Goal: Task Accomplishment & Management: Complete application form

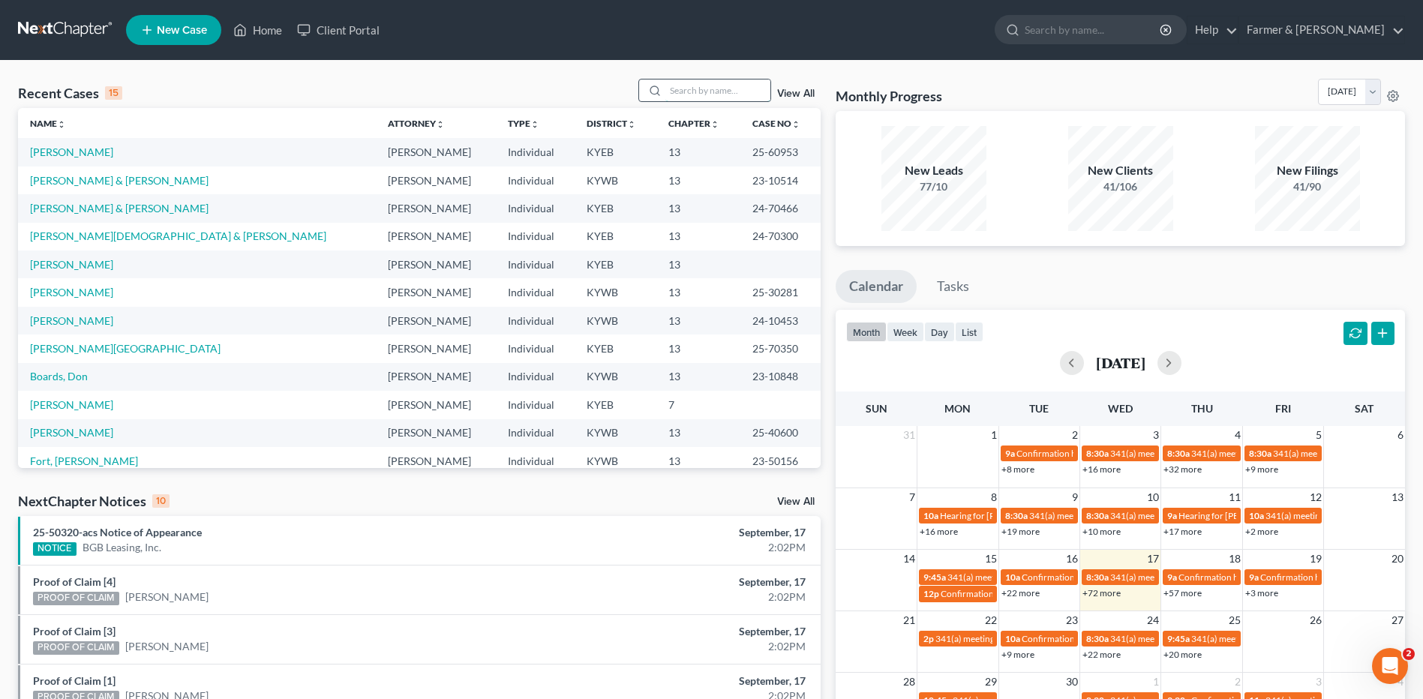
click at [754, 87] on input "search" at bounding box center [717, 90] width 105 height 22
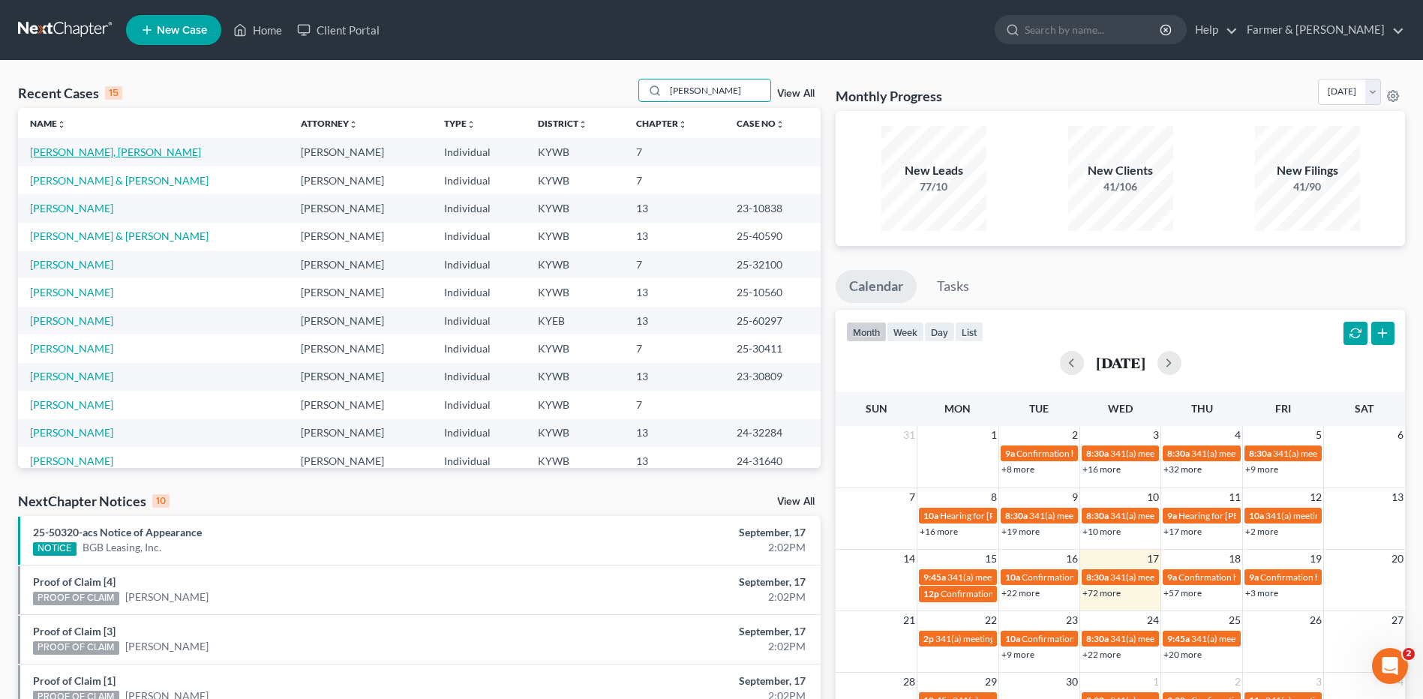
type input "evans"
click at [86, 150] on link "[PERSON_NAME], [PERSON_NAME]" at bounding box center [115, 151] width 171 height 13
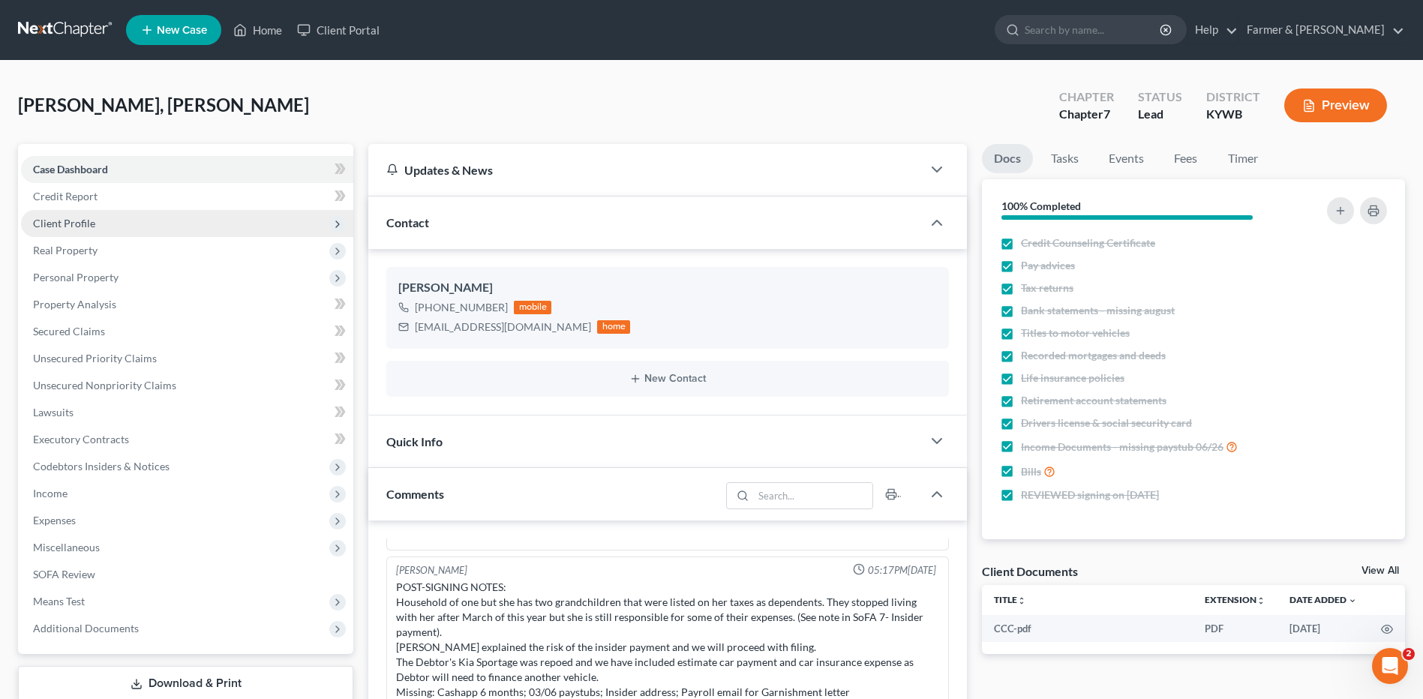
drag, startPoint x: 142, startPoint y: 237, endPoint x: 145, endPoint y: 228, distance: 9.5
click at [142, 237] on span "Real Property" at bounding box center [187, 250] width 332 height 27
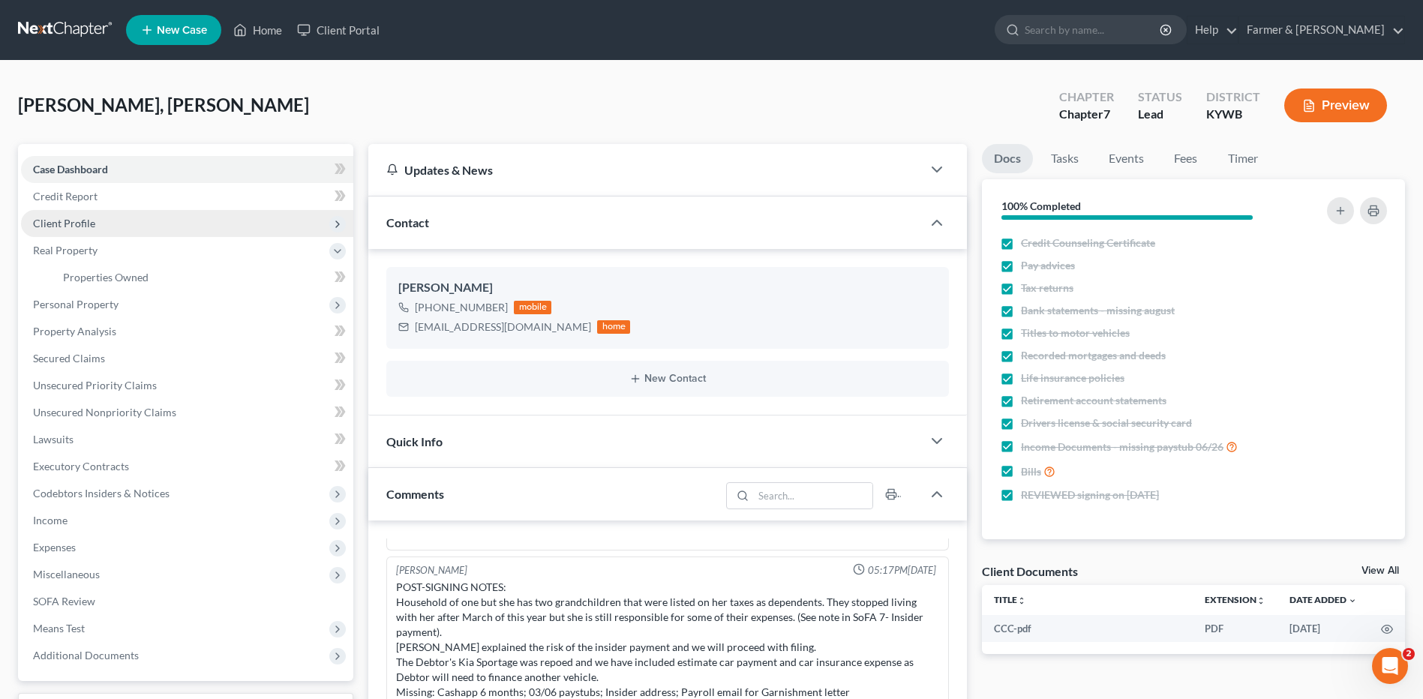
click at [145, 226] on span "Client Profile" at bounding box center [187, 223] width 332 height 27
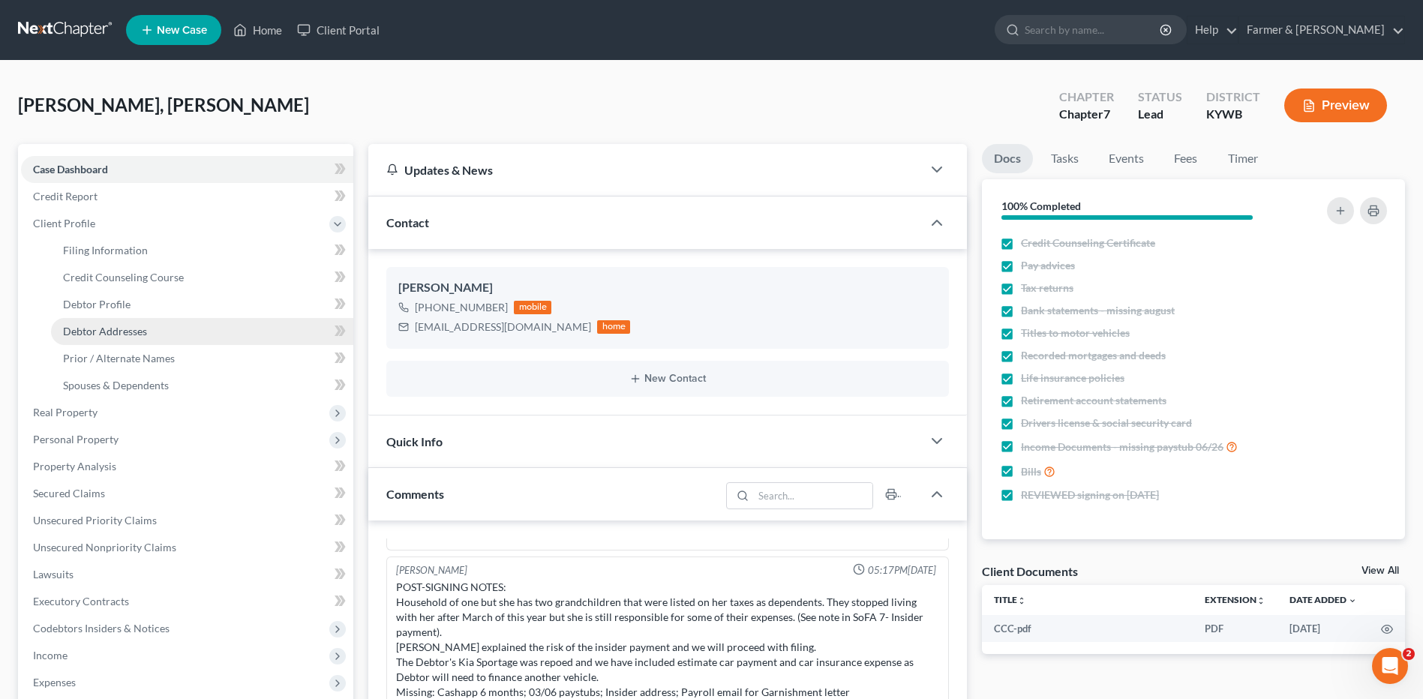
click at [151, 331] on link "Debtor Addresses" at bounding box center [202, 331] width 302 height 27
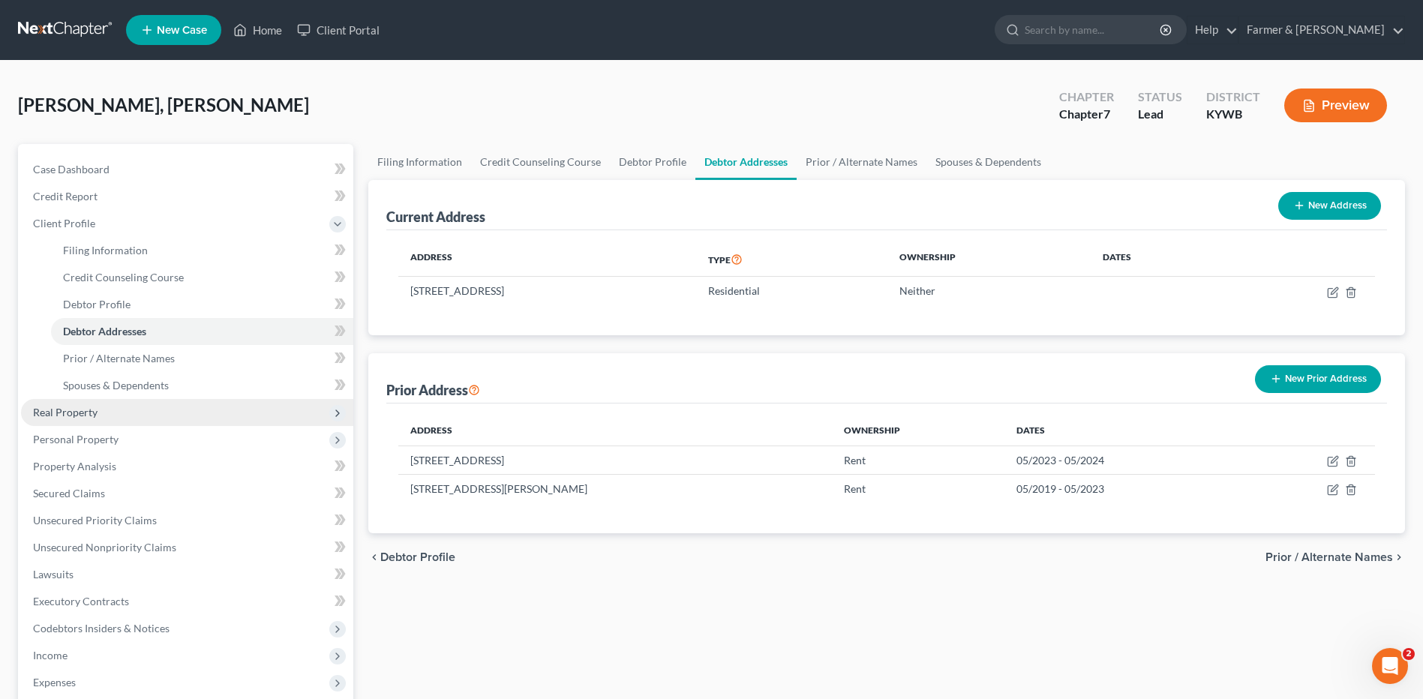
click at [104, 421] on span "Real Property" at bounding box center [187, 412] width 332 height 27
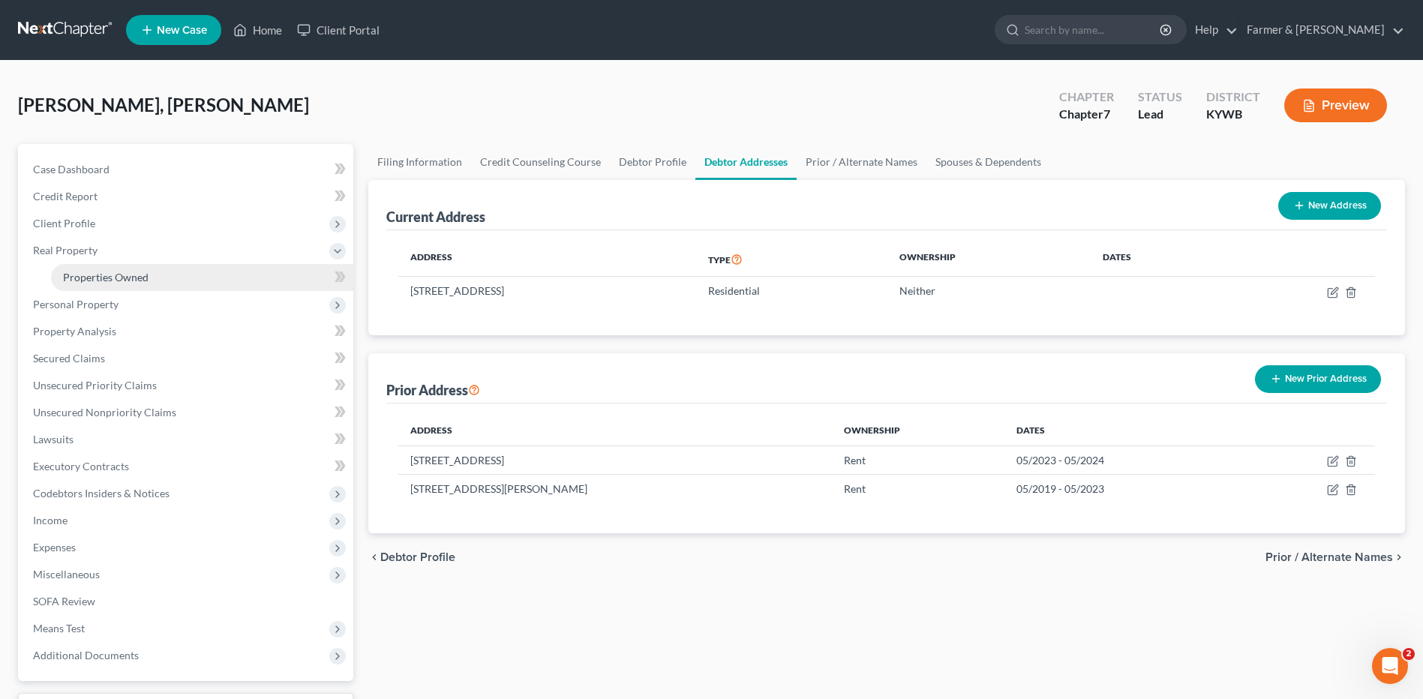
click at [138, 284] on link "Properties Owned" at bounding box center [202, 277] width 302 height 27
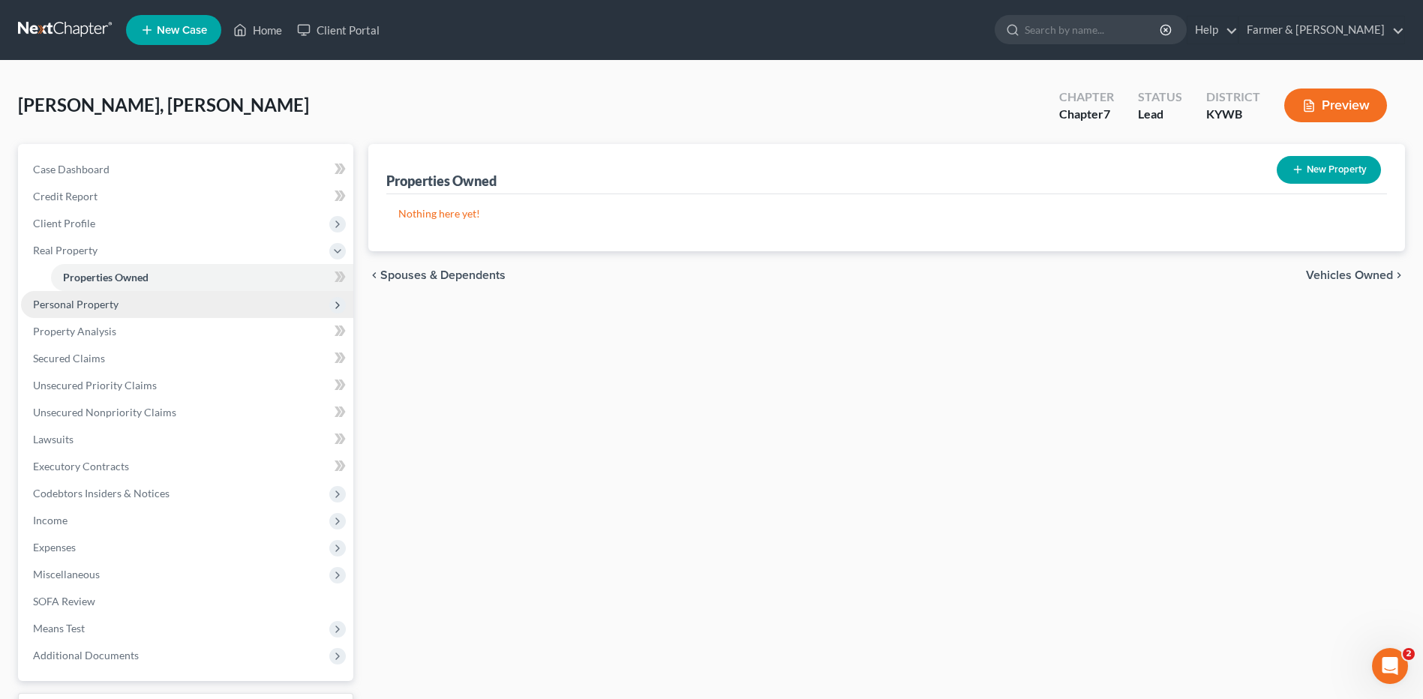
click at [129, 308] on span "Personal Property" at bounding box center [187, 304] width 332 height 27
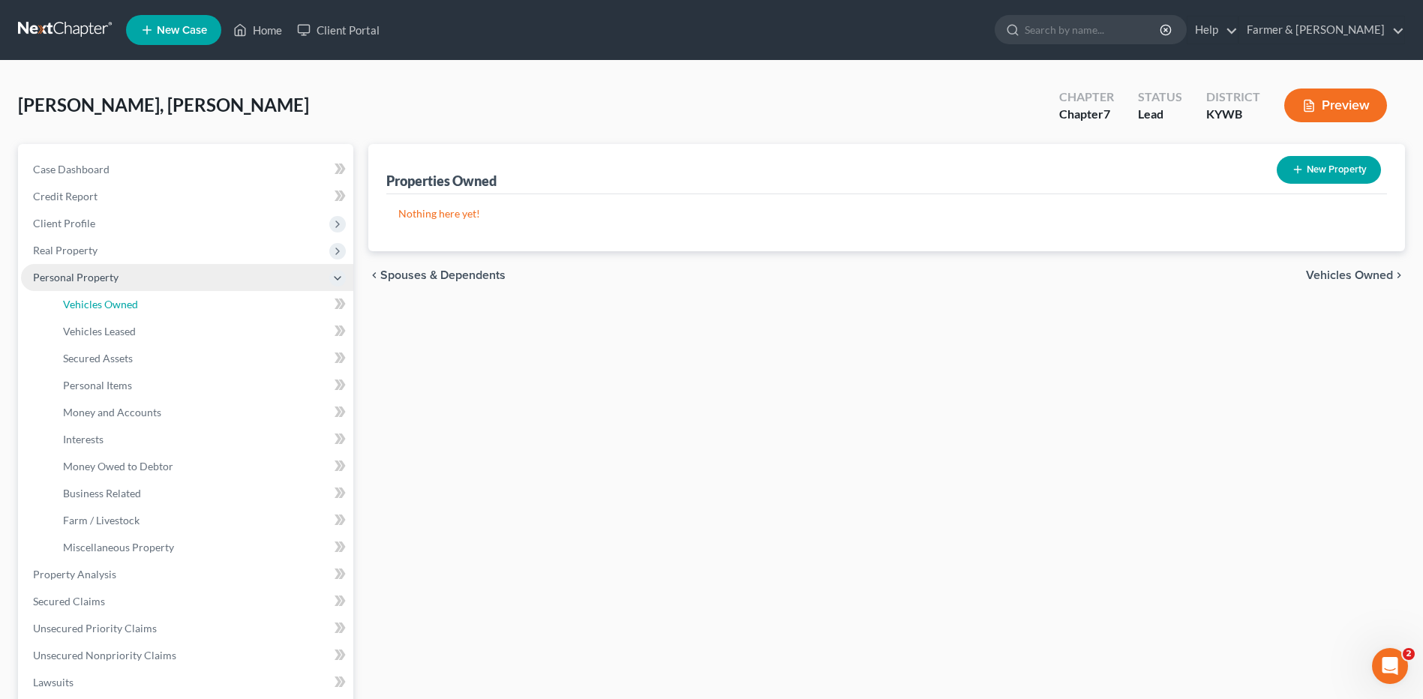
click at [130, 311] on link "Vehicles Owned" at bounding box center [202, 304] width 302 height 27
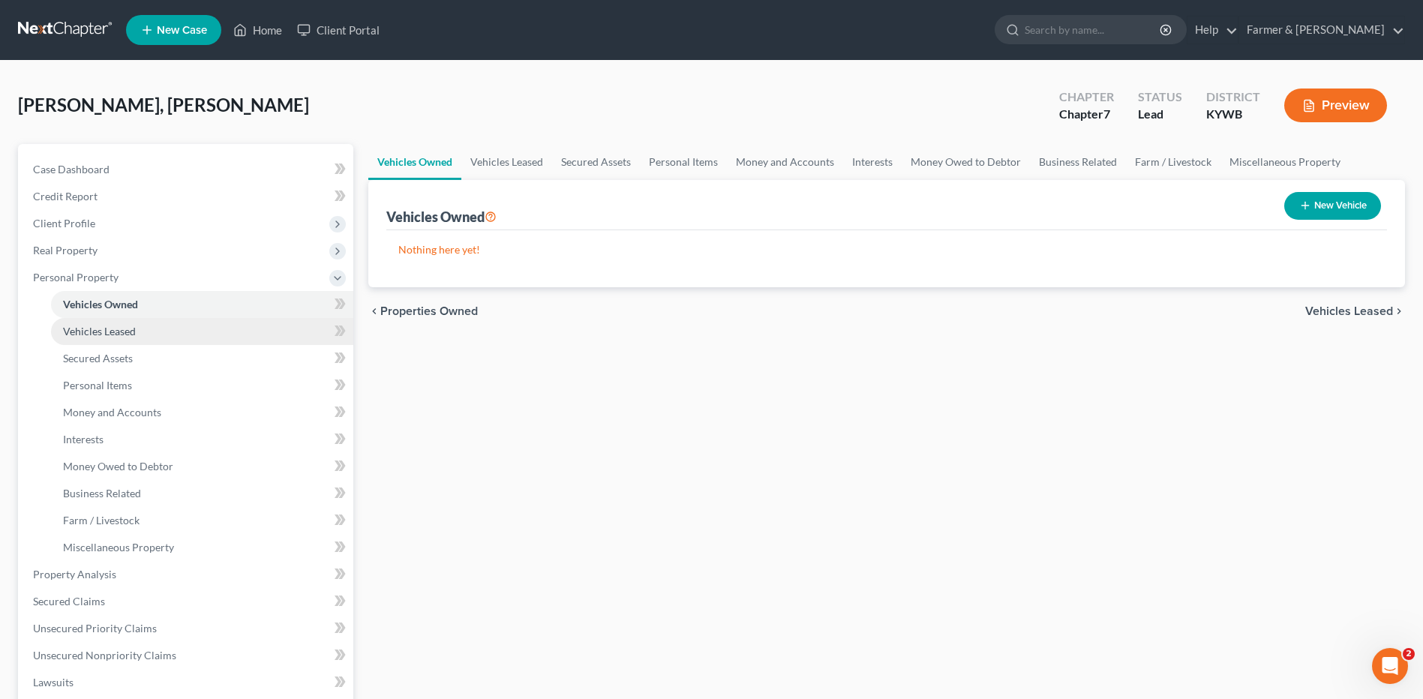
click at [134, 320] on link "Vehicles Leased" at bounding box center [202, 331] width 302 height 27
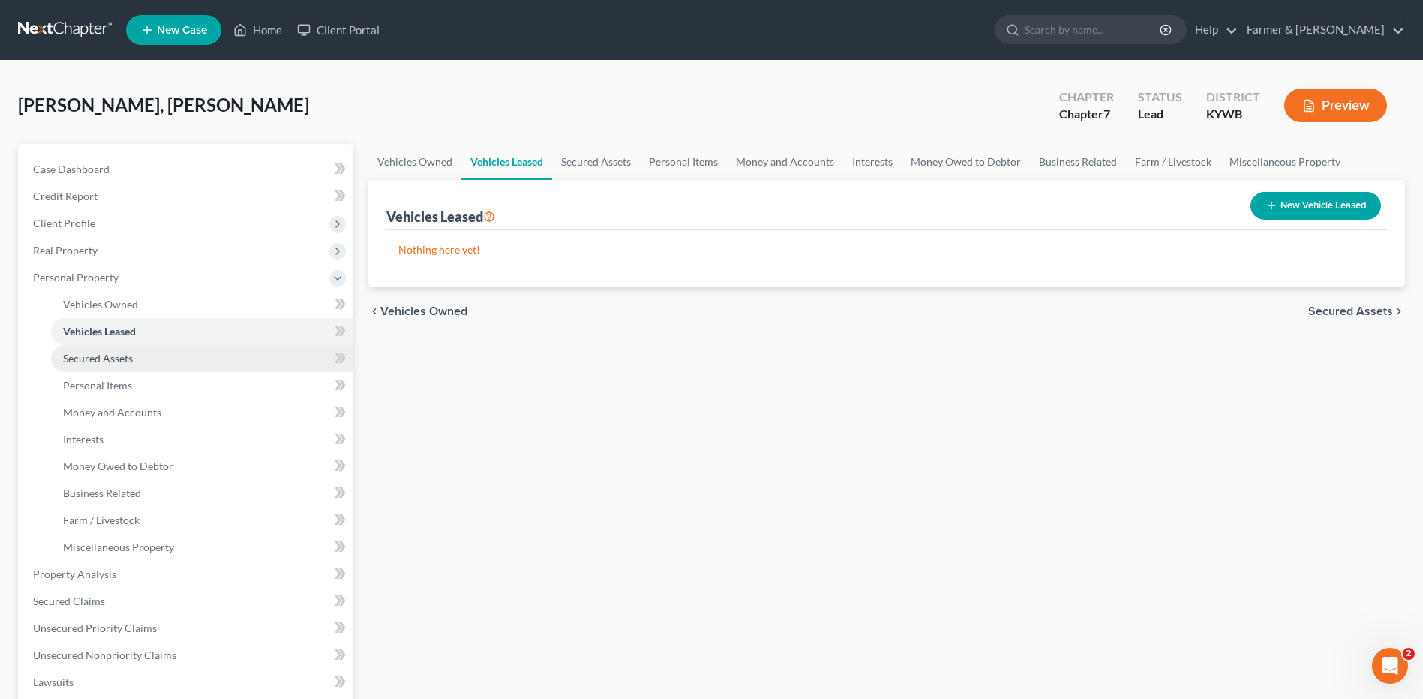
click at [138, 355] on link "Secured Assets" at bounding box center [202, 358] width 302 height 27
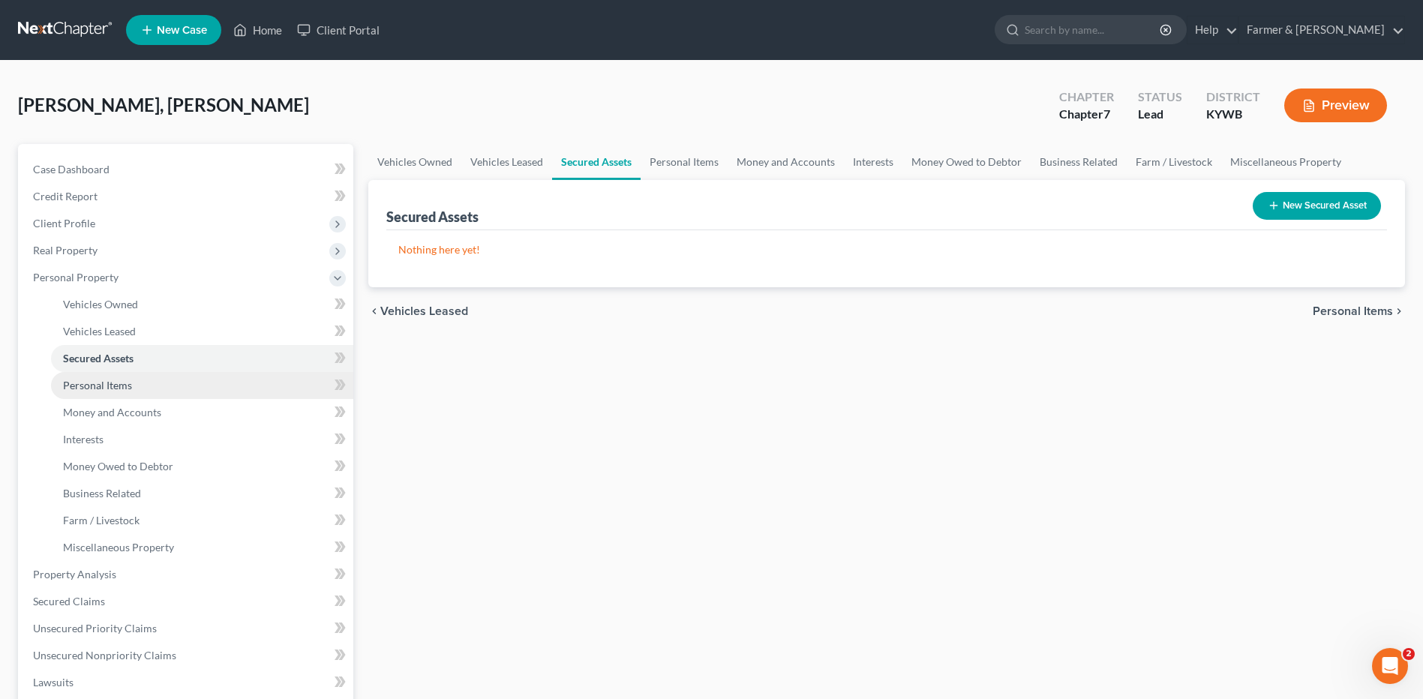
click at [147, 380] on link "Personal Items" at bounding box center [202, 385] width 302 height 27
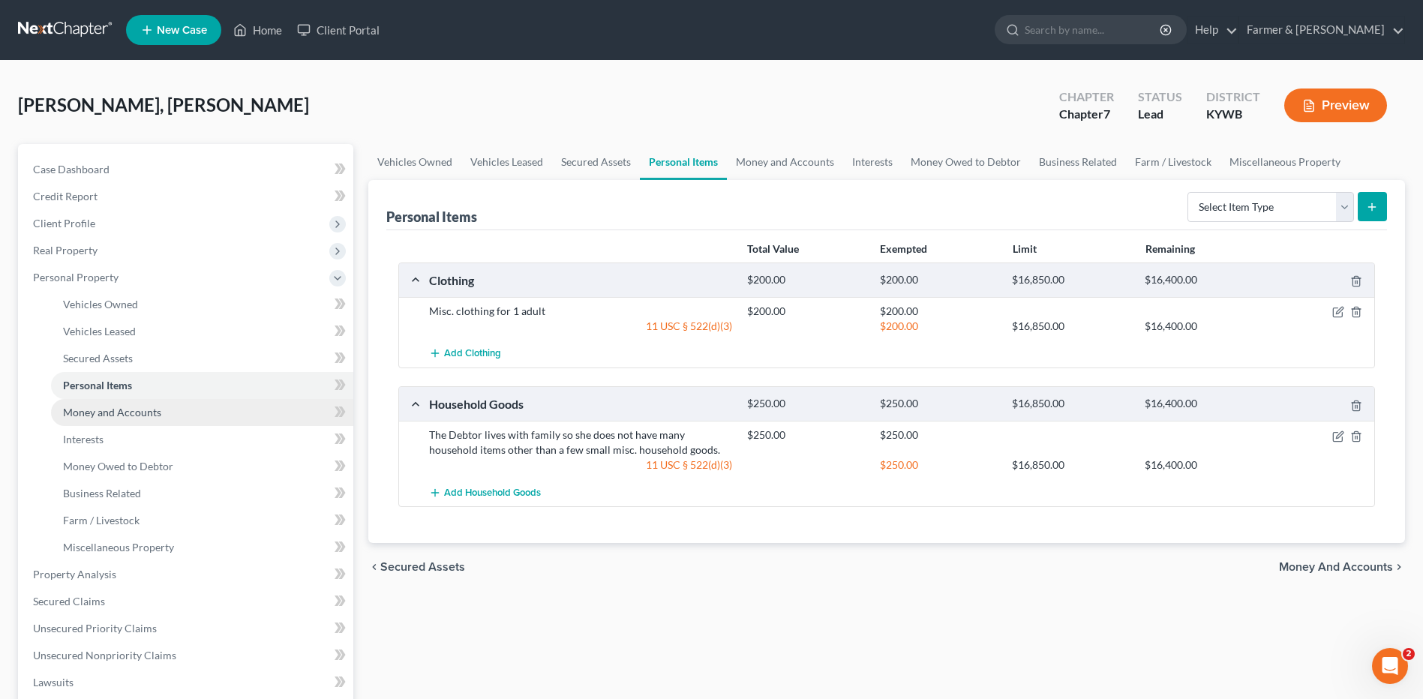
click at [119, 400] on link "Money and Accounts" at bounding box center [202, 412] width 302 height 27
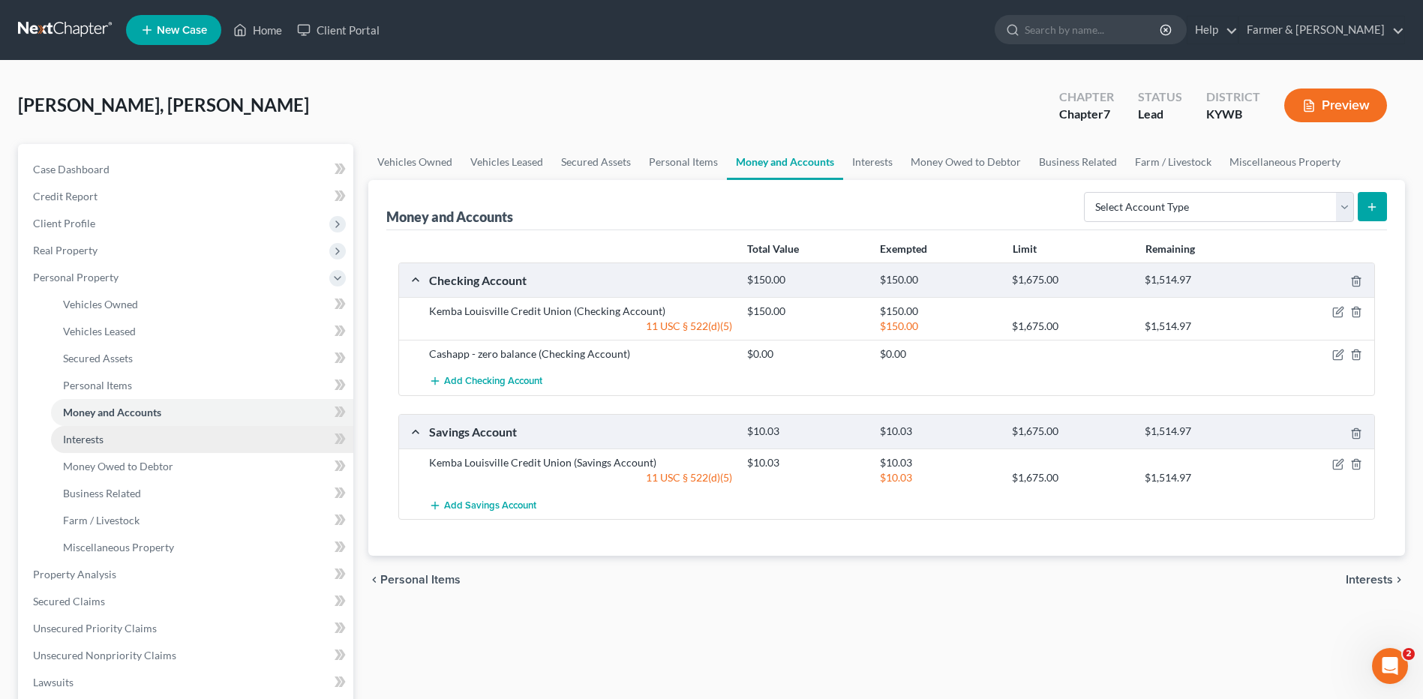
click at [112, 435] on link "Interests" at bounding box center [202, 439] width 302 height 27
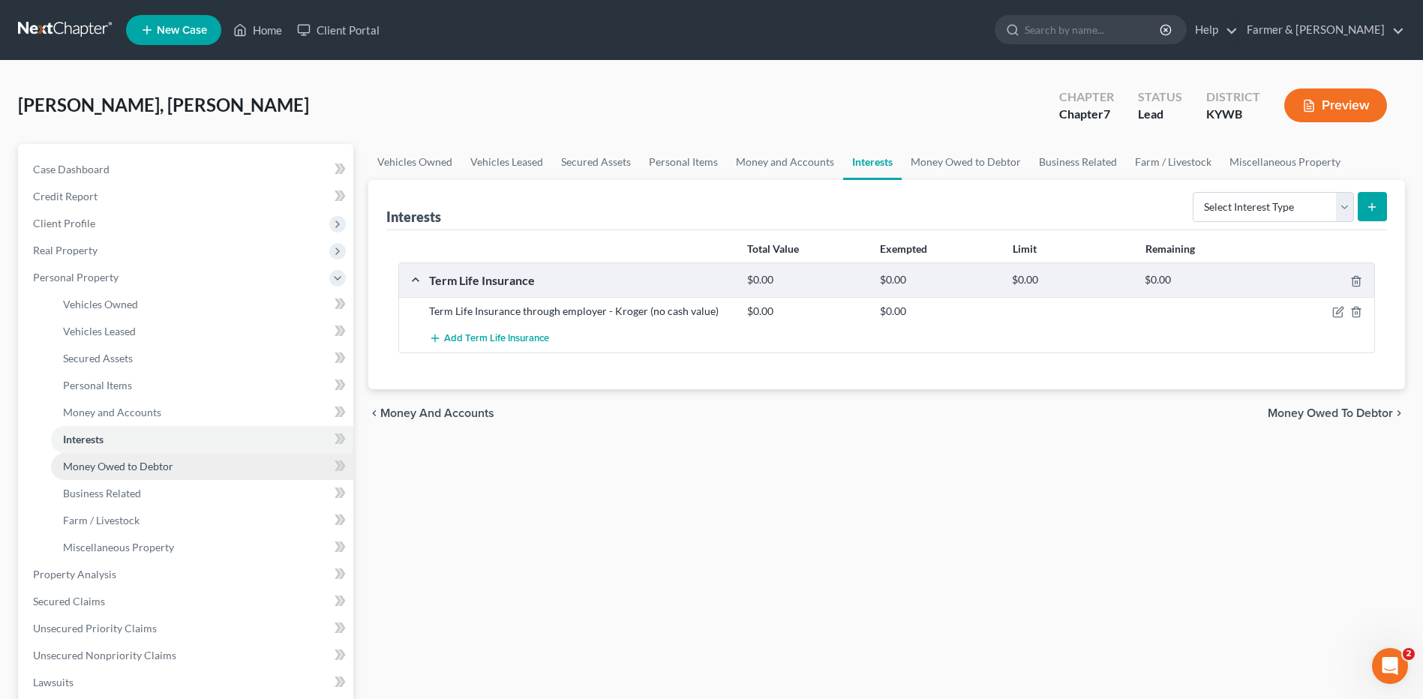
click at [118, 460] on span "Money Owed to Debtor" at bounding box center [118, 466] width 110 height 13
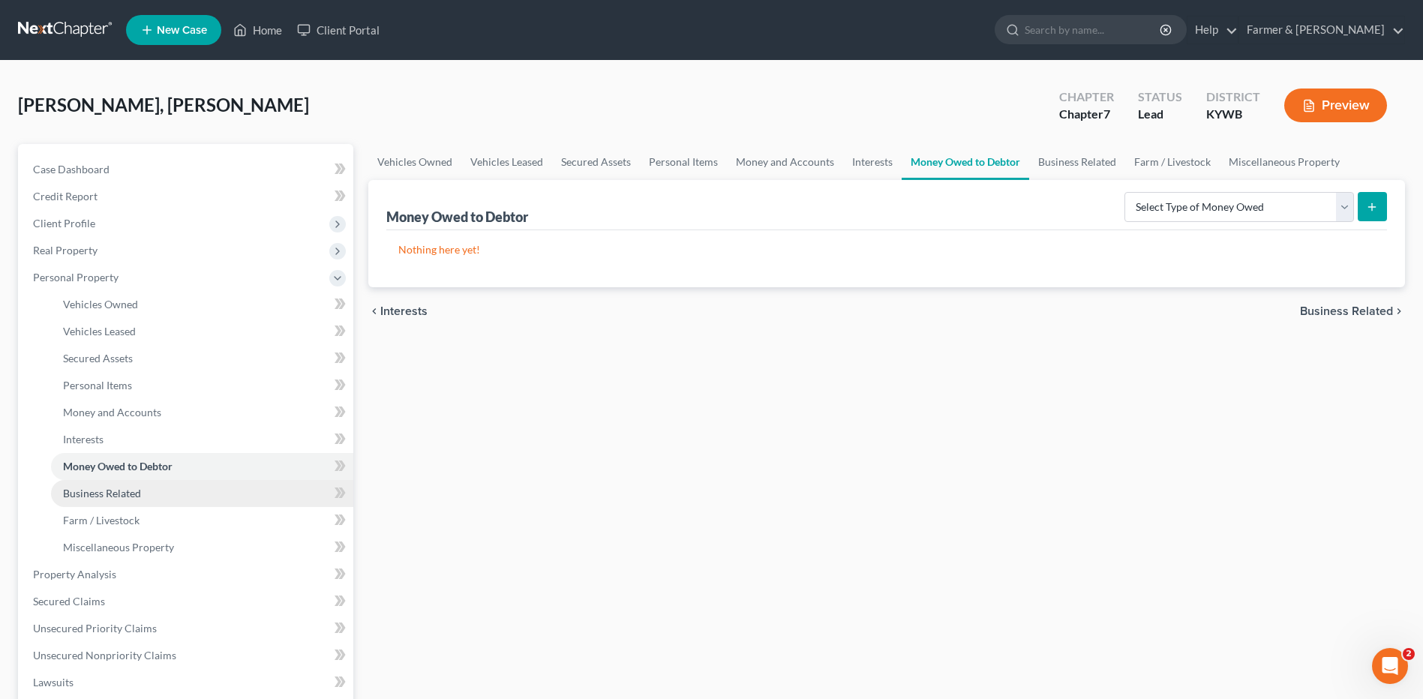
click at [124, 501] on link "Business Related" at bounding box center [202, 493] width 302 height 27
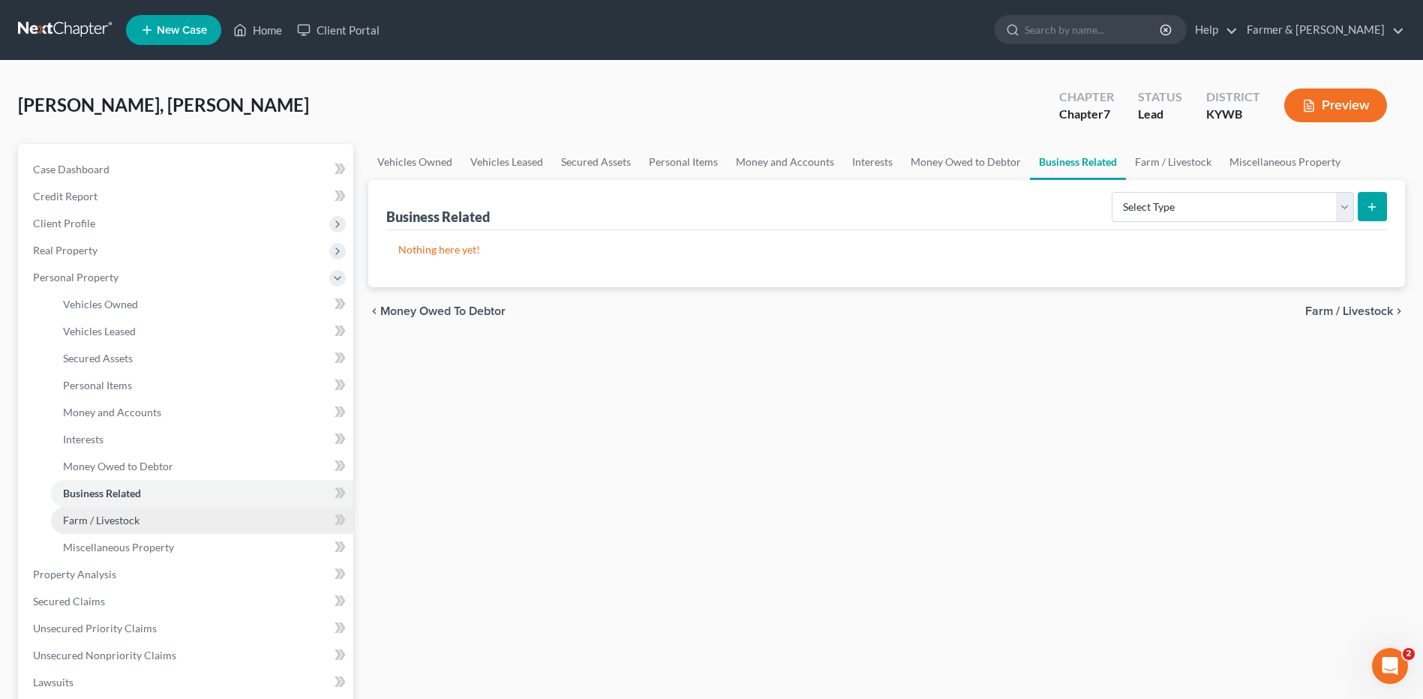
click at [125, 520] on span "Farm / Livestock" at bounding box center [101, 520] width 76 height 13
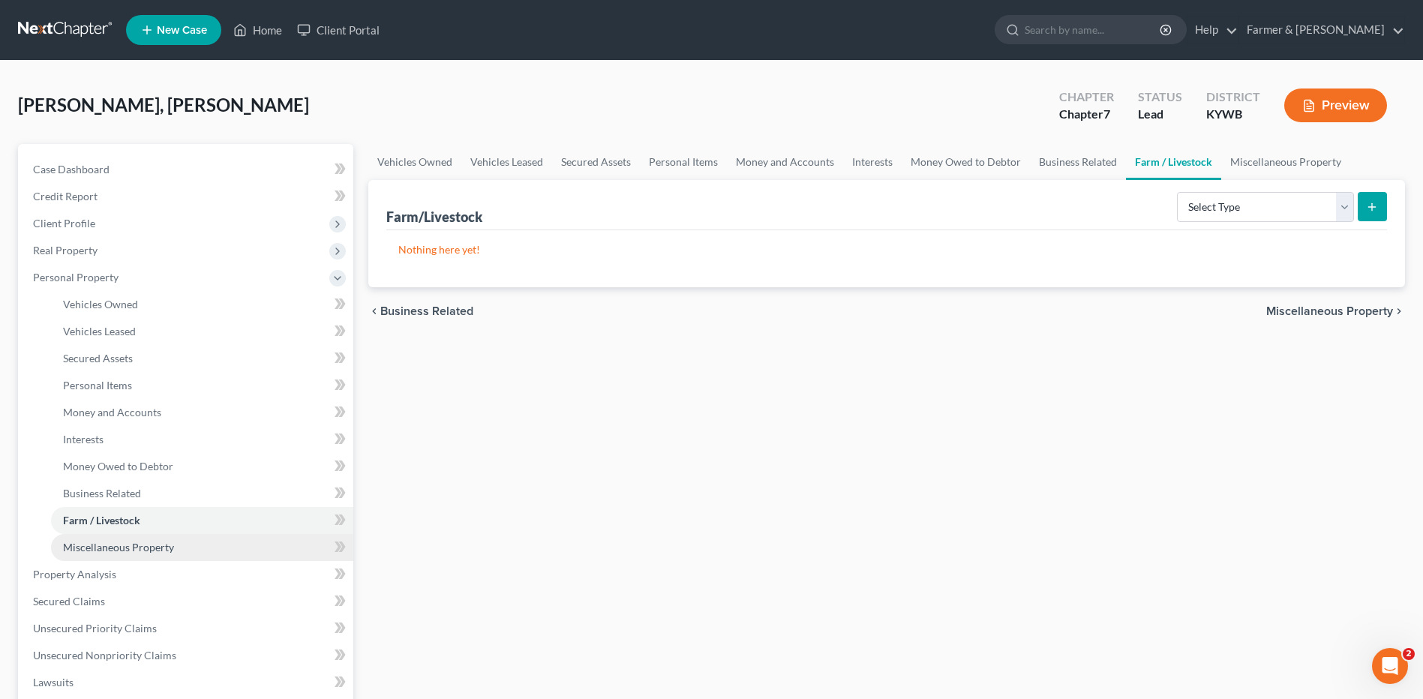
click at [136, 547] on span "Miscellaneous Property" at bounding box center [118, 547] width 111 height 13
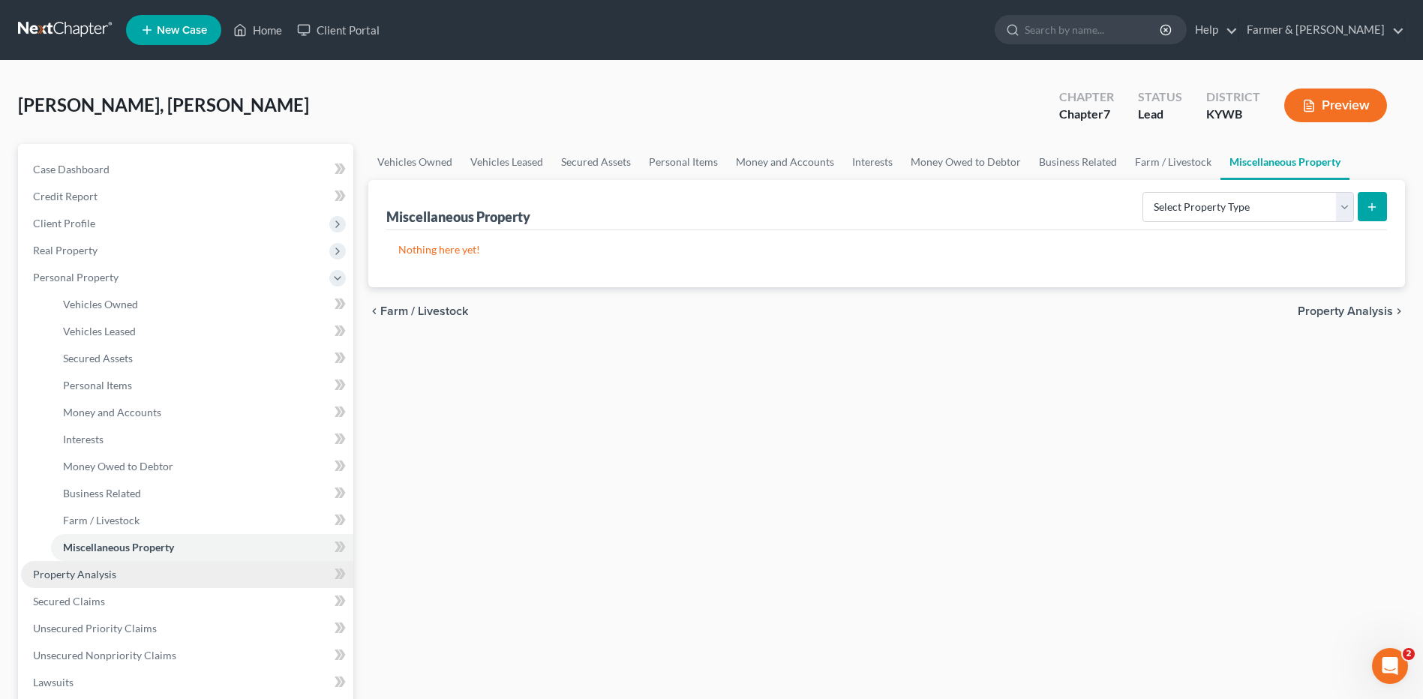
click at [120, 571] on link "Property Analysis" at bounding box center [187, 574] width 332 height 27
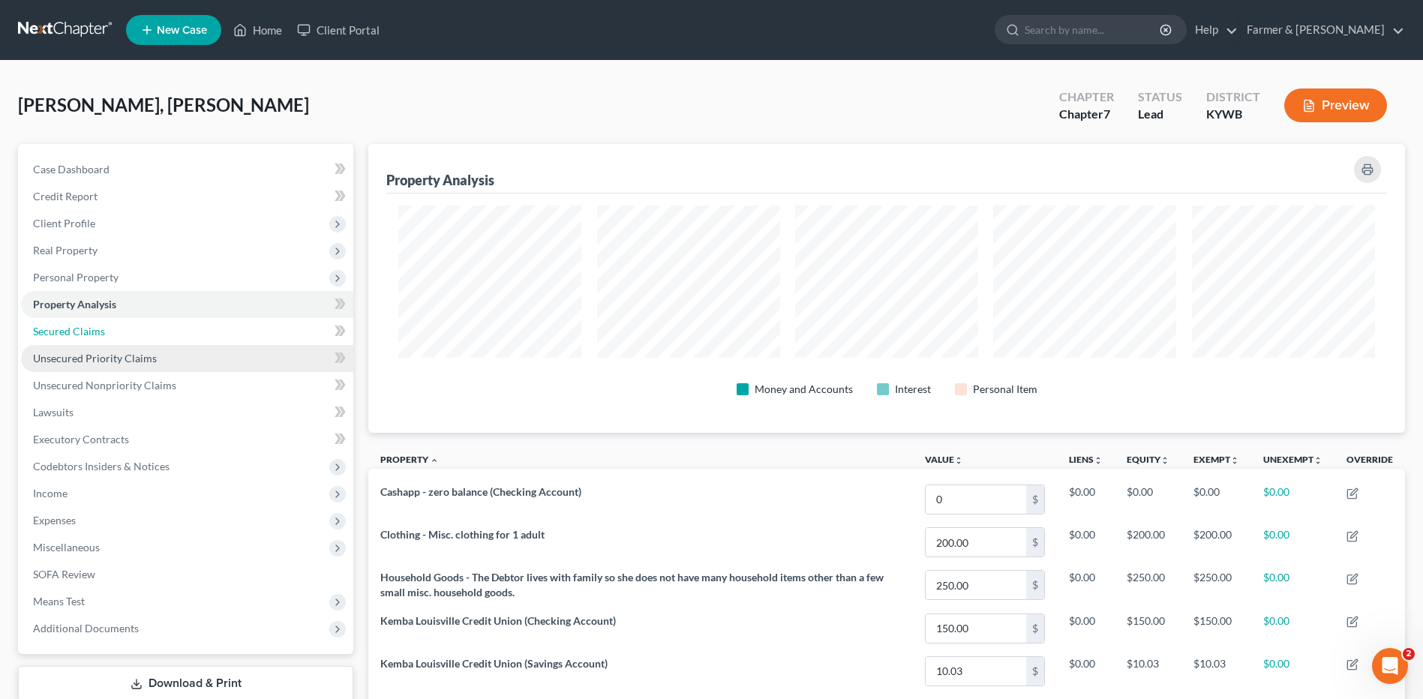
drag, startPoint x: 118, startPoint y: 325, endPoint x: 128, endPoint y: 352, distance: 29.7
click at [118, 324] on link "Secured Claims" at bounding box center [187, 331] width 332 height 27
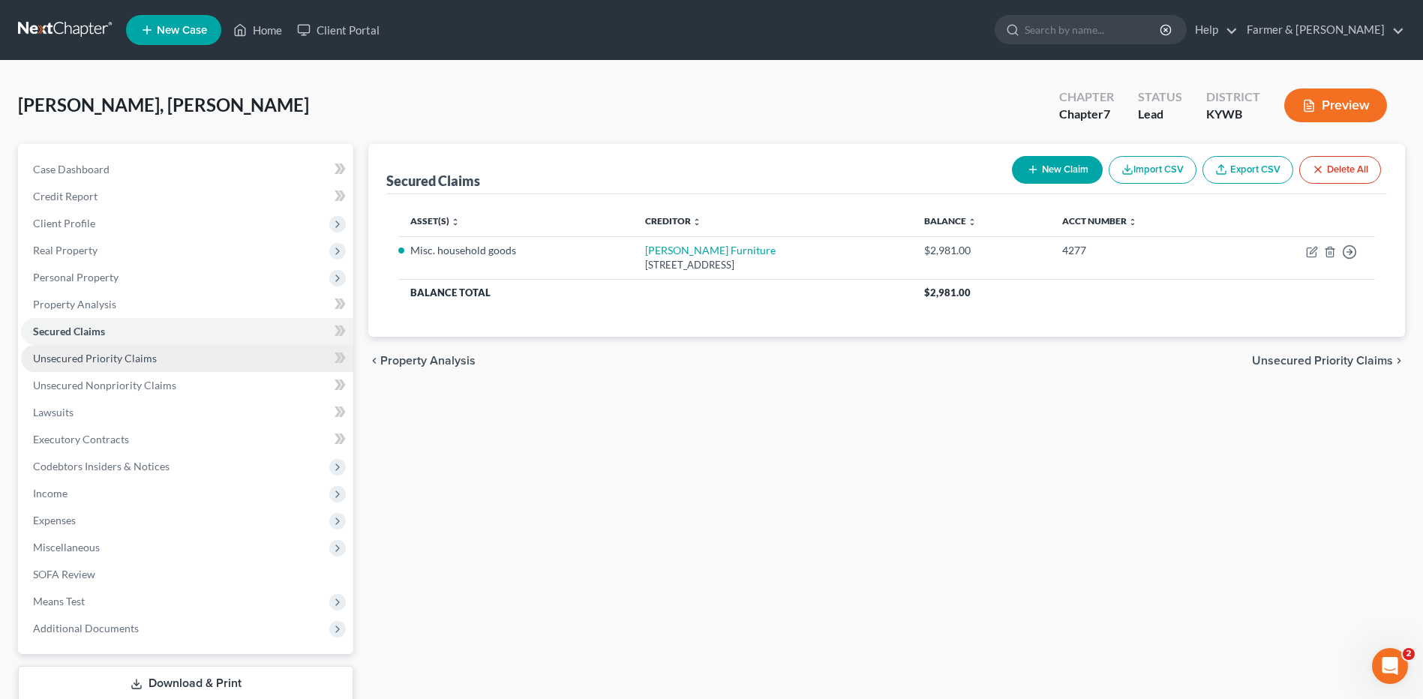
click at [130, 355] on span "Unsecured Priority Claims" at bounding box center [95, 358] width 124 height 13
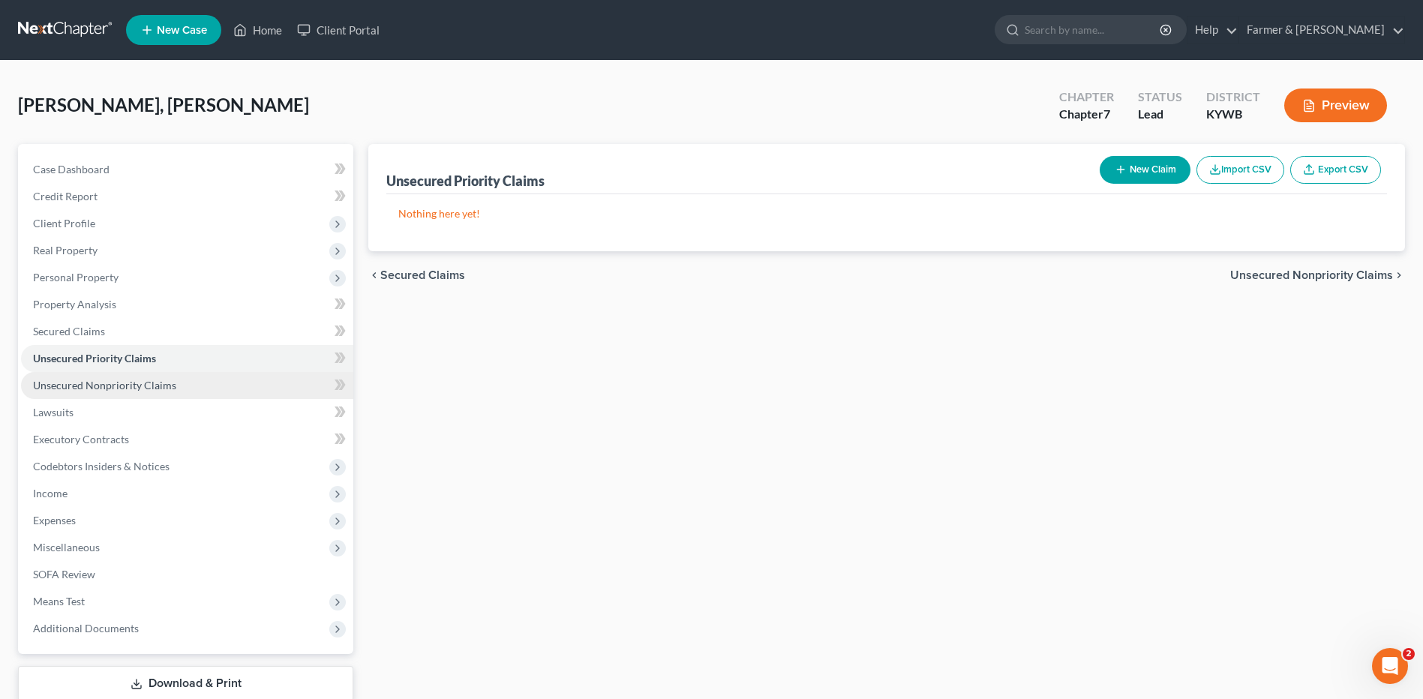
click at [134, 376] on link "Unsecured Nonpriority Claims" at bounding box center [187, 385] width 332 height 27
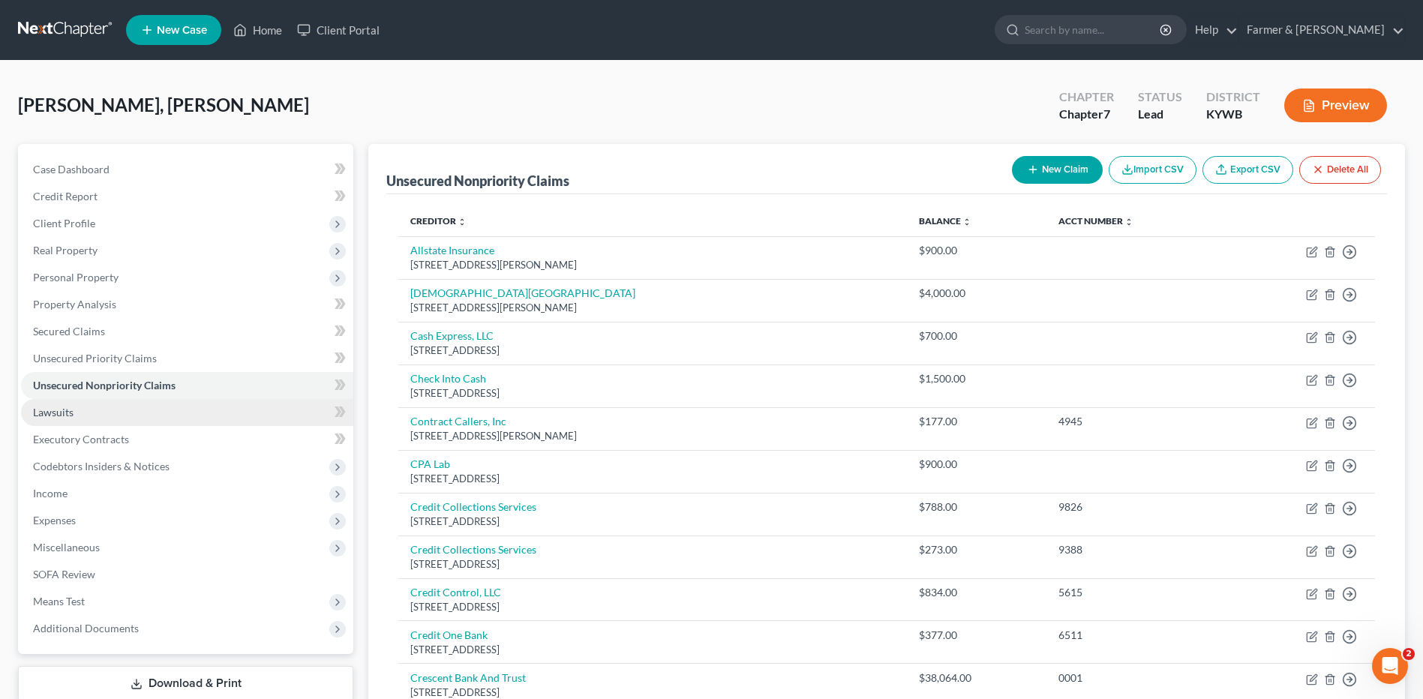
click at [113, 406] on link "Lawsuits" at bounding box center [187, 412] width 332 height 27
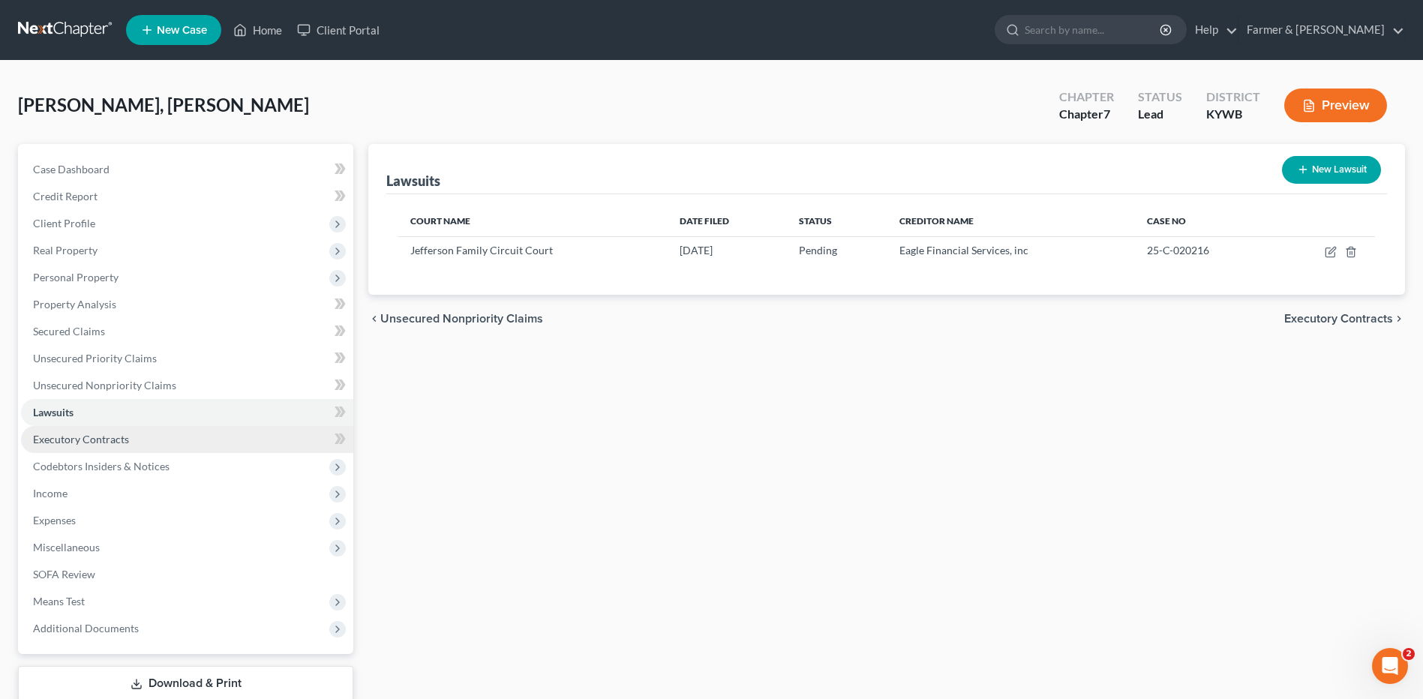
click at [114, 429] on link "Executory Contracts" at bounding box center [187, 439] width 332 height 27
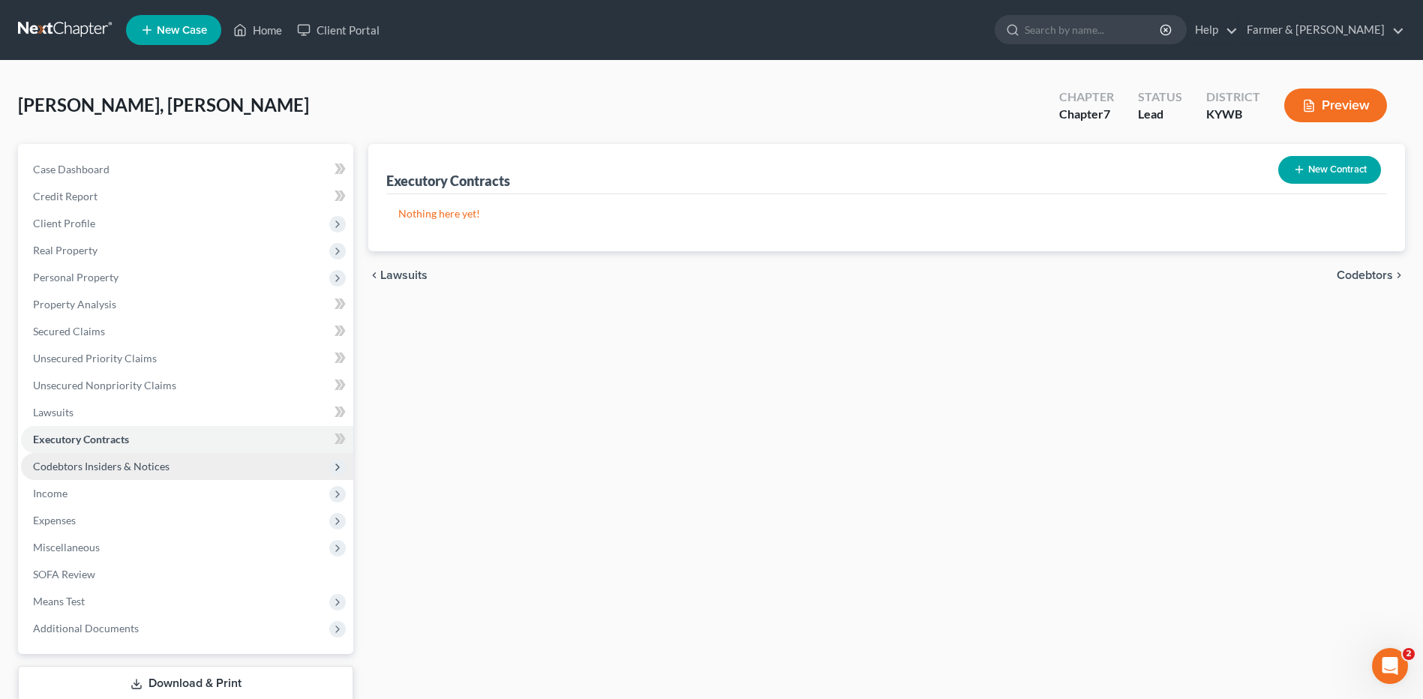
click at [120, 458] on span "Codebtors Insiders & Notices" at bounding box center [187, 466] width 332 height 27
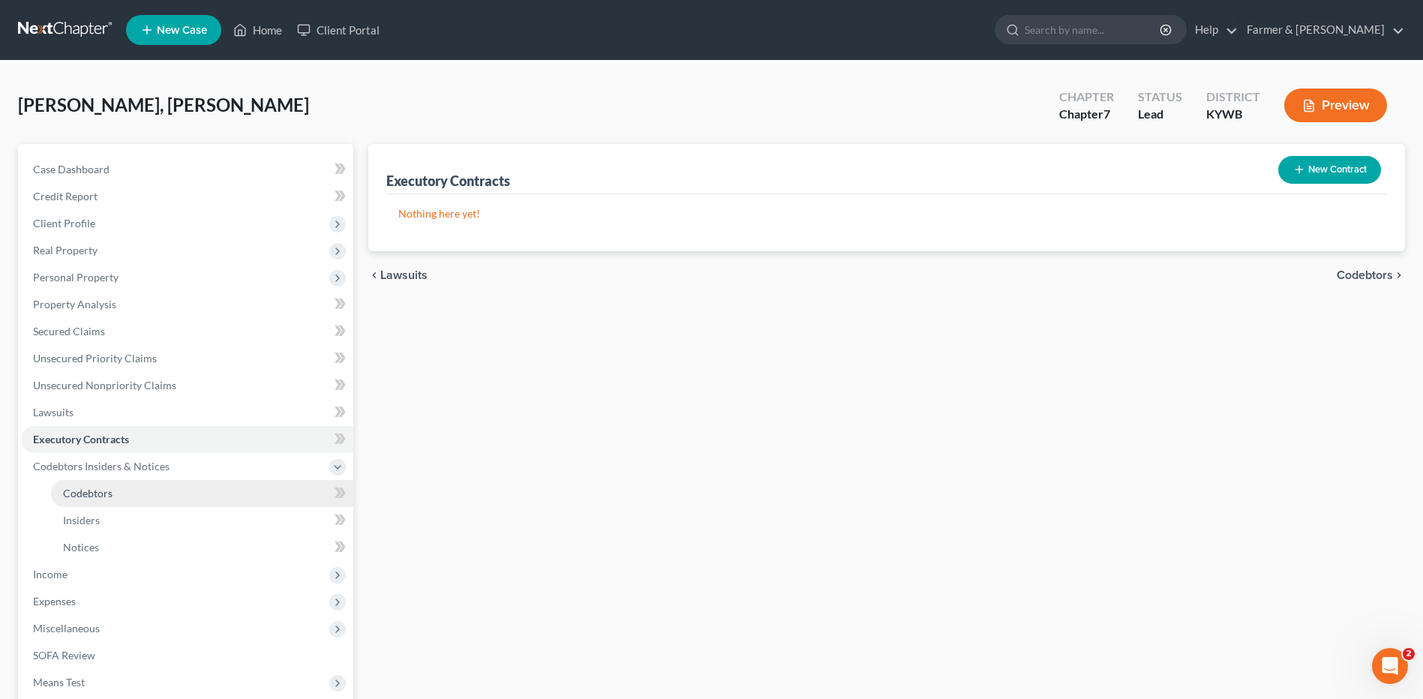
click at [77, 502] on link "Codebtors" at bounding box center [202, 493] width 302 height 27
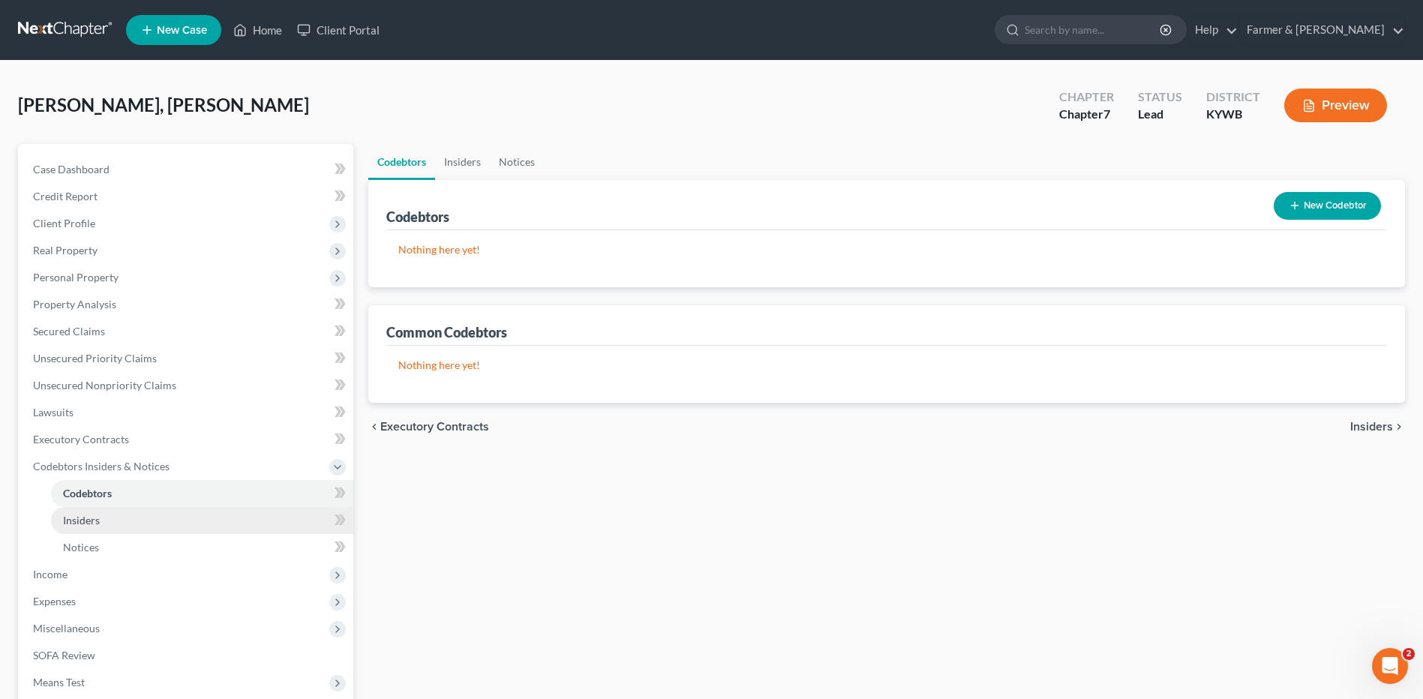
click at [93, 520] on span "Insiders" at bounding box center [81, 520] width 37 height 13
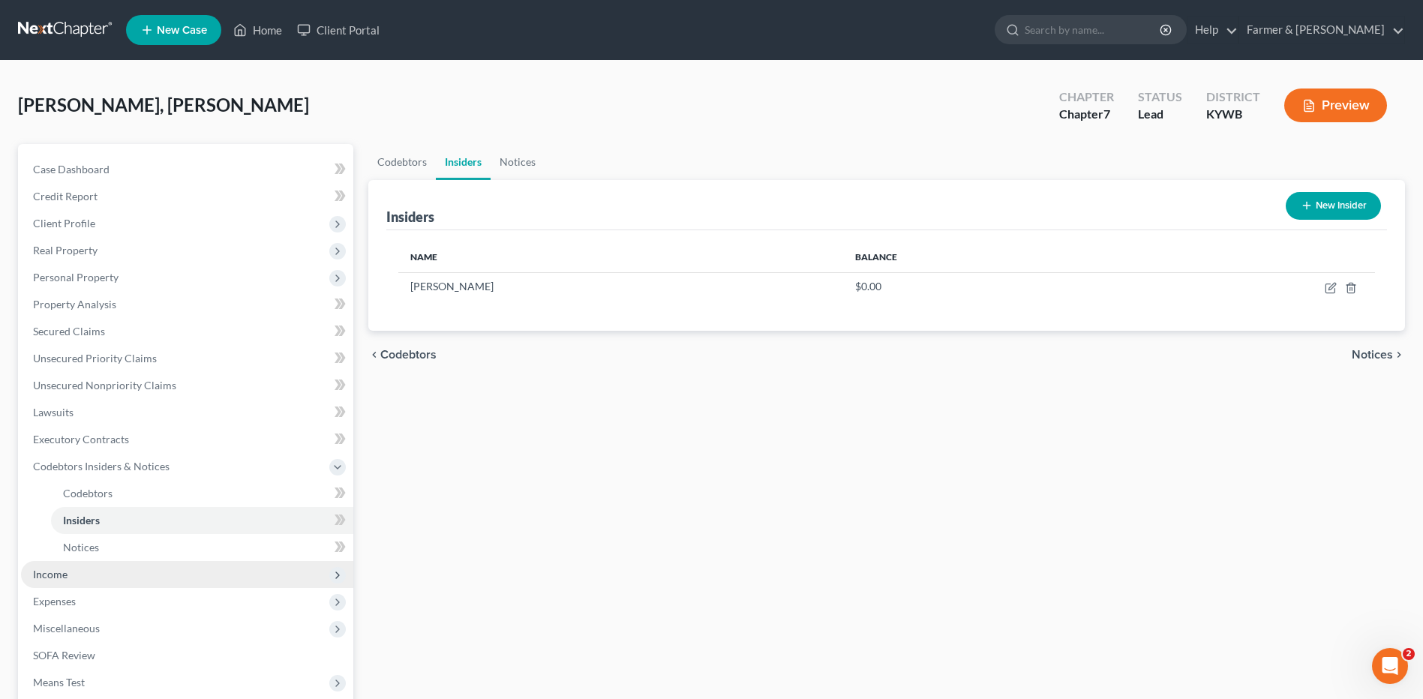
click at [77, 582] on span "Income" at bounding box center [187, 574] width 332 height 27
click at [136, 510] on link "Employment Income" at bounding box center [202, 520] width 302 height 27
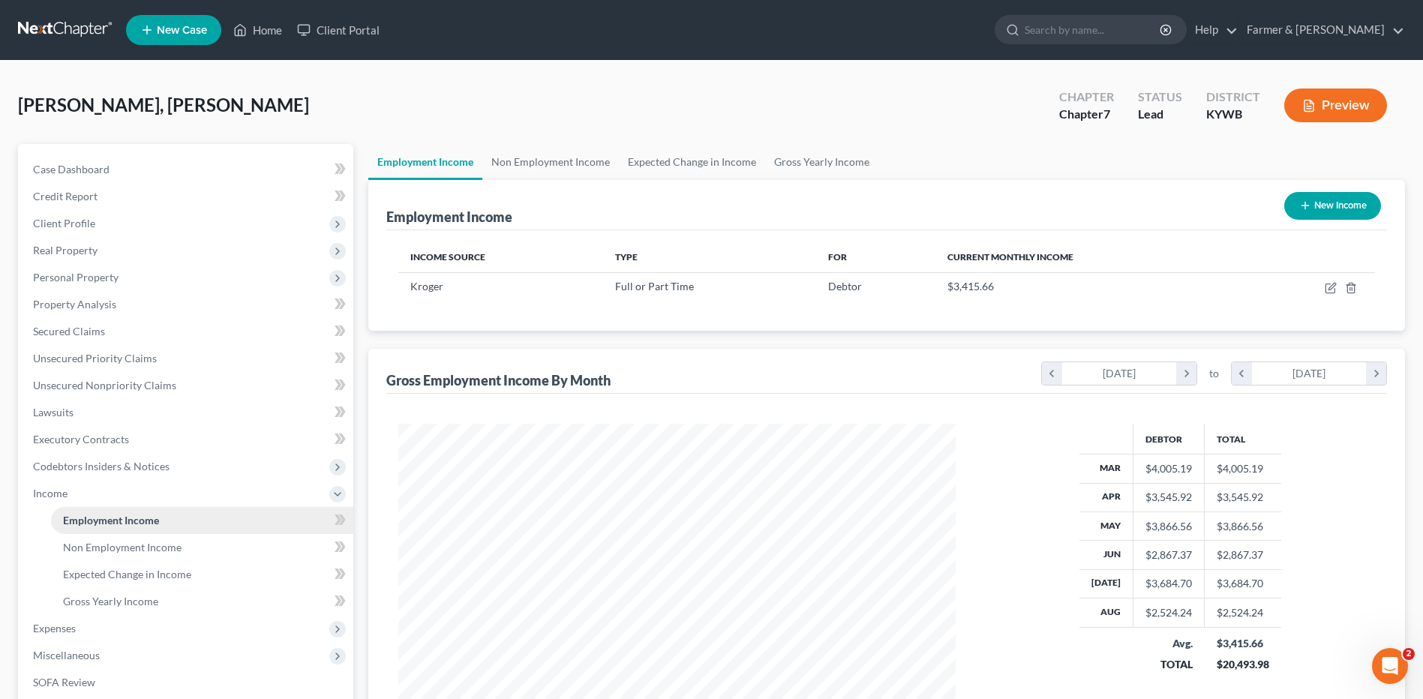
scroll to position [278, 586]
click at [143, 547] on span "Non Employment Income" at bounding box center [122, 547] width 118 height 13
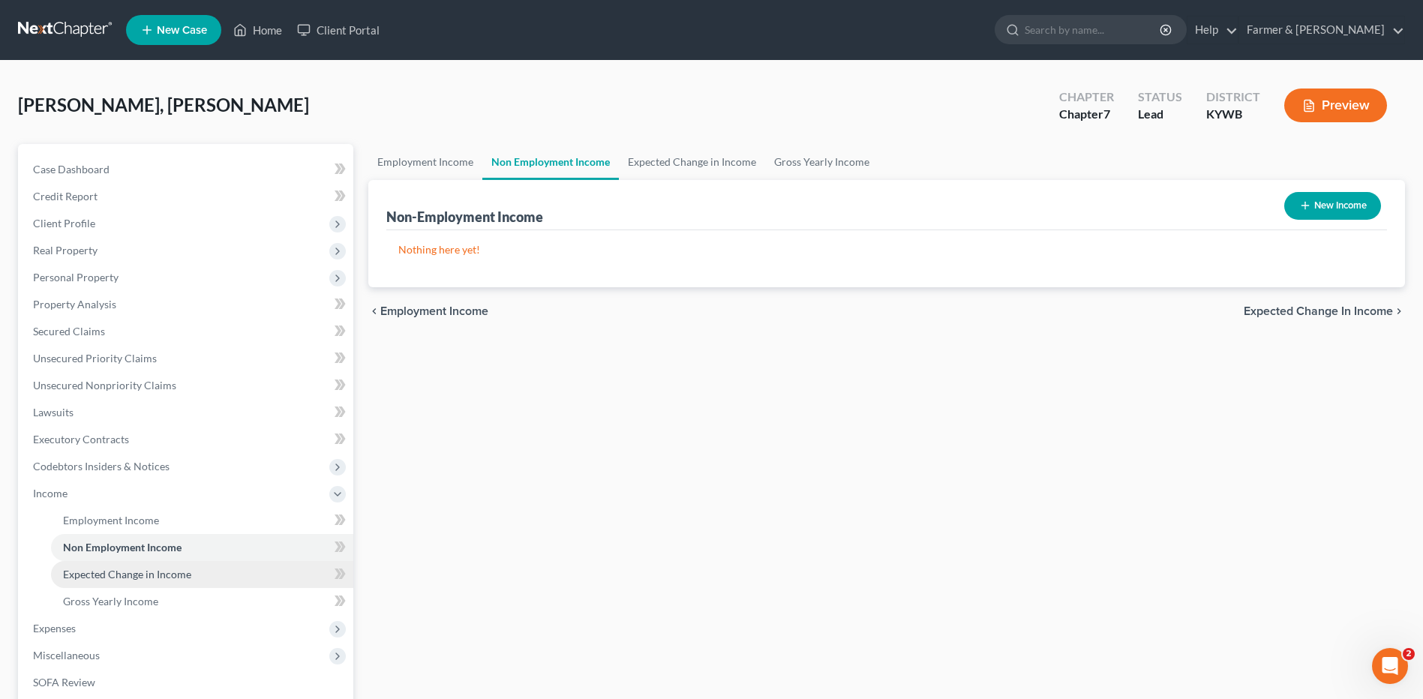
click at [146, 568] on span "Expected Change in Income" at bounding box center [127, 574] width 128 height 13
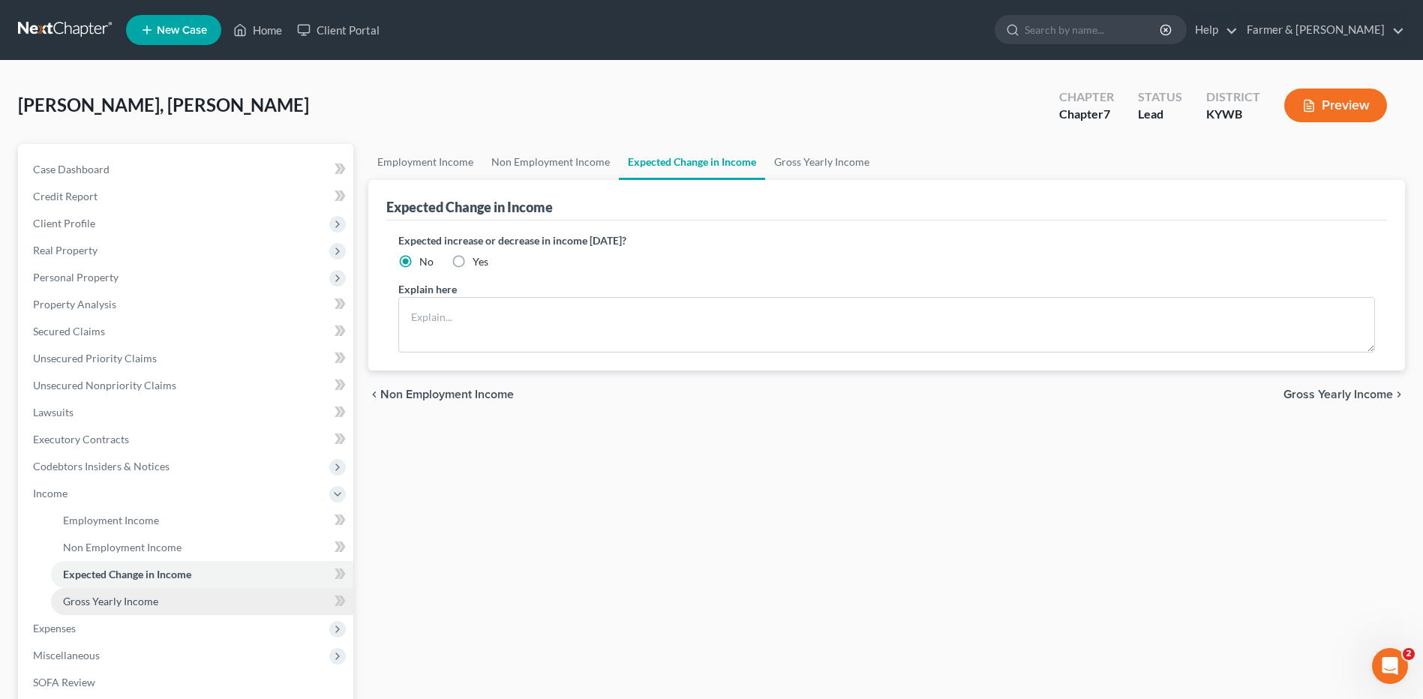
click at [137, 601] on span "Gross Yearly Income" at bounding box center [110, 601] width 95 height 13
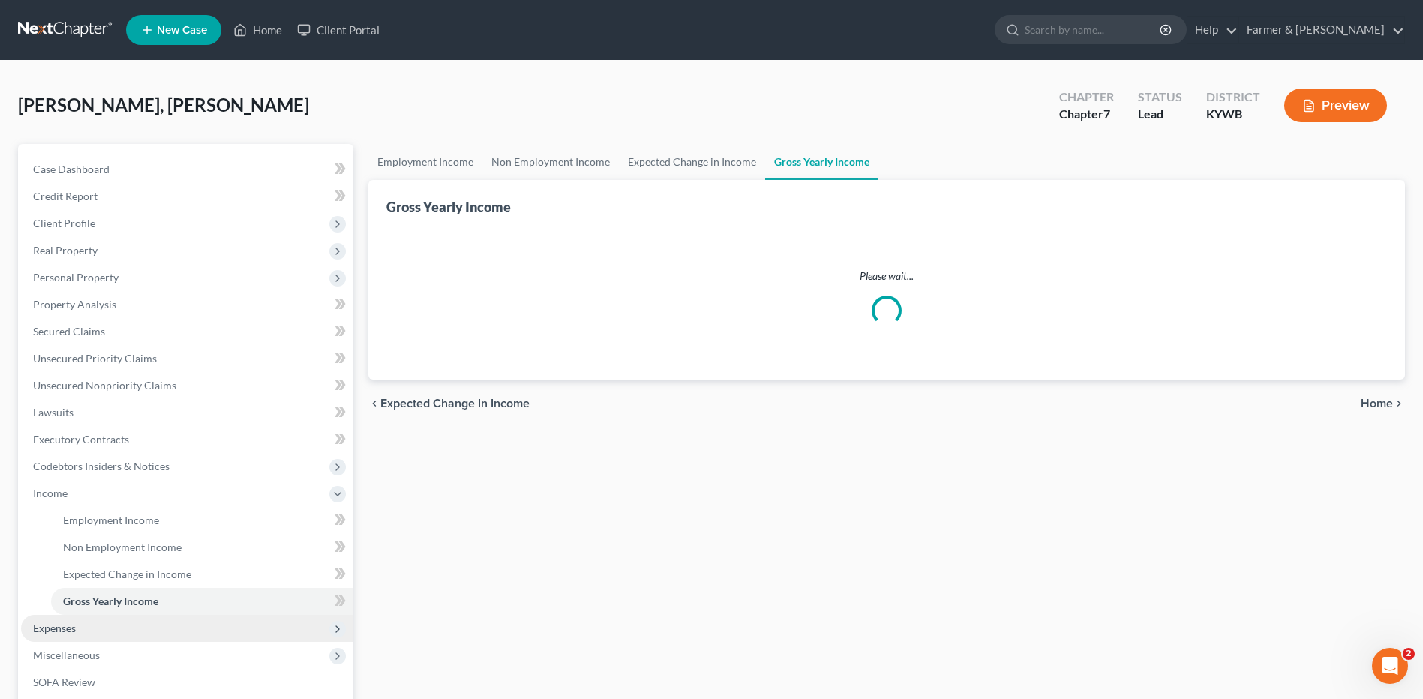
click at [124, 628] on span "Expenses" at bounding box center [187, 628] width 332 height 27
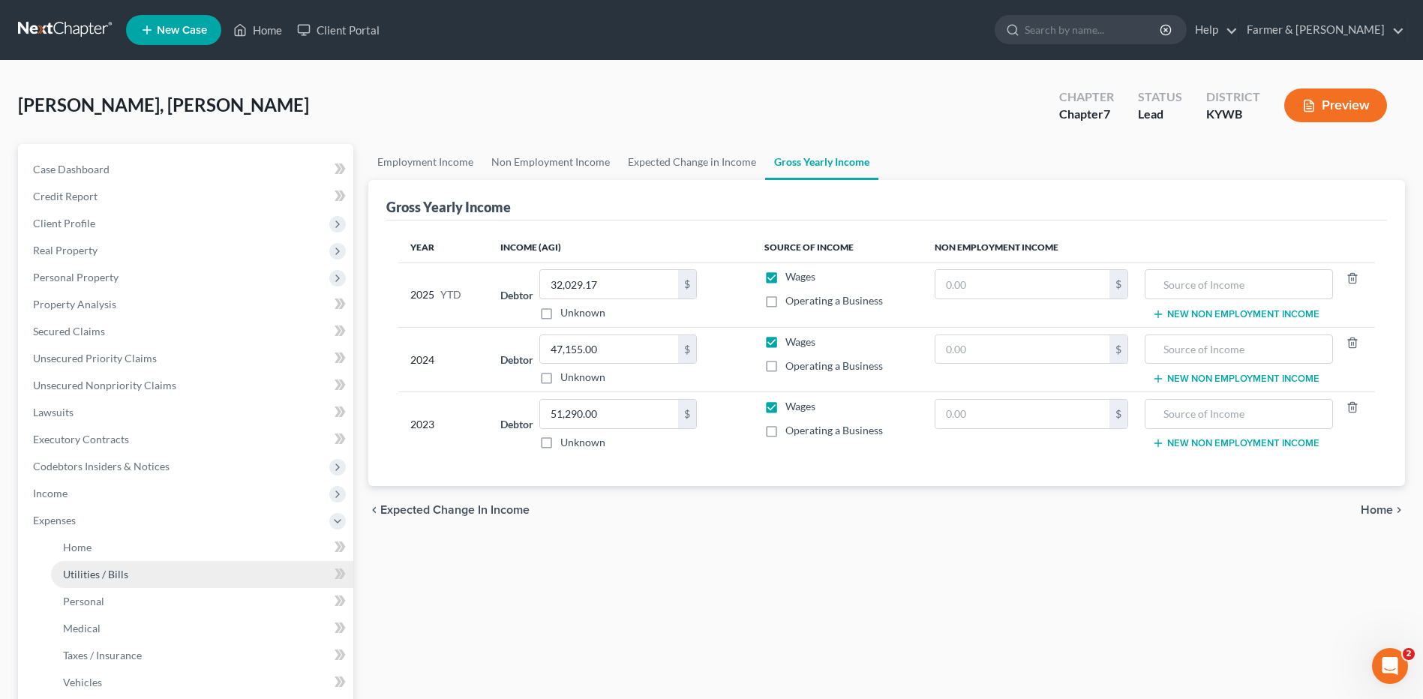
click at [127, 565] on link "Utilities / Bills" at bounding box center [202, 574] width 302 height 27
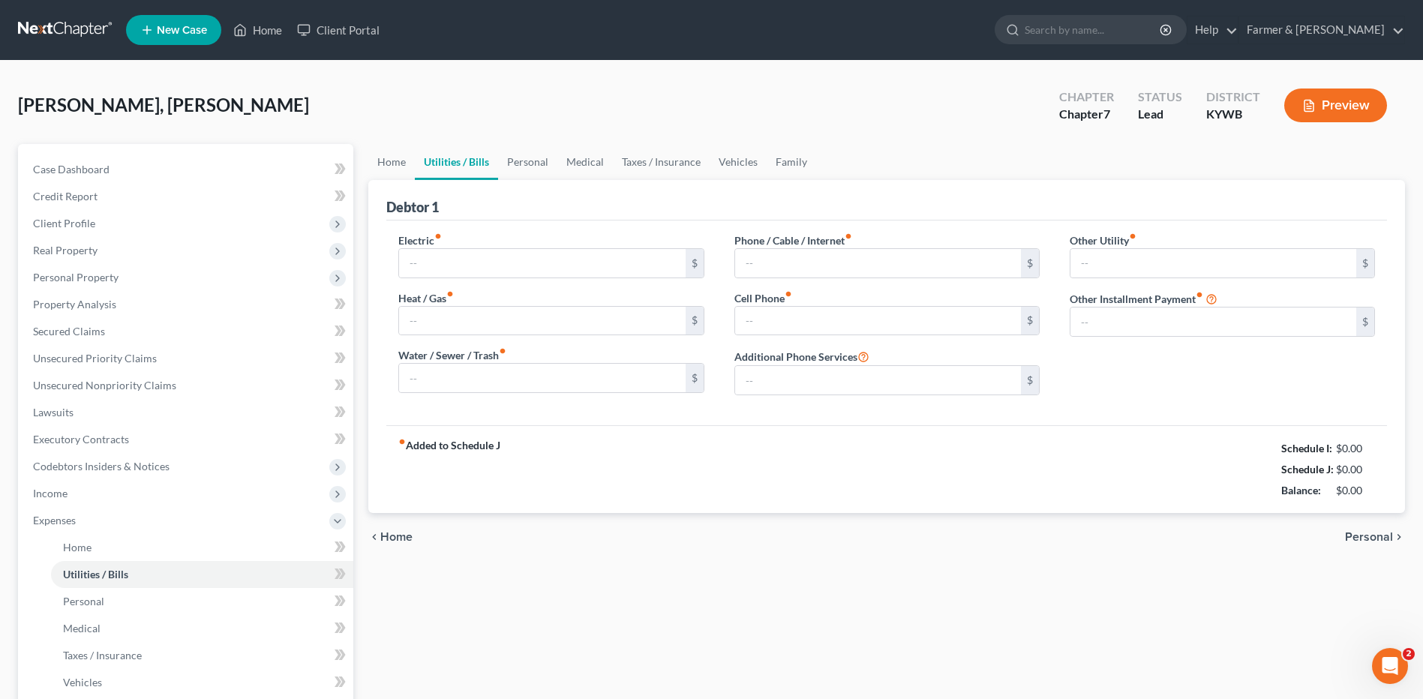
type input "60.00"
type input "0.00"
type input "30.00"
type input "70.00"
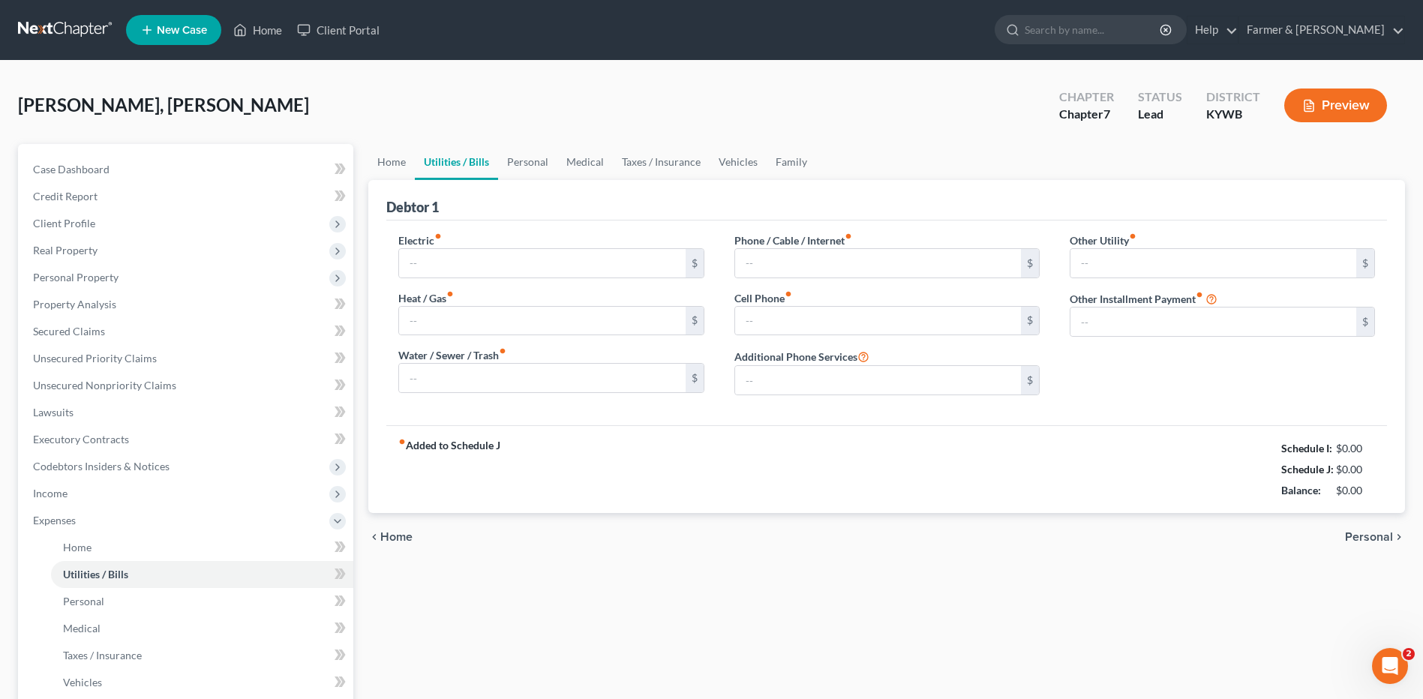
type input "0.00"
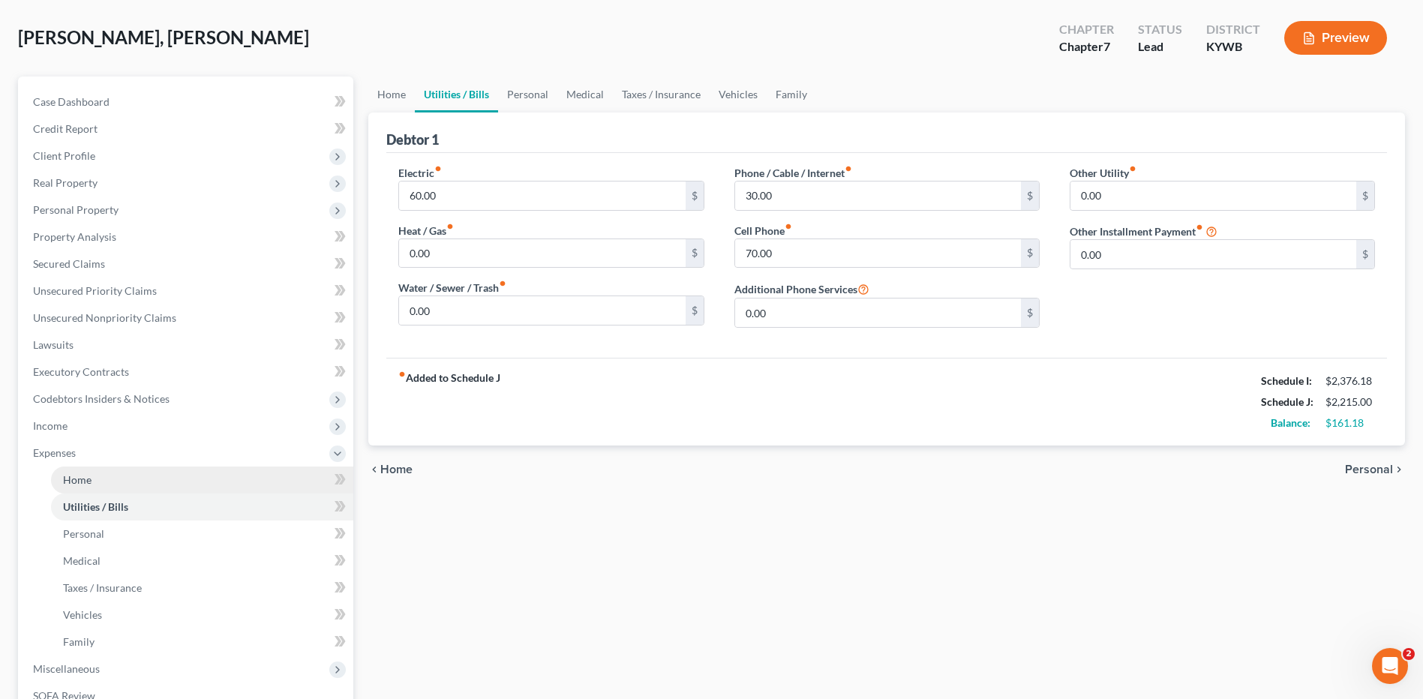
scroll to position [62, 0]
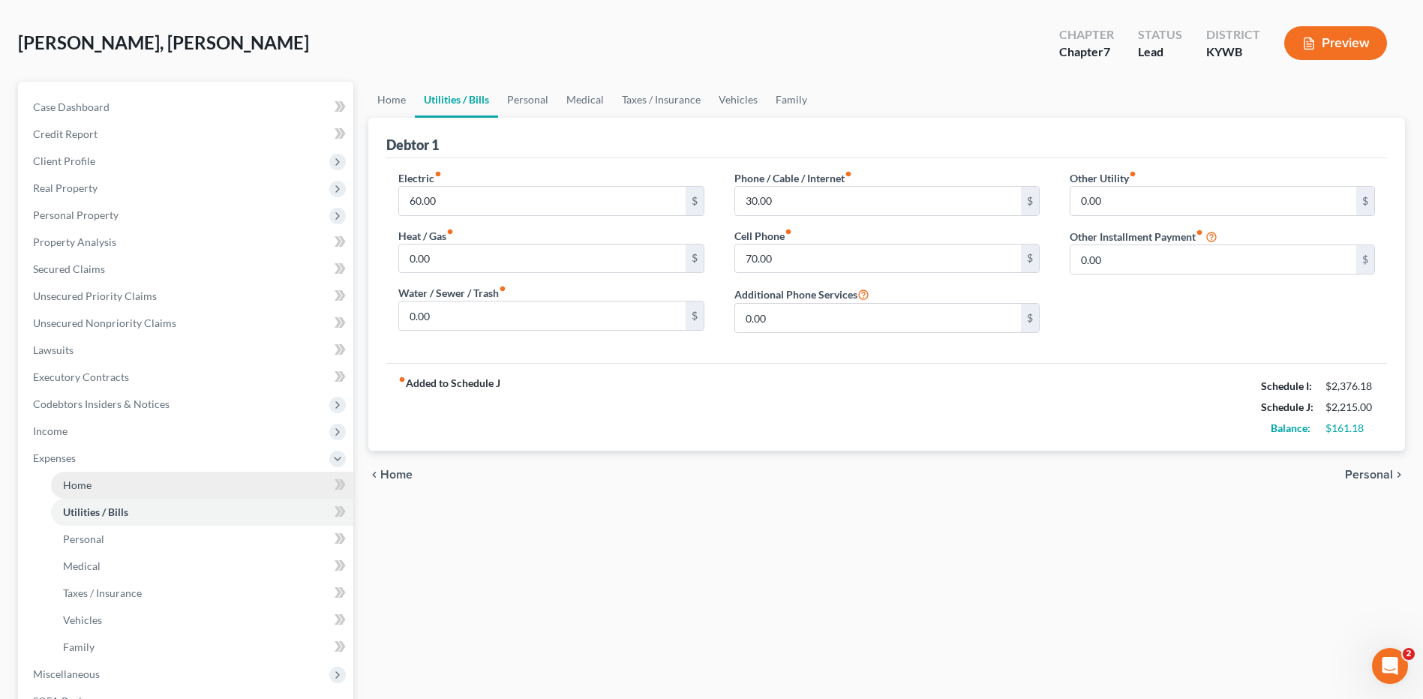
click at [136, 481] on link "Home" at bounding box center [202, 485] width 302 height 27
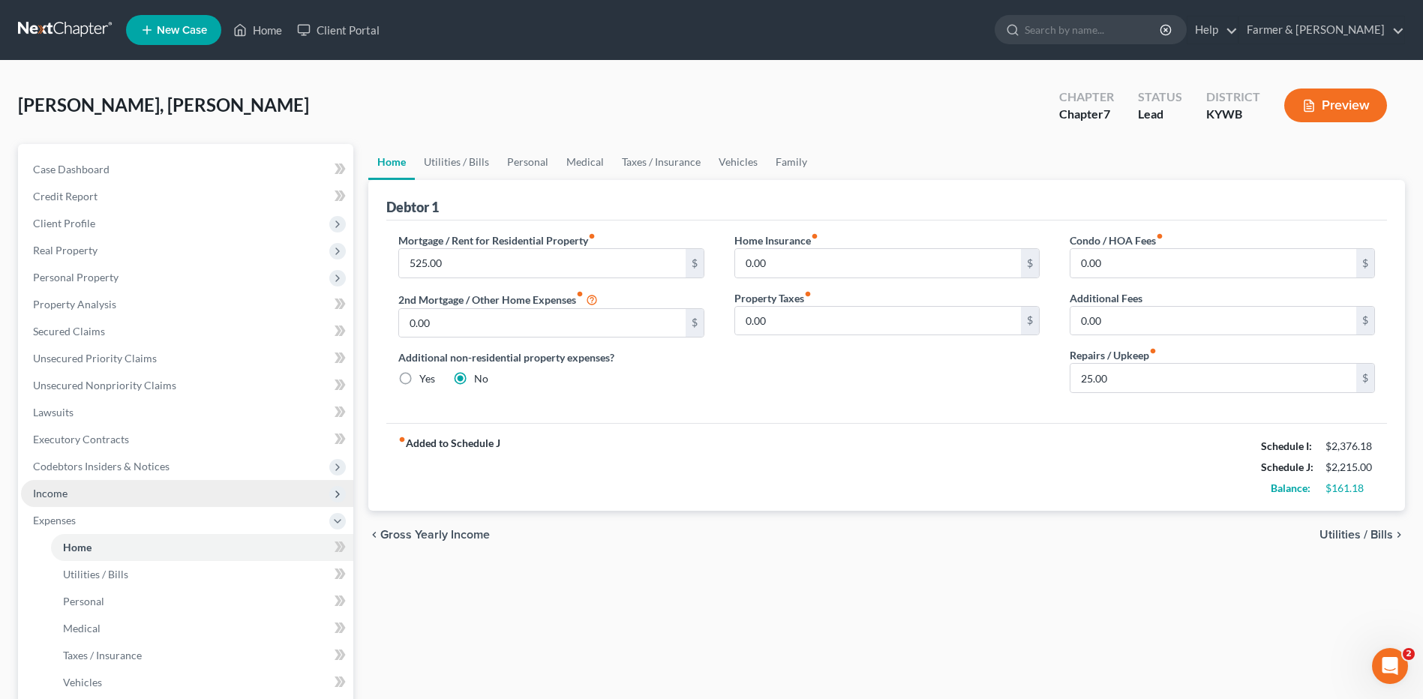
click at [103, 486] on span "Income" at bounding box center [187, 493] width 332 height 27
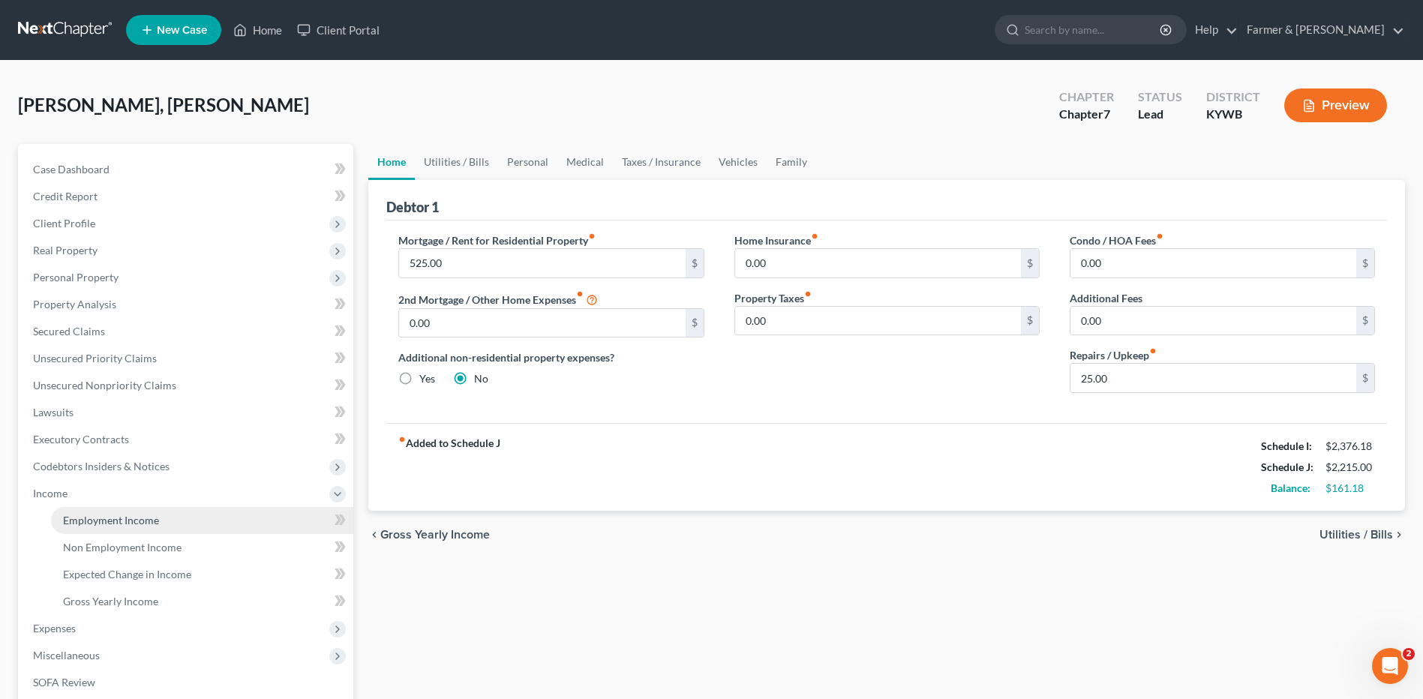
click at [133, 517] on span "Employment Income" at bounding box center [111, 520] width 96 height 13
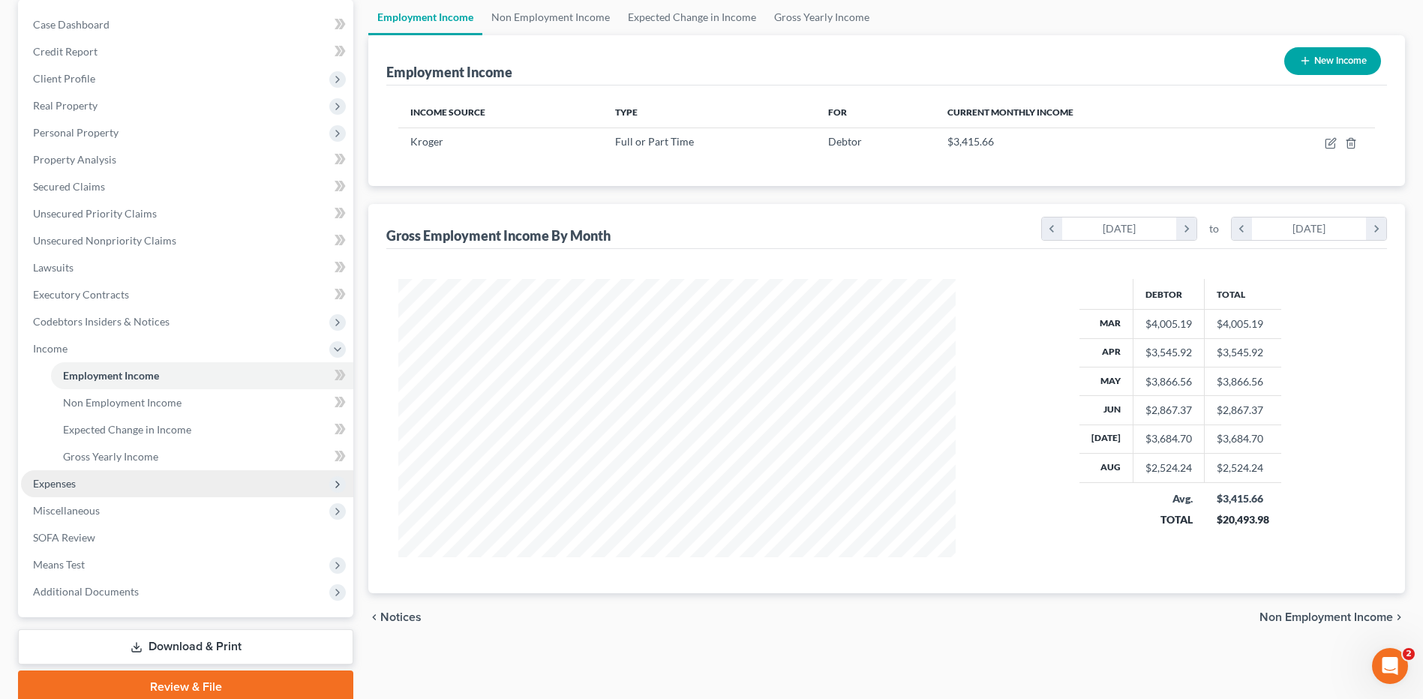
scroll to position [150, 0]
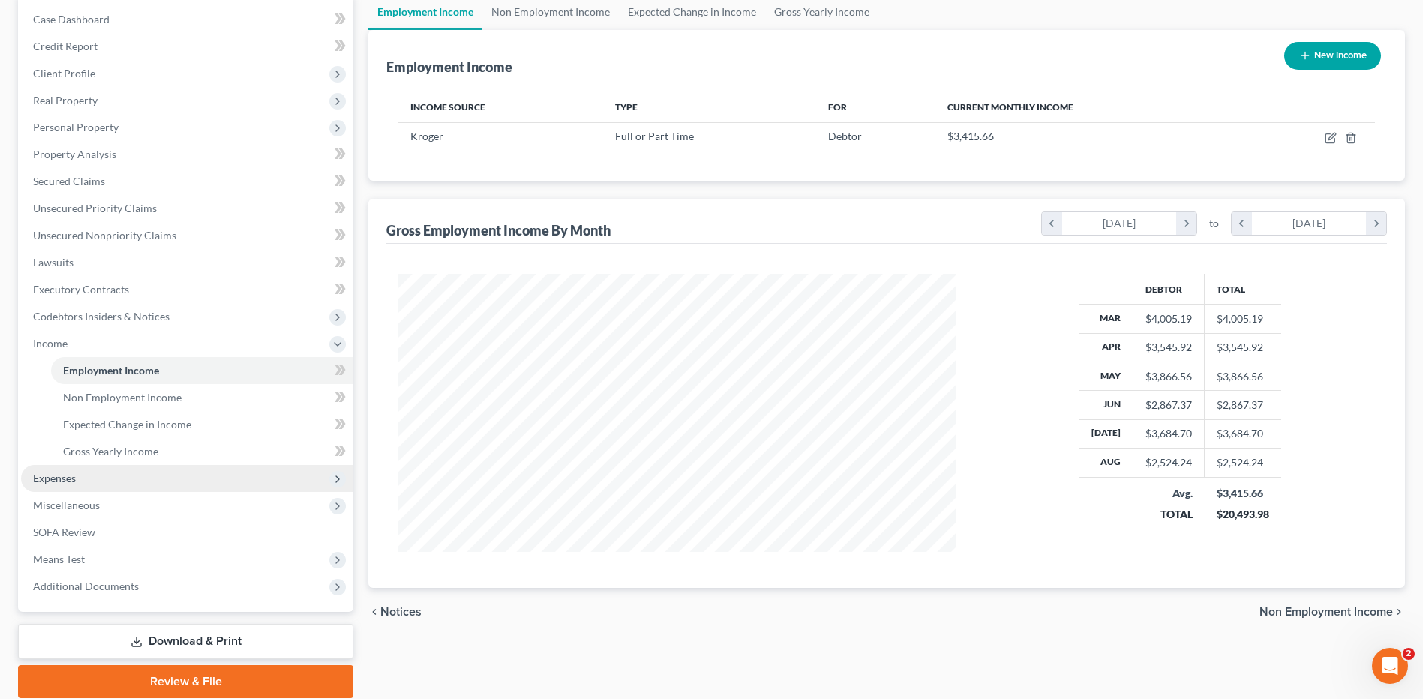
click at [64, 479] on span "Expenses" at bounding box center [54, 478] width 43 height 13
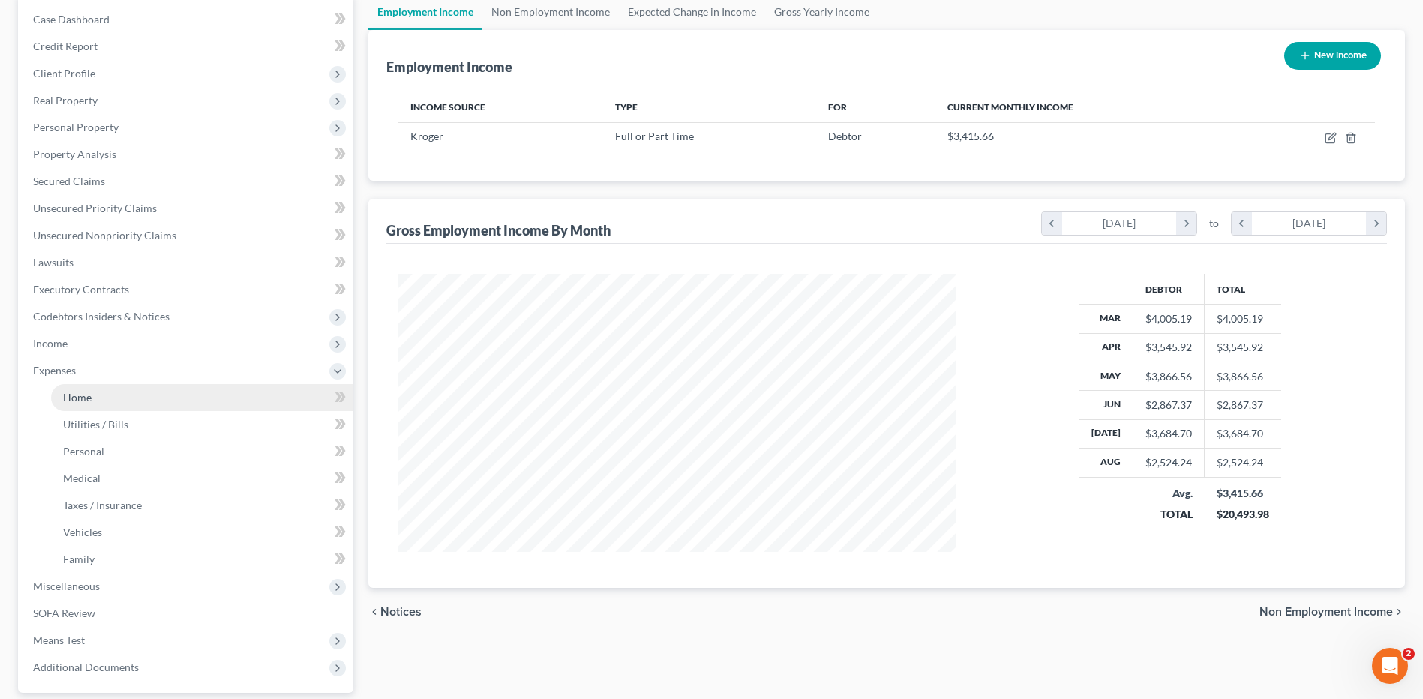
click at [134, 399] on link "Home" at bounding box center [202, 397] width 302 height 27
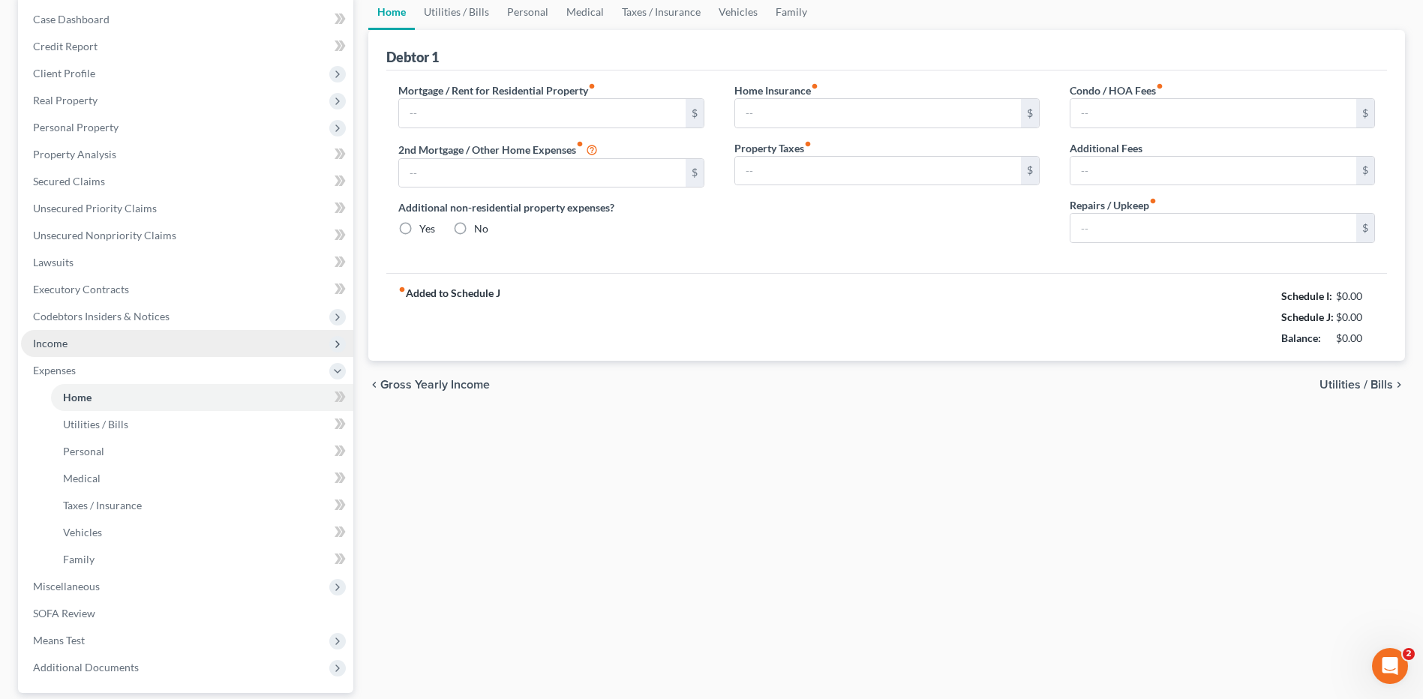
scroll to position [76, 0]
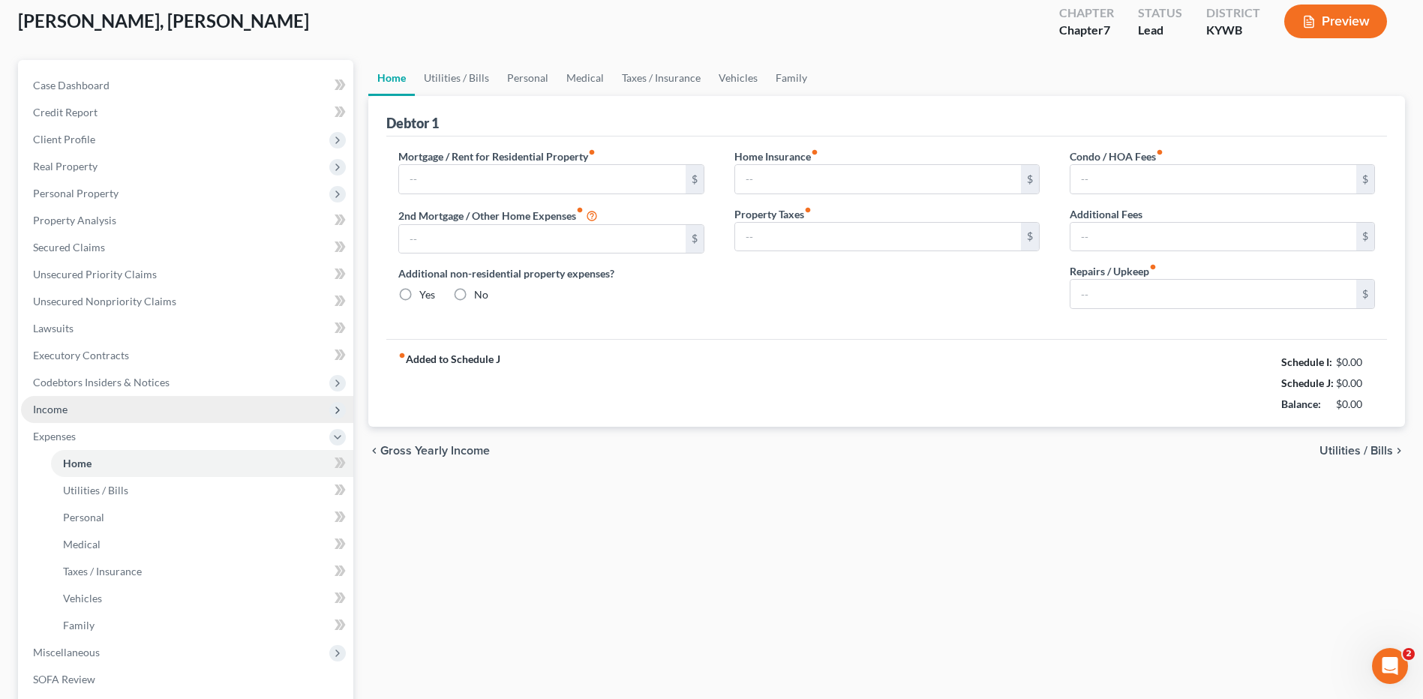
type input "525.00"
type input "0.00"
radio input "true"
type input "0.00"
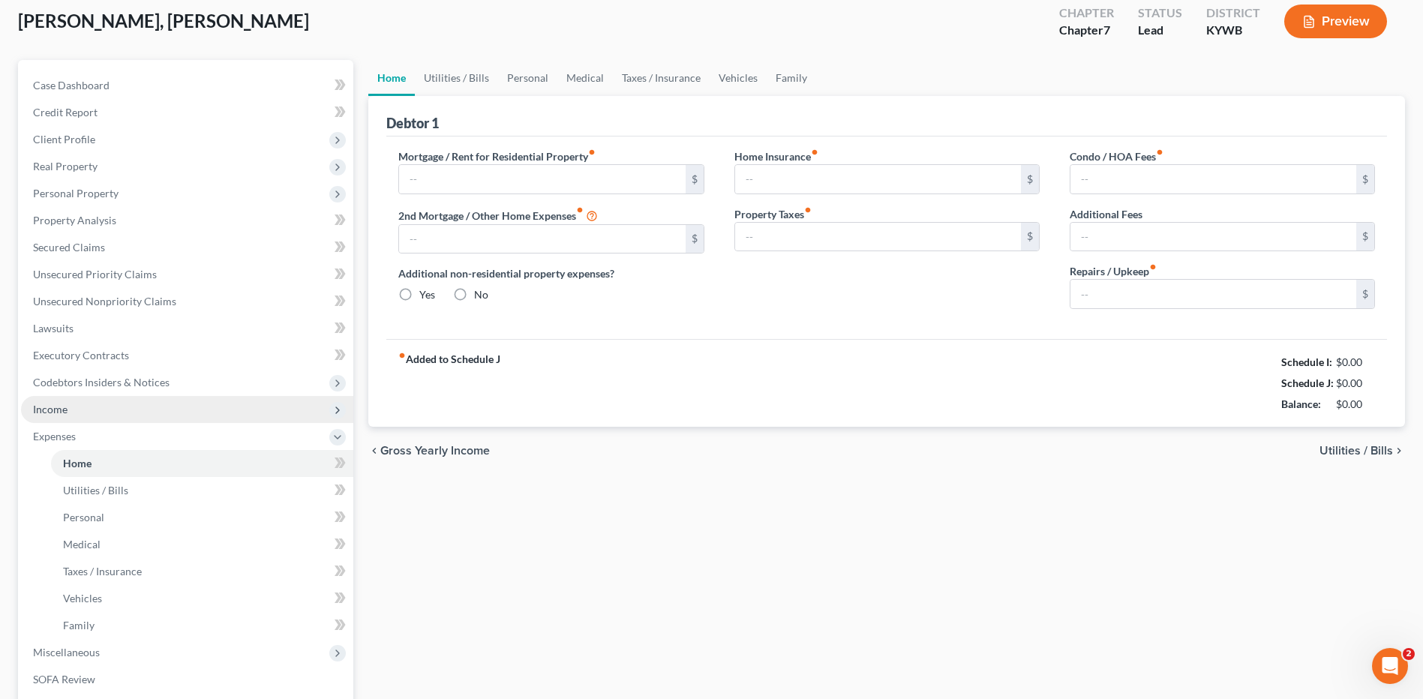
type input "0.00"
type input "25.00"
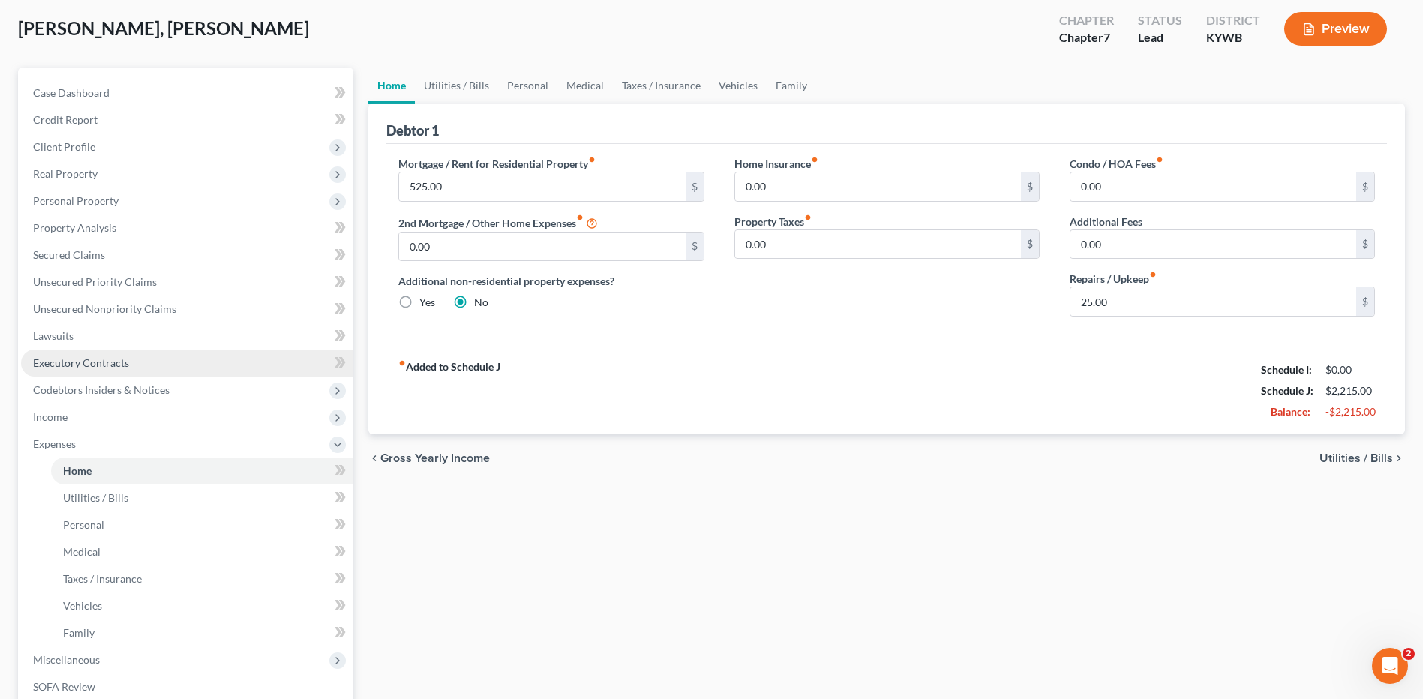
scroll to position [0, 0]
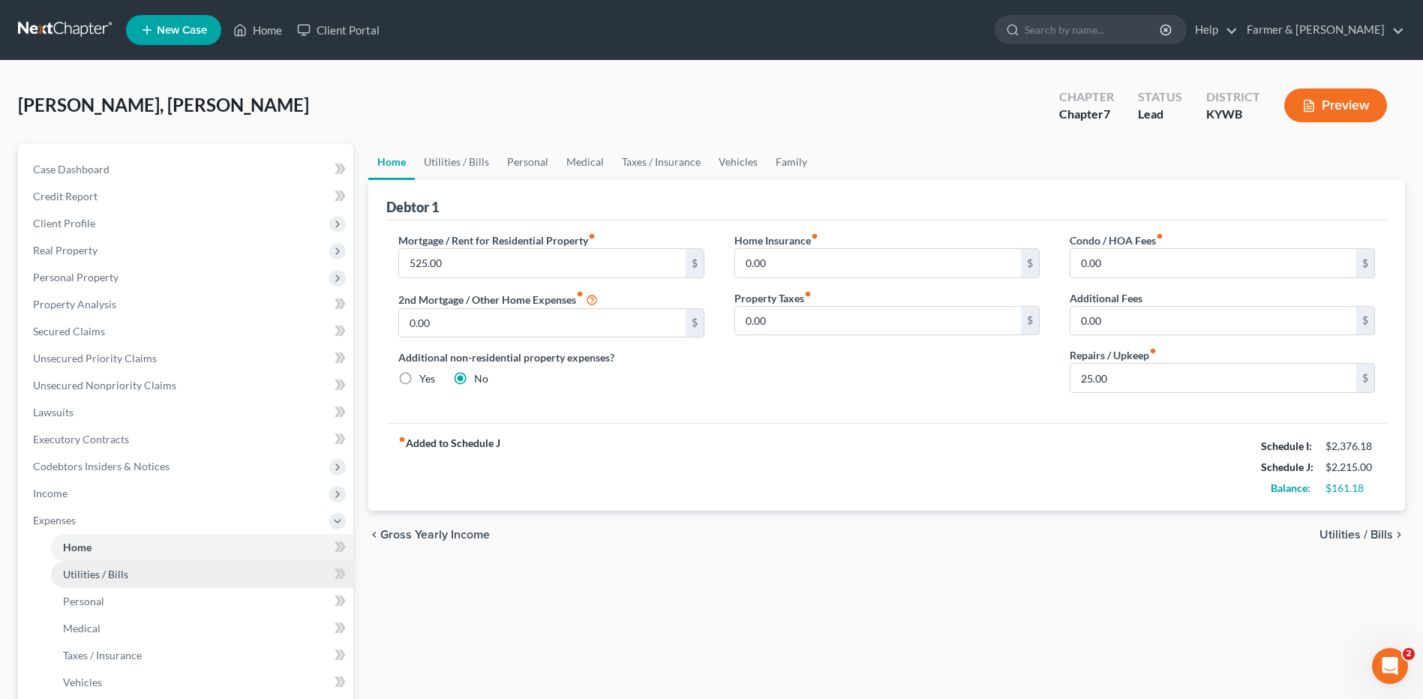
click at [132, 567] on link "Utilities / Bills" at bounding box center [202, 574] width 302 height 27
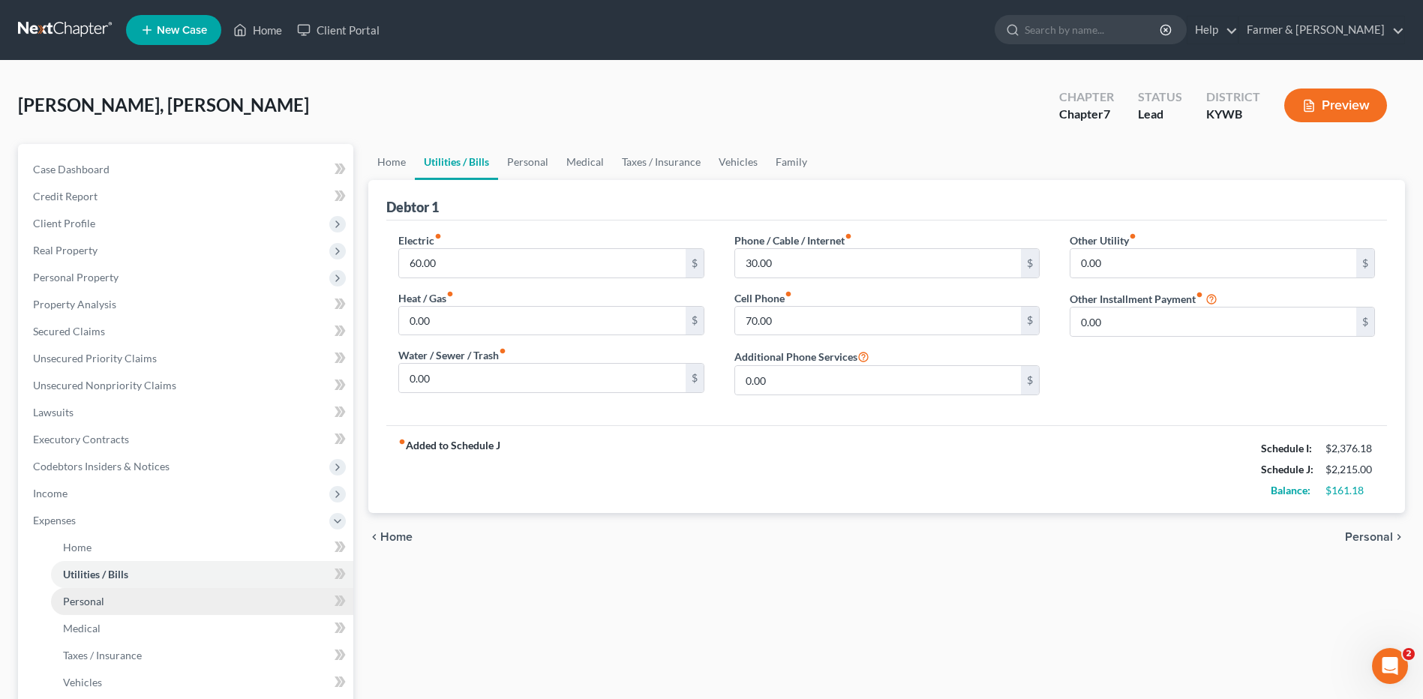
click at [128, 595] on link "Personal" at bounding box center [202, 601] width 302 height 27
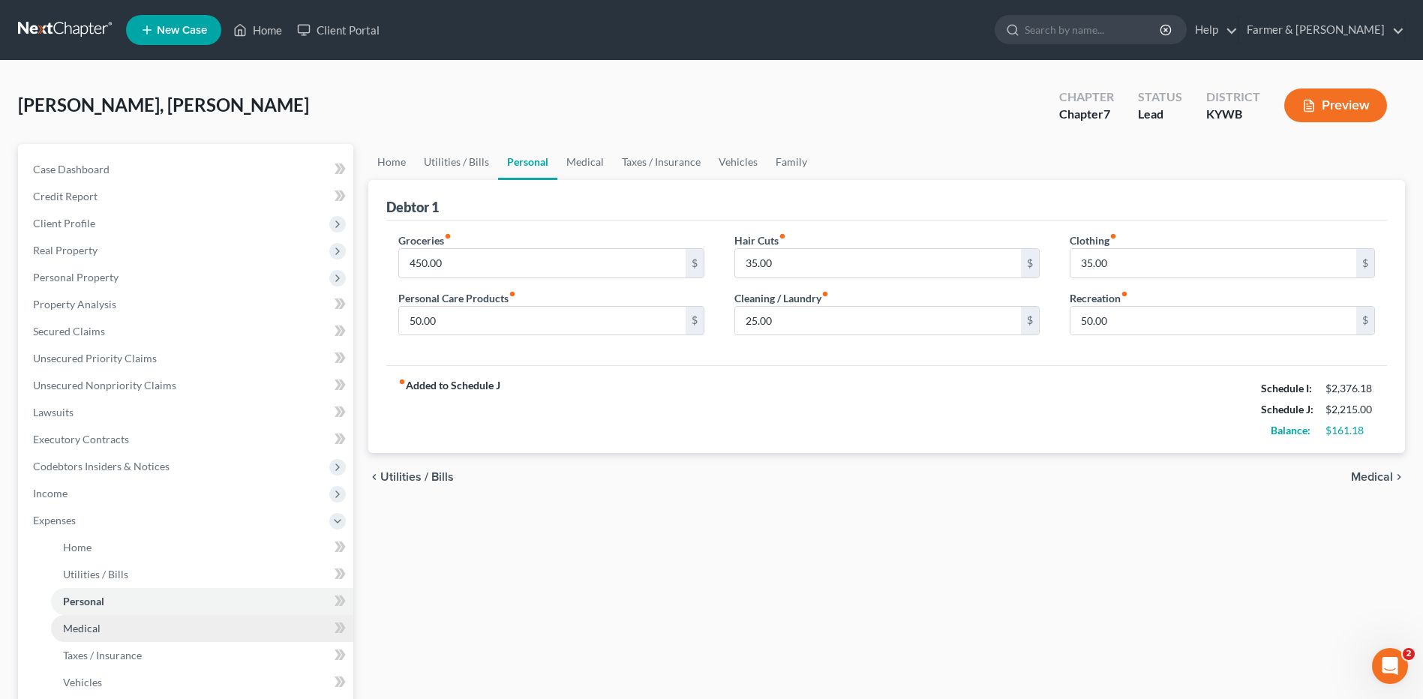
click at [131, 621] on link "Medical" at bounding box center [202, 628] width 302 height 27
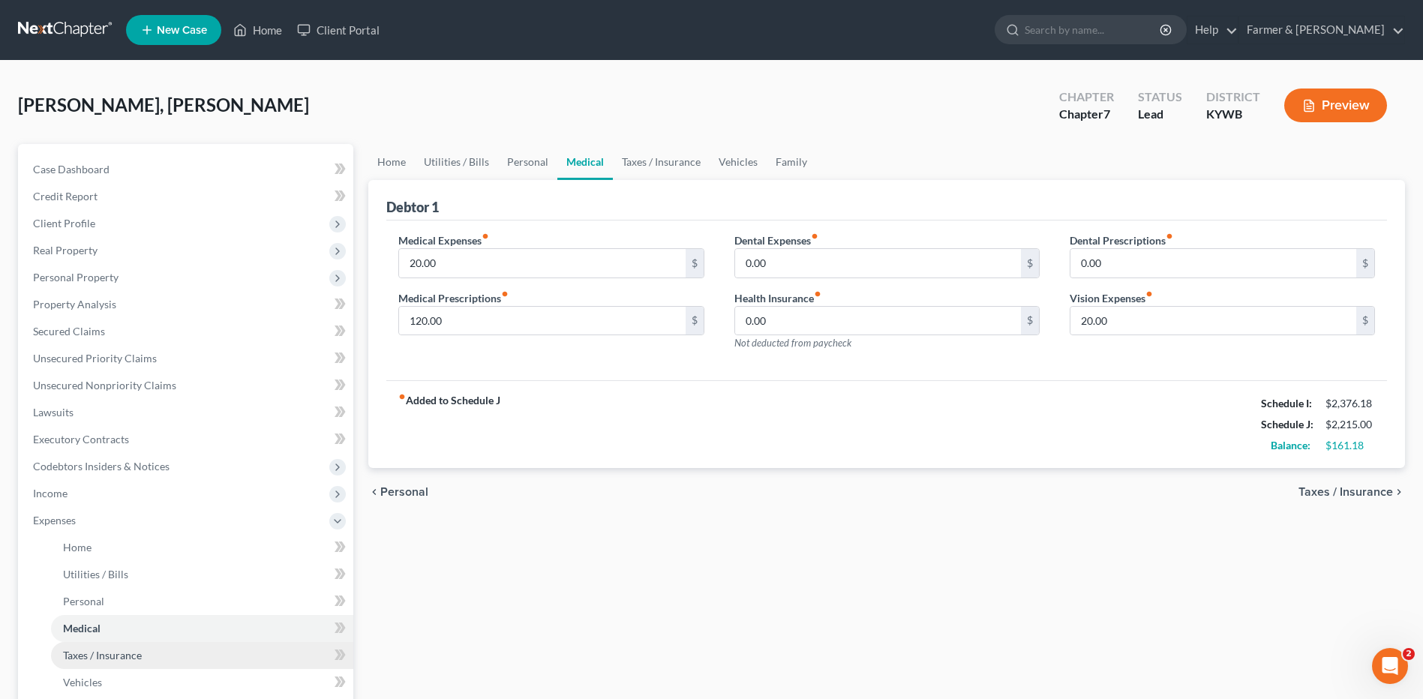
click at [153, 650] on link "Taxes / Insurance" at bounding box center [202, 655] width 302 height 27
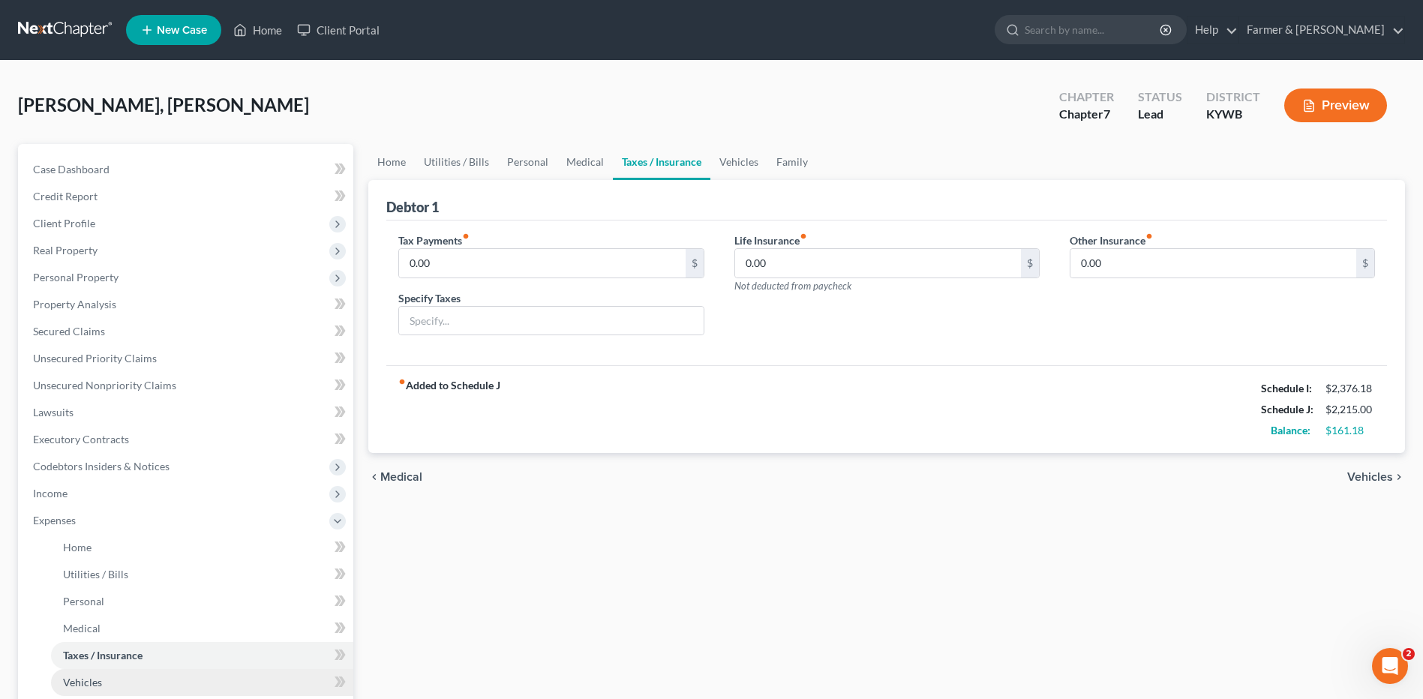
click at [148, 676] on link "Vehicles" at bounding box center [202, 682] width 302 height 27
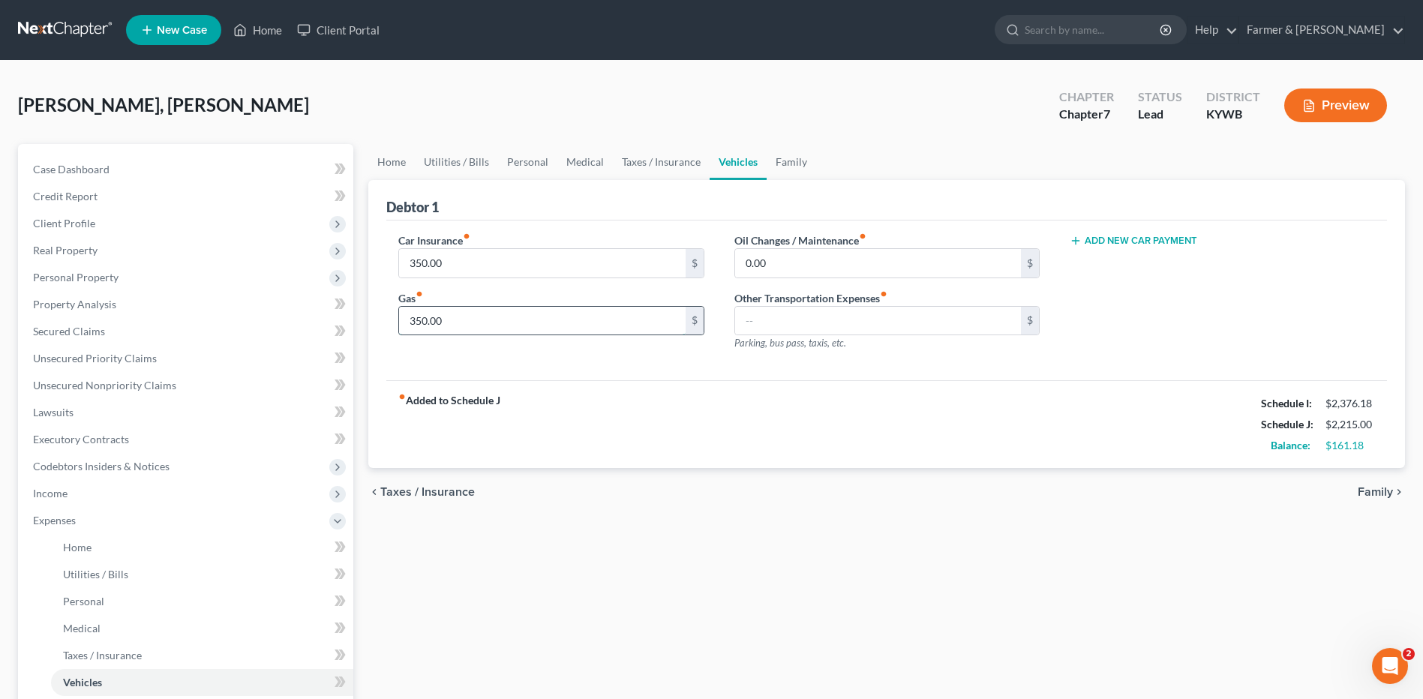
click at [481, 318] on input "350.00" at bounding box center [542, 321] width 286 height 28
type input "400.00"
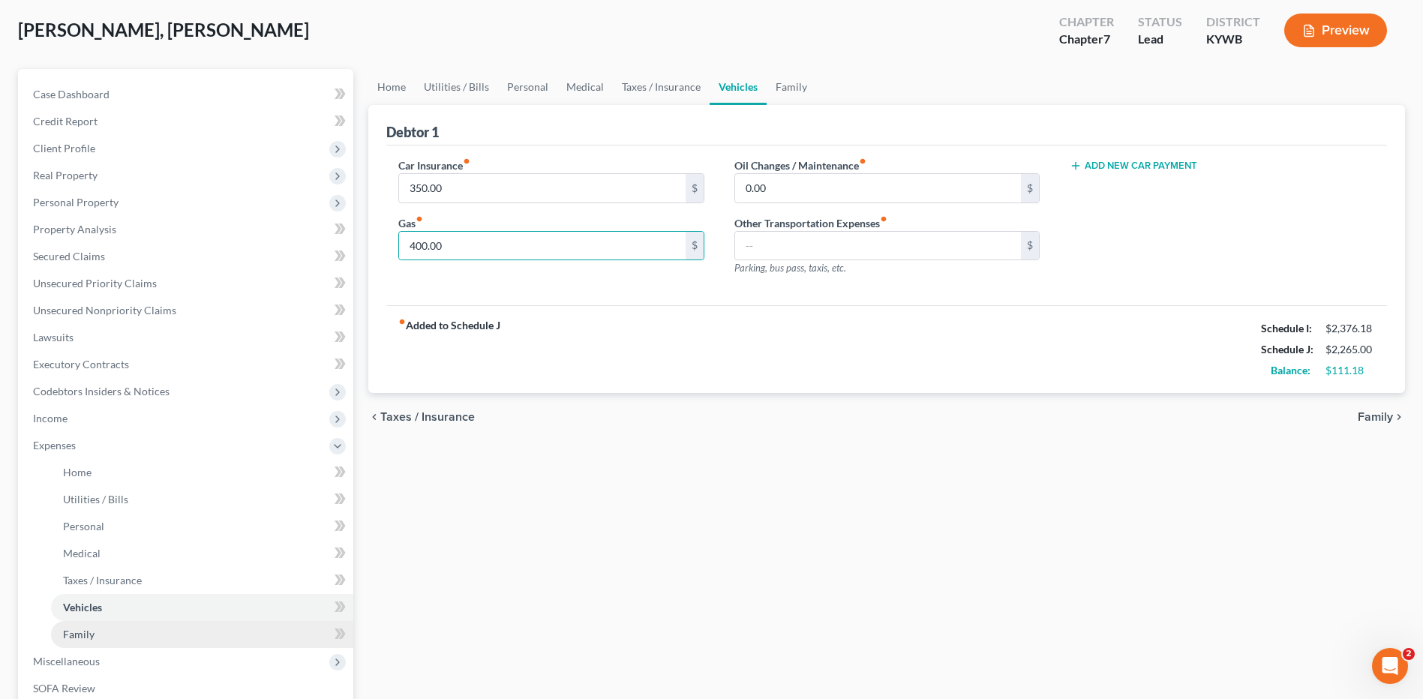
click at [103, 631] on link "Family" at bounding box center [202, 634] width 302 height 27
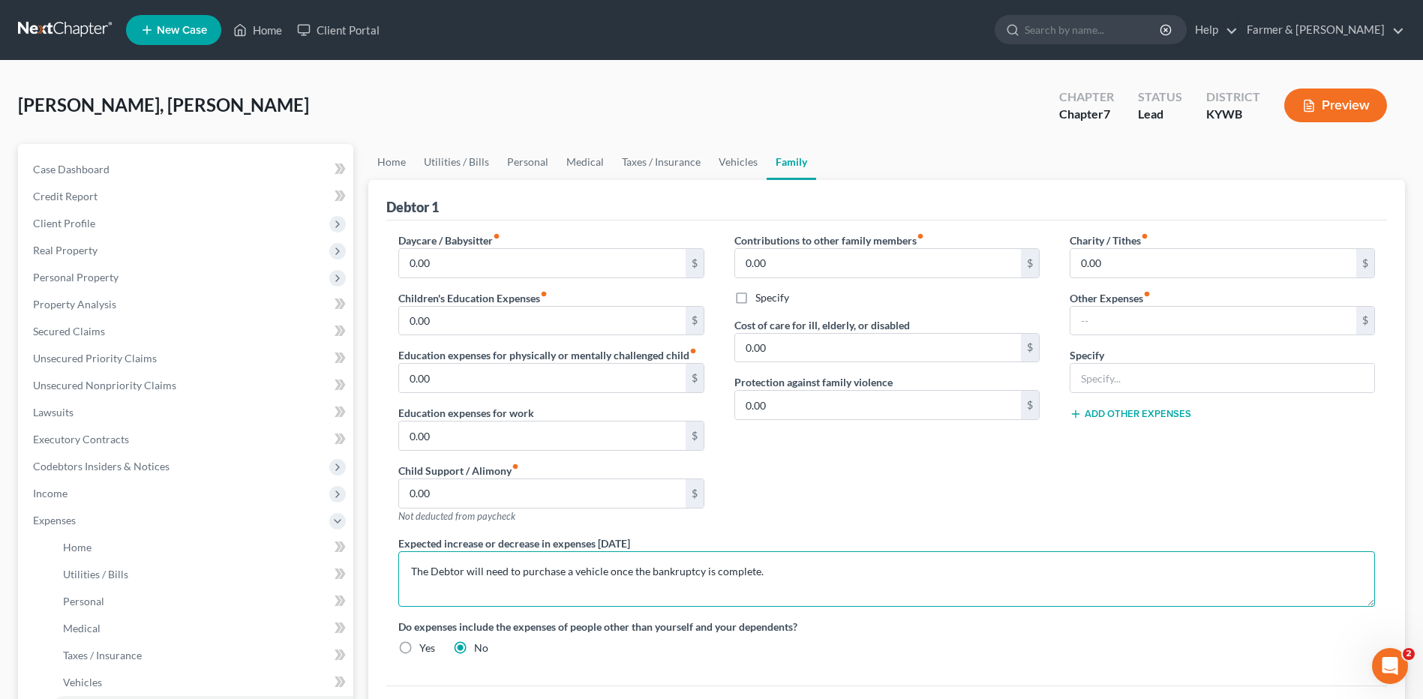
drag, startPoint x: 430, startPoint y: 573, endPoint x: 379, endPoint y: 571, distance: 51.0
click at [379, 571] on div "Debtor 1 Daycare / Babysitter fiber_manual_record 0.00 $ Children's Education E…" at bounding box center [886, 476] width 1036 height 593
type textarea "Debtor will need to purchase a vehicle once the bankruptcy is complete."
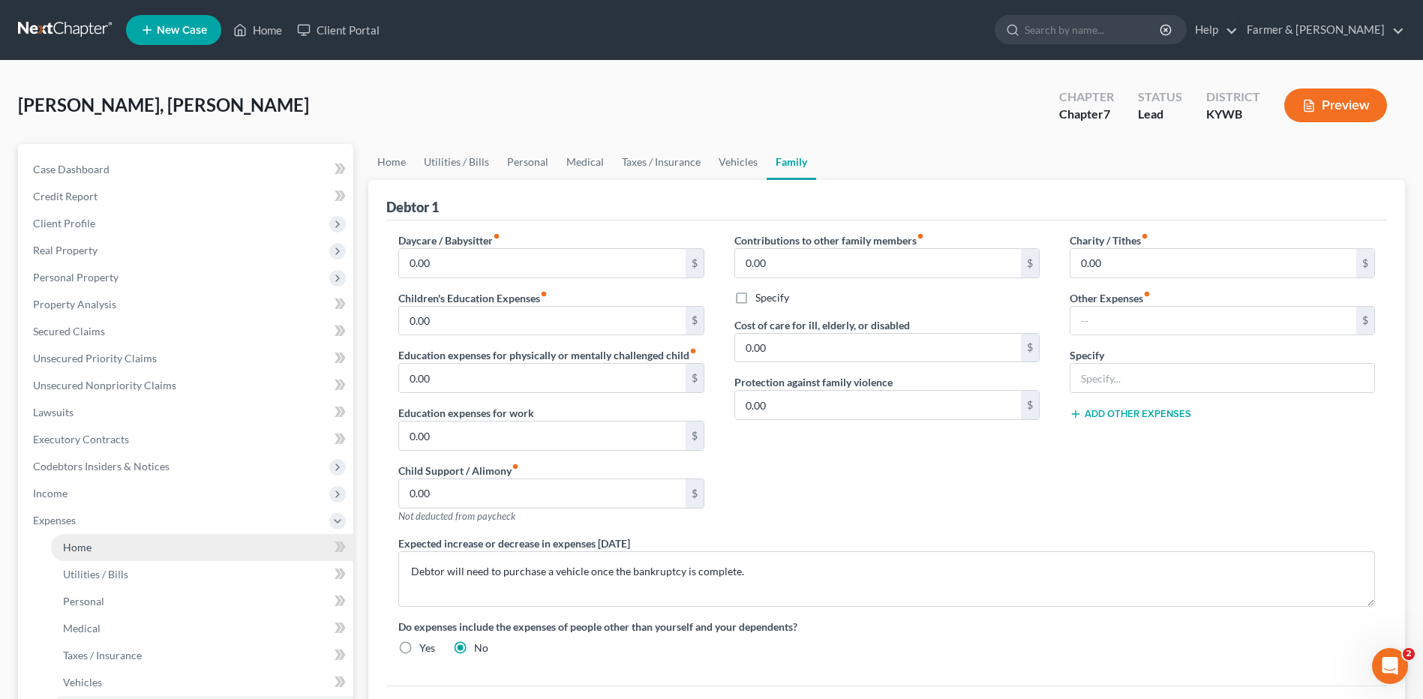
click at [114, 546] on link "Home" at bounding box center [202, 547] width 302 height 27
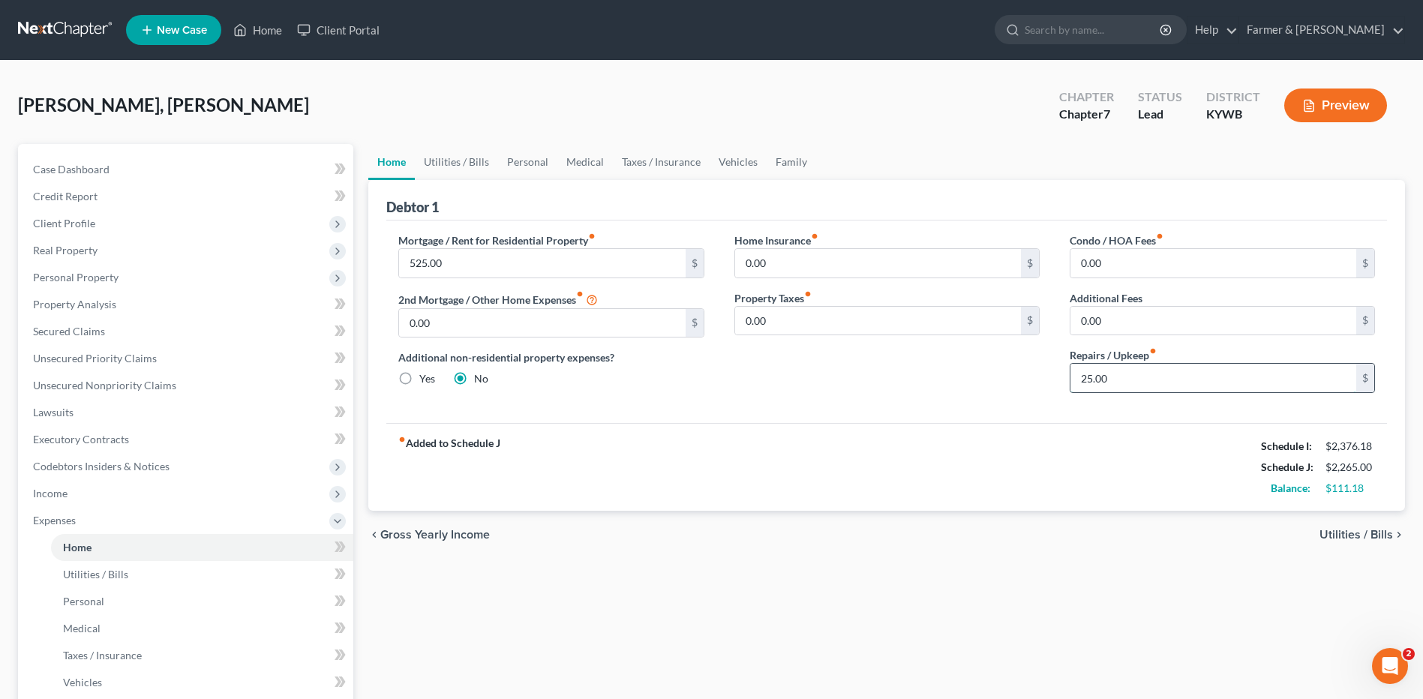
click at [1122, 376] on input "25.00" at bounding box center [1213, 378] width 286 height 28
type input "50.00"
click at [1057, 553] on div "chevron_left Gross Yearly Income Utilities / Bills chevron_right" at bounding box center [886, 535] width 1036 height 48
click at [1044, 583] on div "Home Utilities / Bills Personal Medical Taxes / Insurance Vehicles Family Debto…" at bounding box center [886, 536] width 1051 height 785
click at [125, 571] on span "Utilities / Bills" at bounding box center [95, 574] width 65 height 13
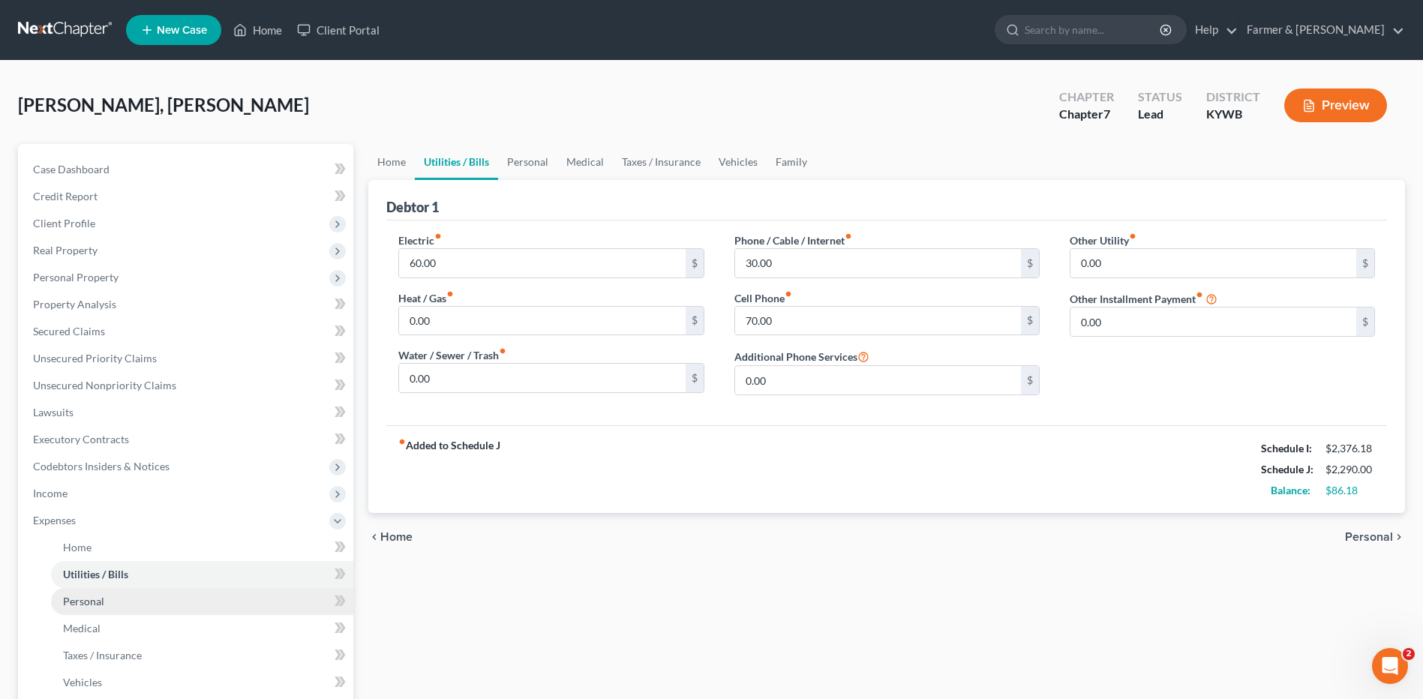
click at [117, 598] on link "Personal" at bounding box center [202, 601] width 302 height 27
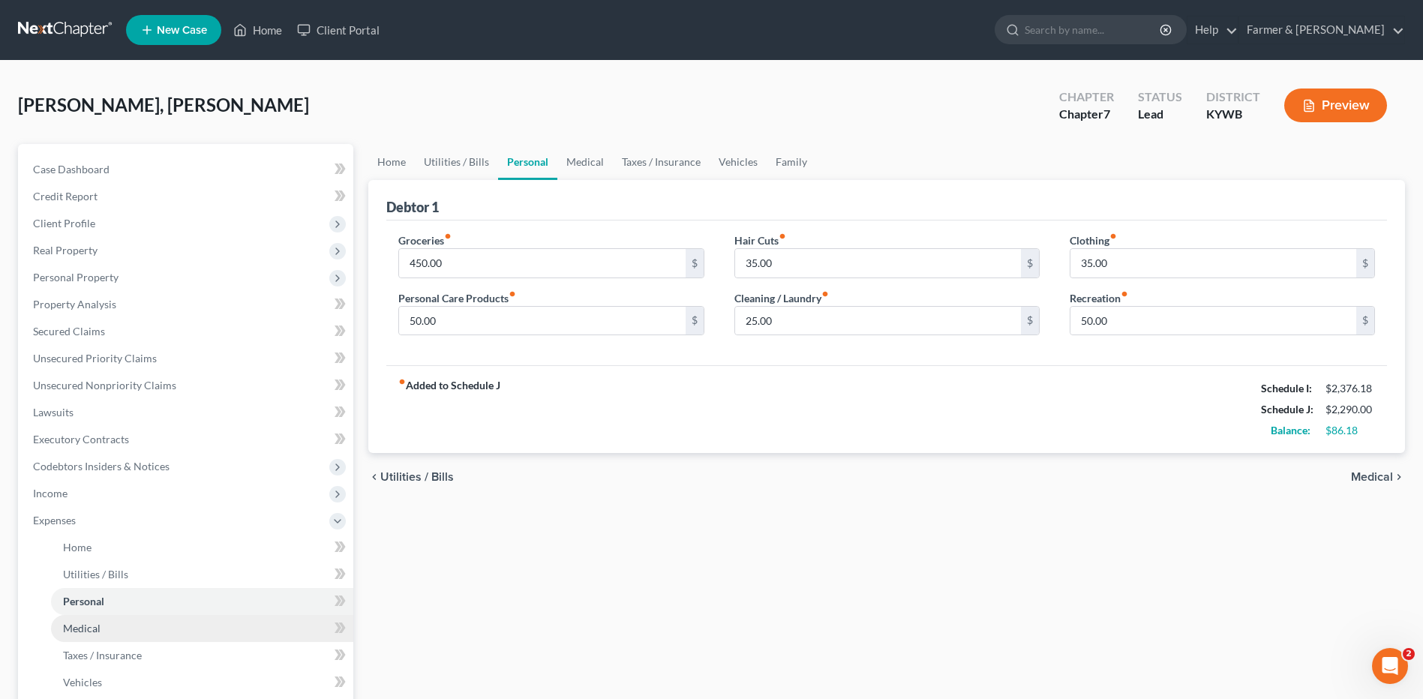
click at [116, 630] on link "Medical" at bounding box center [202, 628] width 302 height 27
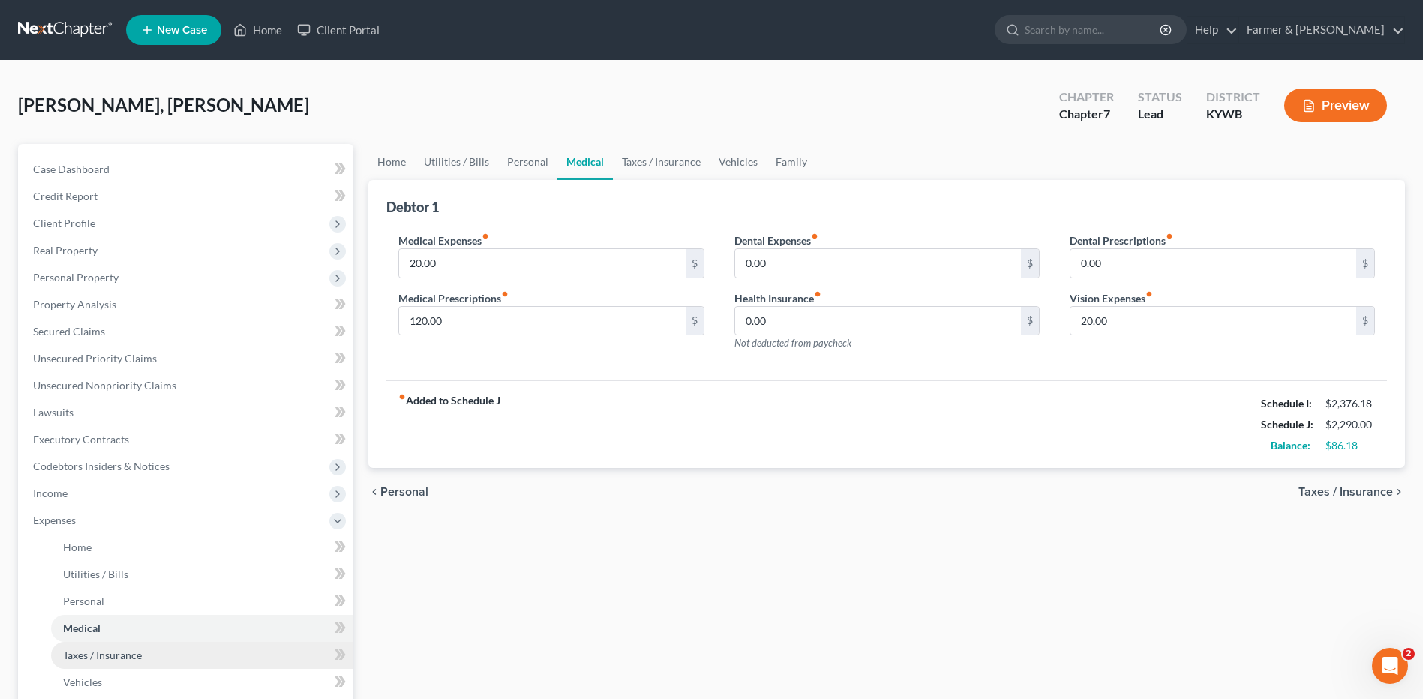
click at [116, 656] on span "Taxes / Insurance" at bounding box center [102, 655] width 79 height 13
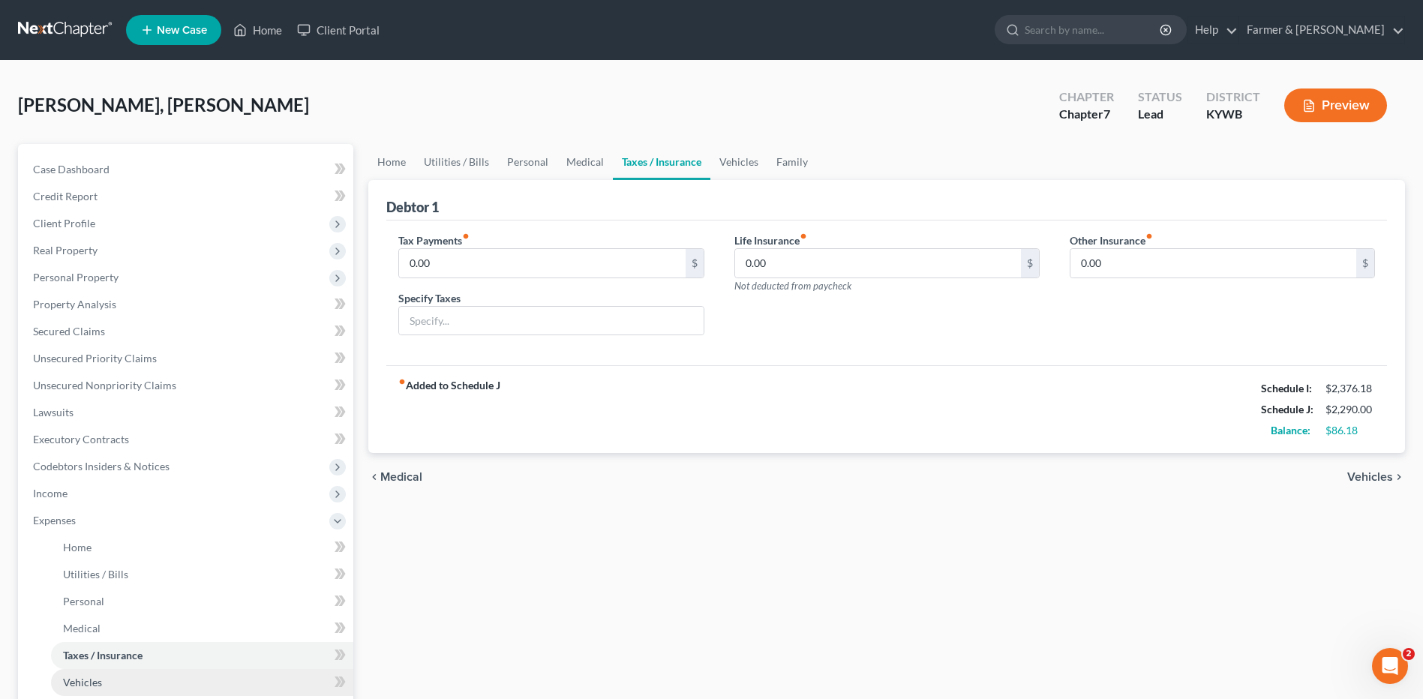
click at [117, 687] on link "Vehicles" at bounding box center [202, 682] width 302 height 27
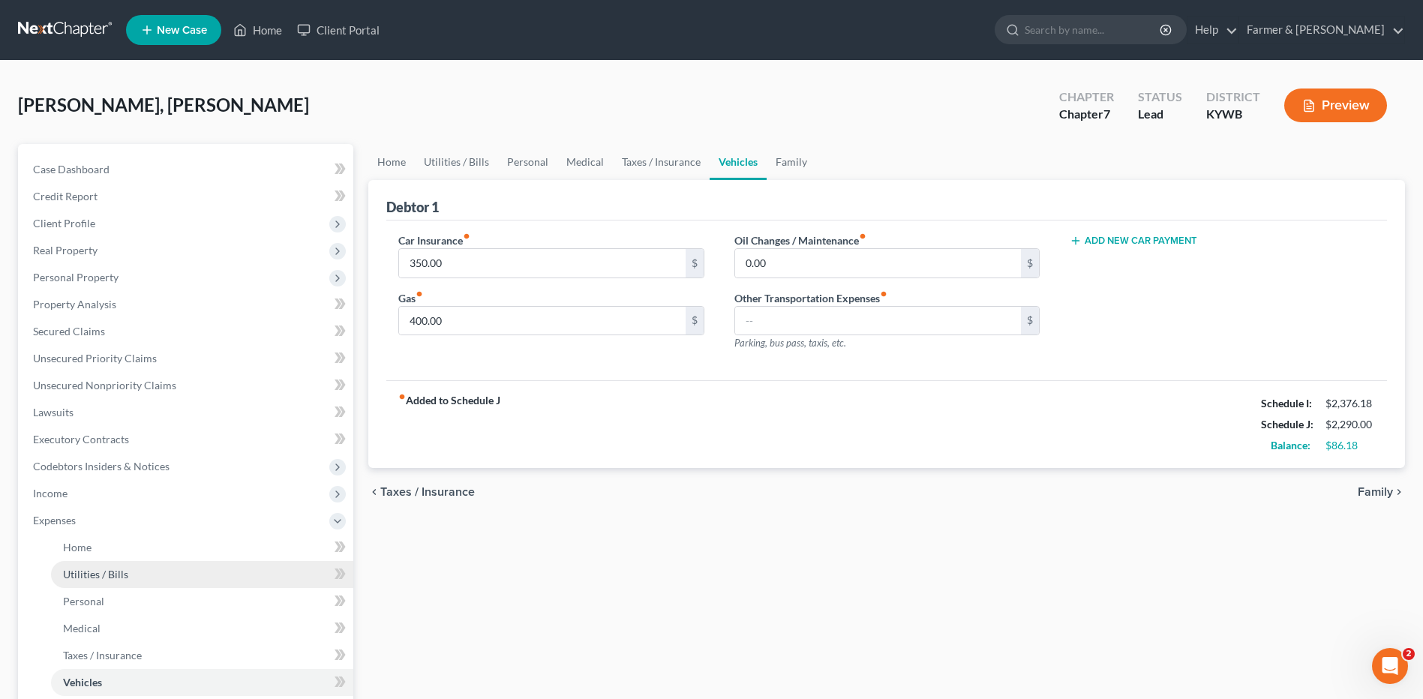
scroll to position [75, 0]
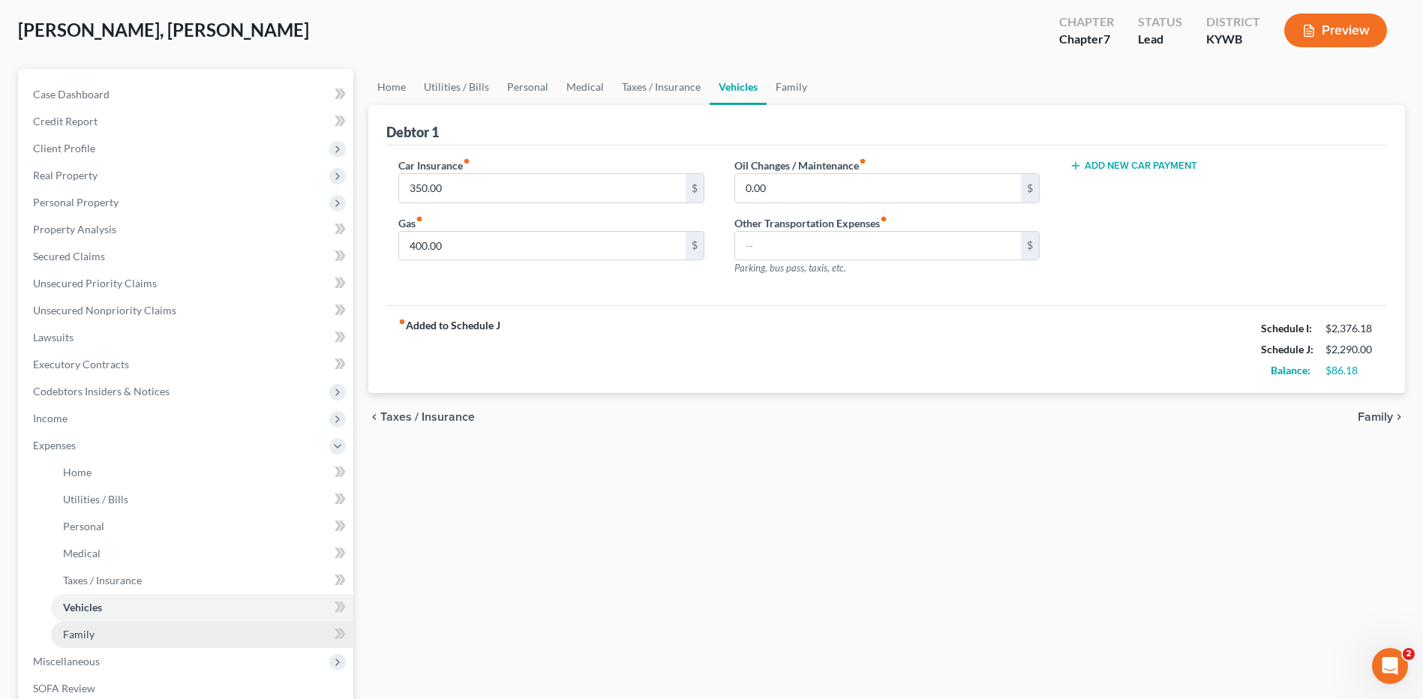
click at [121, 638] on link "Family" at bounding box center [202, 634] width 302 height 27
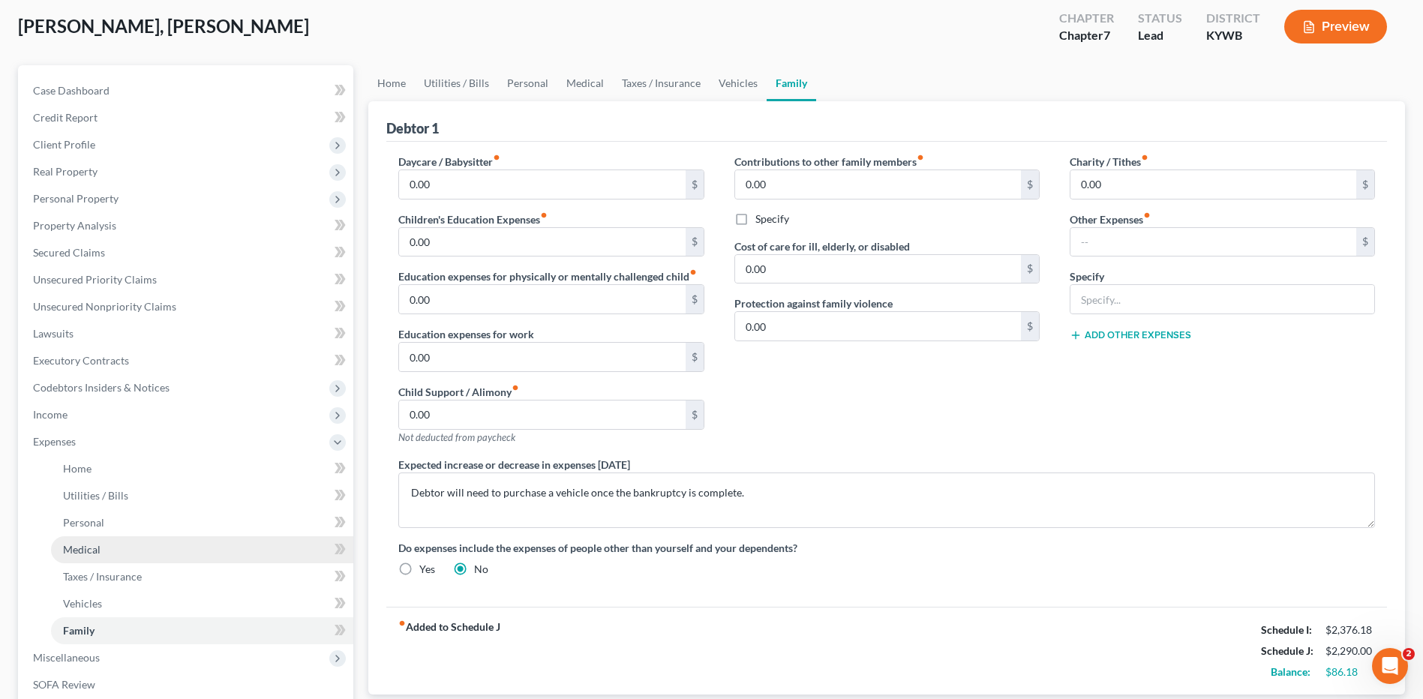
scroll to position [150, 0]
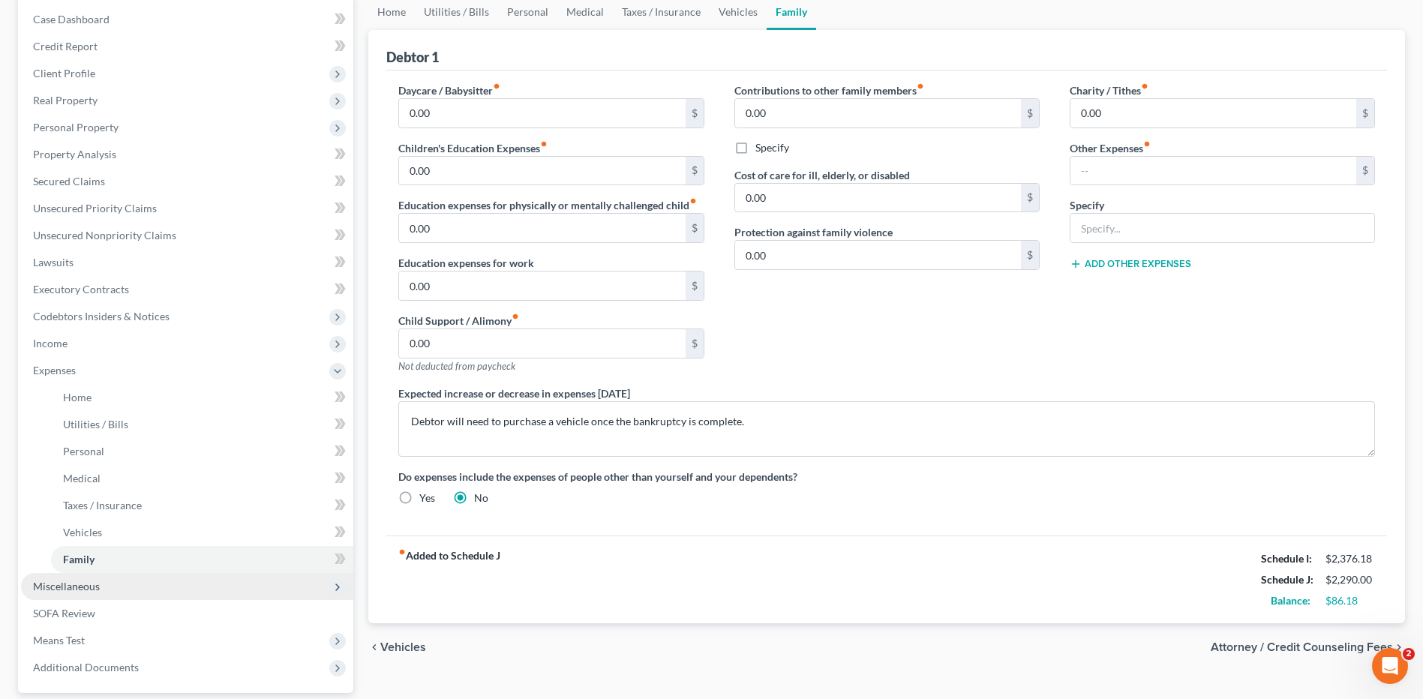
click at [135, 589] on span "Miscellaneous" at bounding box center [187, 586] width 332 height 27
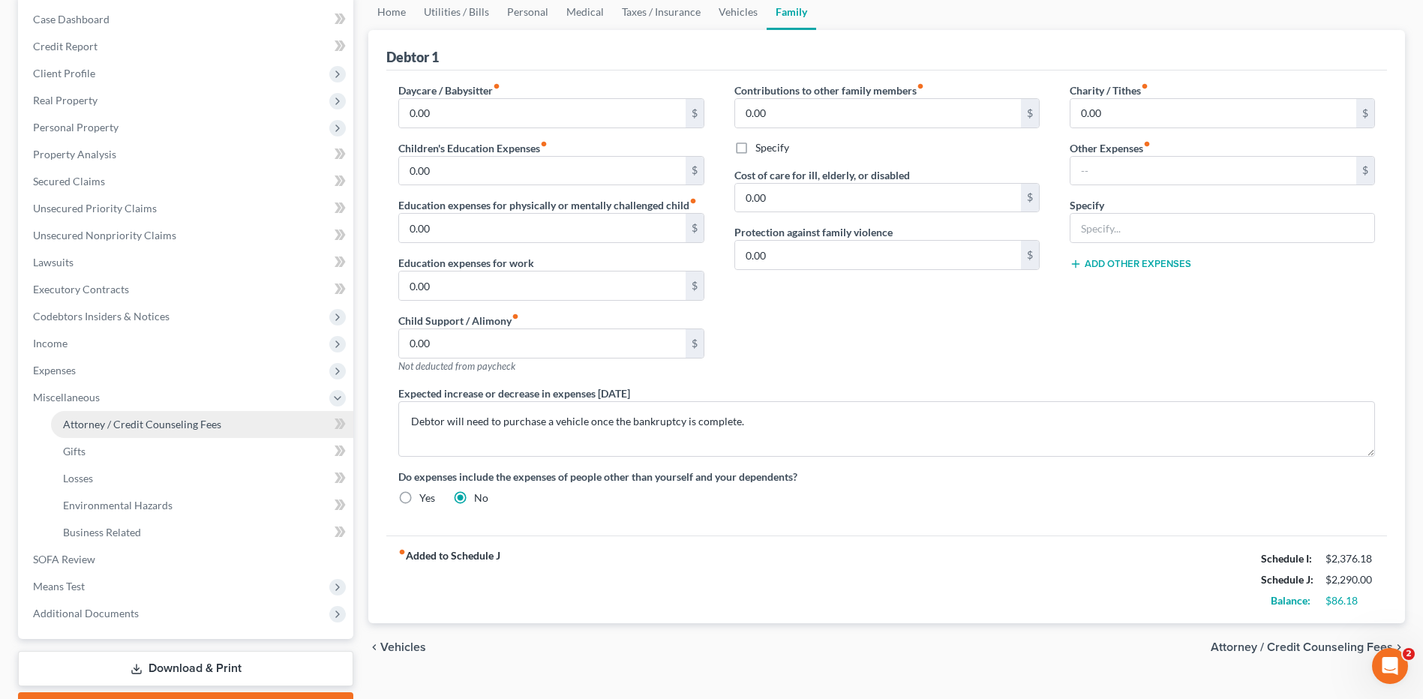
click at [158, 433] on link "Attorney / Credit Counseling Fees" at bounding box center [202, 424] width 302 height 27
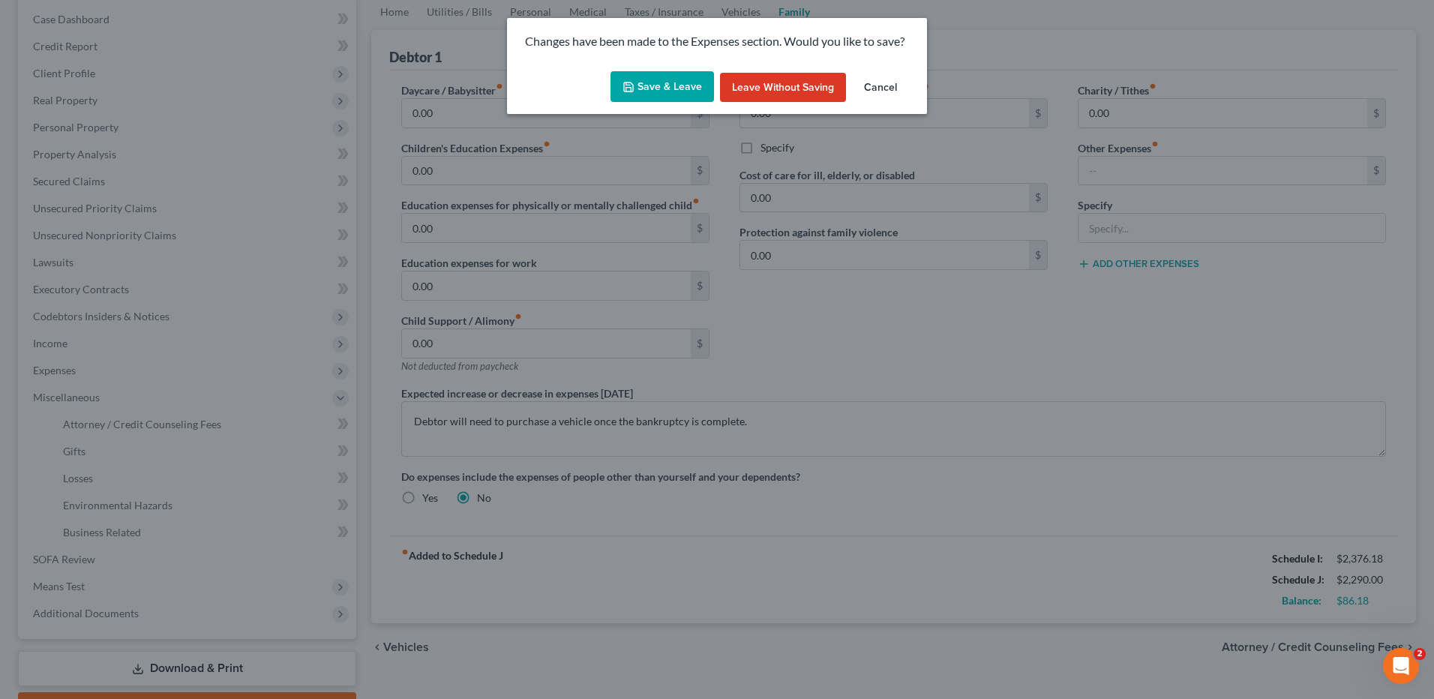
click at [658, 76] on button "Save & Leave" at bounding box center [661, 86] width 103 height 31
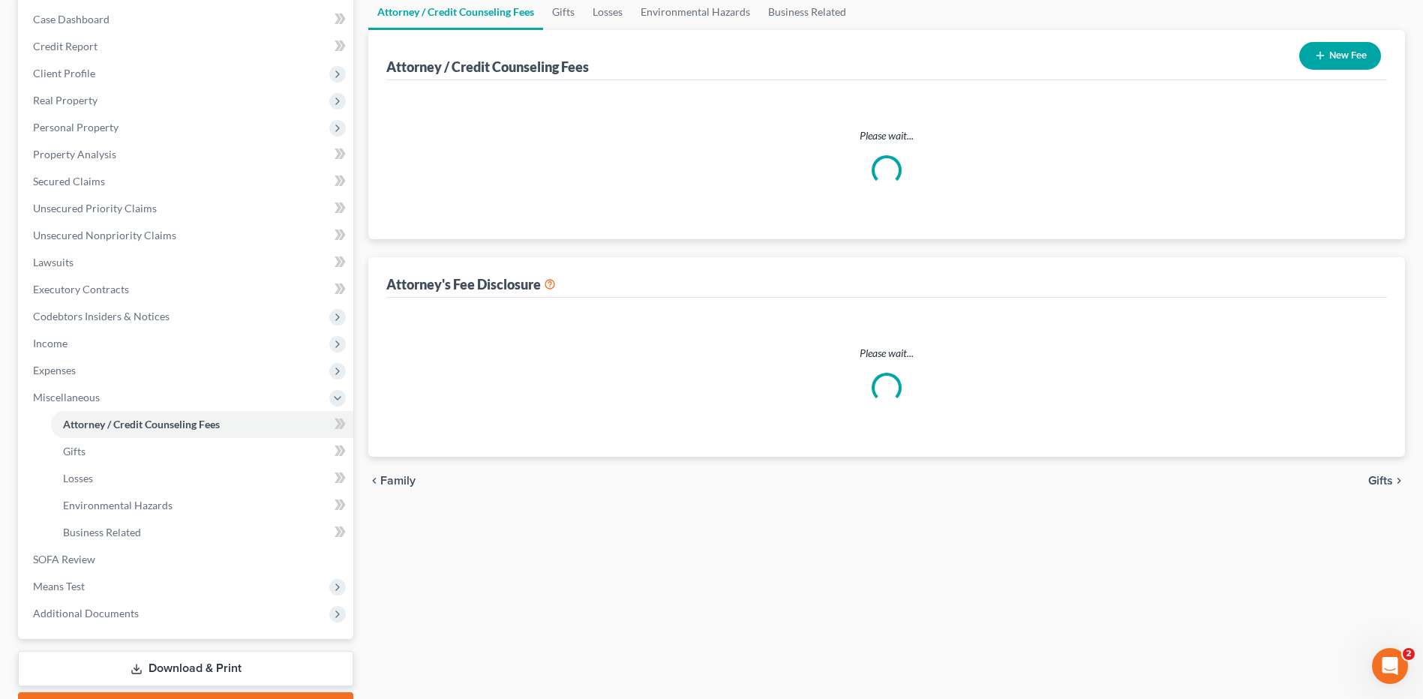
select select "0"
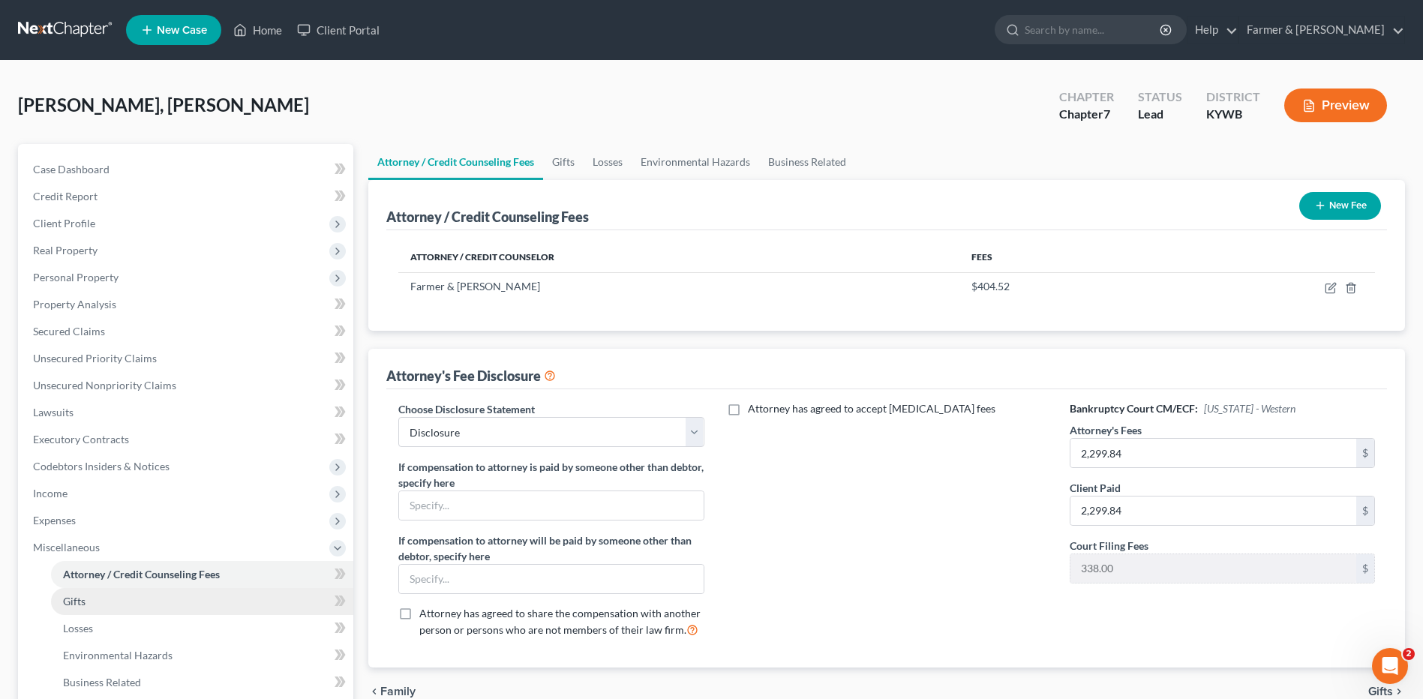
click at [159, 598] on link "Gifts" at bounding box center [202, 601] width 302 height 27
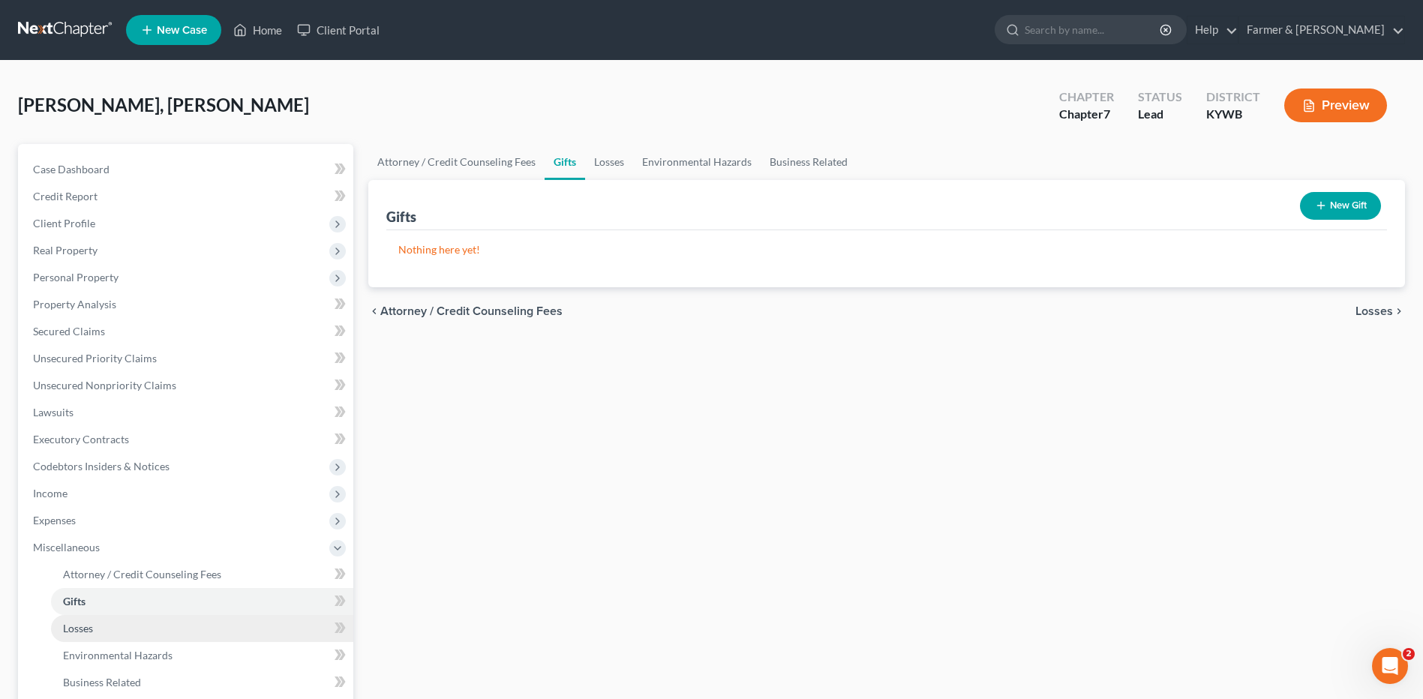
click at [107, 623] on link "Losses" at bounding box center [202, 628] width 302 height 27
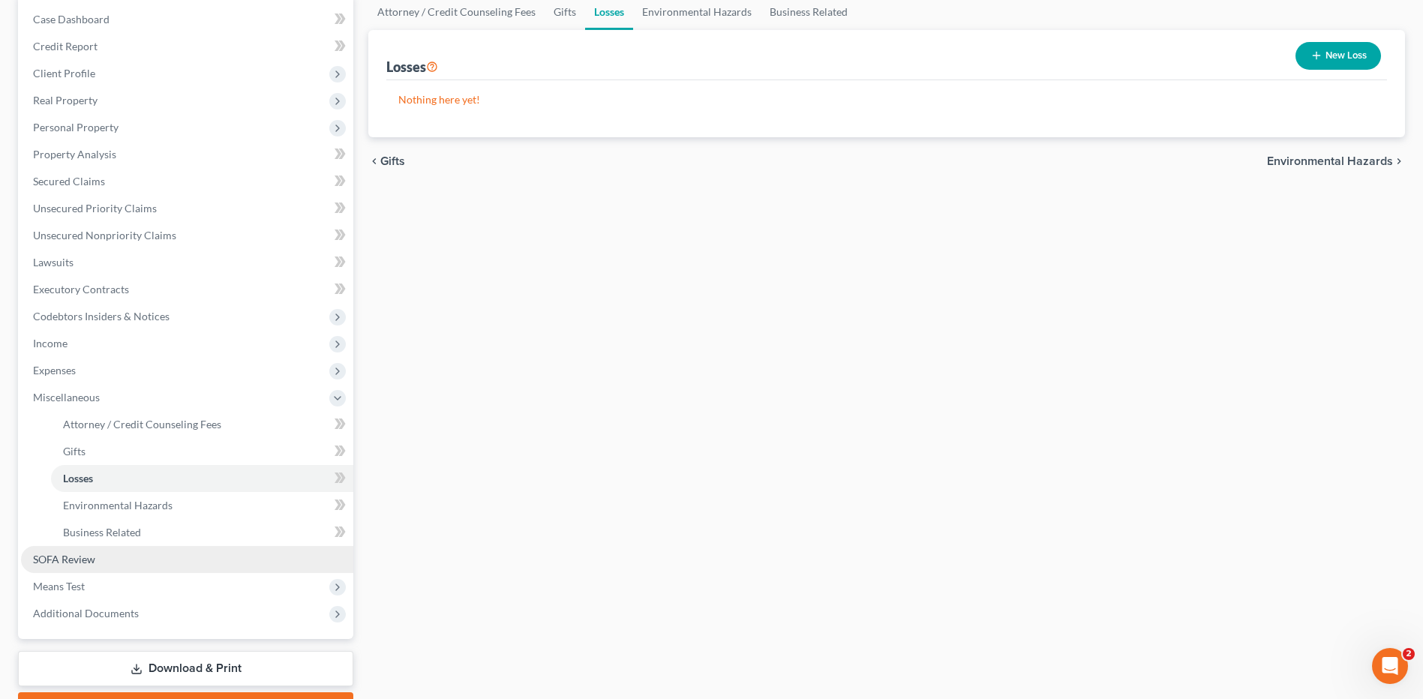
click at [94, 563] on span "SOFA Review" at bounding box center [64, 559] width 62 height 13
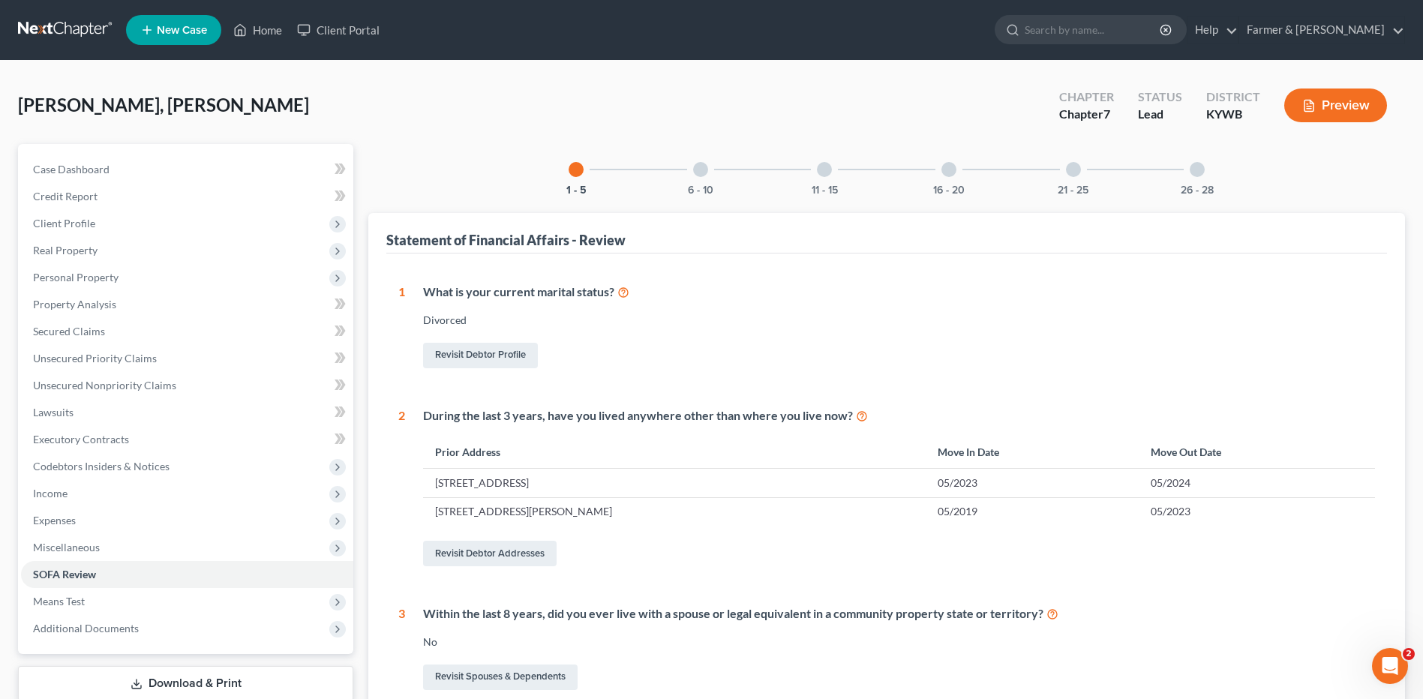
click at [713, 181] on div "6 - 10" at bounding box center [700, 169] width 51 height 51
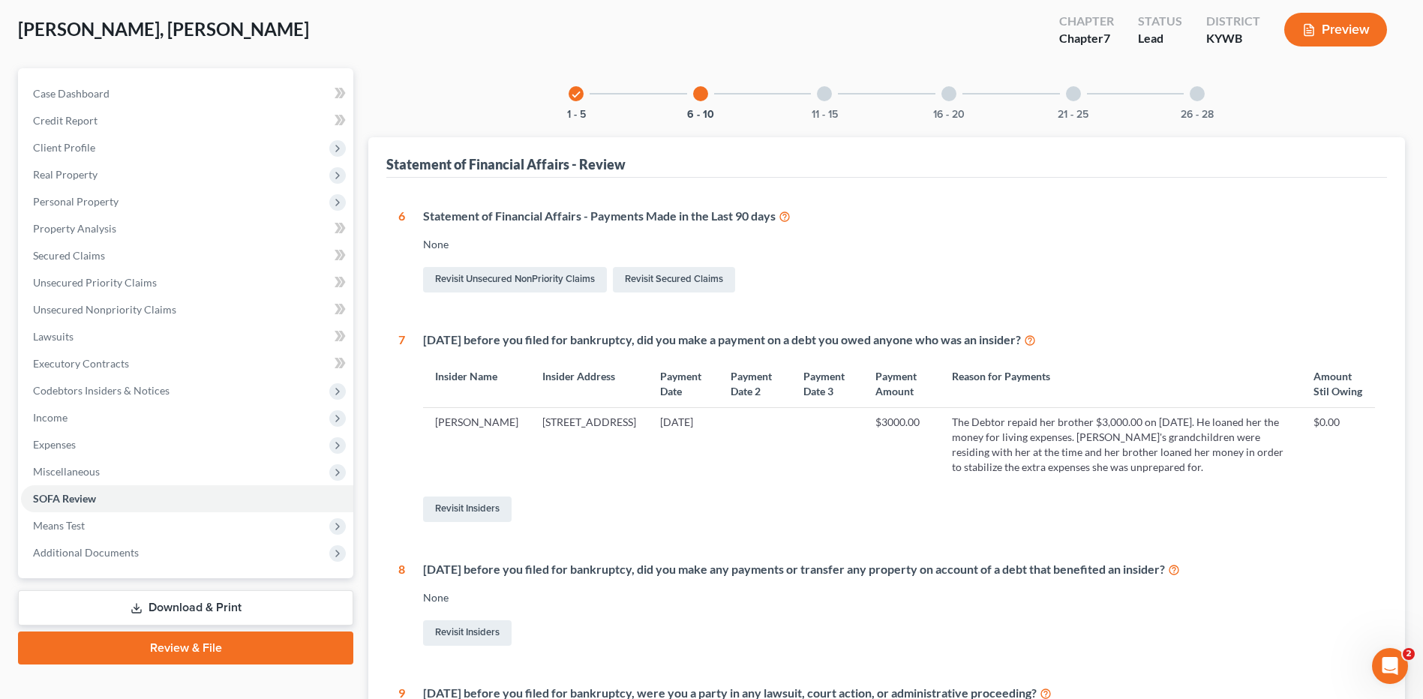
scroll to position [75, 0]
click at [820, 91] on div at bounding box center [824, 94] width 15 height 15
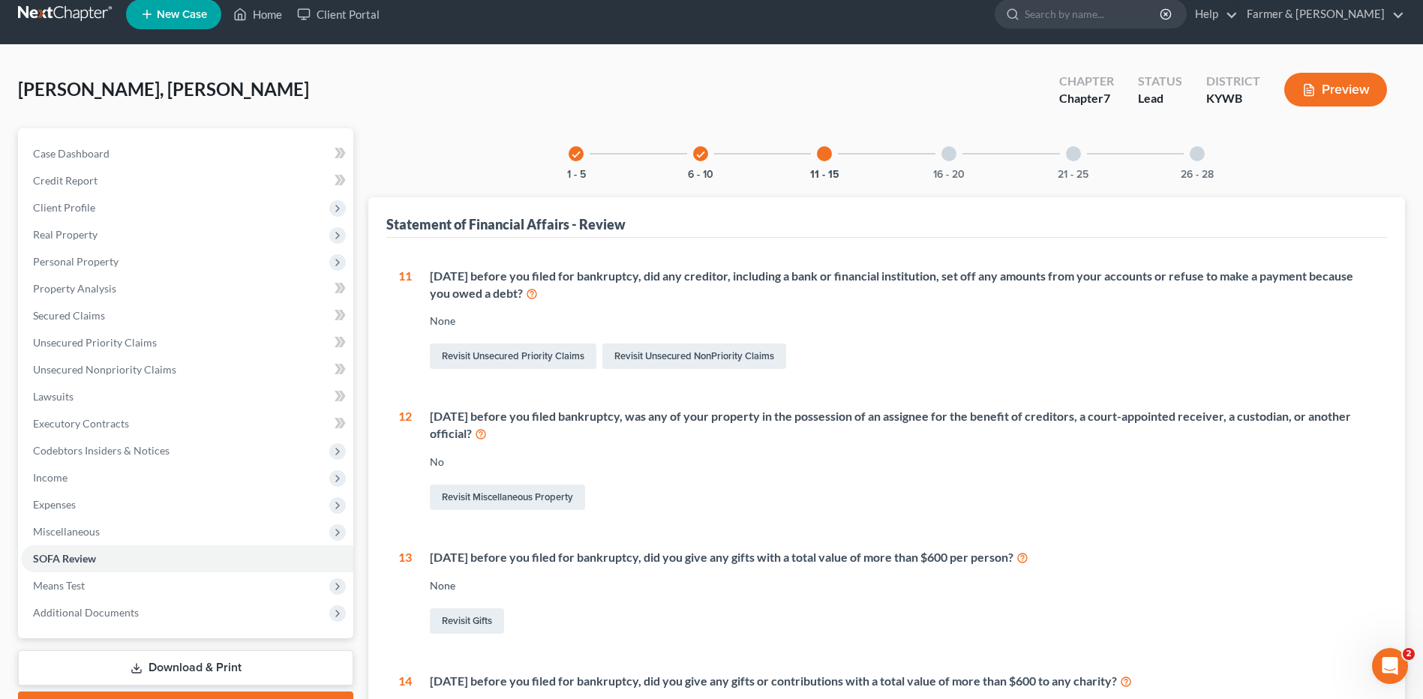
scroll to position [0, 0]
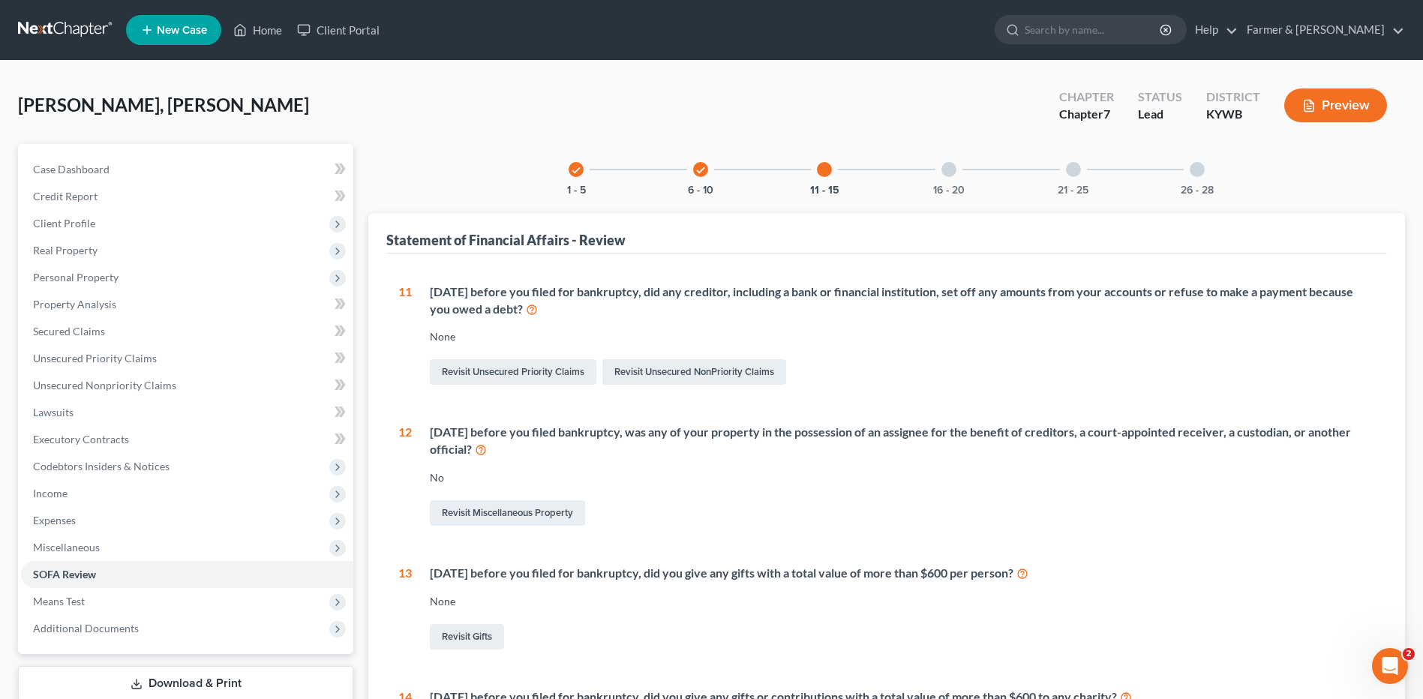
click at [951, 178] on div "16 - 20" at bounding box center [948, 169] width 51 height 51
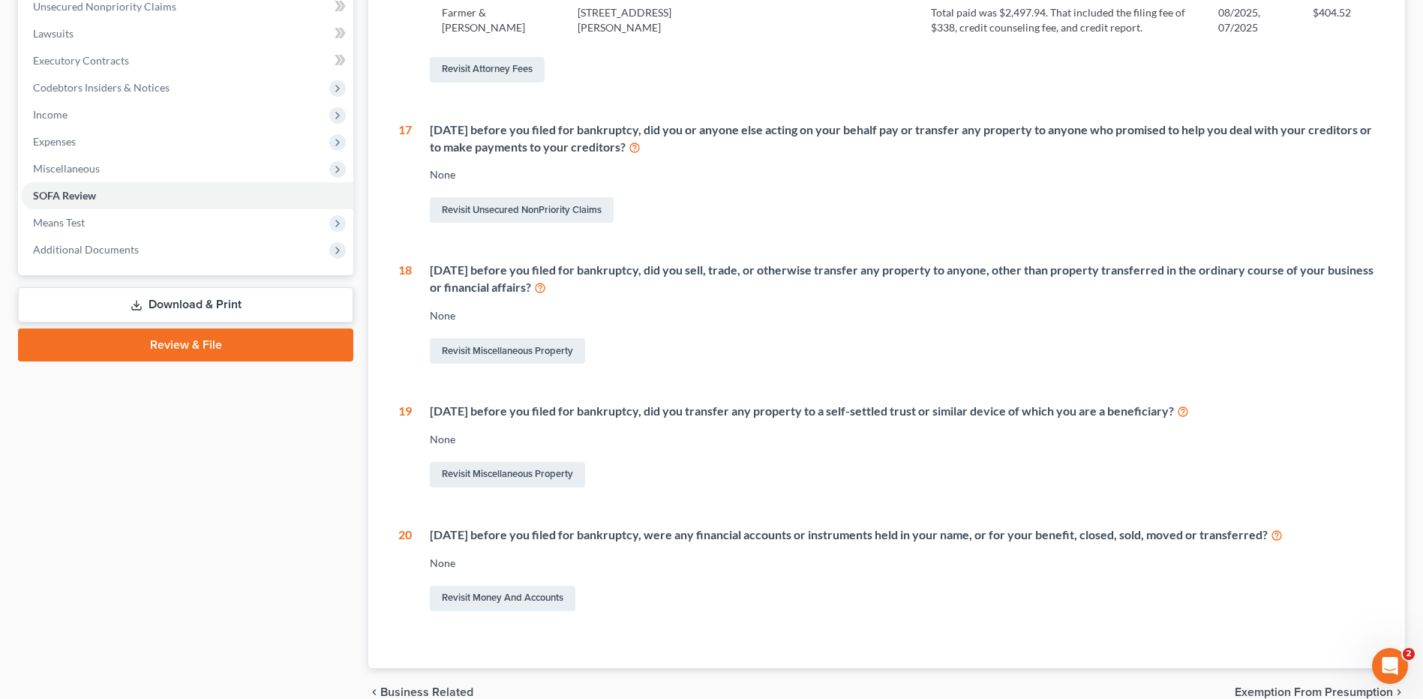
scroll to position [78, 0]
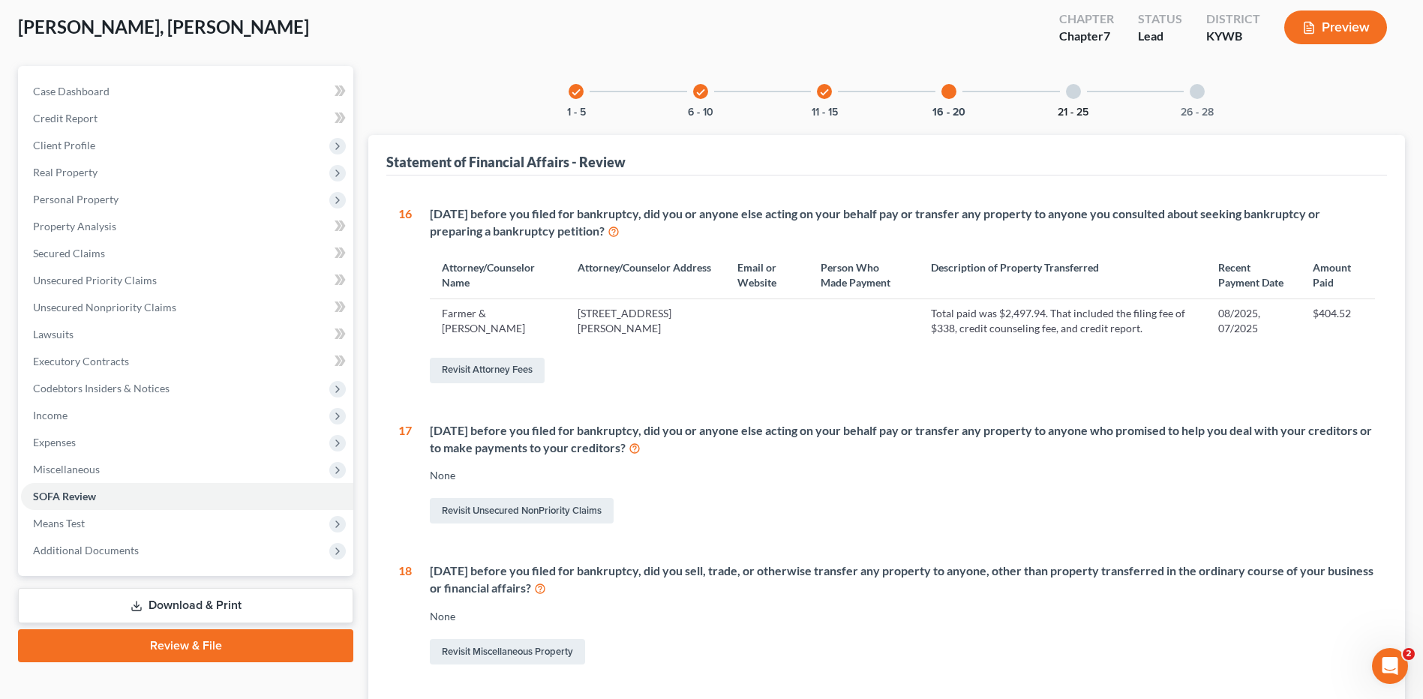
click at [1059, 115] on button "21 - 25" at bounding box center [1072, 112] width 31 height 10
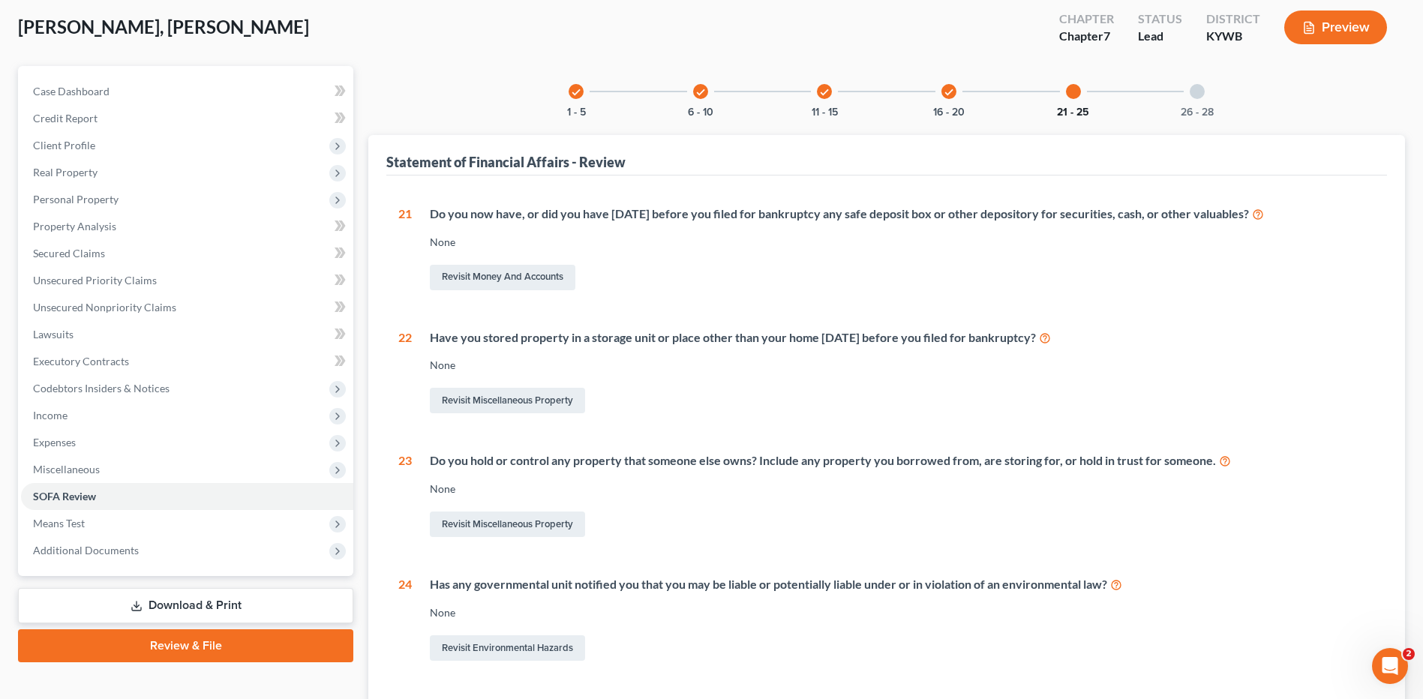
click at [1072, 107] on button "21 - 25" at bounding box center [1073, 112] width 32 height 10
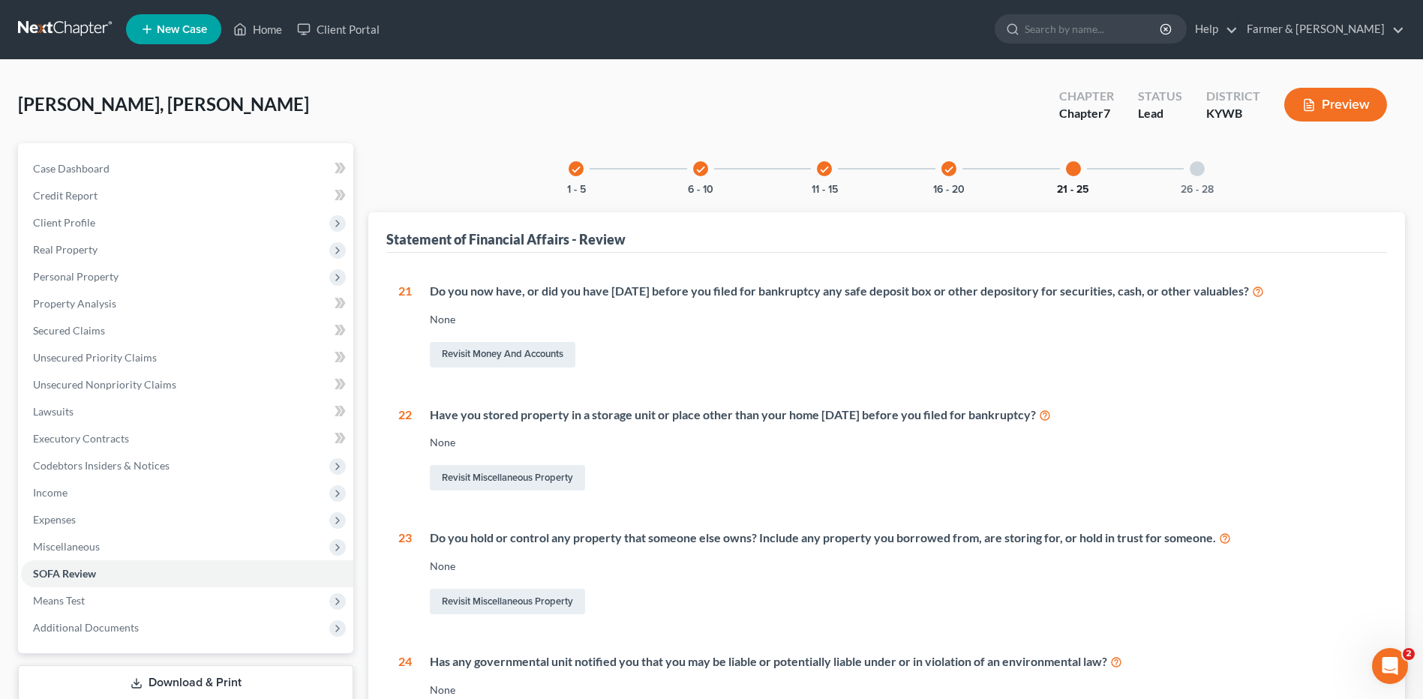
scroll to position [0, 0]
click at [1201, 172] on div at bounding box center [1196, 169] width 15 height 15
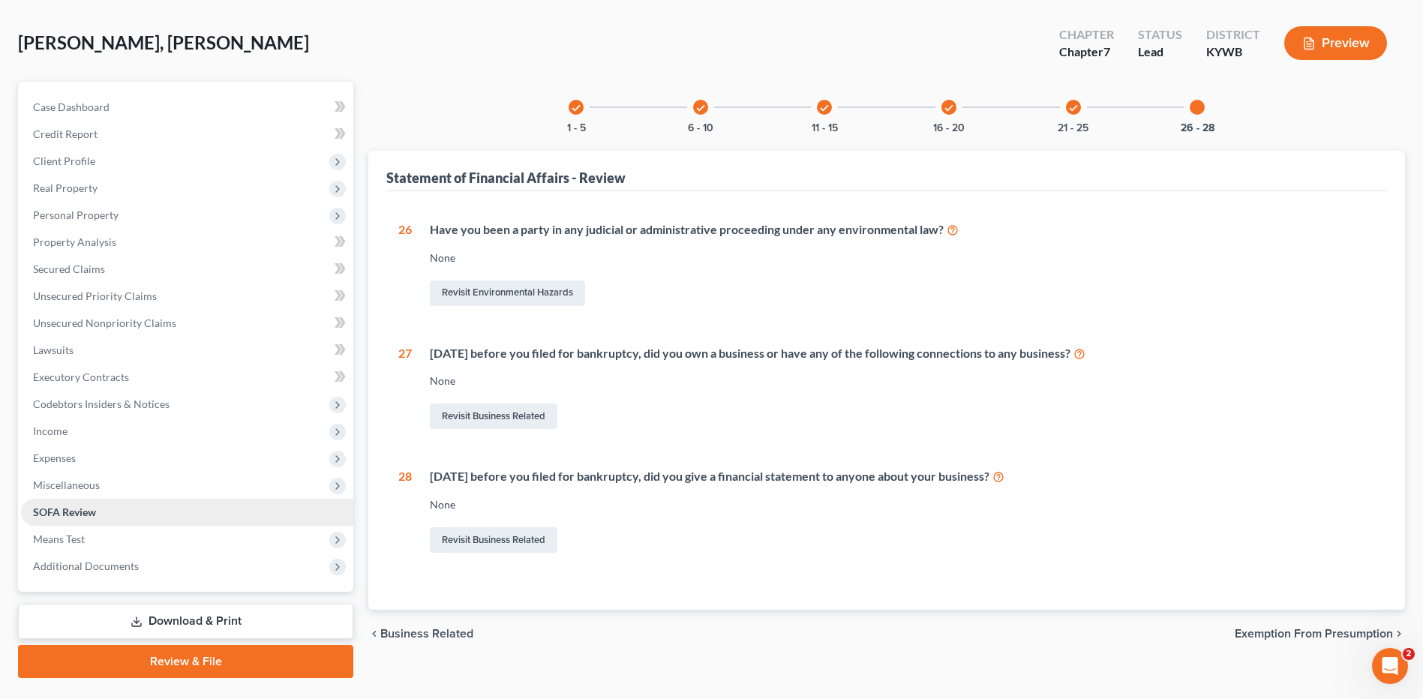
scroll to position [98, 0]
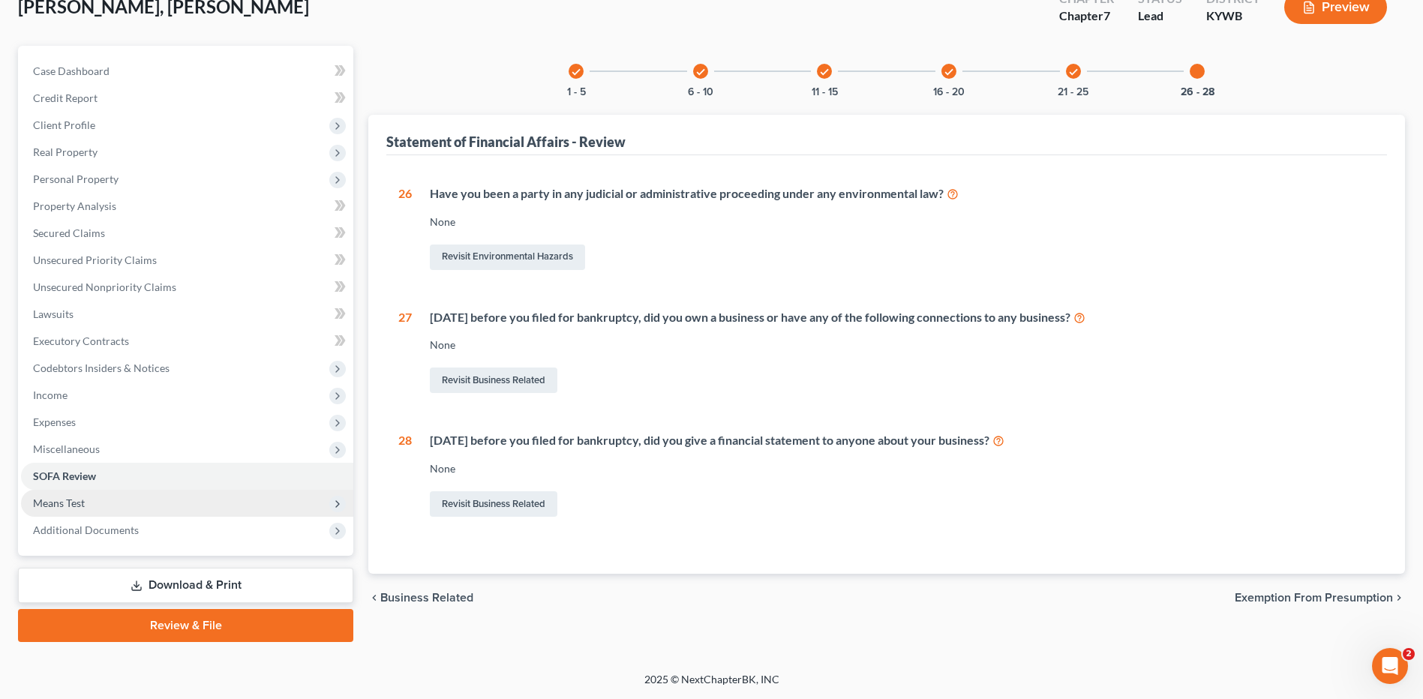
click at [156, 496] on span "Means Test" at bounding box center [187, 503] width 332 height 27
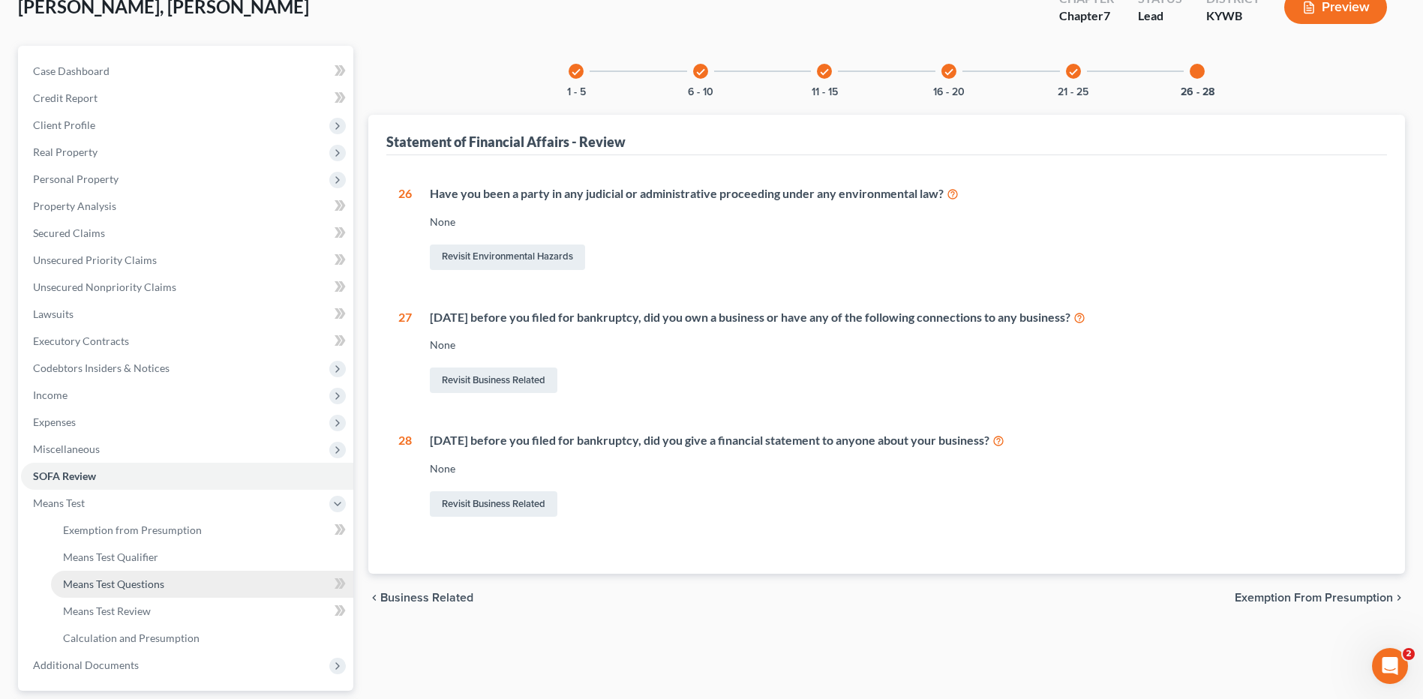
click at [175, 571] on link "Means Test Questions" at bounding box center [202, 584] width 302 height 27
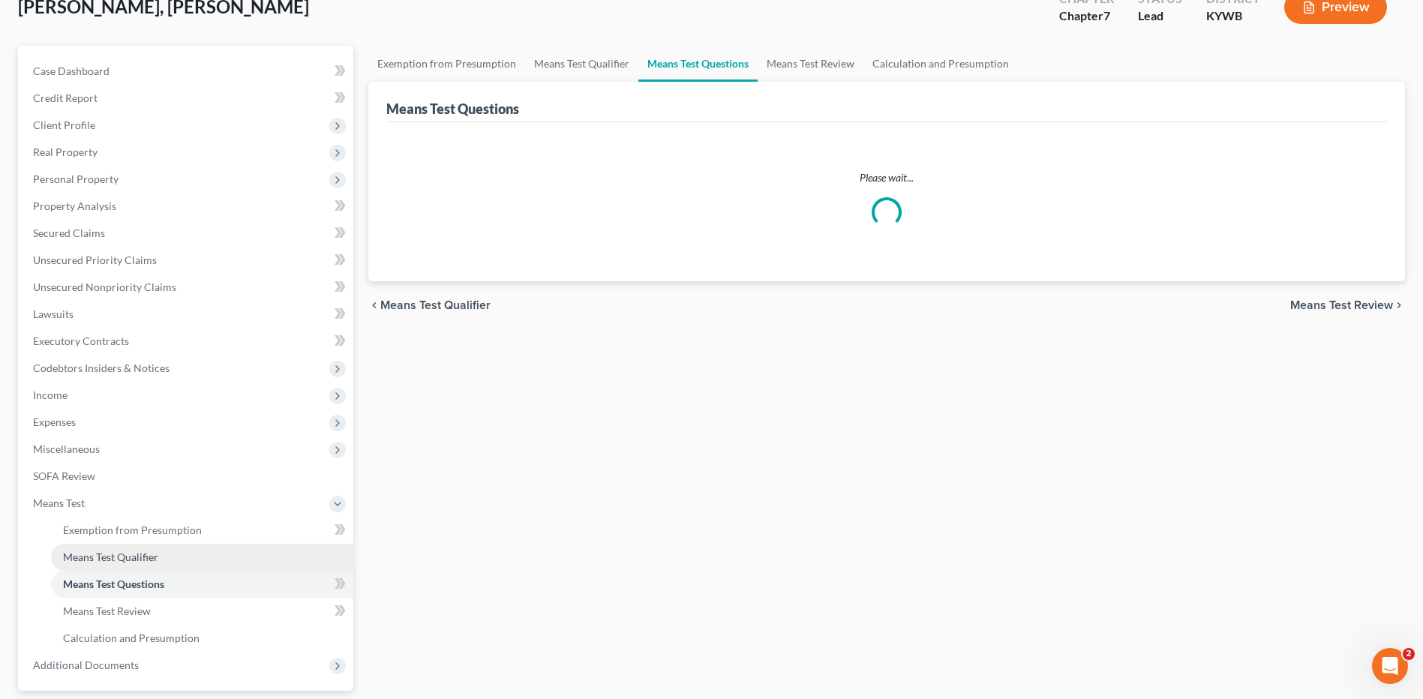
scroll to position [31, 0]
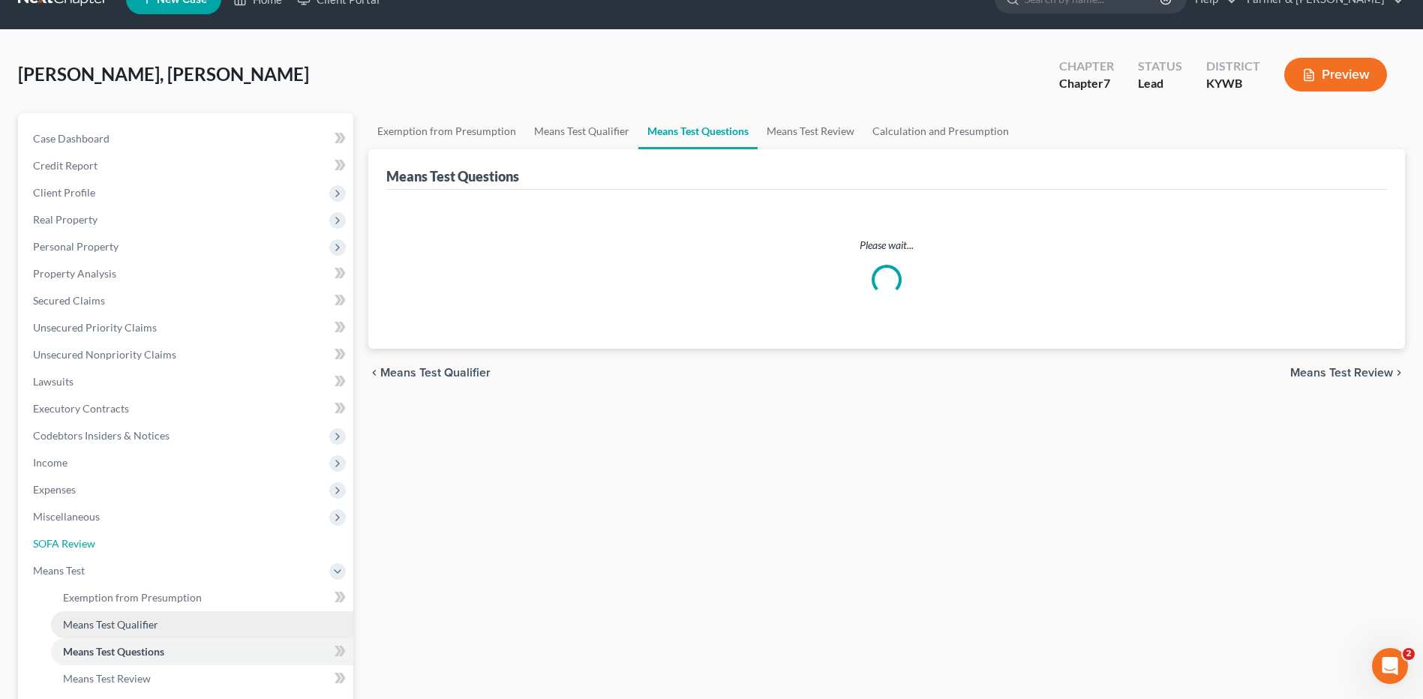
click at [184, 557] on link "SOFA Review" at bounding box center [187, 543] width 332 height 27
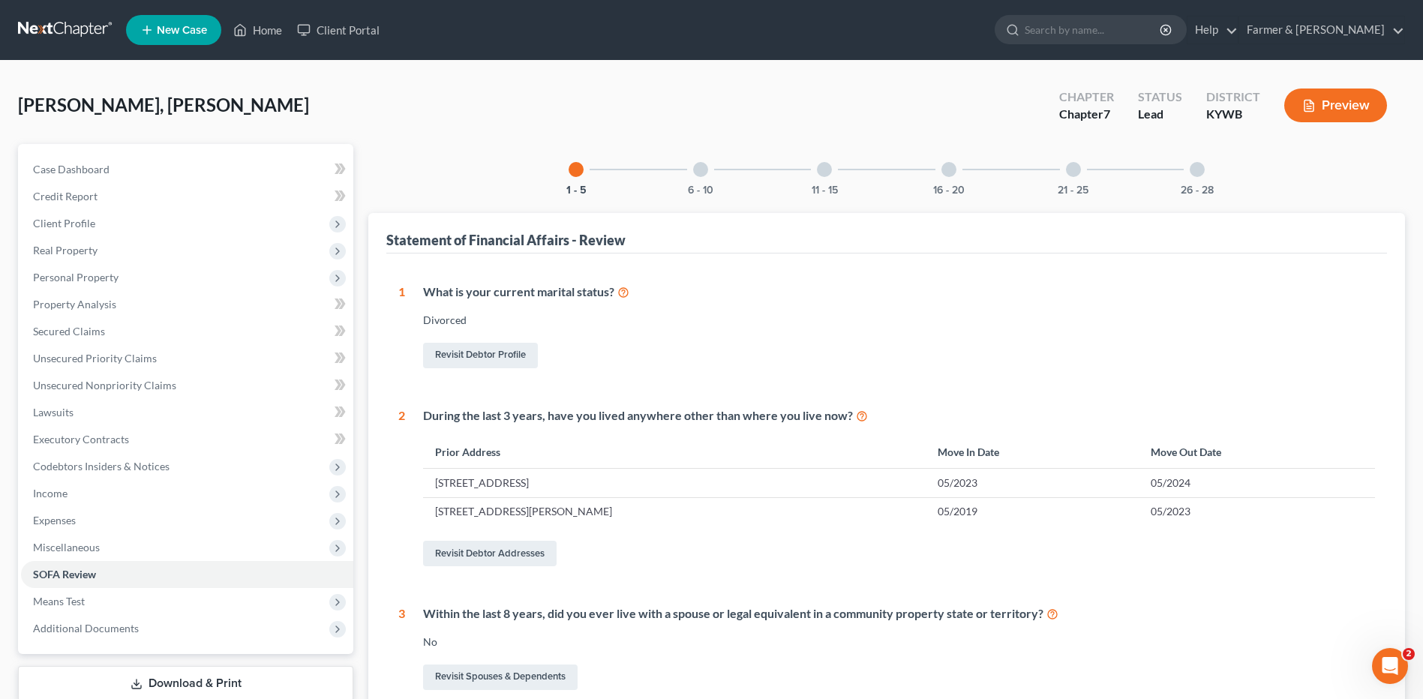
click at [159, 656] on div "Case Dashboard Payments Invoices Payments Payments Credit Report Client Profile" at bounding box center [185, 645] width 350 height 1002
click at [181, 601] on span "Means Test" at bounding box center [187, 601] width 332 height 27
click at [166, 664] on link "Means Test Qualifier" at bounding box center [202, 655] width 302 height 27
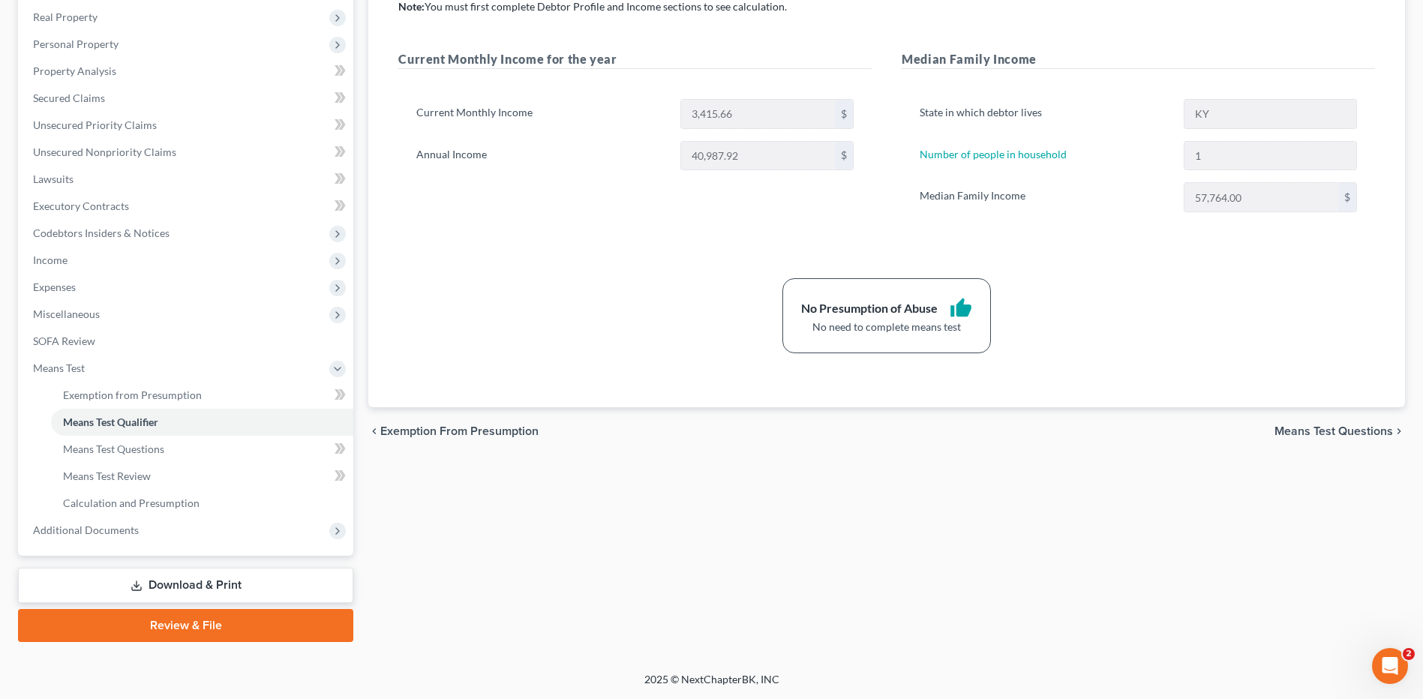
click at [201, 615] on link "Review & File" at bounding box center [185, 625] width 335 height 33
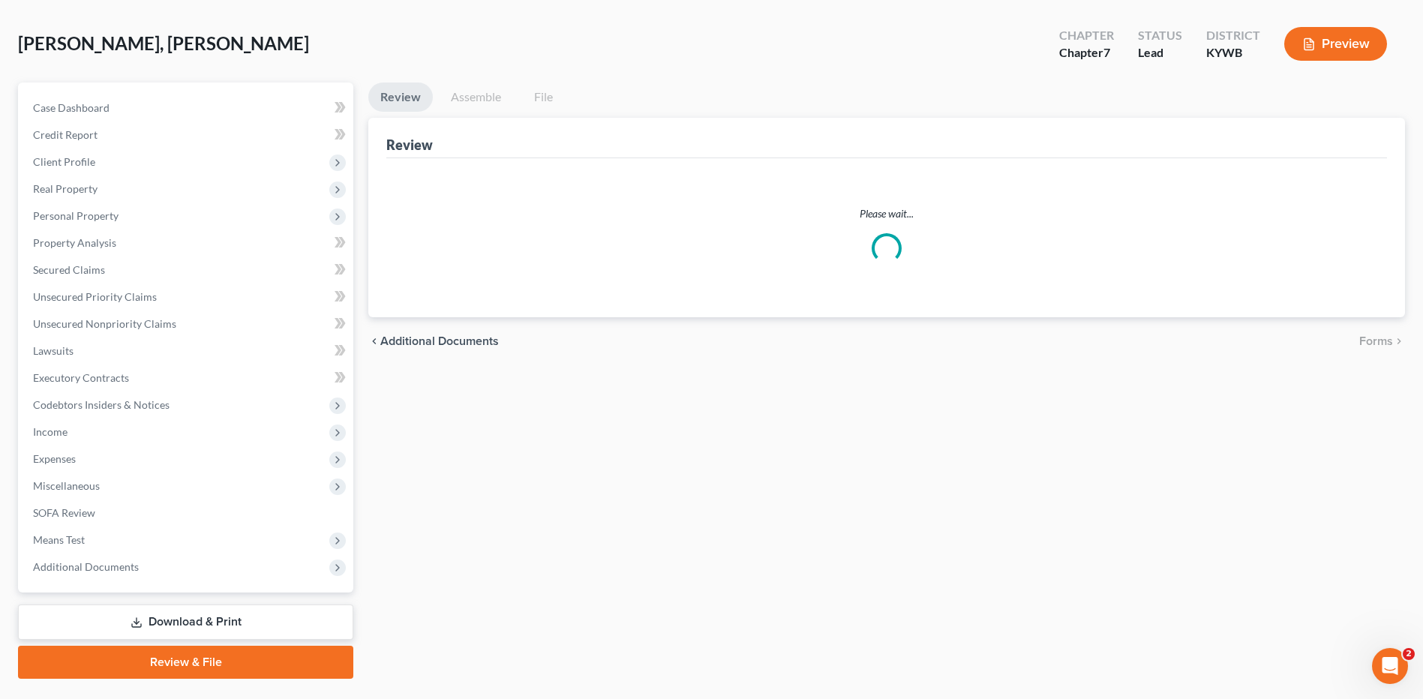
scroll to position [98, 0]
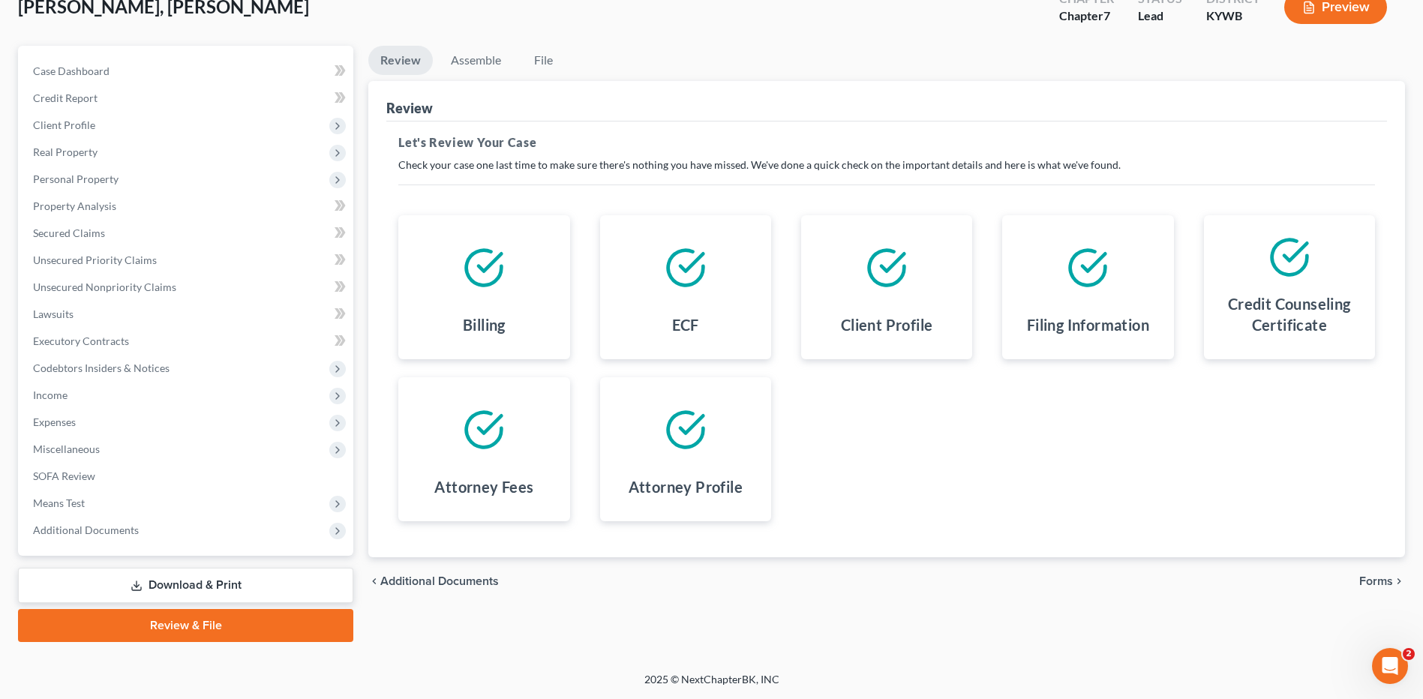
click at [1358, 582] on div "chevron_left Additional Documents Forms chevron_right" at bounding box center [886, 581] width 1036 height 48
click at [1378, 585] on span "Forms" at bounding box center [1376, 581] width 34 height 12
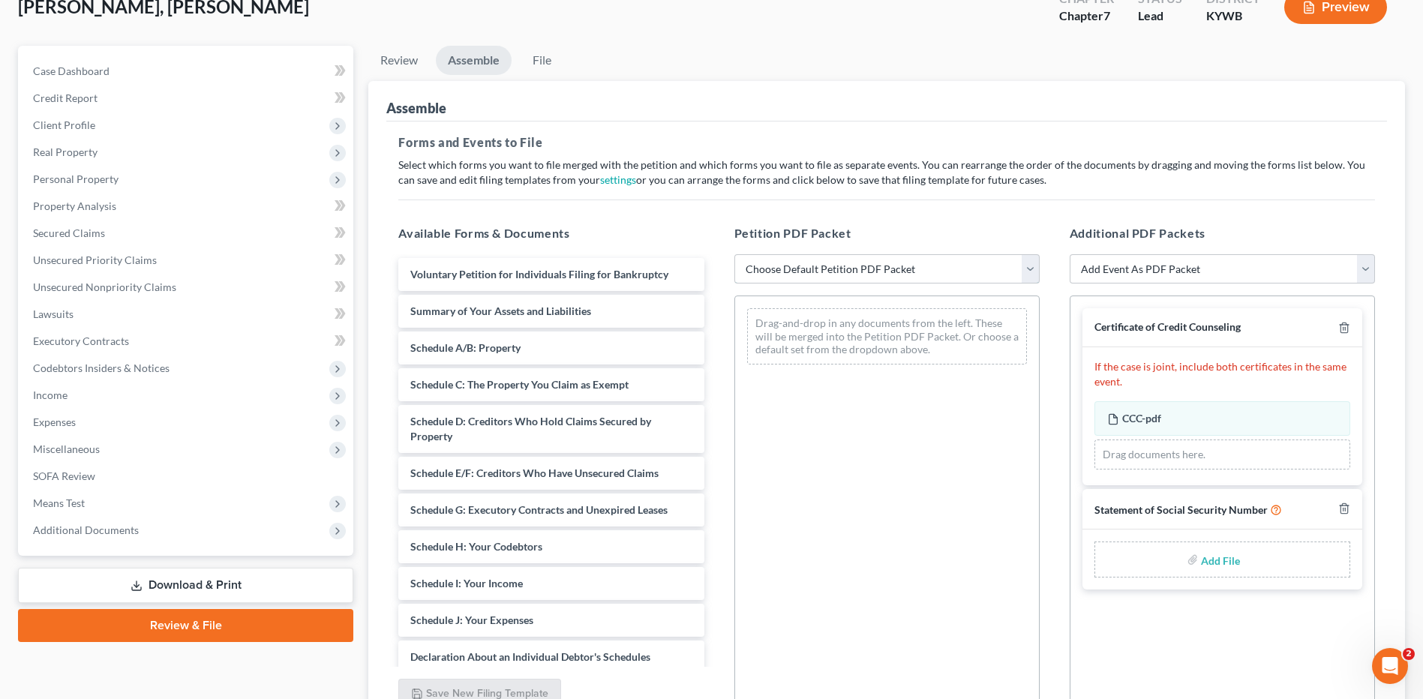
drag, startPoint x: 952, startPoint y: 269, endPoint x: 922, endPoint y: 281, distance: 33.0
click at [952, 269] on select "Choose Default Petition PDF Packet Emergency Filing (Voluntary Petition and Cre…" at bounding box center [886, 269] width 305 height 30
select select "2"
click at [734, 254] on select "Choose Default Petition PDF Packet Emergency Filing (Voluntary Petition and Cre…" at bounding box center [886, 269] width 305 height 30
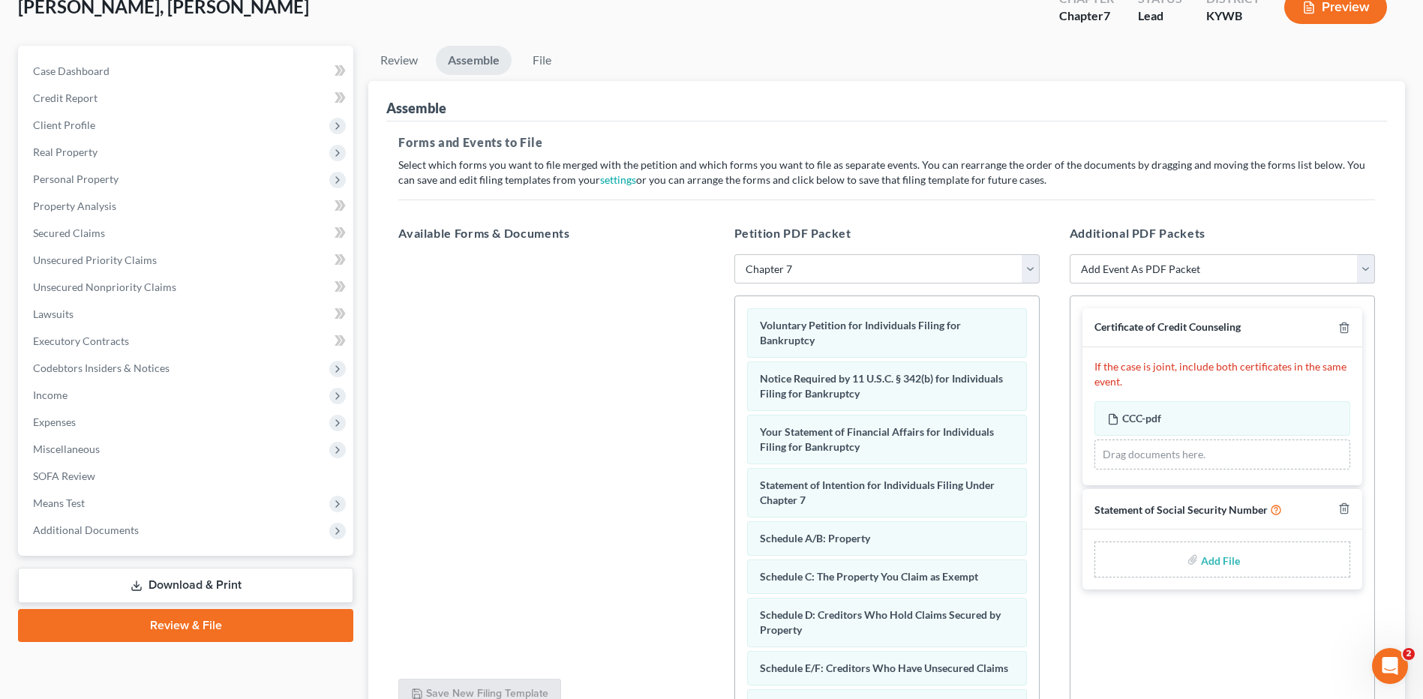
click at [1221, 566] on input "file" at bounding box center [1219, 559] width 36 height 27
type input "C:\fakepath\SSN FOR FILING.pdf"
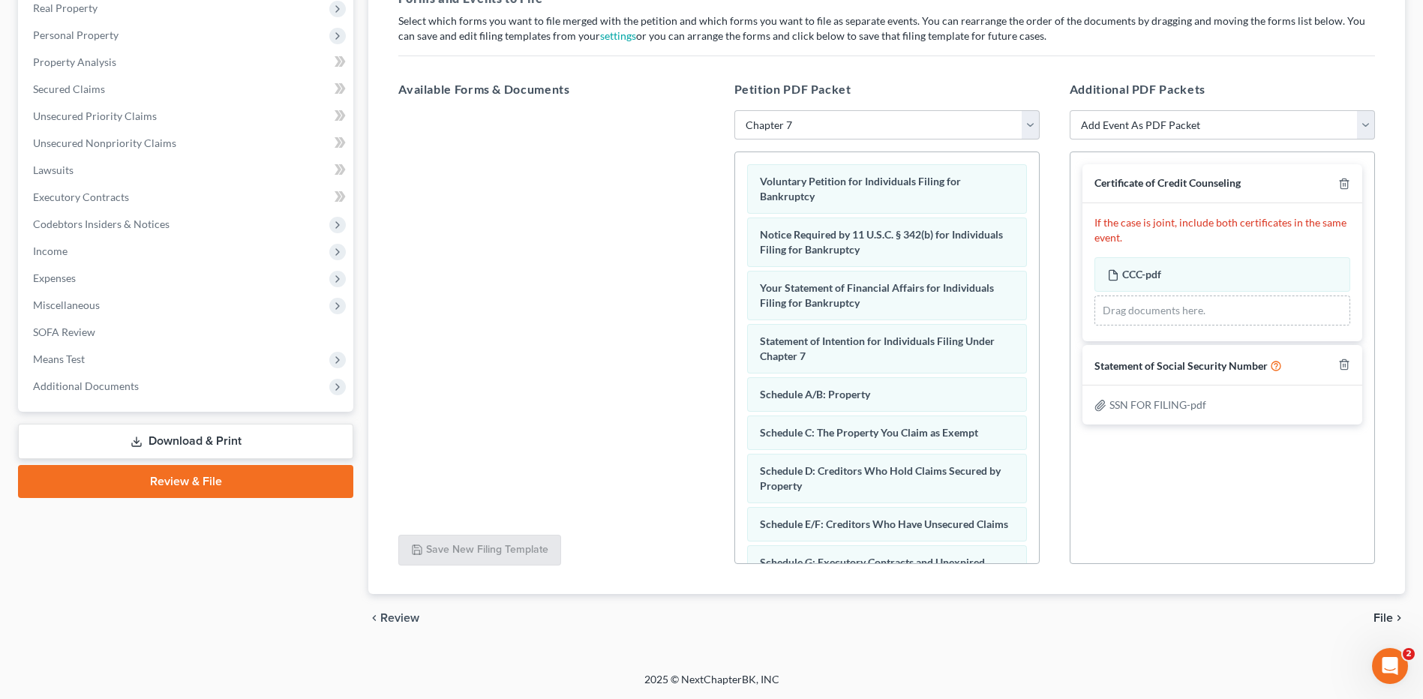
click at [1384, 616] on span "File" at bounding box center [1382, 618] width 19 height 12
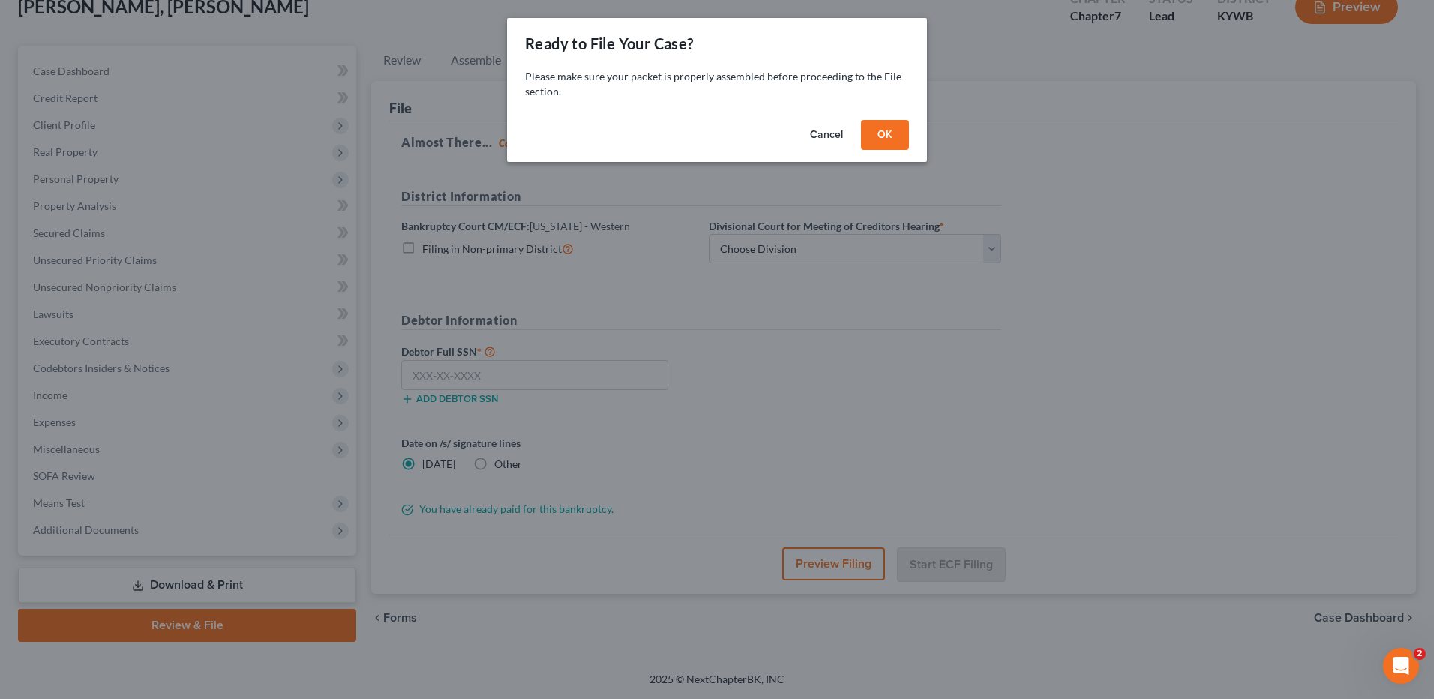
click at [877, 139] on button "OK" at bounding box center [885, 135] width 48 height 30
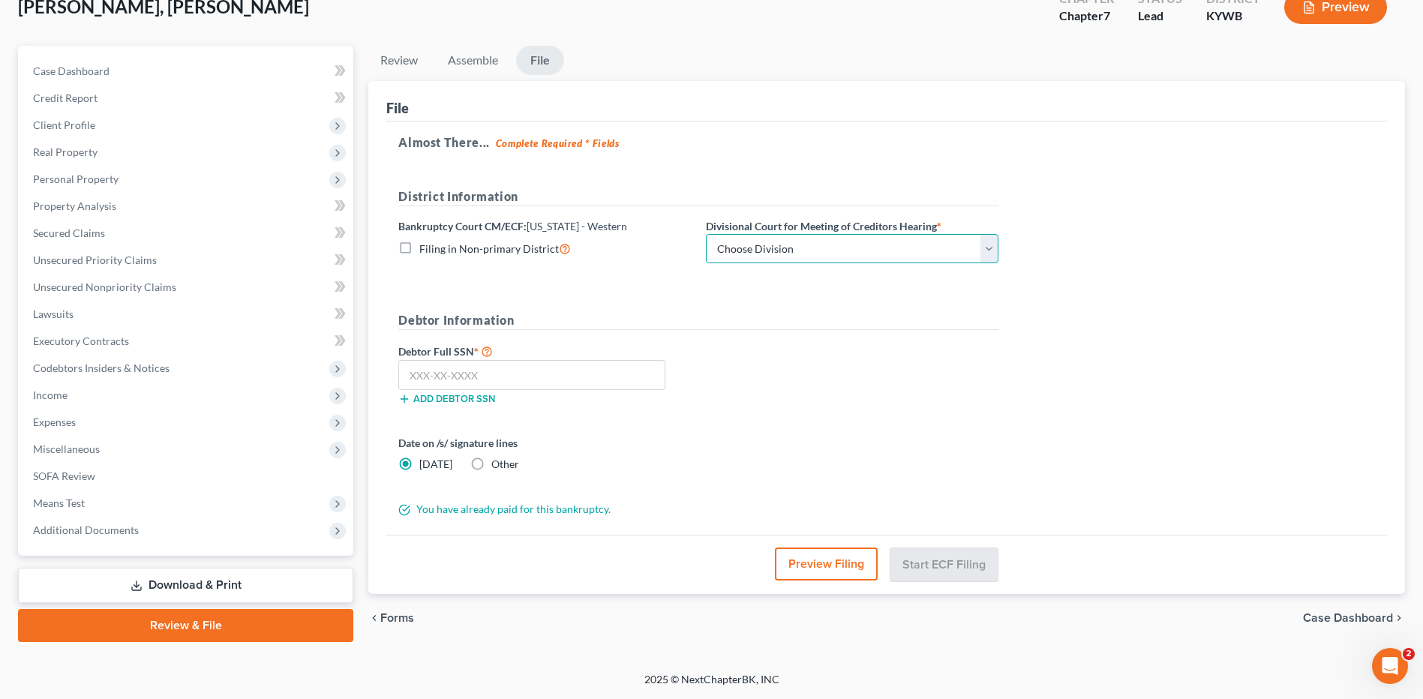
click at [772, 242] on select "Choose Division Bowling Green Louisville Owensboro Paducah" at bounding box center [852, 249] width 292 height 30
select select "1"
click at [706, 234] on select "Choose Division Bowling Green Louisville Owensboro Paducah" at bounding box center [852, 249] width 292 height 30
click at [622, 379] on input "text" at bounding box center [531, 375] width 267 height 30
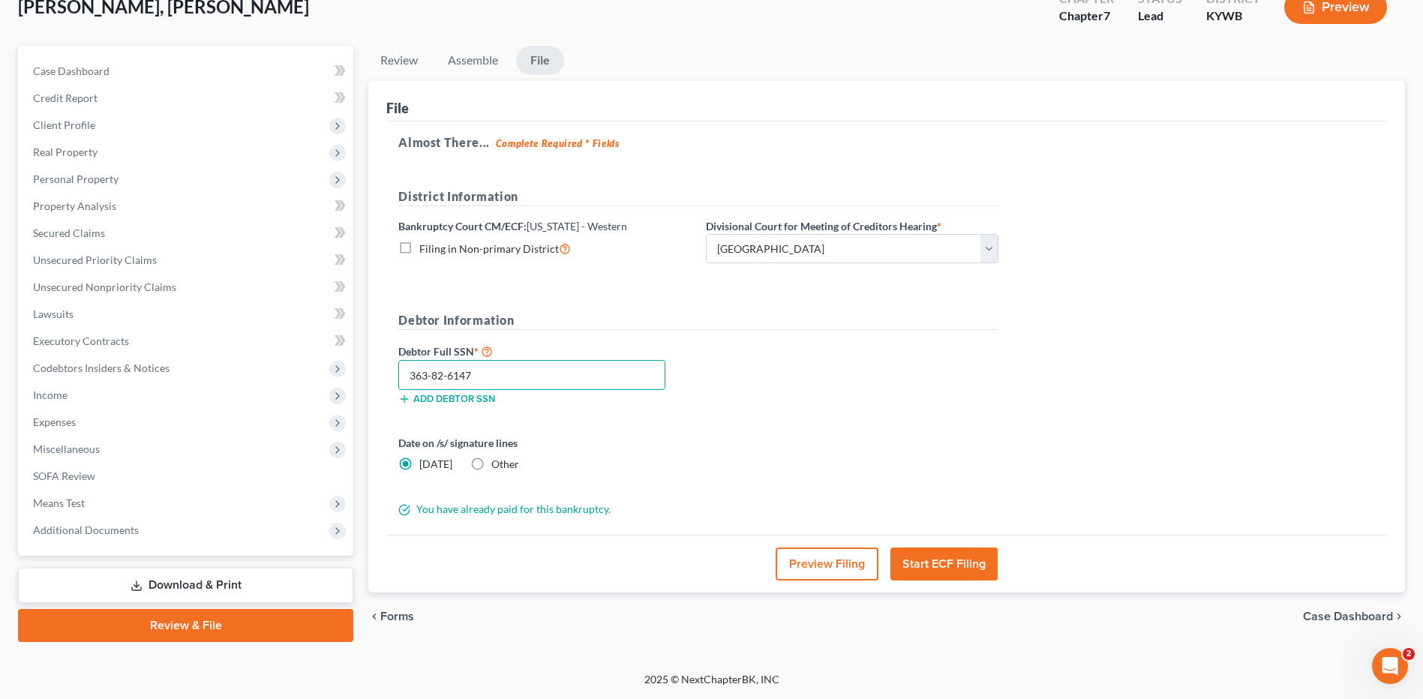
type input "363-82-6147"
click at [802, 565] on button "Preview Filing" at bounding box center [826, 563] width 103 height 33
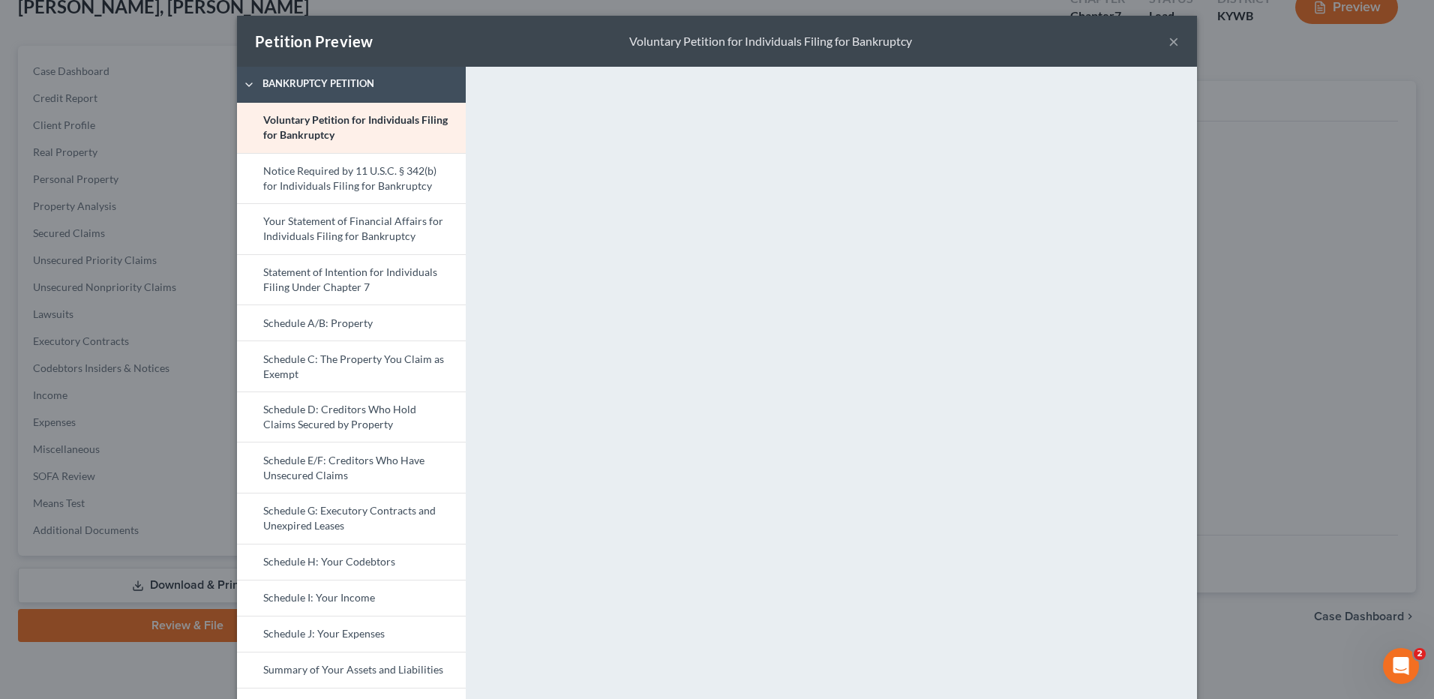
scroll to position [0, 0]
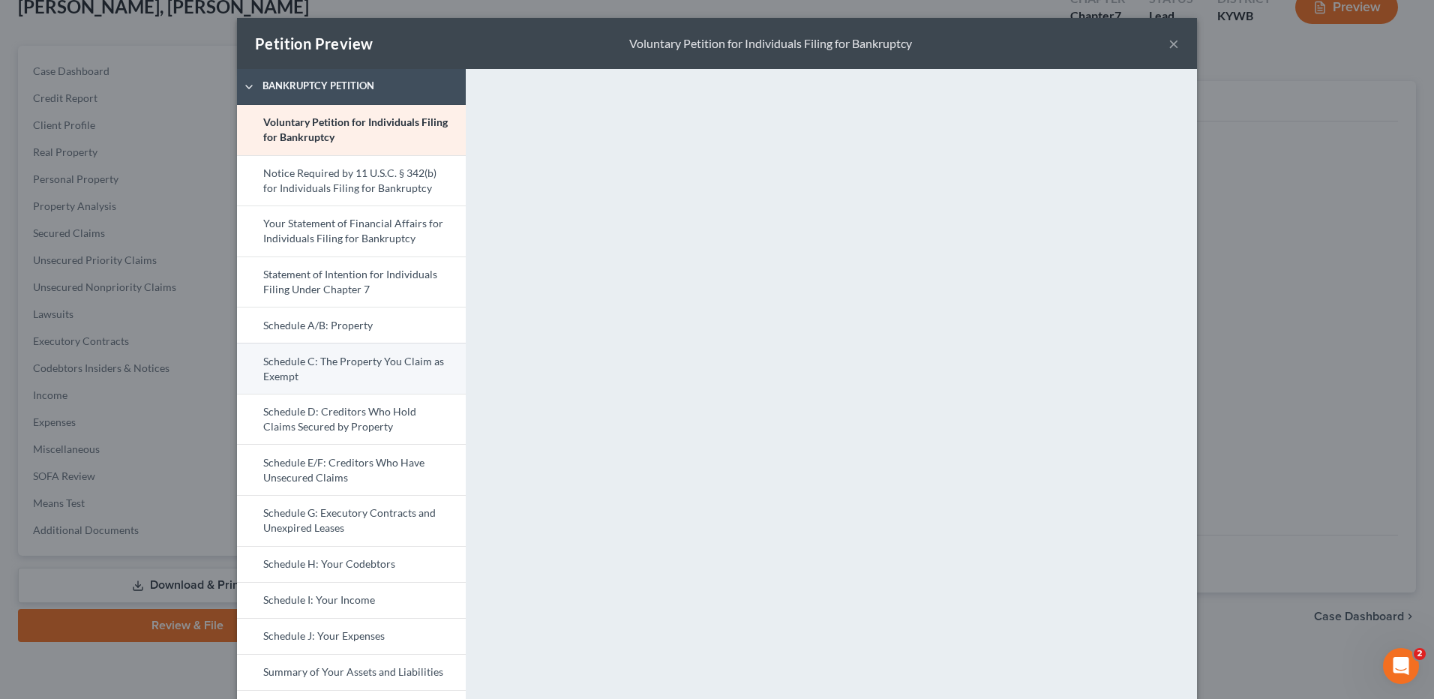
click at [355, 366] on link "Schedule C: The Property You Claim as Exempt" at bounding box center [351, 368] width 229 height 51
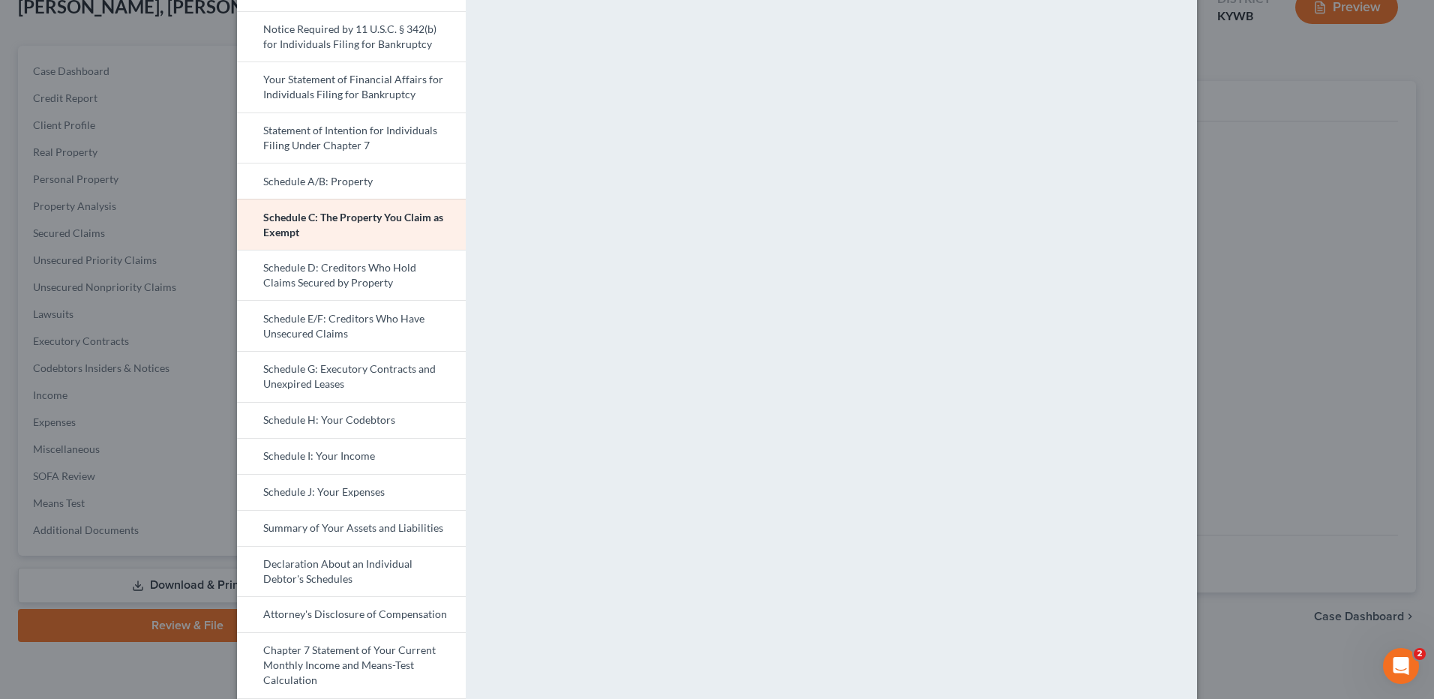
scroll to position [150, 0]
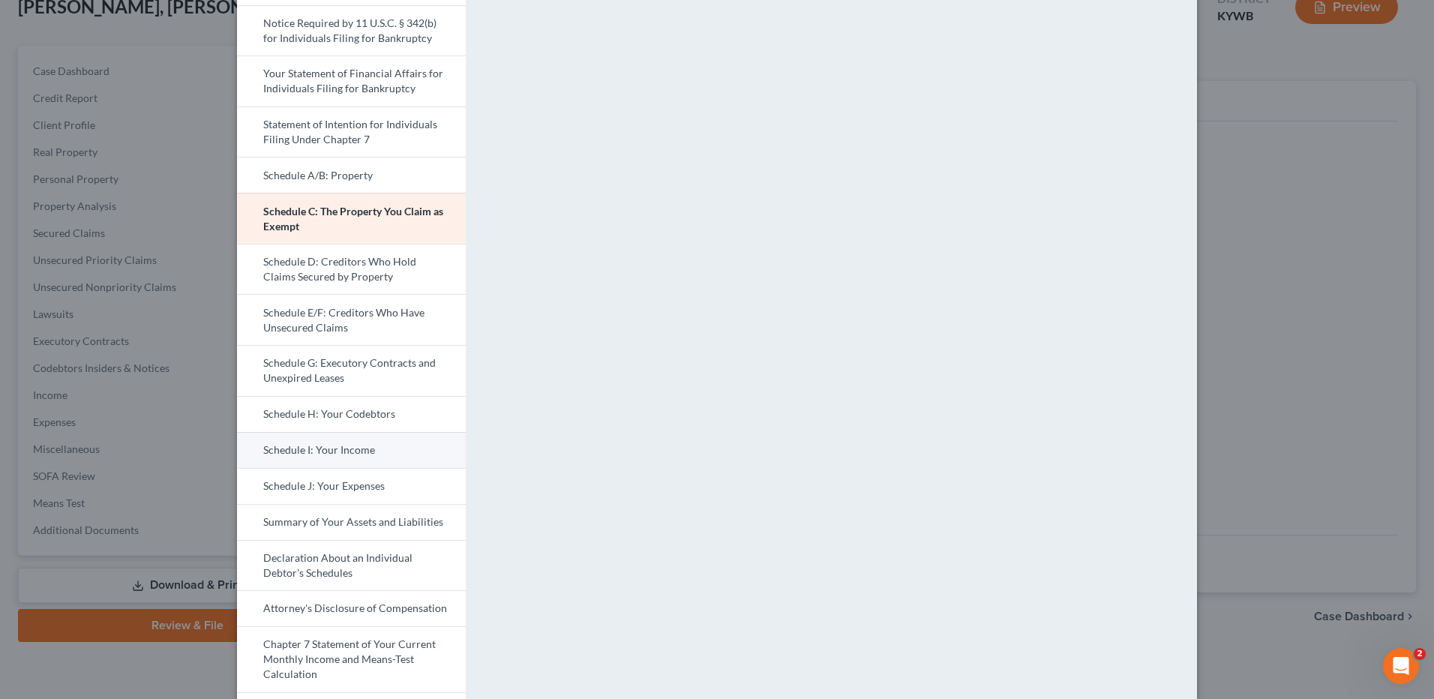
click at [370, 455] on link "Schedule I: Your Income" at bounding box center [351, 450] width 229 height 36
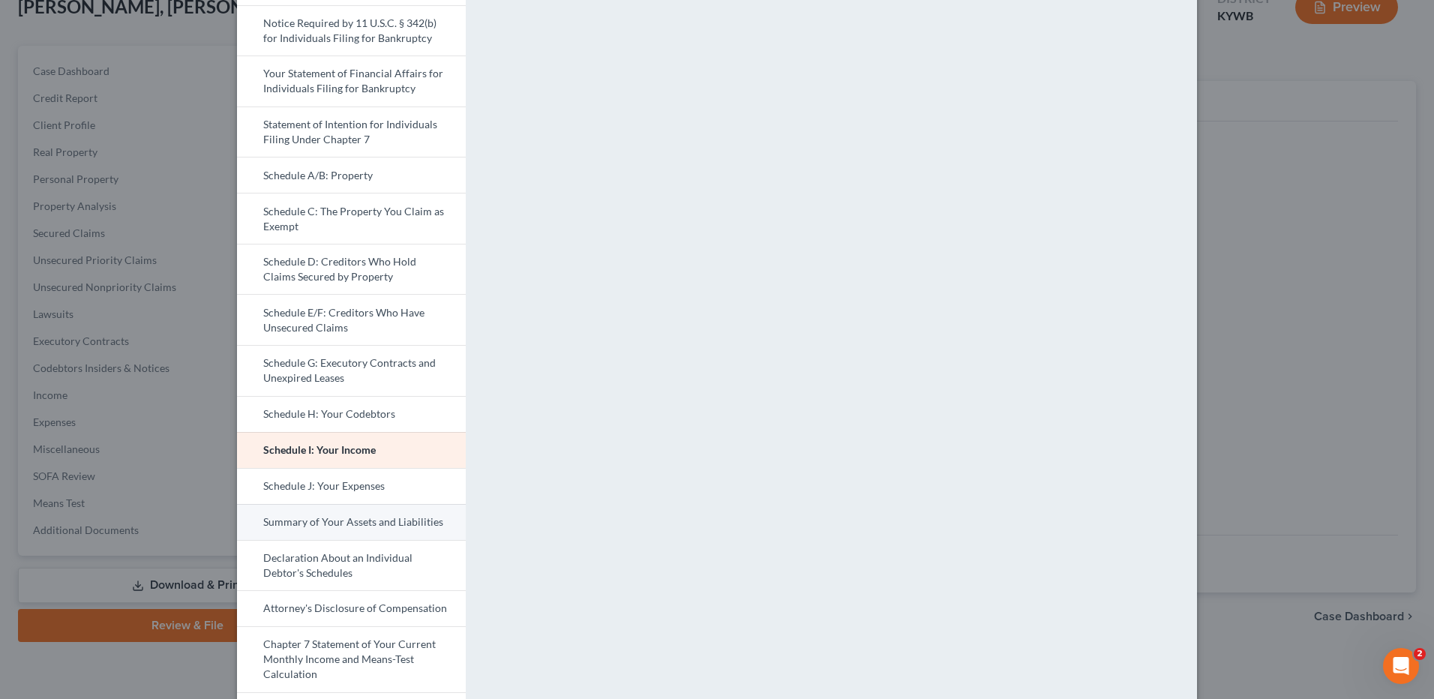
click at [390, 504] on link "Summary of Your Assets and Liabilities" at bounding box center [351, 522] width 229 height 36
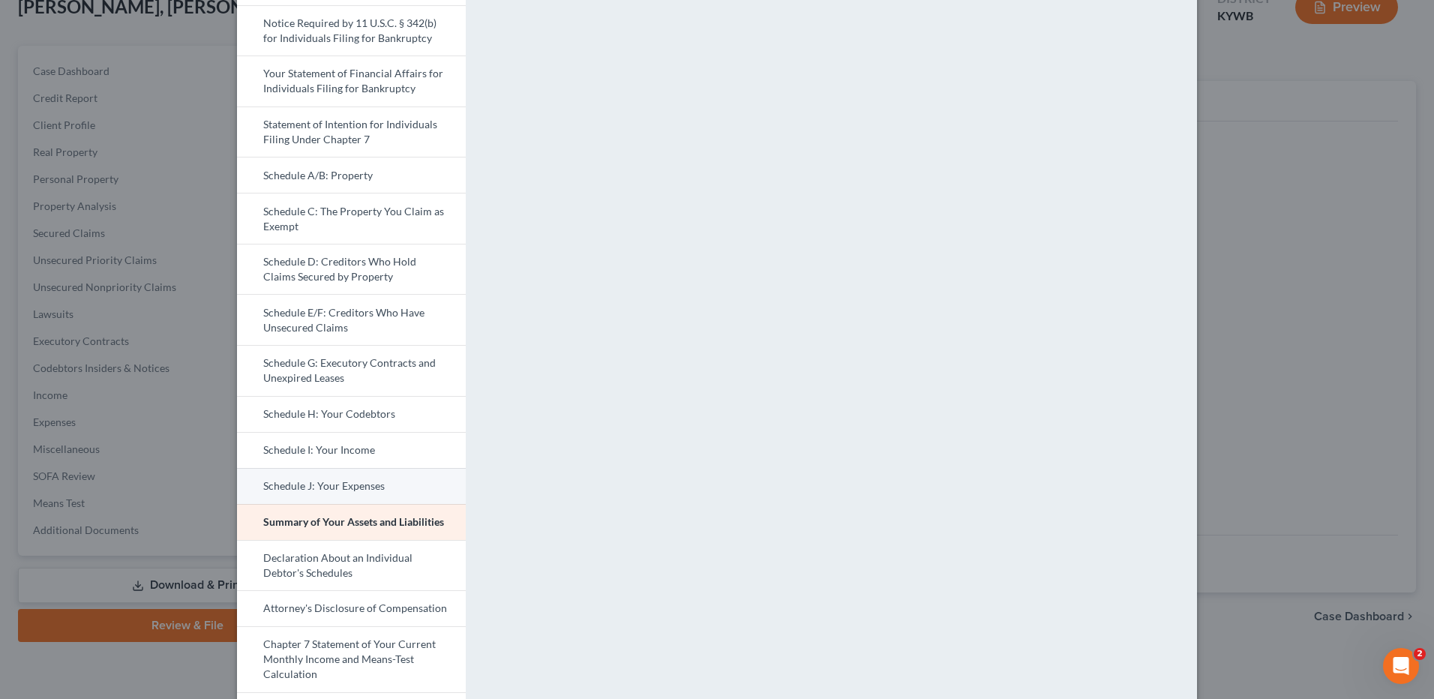
click at [388, 496] on link "Schedule J: Your Expenses" at bounding box center [351, 486] width 229 height 36
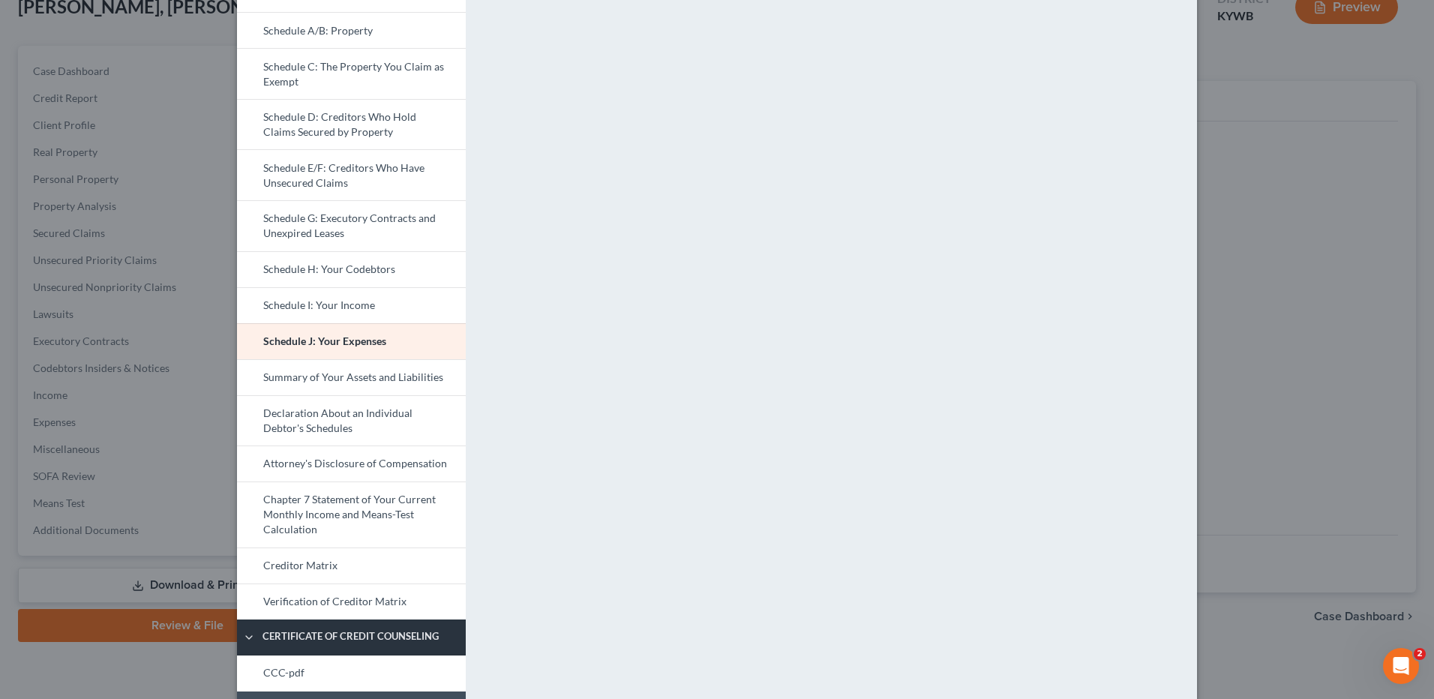
scroll to position [422, 0]
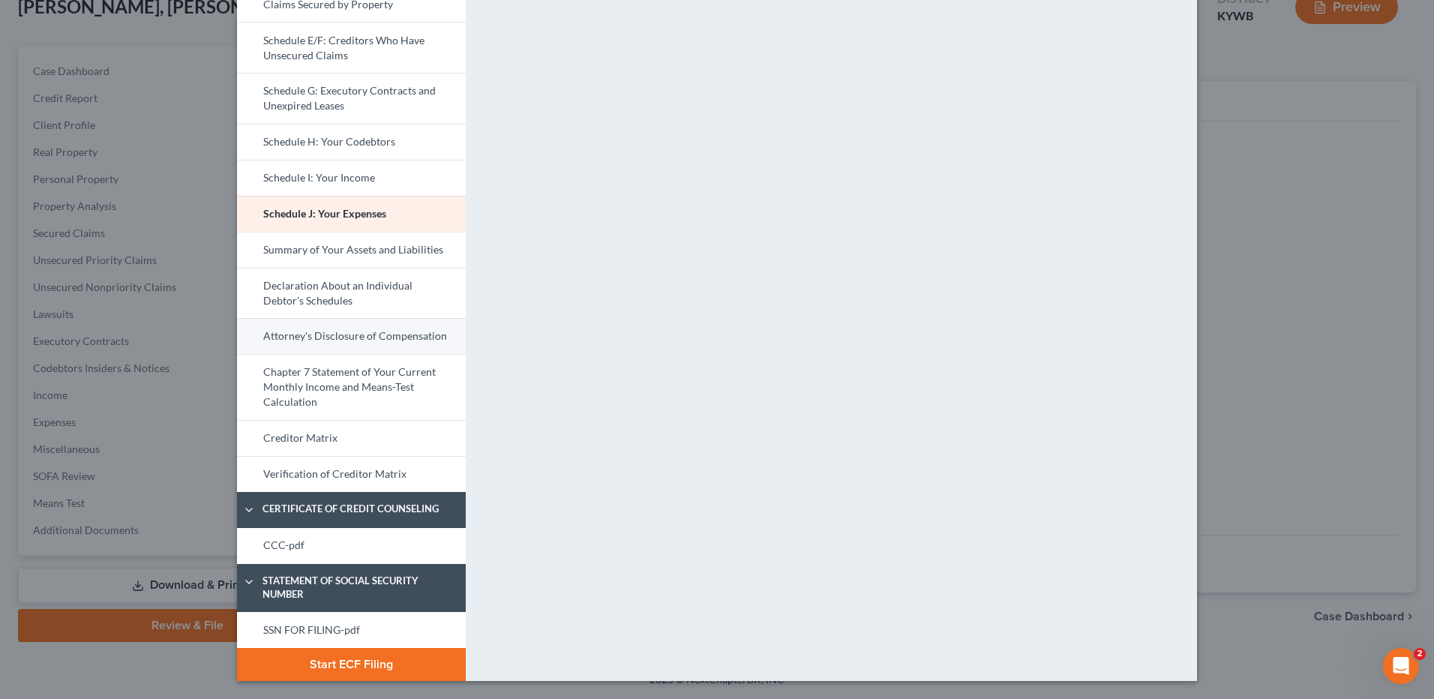
click at [392, 342] on link "Attorney's Disclosure of Compensation" at bounding box center [351, 336] width 229 height 36
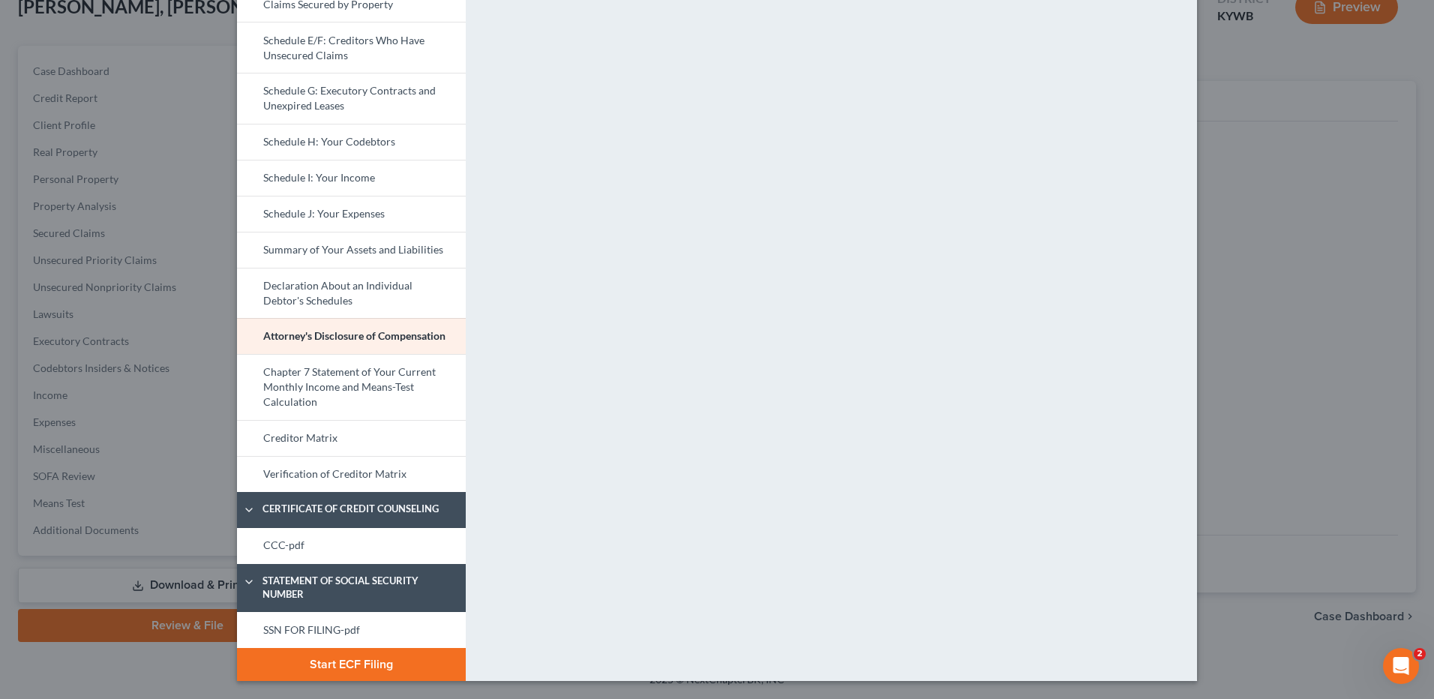
click at [386, 391] on link "Chapter 7 Statement of Your Current Monthly Income and Means-Test Calculation" at bounding box center [351, 387] width 229 height 66
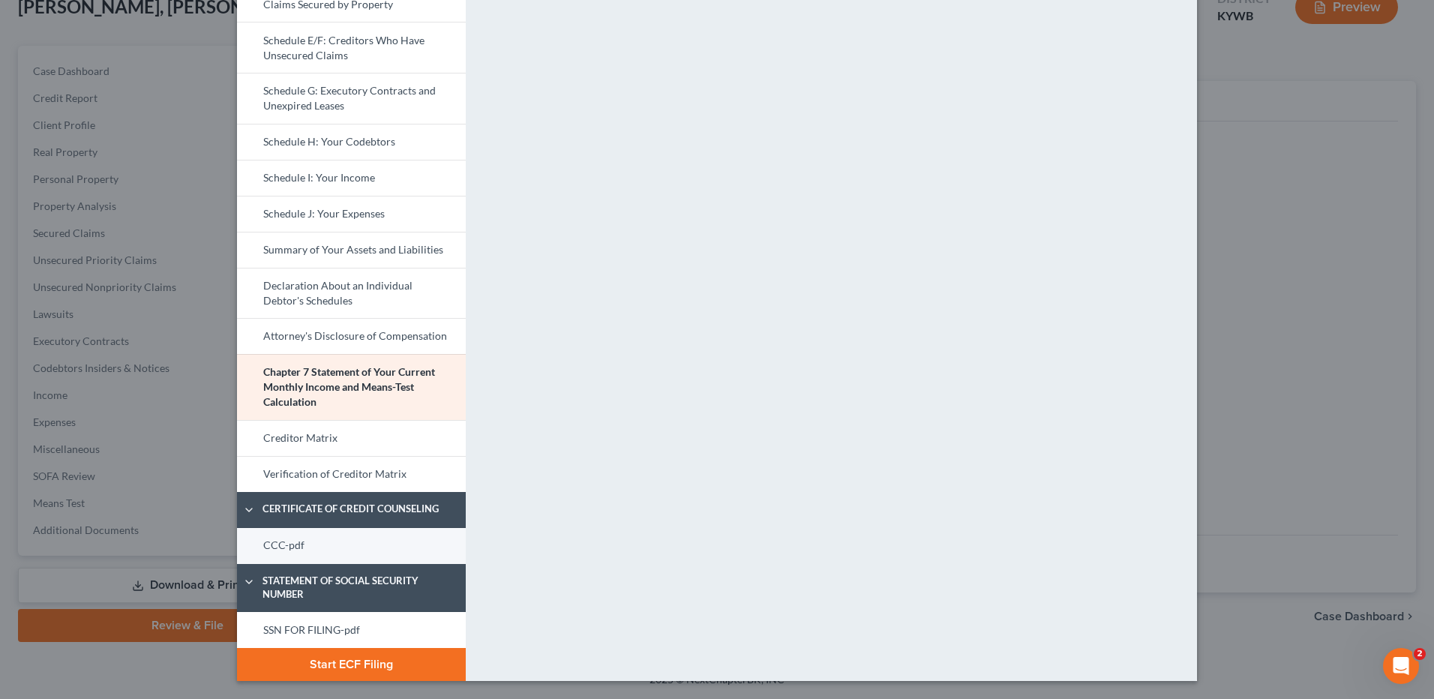
click at [356, 552] on link "CCC-pdf" at bounding box center [351, 546] width 229 height 36
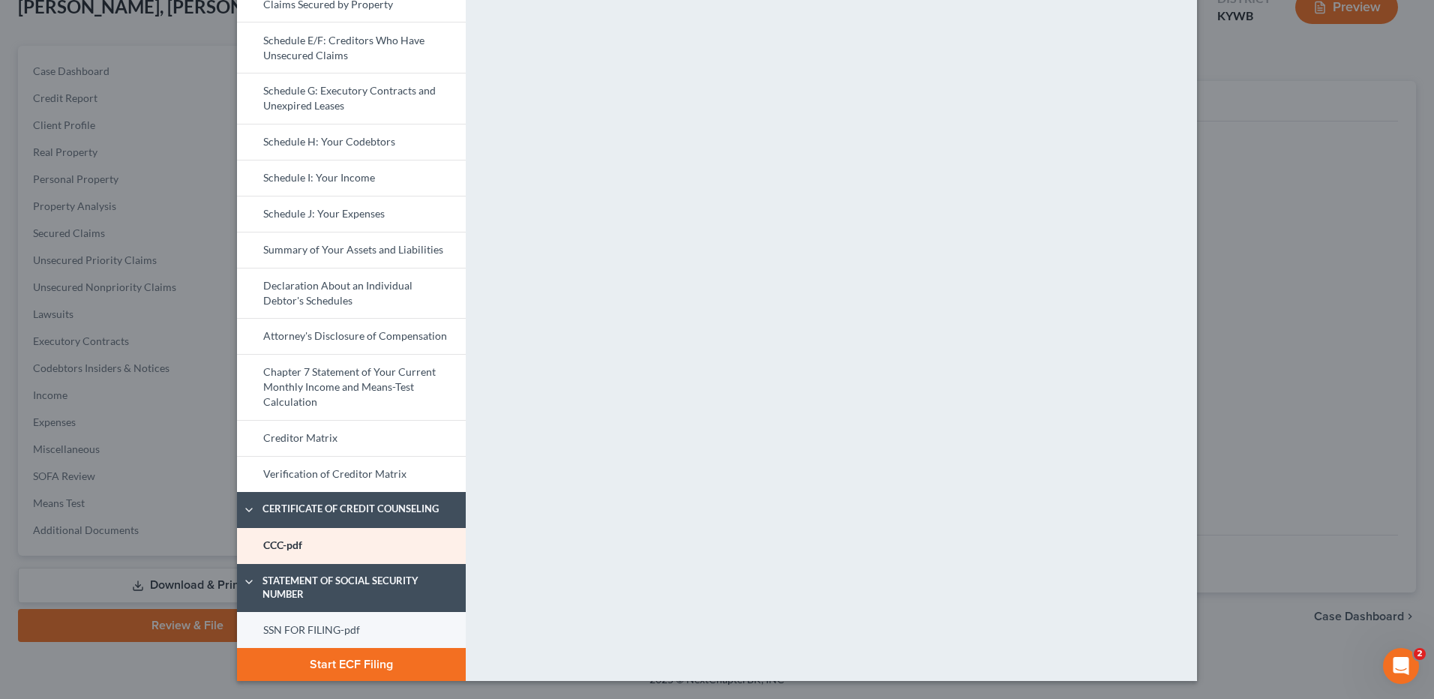
click at [304, 628] on link "SSN FOR FILING-pdf" at bounding box center [351, 630] width 229 height 36
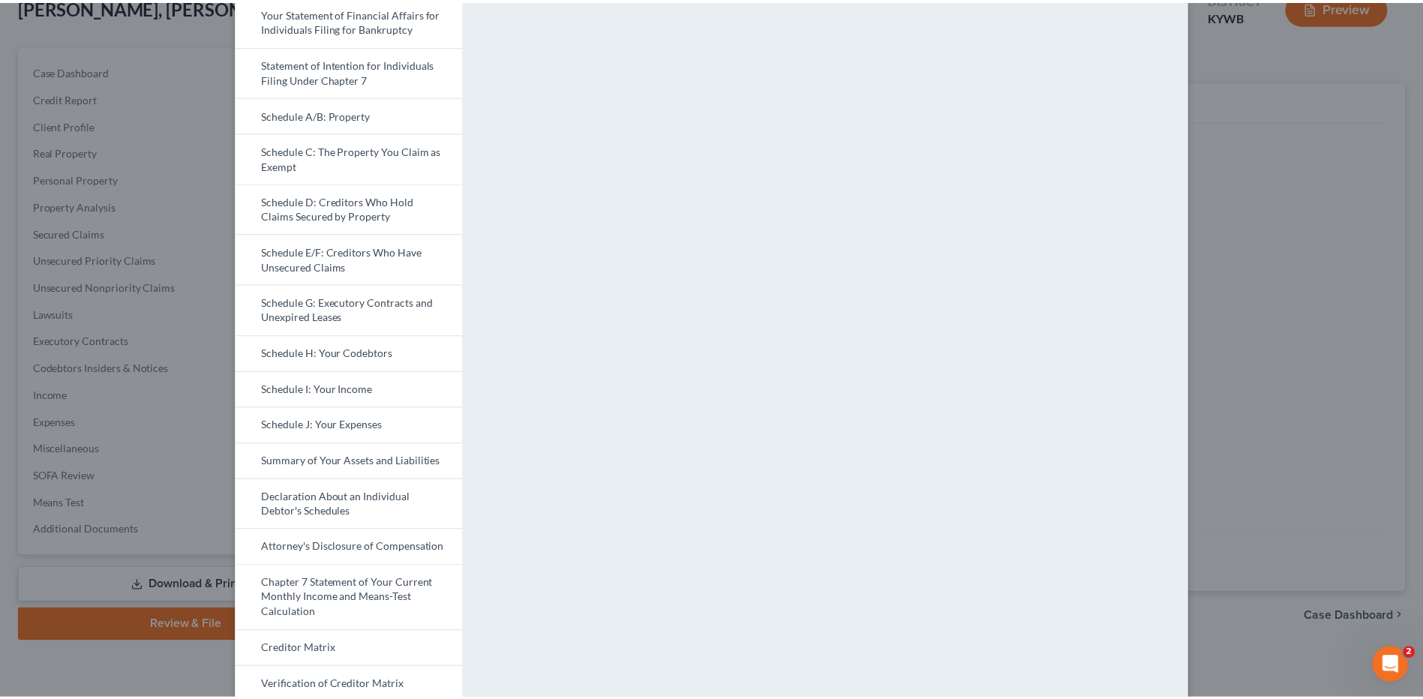
scroll to position [0, 0]
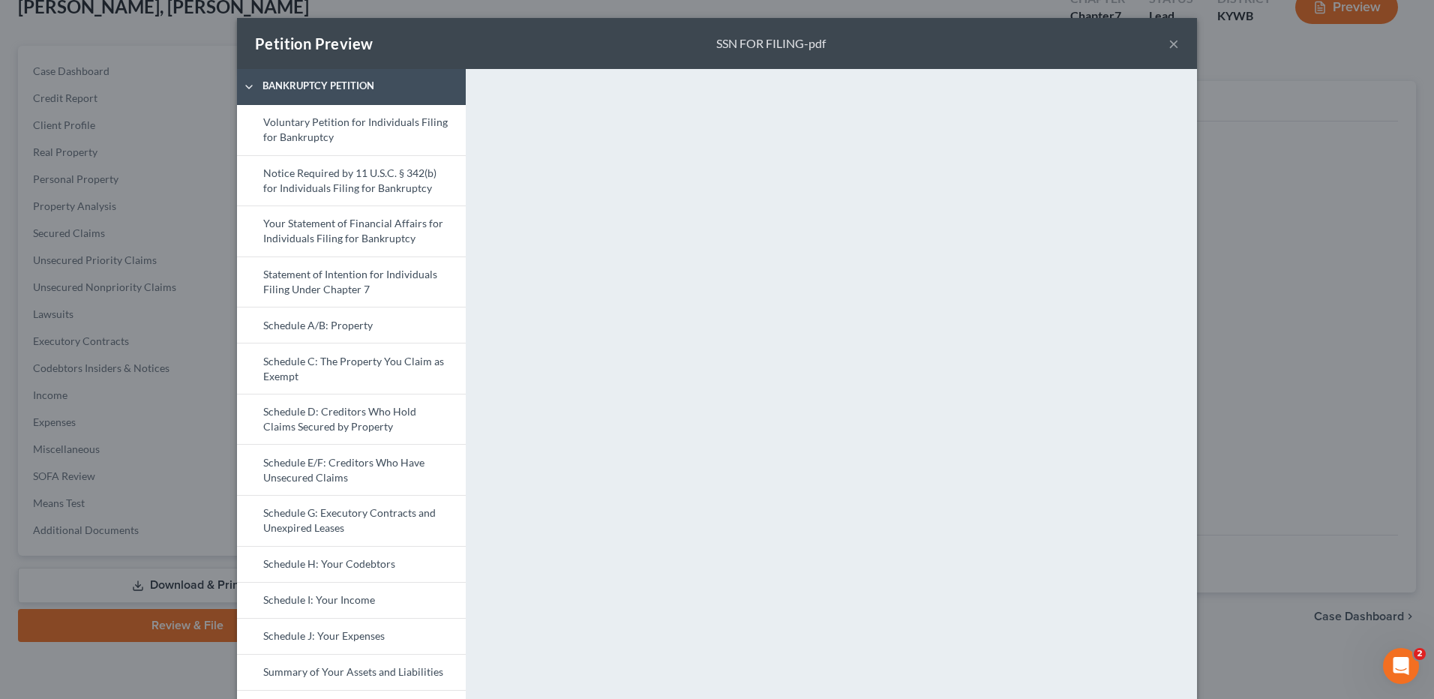
click at [1169, 46] on button "×" at bounding box center [1173, 43] width 10 height 18
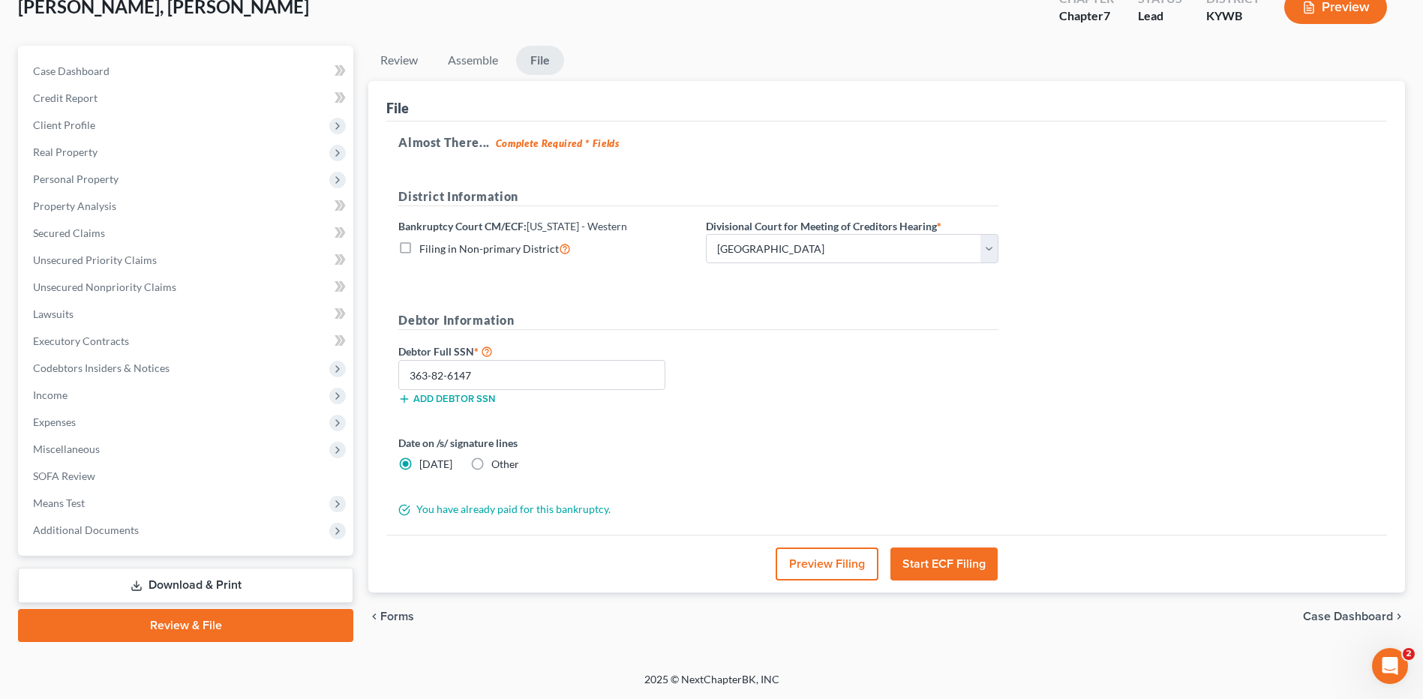
click at [933, 566] on button "Start ECF Filing" at bounding box center [943, 563] width 107 height 33
click at [935, 562] on button "Start ECF Filing" at bounding box center [943, 563] width 107 height 33
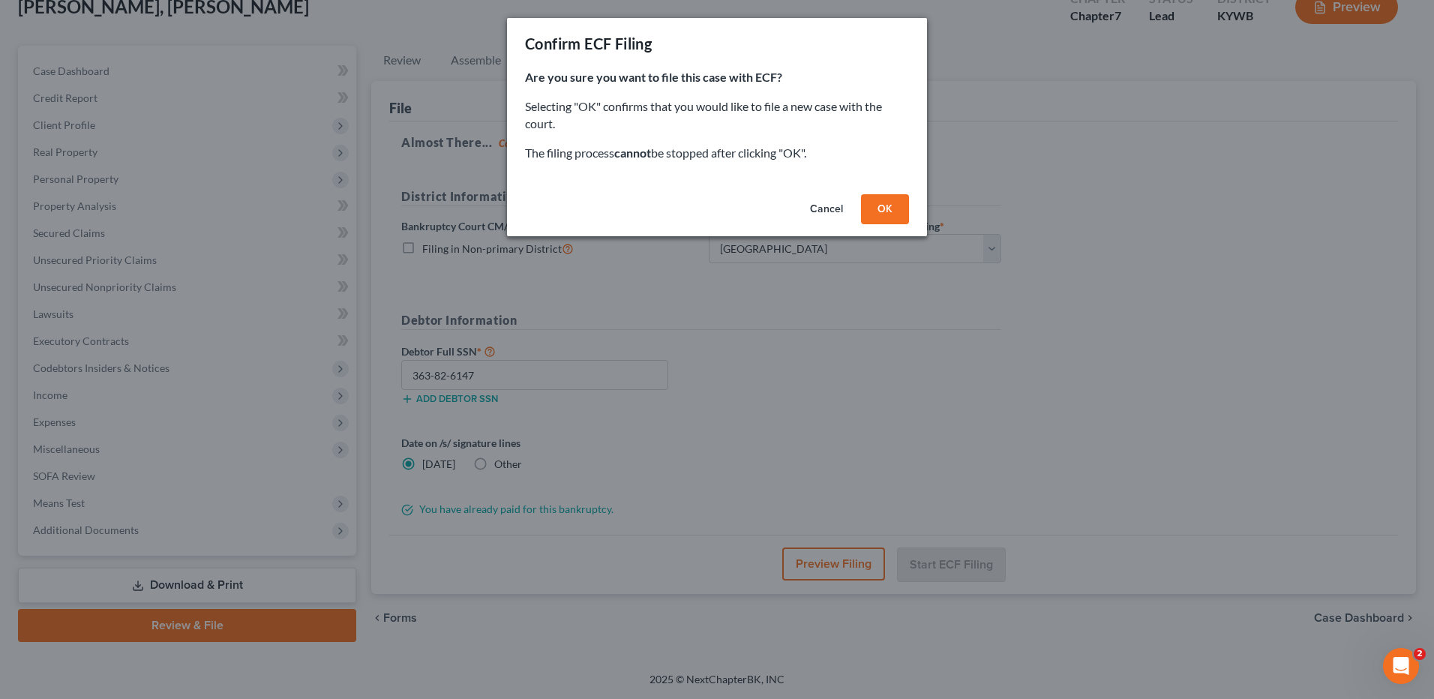
drag, startPoint x: 880, startPoint y: 207, endPoint x: 973, endPoint y: 251, distance: 102.3
click at [880, 206] on button "OK" at bounding box center [885, 209] width 48 height 30
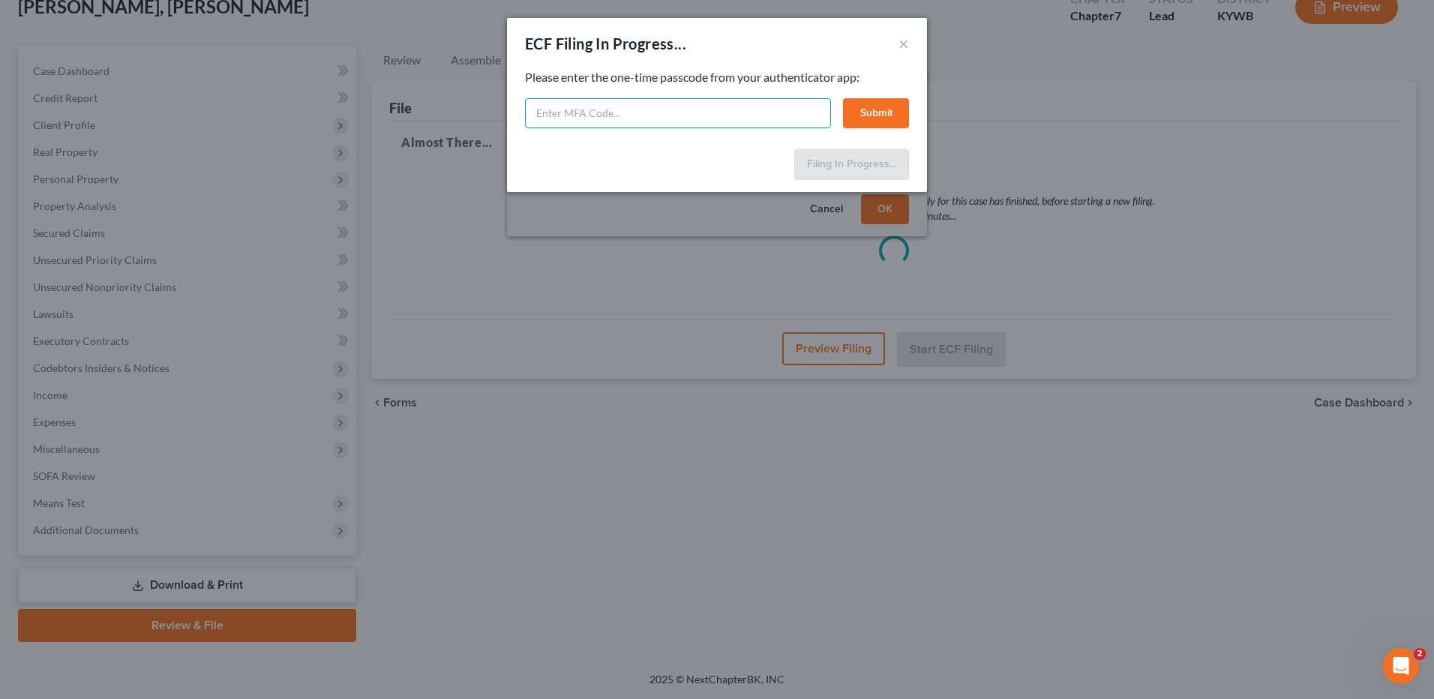
click at [749, 114] on input "text" at bounding box center [678, 113] width 306 height 30
type input "994942"
click at [889, 104] on button "Submit" at bounding box center [876, 113] width 66 height 30
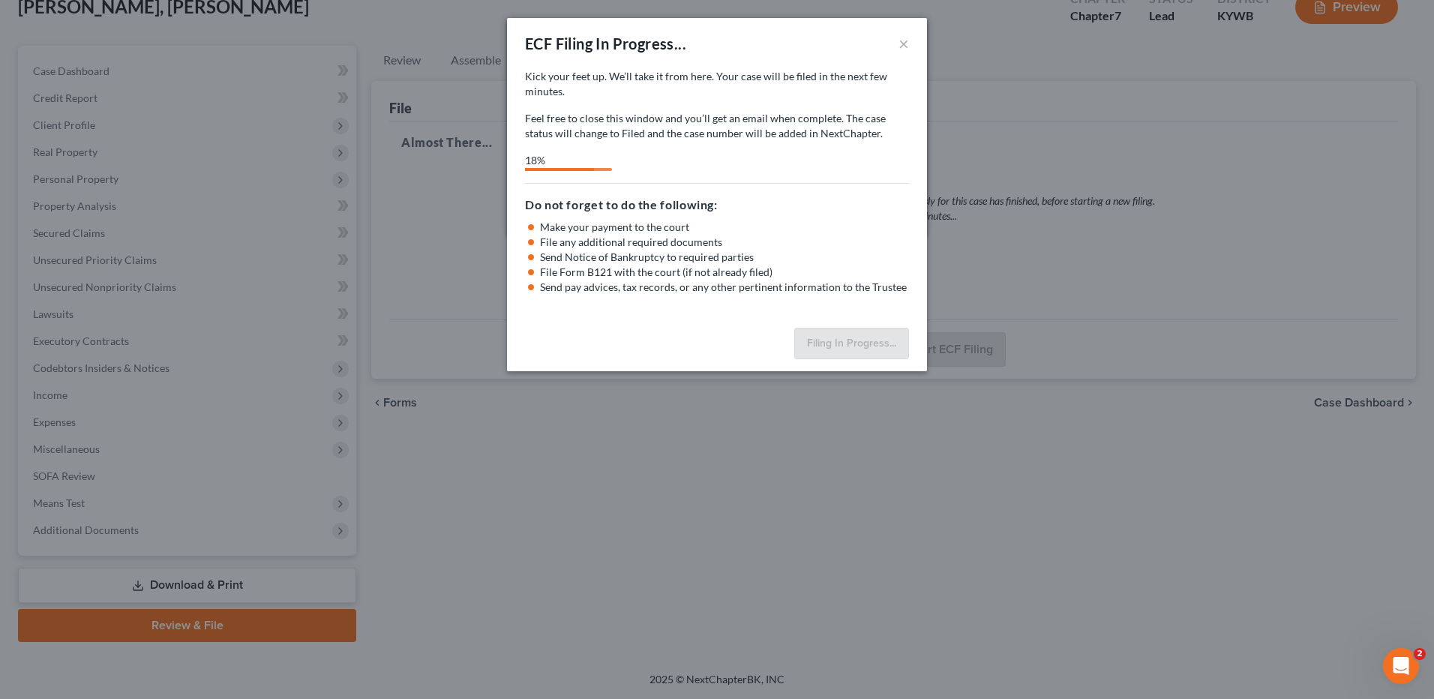
select select "1"
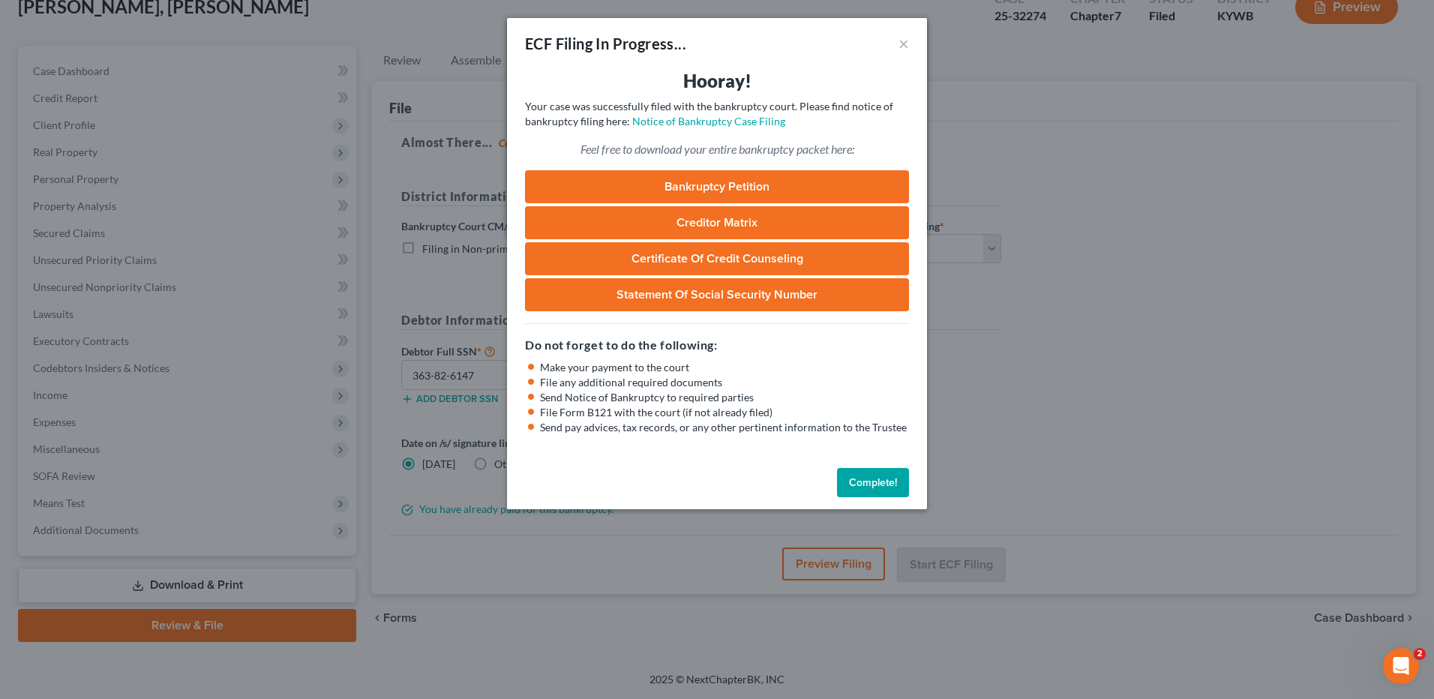
click at [863, 486] on button "Complete!" at bounding box center [873, 483] width 72 height 30
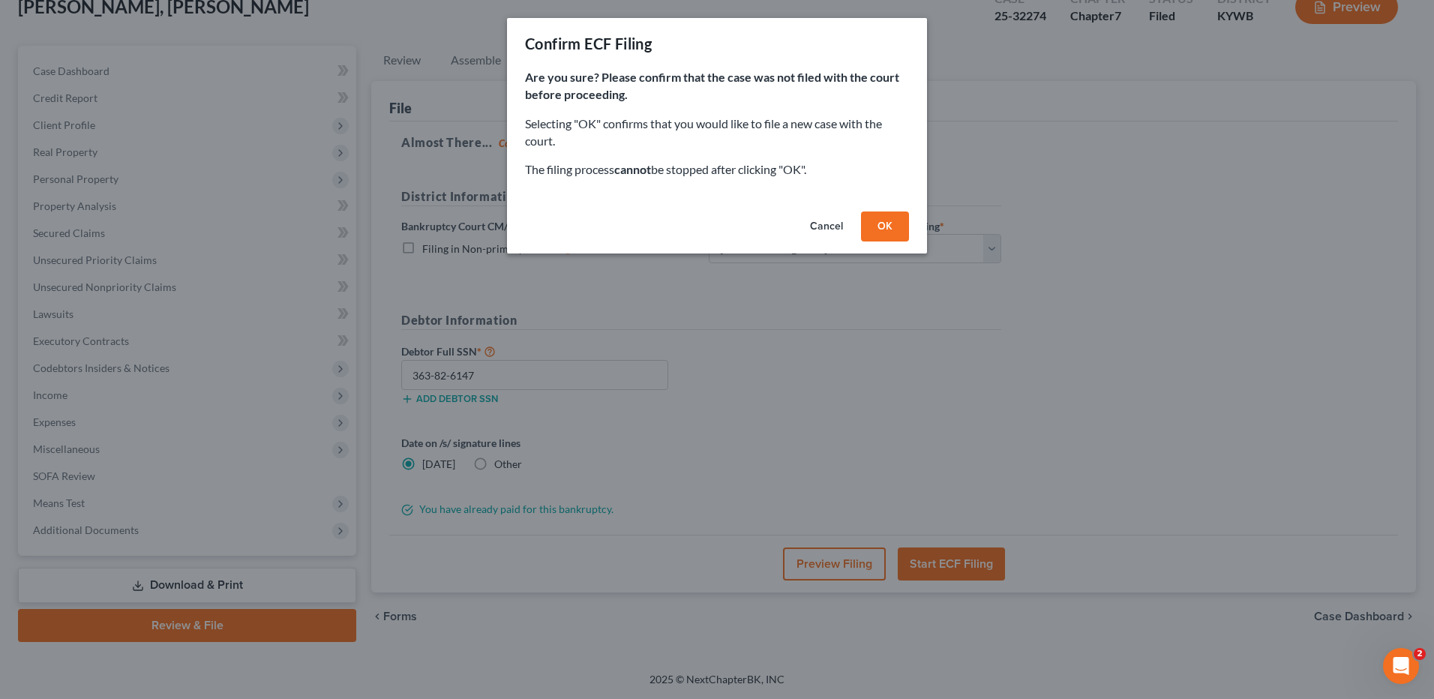
click at [814, 231] on button "Cancel" at bounding box center [826, 226] width 57 height 30
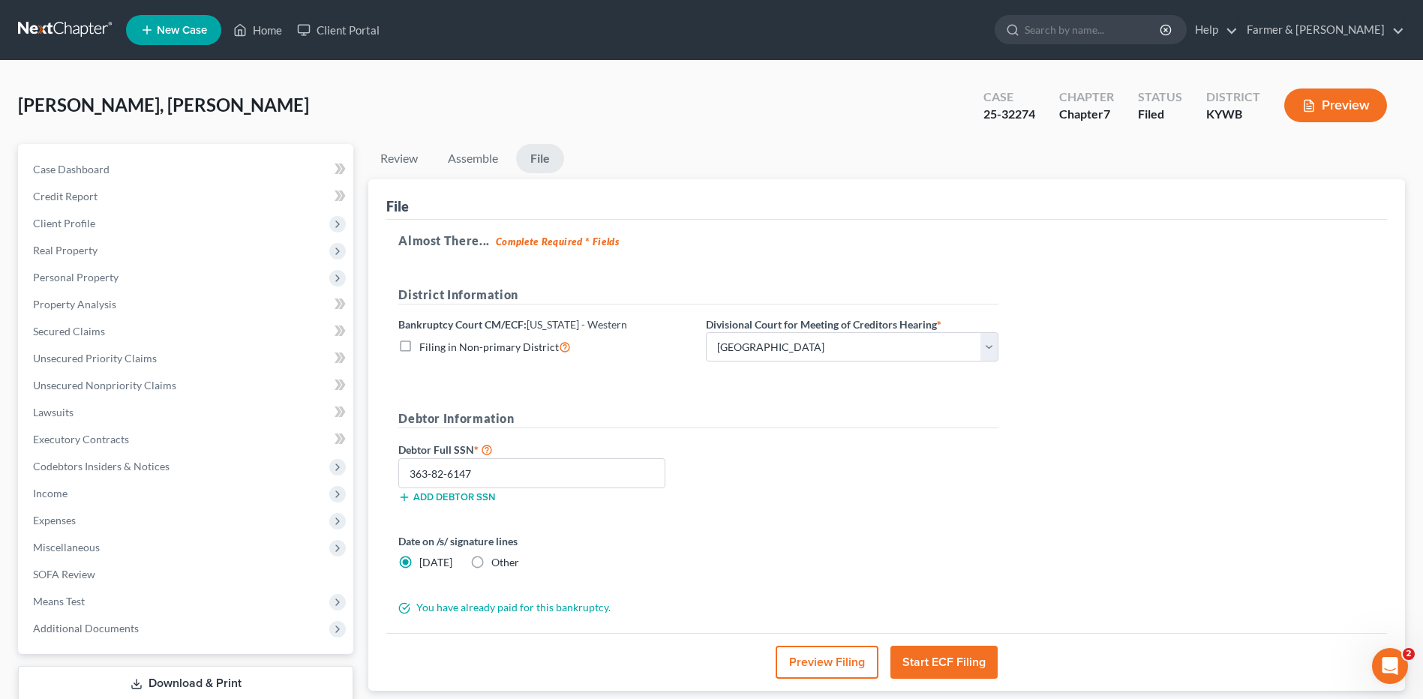
click at [52, 30] on link at bounding box center [66, 29] width 96 height 27
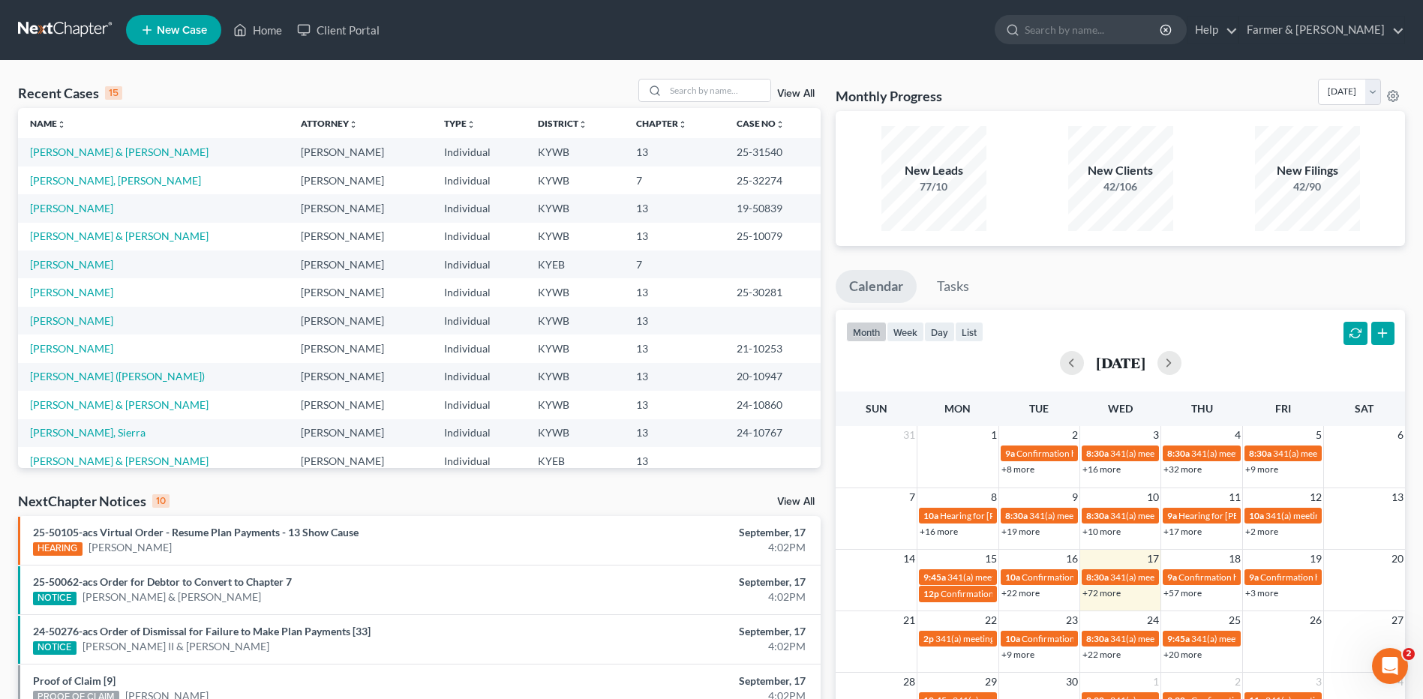
click at [739, 76] on div "Recent Cases 15 View All Name unfold_more expand_more expand_less Attorney unfo…" at bounding box center [711, 556] width 1423 height 991
click at [730, 91] on input "search" at bounding box center [717, 90] width 105 height 22
type input "calderon"
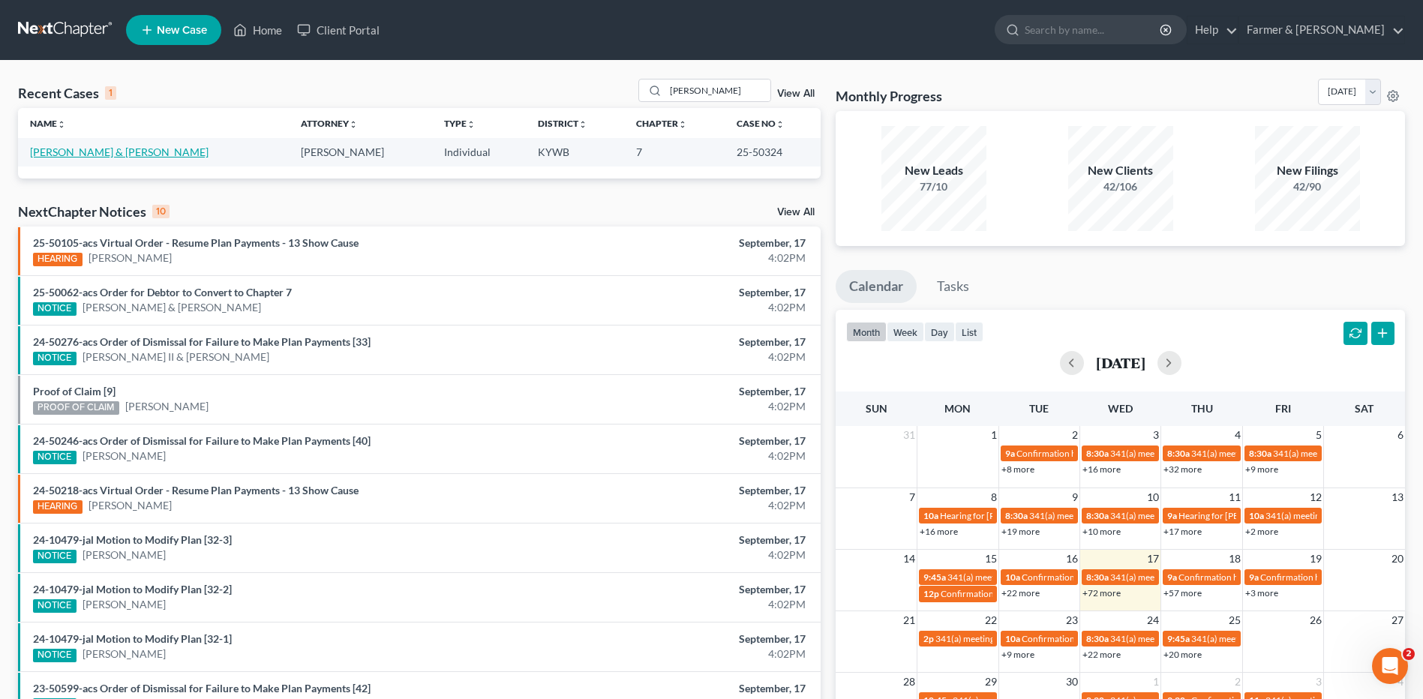
click at [88, 154] on link "Calderon, Lucero & Bautista-Calderon, Jose" at bounding box center [119, 151] width 178 height 13
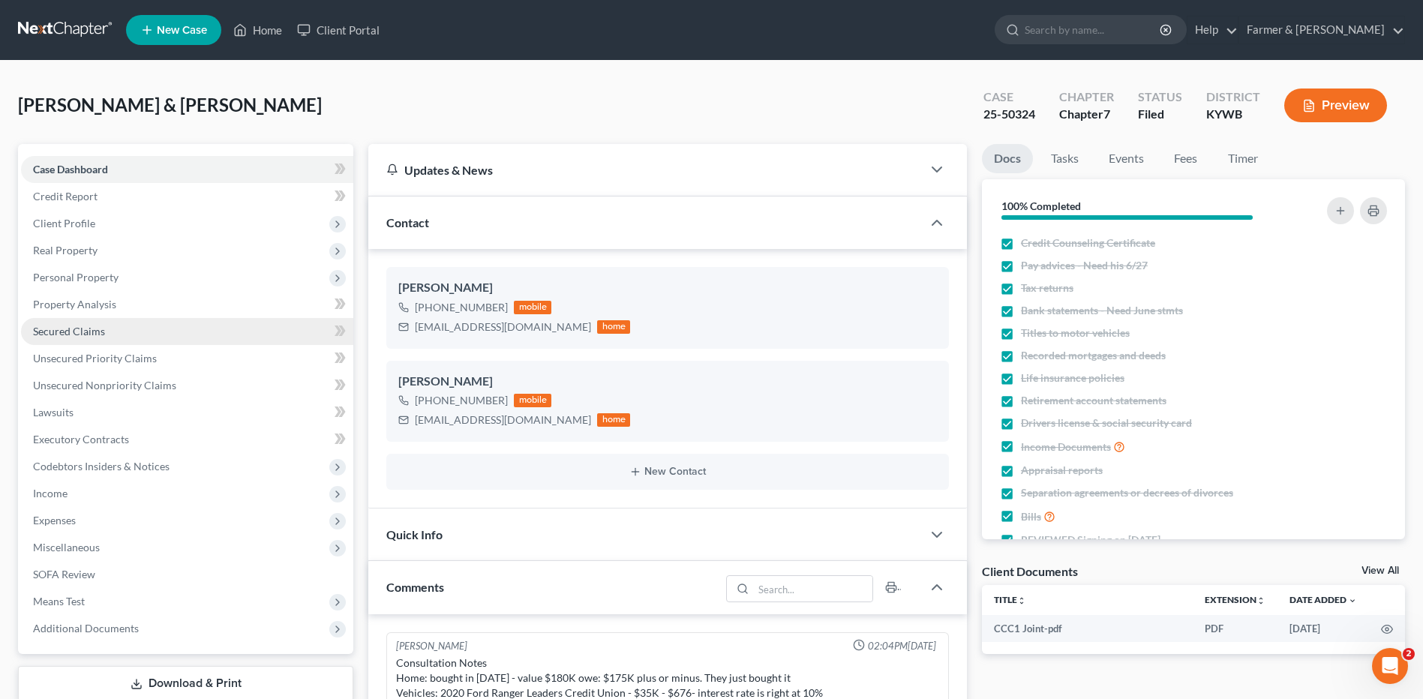
click at [81, 336] on span "Secured Claims" at bounding box center [69, 331] width 72 height 13
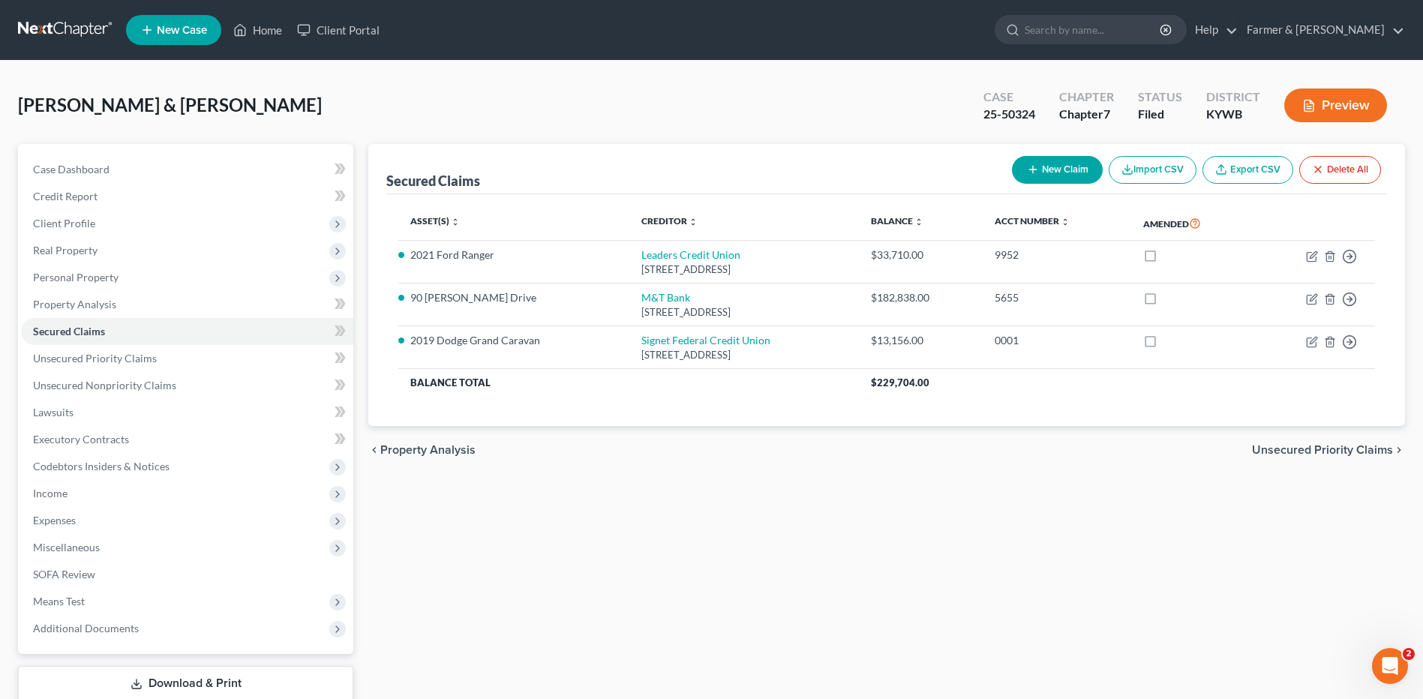
click at [86, 22] on link at bounding box center [66, 29] width 96 height 27
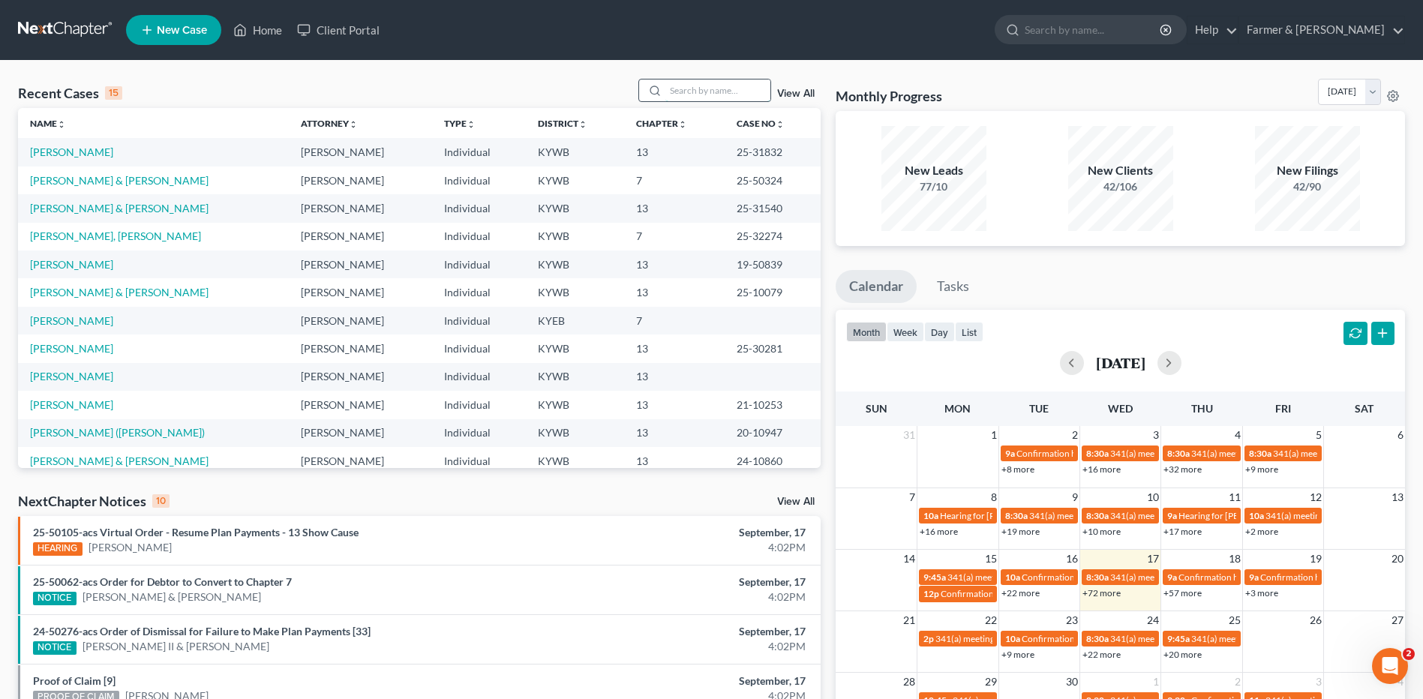
click at [700, 89] on input "search" at bounding box center [717, 90] width 105 height 22
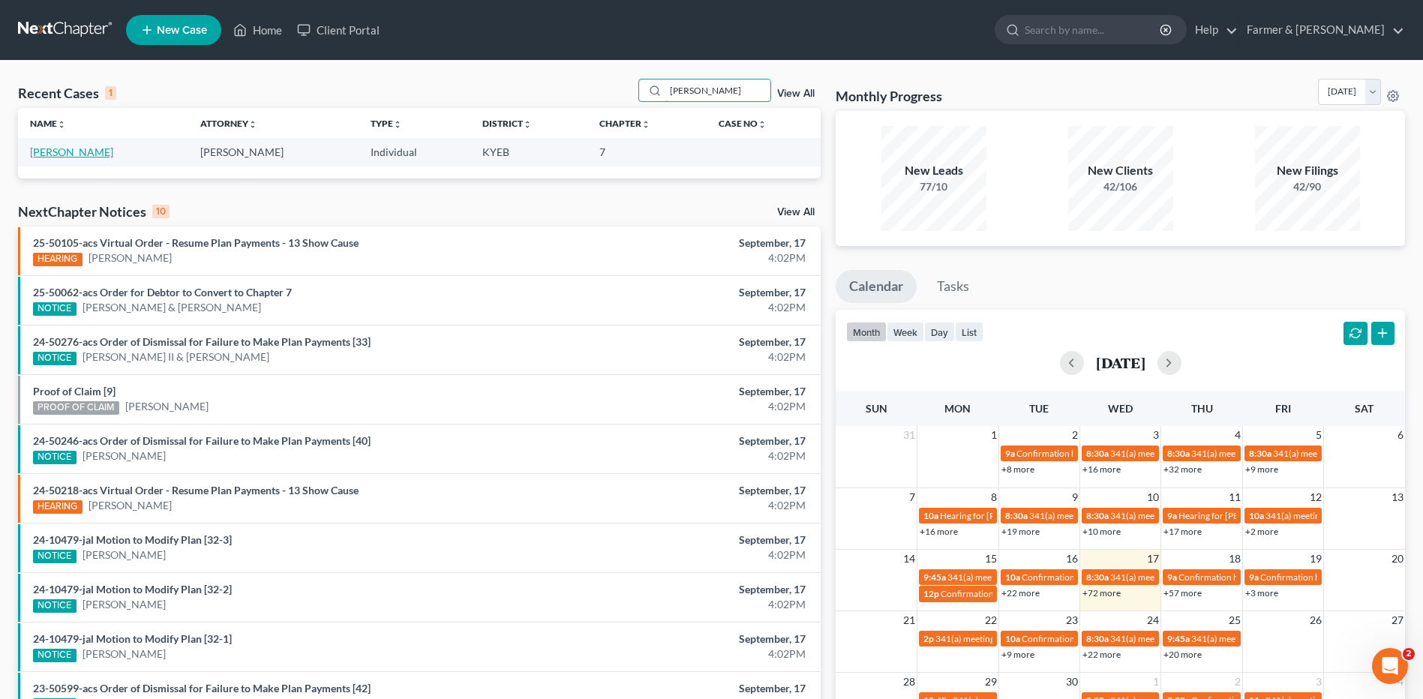
type input "wetmore"
click at [84, 158] on link "Wetmore, Sandra" at bounding box center [71, 151] width 83 height 13
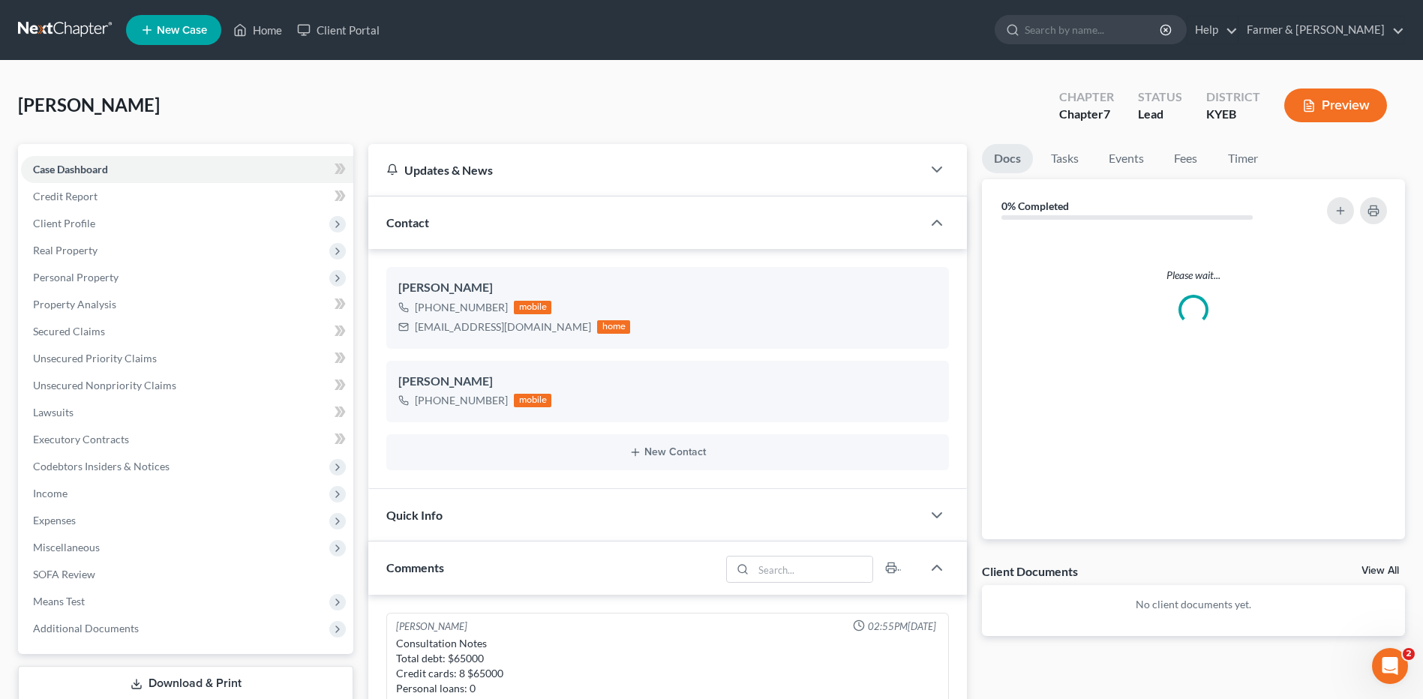
scroll to position [79, 0]
click at [59, 37] on link at bounding box center [66, 29] width 96 height 27
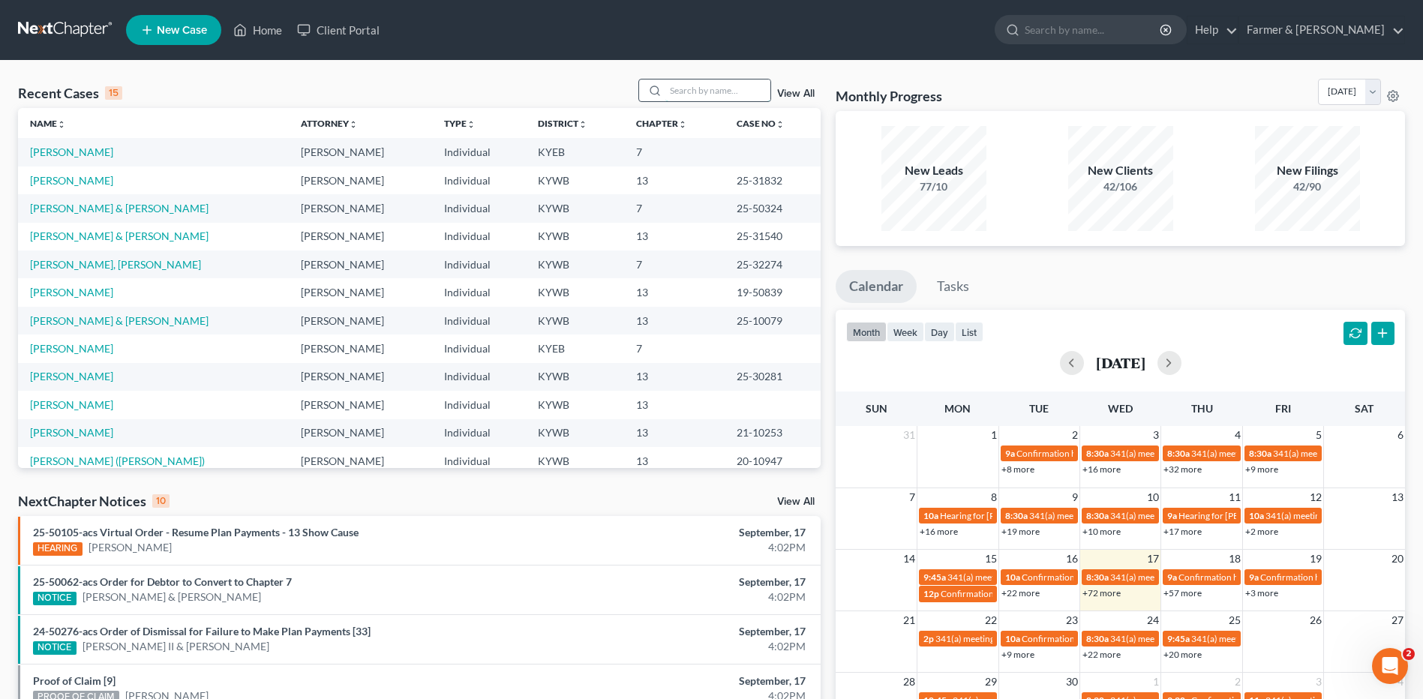
click at [698, 85] on input "search" at bounding box center [717, 90] width 105 height 22
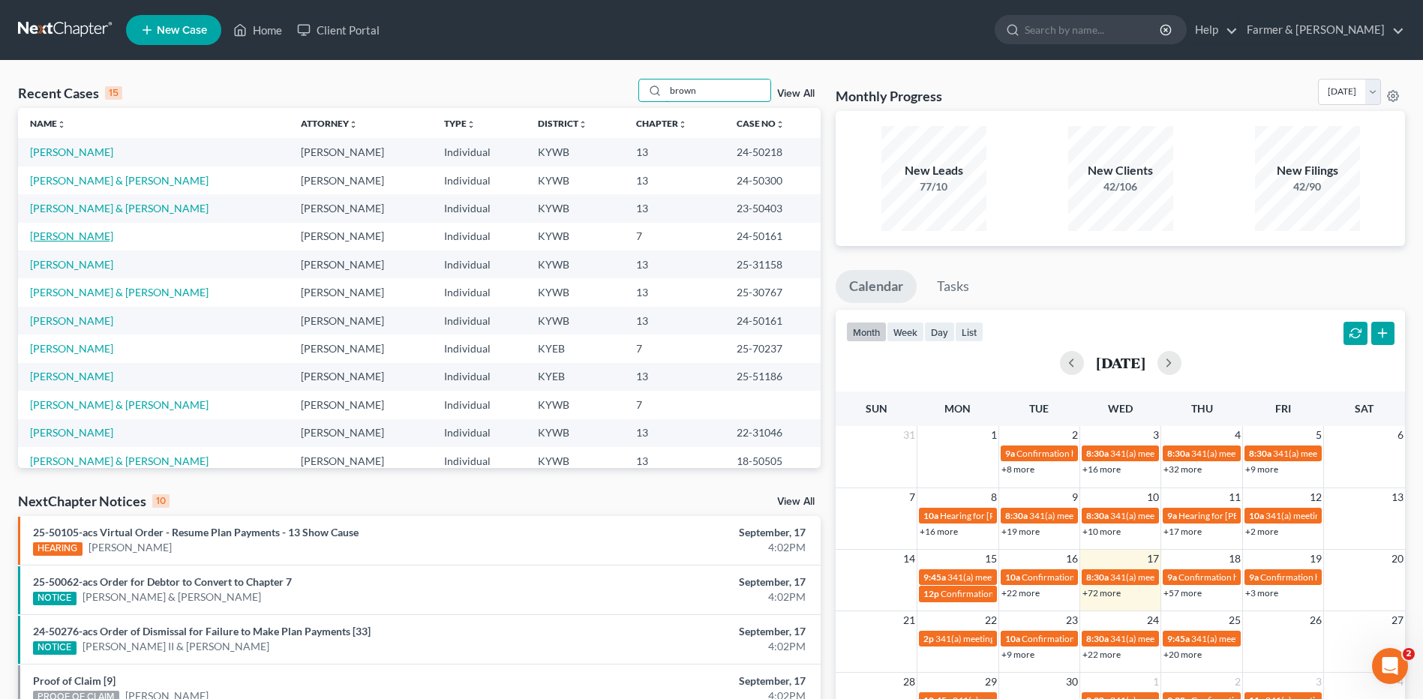
type input "brown"
click at [80, 232] on link "Brown, Vivian" at bounding box center [71, 235] width 83 height 13
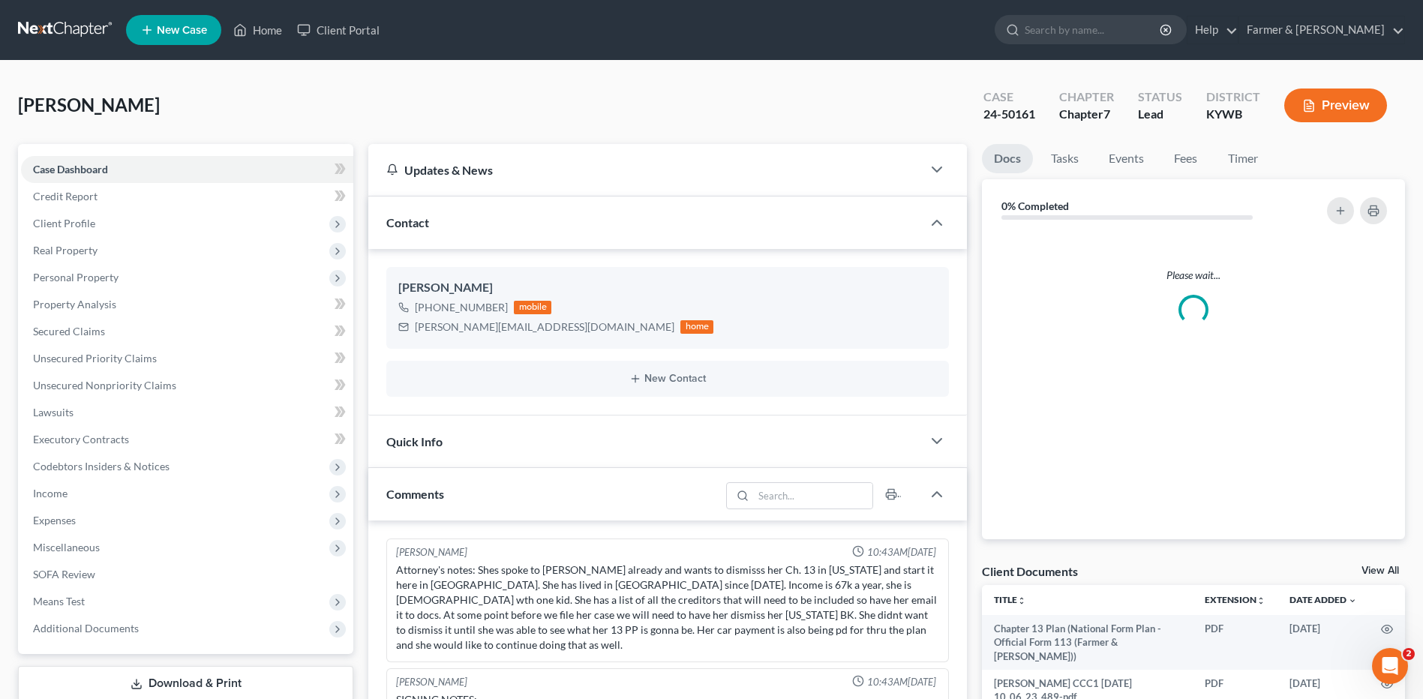
scroll to position [37, 0]
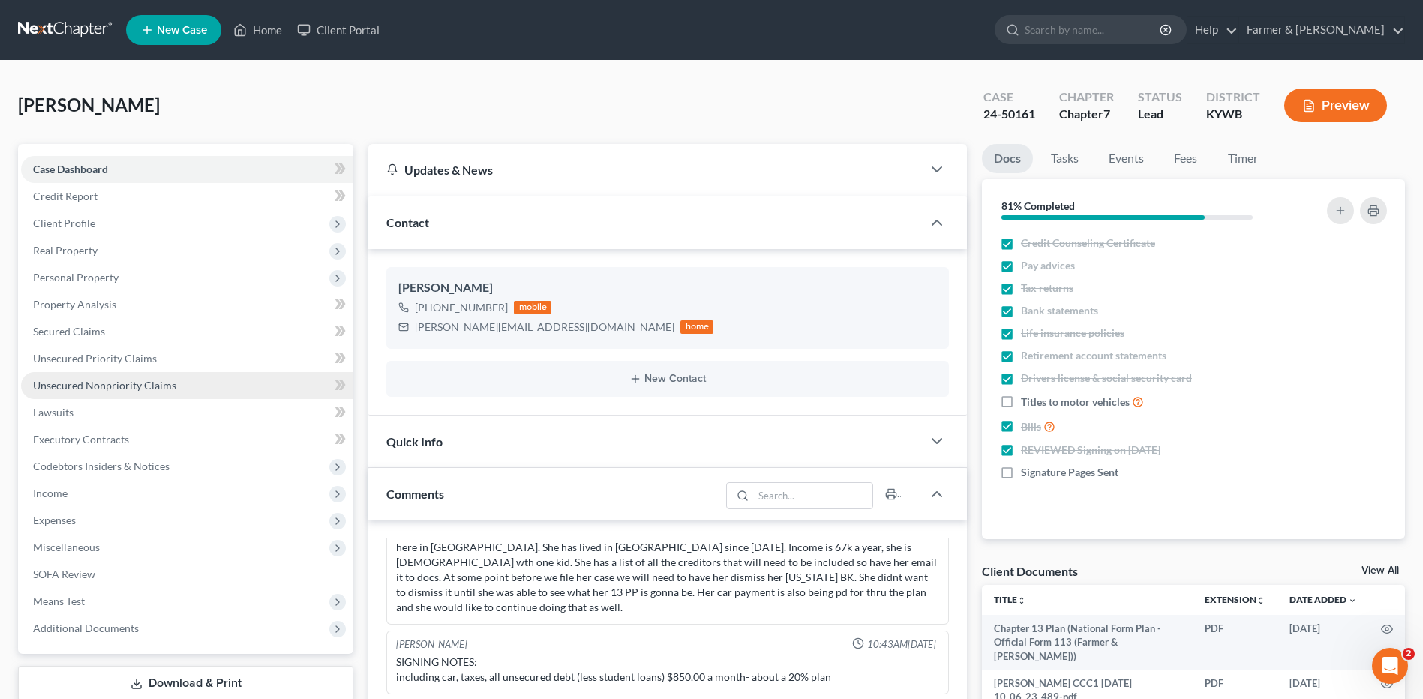
click at [142, 374] on link "Unsecured Nonpriority Claims" at bounding box center [187, 385] width 332 height 27
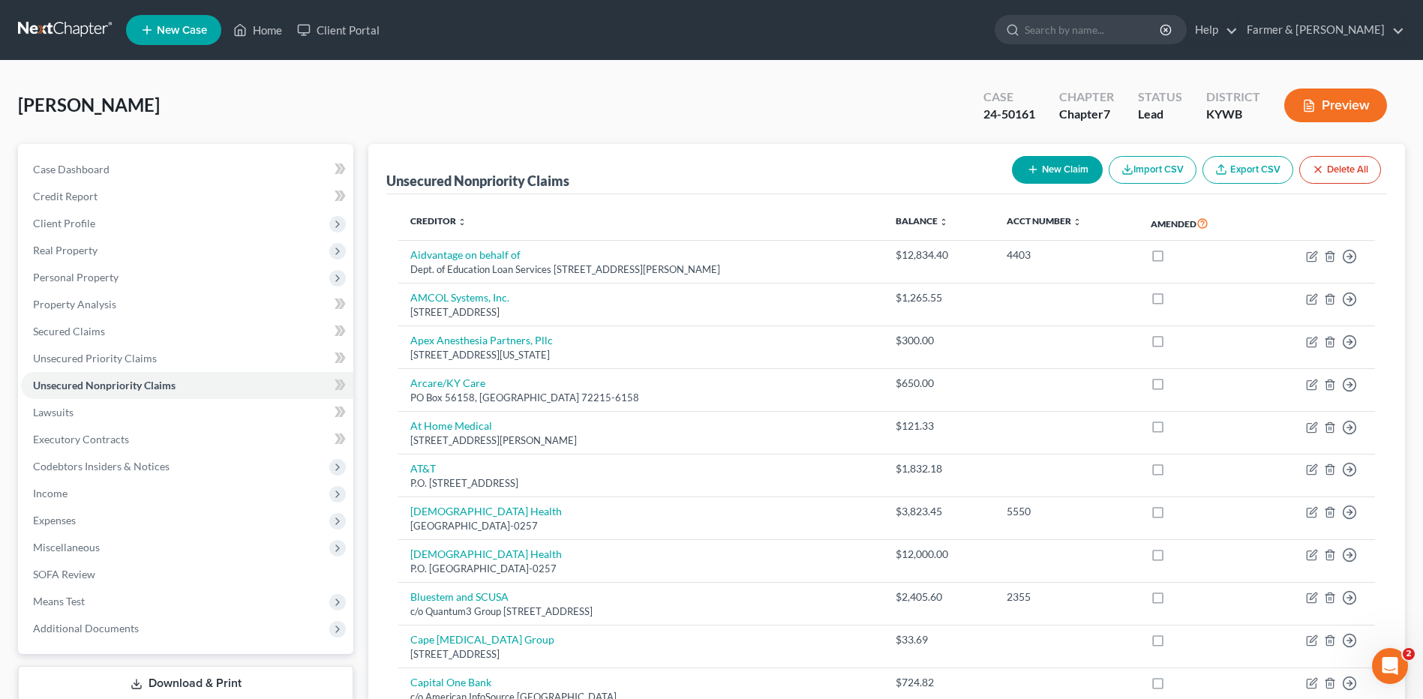
click at [1066, 169] on button "New Claim" at bounding box center [1057, 170] width 91 height 28
select select "0"
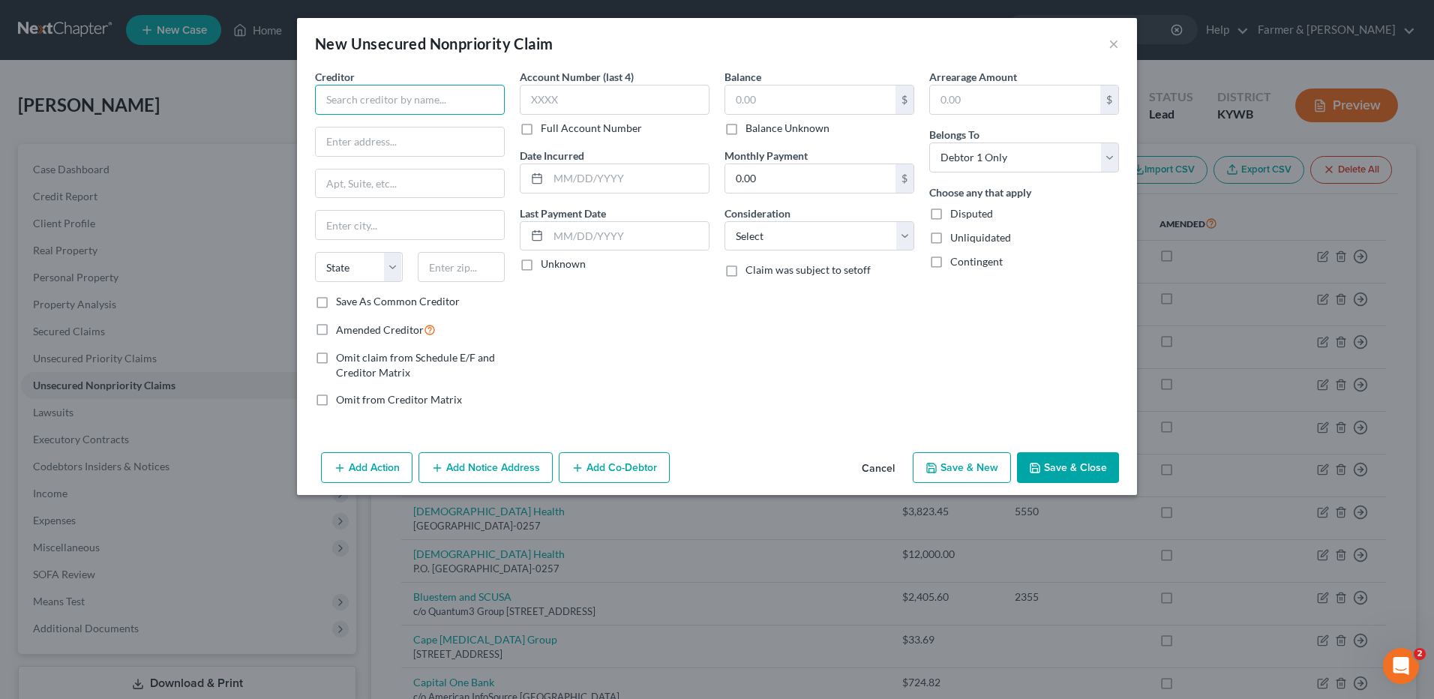
click at [478, 106] on input "text" at bounding box center [410, 100] width 190 height 30
type input "MD Partners"
click at [364, 137] on input "text" at bounding box center [410, 141] width 188 height 28
paste input "615 Old Symsonia Rd Benton, KY 42025"
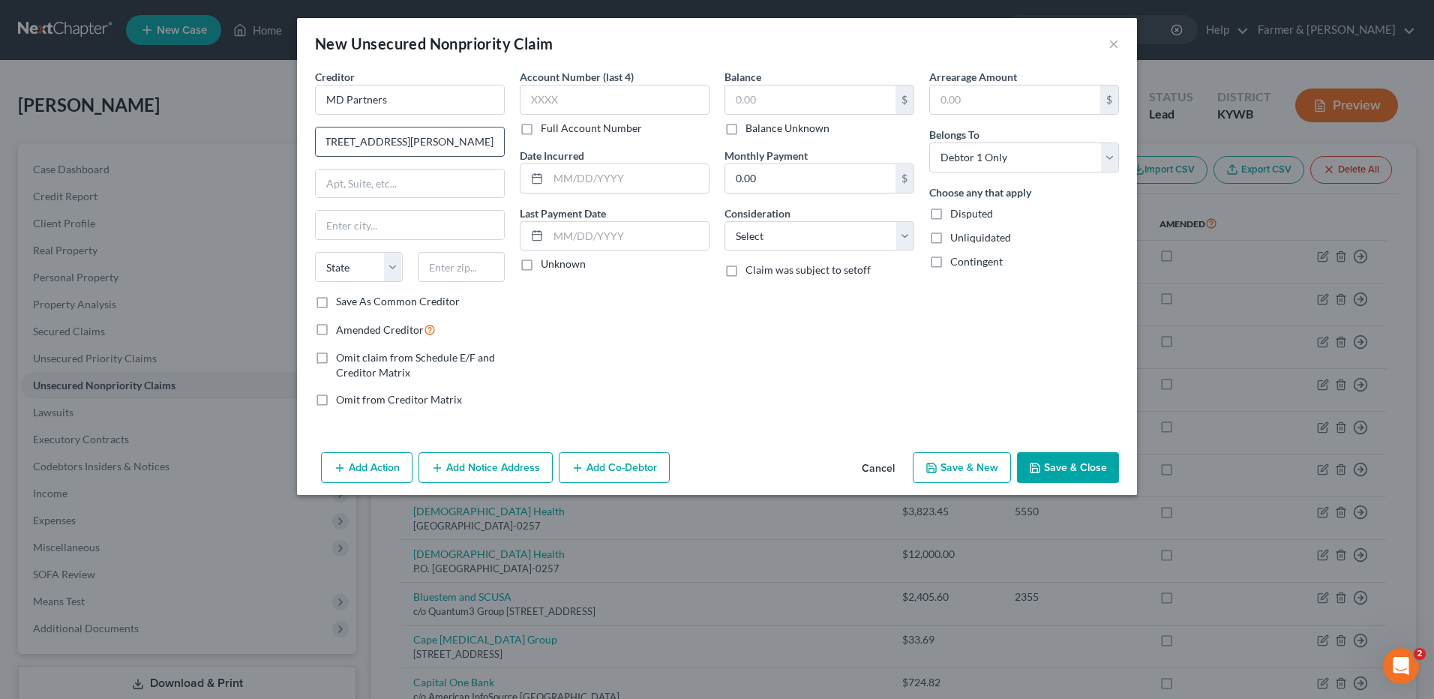
type input "615 Old Symsonia Rd Benton, KY 42025"
type input "Benton"
select select "18"
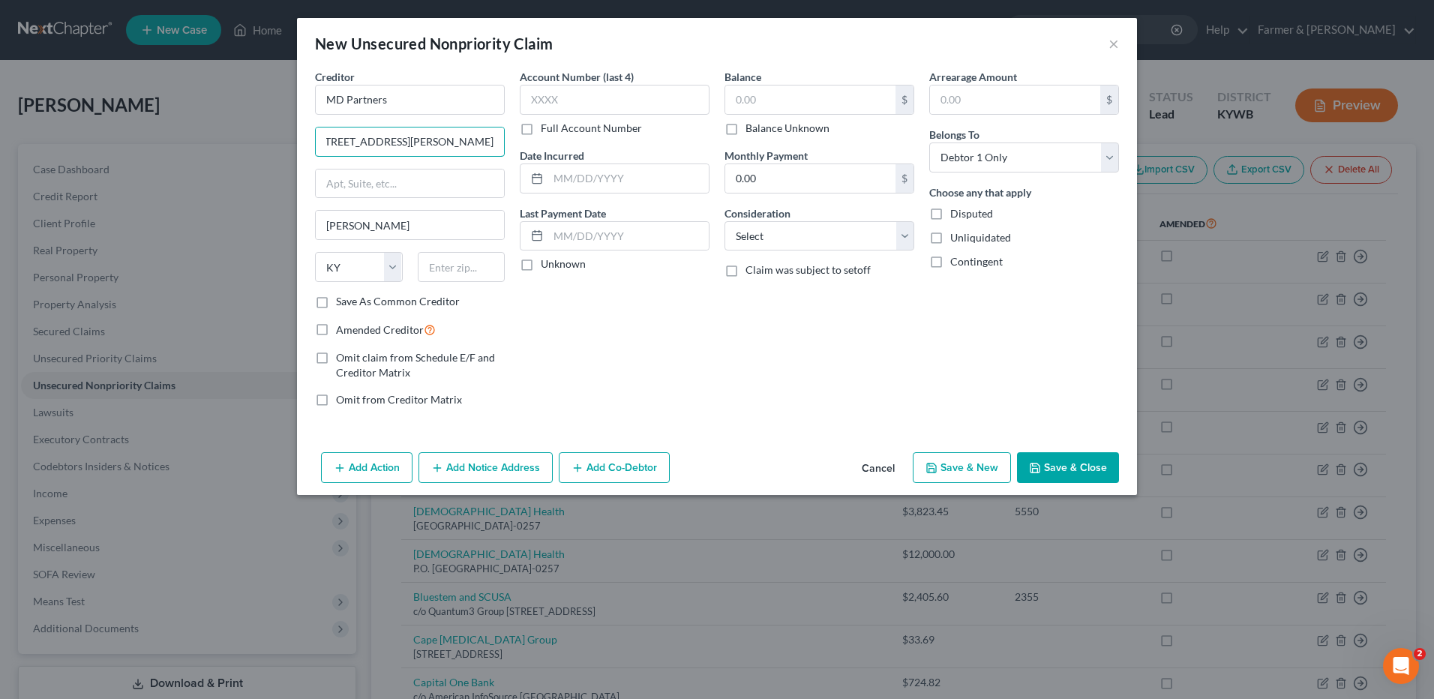
drag, startPoint x: 426, startPoint y: 142, endPoint x: 613, endPoint y: 133, distance: 187.0
click at [613, 133] on div "Creditor * MD Partners 615 Old Symsonia Rd Benton, KY 42025 Benton State AL AK …" at bounding box center [716, 244] width 819 height 350
type input "615 Old Symsonia Rd"
click at [504, 267] on input "text" at bounding box center [462, 267] width 88 height 30
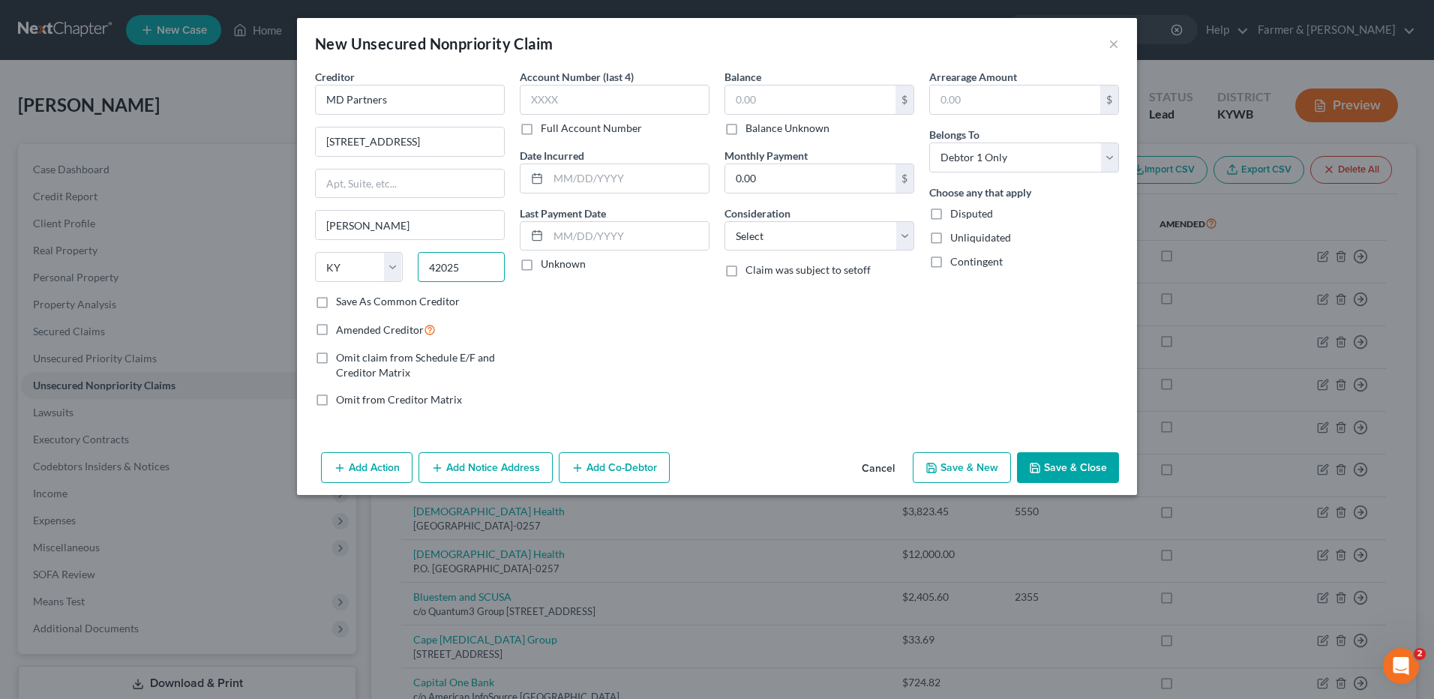
type input "42025"
click at [745, 124] on label "Balance Unknown" at bounding box center [787, 128] width 84 height 15
click at [751, 124] on input "Balance Unknown" at bounding box center [756, 126] width 10 height 10
checkbox input "true"
type input "0.00"
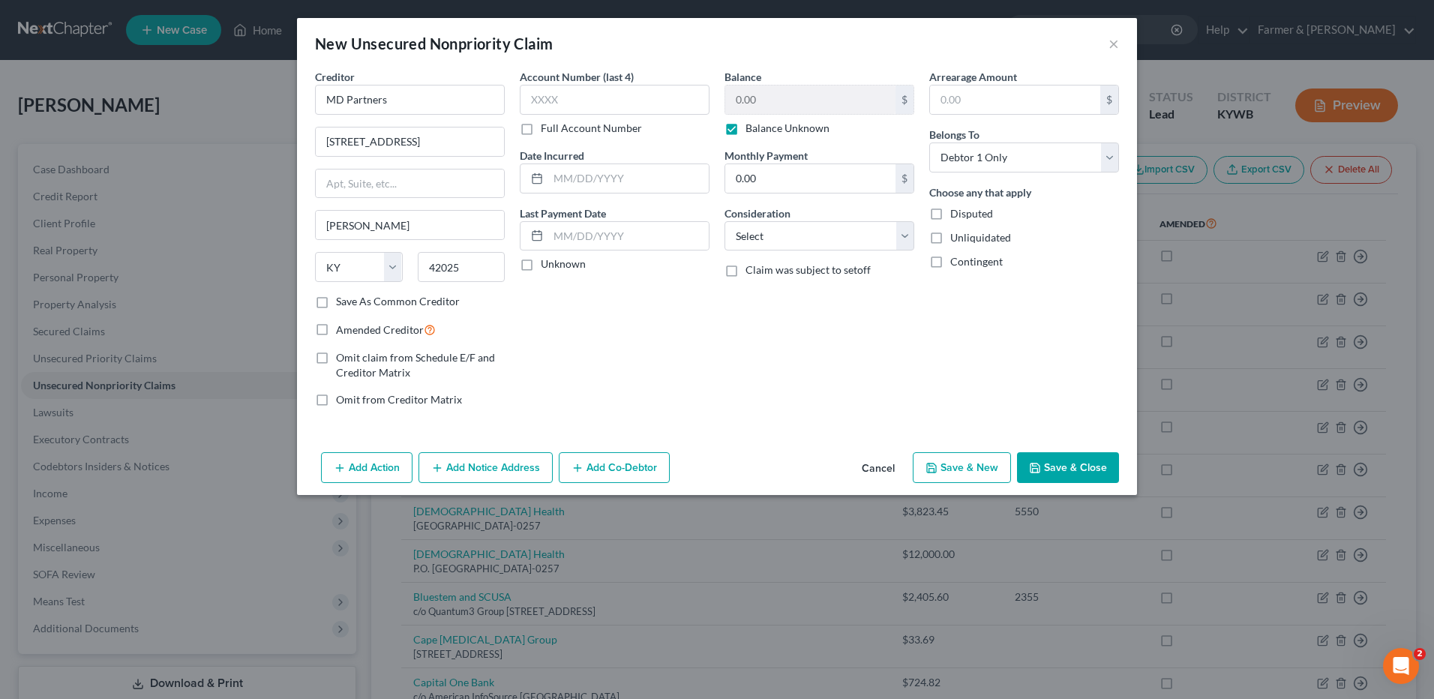
click at [1103, 469] on button "Save & Close" at bounding box center [1068, 467] width 102 height 31
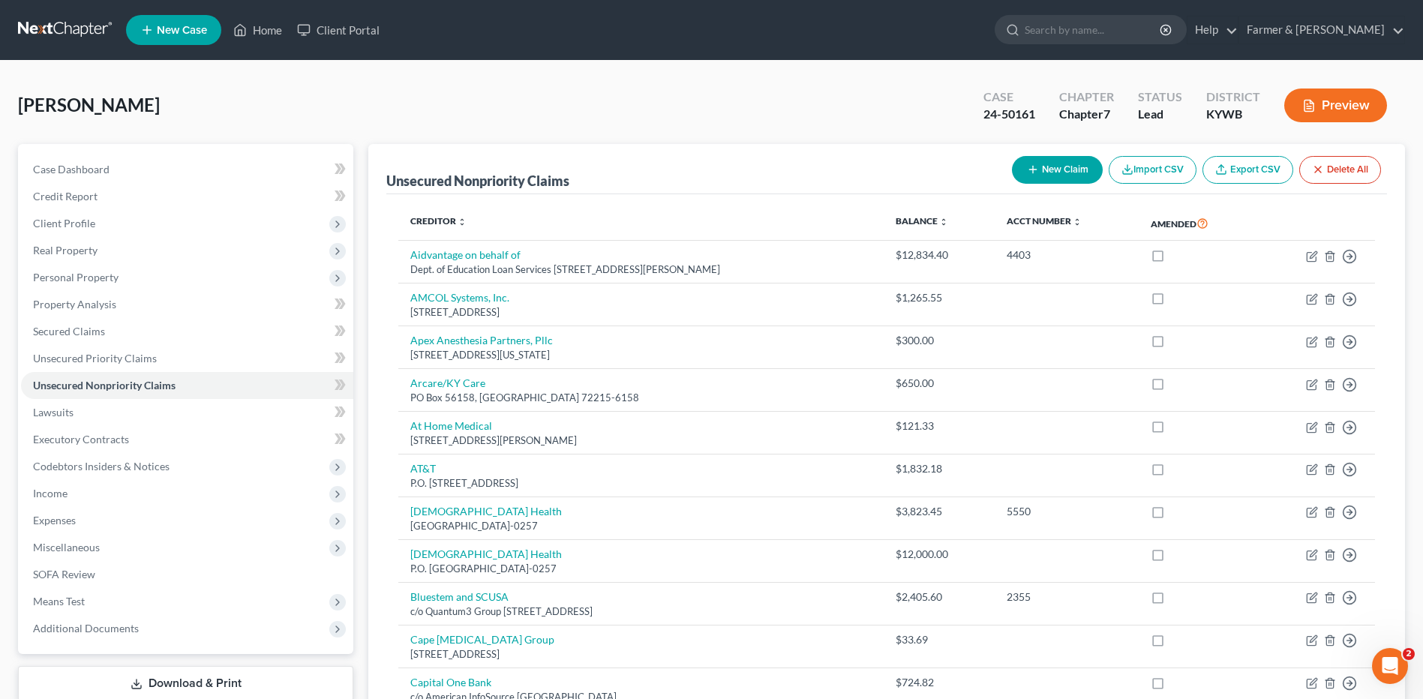
click at [1069, 175] on button "New Claim" at bounding box center [1057, 170] width 91 height 28
select select "0"
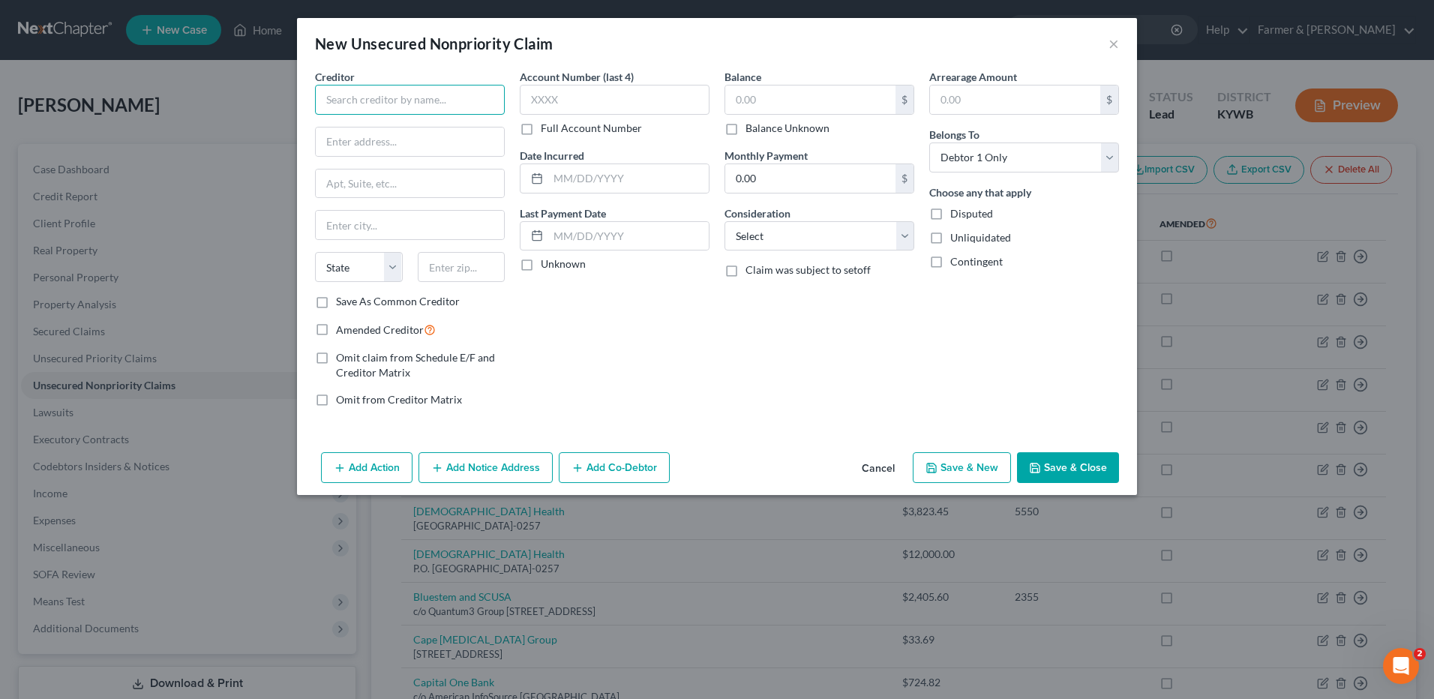
click at [490, 102] on input "text" at bounding box center [410, 100] width 190 height 30
type input "AR Care Pharmacy"
type input "200 W. Race Ave."
type input "Searcy"
select select "2"
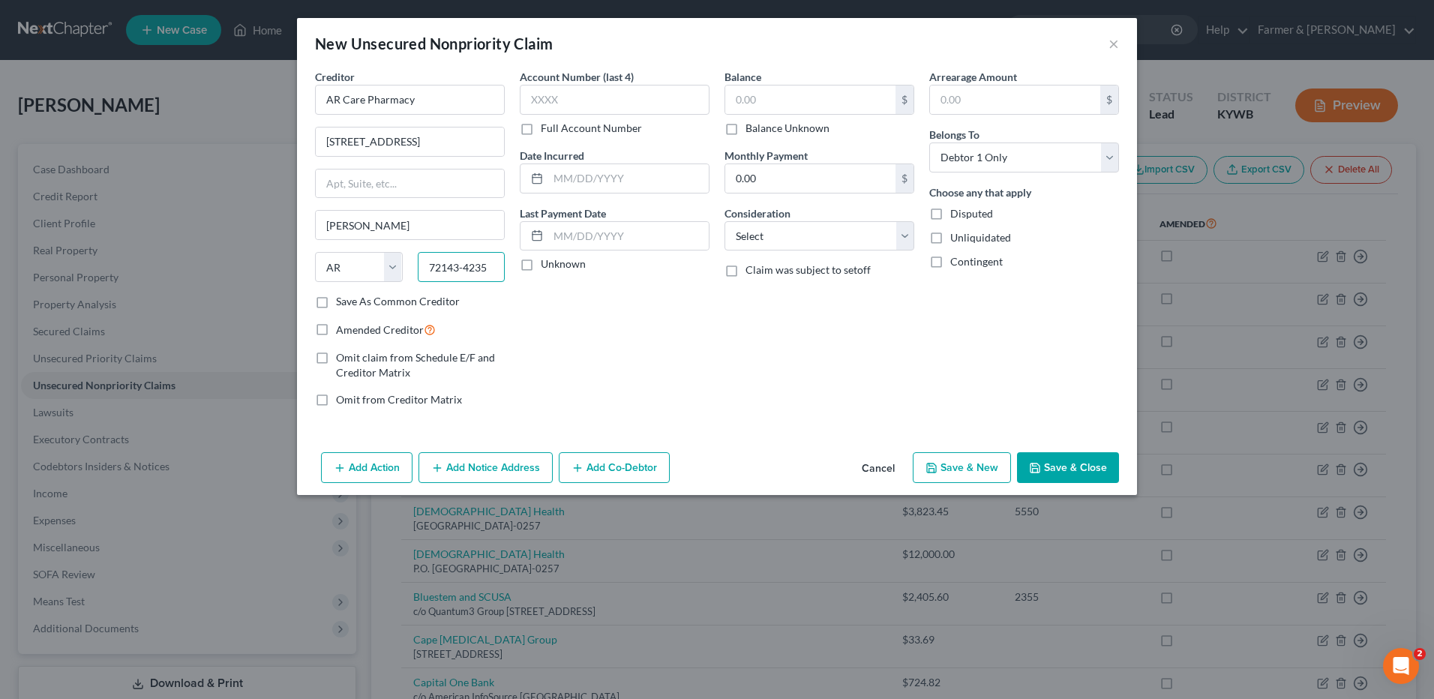
type input "72143-4235"
drag, startPoint x: 736, startPoint y: 127, endPoint x: 758, endPoint y: 141, distance: 26.2
click at [745, 127] on label "Balance Unknown" at bounding box center [787, 128] width 84 height 15
click at [751, 127] on input "Balance Unknown" at bounding box center [756, 126] width 10 height 10
checkbox input "true"
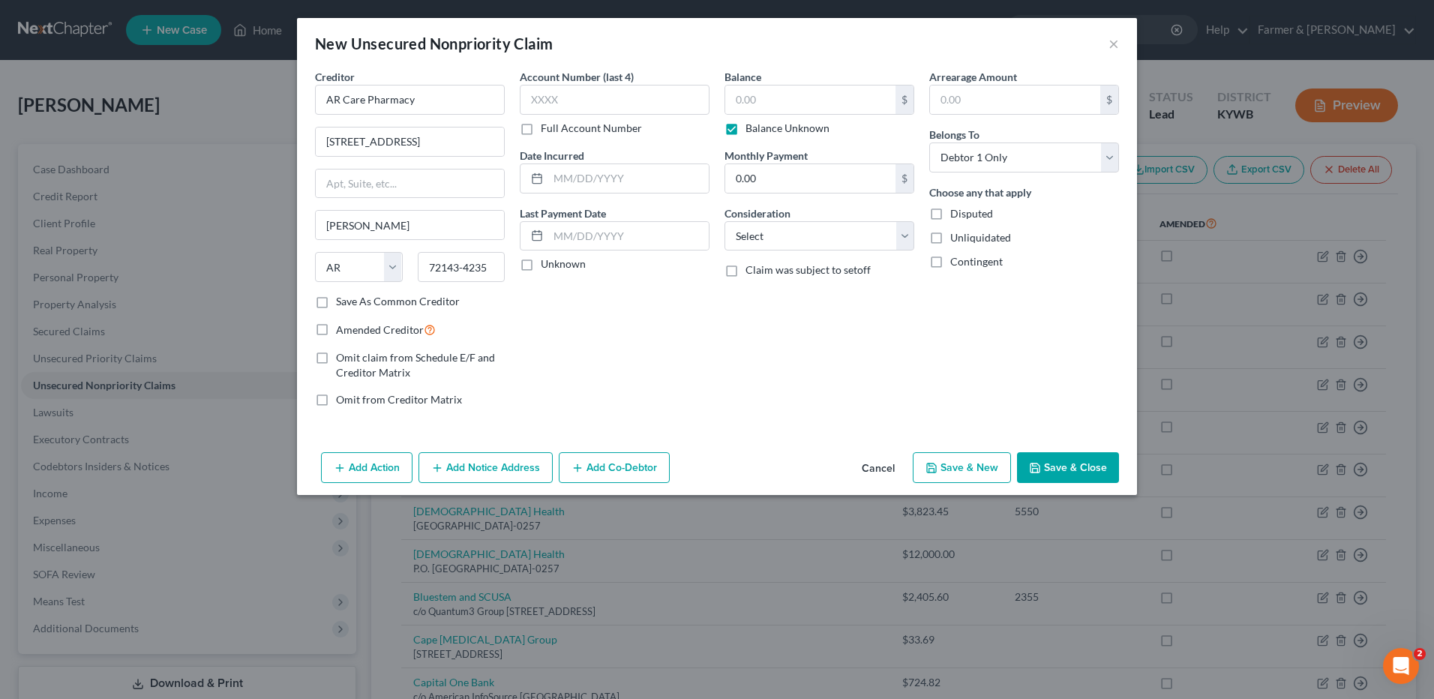
type input "0.00"
drag, startPoint x: 1075, startPoint y: 469, endPoint x: 1311, endPoint y: 477, distance: 235.6
click at [1075, 469] on button "Save & Close" at bounding box center [1068, 467] width 102 height 31
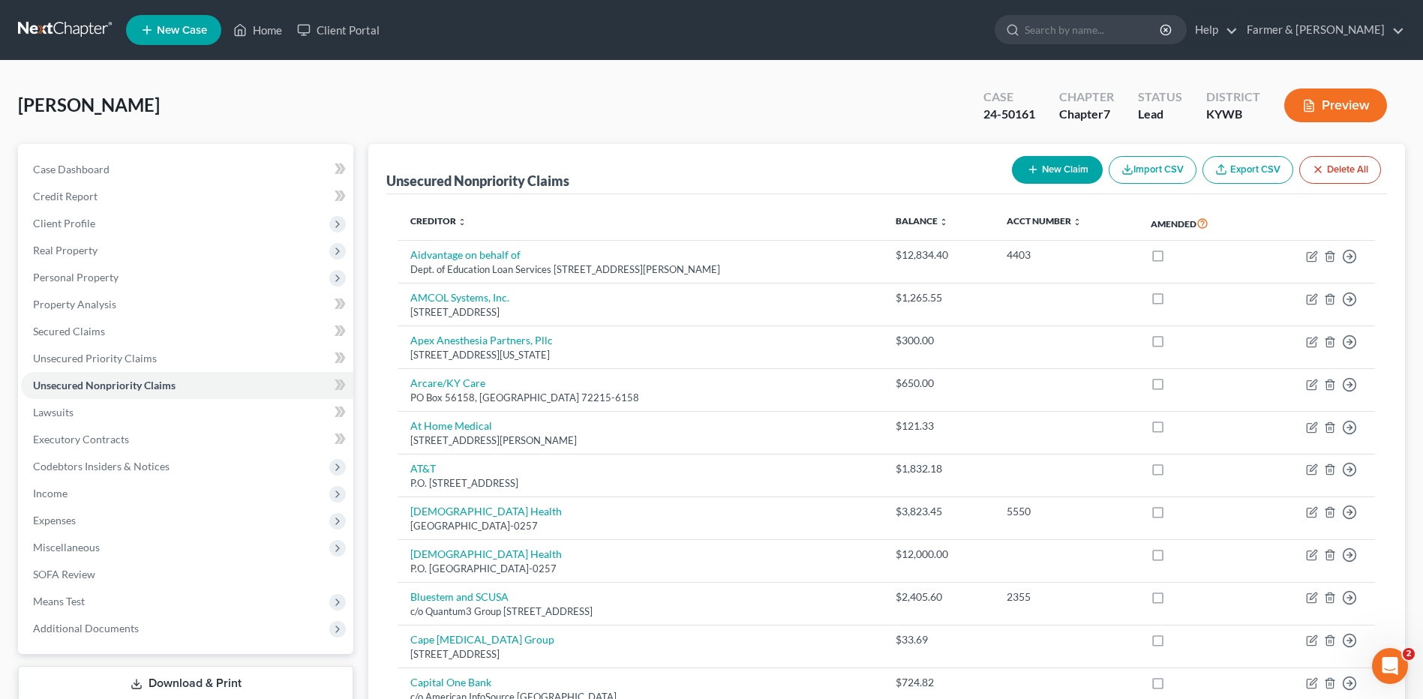
click at [1066, 162] on button "New Claim" at bounding box center [1057, 170] width 91 height 28
select select "0"
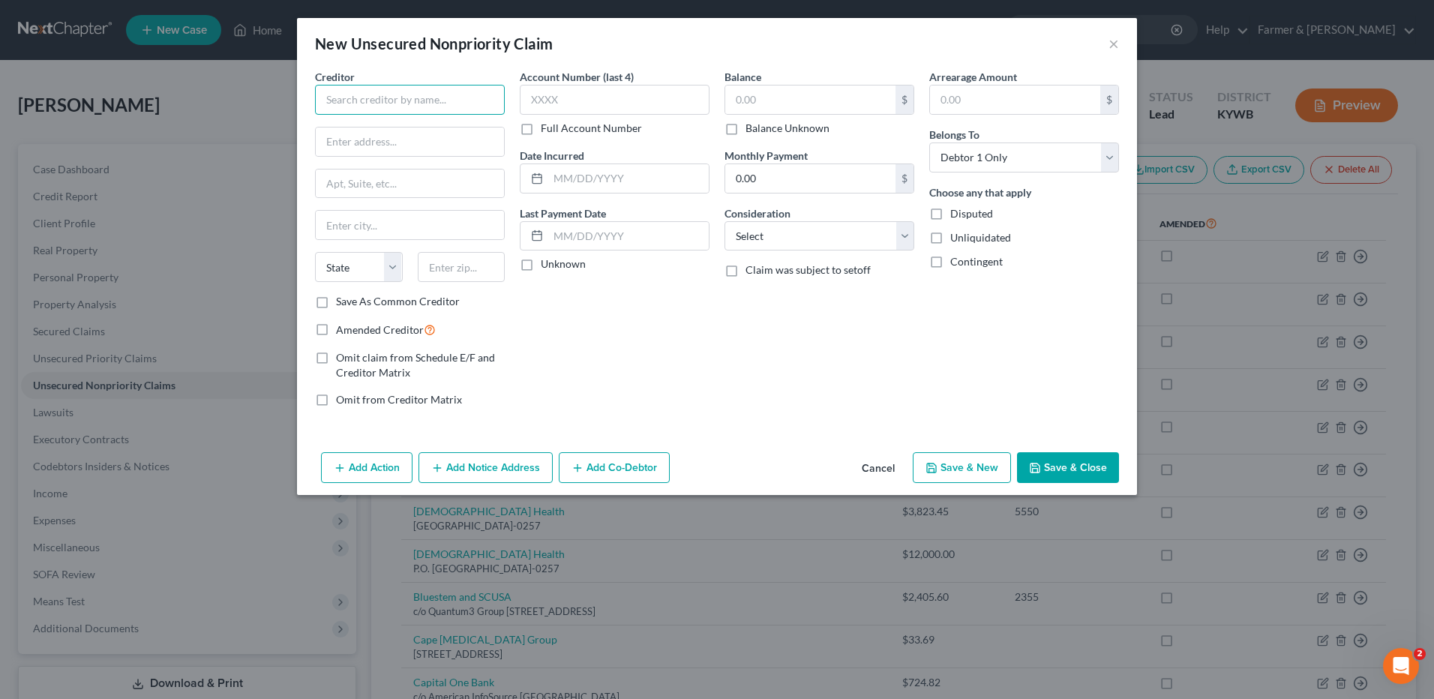
click at [382, 88] on input "text" at bounding box center [410, 100] width 190 height 30
type input "Mid So Adjustments"
type input "M"
type input "PO Box 23637"
type input "Lexington"
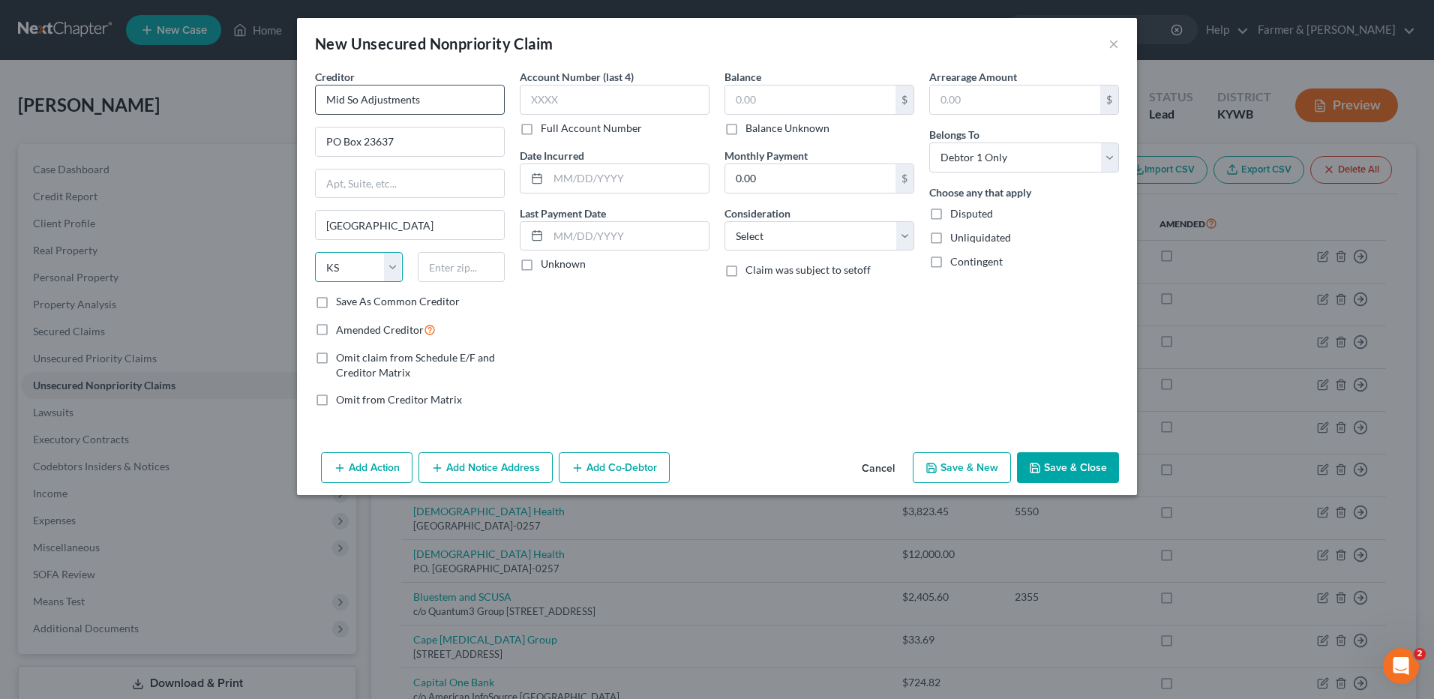
select select "18"
type input "40523-3637"
click at [745, 130] on label "Balance Unknown" at bounding box center [787, 128] width 84 height 15
click at [751, 130] on input "Balance Unknown" at bounding box center [756, 126] width 10 height 10
checkbox input "true"
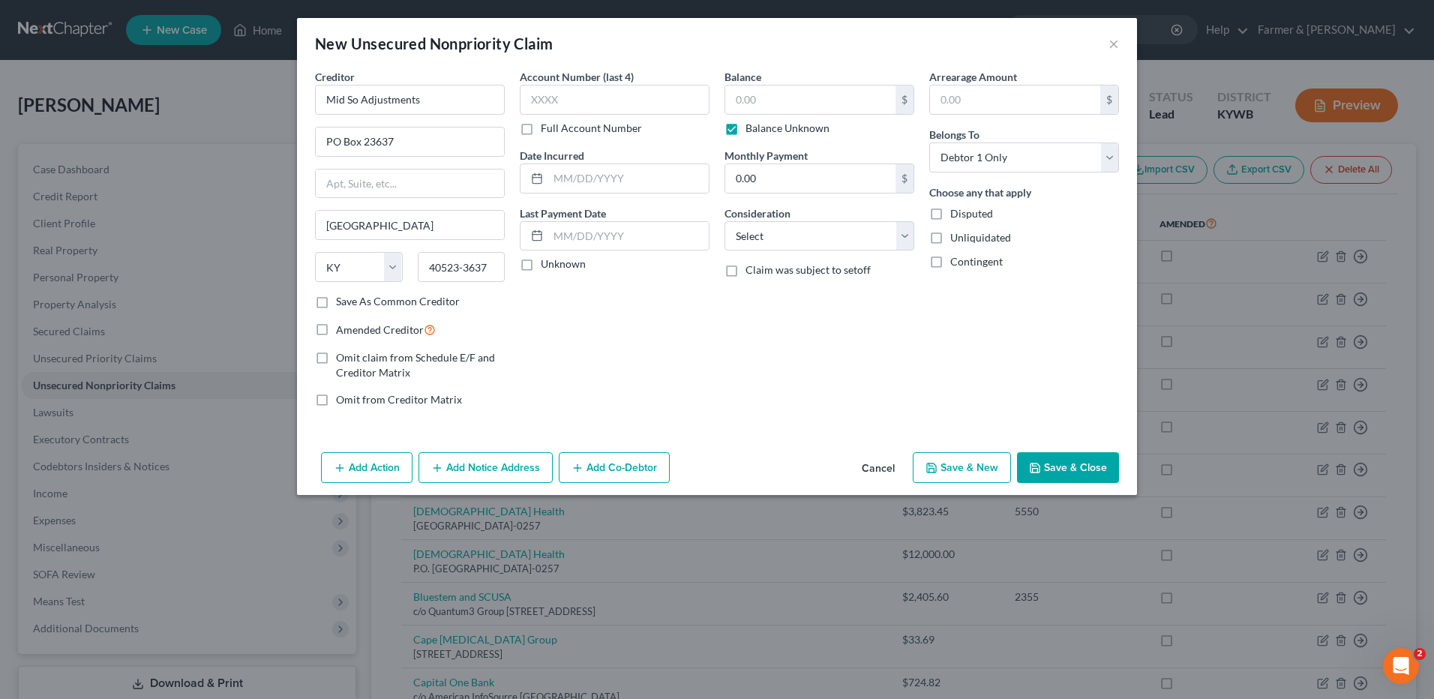
type input "0.00"
click at [1114, 459] on button "Save & Close" at bounding box center [1068, 467] width 102 height 31
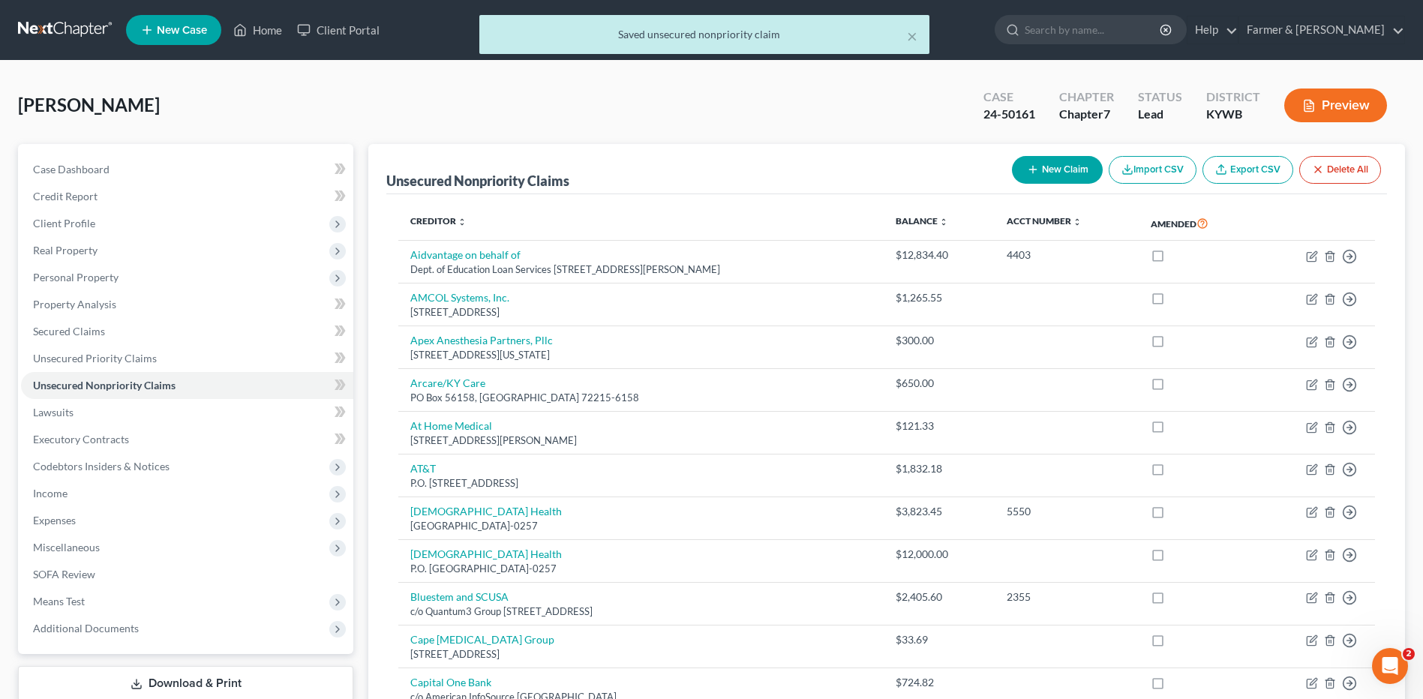
click at [1080, 171] on button "New Claim" at bounding box center [1057, 170] width 91 height 28
select select "0"
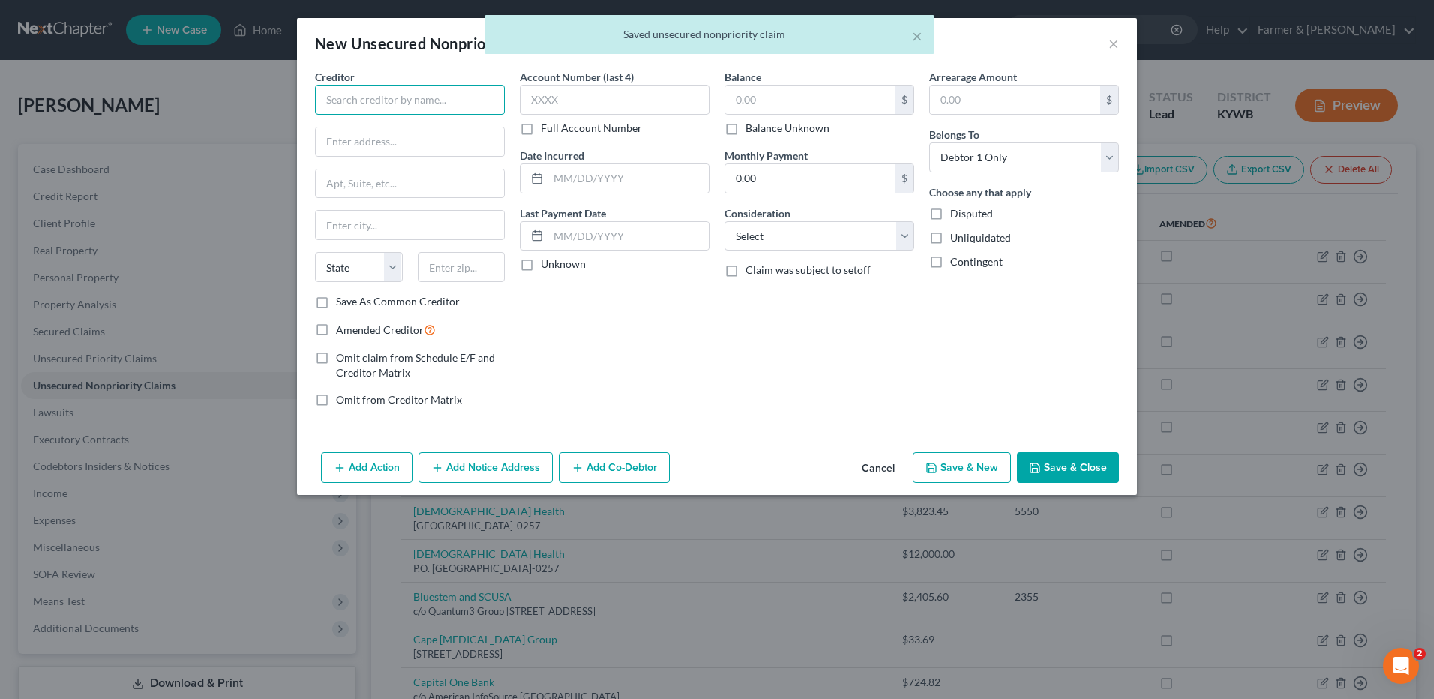
click at [450, 102] on input "text" at bounding box center [410, 100] width 190 height 30
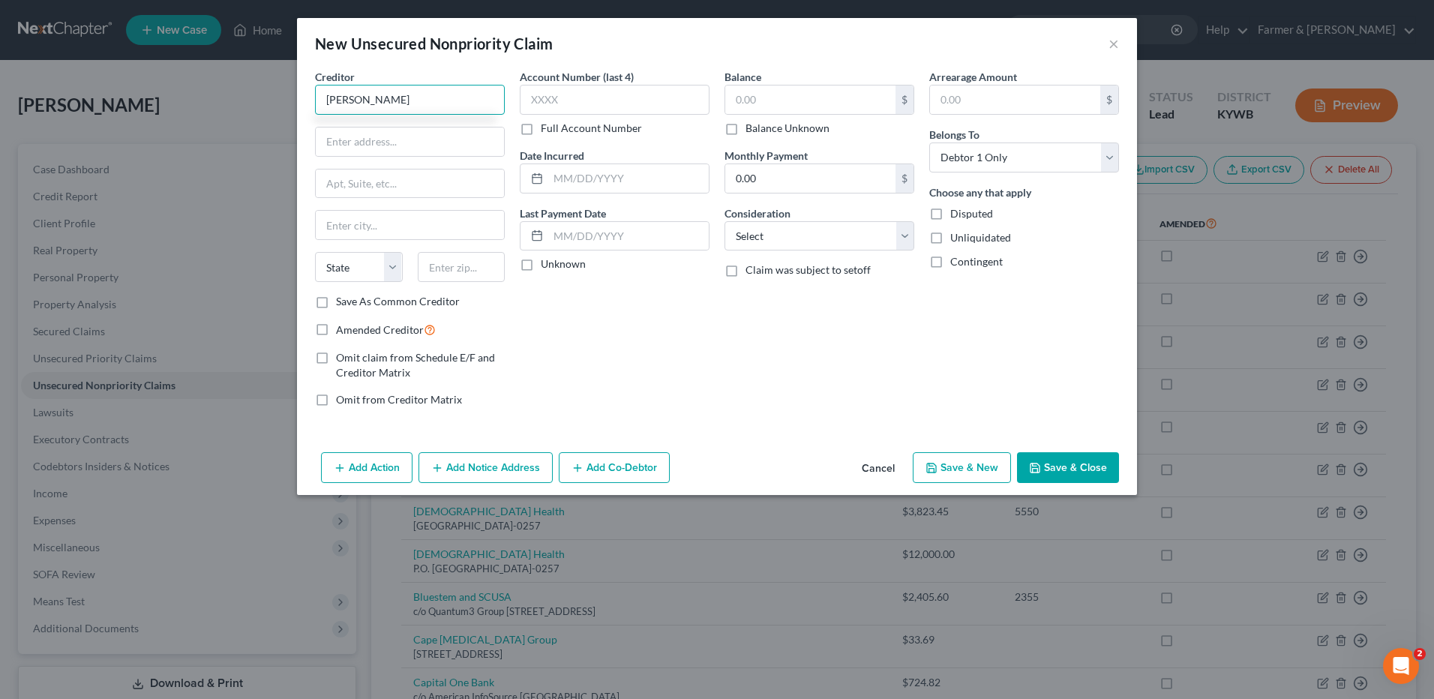
type input "IMT Chandler"
click at [451, 146] on input "text" at bounding box center [410, 141] width 188 height 28
type input "235 E. Ray Rd."
type input "Chandler"
select select "3"
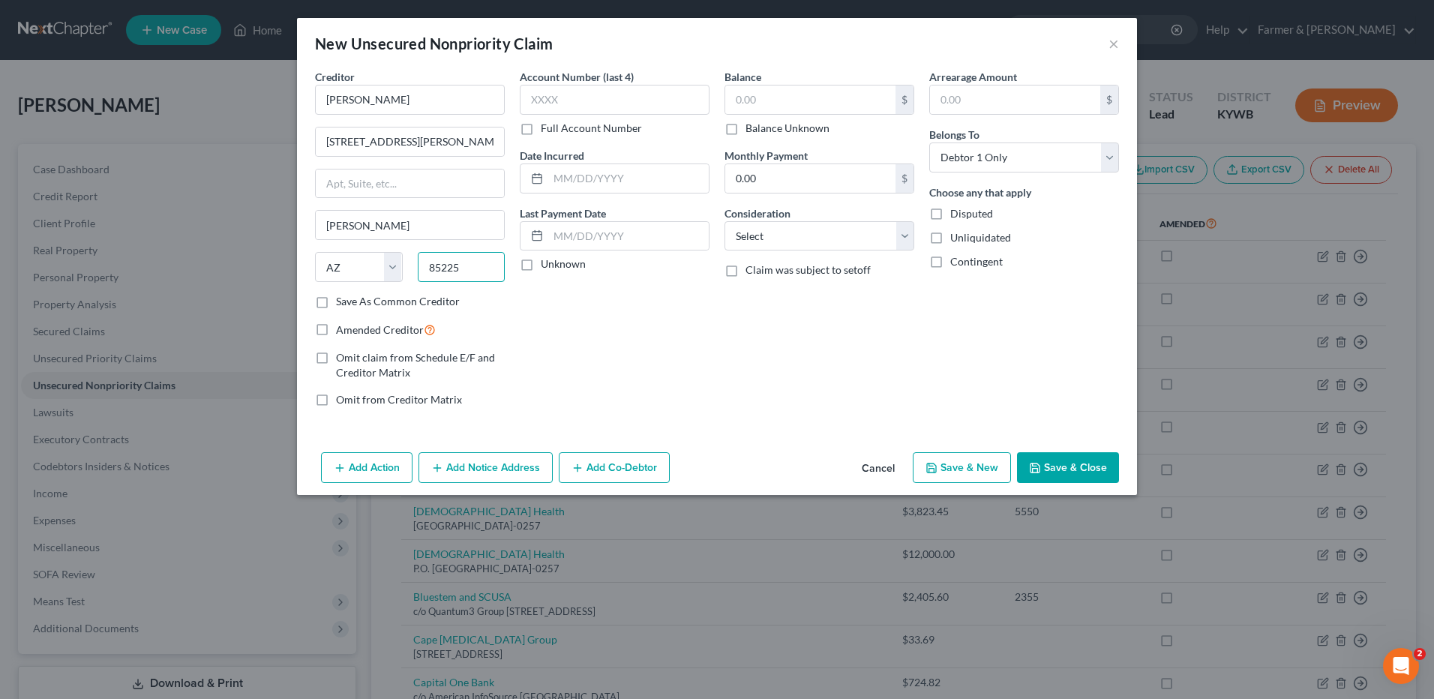
type input "85225"
click at [745, 132] on label "Balance Unknown" at bounding box center [787, 128] width 84 height 15
click at [751, 130] on input "Balance Unknown" at bounding box center [756, 126] width 10 height 10
checkbox input "true"
type input "0.00"
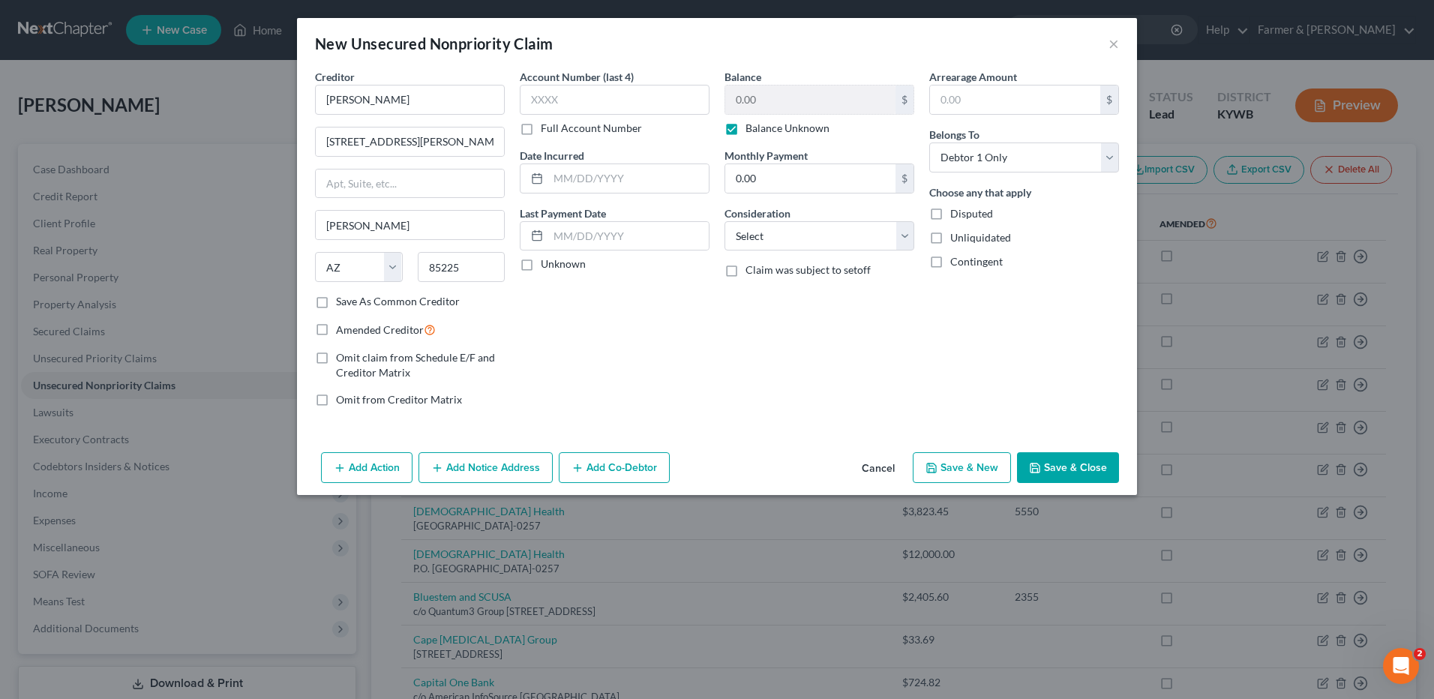
click at [1093, 459] on button "Save & Close" at bounding box center [1068, 467] width 102 height 31
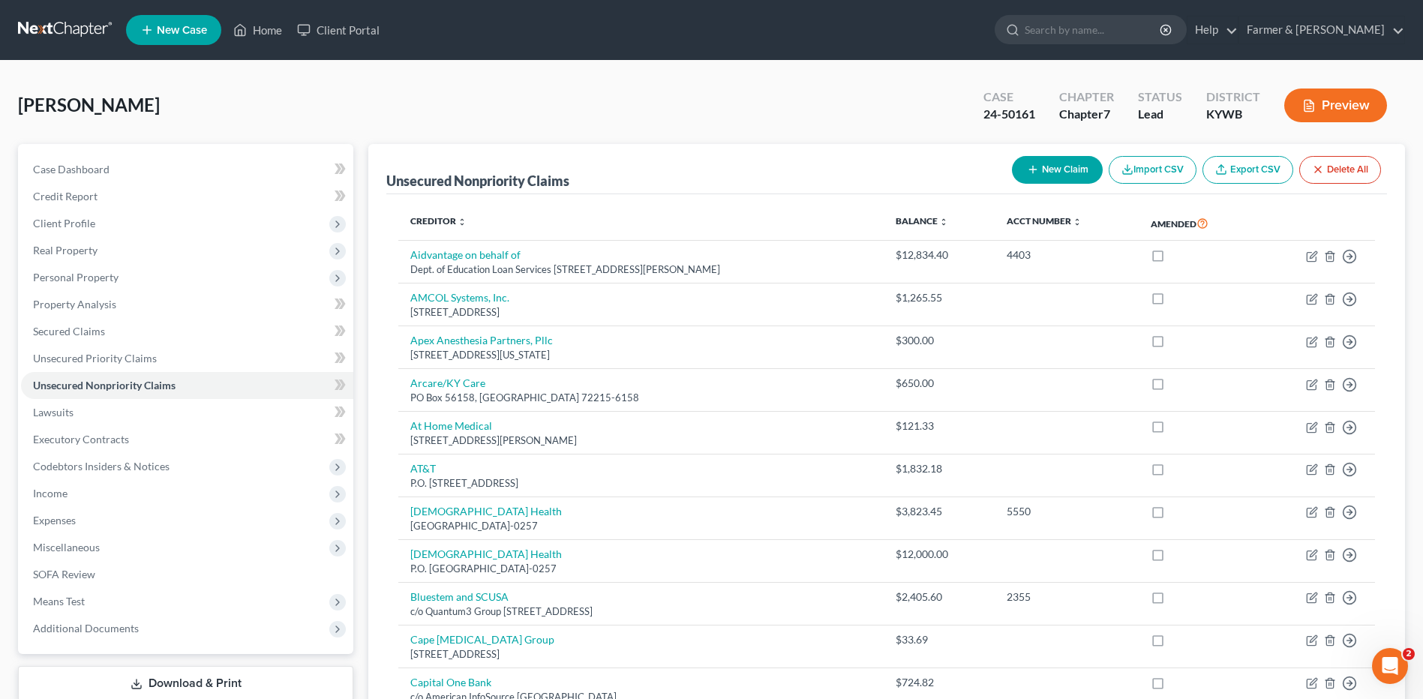
click at [1069, 172] on button "New Claim" at bounding box center [1057, 170] width 91 height 28
select select "0"
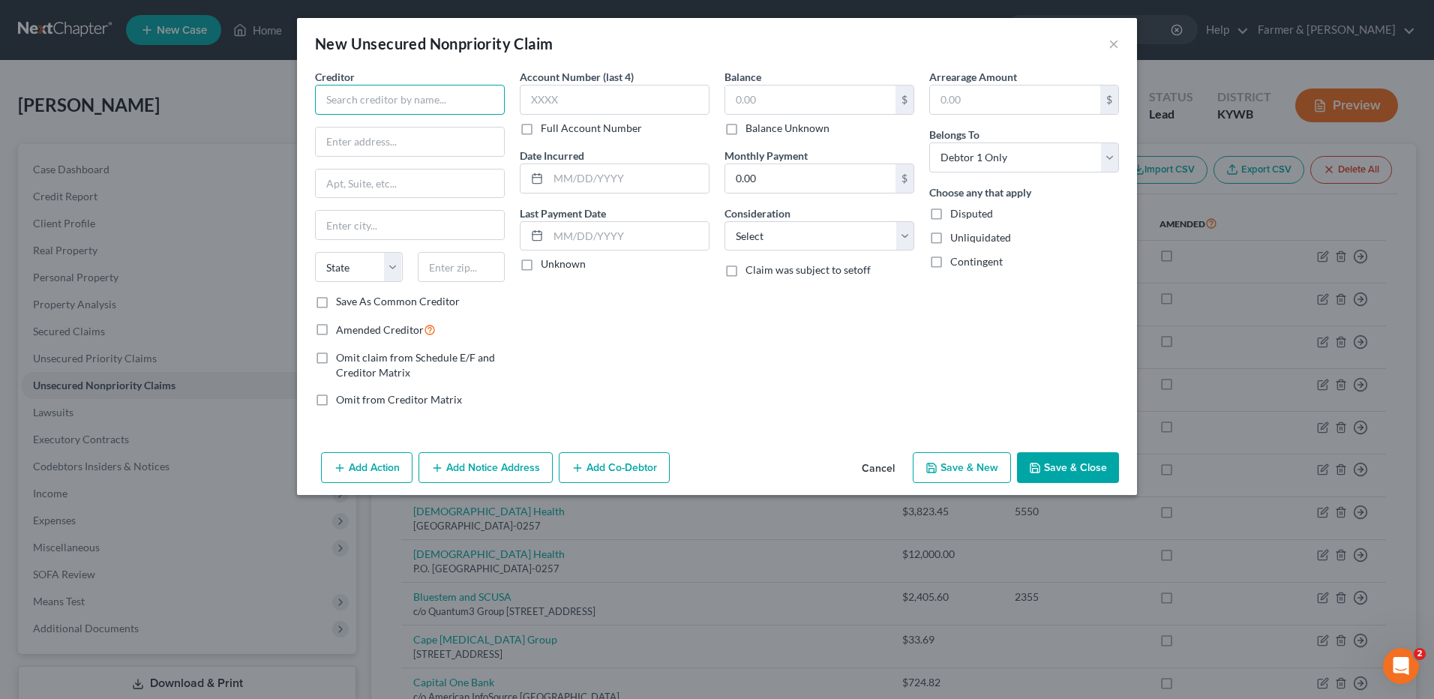
click at [498, 106] on input "text" at bounding box center [410, 100] width 190 height 30
click at [378, 107] on input "Affirm" at bounding box center [410, 100] width 190 height 30
drag, startPoint x: 372, startPoint y: 105, endPoint x: 212, endPoint y: 63, distance: 165.2
click at [215, 70] on div "New Unsecured Nonpriority Claim × Creditor * Affirm State AL AK AR AZ CA CO CT …" at bounding box center [717, 349] width 1434 height 699
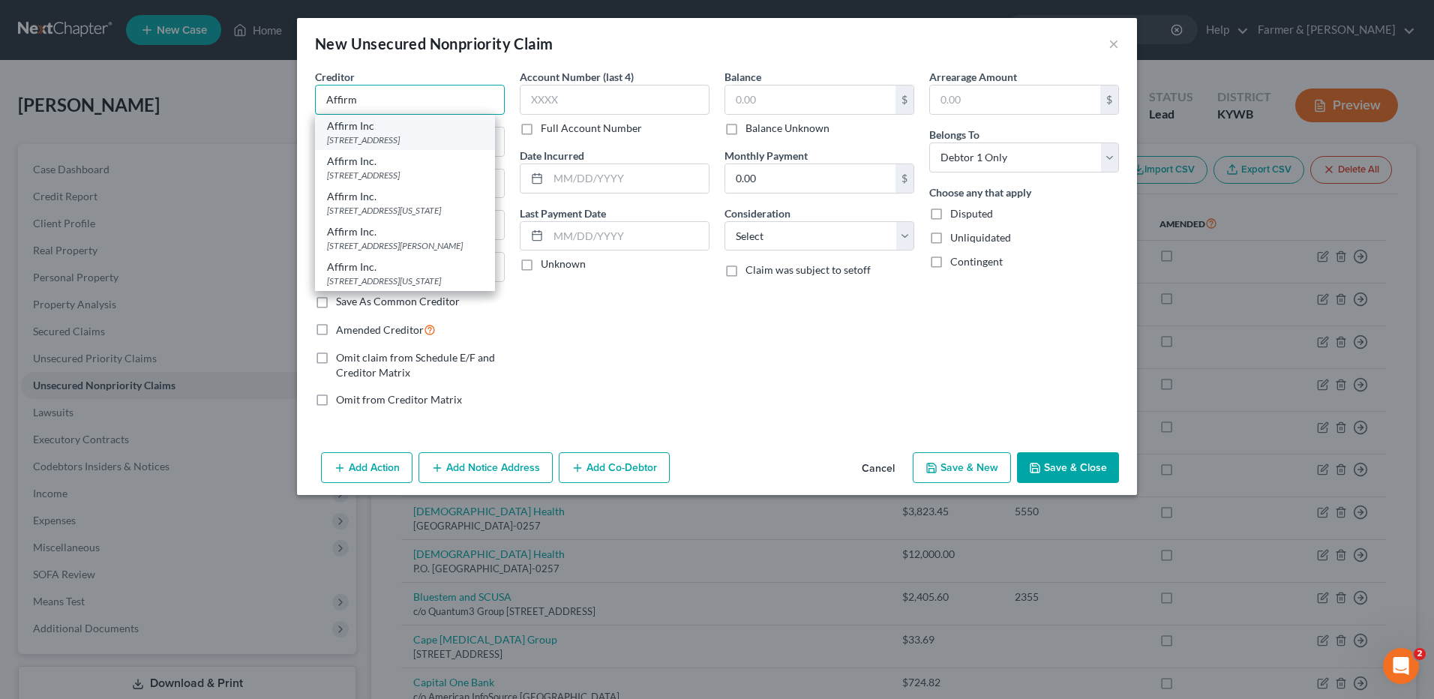
scroll to position [48, 0]
click at [397, 204] on div "650 California St, Fl. 12, San Francisco, CA 94108" at bounding box center [405, 210] width 156 height 13
type input "Affirm Inc."
type input "650 California St, Fl. 12"
type input "San Francisco"
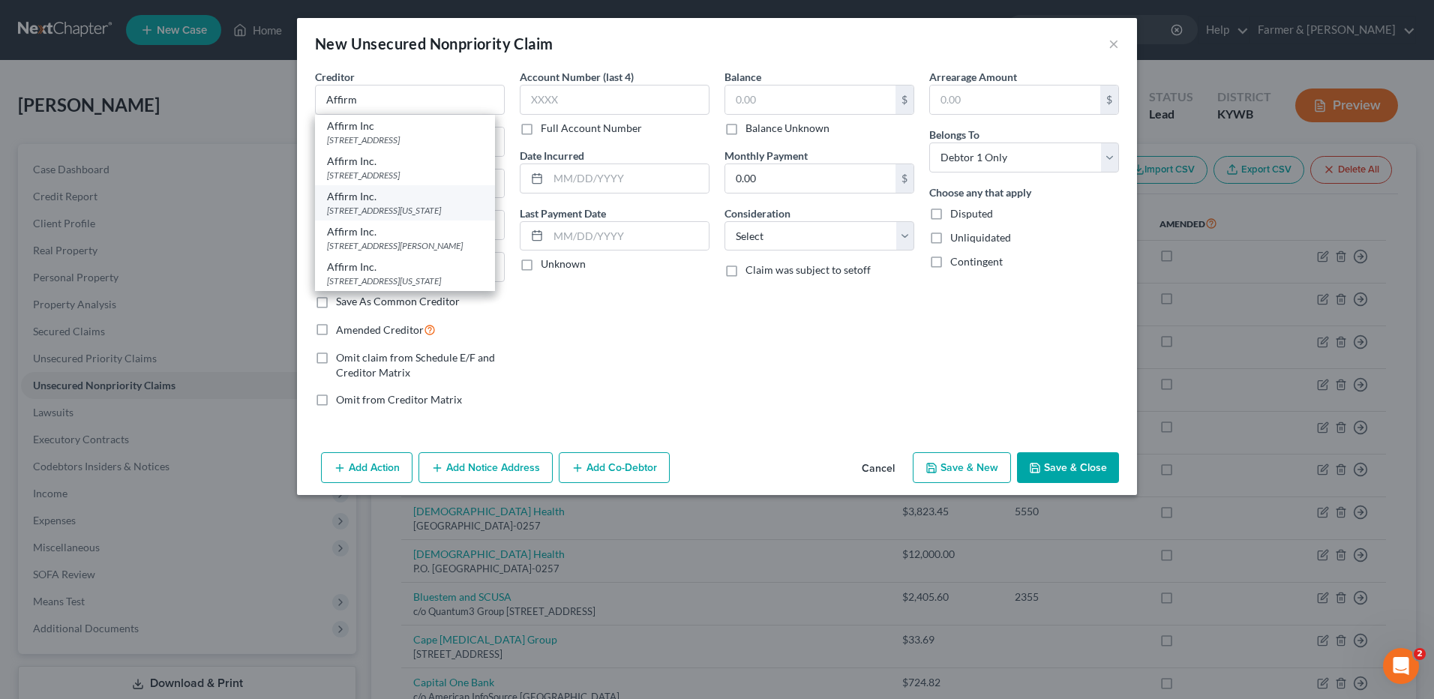
select select "4"
type input "94108"
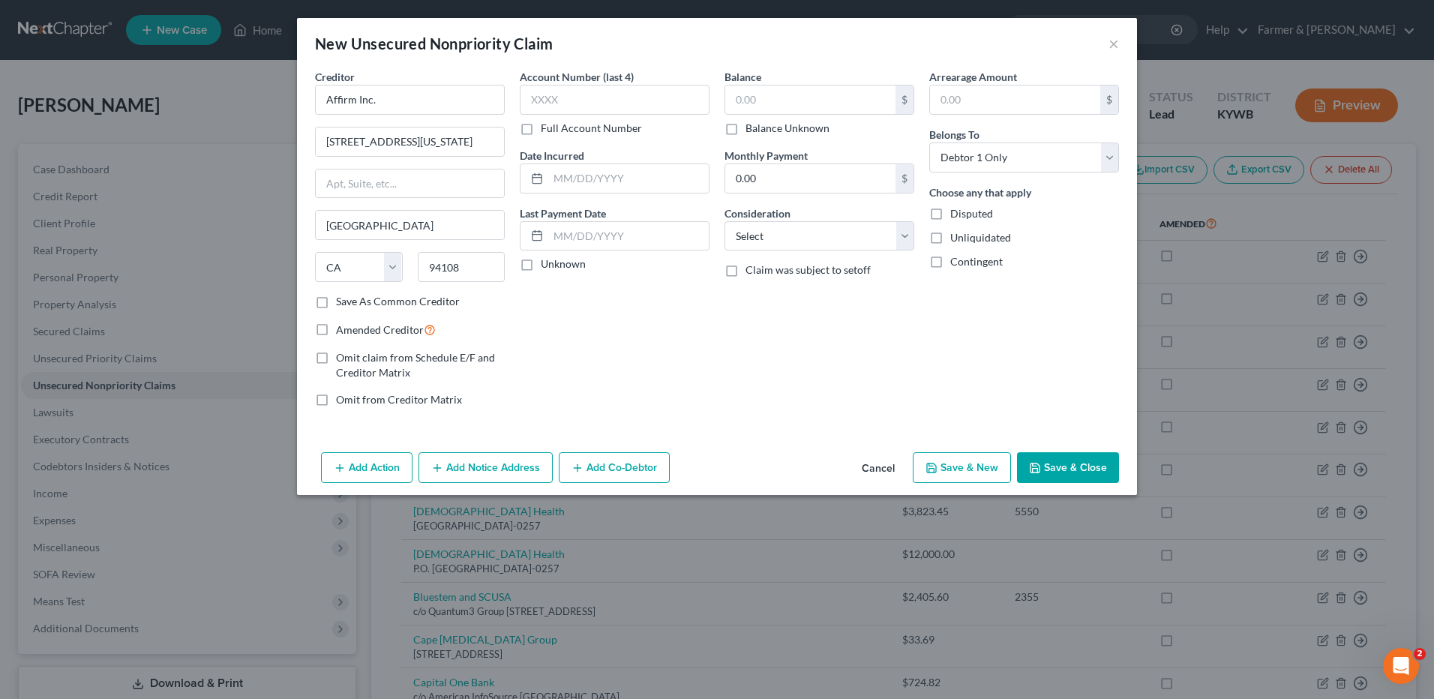
scroll to position [0, 0]
click at [745, 127] on label "Balance Unknown" at bounding box center [787, 128] width 84 height 15
click at [751, 127] on input "Balance Unknown" at bounding box center [756, 126] width 10 height 10
checkbox input "true"
type input "0.00"
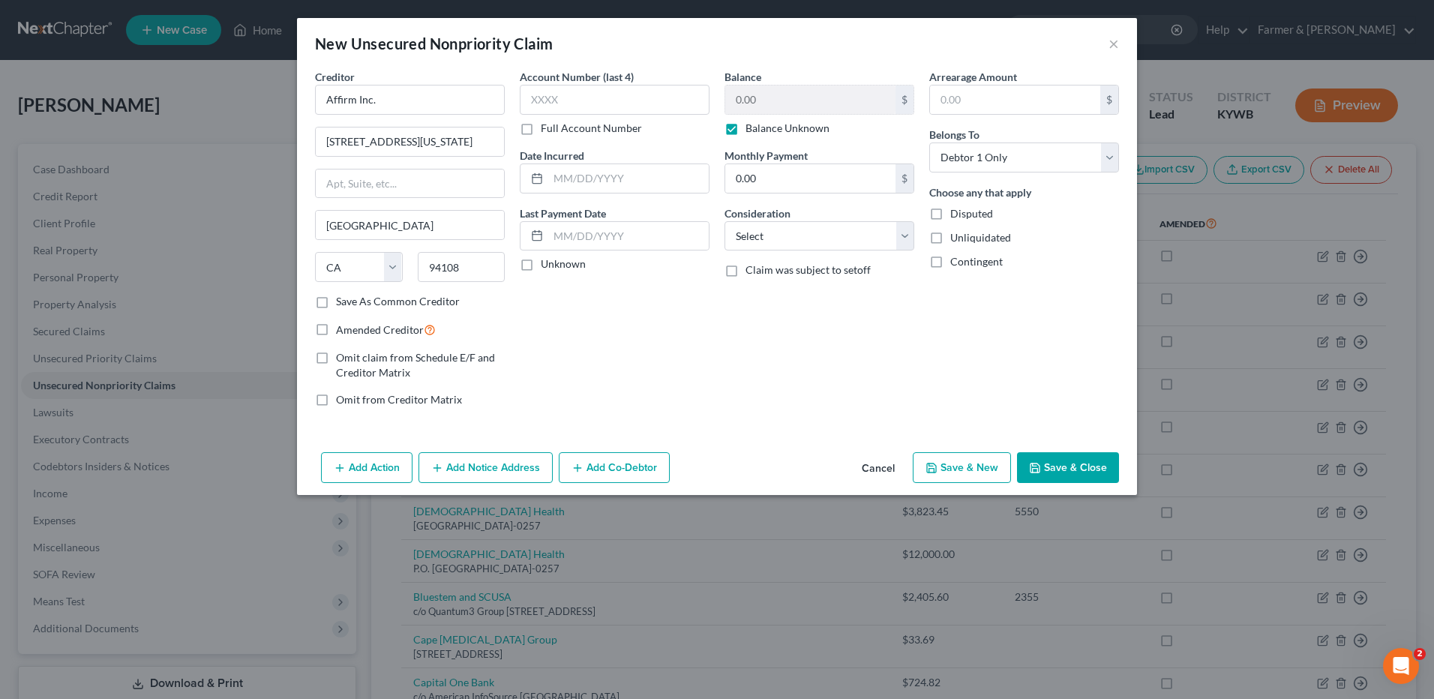
click at [1062, 469] on button "Save & Close" at bounding box center [1068, 467] width 102 height 31
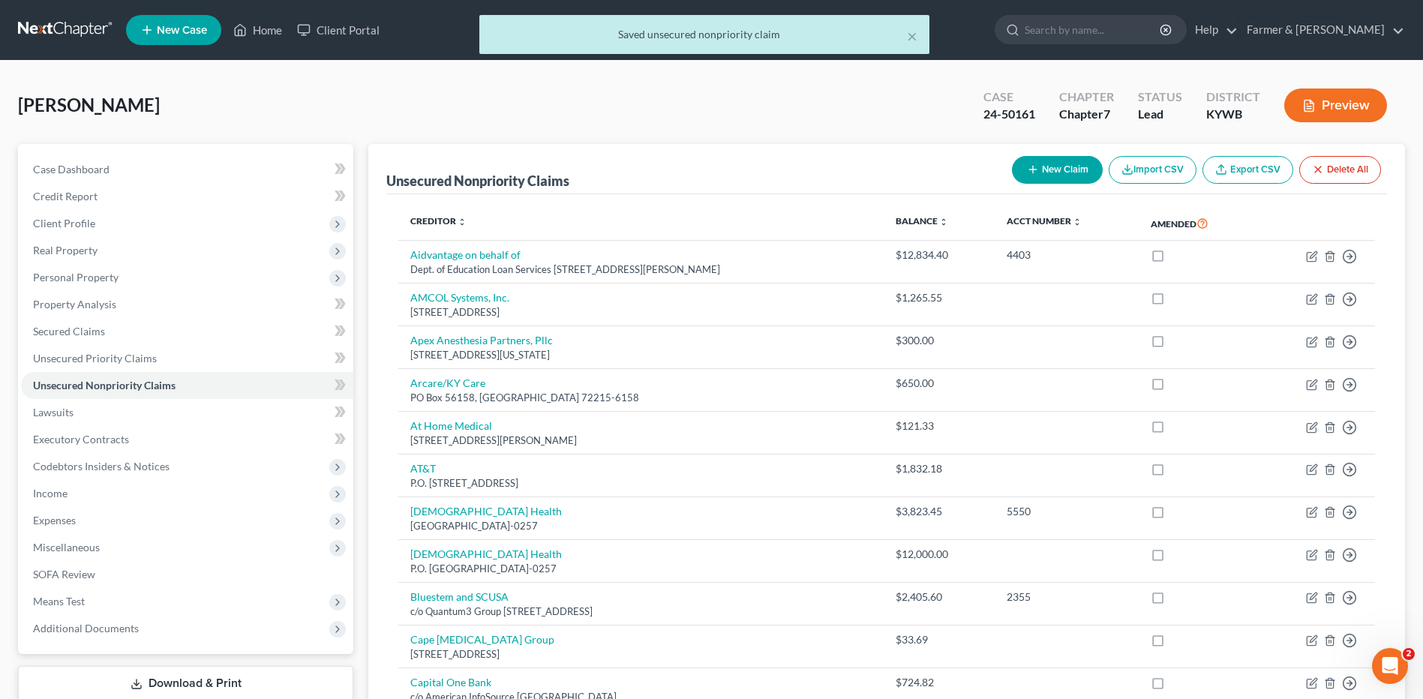
click at [1054, 183] on button "New Claim" at bounding box center [1057, 170] width 91 height 28
select select "0"
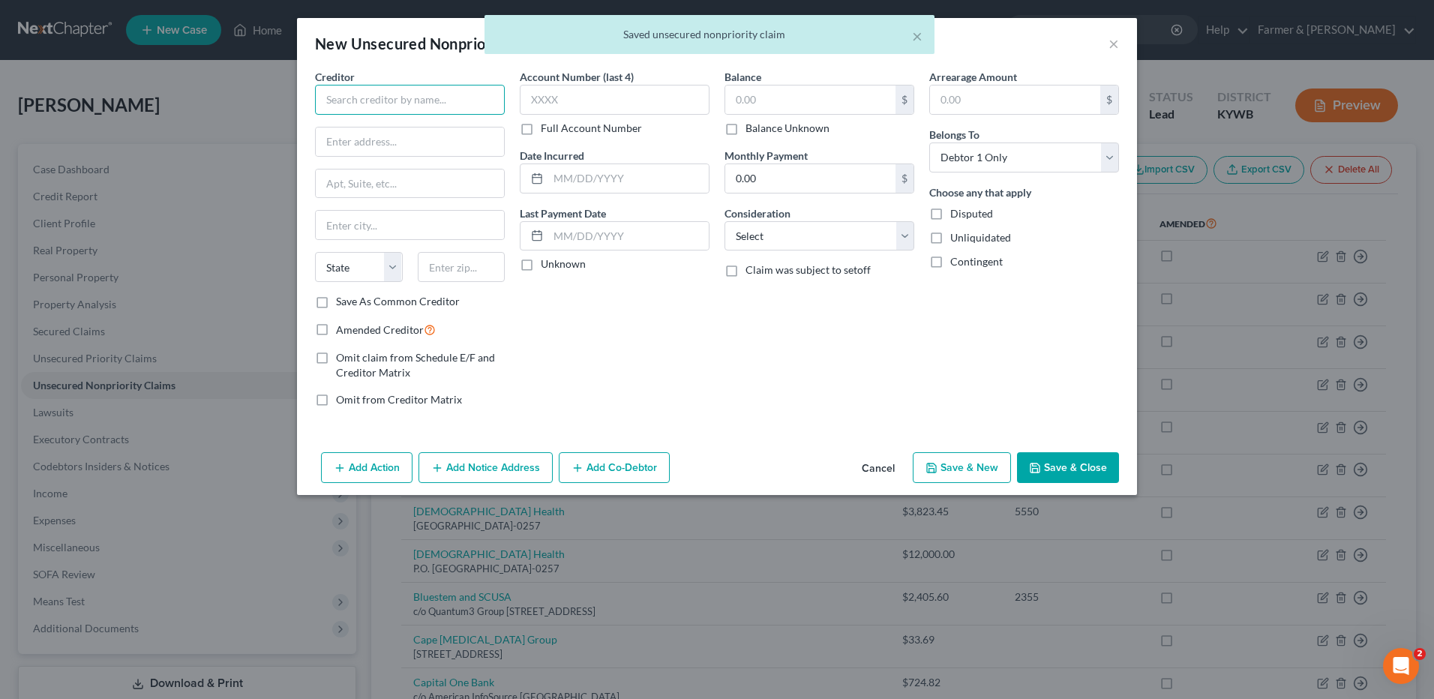
click at [492, 107] on input "text" at bounding box center [410, 100] width 190 height 30
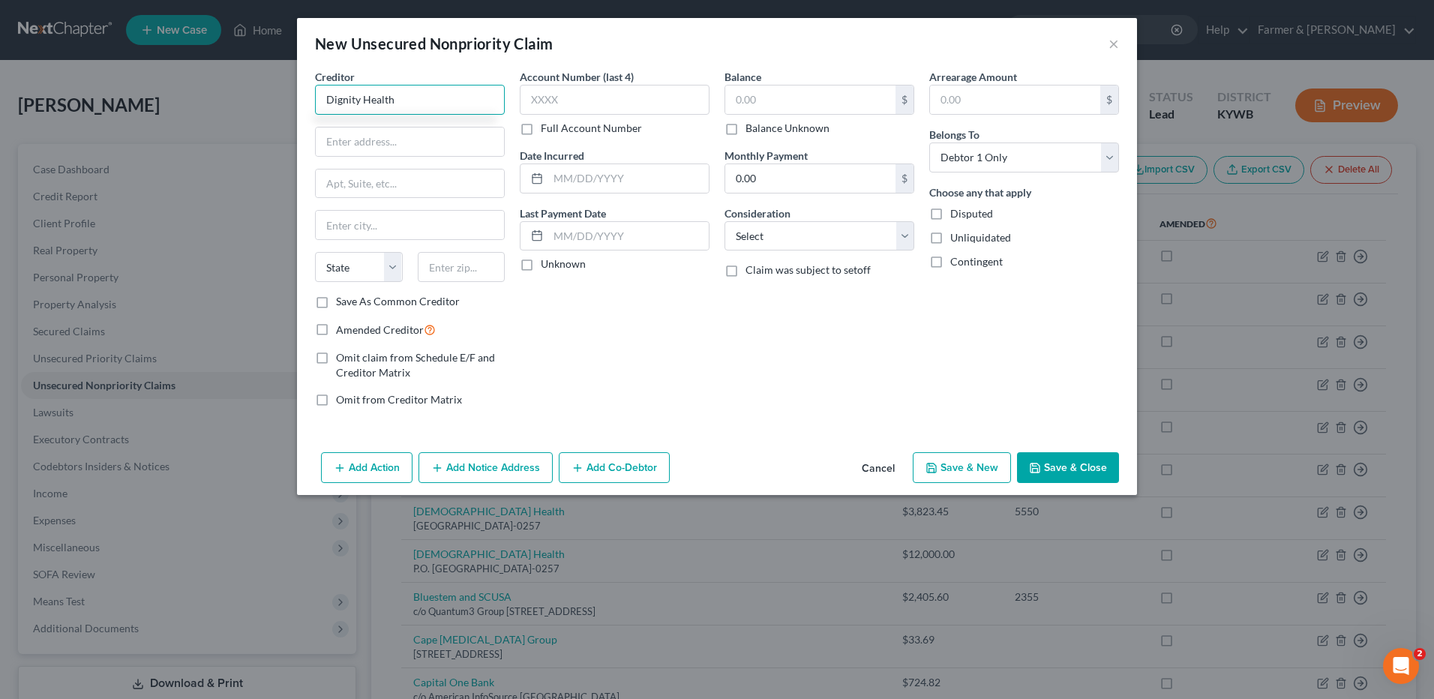
type input "Dignity Health"
click at [481, 142] on input "text" at bounding box center [410, 141] width 188 height 28
type input "1955 W. Frye Rd."
type input "Chandler"
select select "3"
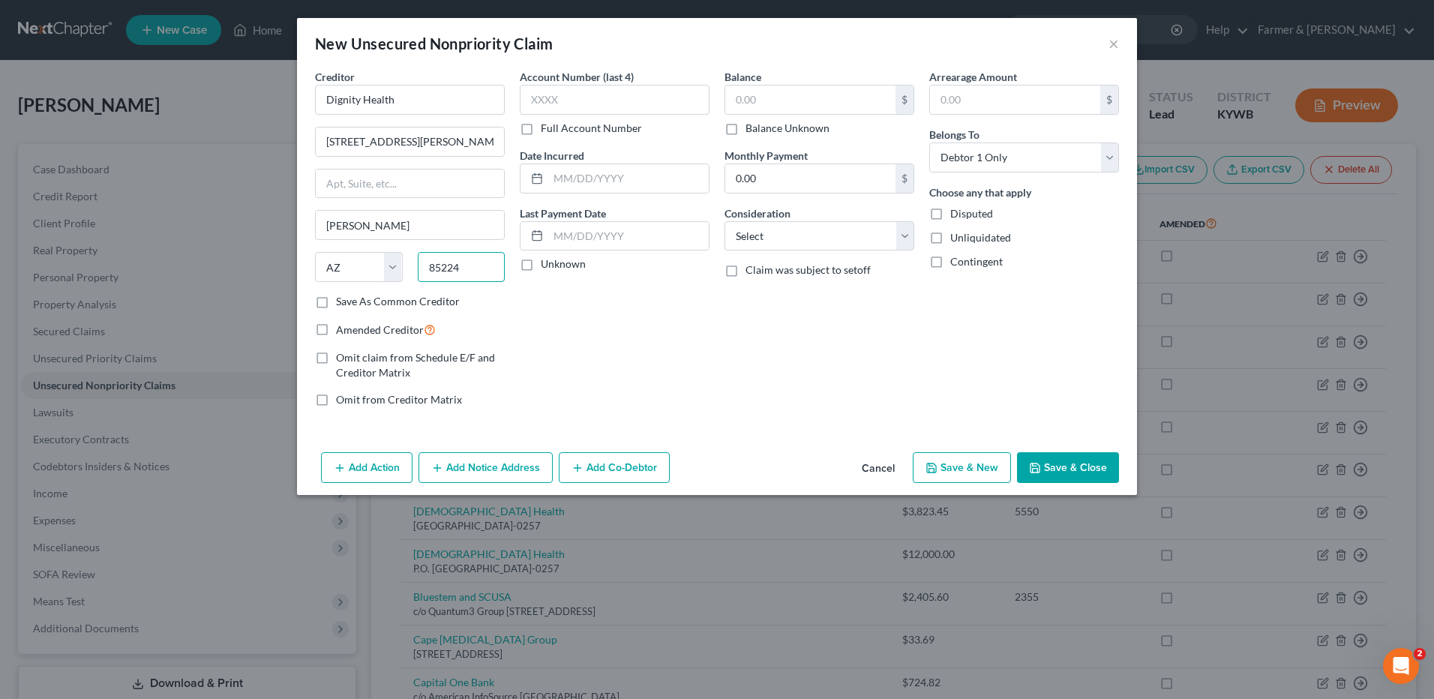
type input "85224"
click at [745, 126] on label "Balance Unknown" at bounding box center [787, 128] width 84 height 15
click at [751, 126] on input "Balance Unknown" at bounding box center [756, 126] width 10 height 10
checkbox input "true"
type input "0.00"
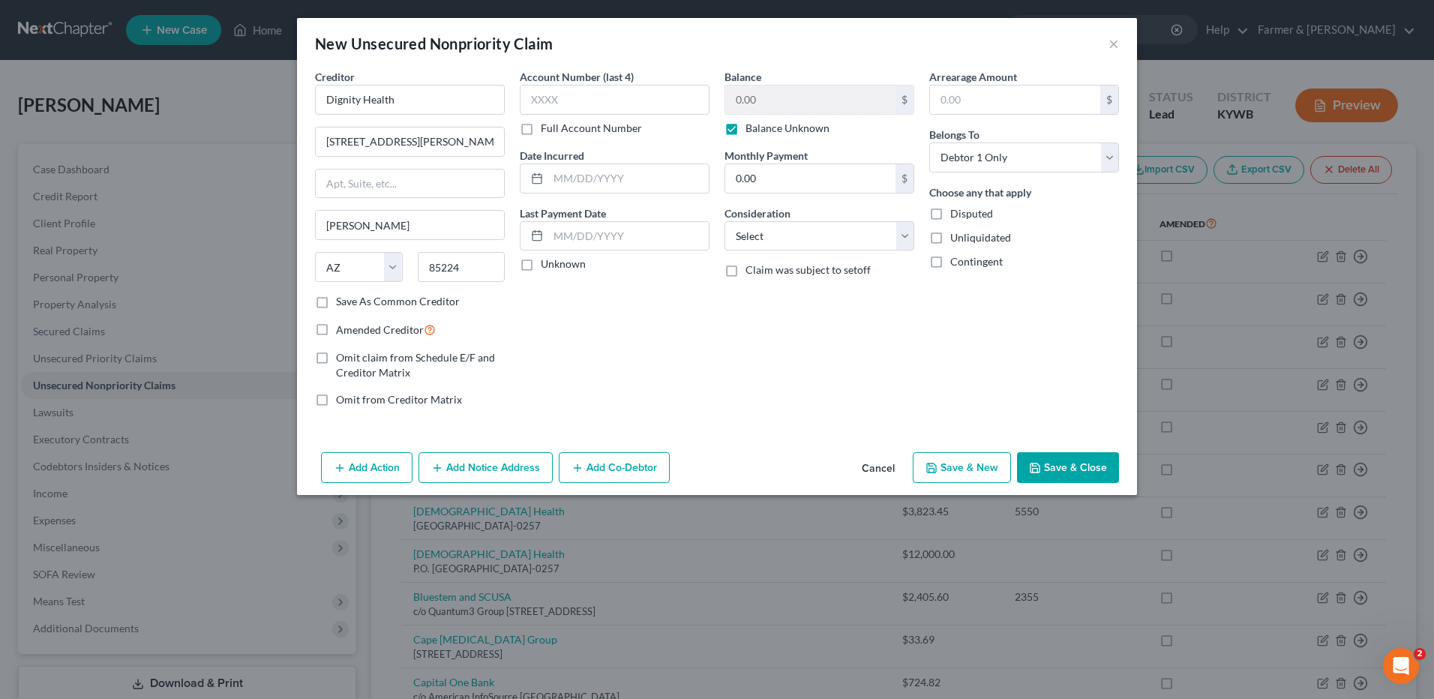
drag, startPoint x: 1101, startPoint y: 462, endPoint x: 1360, endPoint y: 541, distance: 271.2
click at [1101, 462] on button "Save & Close" at bounding box center [1068, 467] width 102 height 31
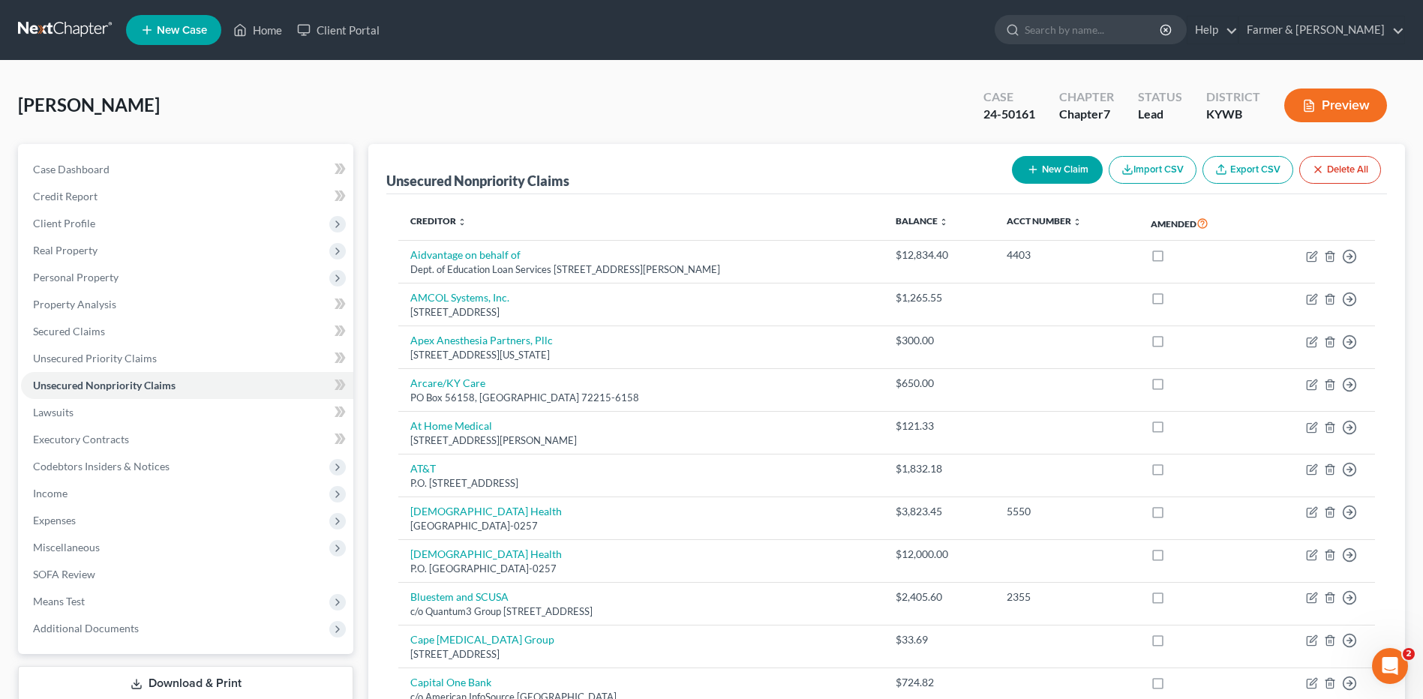
click at [1075, 170] on button "New Claim" at bounding box center [1057, 170] width 91 height 28
select select "0"
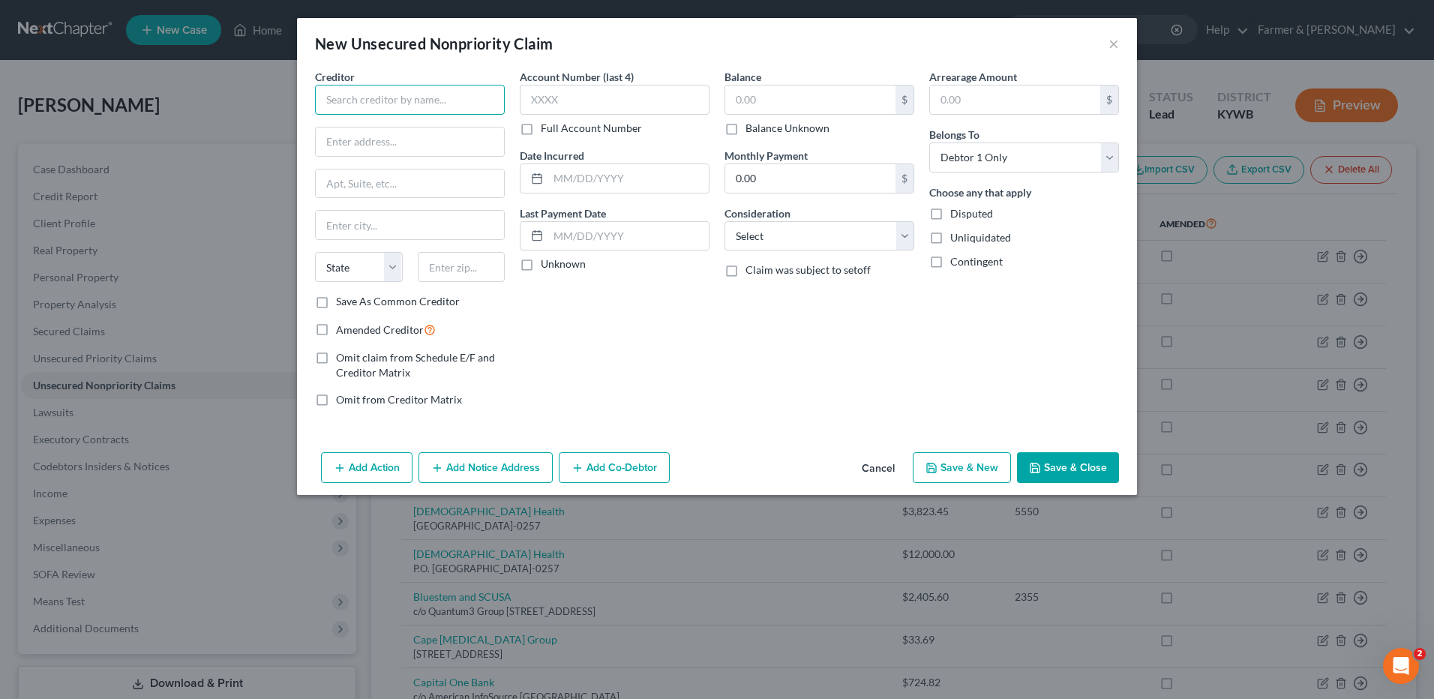
click at [447, 106] on input "text" at bounding box center [410, 100] width 190 height 30
type input "Charles Schwab"
click at [449, 140] on input "text" at bounding box center [410, 141] width 188 height 28
type input "PO Box 982600"
type input "El Paso"
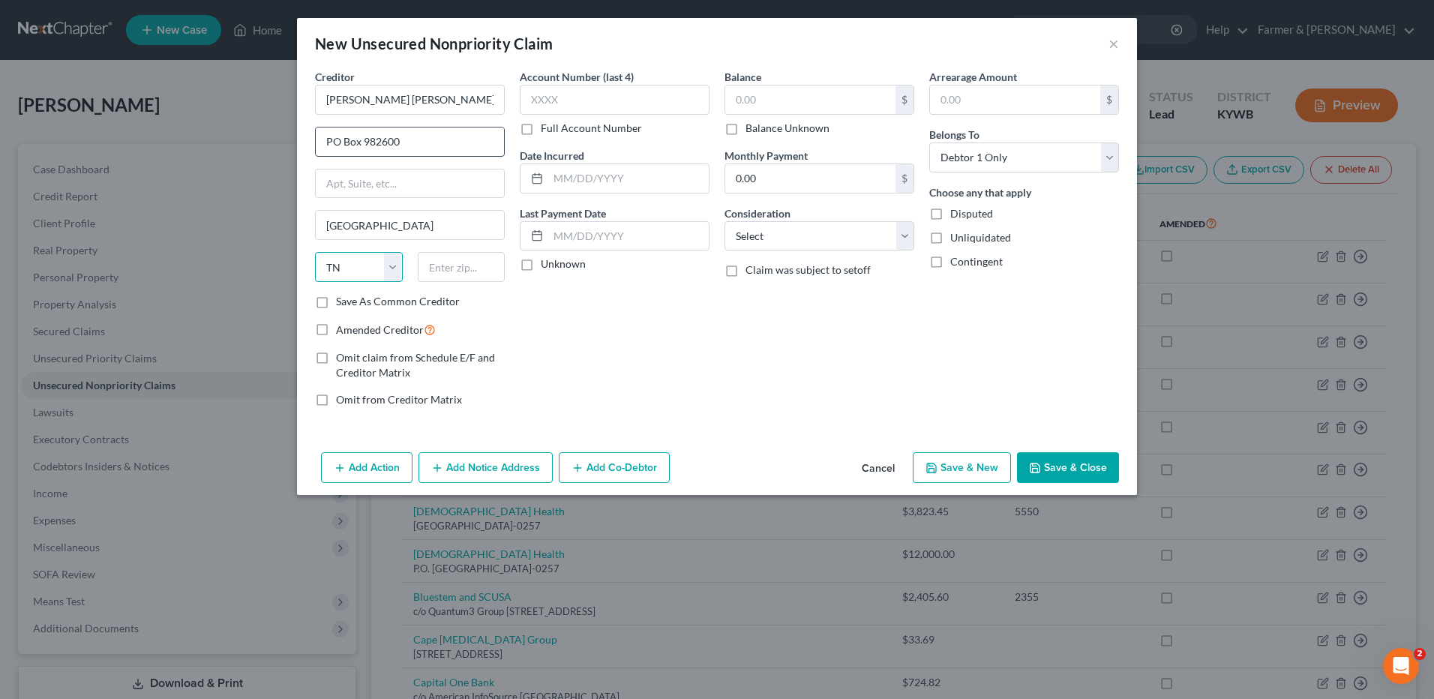
select select "45"
type input "79998-2600"
click at [745, 136] on label "Balance Unknown" at bounding box center [787, 128] width 84 height 15
click at [751, 130] on input "Balance Unknown" at bounding box center [756, 126] width 10 height 10
checkbox input "true"
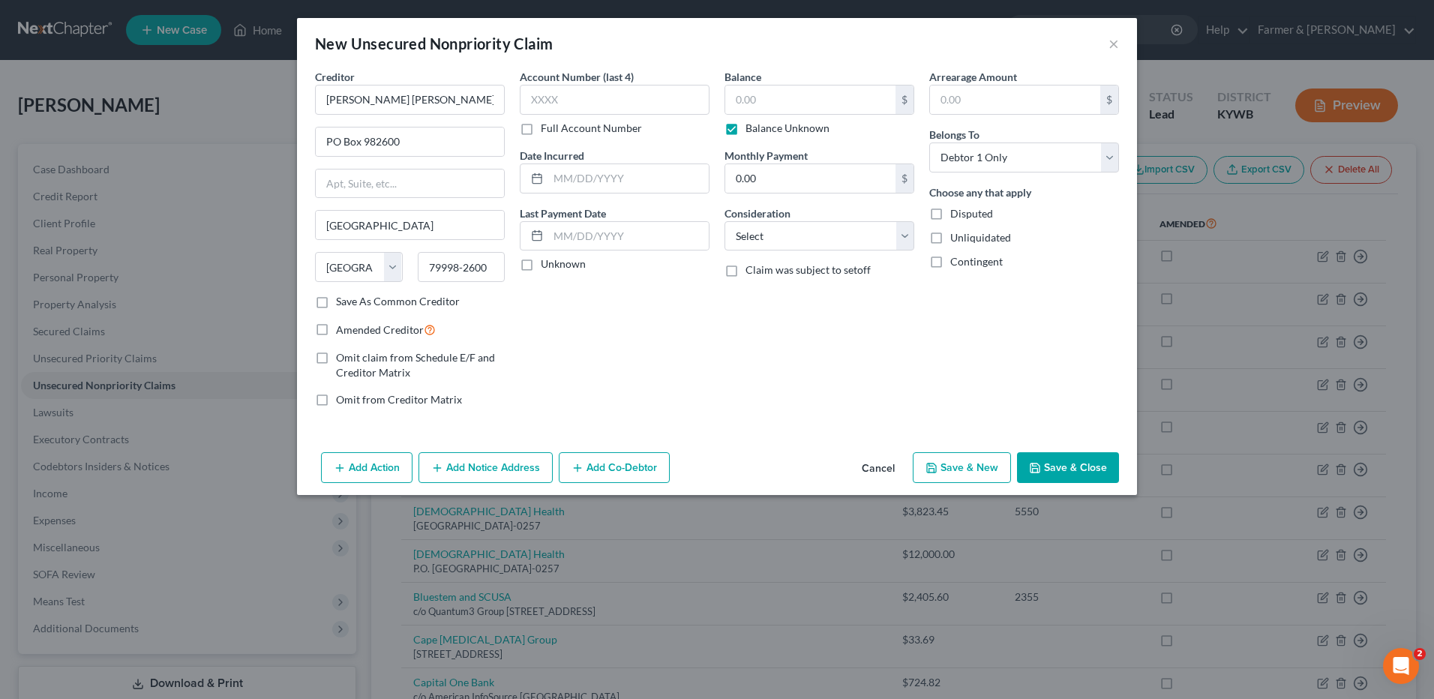
type input "0.00"
click at [1100, 466] on button "Save & Close" at bounding box center [1068, 467] width 102 height 31
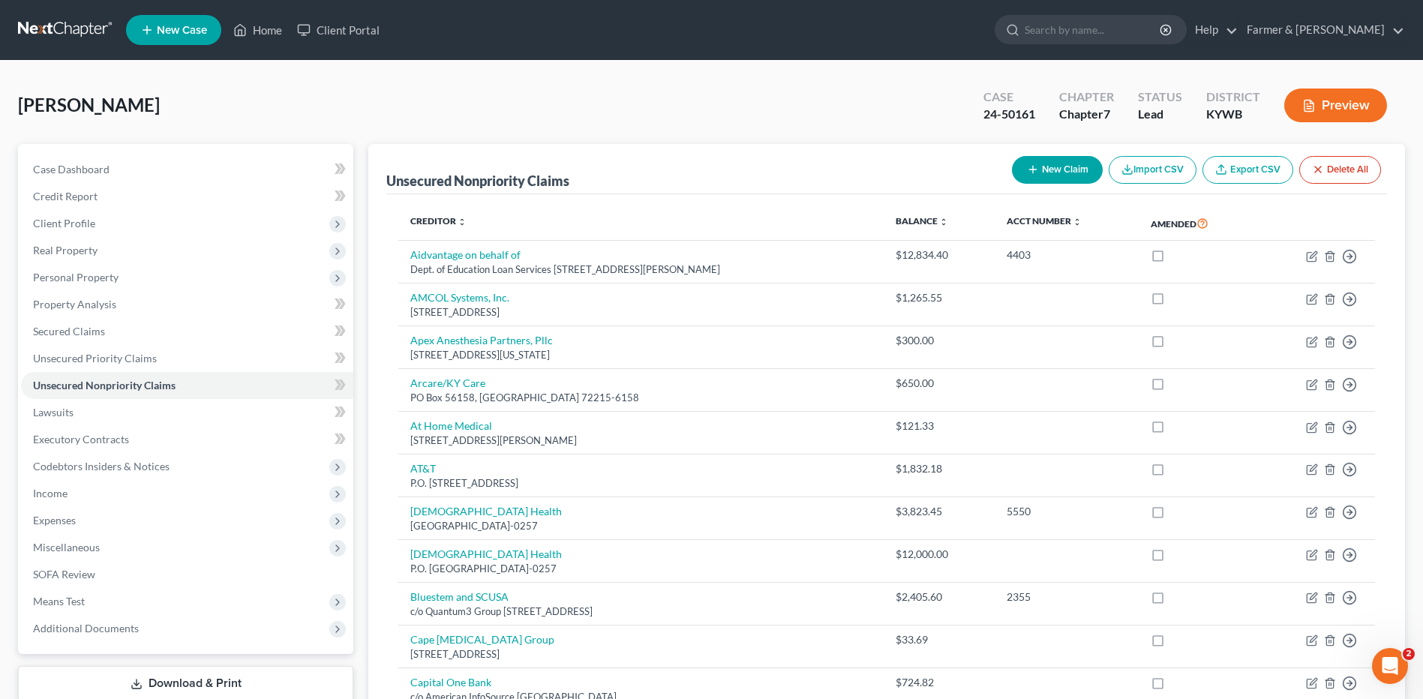
click at [1040, 176] on button "New Claim" at bounding box center [1057, 170] width 91 height 28
select select "0"
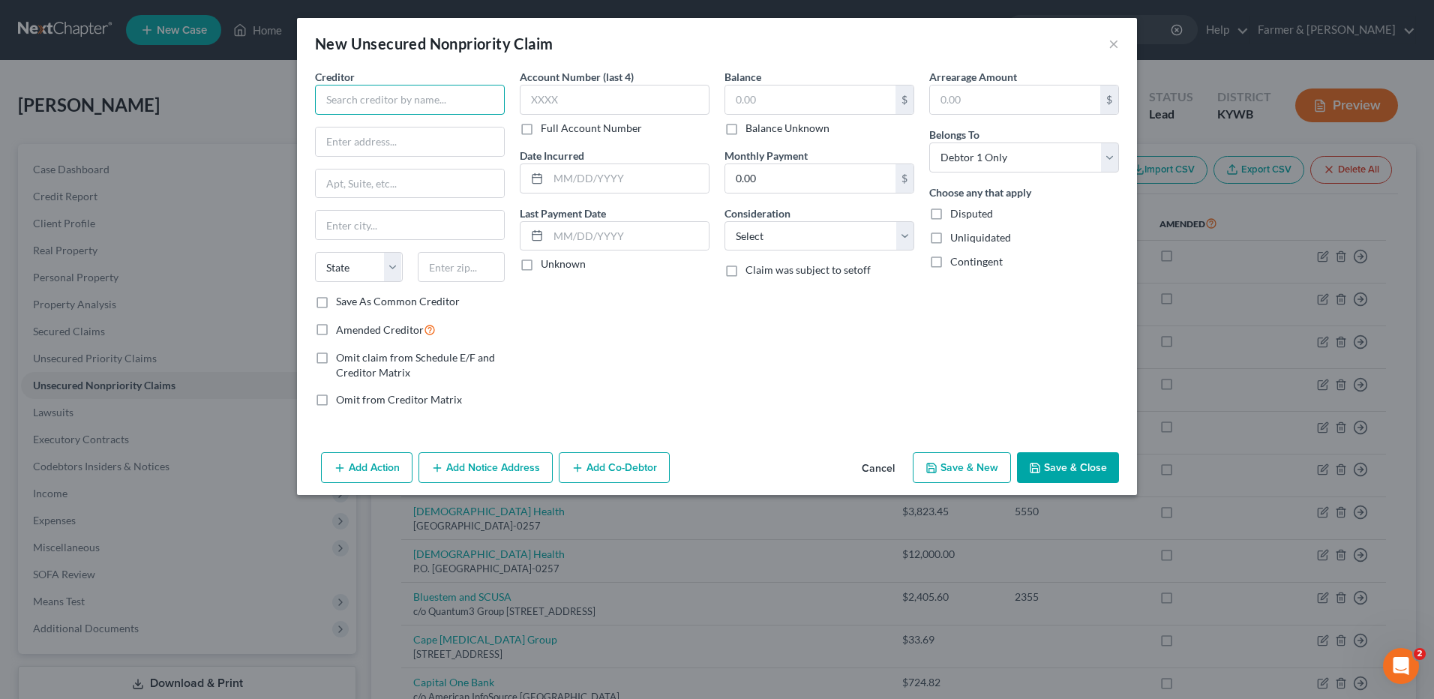
click at [463, 87] on input "text" at bounding box center [410, 100] width 190 height 30
type input "Paramount Acceptance Corp."
drag, startPoint x: 507, startPoint y: 97, endPoint x: 334, endPoint y: 93, distance: 172.5
click at [334, 93] on div "Creditor * Paramount Acceptance Corp. State AL AK AR AZ CA CO CT DE DC FL GA GU…" at bounding box center [409, 244] width 205 height 350
drag, startPoint x: 473, startPoint y: 103, endPoint x: 280, endPoint y: 99, distance: 193.5
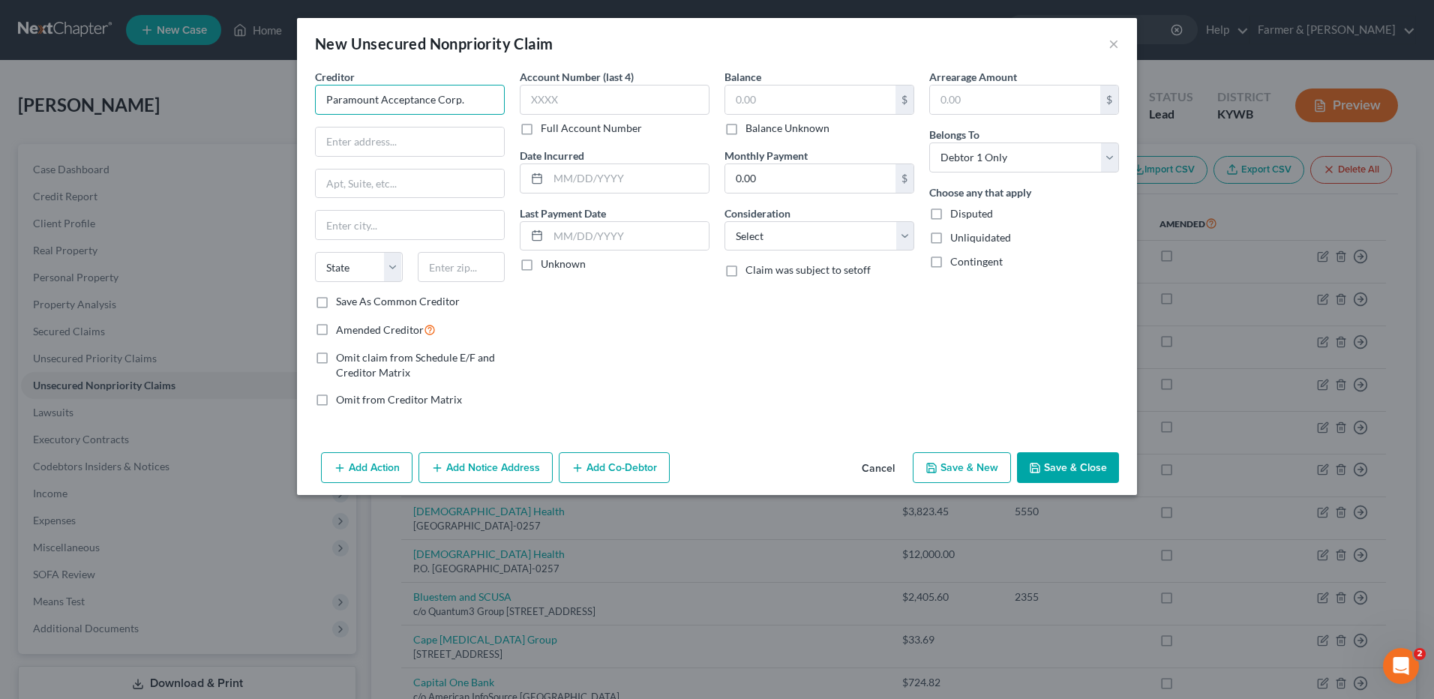
click at [280, 99] on div "New Unsecured Nonpriority Claim × Creditor * Paramount Acceptance Corp. State A…" at bounding box center [717, 349] width 1434 height 699
click at [376, 145] on input "text" at bounding box center [410, 141] width 188 height 28
paste input "4725 Holladay Blvd E, Salt Lake City, UT 84117"
type input "4725 Holladay Blvd E, Salt Lake City, UT 84117"
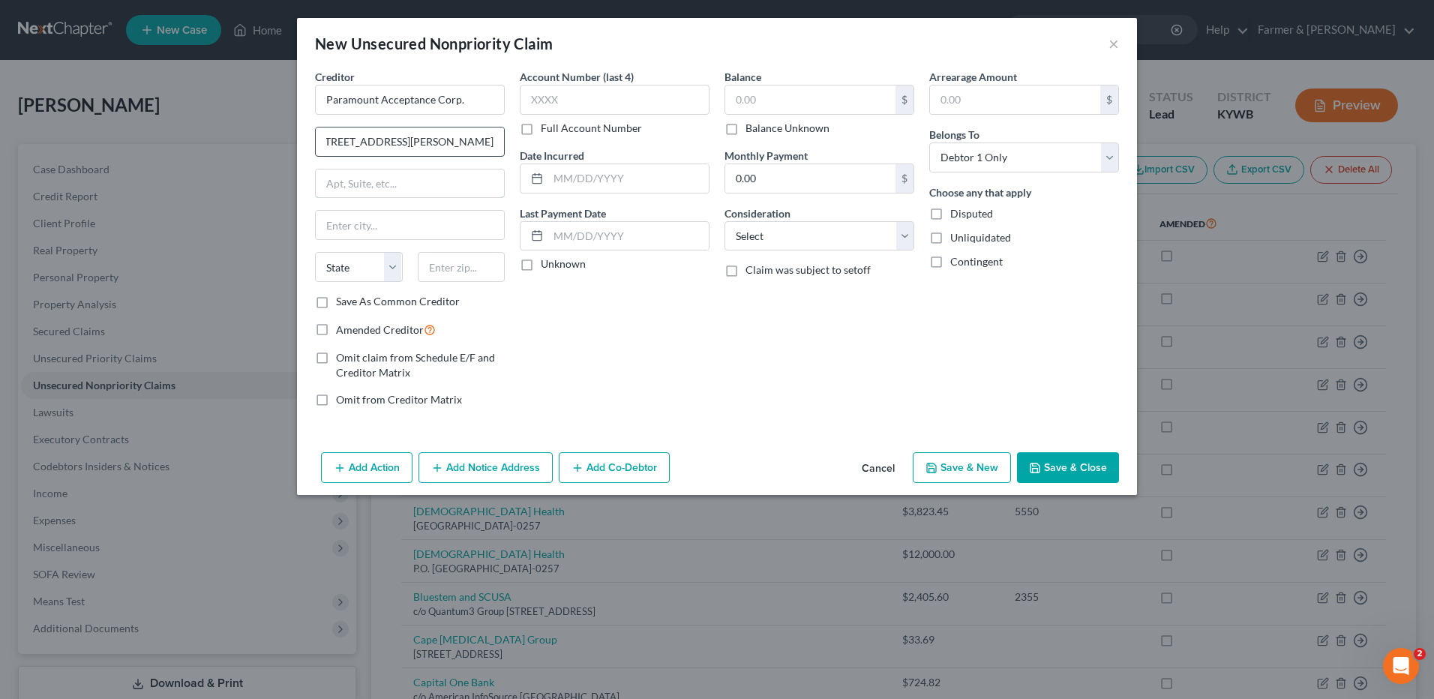
scroll to position [0, 0]
type input "Salt Lake City"
select select "46"
drag, startPoint x: 424, startPoint y: 142, endPoint x: 613, endPoint y: 137, distance: 189.0
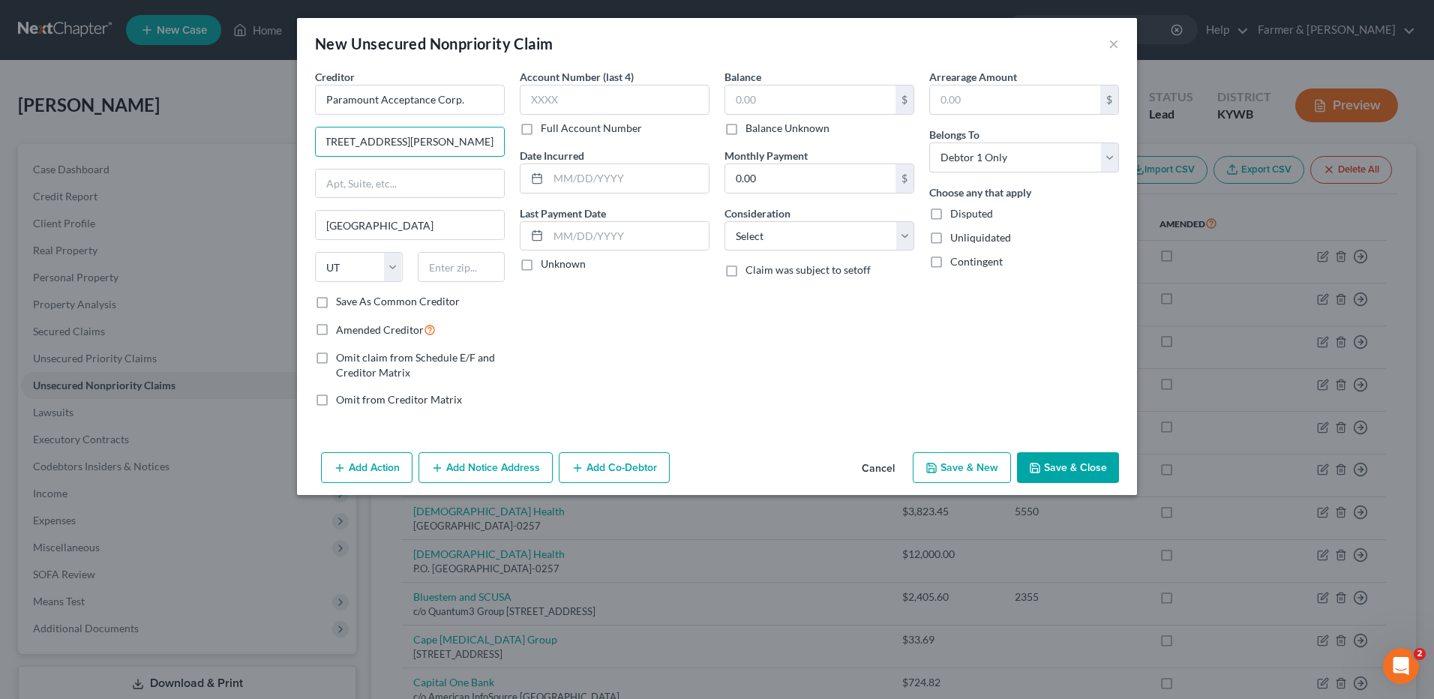
click at [610, 142] on div "Creditor * Paramount Acceptance Corp. 4725 Holladay Blvd E, Salt Lake City, UT …" at bounding box center [716, 244] width 819 height 350
type input "4725 Holladay Blvd E"
click at [460, 269] on input "text" at bounding box center [462, 267] width 88 height 30
type input "84117"
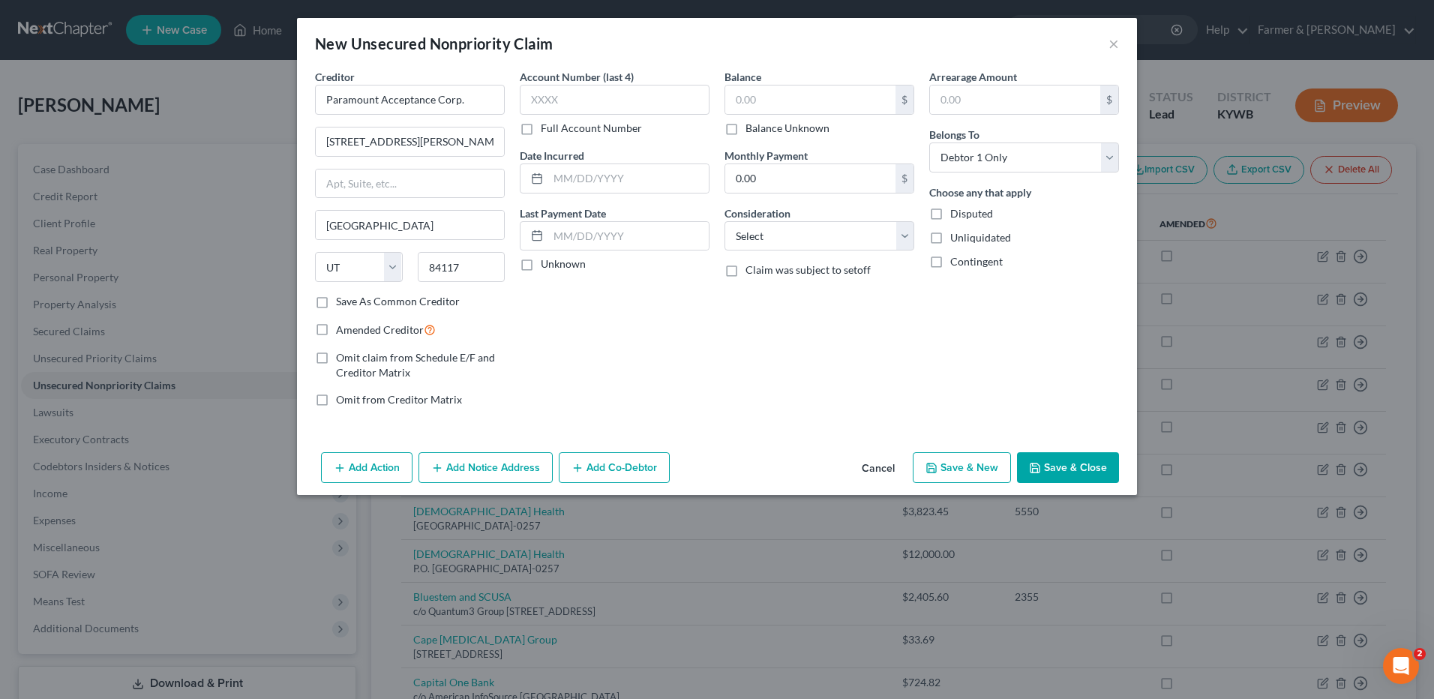
click at [745, 130] on label "Balance Unknown" at bounding box center [787, 128] width 84 height 15
click at [751, 130] on input "Balance Unknown" at bounding box center [756, 126] width 10 height 10
checkbox input "true"
type input "0.00"
drag, startPoint x: 1084, startPoint y: 463, endPoint x: 1414, endPoint y: 469, distance: 329.3
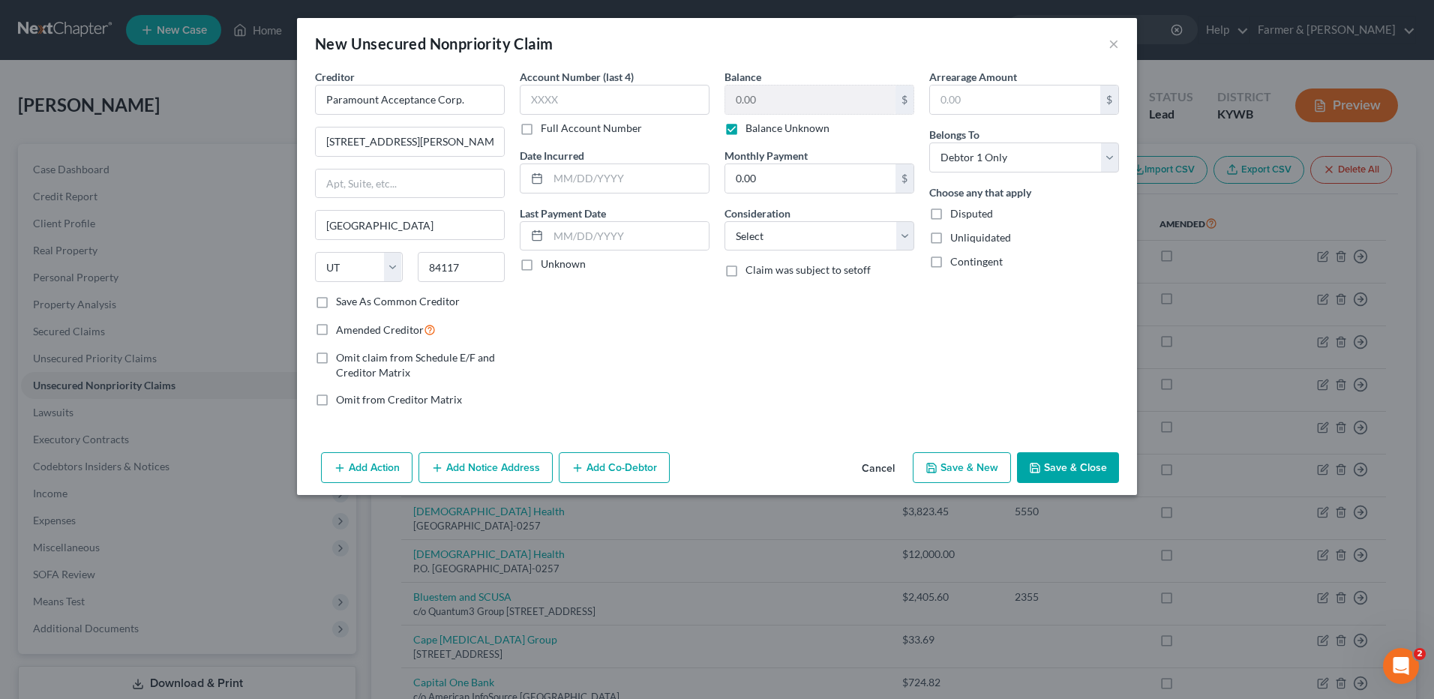
click at [1084, 463] on button "Save & Close" at bounding box center [1068, 467] width 102 height 31
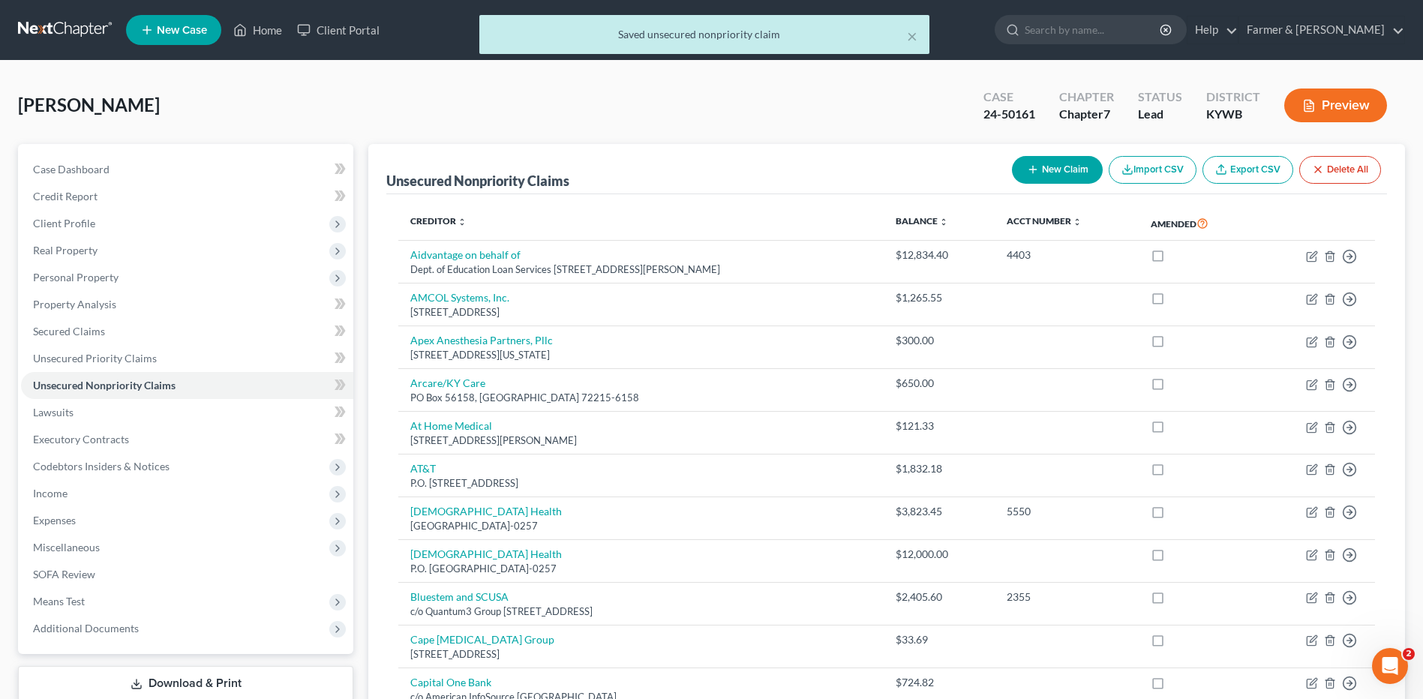
click at [1040, 173] on button "New Claim" at bounding box center [1057, 170] width 91 height 28
select select "0"
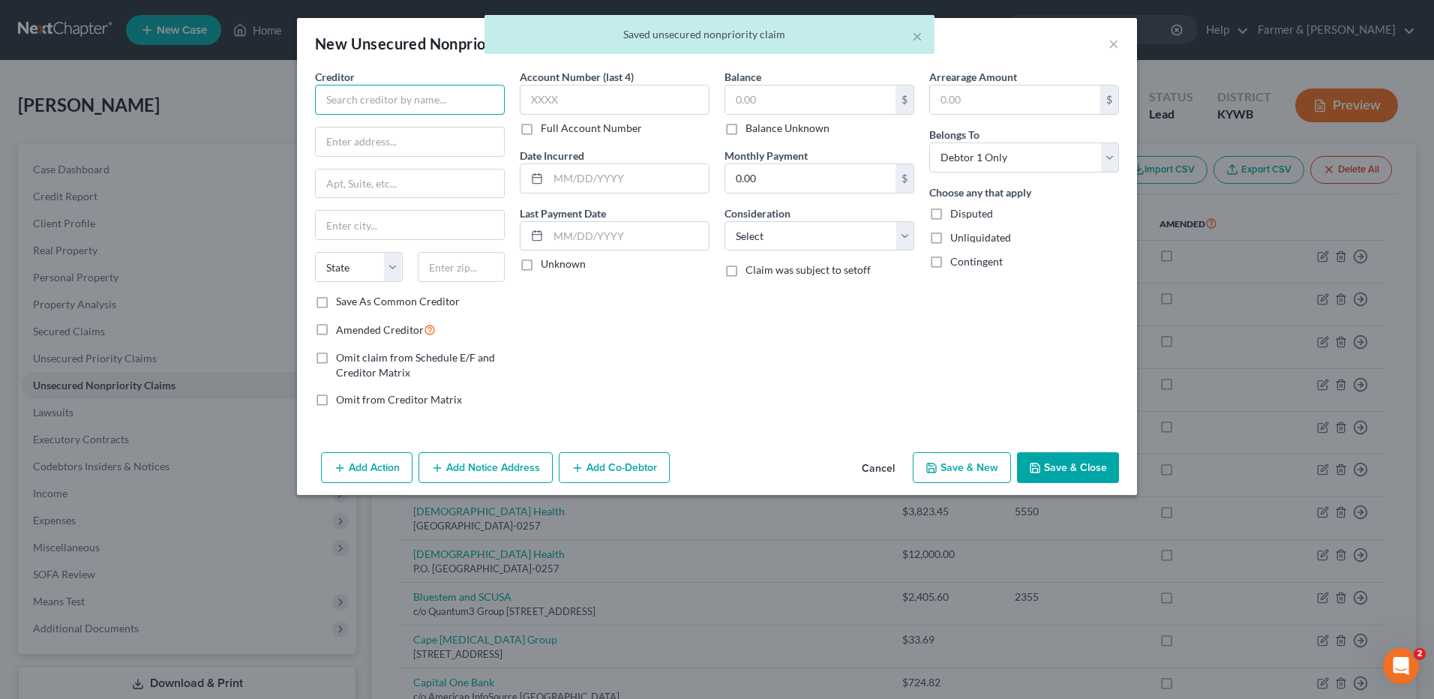
click at [460, 97] on input "text" at bounding box center [410, 100] width 190 height 30
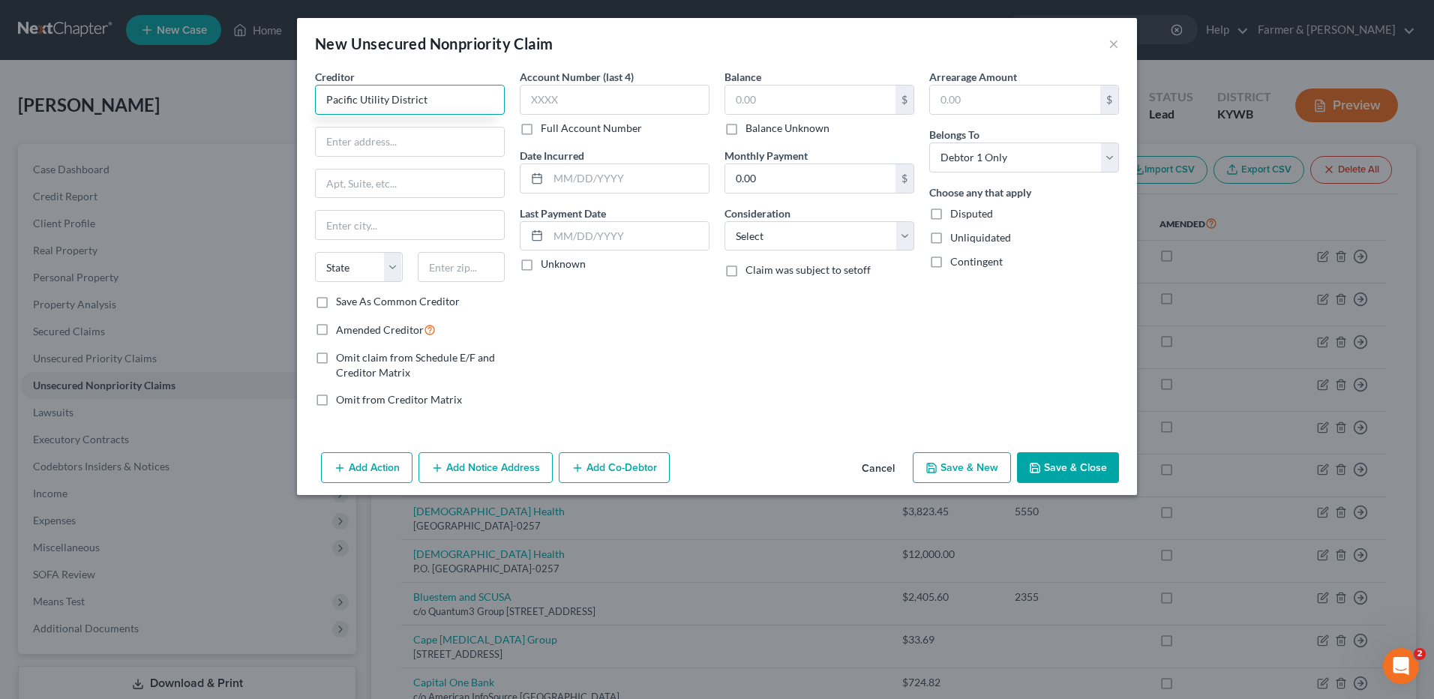
type input "Pacific Utility District"
click at [460, 152] on input "text" at bounding box center [410, 141] width 188 height 28
type input "405 Duryea St."
type input "Raymond"
select select "50"
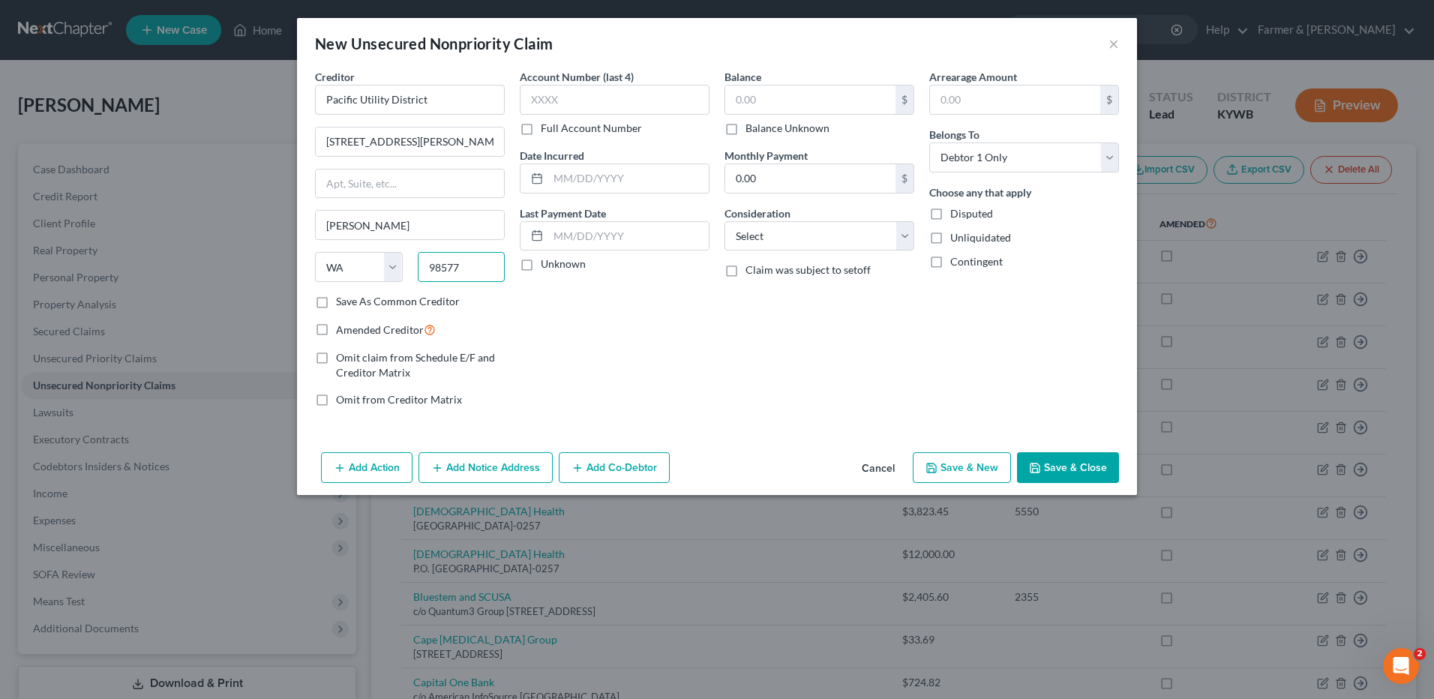
type input "98577"
click at [745, 136] on label "Balance Unknown" at bounding box center [787, 128] width 84 height 15
click at [751, 130] on input "Balance Unknown" at bounding box center [756, 126] width 10 height 10
checkbox input "true"
type input "0.00"
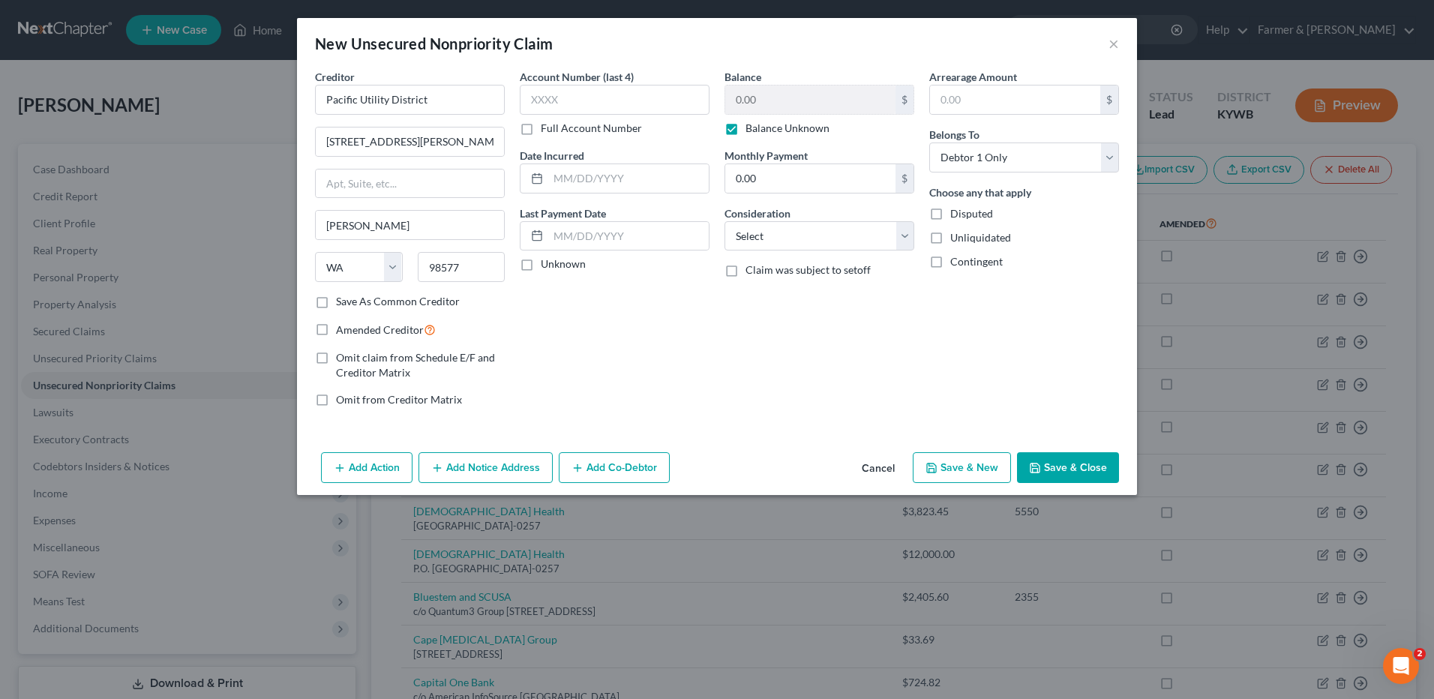
click at [1038, 471] on polyline "button" at bounding box center [1035, 470] width 5 height 4
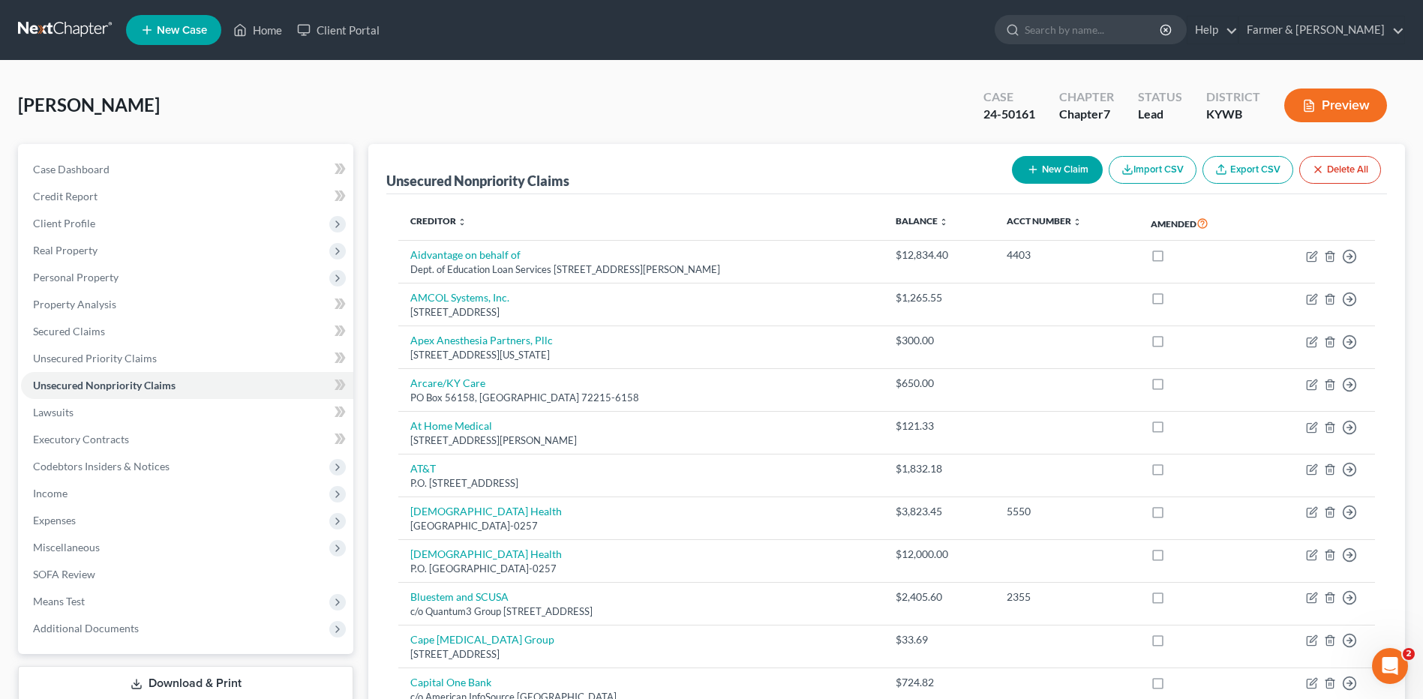
click at [1039, 165] on button "New Claim" at bounding box center [1057, 170] width 91 height 28
select select "0"
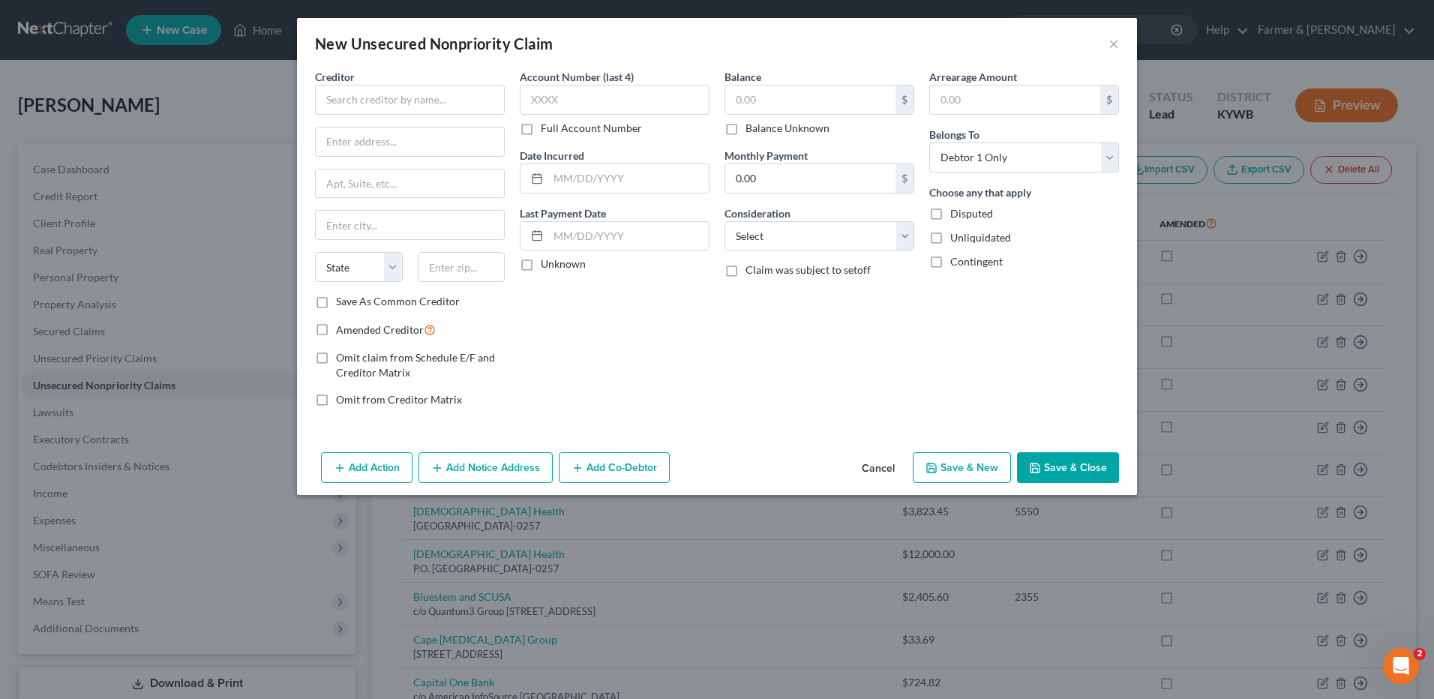
click at [470, 115] on div "Creditor * State AL AK AR AZ CA CO CT DE DC FL GA GU HI ID IL IN IA KS KY LA ME…" at bounding box center [410, 181] width 190 height 225
click at [464, 106] on input "text" at bounding box center [410, 100] width 190 height 30
type input "Providence Health Services"
click at [433, 154] on input "text" at bounding box center [410, 141] width 188 height 28
type input "PO Box 3177"
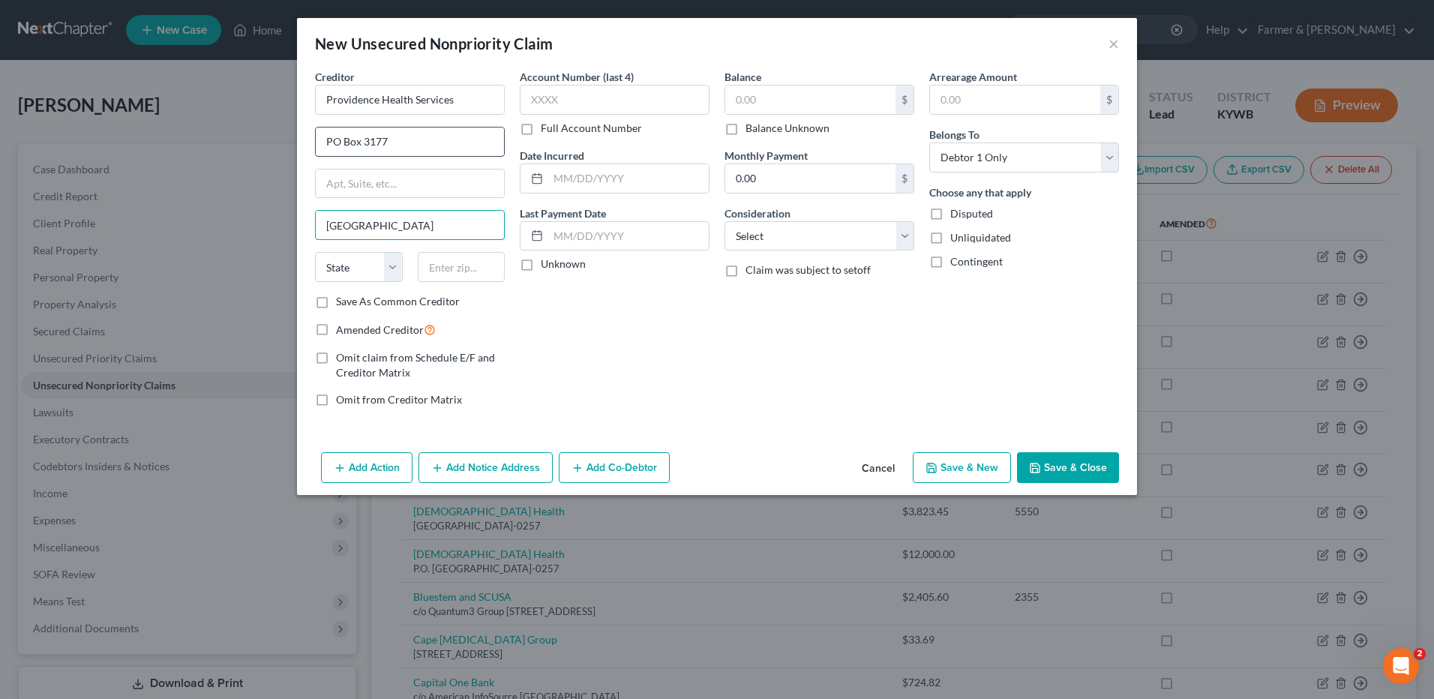
type input "Portland"
select select "38"
type input "97208-3177"
click at [745, 129] on label "Balance Unknown" at bounding box center [787, 128] width 84 height 15
click at [751, 129] on input "Balance Unknown" at bounding box center [756, 126] width 10 height 10
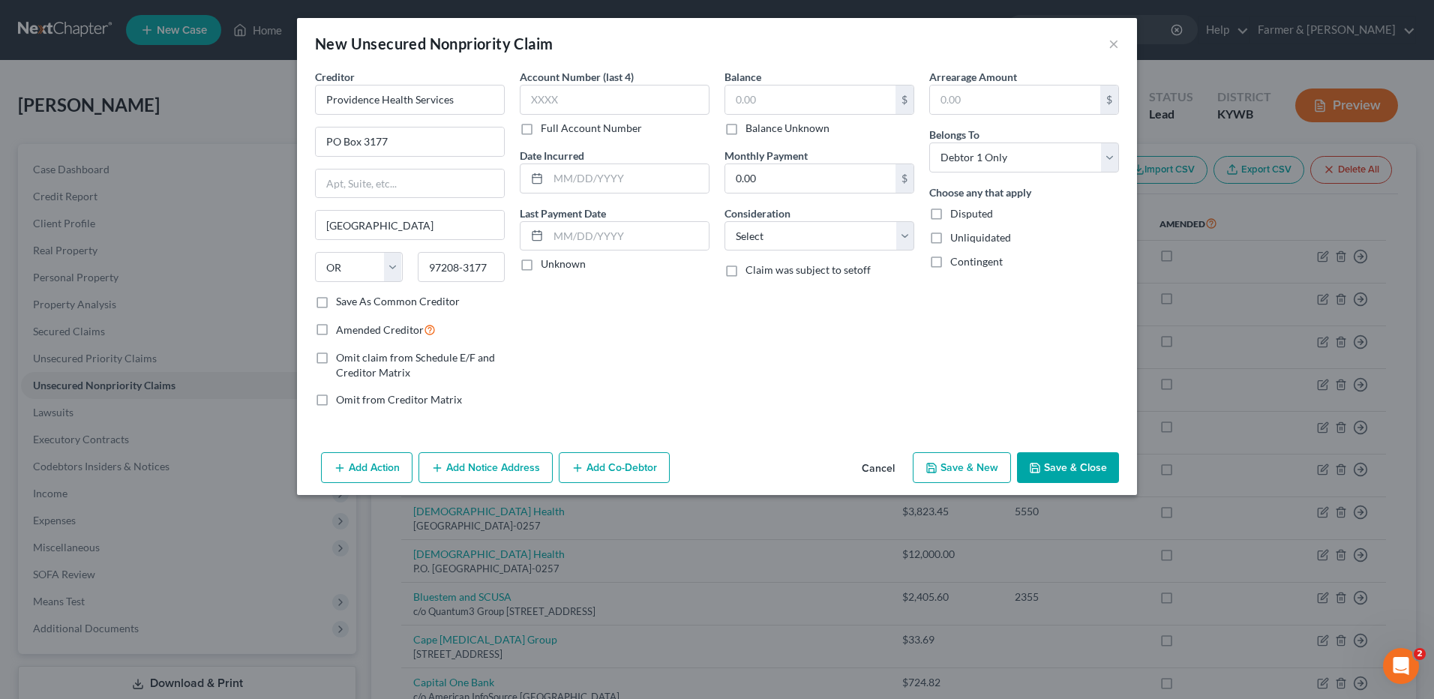
checkbox input "true"
type input "0.00"
drag, startPoint x: 1091, startPoint y: 464, endPoint x: 1330, endPoint y: 511, distance: 243.9
click at [1091, 464] on button "Save & Close" at bounding box center [1068, 467] width 102 height 31
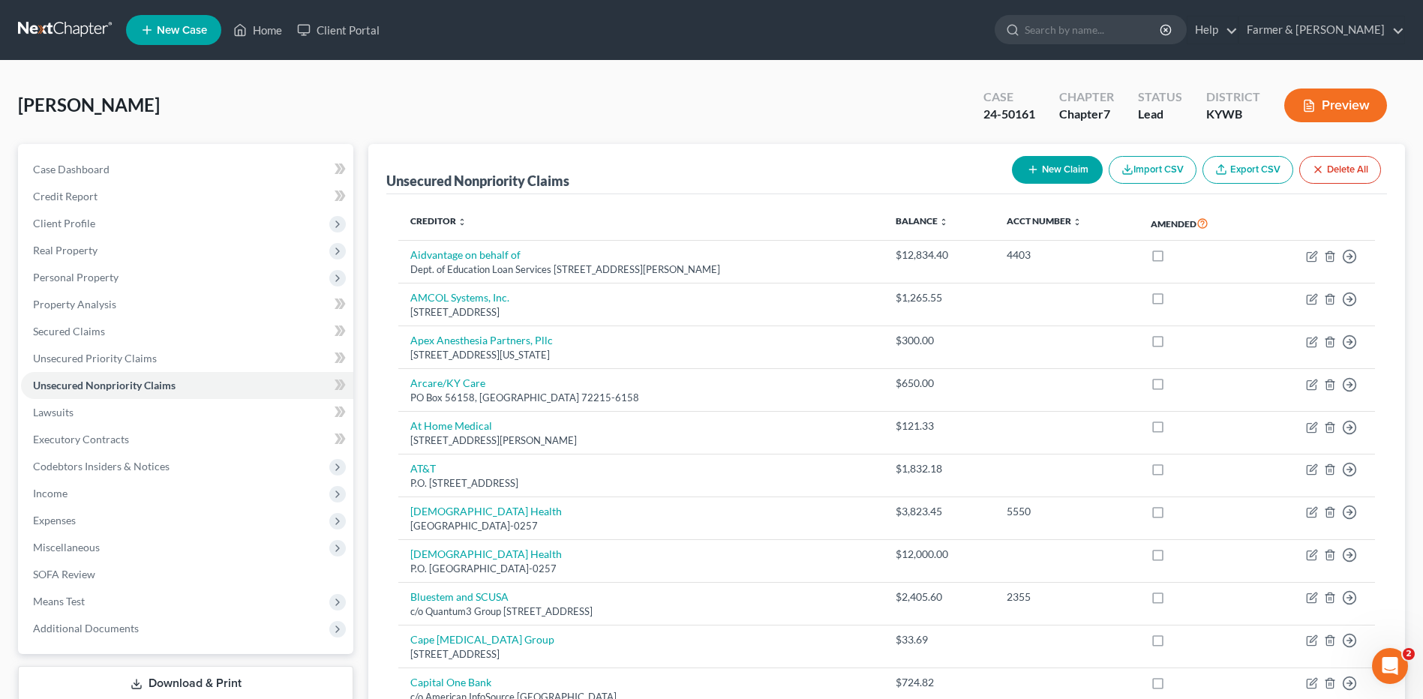
click at [1066, 182] on button "New Claim" at bounding box center [1057, 170] width 91 height 28
select select "0"
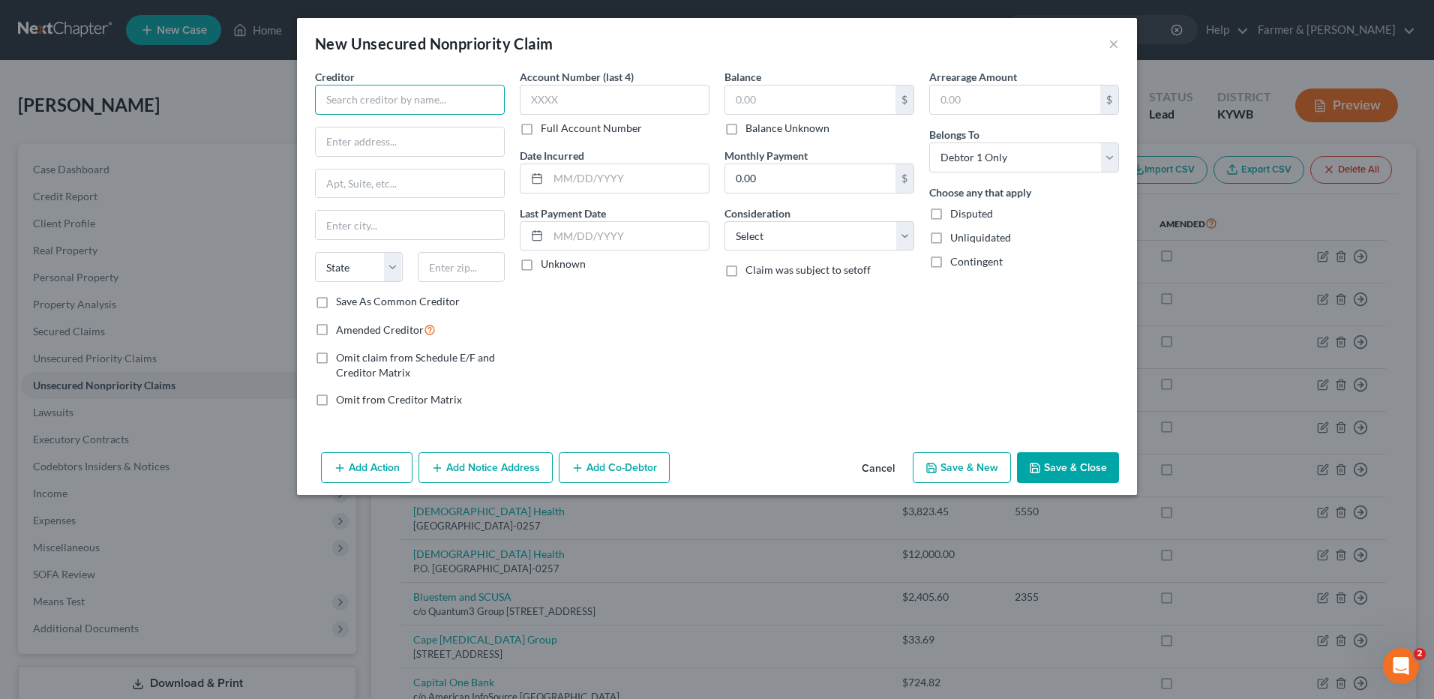
click at [469, 100] on input "text" at bounding box center [410, 100] width 190 height 30
type input "Evergreen Emergency Services"
click at [412, 136] on input "text" at bounding box center [410, 141] width 188 height 28
type input "PO Box 88087"
type input "Chicago"
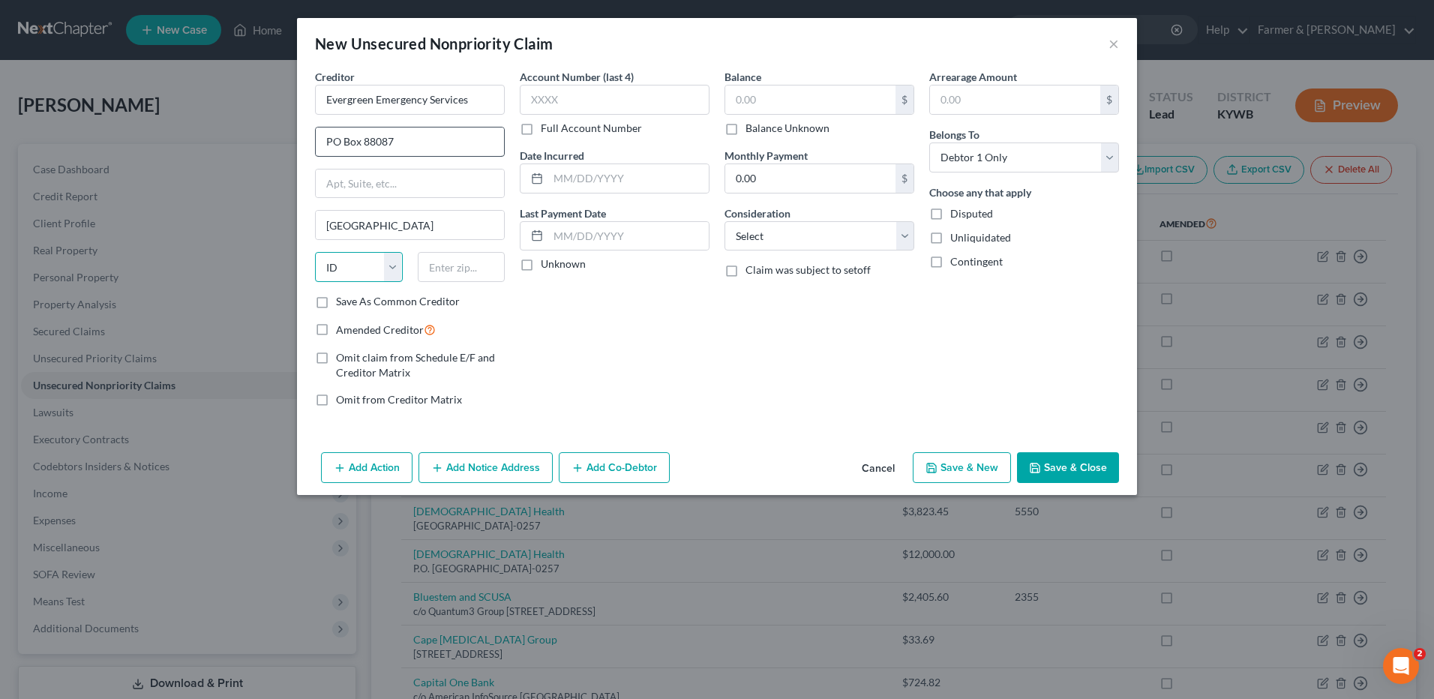
select select "14"
type input "60680-1087"
click at [745, 132] on label "Balance Unknown" at bounding box center [787, 128] width 84 height 15
click at [751, 130] on input "Balance Unknown" at bounding box center [756, 126] width 10 height 10
checkbox input "true"
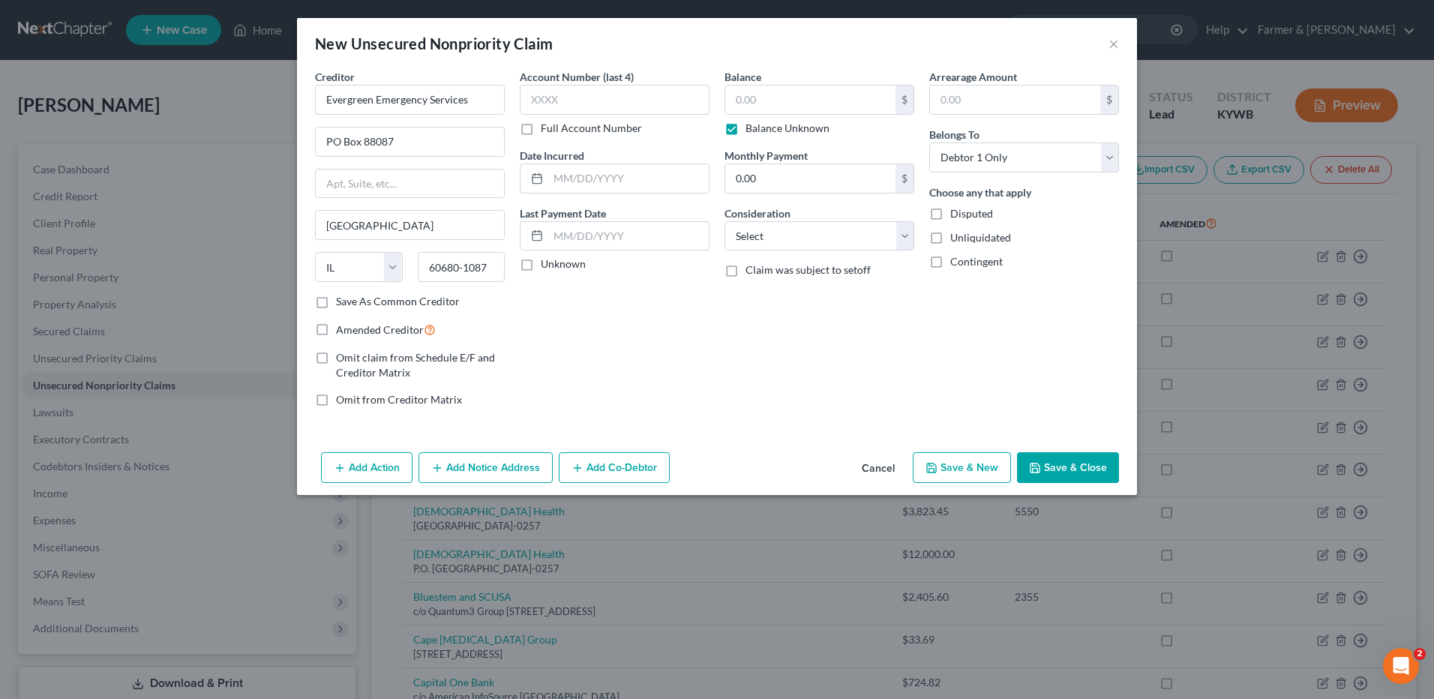
type input "0.00"
click at [1089, 460] on button "Save & Close" at bounding box center [1068, 467] width 102 height 31
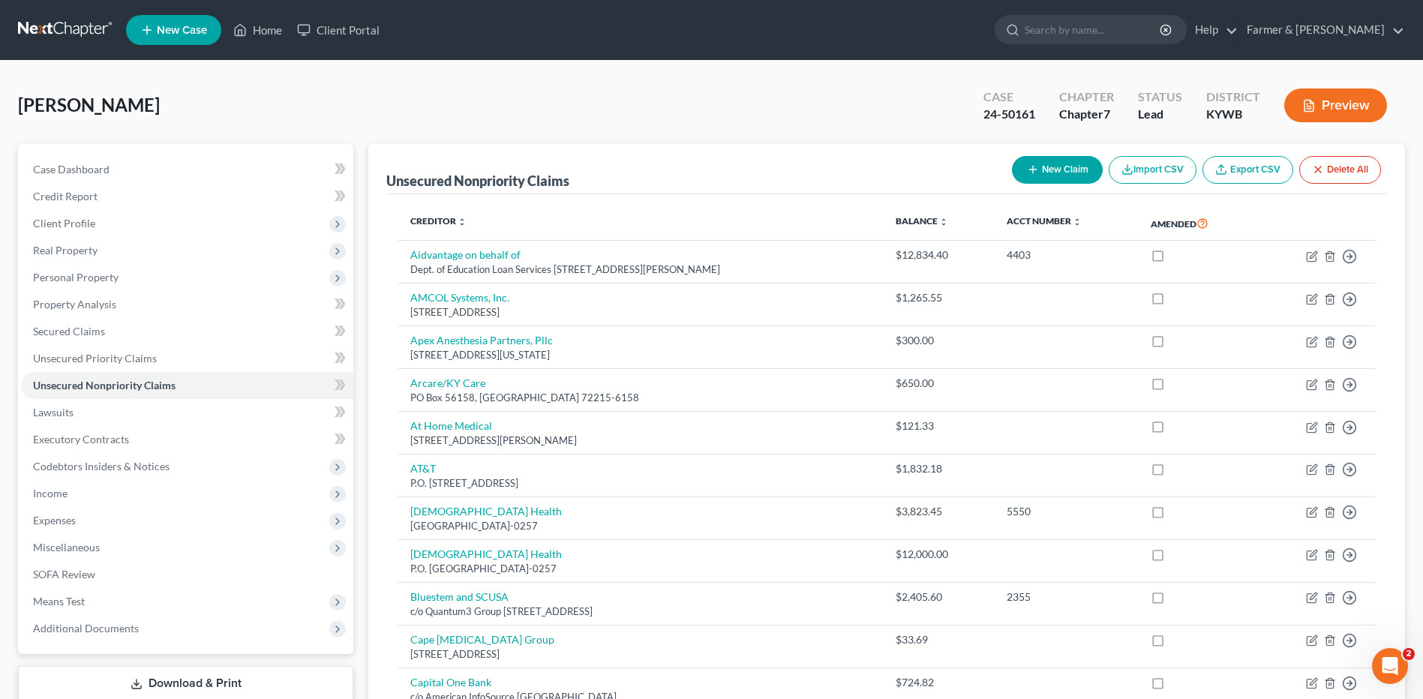
click at [1052, 172] on button "New Claim" at bounding box center [1057, 170] width 91 height 28
select select "0"
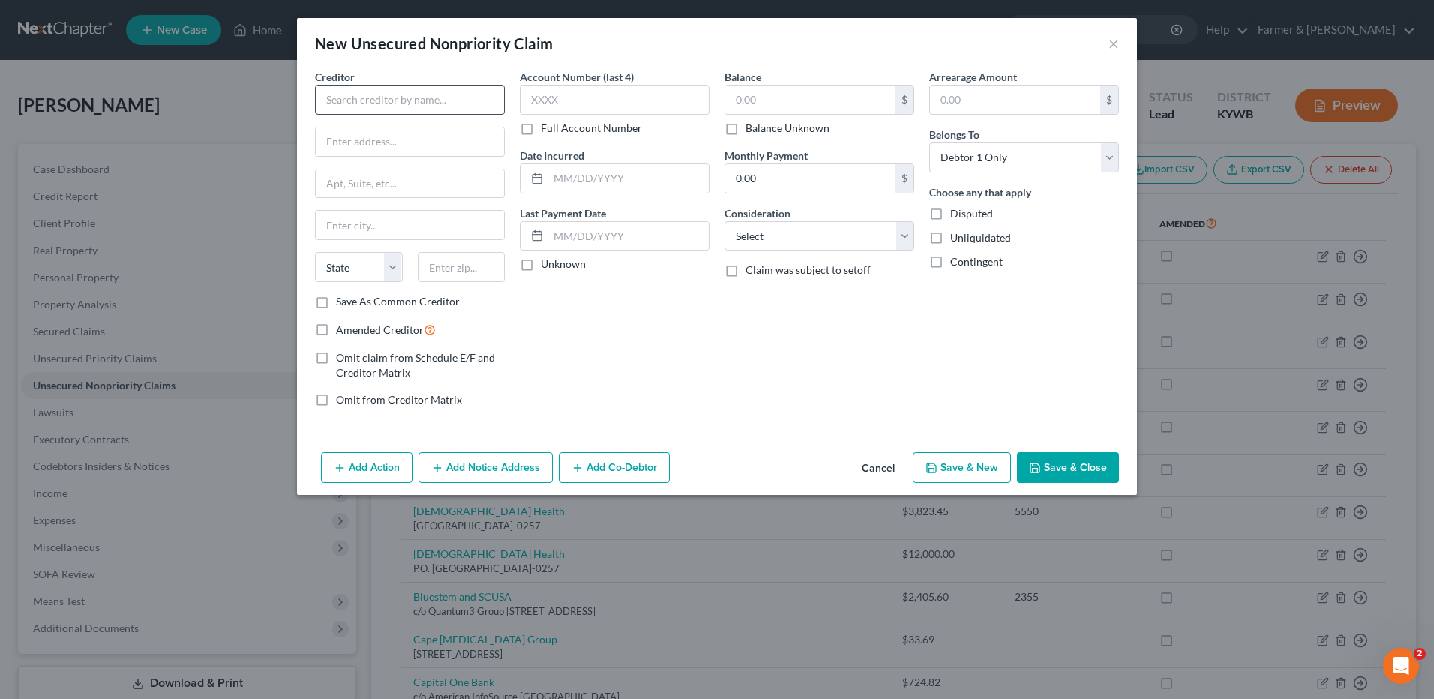
click at [467, 112] on div "Creditor * State AL AK AR AZ CA CO CT DE DC FL GA GU HI ID IL IN IA KS KY LA ME…" at bounding box center [410, 181] width 190 height 225
click at [457, 98] on input "text" at bounding box center [410, 100] width 190 height 30
type input "Renton Collection Group"
click at [470, 134] on input "text" at bounding box center [410, 141] width 188 height 28
type input "PO Box 272"
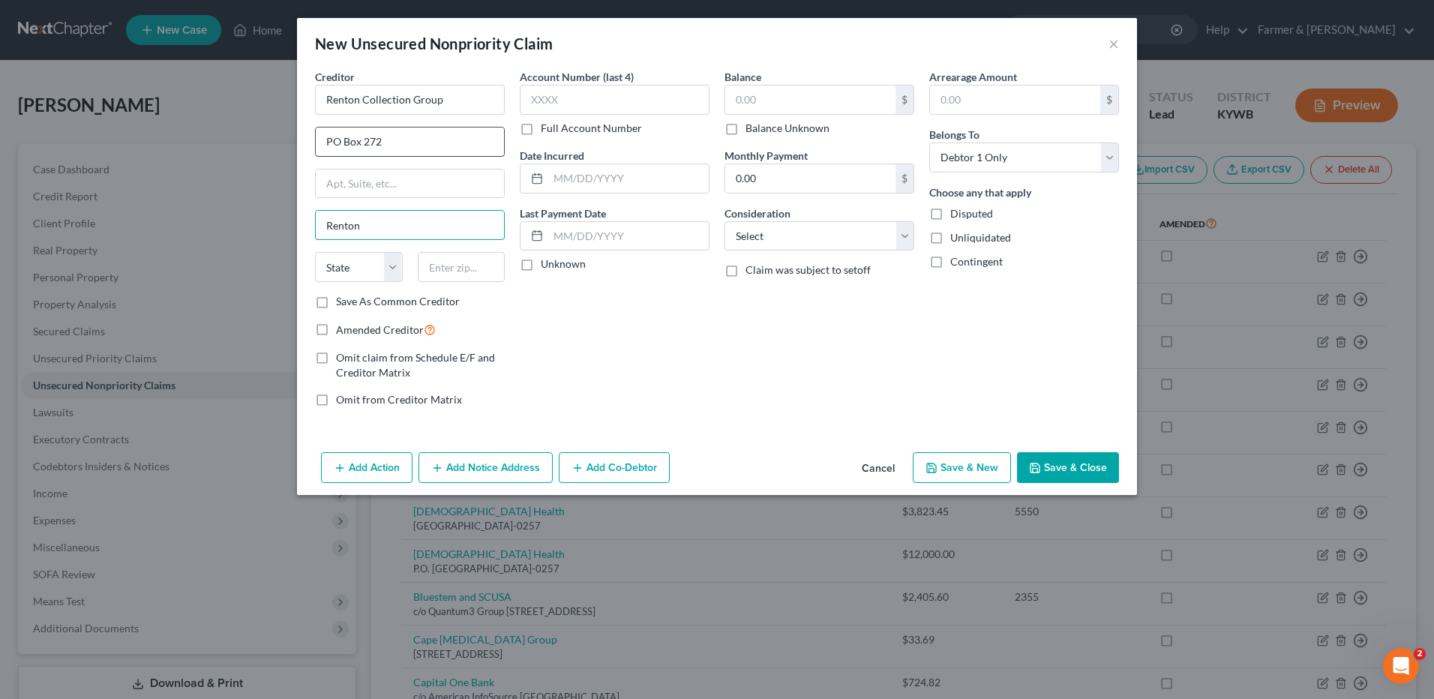
type input "Renton"
select select "50"
type input "98057-0272"
click at [745, 126] on label "Balance Unknown" at bounding box center [787, 128] width 84 height 15
click at [751, 126] on input "Balance Unknown" at bounding box center [756, 126] width 10 height 10
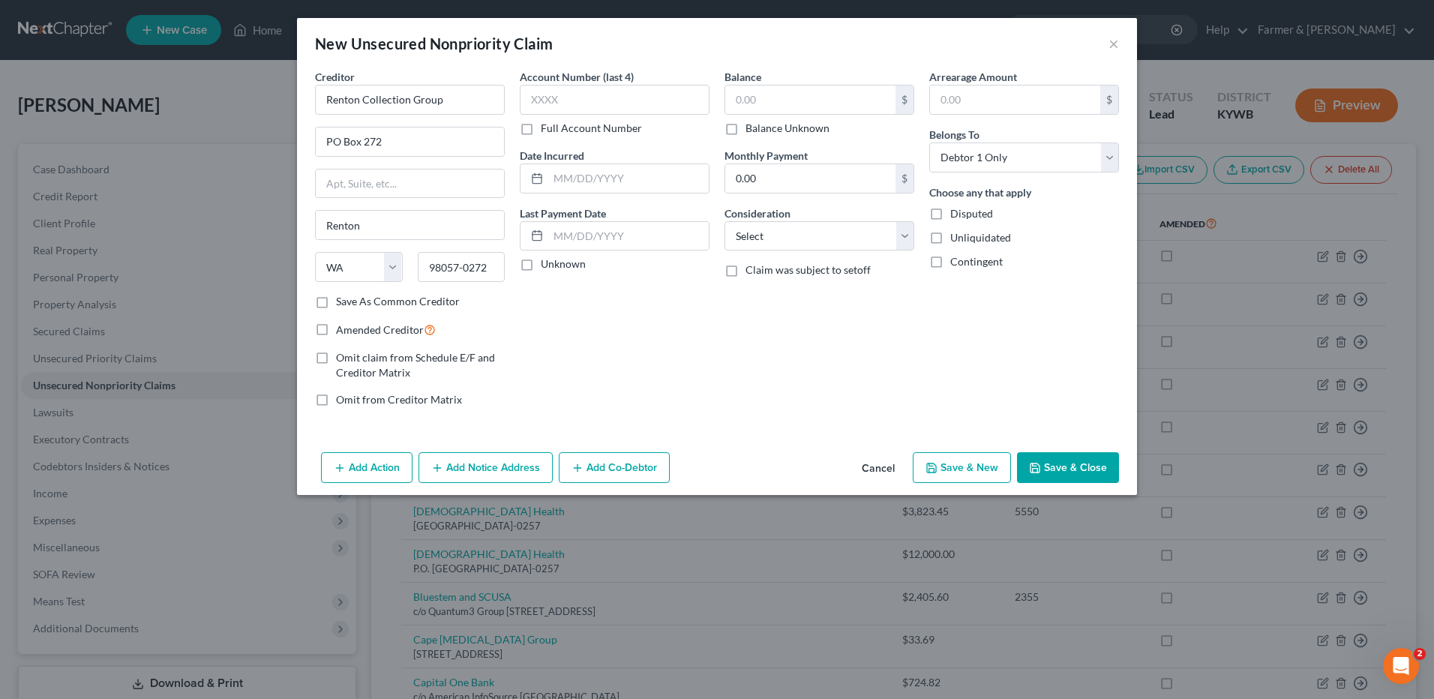
checkbox input "true"
type input "0.00"
click at [1110, 462] on button "Save & Close" at bounding box center [1068, 467] width 102 height 31
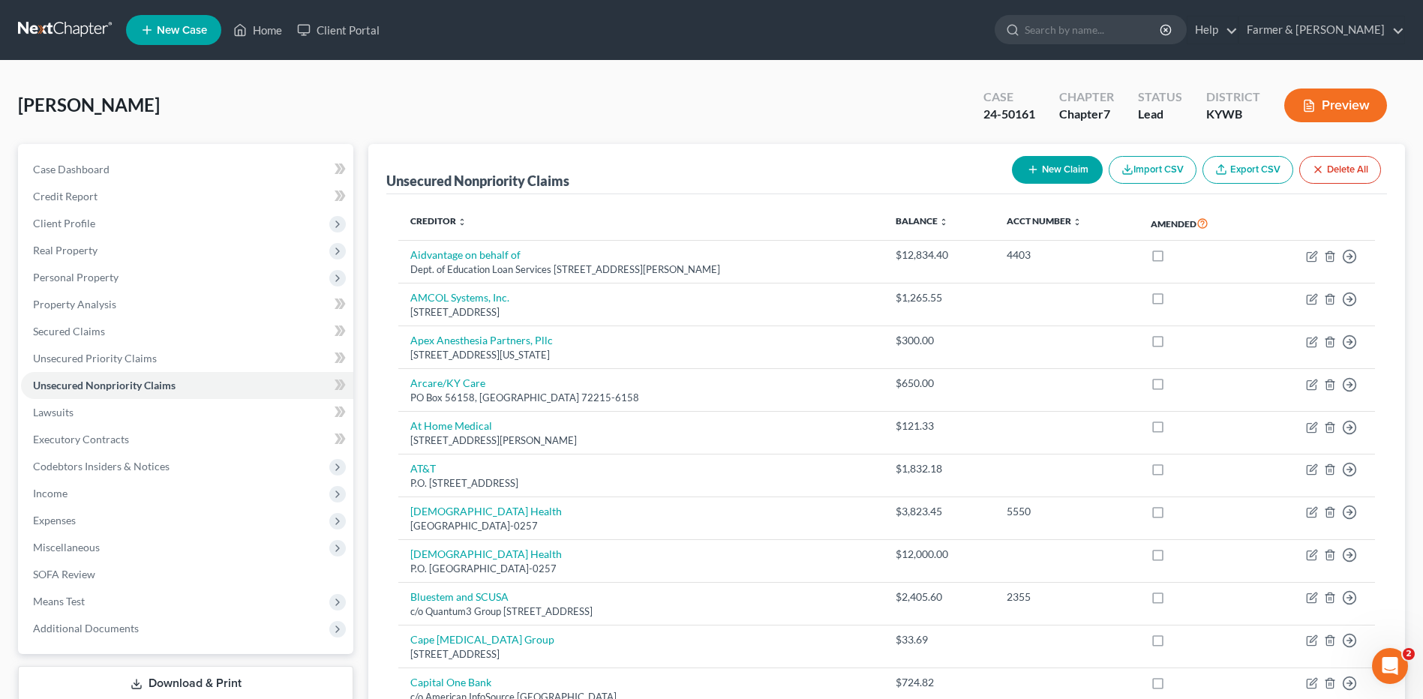
click at [1051, 175] on button "New Claim" at bounding box center [1057, 170] width 91 height 28
select select "0"
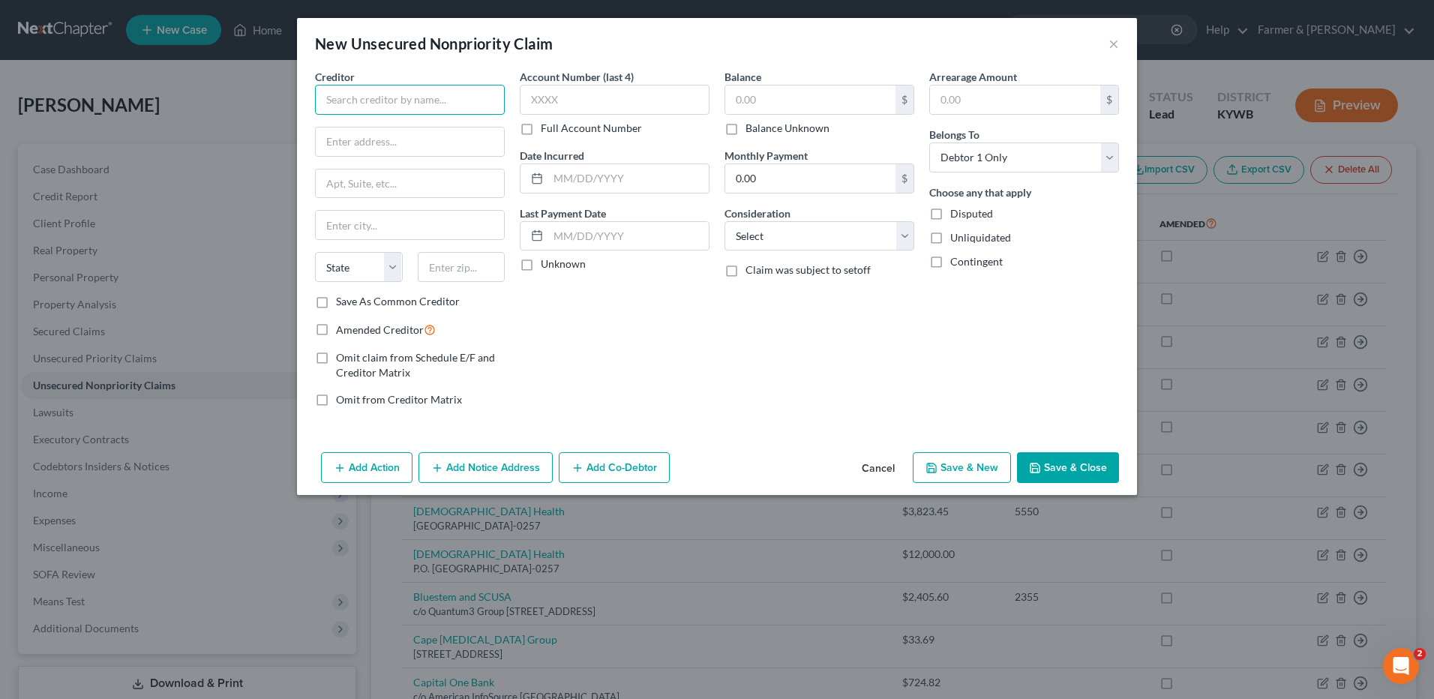
click at [452, 96] on input "text" at bounding box center [410, 100] width 190 height 30
type input "Health Services Asset Management"
click at [476, 146] on input "text" at bounding box center [410, 141] width 188 height 28
type input "PO Box 34501"
type input "/"
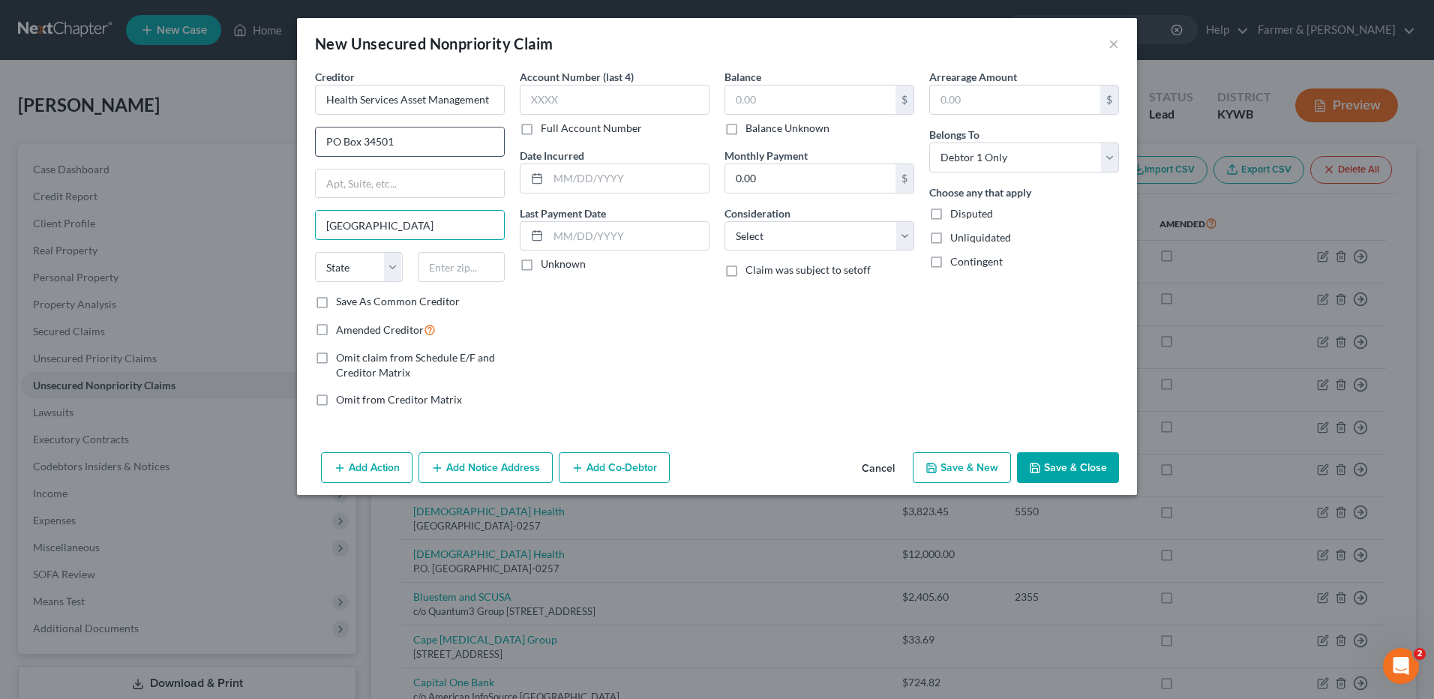
type input "Seattle"
select select "50"
type input "98124-2001"
click at [745, 127] on label "Balance Unknown" at bounding box center [787, 128] width 84 height 15
click at [751, 127] on input "Balance Unknown" at bounding box center [756, 126] width 10 height 10
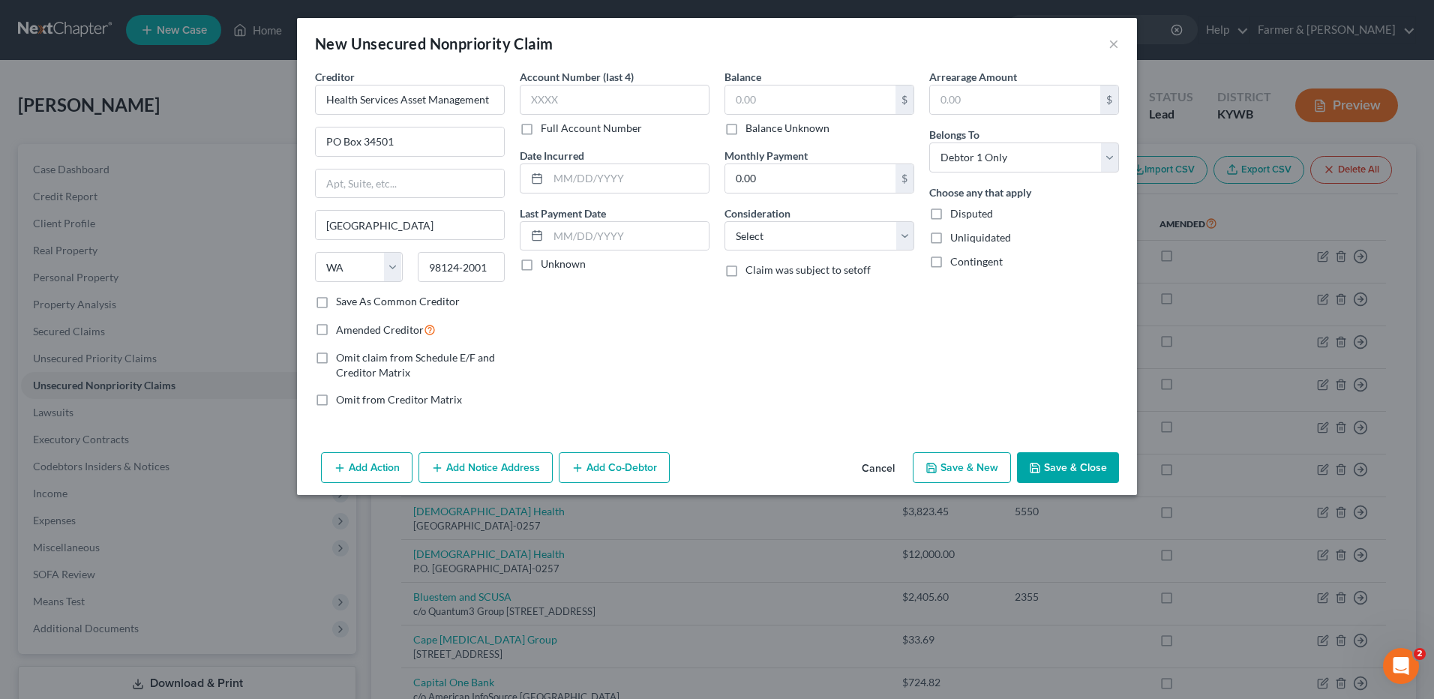
checkbox input "true"
type input "0.00"
click at [1085, 460] on button "Save & Close" at bounding box center [1068, 467] width 102 height 31
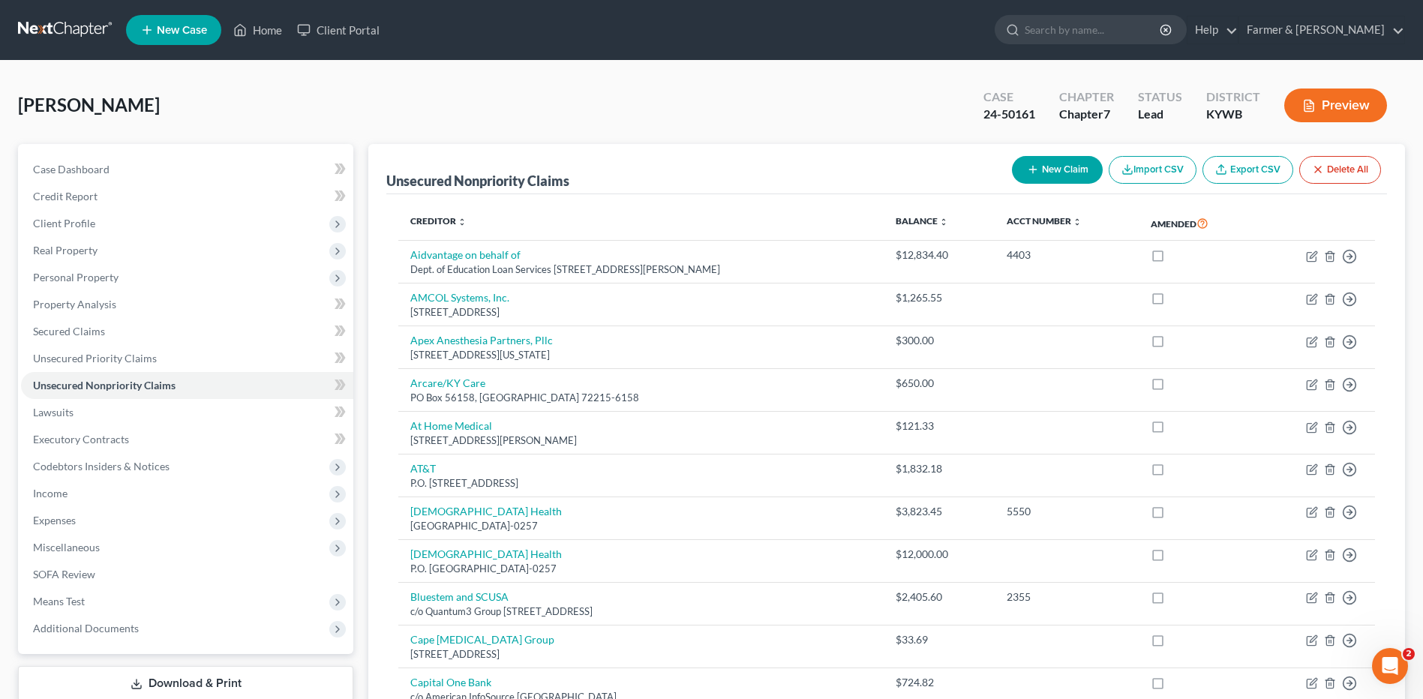
click at [1069, 175] on button "New Claim" at bounding box center [1057, 170] width 91 height 28
select select "0"
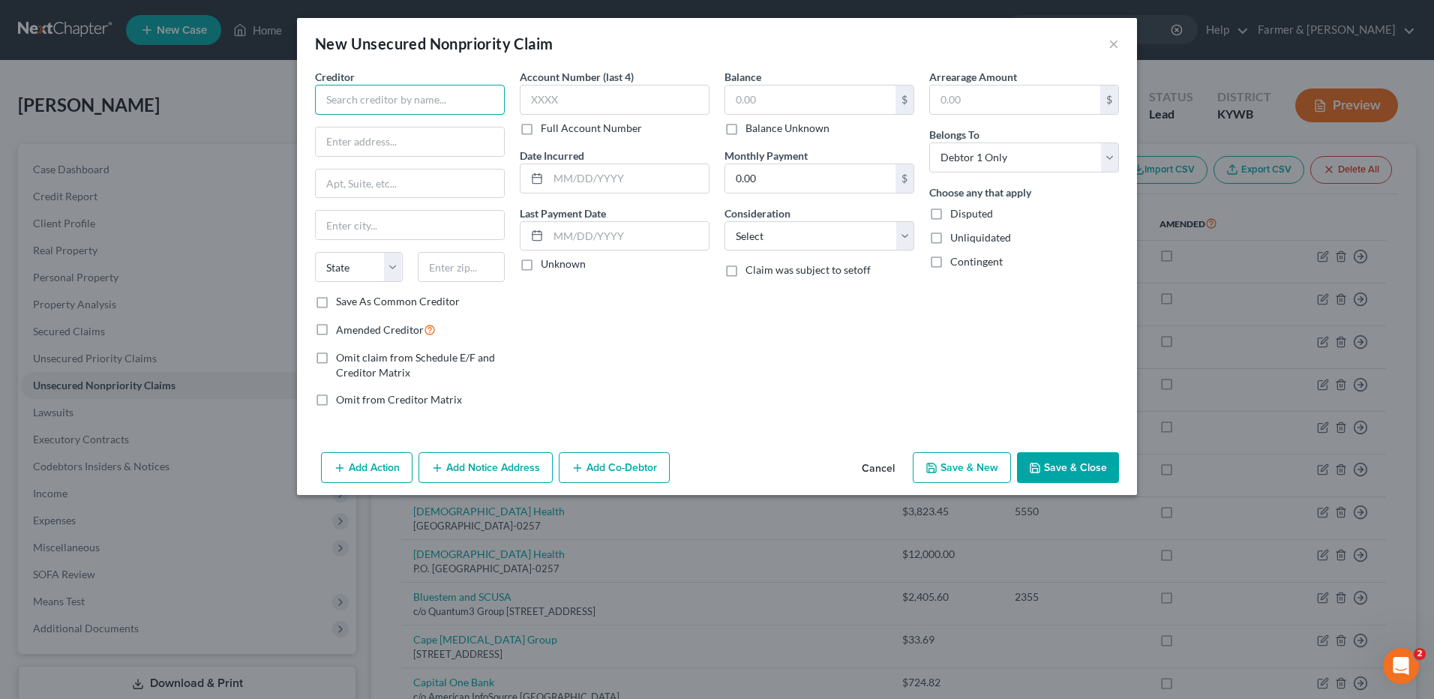
click at [479, 104] on input "text" at bounding box center [410, 100] width 190 height 30
click at [453, 89] on input "Ankle Foot Clinic" at bounding box center [410, 100] width 190 height 30
type input "Ankle Foot Clinic NW PS"
type input "3131 Nassau St., Ste. 101"
type input "Everett"
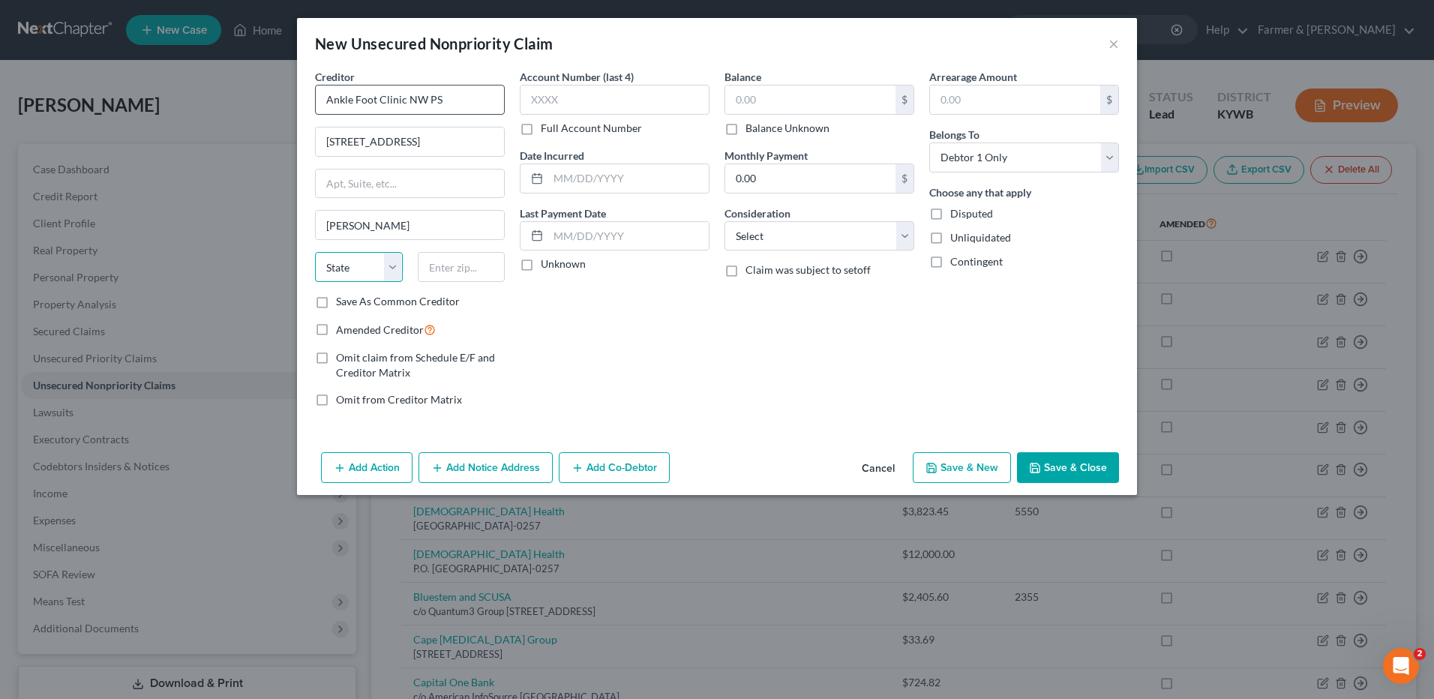
select select "50"
type input "98201"
click at [745, 130] on label "Balance Unknown" at bounding box center [787, 128] width 84 height 15
click at [751, 130] on input "Balance Unknown" at bounding box center [756, 126] width 10 height 10
checkbox input "true"
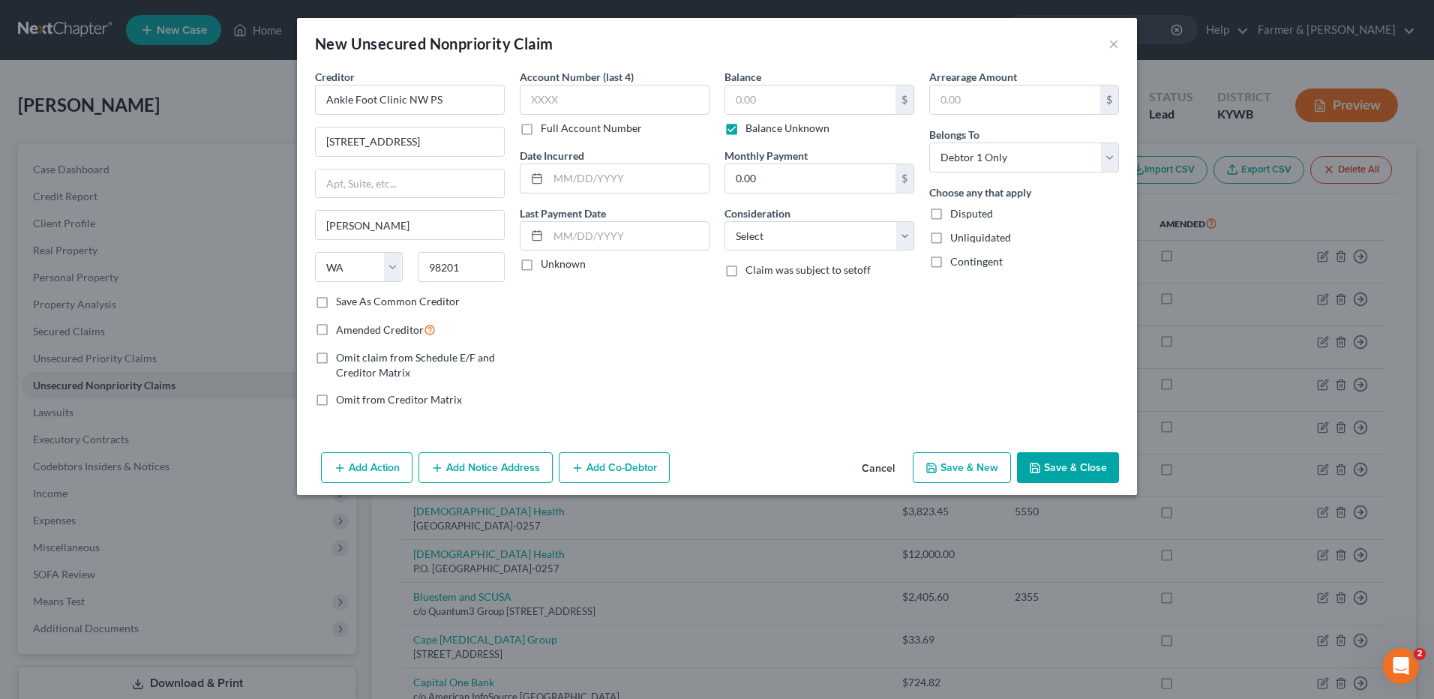
type input "0.00"
drag, startPoint x: 1062, startPoint y: 463, endPoint x: 1380, endPoint y: 478, distance: 318.3
click at [1062, 463] on button "Save & Close" at bounding box center [1068, 467] width 102 height 31
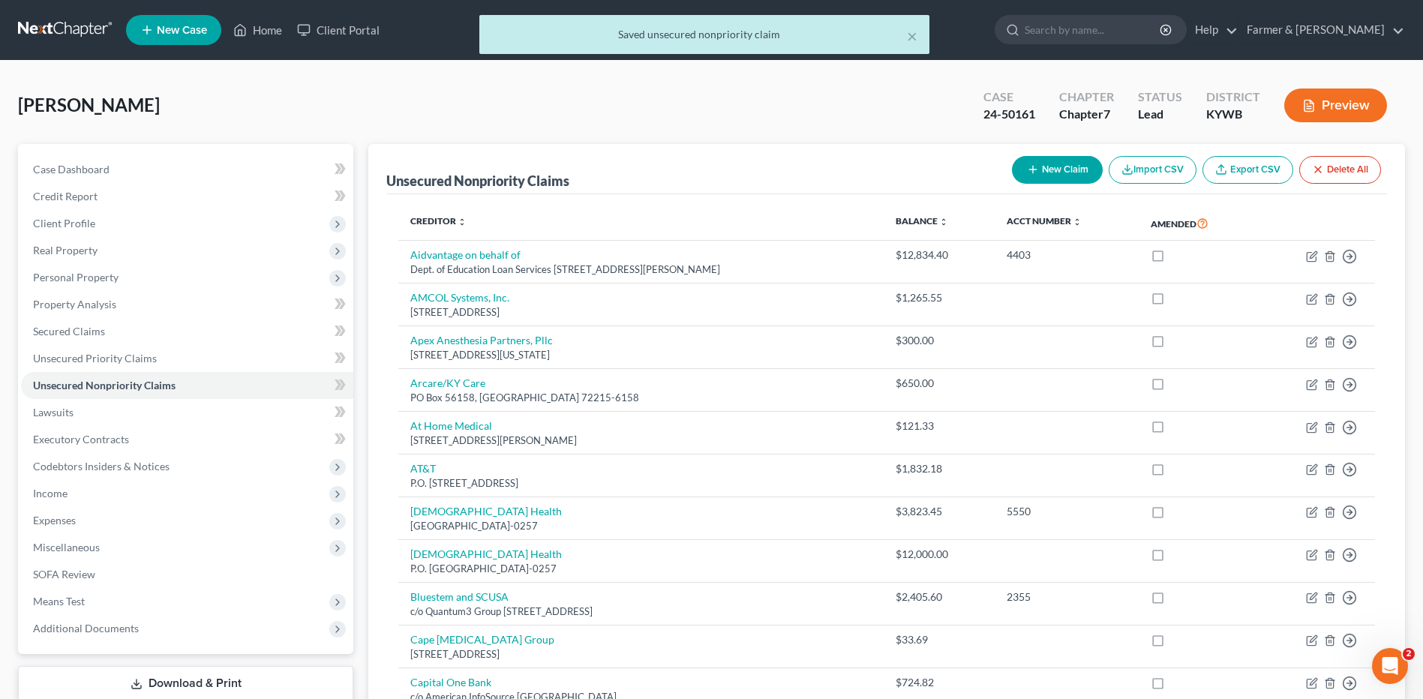
click at [1046, 162] on button "New Claim" at bounding box center [1057, 170] width 91 height 28
select select "0"
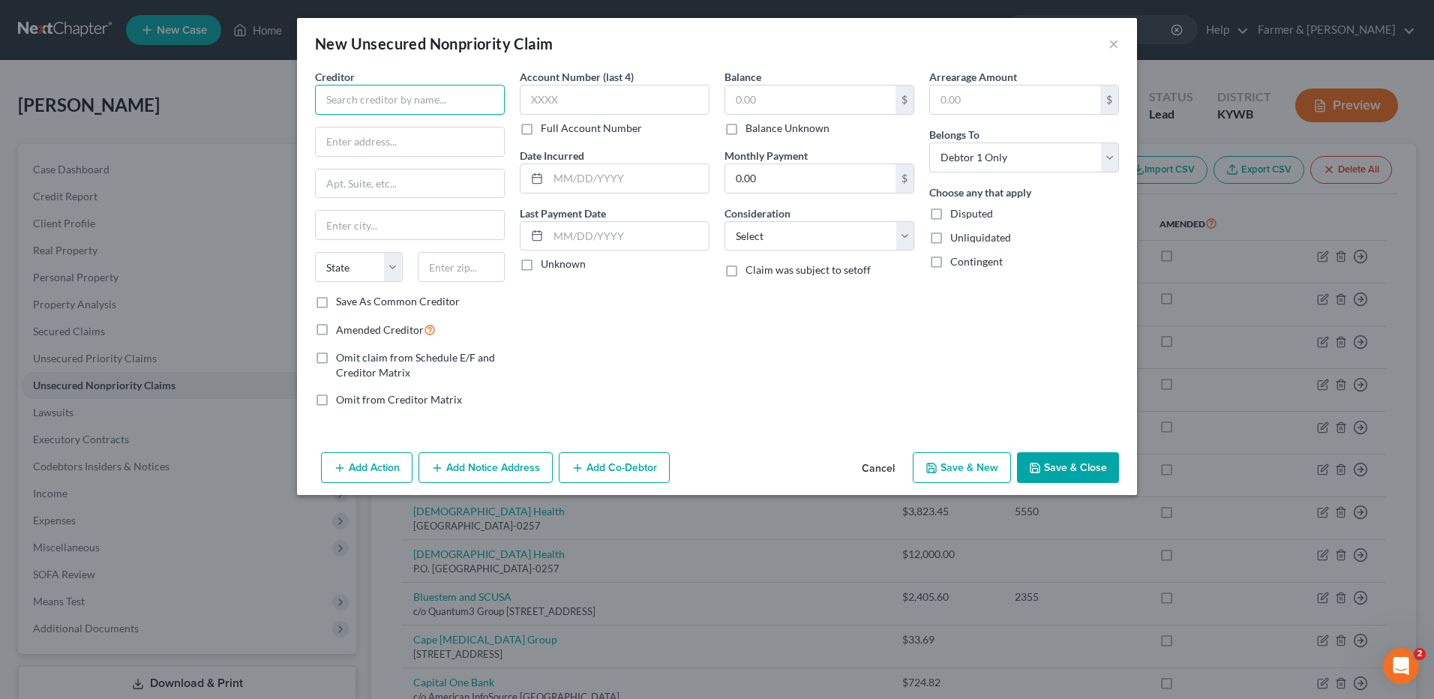
click at [481, 102] on input "text" at bounding box center [410, 100] width 190 height 30
type input "Providence Business Services"
click at [446, 141] on input "text" at bounding box center [410, 141] width 188 height 28
type input "PO Box 3177"
type input "Portland"
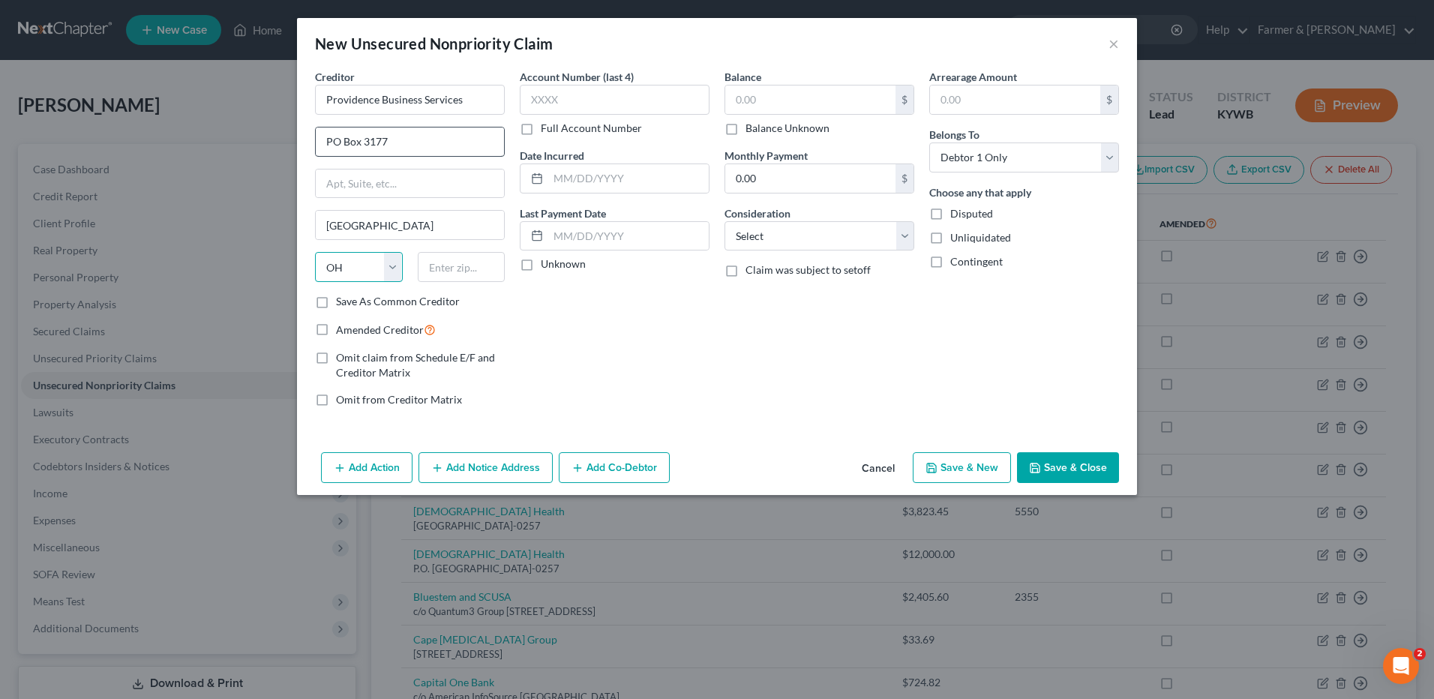
select select "38"
type input "3"
type input "97208"
click at [745, 131] on label "Balance Unknown" at bounding box center [787, 128] width 84 height 15
click at [751, 130] on input "Balance Unknown" at bounding box center [756, 126] width 10 height 10
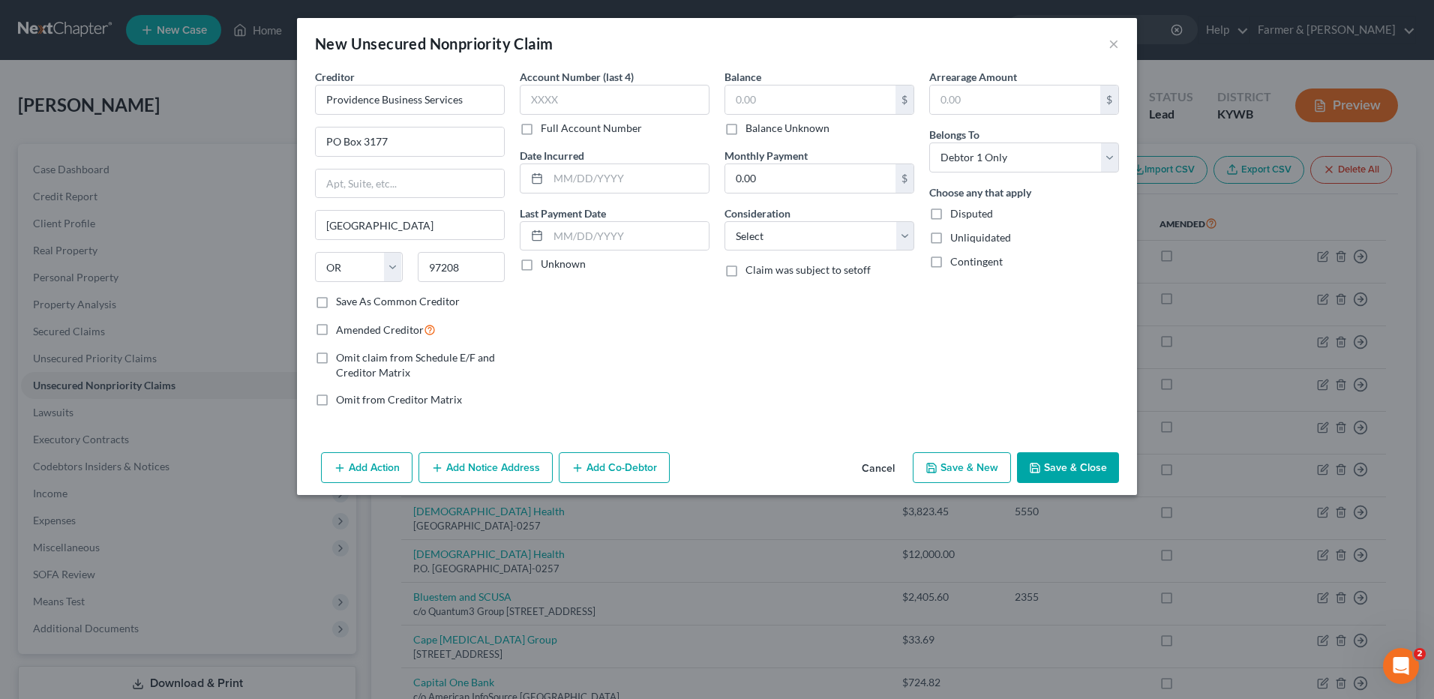
checkbox input "true"
type input "0.00"
click at [1060, 469] on button "Save & Close" at bounding box center [1068, 467] width 102 height 31
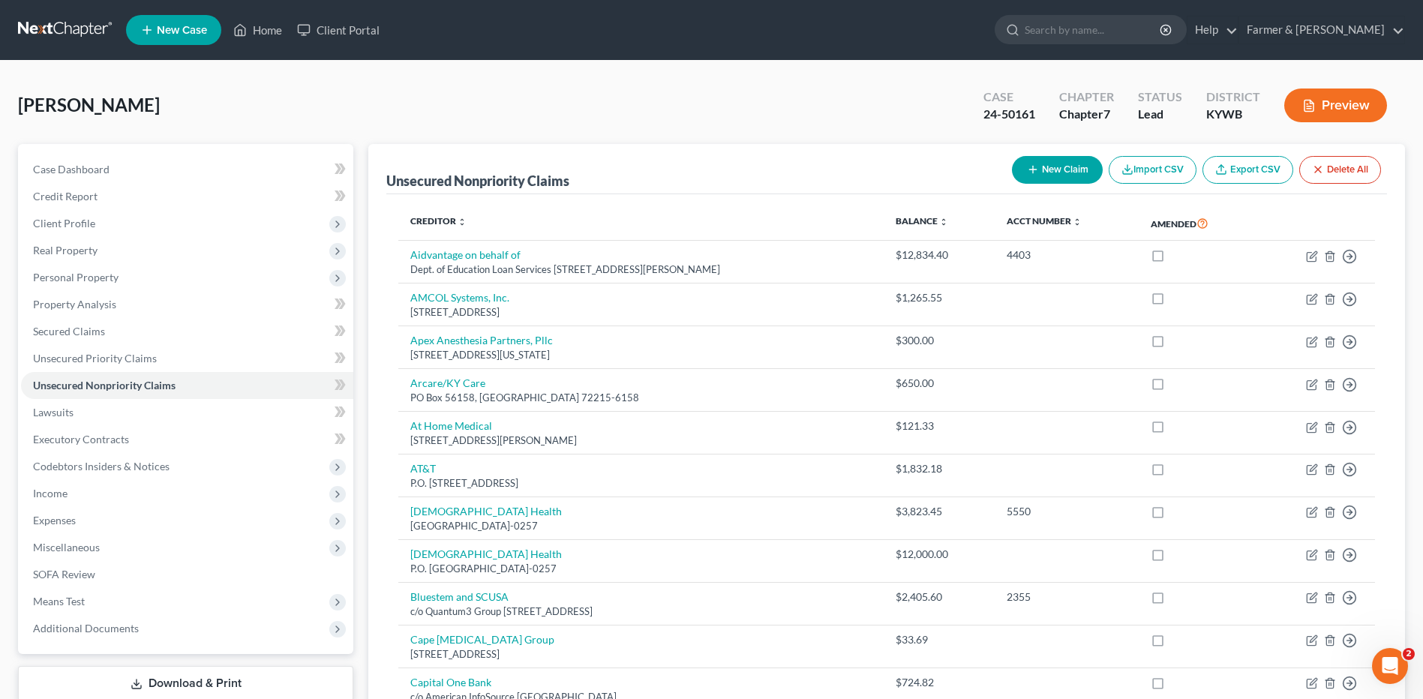
click at [1032, 160] on button "New Claim" at bounding box center [1057, 170] width 91 height 28
select select "0"
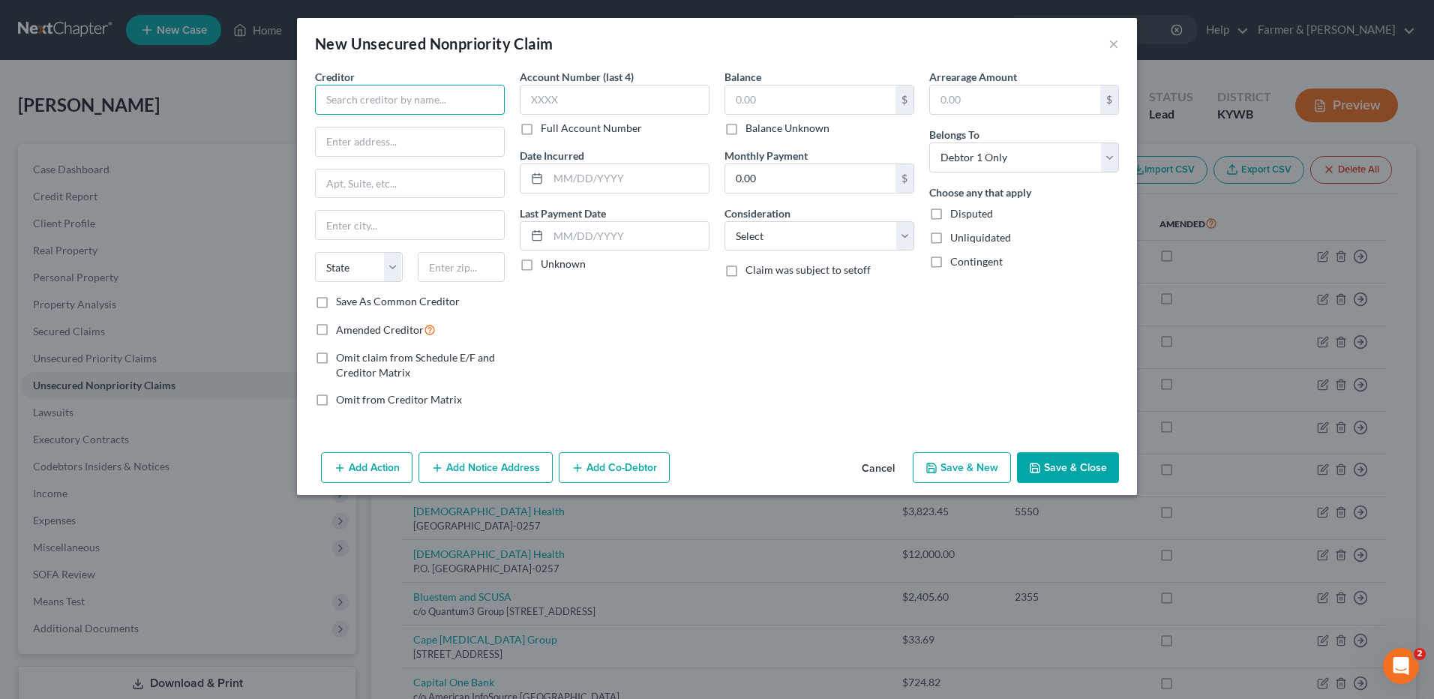
click at [417, 105] on input "text" at bounding box center [410, 100] width 190 height 30
click at [463, 96] on input "Broadway Dental" at bounding box center [410, 100] width 190 height 30
type input "Broadway Dental Care"
type input "130 Loan Oak Rd., Ste. 125"
type input "Paducah"
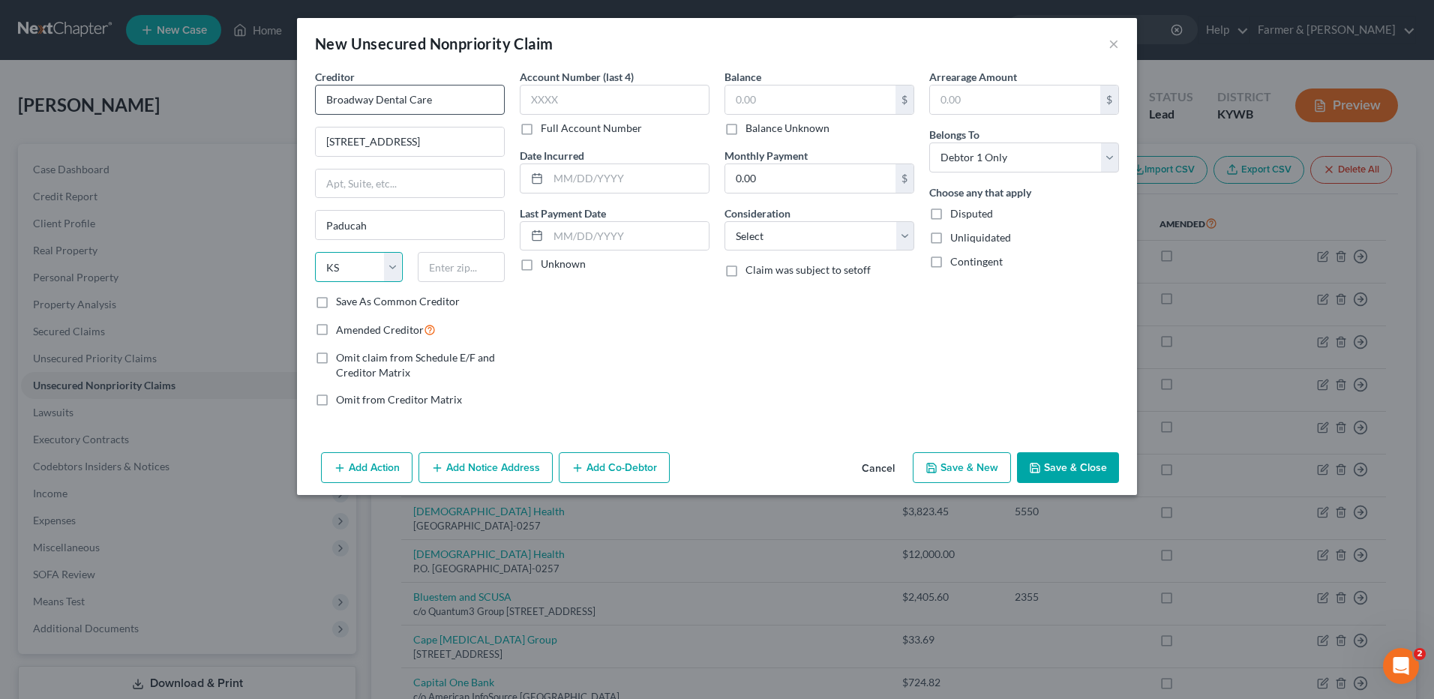
select select "18"
type input "9"
type input "42001"
click at [745, 127] on label "Balance Unknown" at bounding box center [787, 128] width 84 height 15
click at [751, 127] on input "Balance Unknown" at bounding box center [756, 126] width 10 height 10
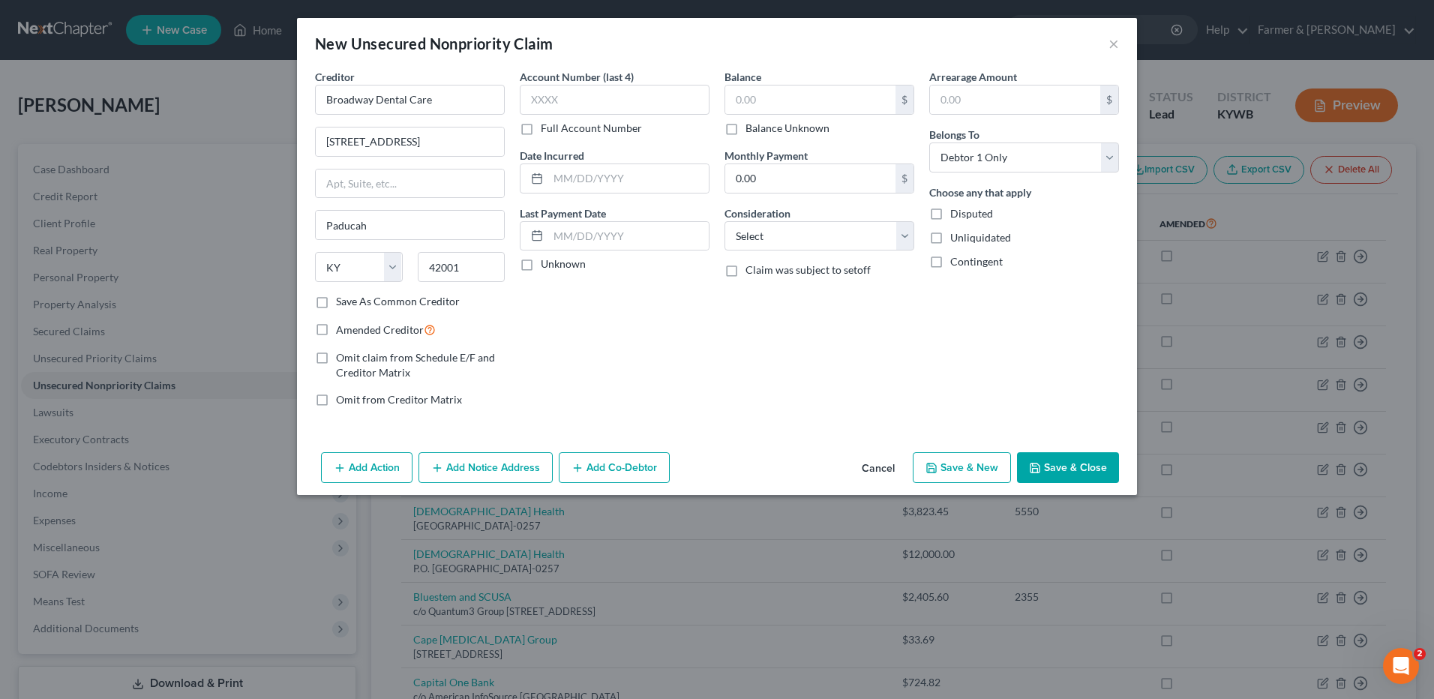
checkbox input "true"
type input "0.00"
drag, startPoint x: 1080, startPoint y: 469, endPoint x: 1393, endPoint y: 450, distance: 313.3
click at [1080, 469] on button "Save & Close" at bounding box center [1068, 467] width 102 height 31
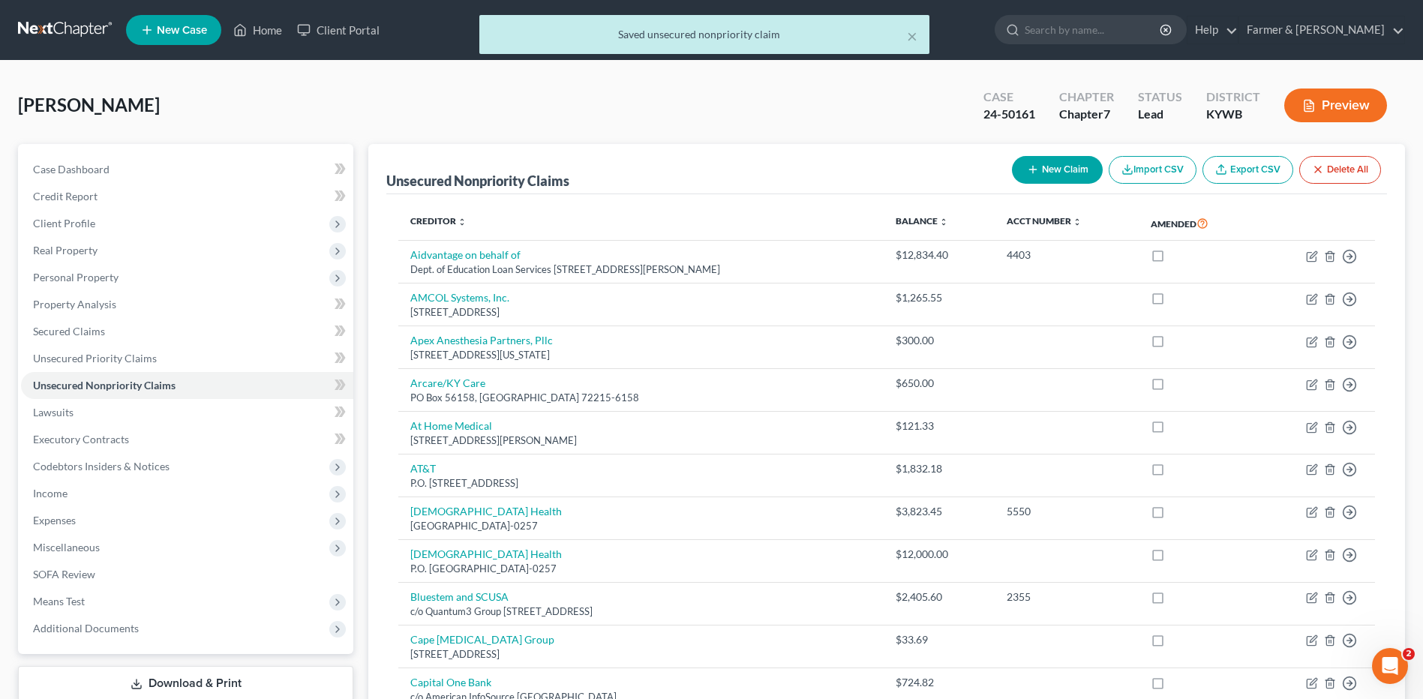
click at [1058, 157] on button "New Claim" at bounding box center [1057, 170] width 91 height 28
select select "0"
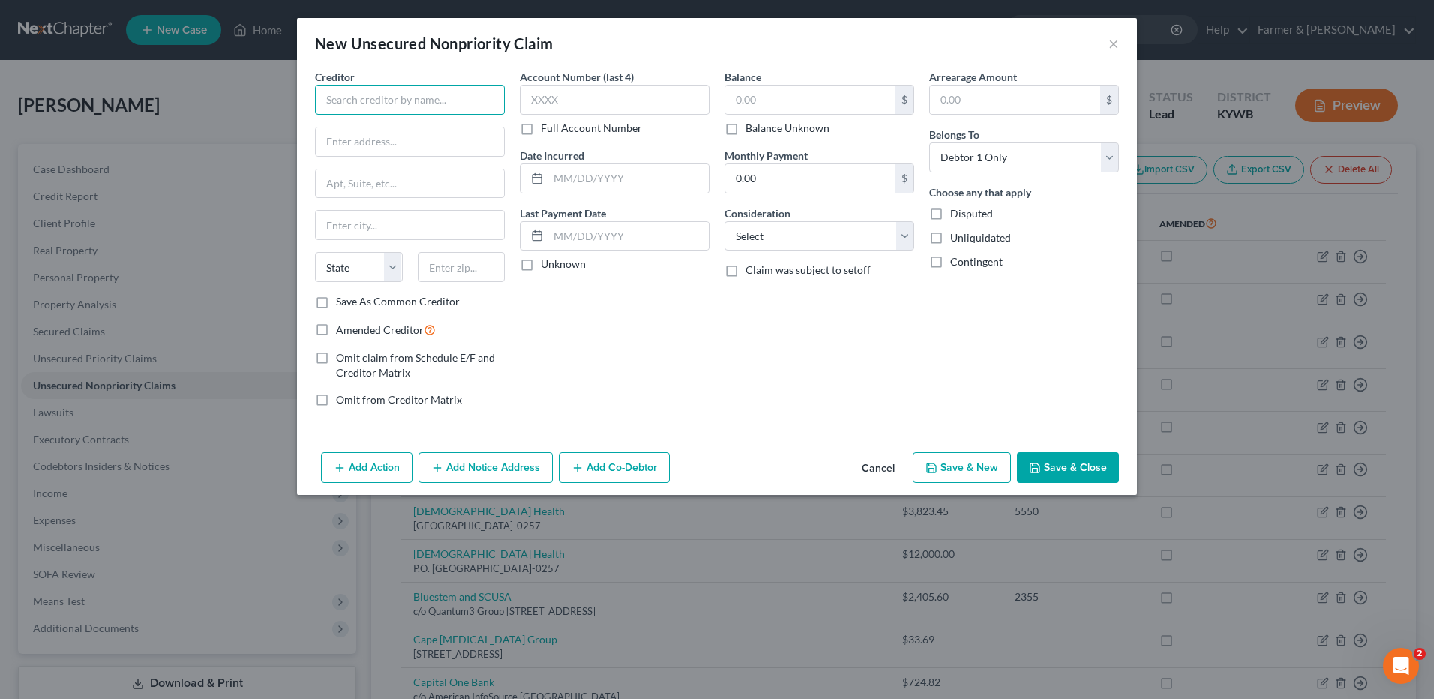
click at [450, 103] on input "text" at bounding box center [410, 100] width 190 height 30
click at [505, 92] on div "Creditor * State AL AK AR AZ CA CO CT DE DC FL GA GU HI ID IL IN IA KS KY LA ME…" at bounding box center [409, 244] width 205 height 350
click at [475, 95] on input "text" at bounding box center [410, 100] width 190 height 30
drag, startPoint x: 459, startPoint y: 97, endPoint x: 308, endPoint y: 95, distance: 150.8
click at [308, 95] on div "Creditor * So. Eastern Physicians State AL AK AR AZ CA CO CT DE DC FL GA GU HI …" at bounding box center [409, 244] width 205 height 350
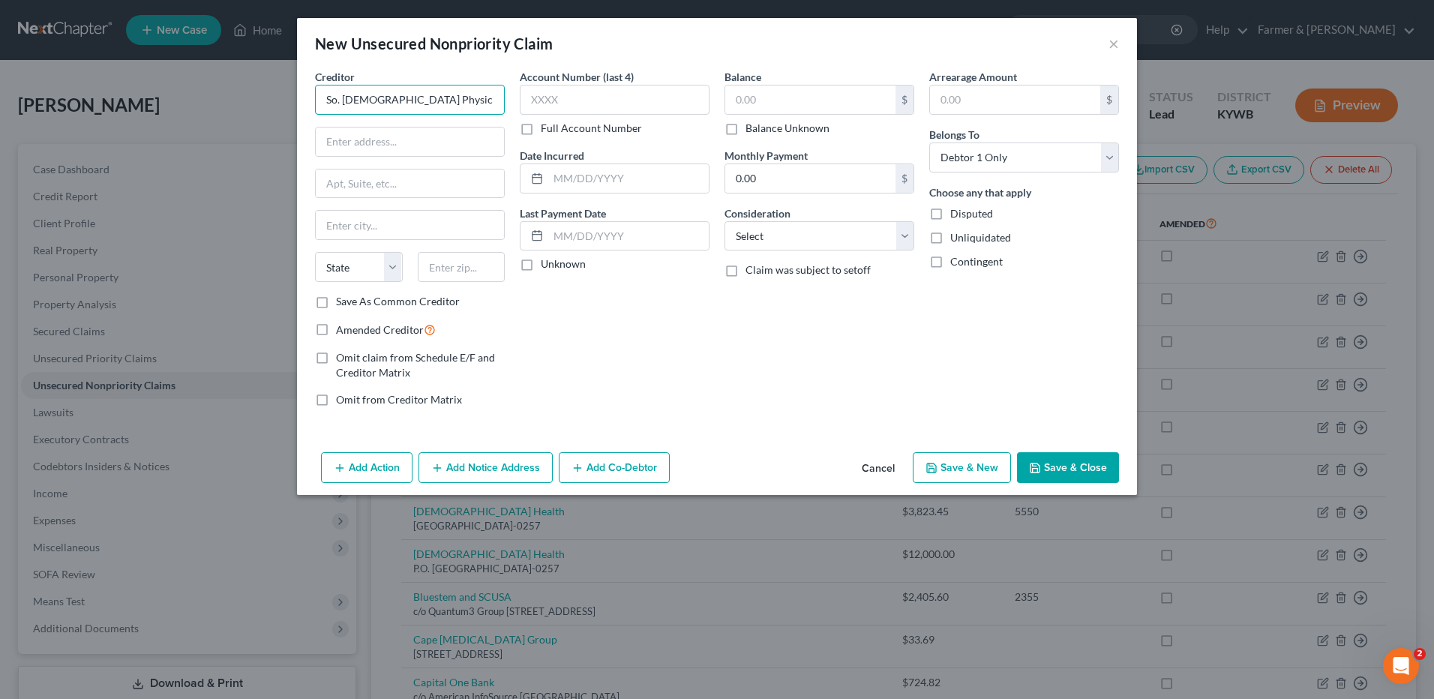
click at [467, 98] on input "So. Eastern Physicians" at bounding box center [410, 100] width 190 height 30
drag, startPoint x: 483, startPoint y: 100, endPoint x: 189, endPoint y: 88, distance: 294.2
click at [189, 88] on div "New Unsecured Nonpriority Claim × Creditor * So. Eastern Physicians State AL AK…" at bounding box center [717, 349] width 1434 height 699
drag, startPoint x: 405, startPoint y: 99, endPoint x: 272, endPoint y: 95, distance: 132.8
click at [272, 95] on div "New Unsecured Nonpriority Claim × Creditor * SE Emergency State AL AK AR AZ CA …" at bounding box center [717, 349] width 1434 height 699
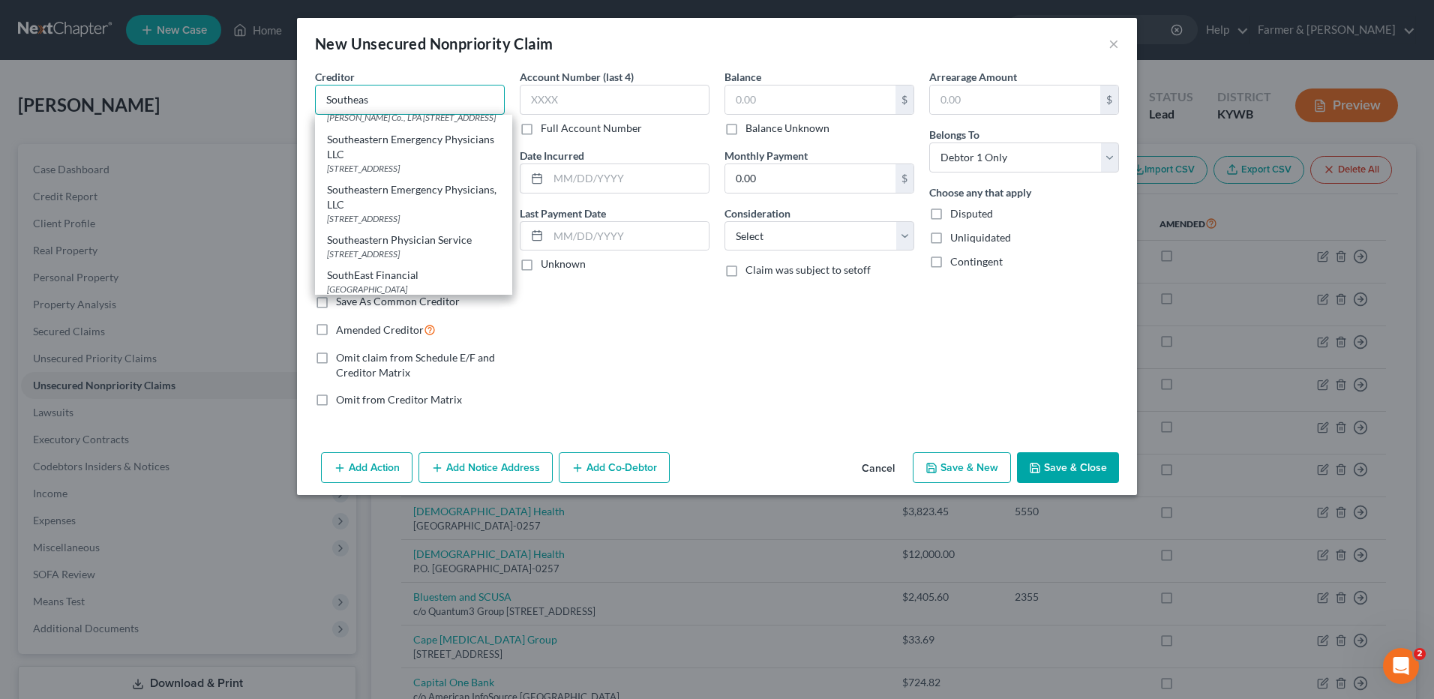
scroll to position [375, 0]
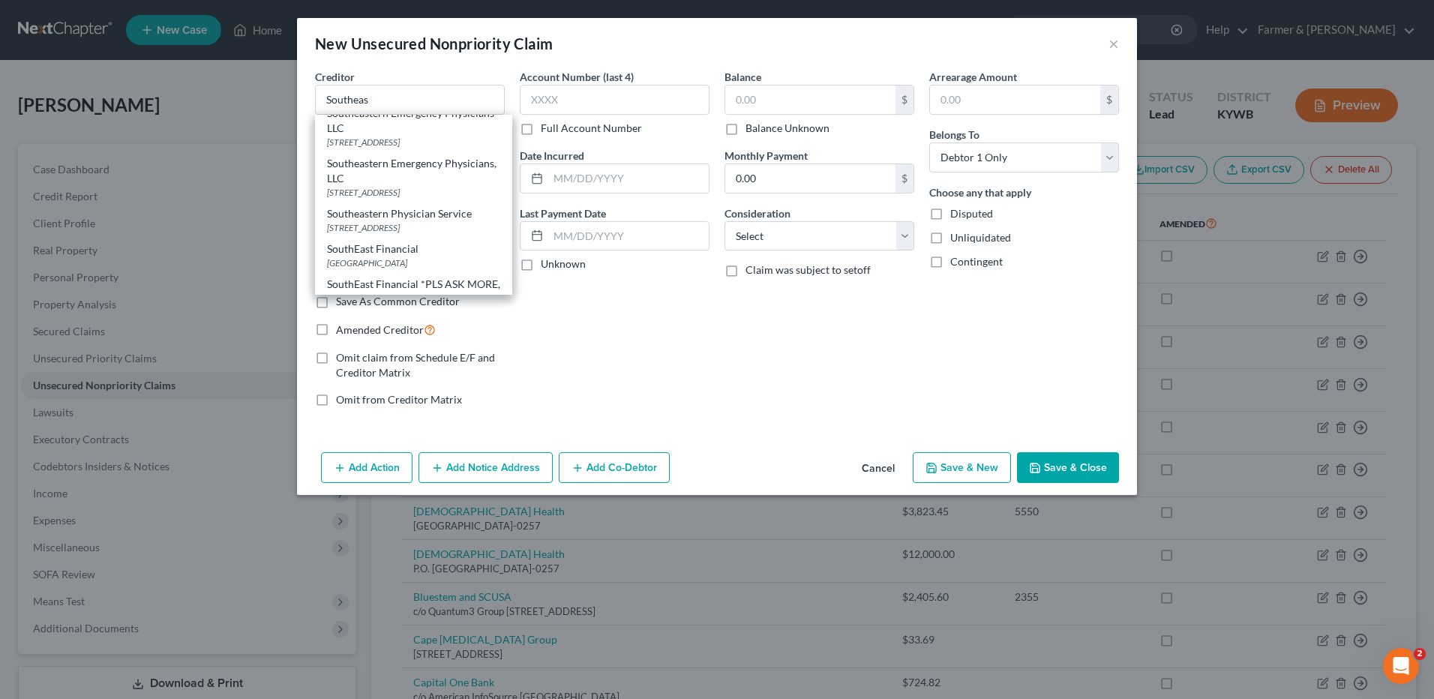
click at [436, 22] on div "Southeastern Emergency Physicians" at bounding box center [413, 14] width 173 height 15
type input "Southeastern Emergency Physicians"
type input "PO Box 740023"
type input "Cincinnati"
select select "36"
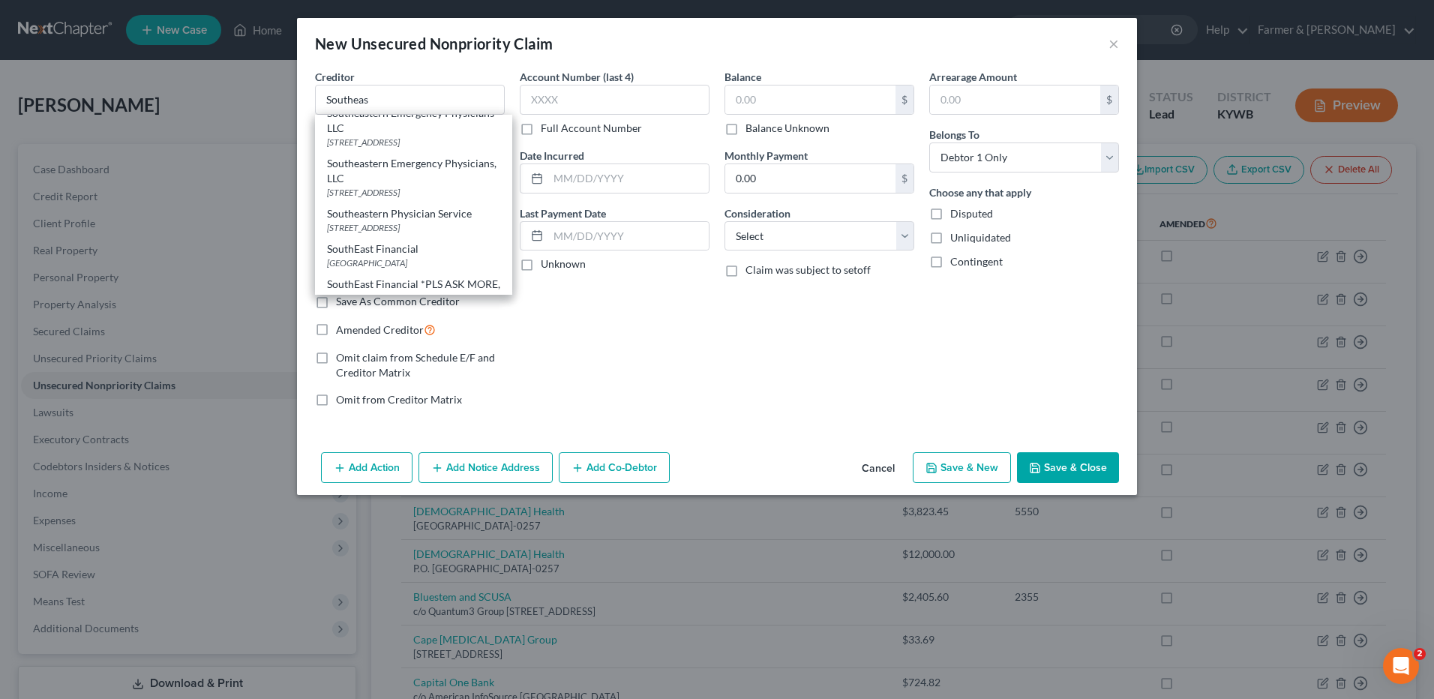
type input "45274"
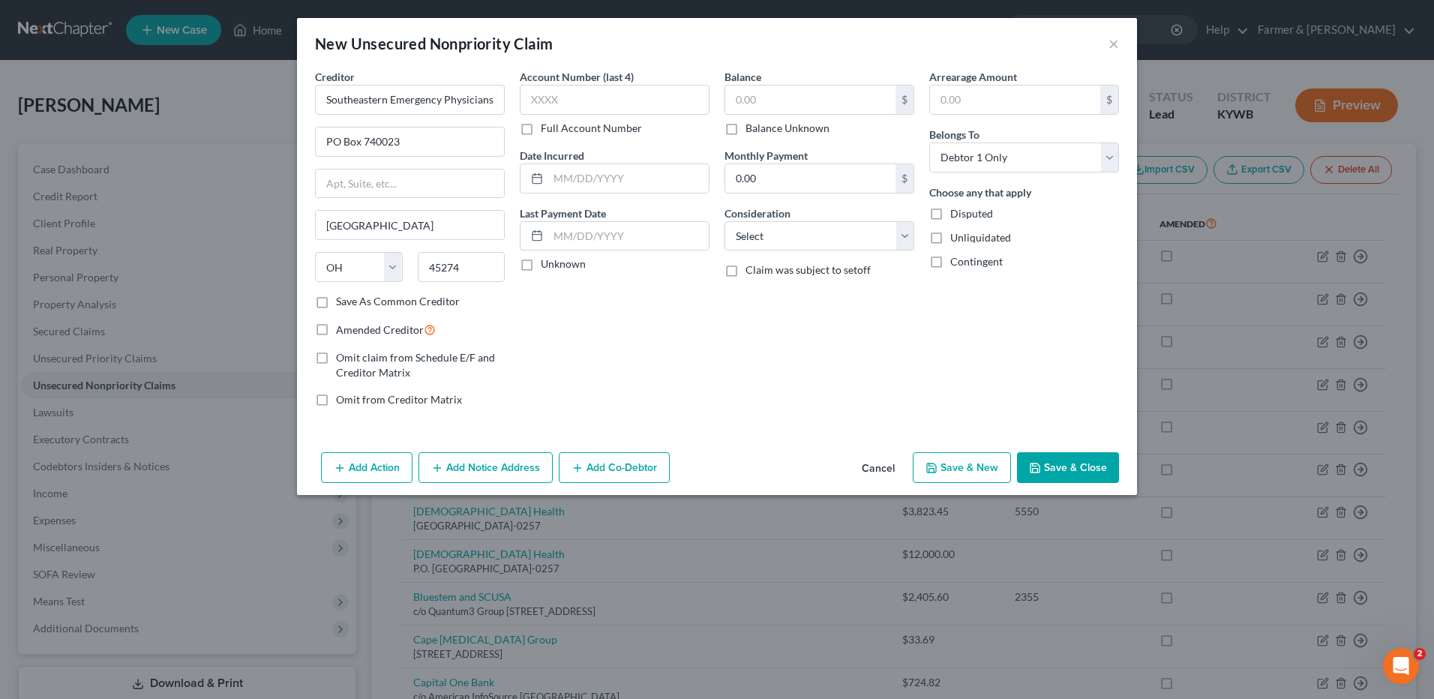
scroll to position [0, 0]
drag, startPoint x: 445, startPoint y: 100, endPoint x: 393, endPoint y: 98, distance: 51.8
click at [393, 98] on input "Southeastern Emergency Physicians" at bounding box center [410, 100] width 190 height 30
type input "Southeastern Physicians"
click at [745, 129] on label "Balance Unknown" at bounding box center [787, 128] width 84 height 15
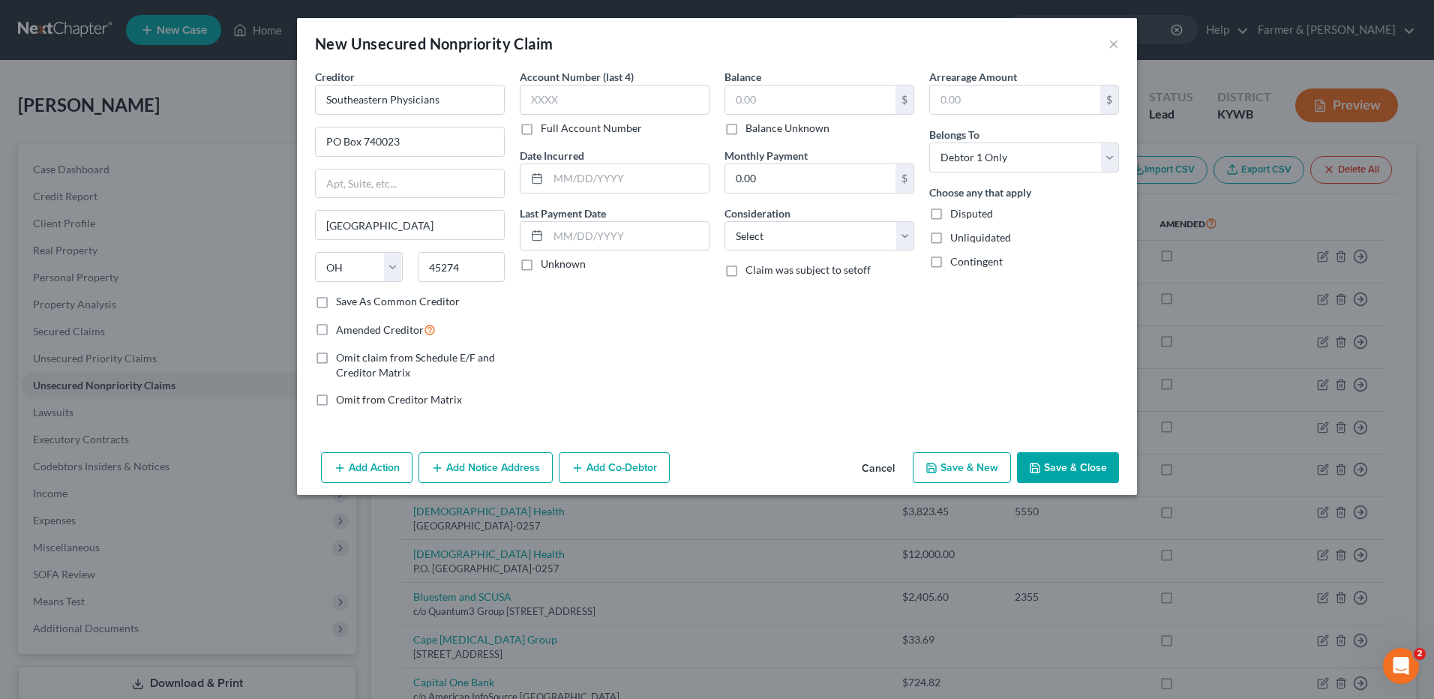
click at [751, 129] on input "Balance Unknown" at bounding box center [756, 126] width 10 height 10
checkbox input "true"
type input "0.00"
click at [1096, 464] on button "Save & Close" at bounding box center [1068, 467] width 102 height 31
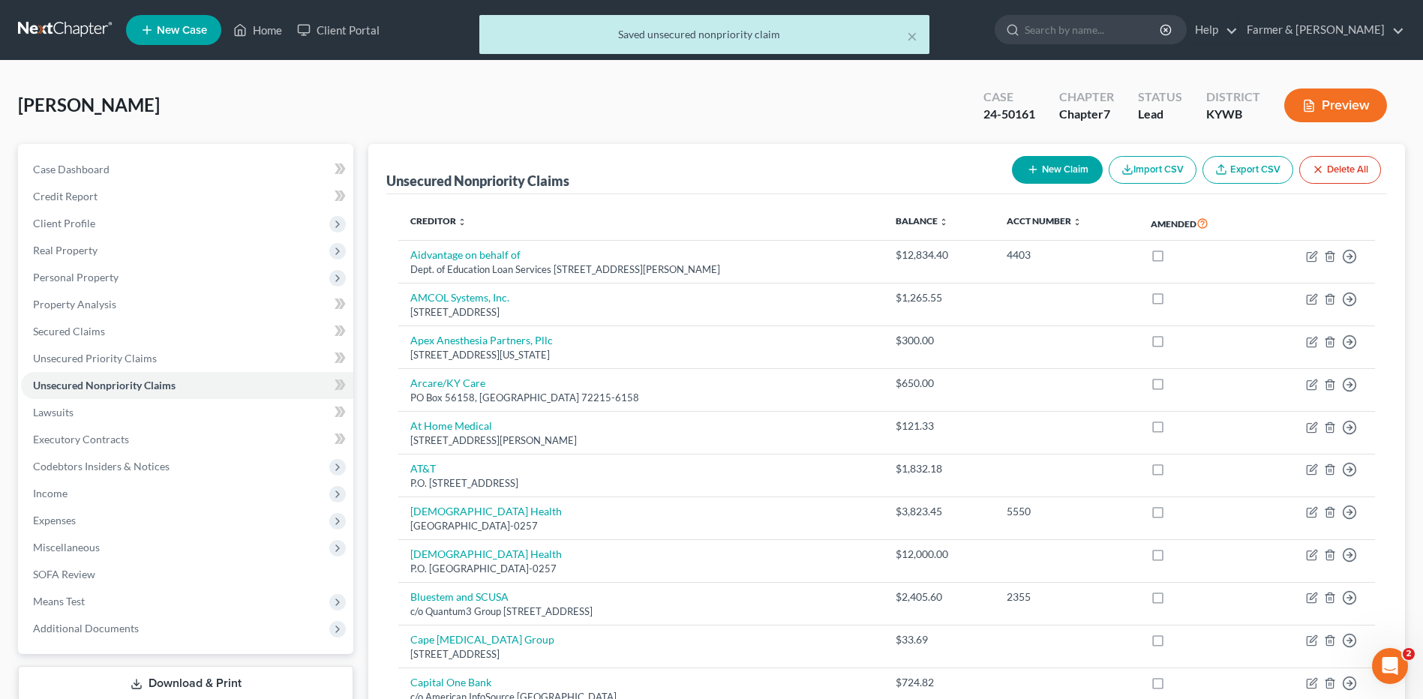
click at [1050, 168] on button "New Claim" at bounding box center [1057, 170] width 91 height 28
select select "0"
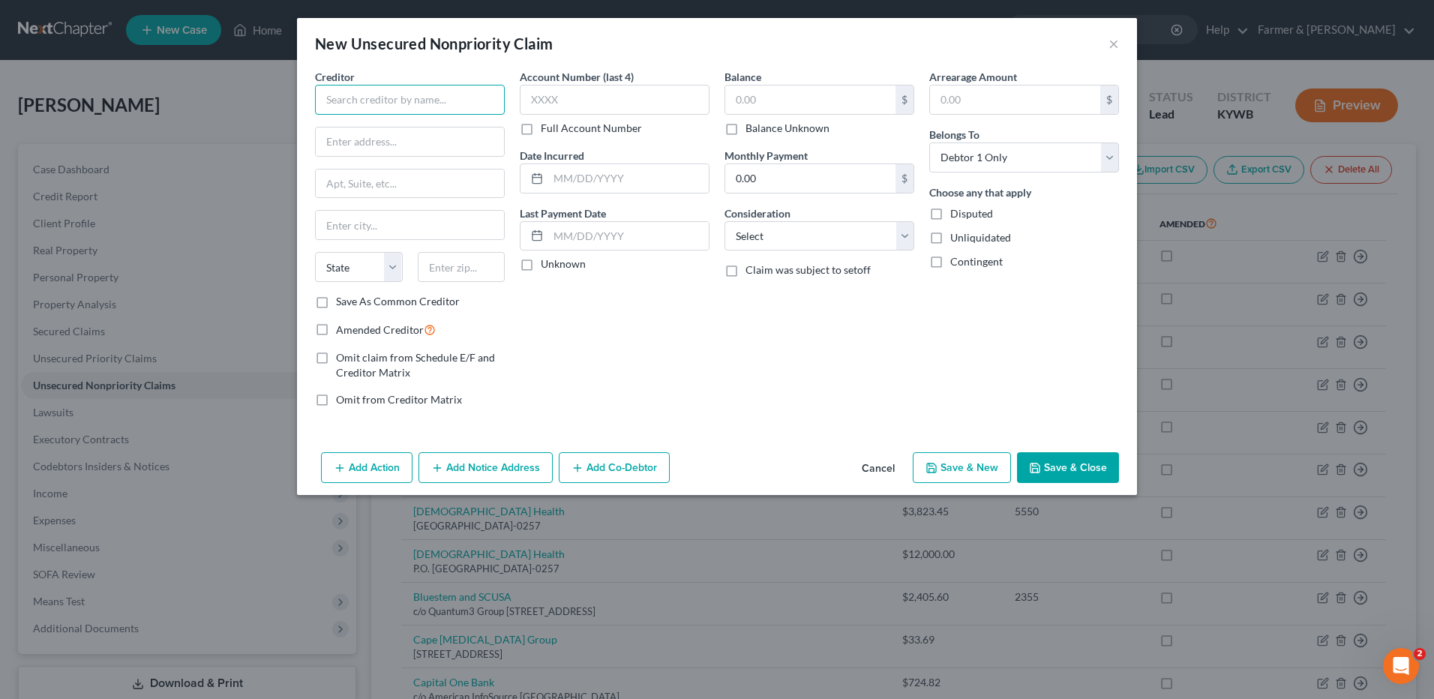
click at [481, 105] on input "text" at bounding box center [410, 100] width 190 height 30
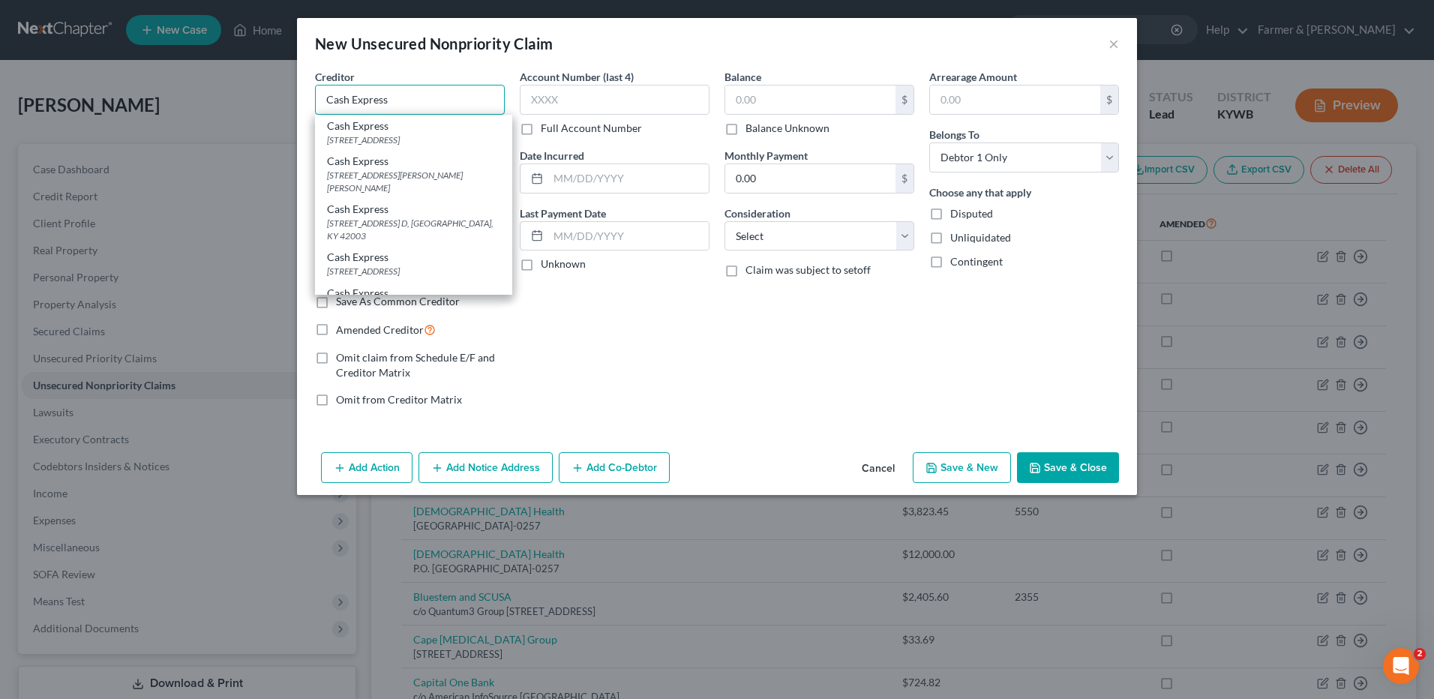
type input "Cash Express"
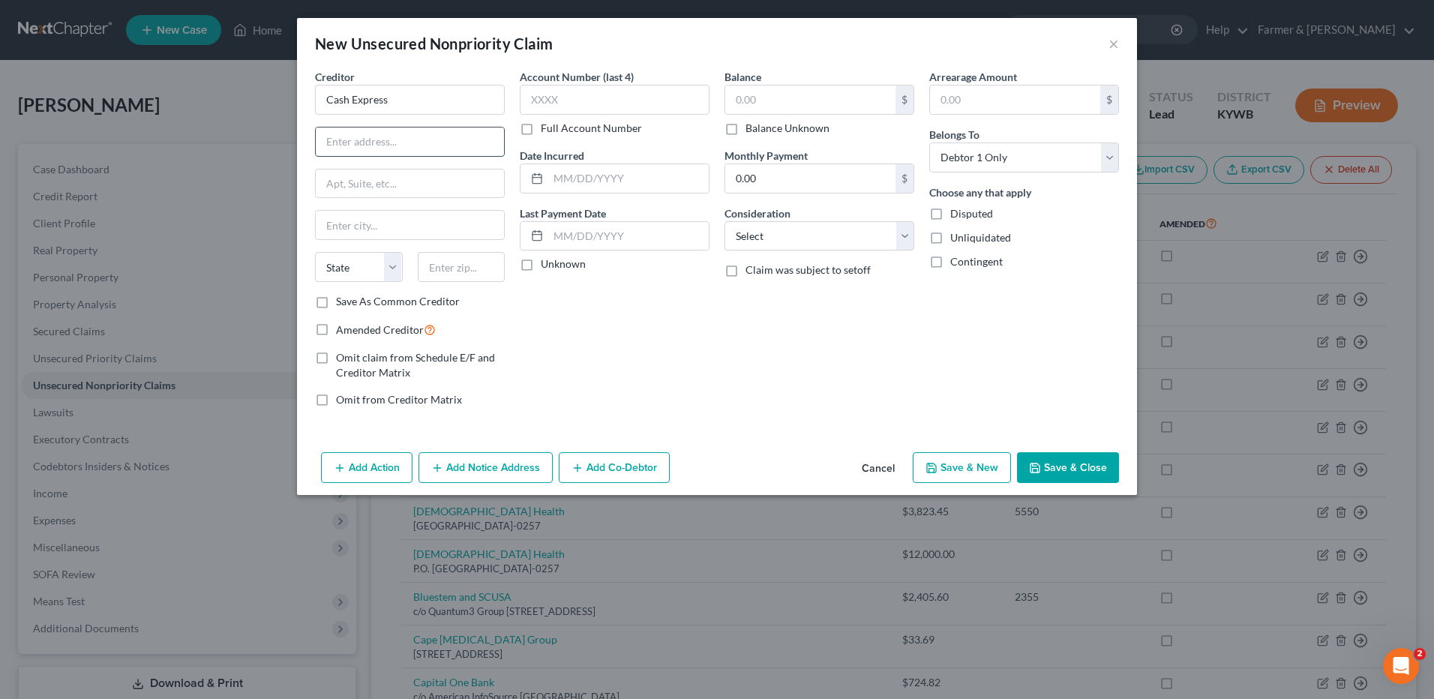
click at [444, 145] on input "text" at bounding box center [410, 141] width 188 height 28
type input "2621 Wayne Sullivan Dr."
type input "Paducah"
select select "18"
type input "42003"
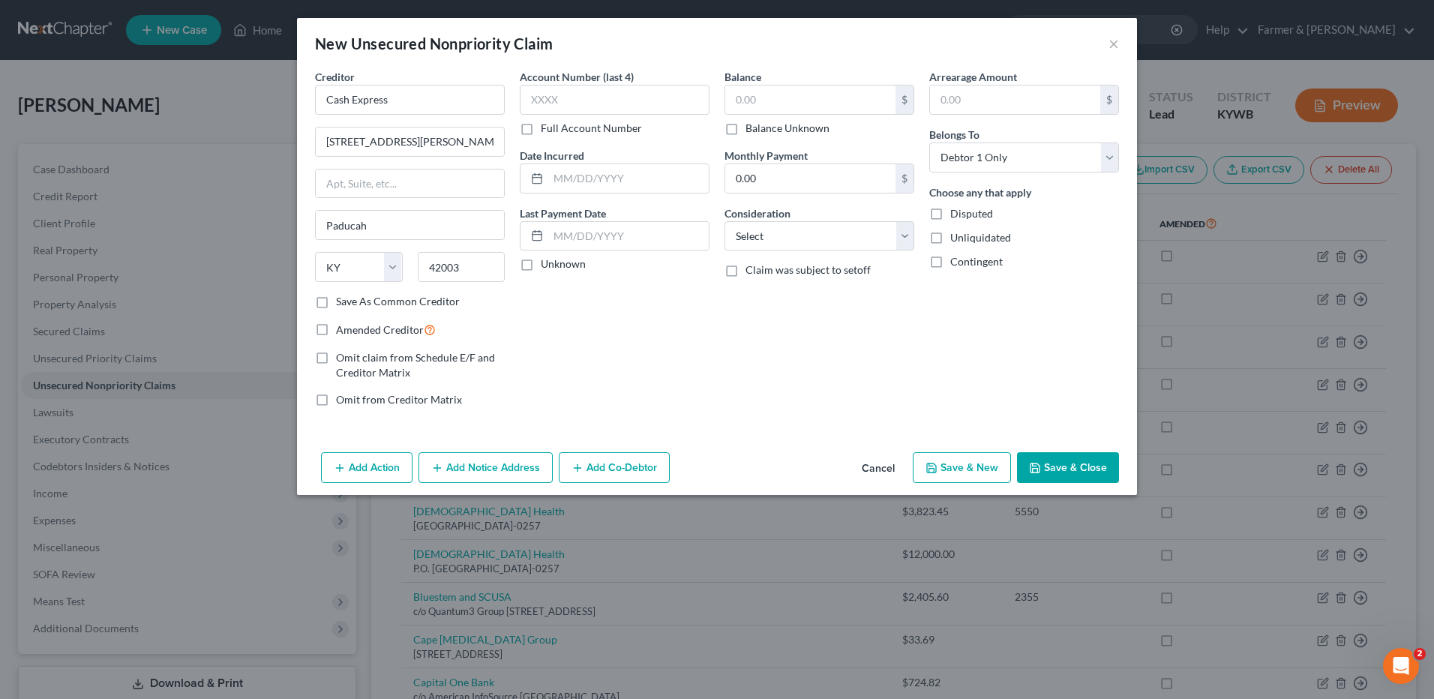
click at [745, 127] on label "Balance Unknown" at bounding box center [787, 128] width 84 height 15
click at [751, 127] on input "Balance Unknown" at bounding box center [756, 126] width 10 height 10
checkbox input "true"
type input "0.00"
drag, startPoint x: 1099, startPoint y: 473, endPoint x: 1333, endPoint y: 514, distance: 238.2
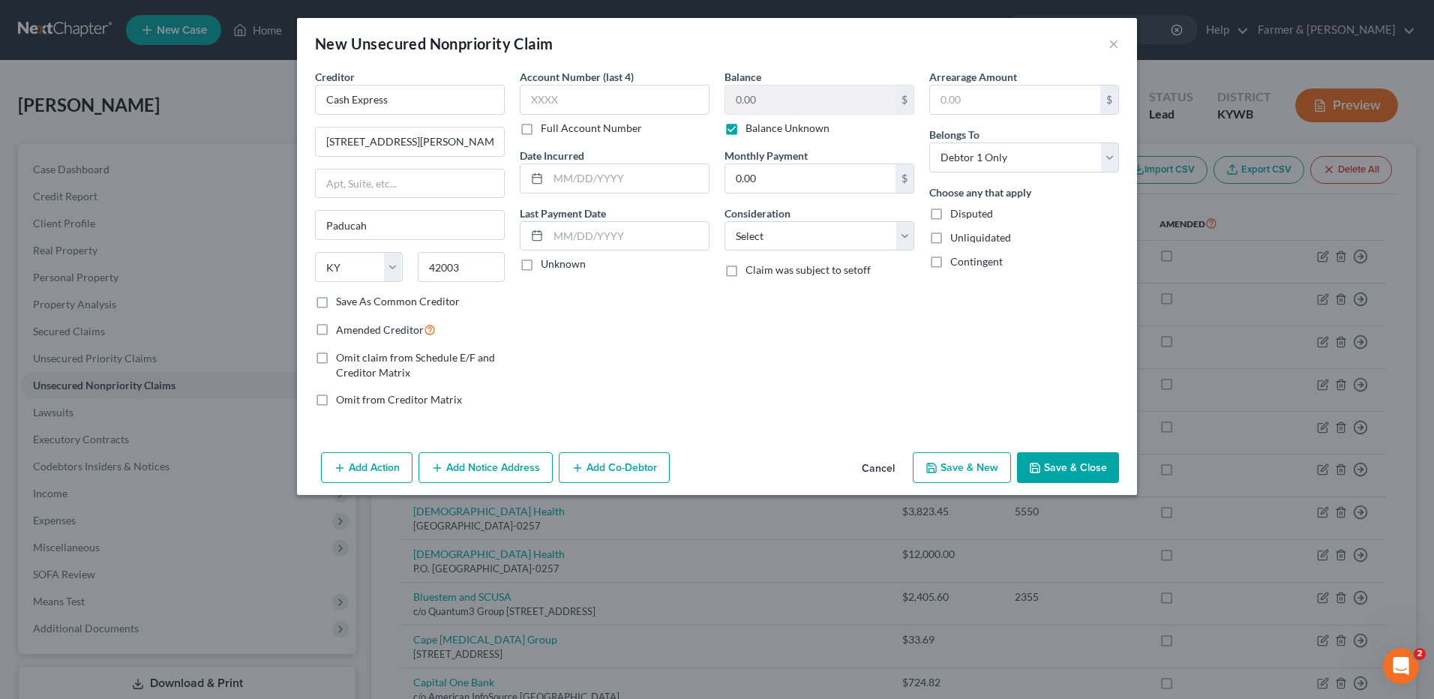
click at [1098, 472] on button "Save & Close" at bounding box center [1068, 467] width 102 height 31
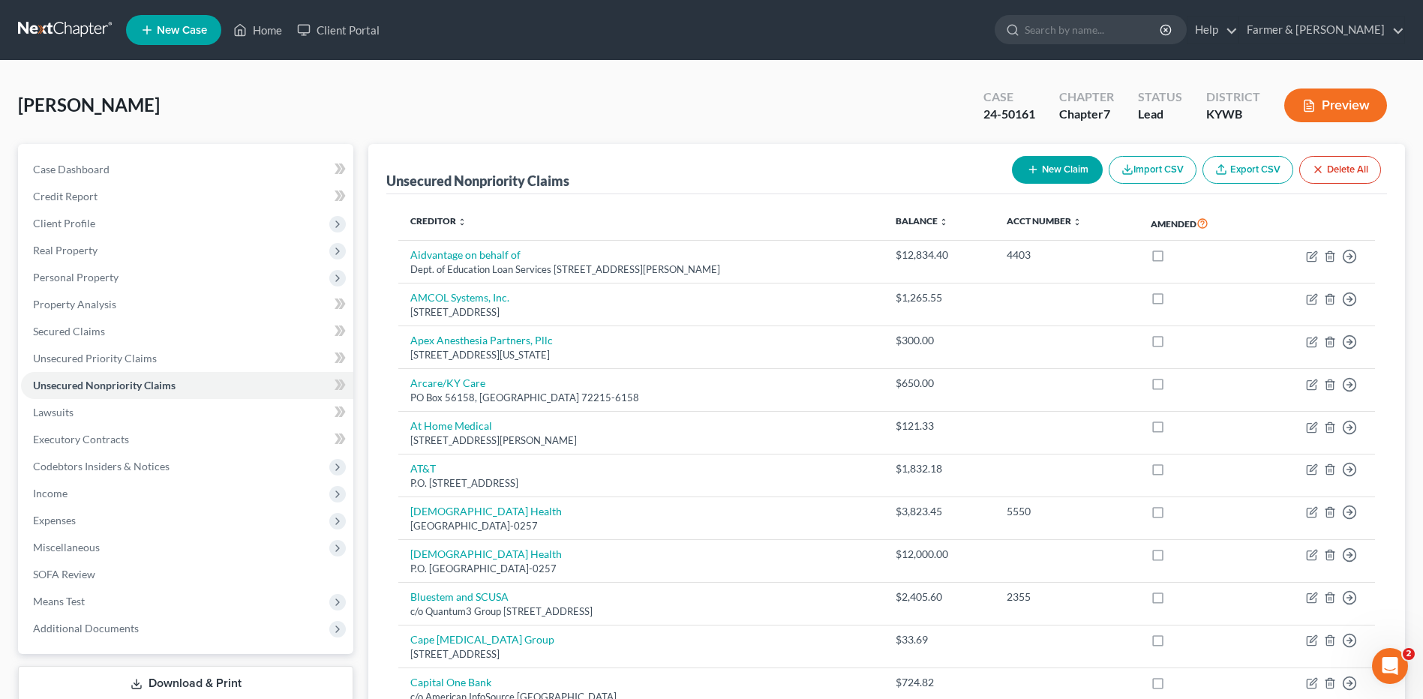
click at [1065, 168] on button "New Claim" at bounding box center [1057, 170] width 91 height 28
select select "0"
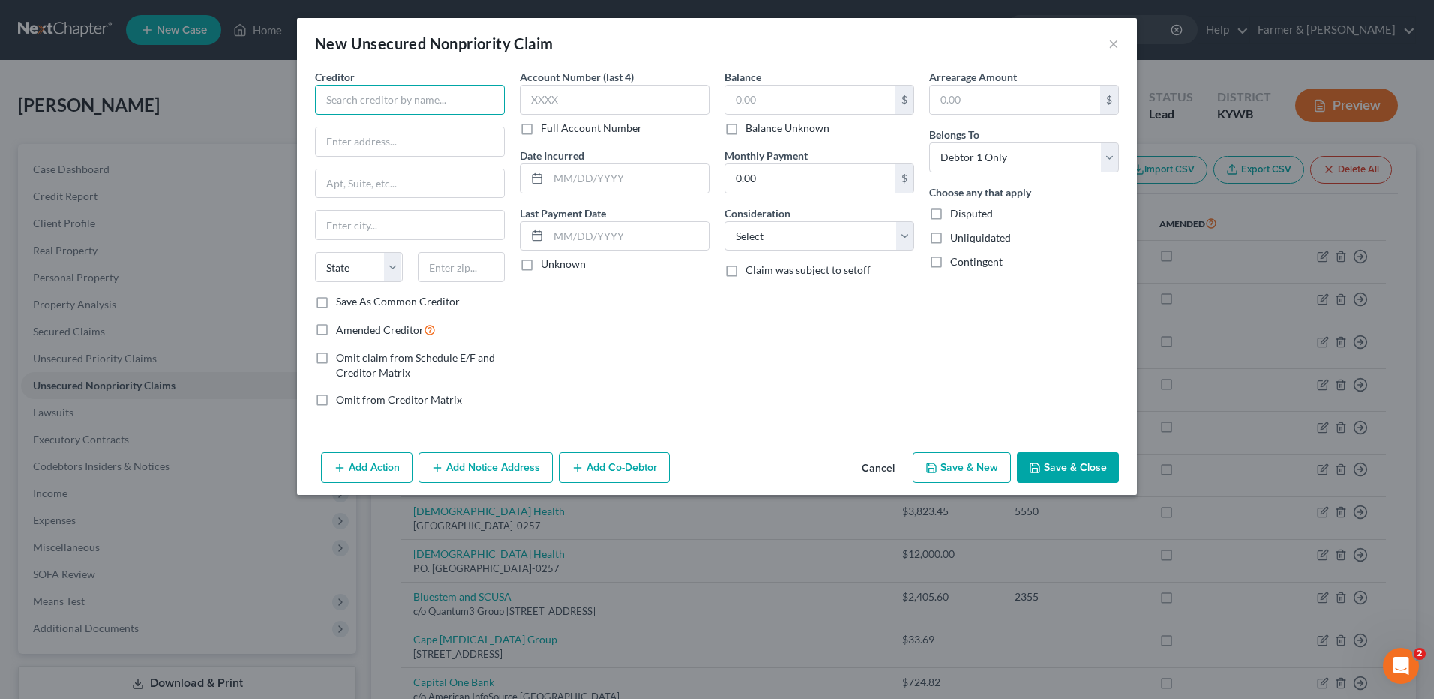
click at [374, 108] on input "text" at bounding box center [410, 100] width 190 height 30
type input "Ultra"
type input "PO Box 659820"
type input "San Antonio"
select select "45"
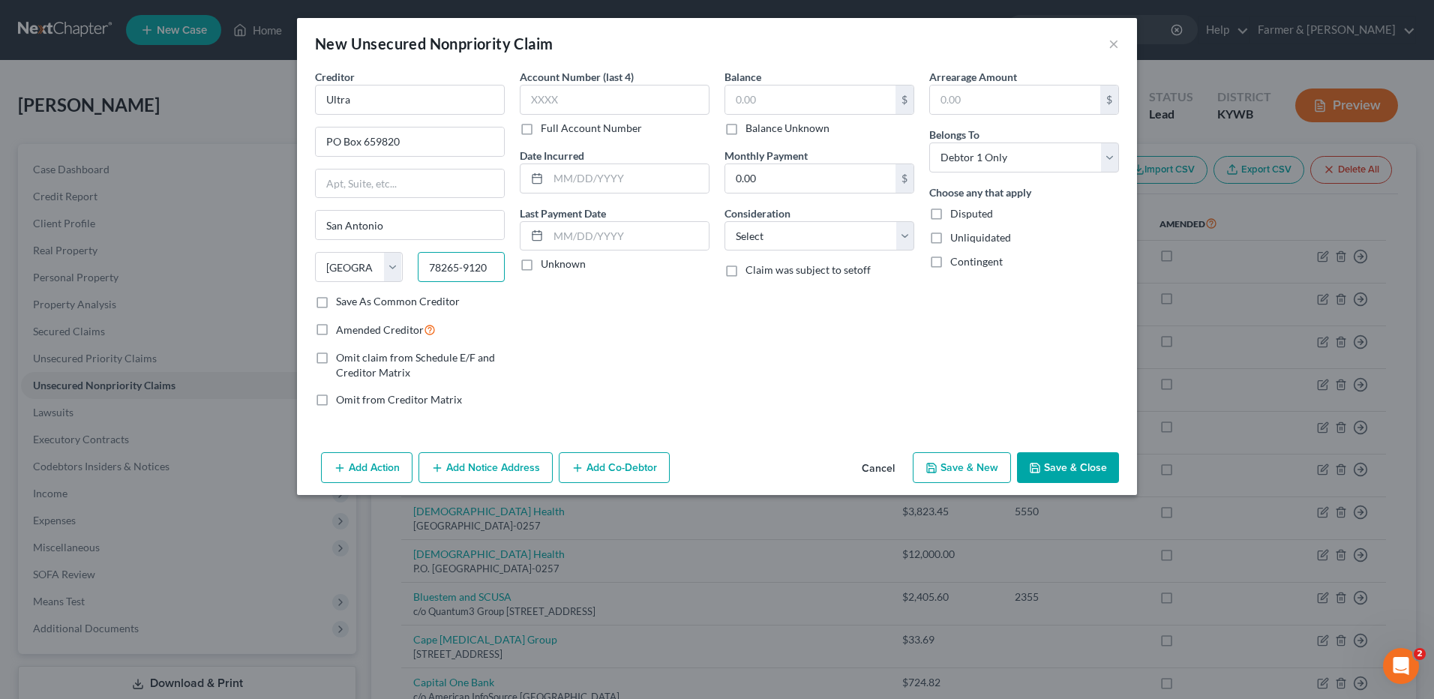
type input "78265-9120"
click at [745, 127] on label "Balance Unknown" at bounding box center [787, 128] width 84 height 15
click at [751, 127] on input "Balance Unknown" at bounding box center [756, 126] width 10 height 10
checkbox input "true"
type input "0.00"
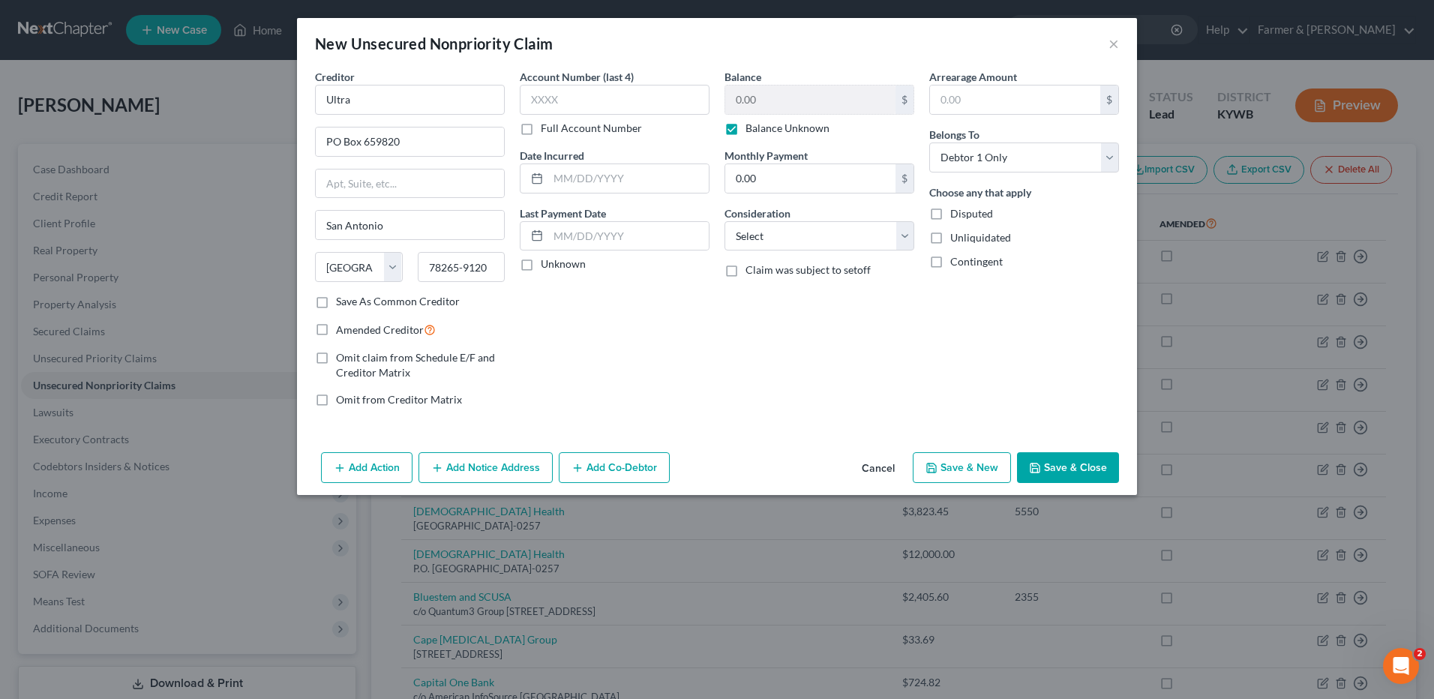
click at [1100, 470] on button "Save & Close" at bounding box center [1068, 467] width 102 height 31
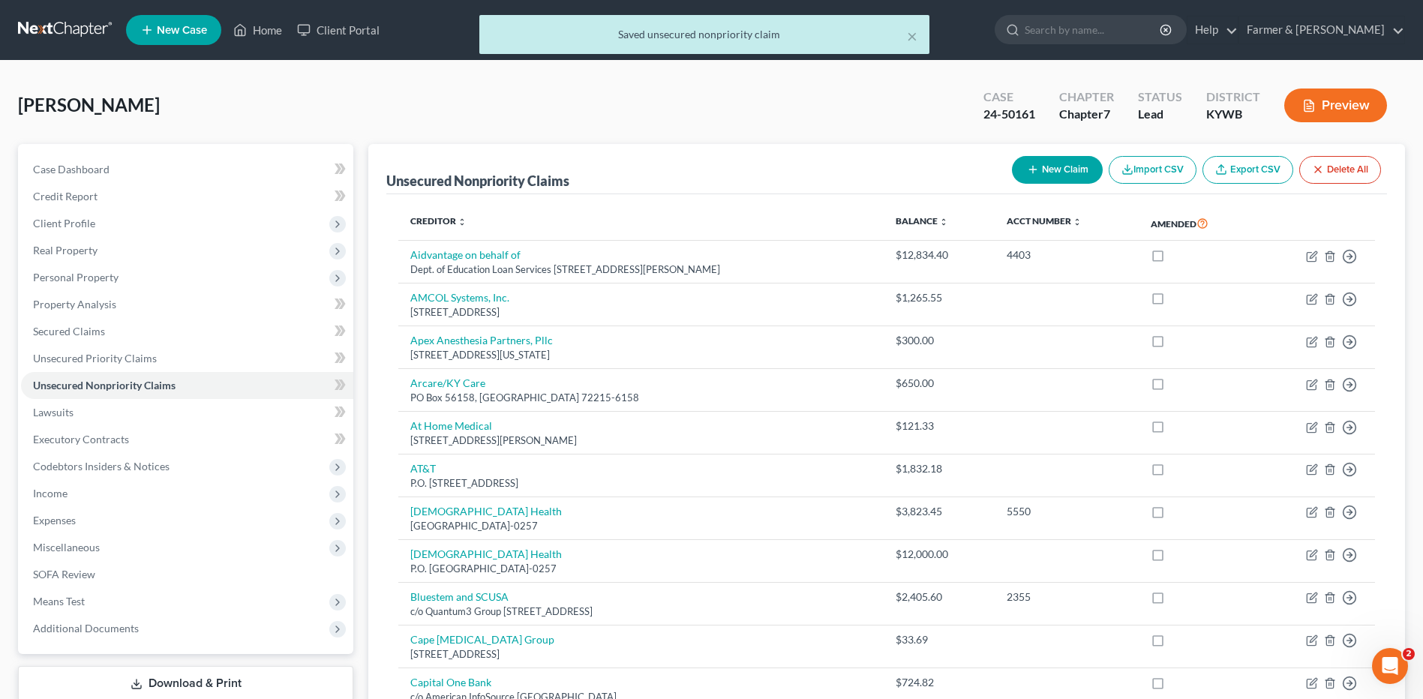
click at [1055, 172] on button "New Claim" at bounding box center [1057, 170] width 91 height 28
select select "0"
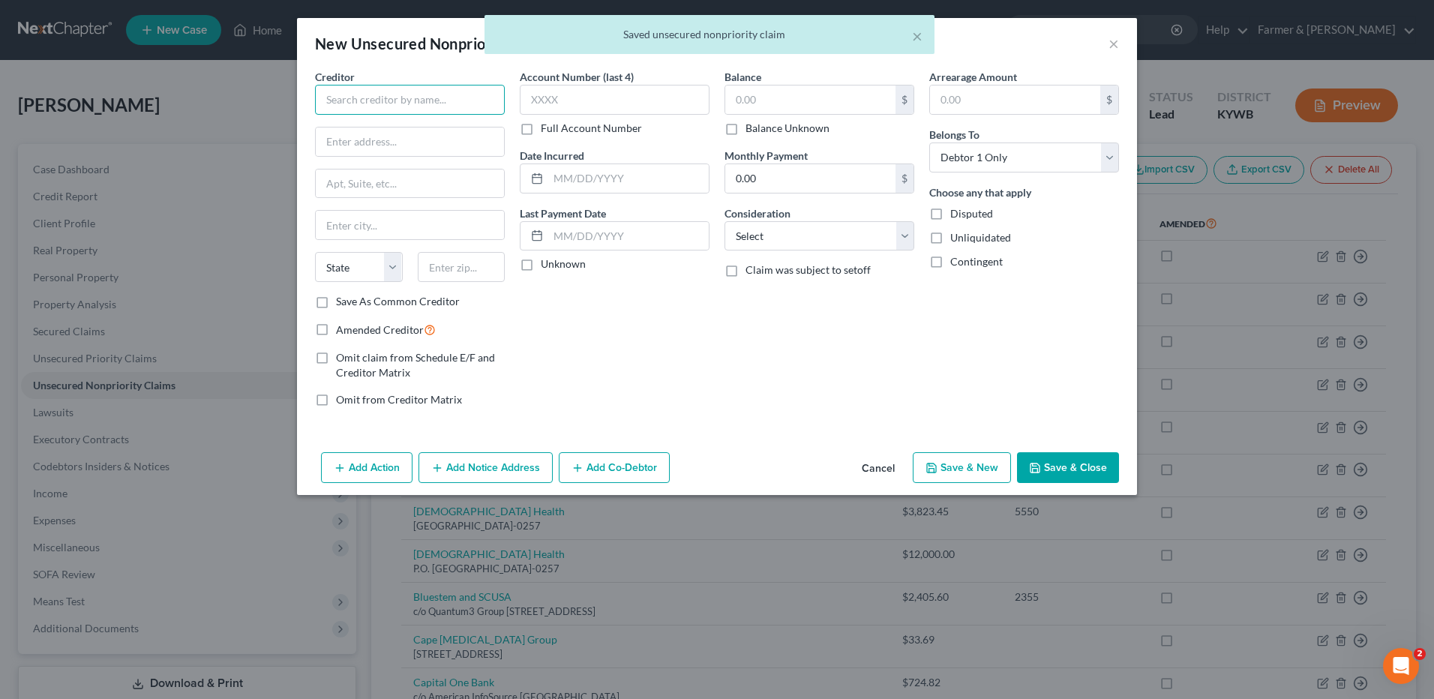
click at [430, 104] on input "text" at bounding box center [410, 100] width 190 height 30
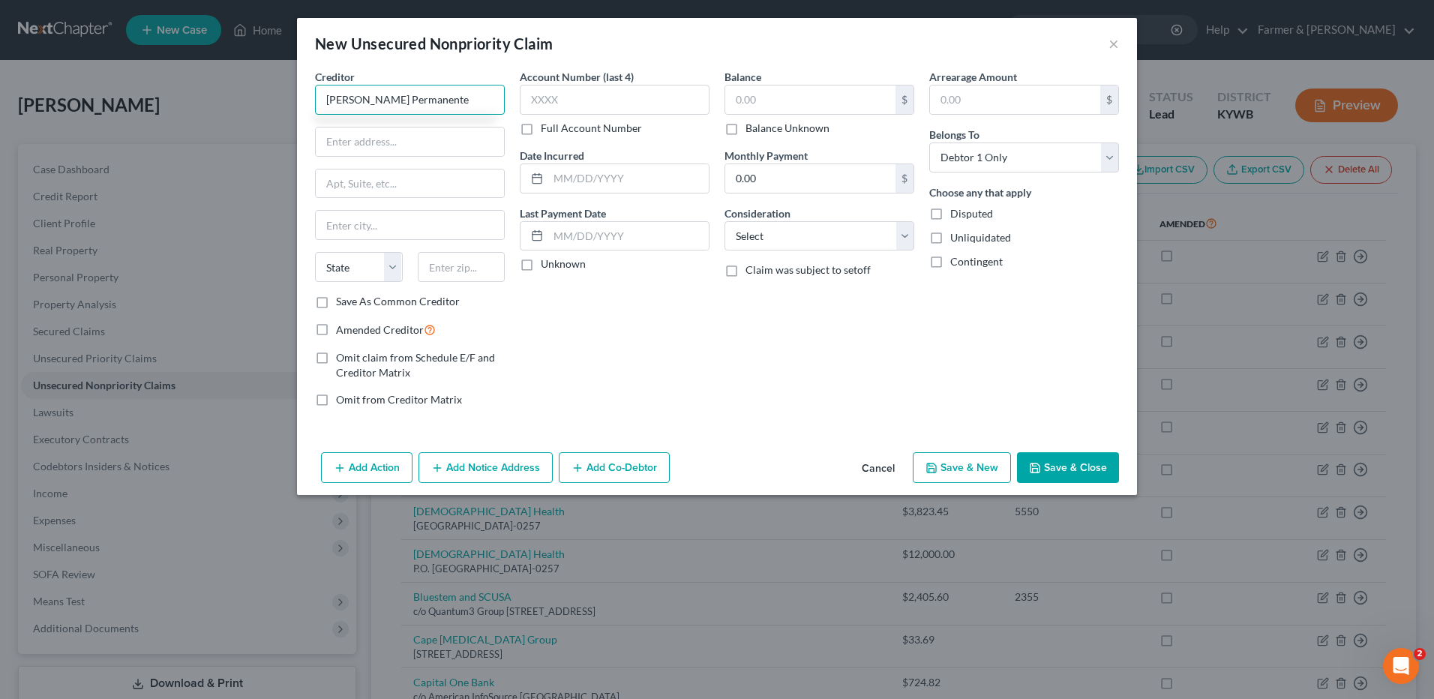
type input "Kaiser Permanente"
click at [419, 141] on input "text" at bounding box center [410, 141] width 188 height 28
type input "PO Box 34584"
type input "Seattle"
select select "50"
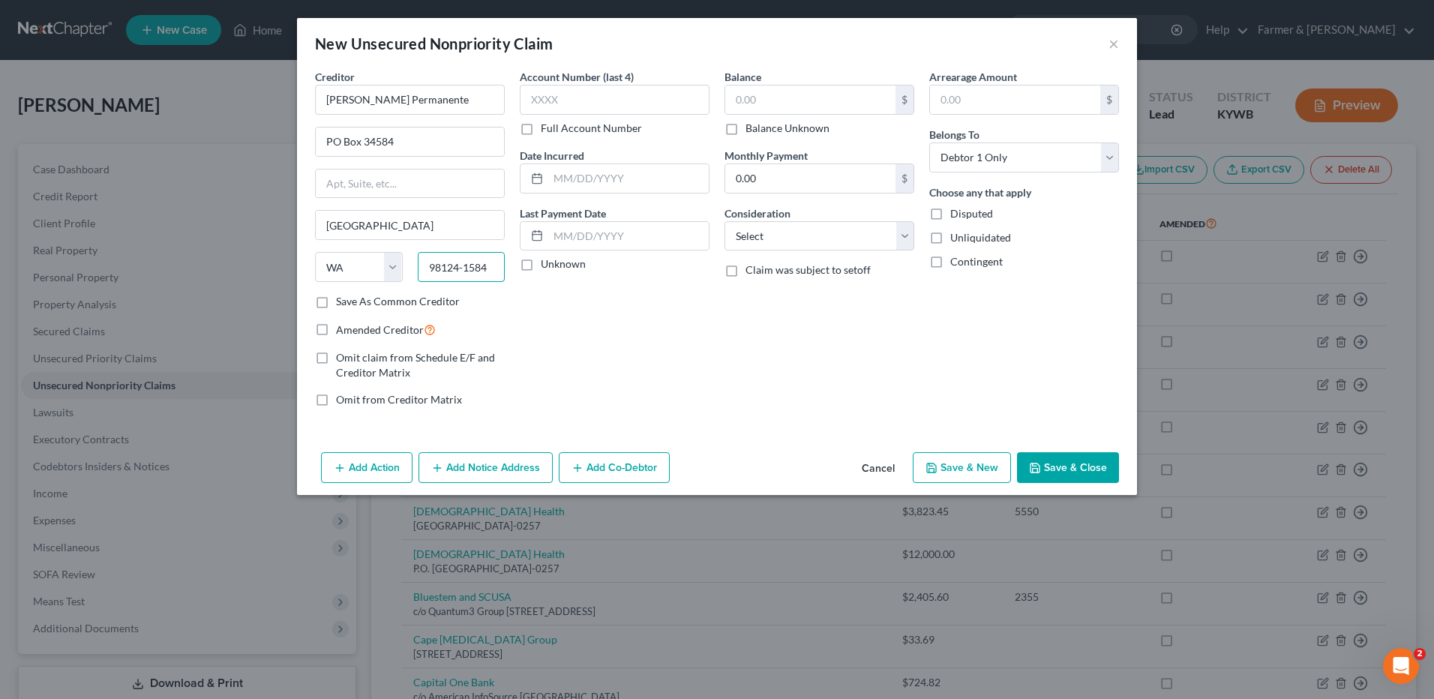
type input "98124-1584"
click at [745, 130] on label "Balance Unknown" at bounding box center [787, 128] width 84 height 15
click at [751, 130] on input "Balance Unknown" at bounding box center [756, 126] width 10 height 10
checkbox input "true"
type input "0.00"
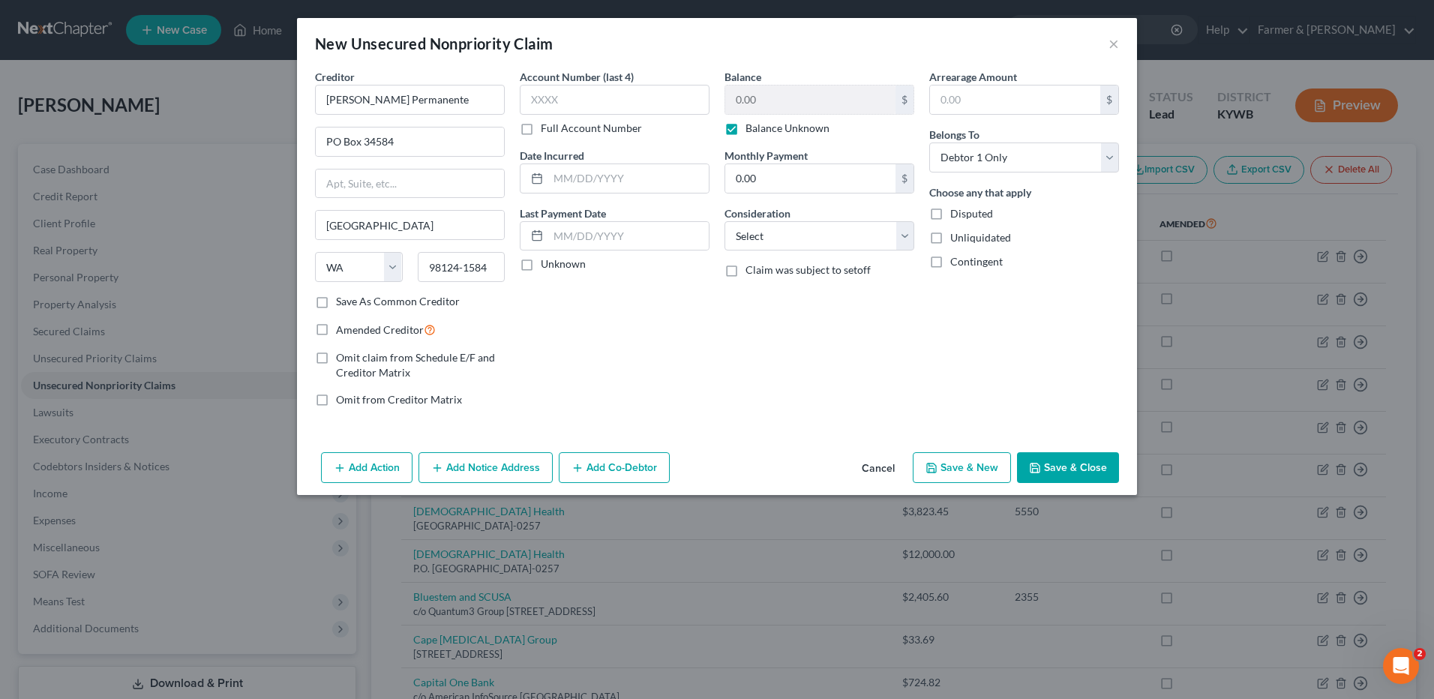
click at [1102, 464] on button "Save & Close" at bounding box center [1068, 467] width 102 height 31
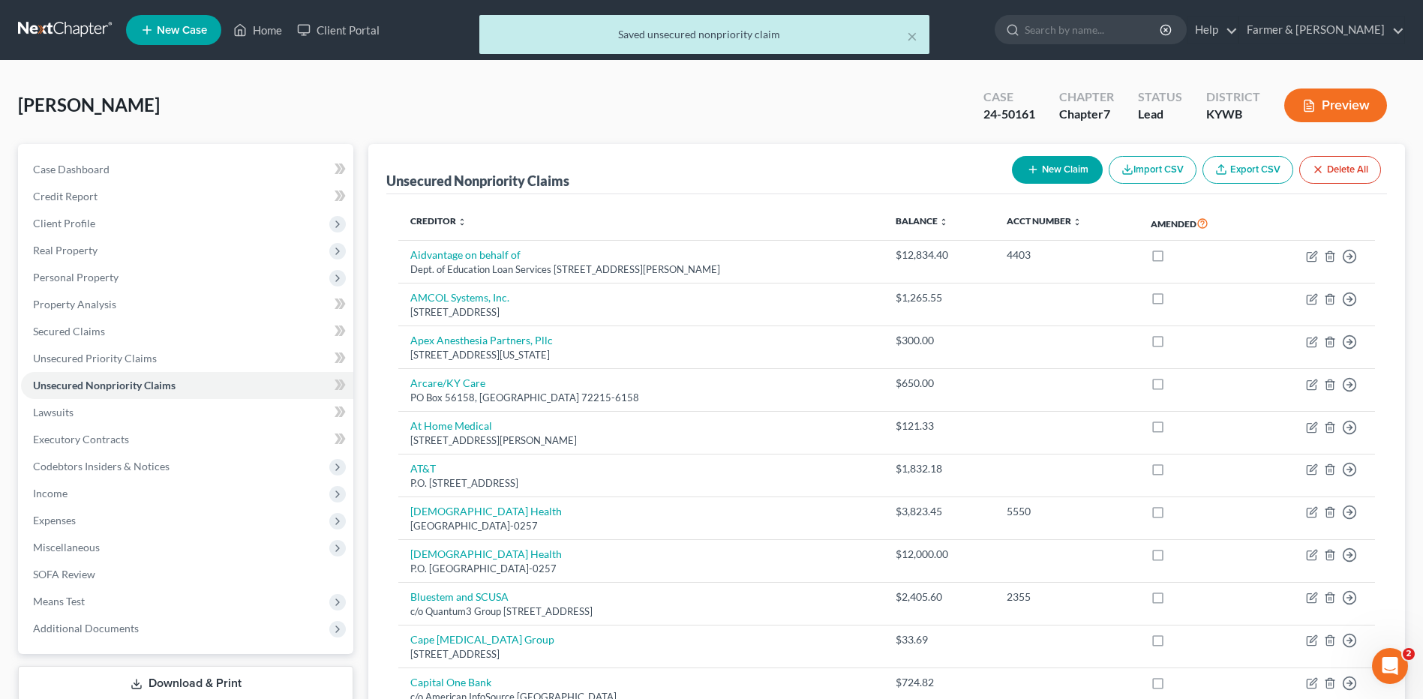
click at [1067, 160] on button "New Claim" at bounding box center [1057, 170] width 91 height 28
select select "0"
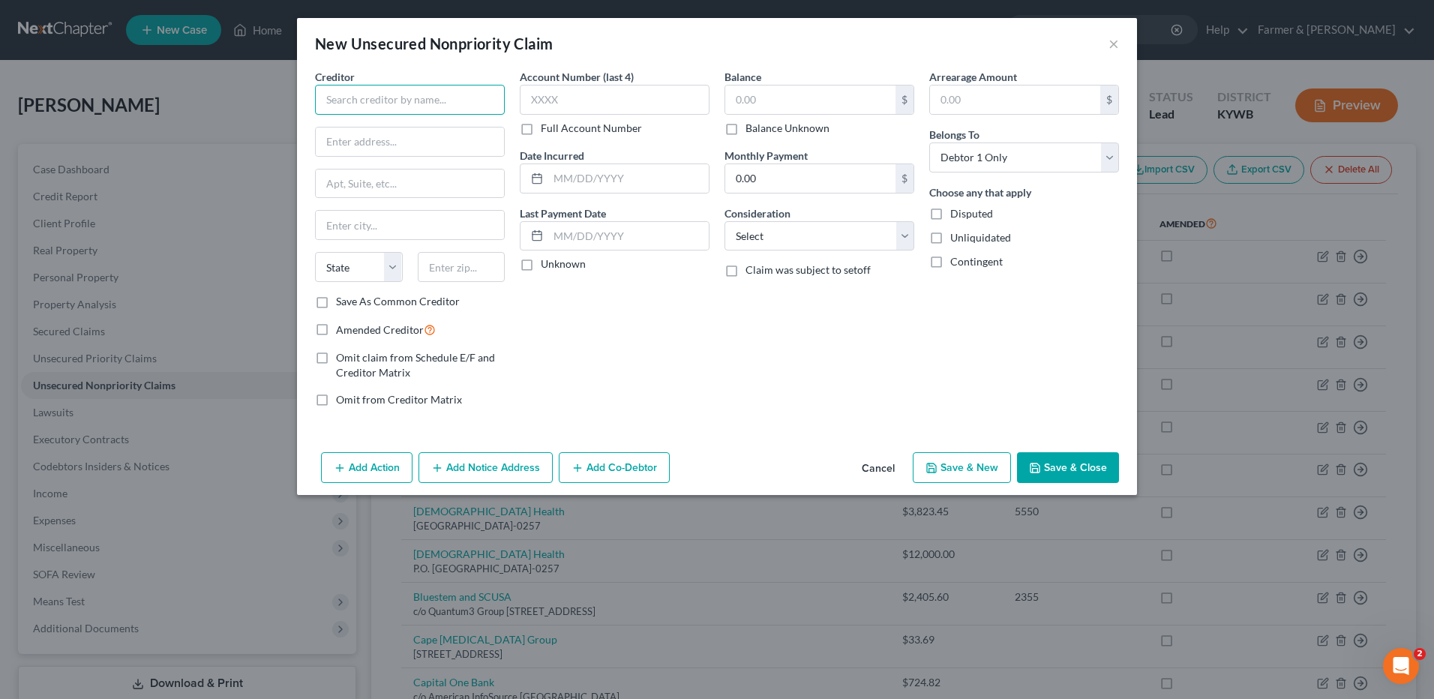
click at [495, 100] on input "text" at bounding box center [410, 100] width 190 height 30
click at [487, 101] on input "Pathology Associates" at bounding box center [410, 100] width 190 height 30
drag, startPoint x: 457, startPoint y: 101, endPoint x: 373, endPoint y: 111, distance: 83.8
click at [373, 111] on input "Pathology Associates" at bounding box center [410, 100] width 190 height 30
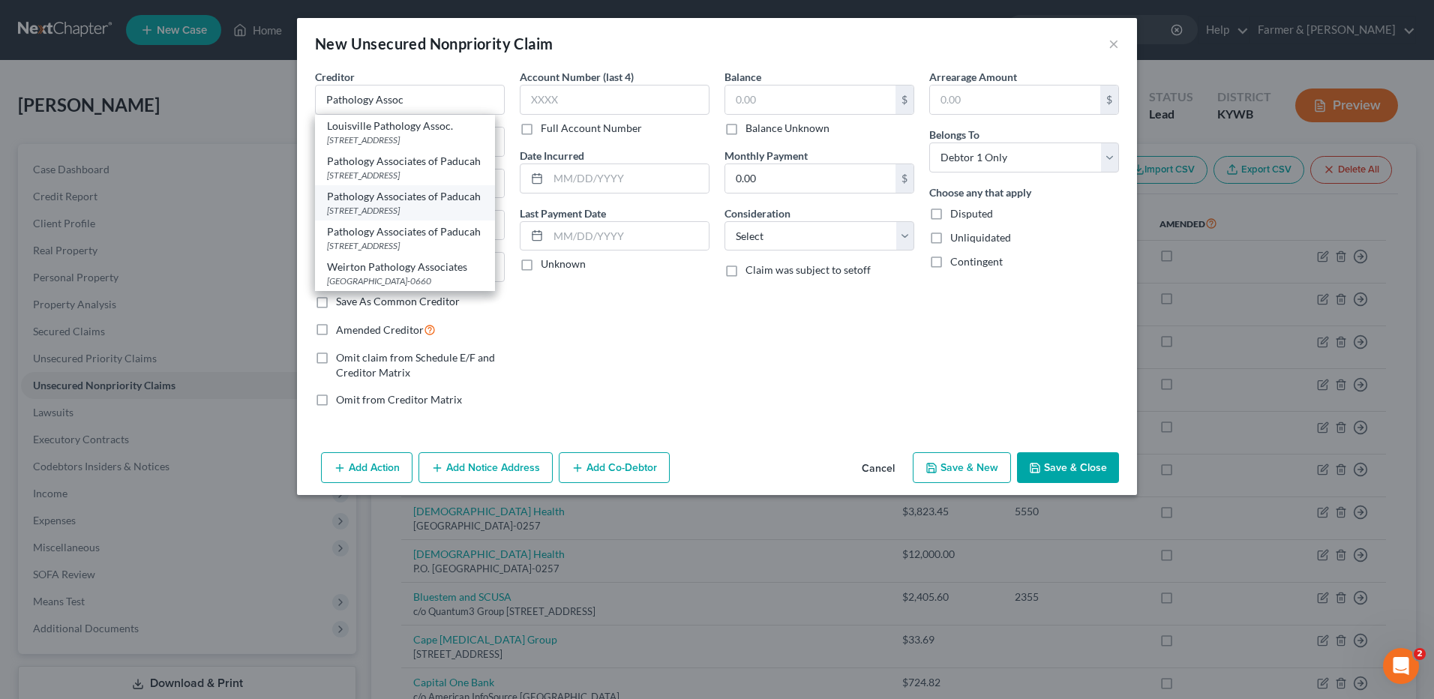
click at [427, 217] on div "PO Box 270387, Saint Louis, MO 63127" at bounding box center [405, 210] width 156 height 13
type input "Pathology Associates of Paducah"
type input "PO Box 270387"
type input "Saint Louis"
select select "26"
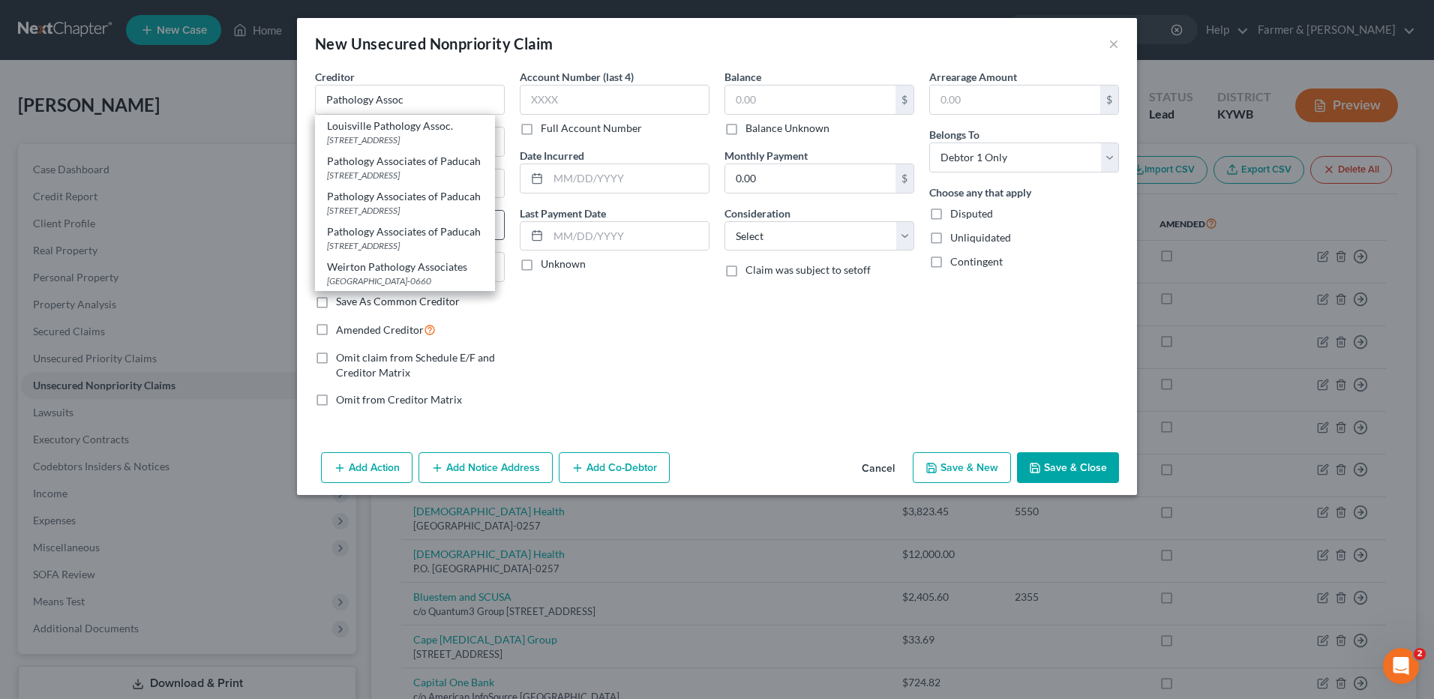
type input "63127"
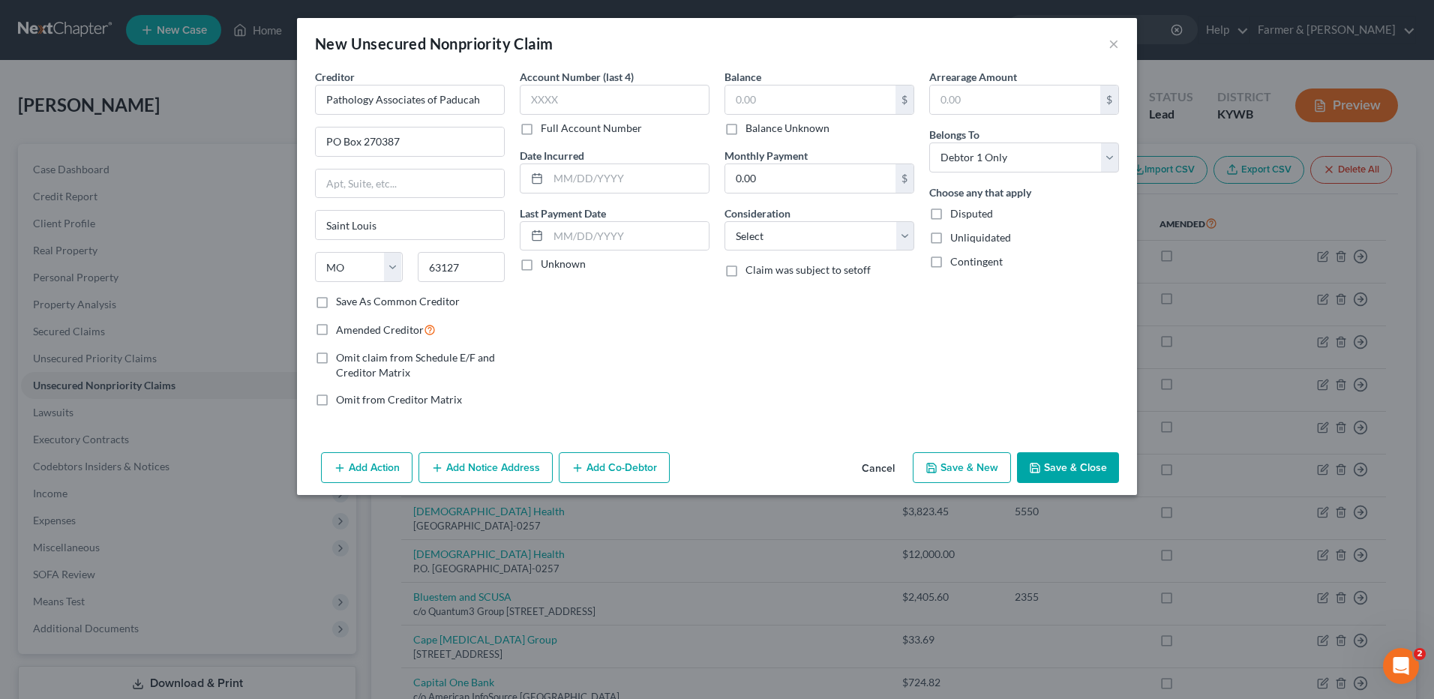
click at [745, 129] on label "Balance Unknown" at bounding box center [787, 128] width 84 height 15
click at [751, 129] on input "Balance Unknown" at bounding box center [756, 126] width 10 height 10
checkbox input "true"
type input "0.00"
click at [1105, 455] on button "Save & Close" at bounding box center [1068, 467] width 102 height 31
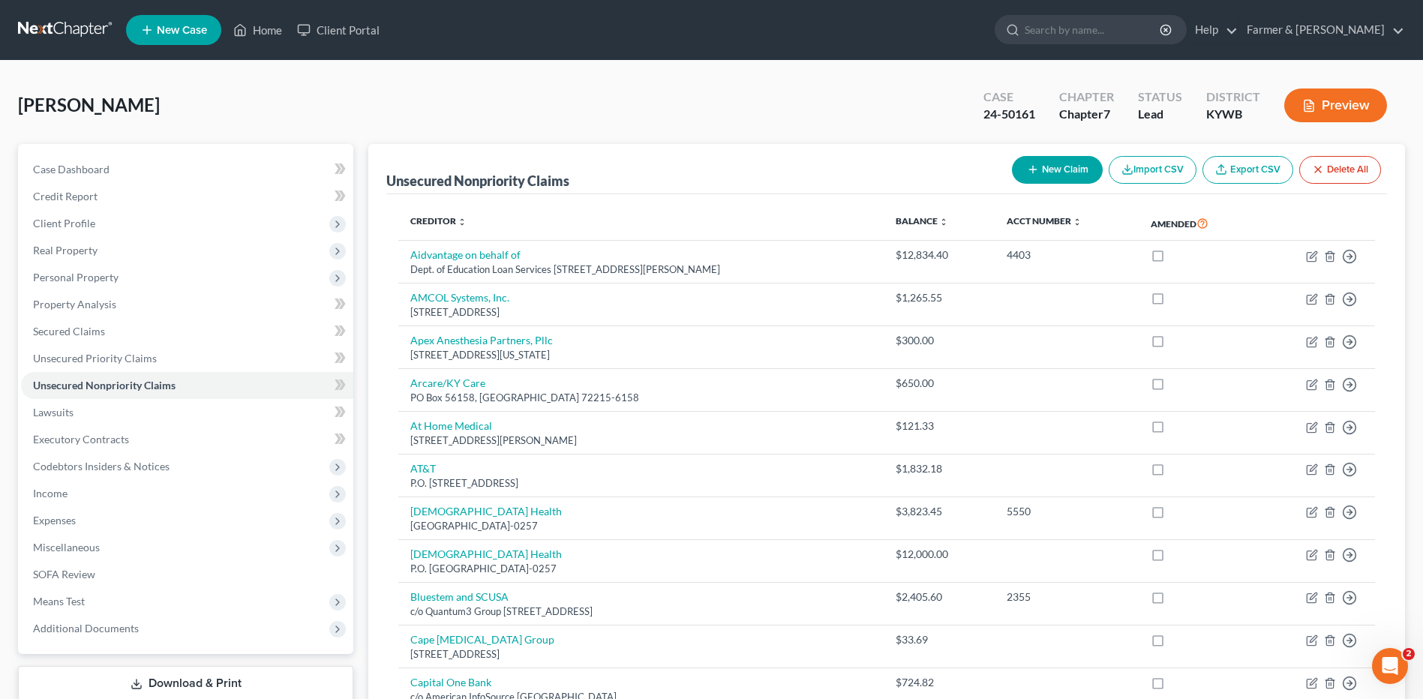
click at [1029, 176] on button "New Claim" at bounding box center [1057, 170] width 91 height 28
select select "0"
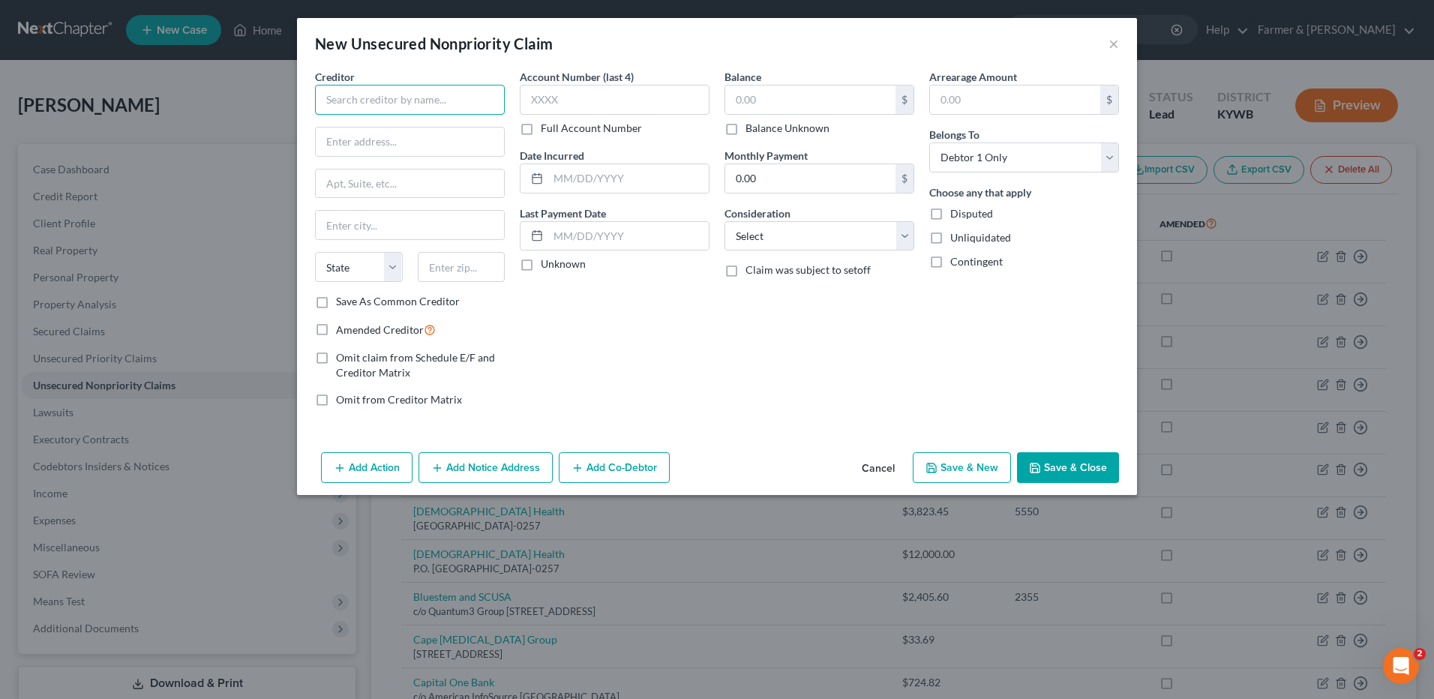
click at [475, 113] on input "text" at bounding box center [410, 100] width 190 height 30
type input "Wright Medical"
click at [442, 154] on input "text" at bounding box center [410, 141] width 188 height 28
type input "225 Medical Center Dr., Ste. 304"
type input "Paducah"
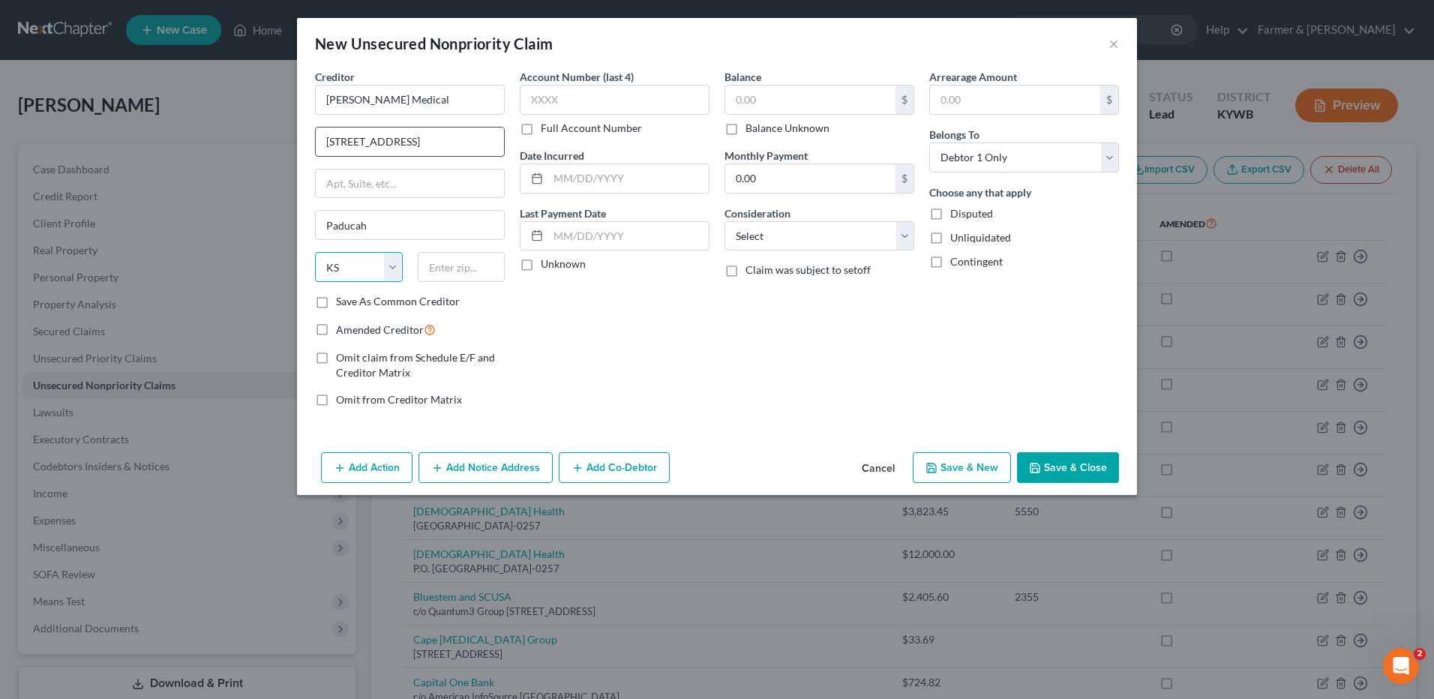
select select "18"
type input "42003"
click at [745, 129] on label "Balance Unknown" at bounding box center [787, 128] width 84 height 15
click at [751, 129] on input "Balance Unknown" at bounding box center [756, 126] width 10 height 10
checkbox input "true"
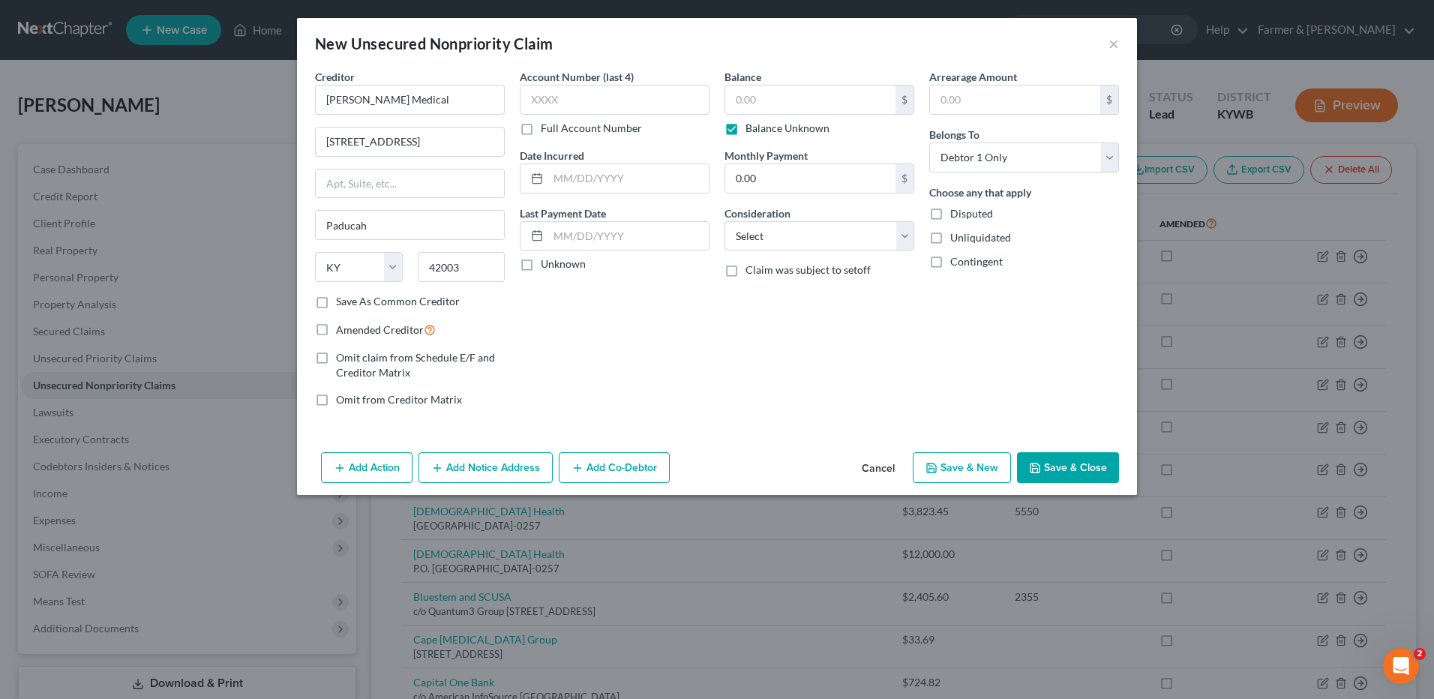
type input "0.00"
click at [1097, 455] on button "Save & Close" at bounding box center [1068, 467] width 102 height 31
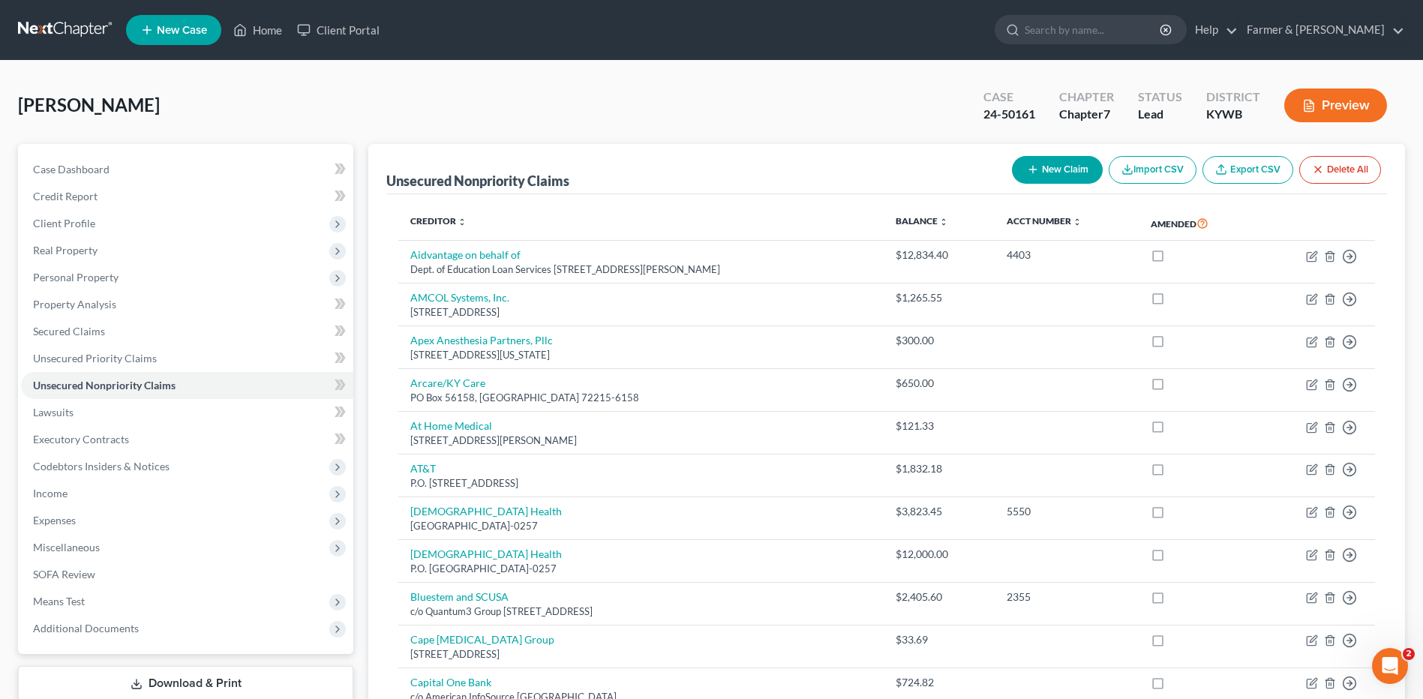
click at [1094, 165] on button "New Claim" at bounding box center [1057, 170] width 91 height 28
select select "0"
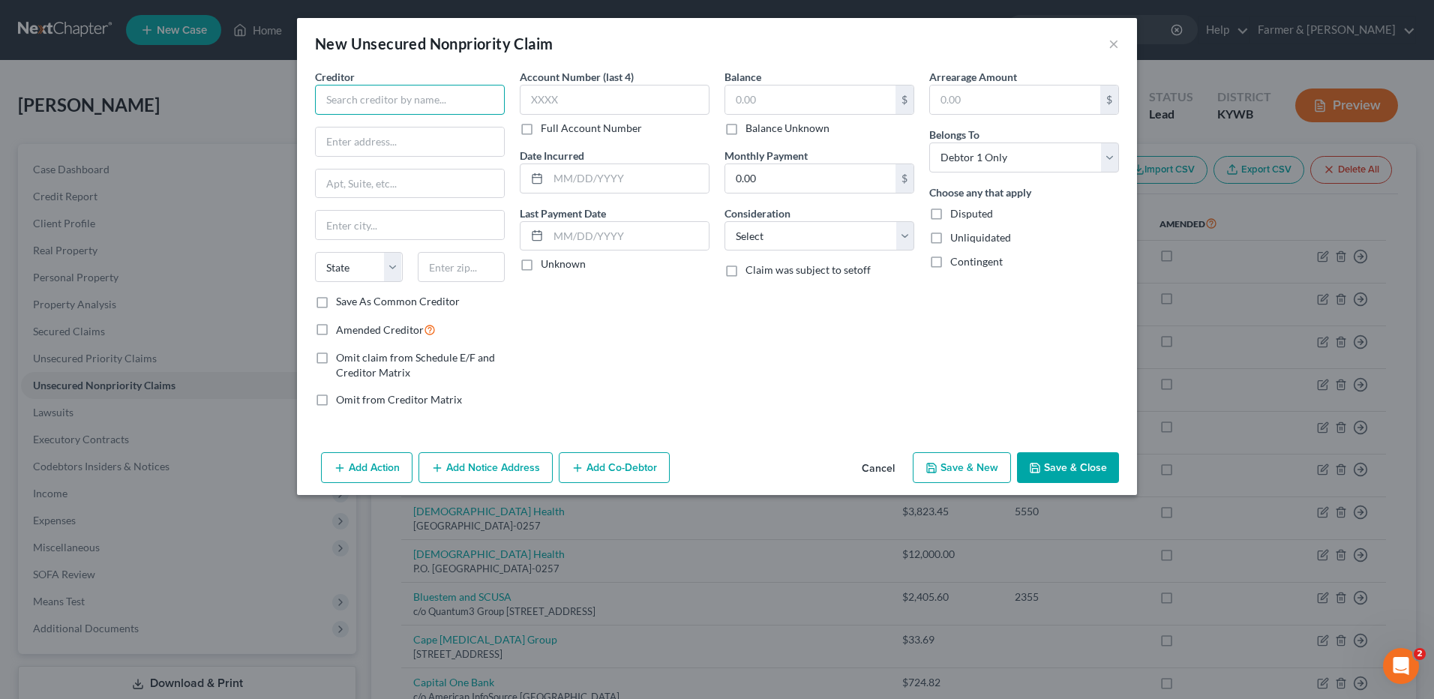
click at [493, 99] on input "text" at bounding box center [410, 100] width 190 height 30
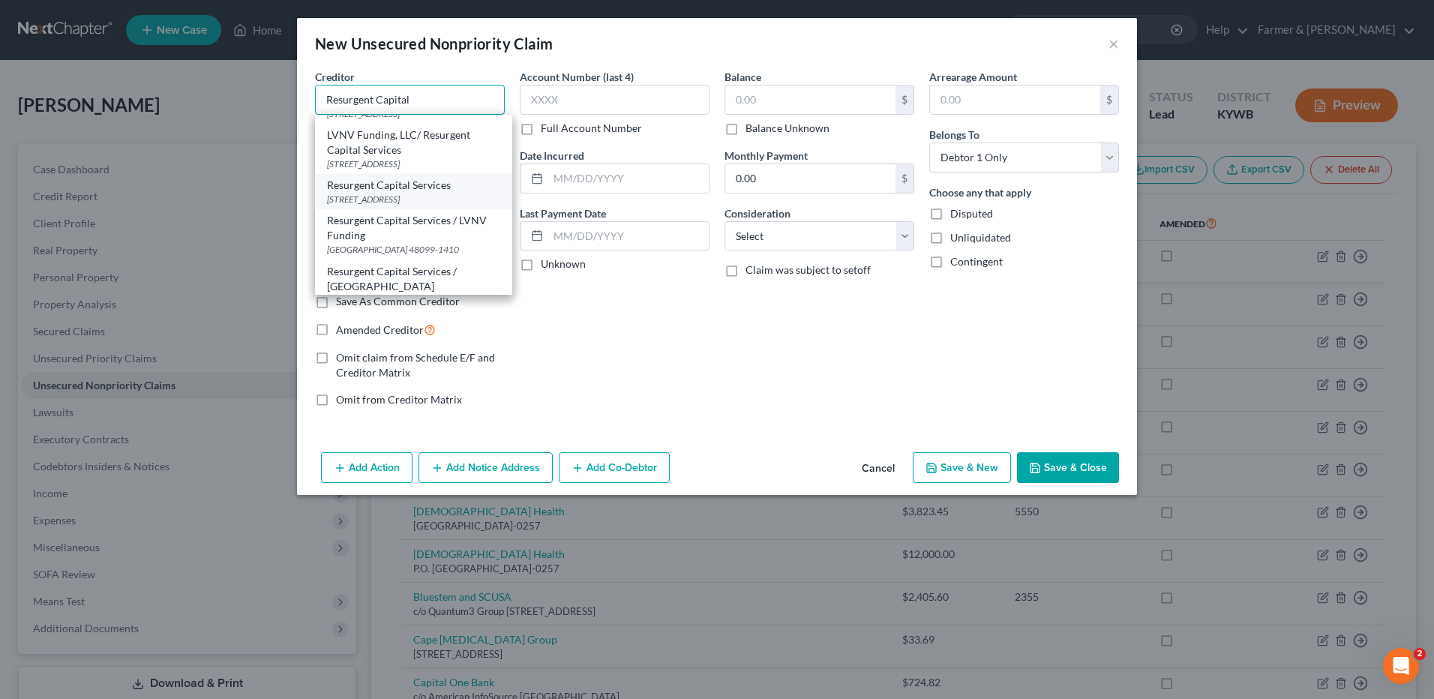
scroll to position [157, 0]
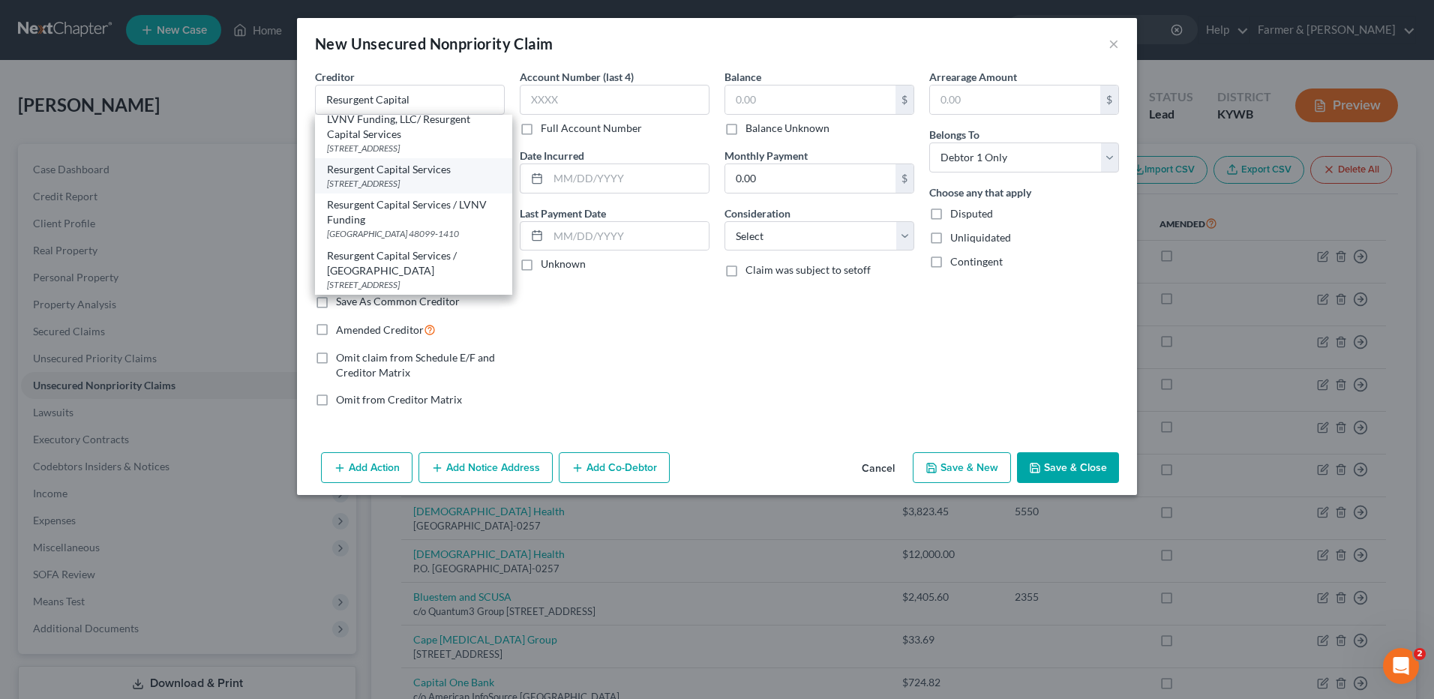
click at [448, 188] on div "PO Box 10587, Greenville, SC 29603" at bounding box center [413, 183] width 173 height 13
type input "Resurgent Capital Services"
type input "PO Box 10587"
type input "Greenville"
select select "42"
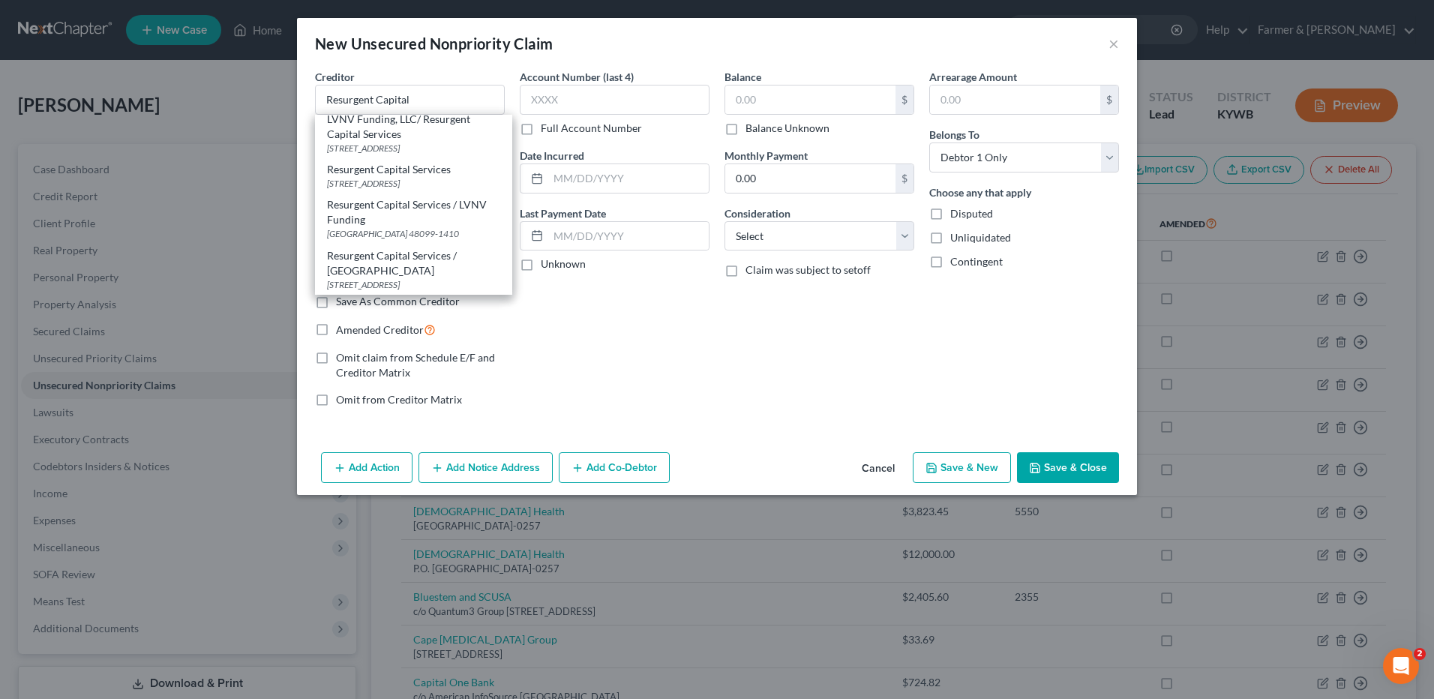
type input "29603"
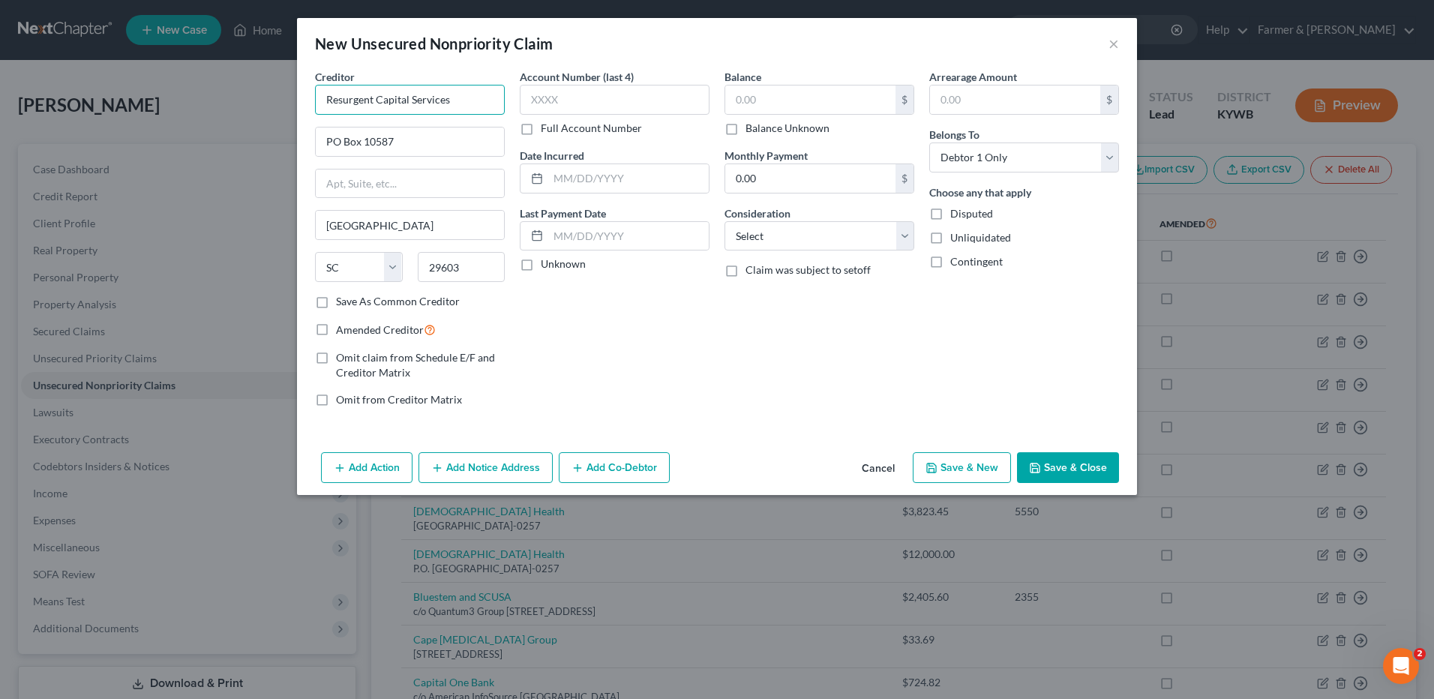
drag, startPoint x: 469, startPoint y: 109, endPoint x: 109, endPoint y: 84, distance: 361.6
click at [121, 88] on div "New Unsecured Nonpriority Claim × Creditor * Resurgent Capital Services PO Box …" at bounding box center [717, 349] width 1434 height 699
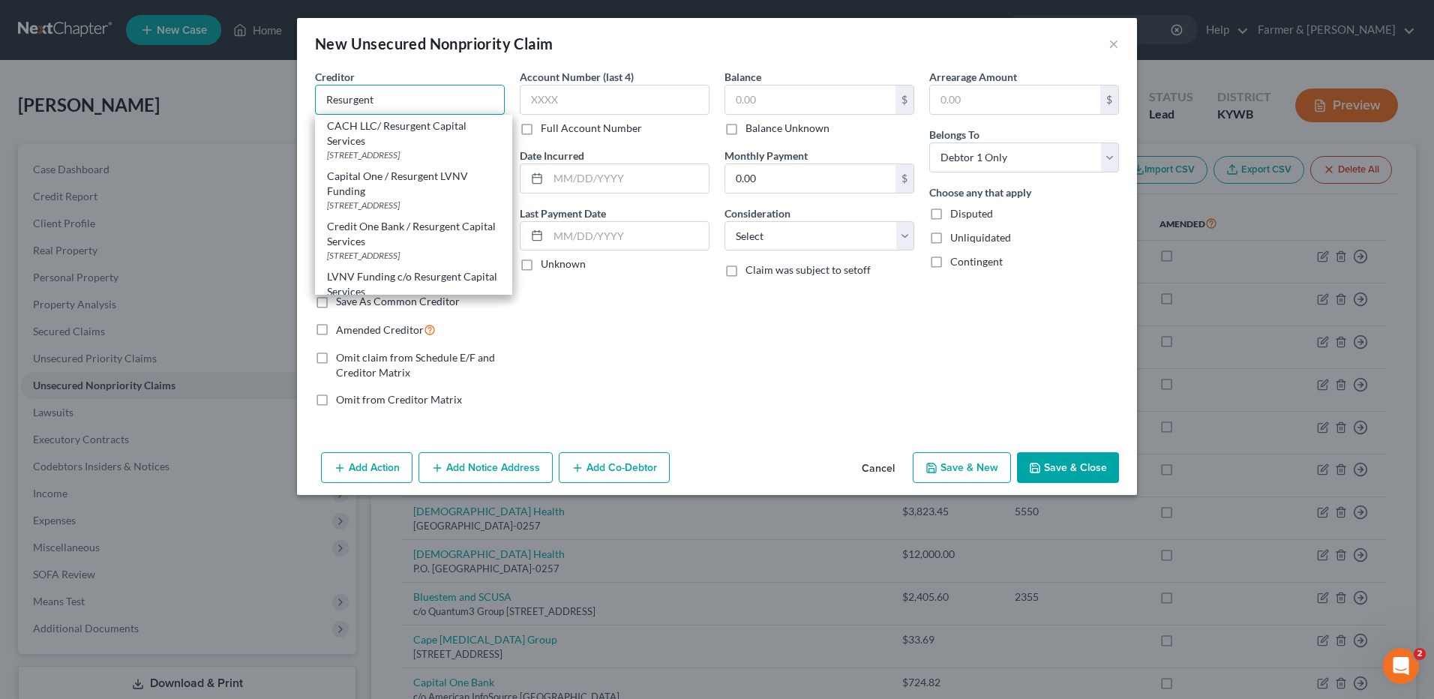
click at [392, 97] on input "Resurgent" at bounding box center [410, 100] width 190 height 30
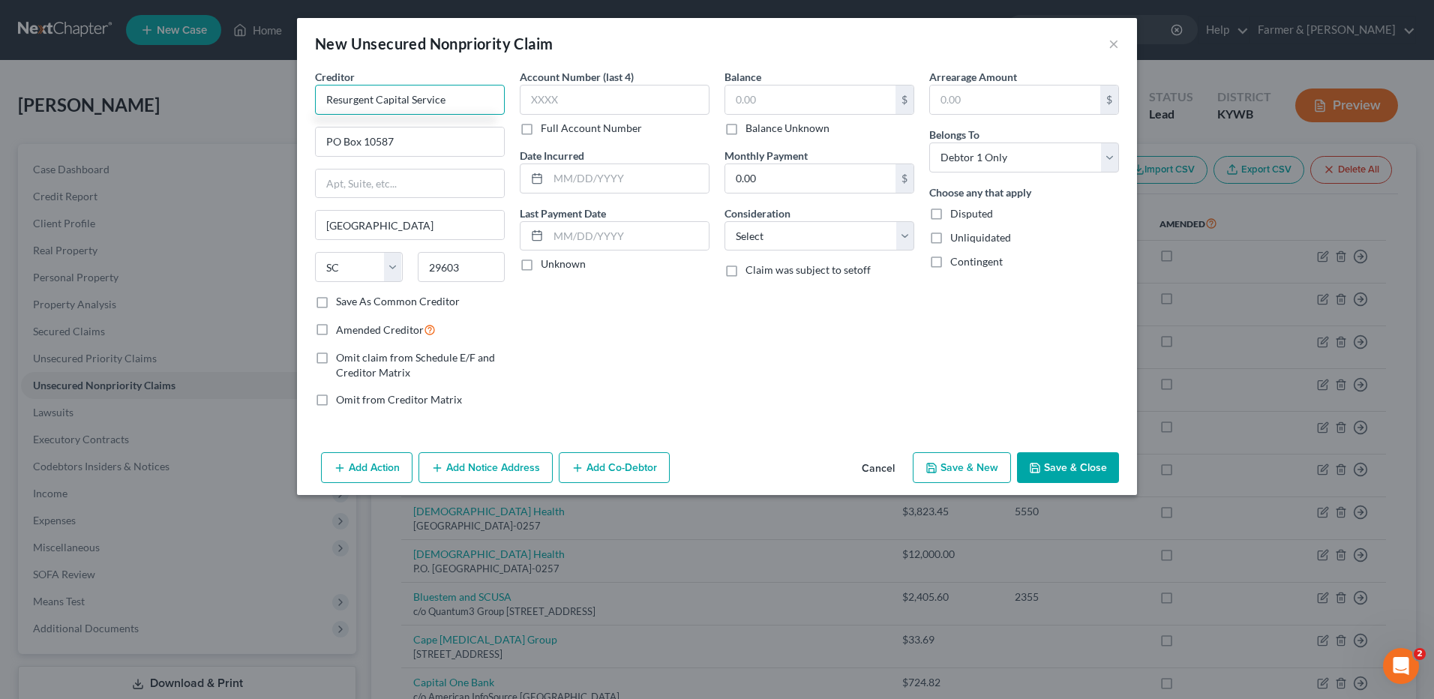
type input "Resurgent Capital Services"
type input "55 Beattie Pl #110"
type input "29601"
click at [745, 130] on label "Balance Unknown" at bounding box center [787, 128] width 84 height 15
click at [751, 130] on input "Balance Unknown" at bounding box center [756, 126] width 10 height 10
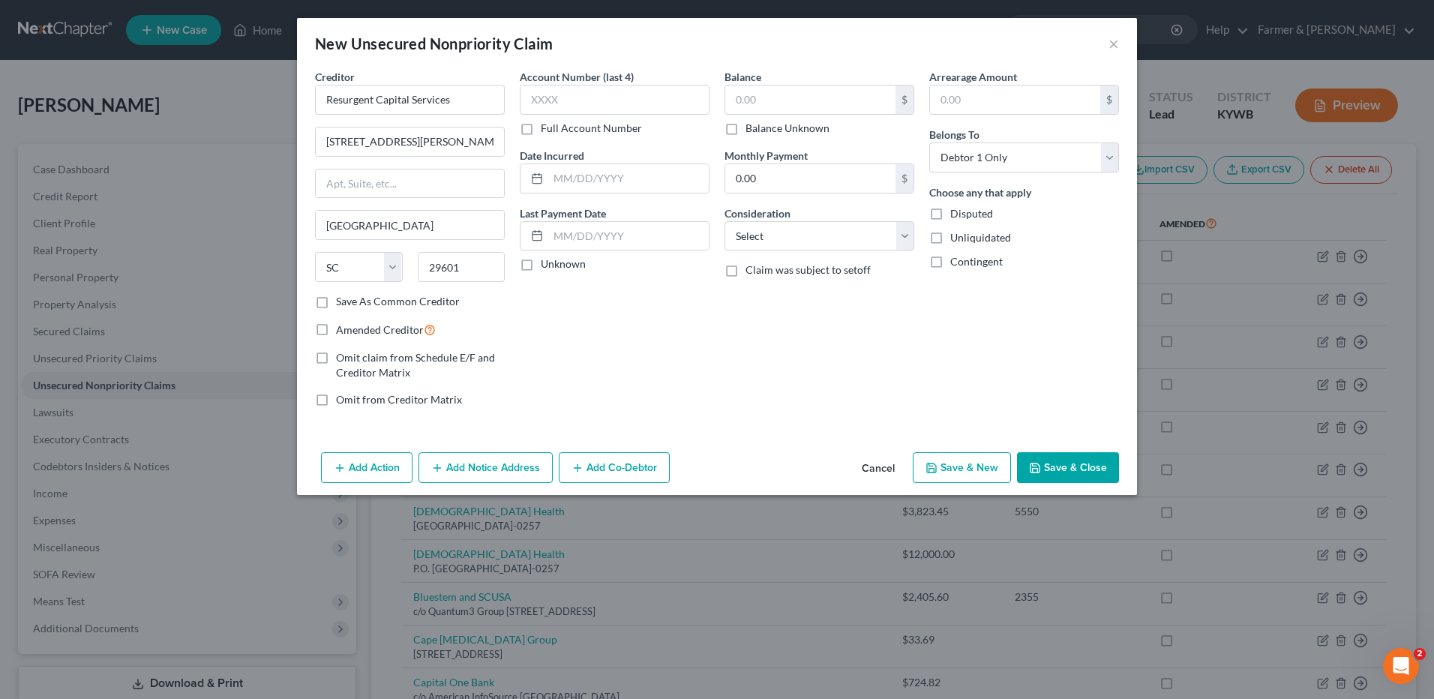
checkbox input "true"
type input "0.00"
drag, startPoint x: 1090, startPoint y: 462, endPoint x: 1425, endPoint y: 526, distance: 340.7
click at [1090, 462] on button "Save & Close" at bounding box center [1068, 467] width 102 height 31
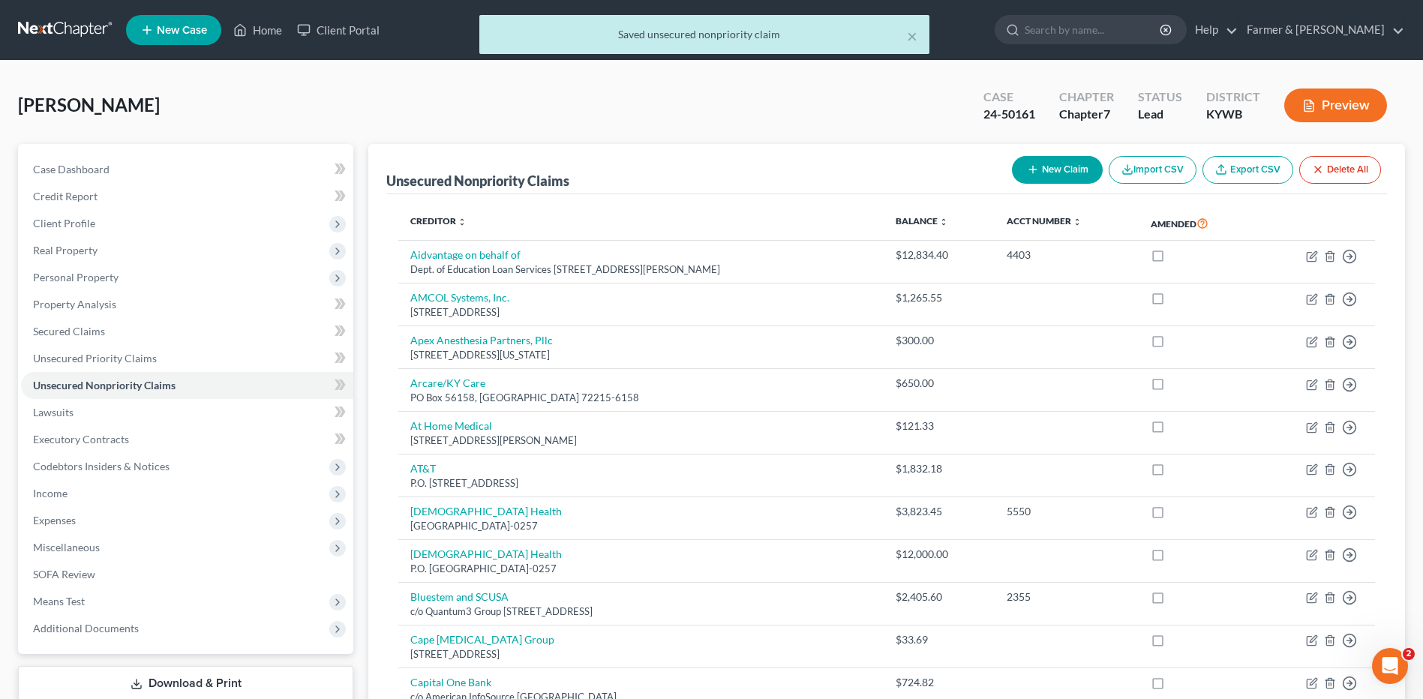
click at [1070, 180] on button "New Claim" at bounding box center [1057, 170] width 91 height 28
select select "0"
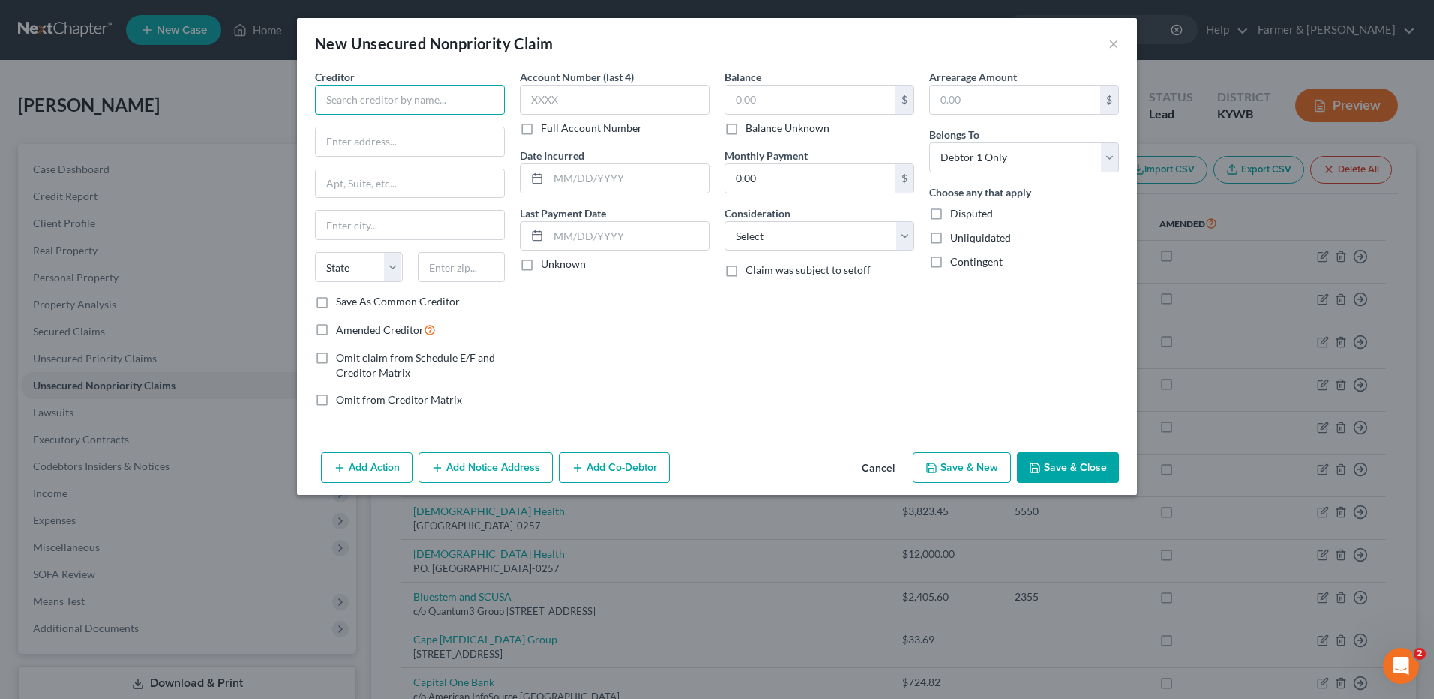
click at [470, 100] on input "text" at bounding box center [410, 100] width 190 height 30
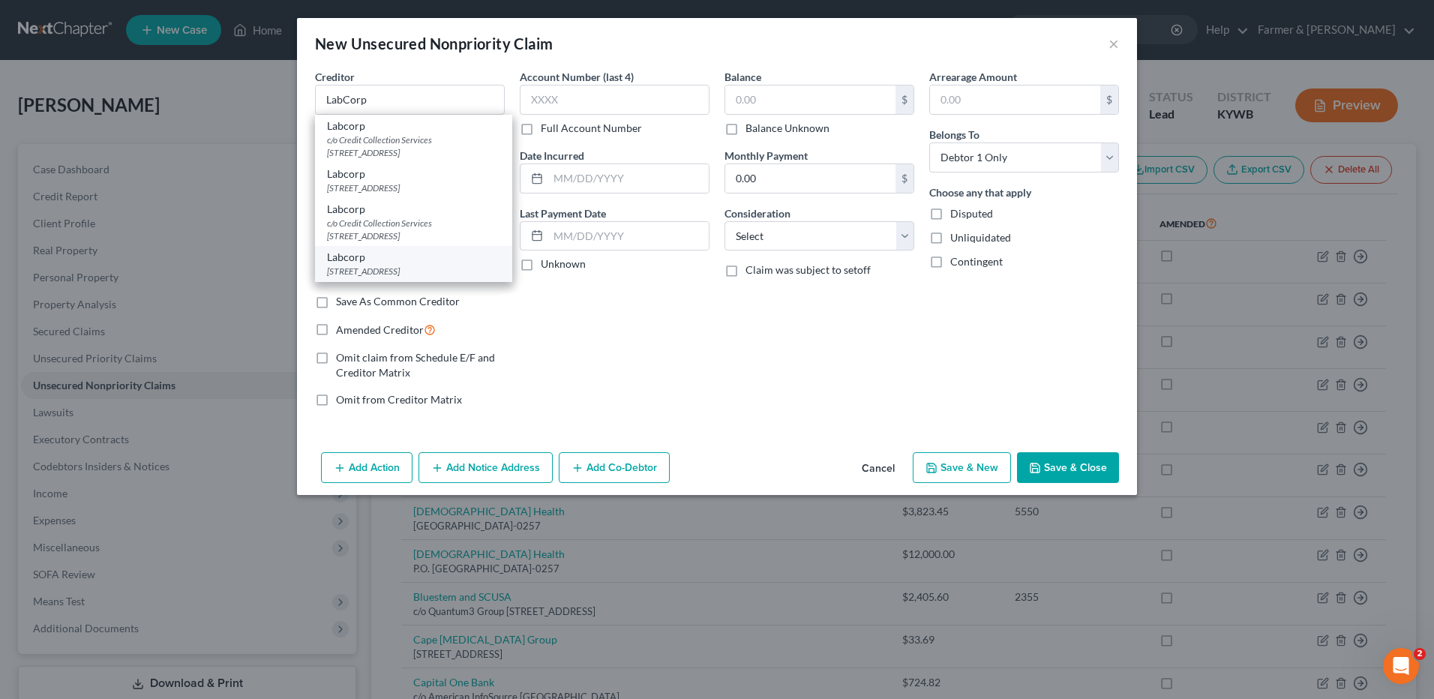
click at [408, 262] on div "Labcorp PO Box 2240, Burlington, NC 27216-2240" at bounding box center [413, 263] width 197 height 35
type input "Labcorp"
type input "PO Box 2240"
type input "Burlington"
select select "28"
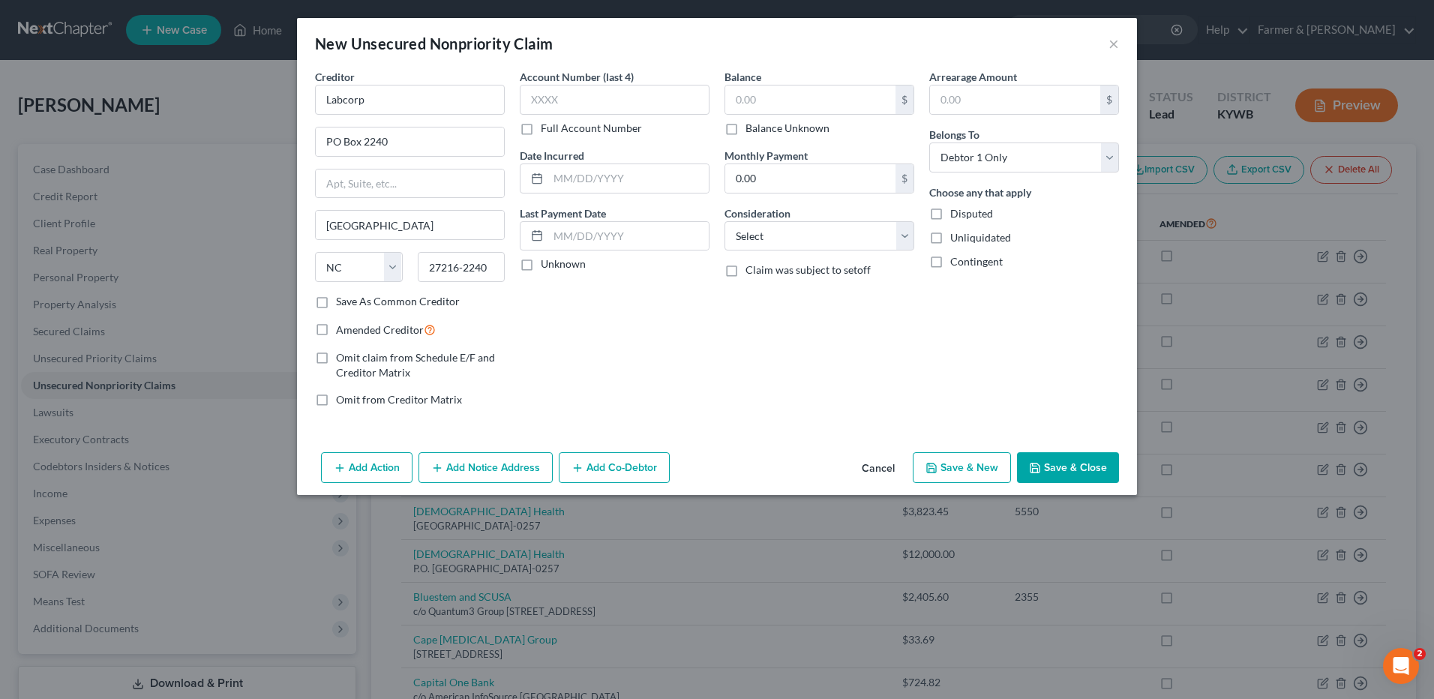
click at [745, 133] on label "Balance Unknown" at bounding box center [787, 128] width 84 height 15
click at [751, 130] on input "Balance Unknown" at bounding box center [756, 126] width 10 height 10
drag, startPoint x: 726, startPoint y: 130, endPoint x: 785, endPoint y: 151, distance: 62.6
click at [745, 130] on label "Balance Unknown" at bounding box center [787, 128] width 84 height 15
click at [751, 130] on input "Balance Unknown" at bounding box center [756, 126] width 10 height 10
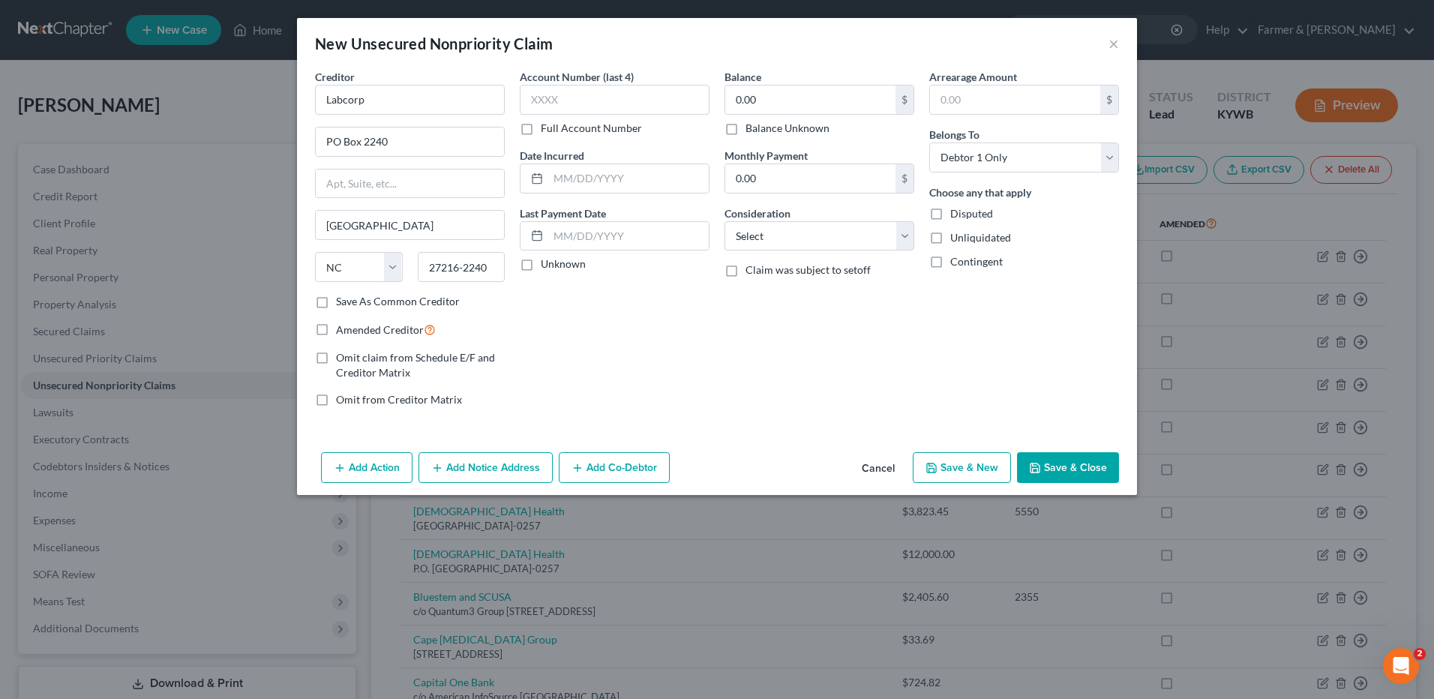
click at [745, 130] on label "Balance Unknown" at bounding box center [787, 128] width 84 height 15
click at [751, 130] on input "Balance Unknown" at bounding box center [756, 126] width 10 height 10
click at [1100, 467] on button "Save & Close" at bounding box center [1068, 467] width 102 height 31
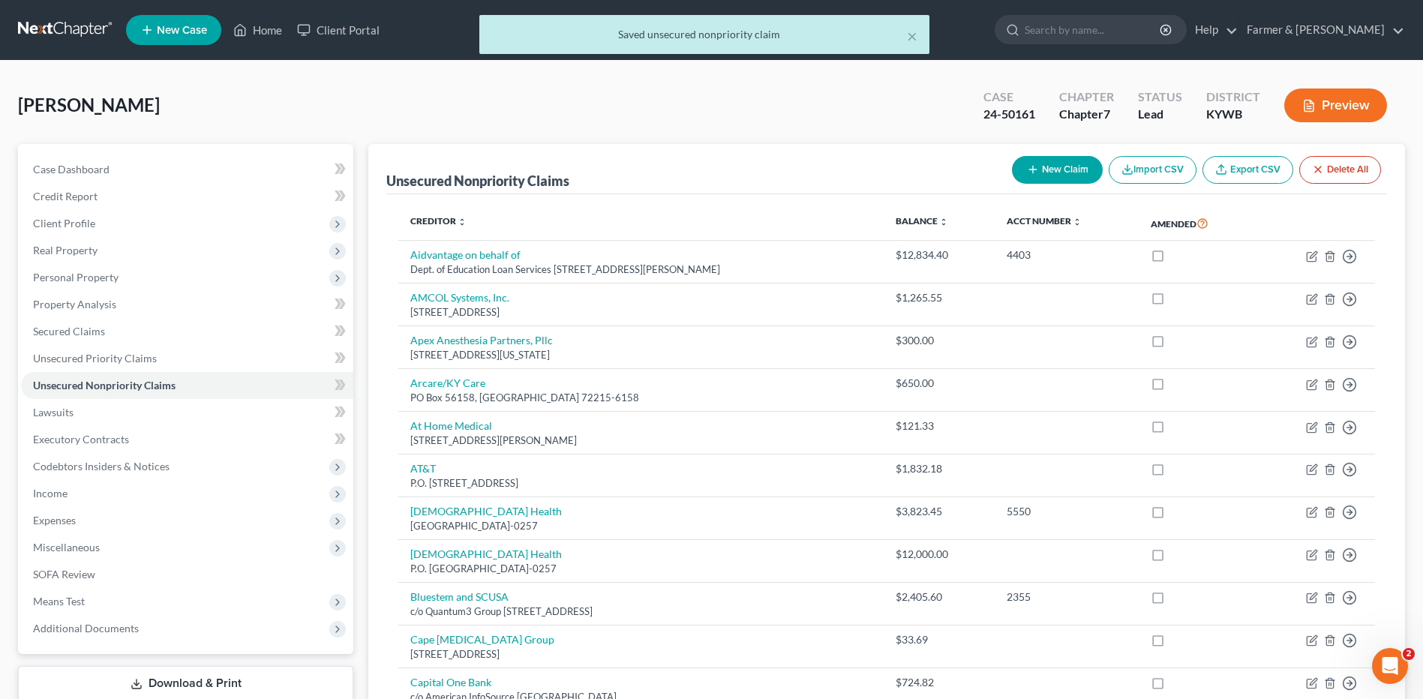
click at [1051, 172] on button "New Claim" at bounding box center [1057, 170] width 91 height 28
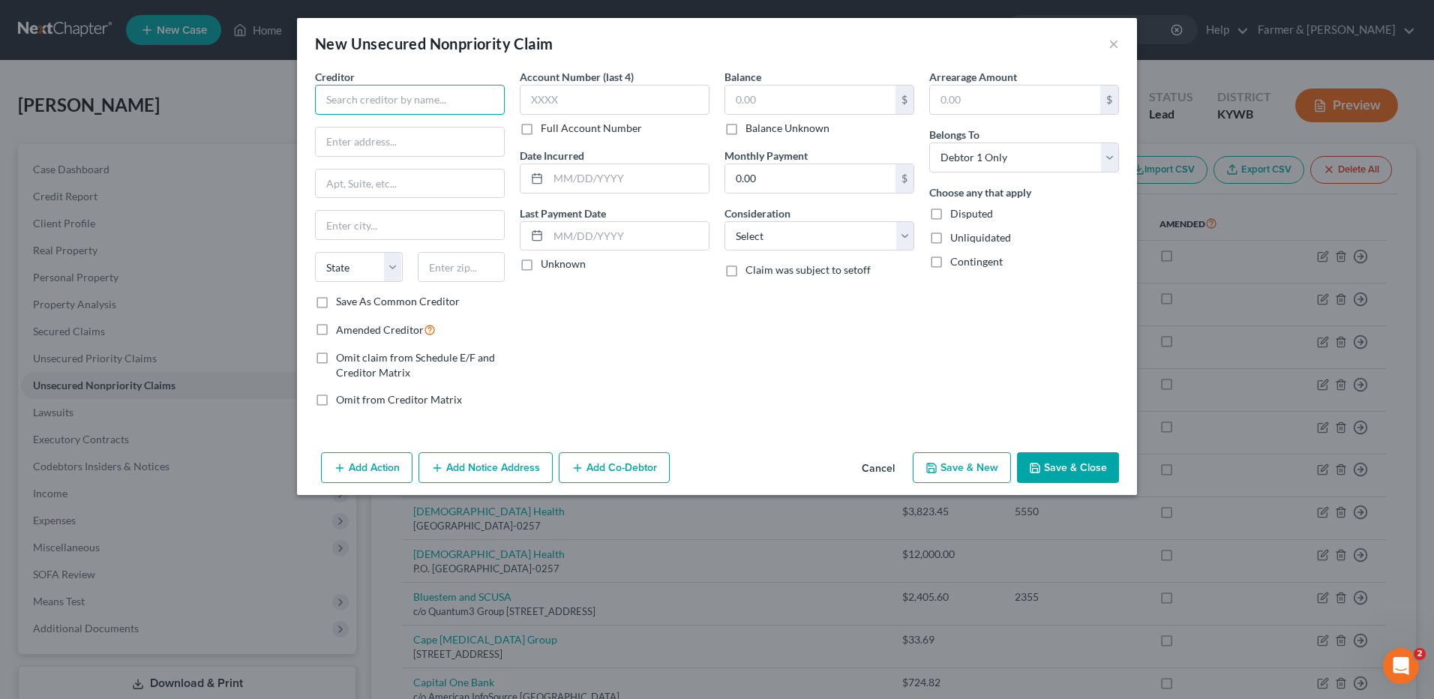
click at [475, 112] on input "text" at bounding box center [410, 100] width 190 height 30
click at [397, 141] on input "text" at bounding box center [410, 141] width 188 height 28
click at [745, 126] on label "Balance Unknown" at bounding box center [787, 128] width 84 height 15
click at [751, 126] on input "Balance Unknown" at bounding box center [756, 126] width 10 height 10
drag, startPoint x: 1066, startPoint y: 480, endPoint x: 1413, endPoint y: 505, distance: 348.2
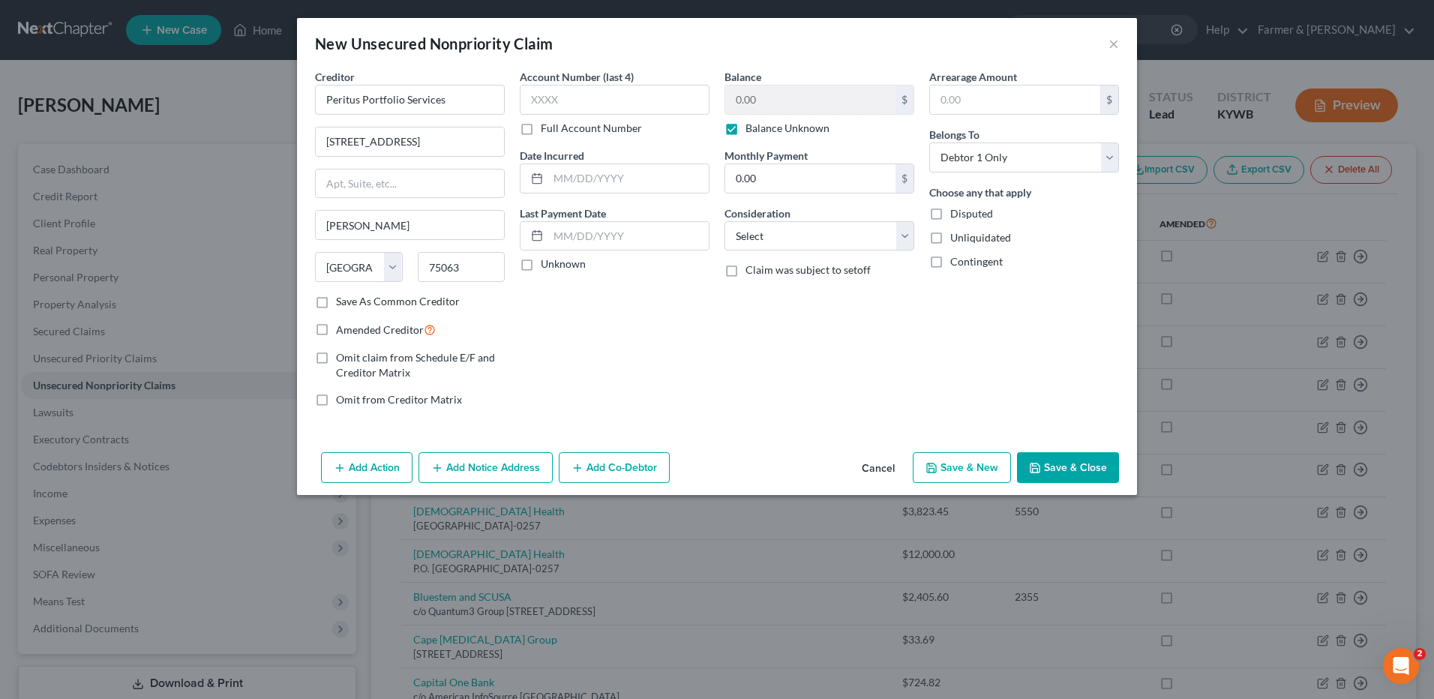
click at [1066, 480] on button "Save & Close" at bounding box center [1068, 467] width 102 height 31
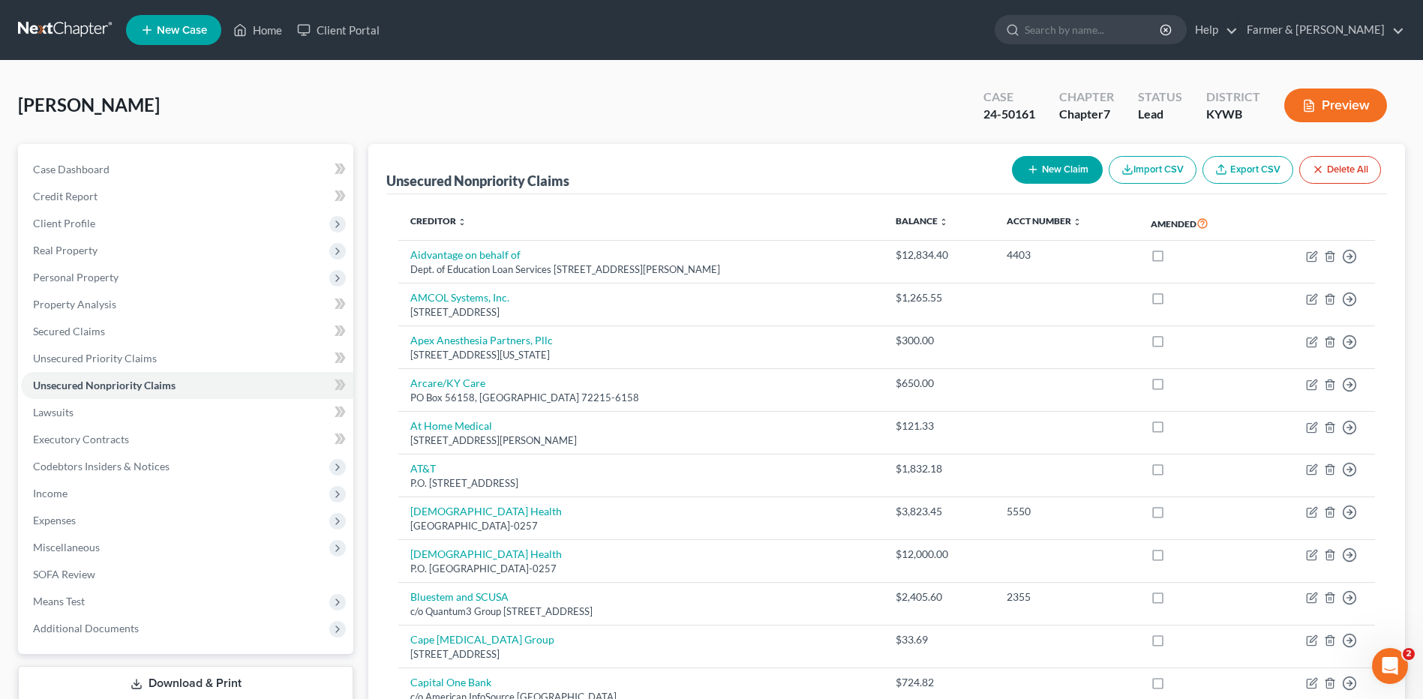
click at [1086, 174] on button "New Claim" at bounding box center [1057, 170] width 91 height 28
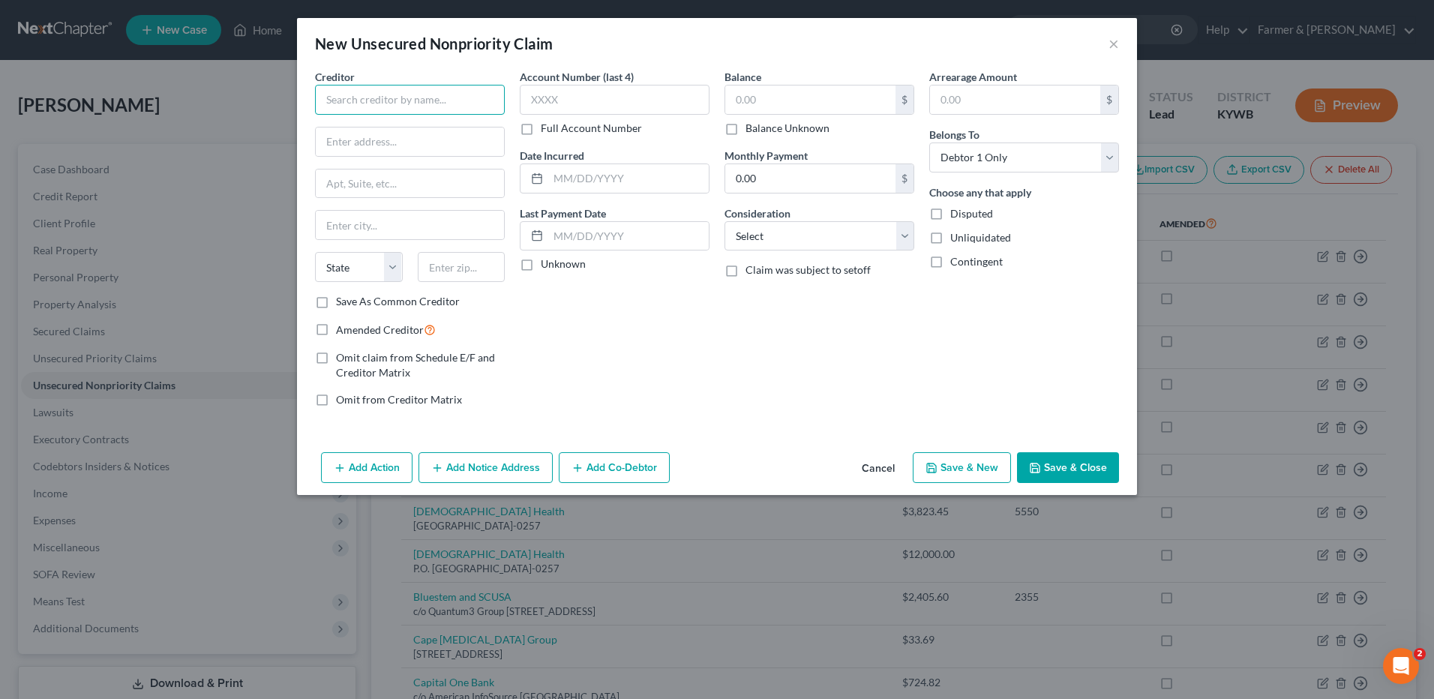
click at [482, 89] on input "text" at bounding box center [410, 100] width 190 height 30
click at [445, 144] on input "text" at bounding box center [410, 141] width 188 height 28
drag, startPoint x: 737, startPoint y: 124, endPoint x: 1234, endPoint y: 312, distance: 530.7
click at [745, 125] on label "Balance Unknown" at bounding box center [787, 128] width 84 height 15
click at [751, 125] on input "Balance Unknown" at bounding box center [756, 126] width 10 height 10
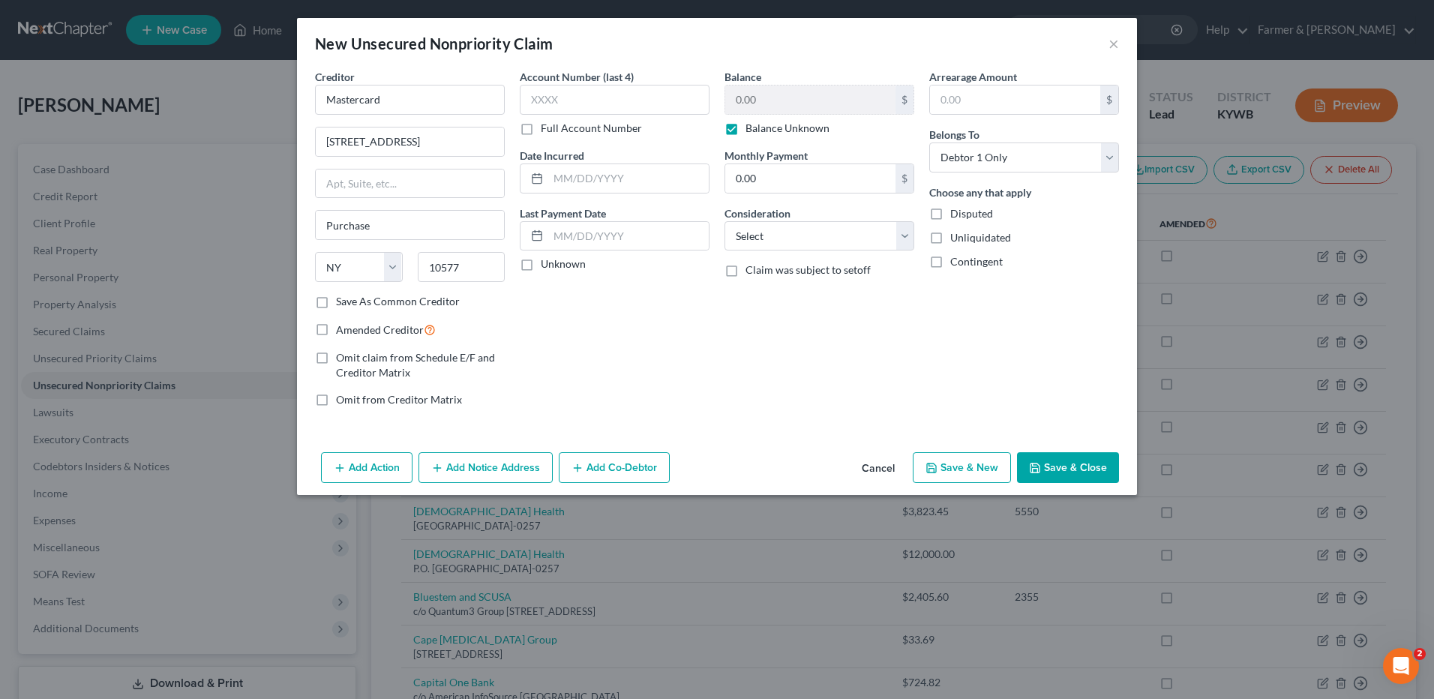
drag, startPoint x: 1088, startPoint y: 459, endPoint x: 1396, endPoint y: 580, distance: 330.6
click at [1088, 459] on button "Save & Close" at bounding box center [1068, 467] width 102 height 31
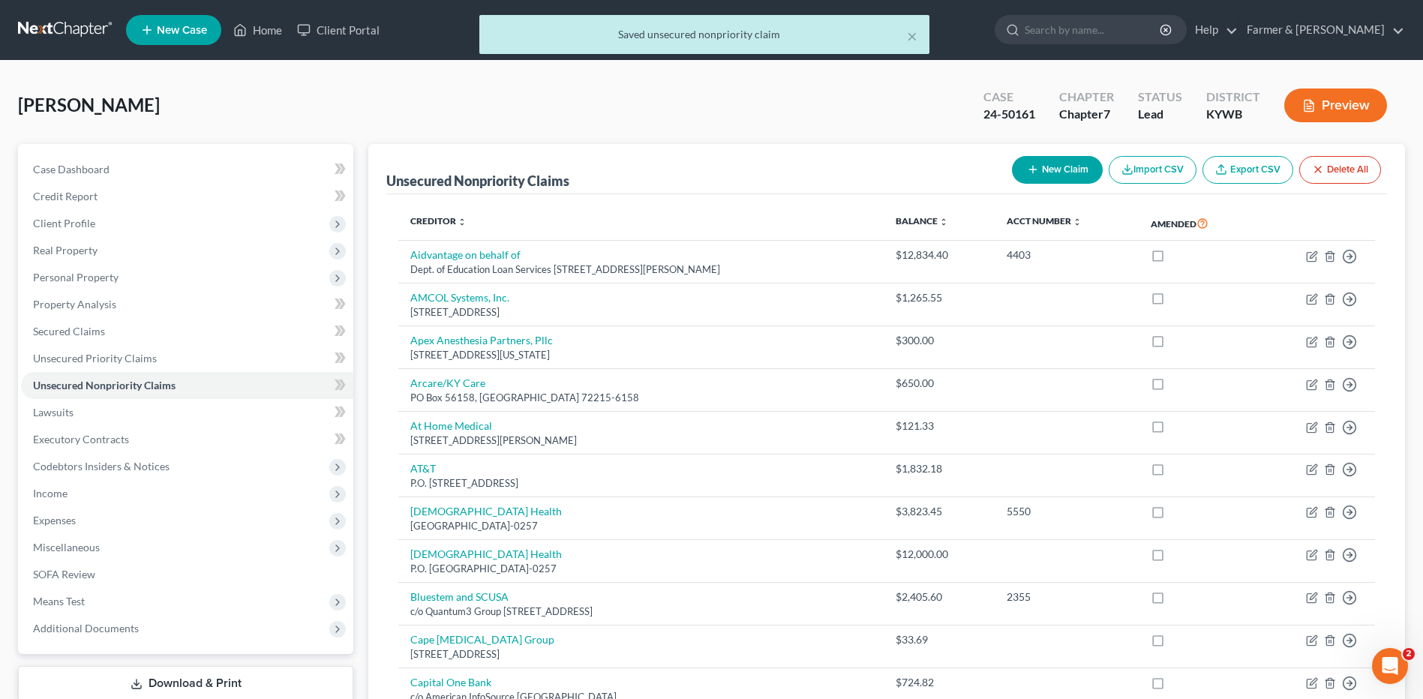
click at [1069, 173] on button "New Claim" at bounding box center [1057, 170] width 91 height 28
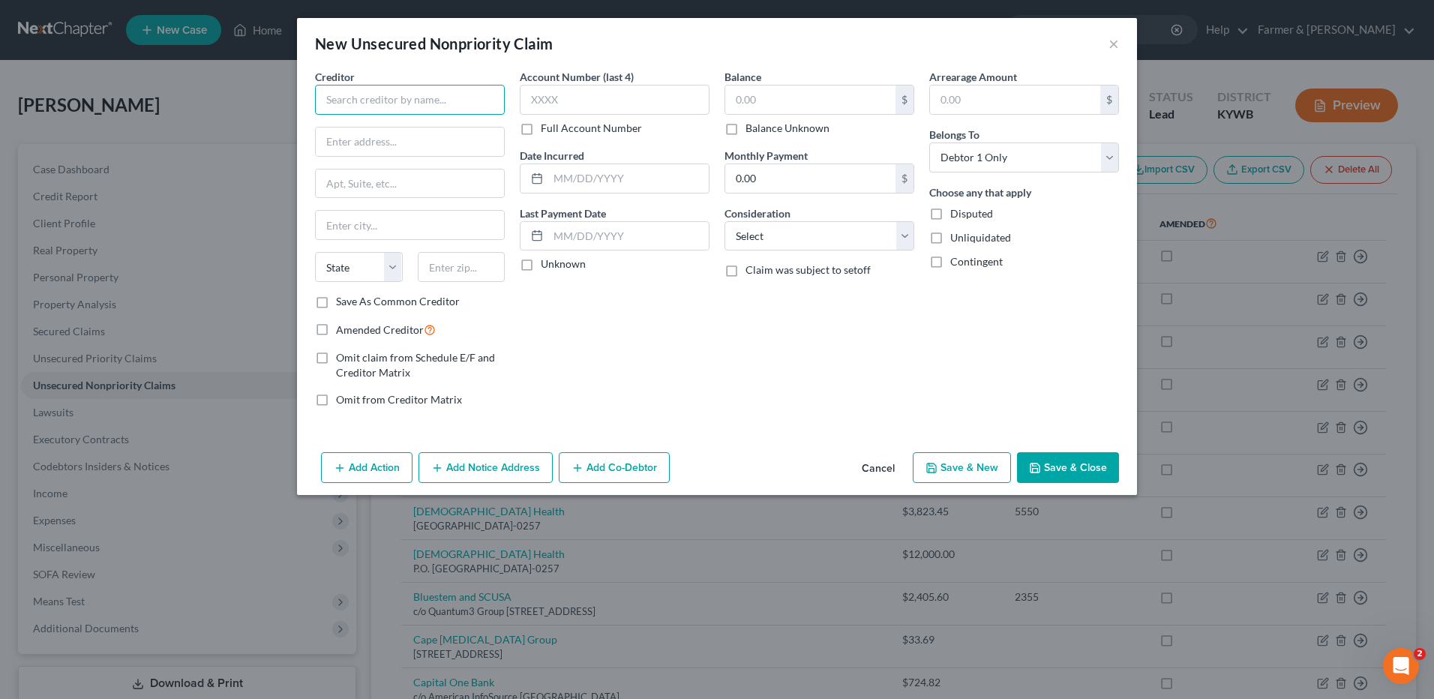
click at [464, 111] on input "text" at bounding box center [410, 100] width 190 height 30
click at [477, 140] on input "text" at bounding box center [410, 141] width 188 height 28
click at [745, 131] on label "Balance Unknown" at bounding box center [787, 128] width 84 height 15
click at [751, 130] on input "Balance Unknown" at bounding box center [756, 126] width 10 height 10
drag, startPoint x: 1064, startPoint y: 477, endPoint x: 1389, endPoint y: 479, distance: 324.7
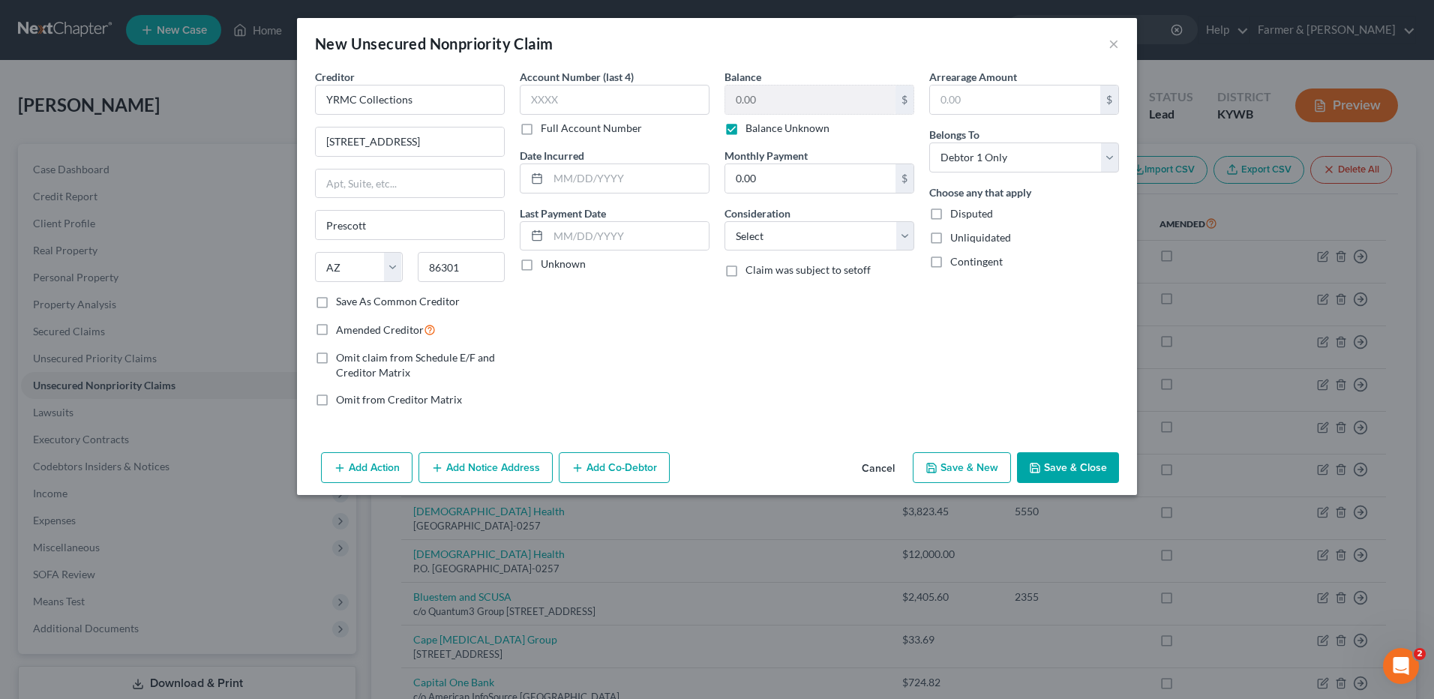
click at [1064, 477] on button "Save & Close" at bounding box center [1068, 467] width 102 height 31
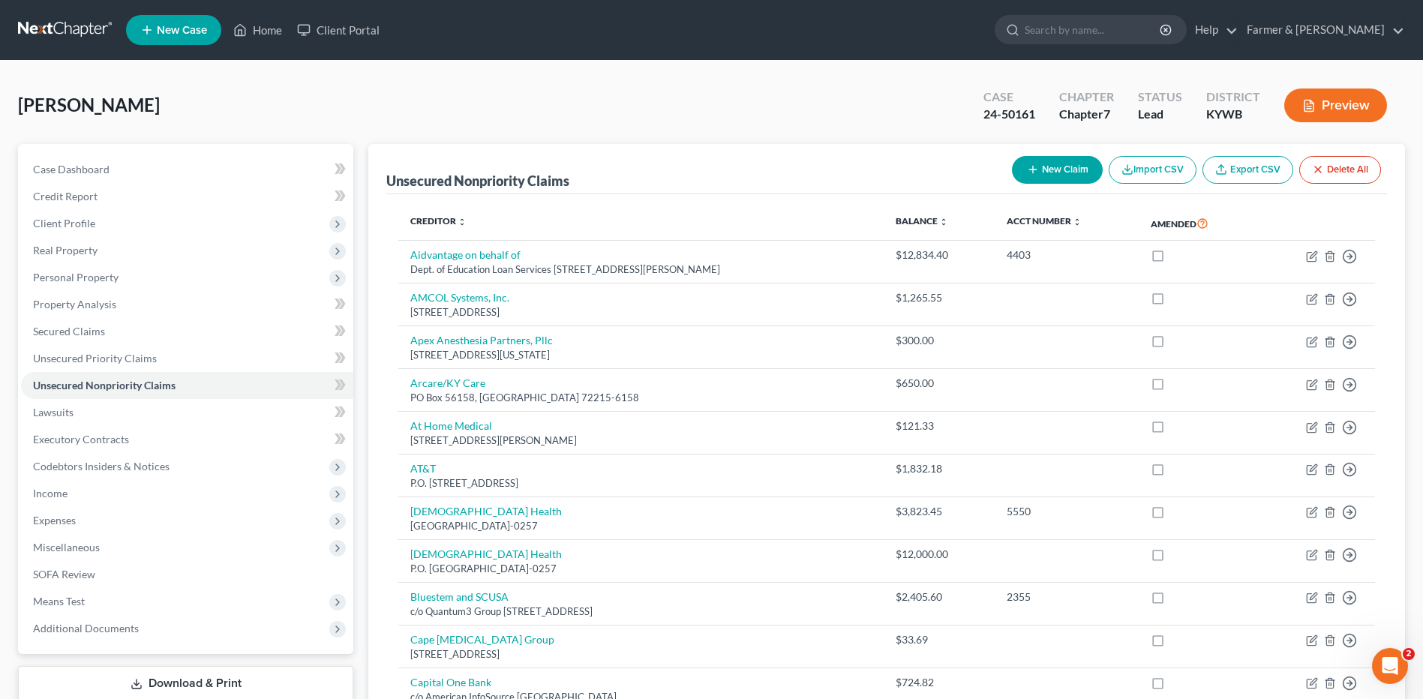
click at [1061, 171] on button "New Claim" at bounding box center [1057, 170] width 91 height 28
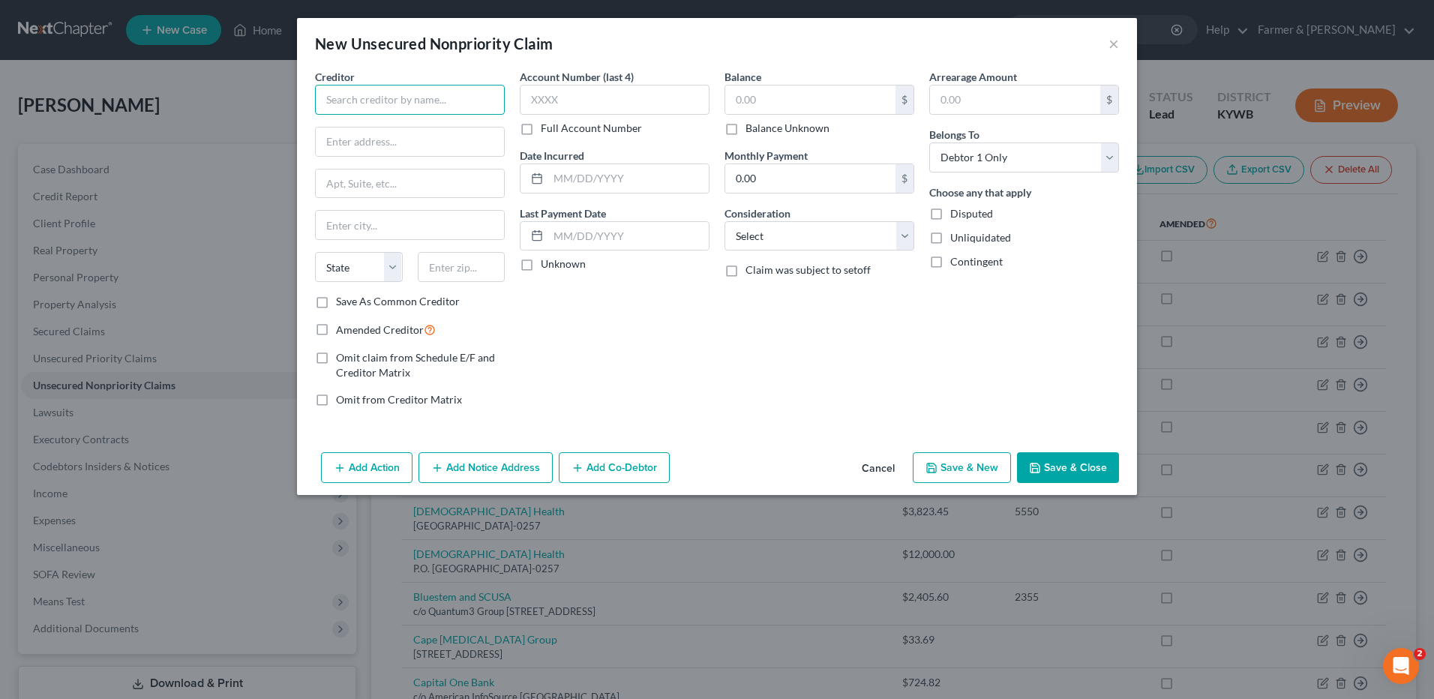
click at [487, 85] on input "text" at bounding box center [410, 100] width 190 height 30
drag, startPoint x: 407, startPoint y: 93, endPoint x: 323, endPoint y: 94, distance: 84.0
click at [323, 94] on input "SMI Imaging" at bounding box center [410, 100] width 190 height 30
click at [381, 142] on input "text" at bounding box center [410, 141] width 188 height 28
paste input "16220 N Scottsdale Rd Ste 600 Scottsdale, AZ 85254-1804"
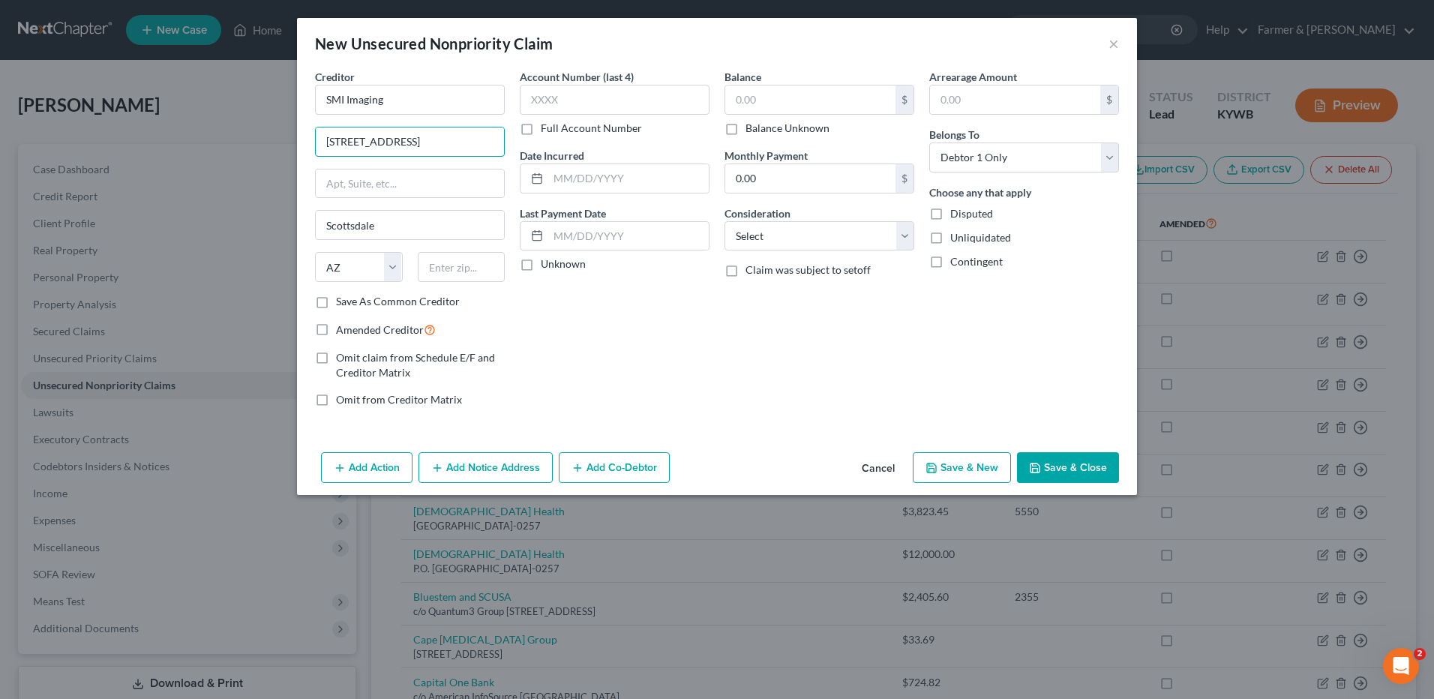
scroll to position [0, 106]
drag, startPoint x: 470, startPoint y: 142, endPoint x: 601, endPoint y: 124, distance: 131.7
click at [601, 124] on div "Creditor * SMI Imaging 16220 N Scottsdale Rd Ste 600 Scottsdale, AZ 85254-1804 …" at bounding box center [716, 244] width 819 height 350
click at [467, 283] on div "State AL AK AR AZ CA CO CT DE DC FL GA GU HI ID IL IN IA KS KY LA ME MD MA MI M…" at bounding box center [409, 273] width 205 height 42
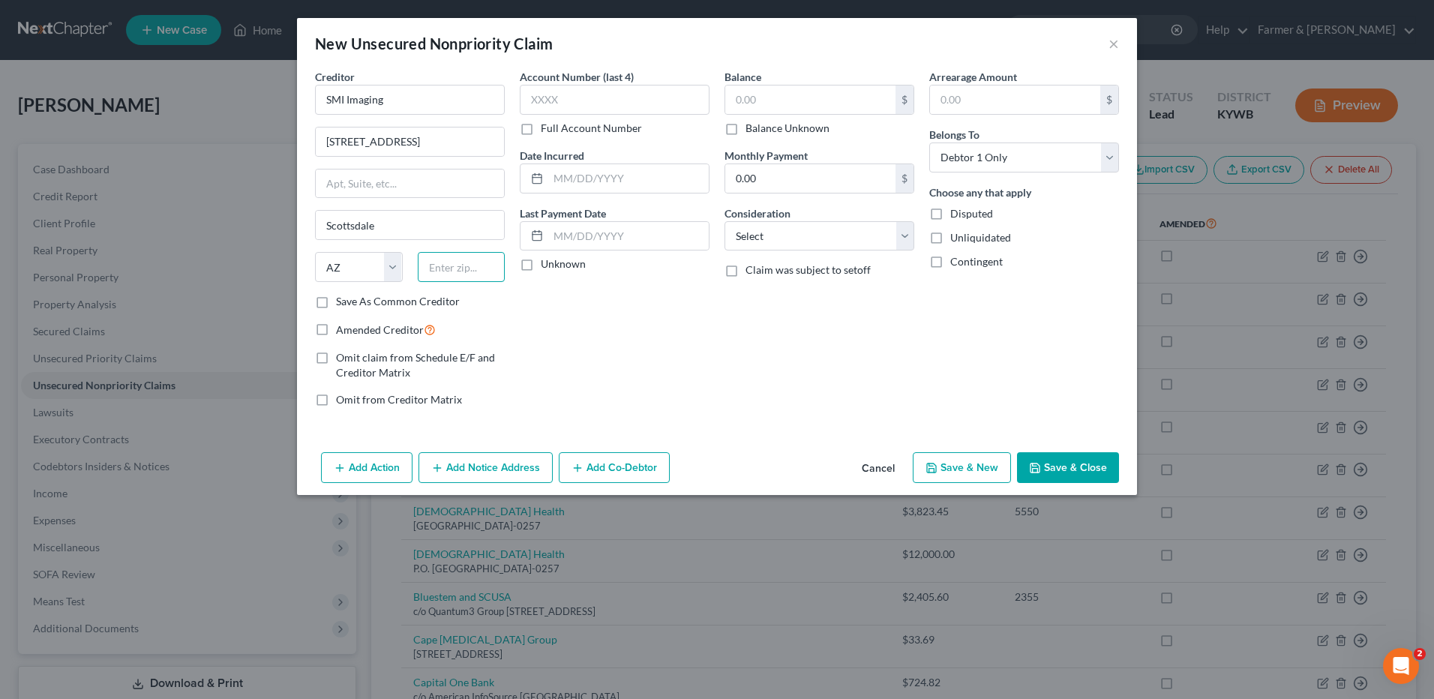
click at [463, 277] on input "text" at bounding box center [462, 267] width 88 height 30
click at [745, 125] on label "Balance Unknown" at bounding box center [787, 128] width 84 height 15
click at [751, 125] on input "Balance Unknown" at bounding box center [756, 126] width 10 height 10
click at [1078, 460] on button "Save & Close" at bounding box center [1068, 467] width 102 height 31
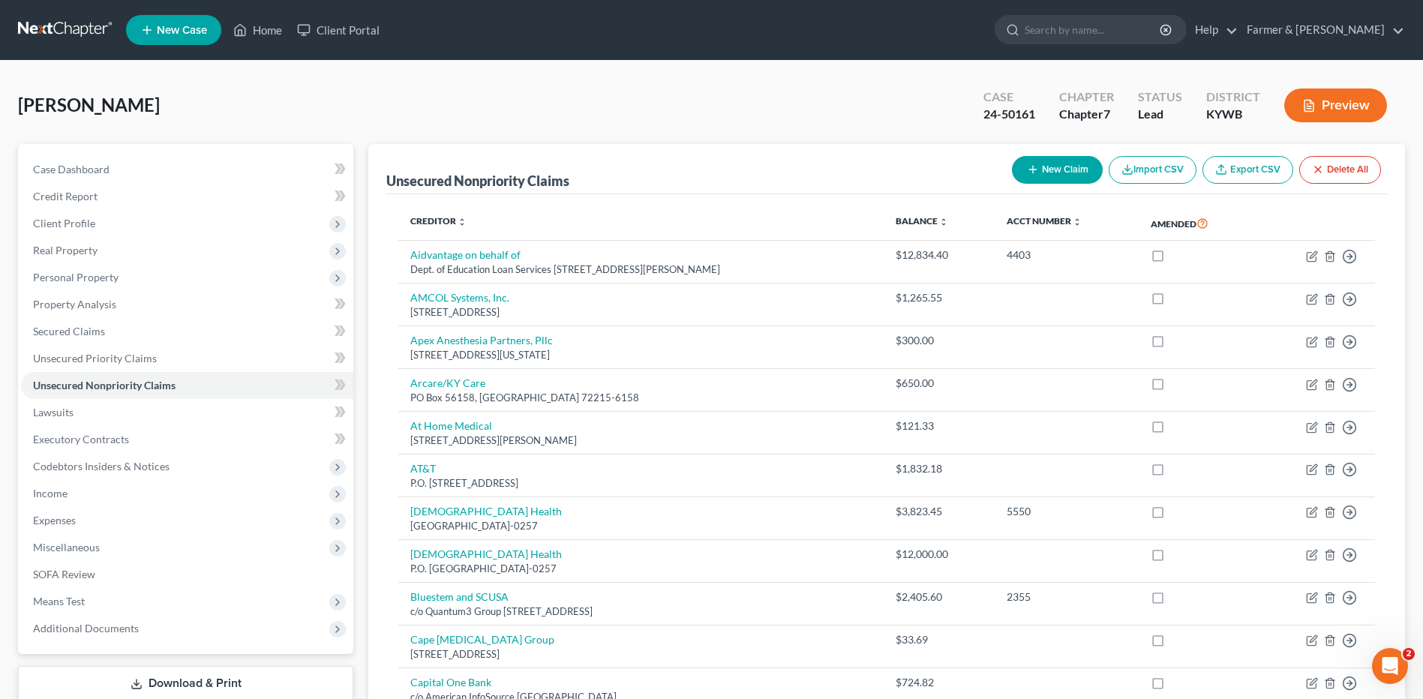
click at [1069, 170] on button "New Claim" at bounding box center [1057, 170] width 91 height 28
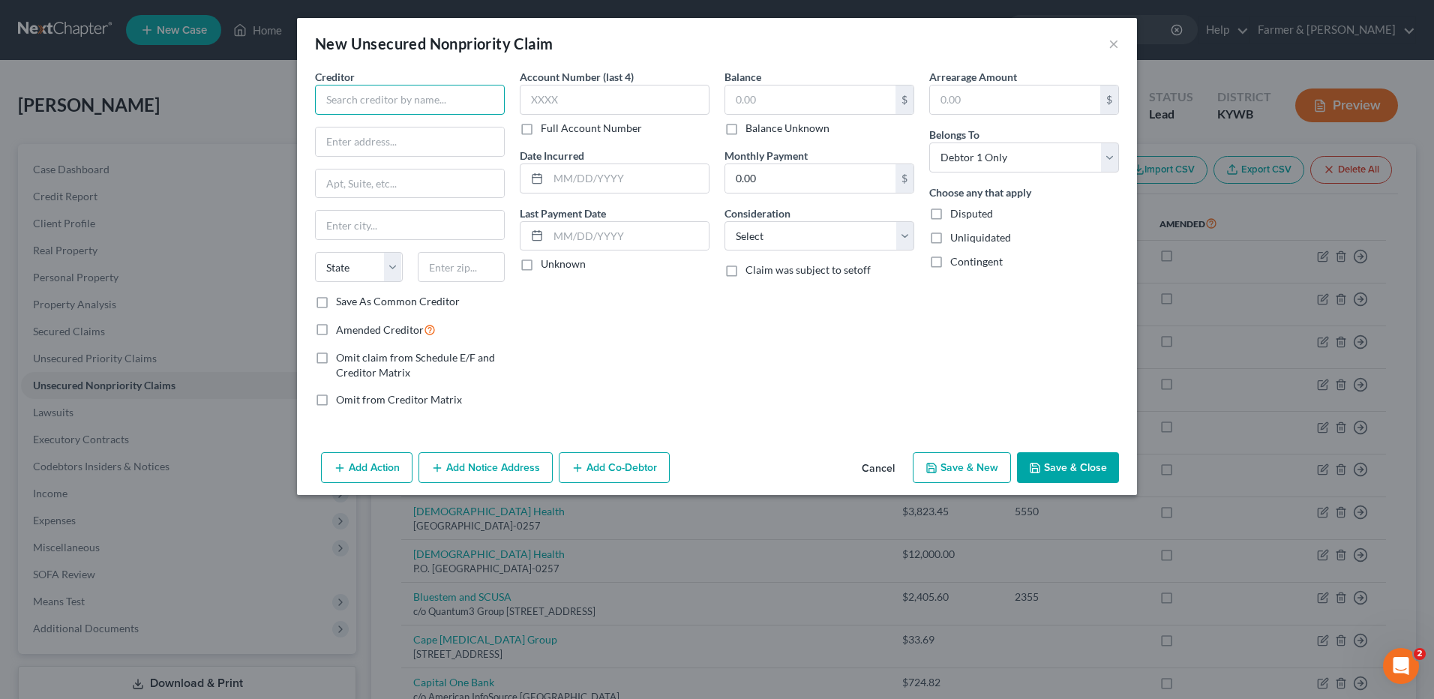
click at [465, 93] on input "text" at bounding box center [410, 100] width 190 height 30
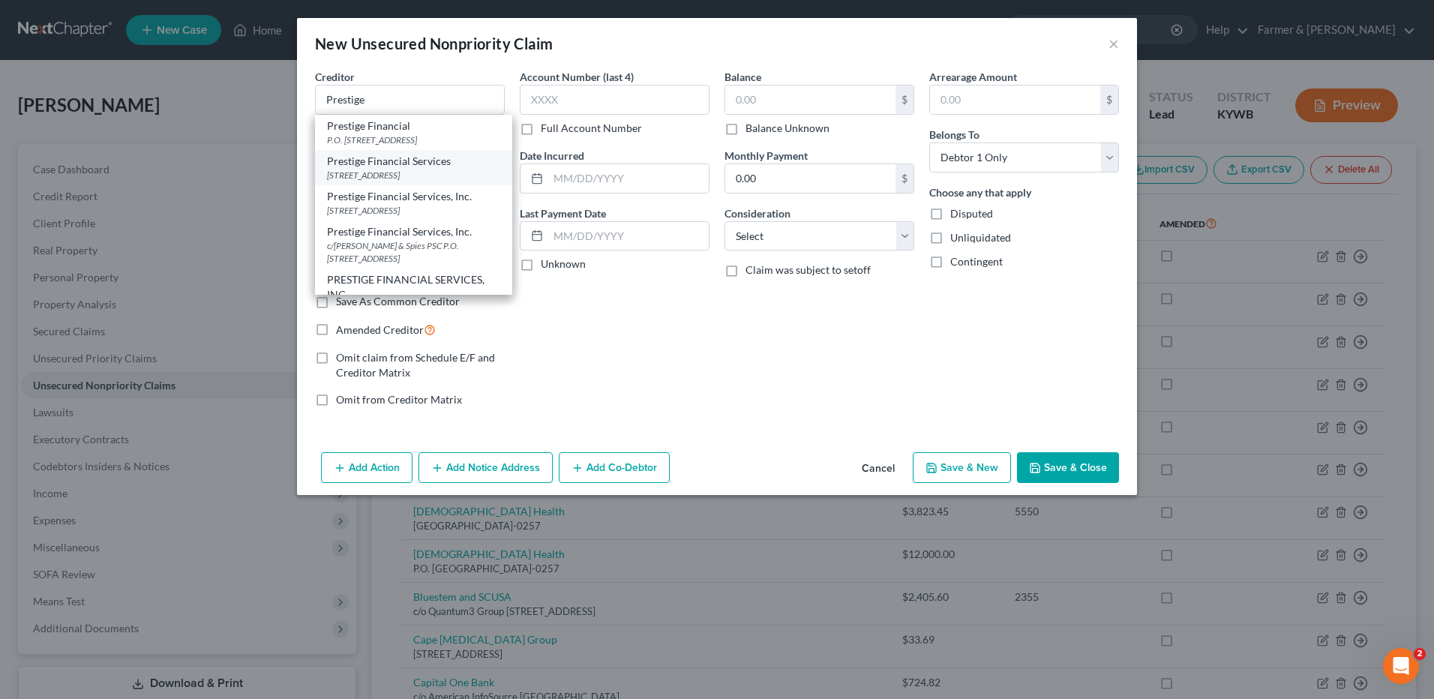
click at [442, 185] on div "Prestige Financial Services 351 Opportunity Way, Draper, UT 84020" at bounding box center [413, 167] width 197 height 35
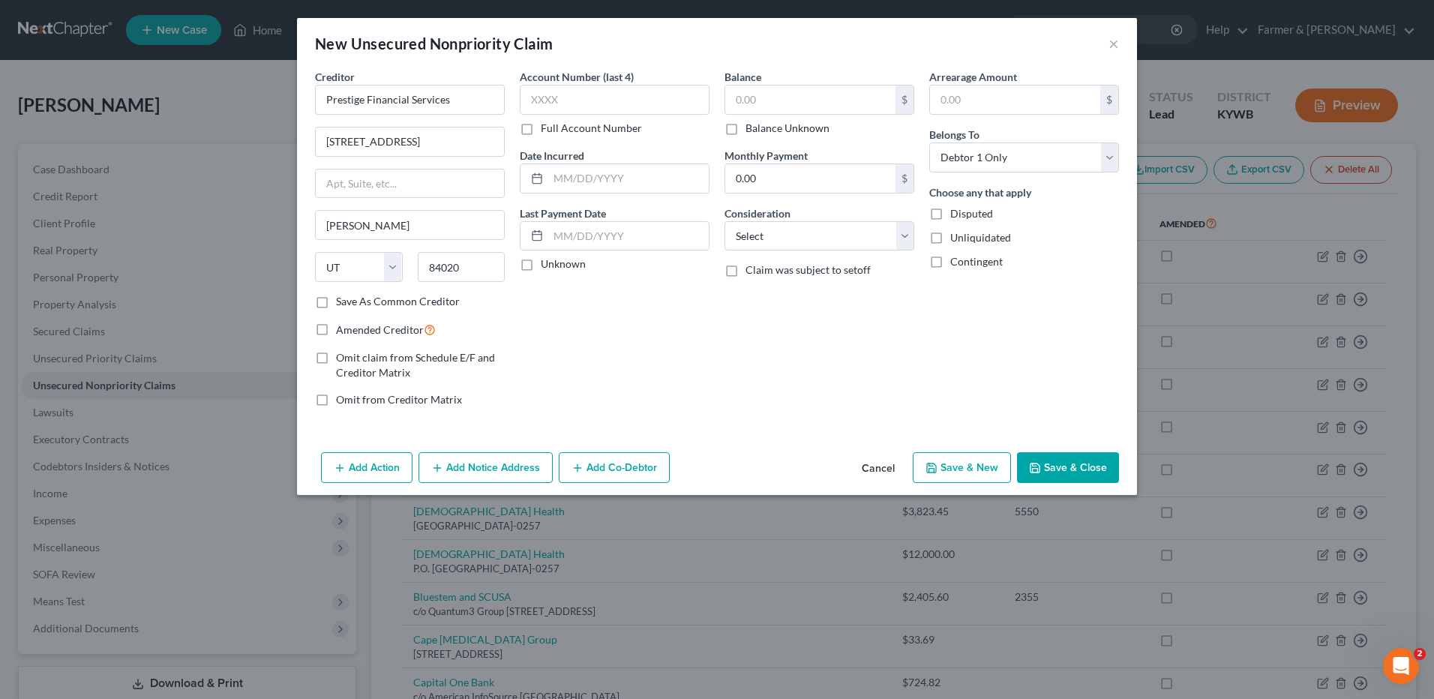
click at [745, 133] on label "Balance Unknown" at bounding box center [787, 128] width 84 height 15
click at [751, 130] on input "Balance Unknown" at bounding box center [756, 126] width 10 height 10
drag, startPoint x: 1039, startPoint y: 468, endPoint x: 1373, endPoint y: 475, distance: 333.8
click at [1039, 468] on icon "button" at bounding box center [1035, 468] width 12 height 12
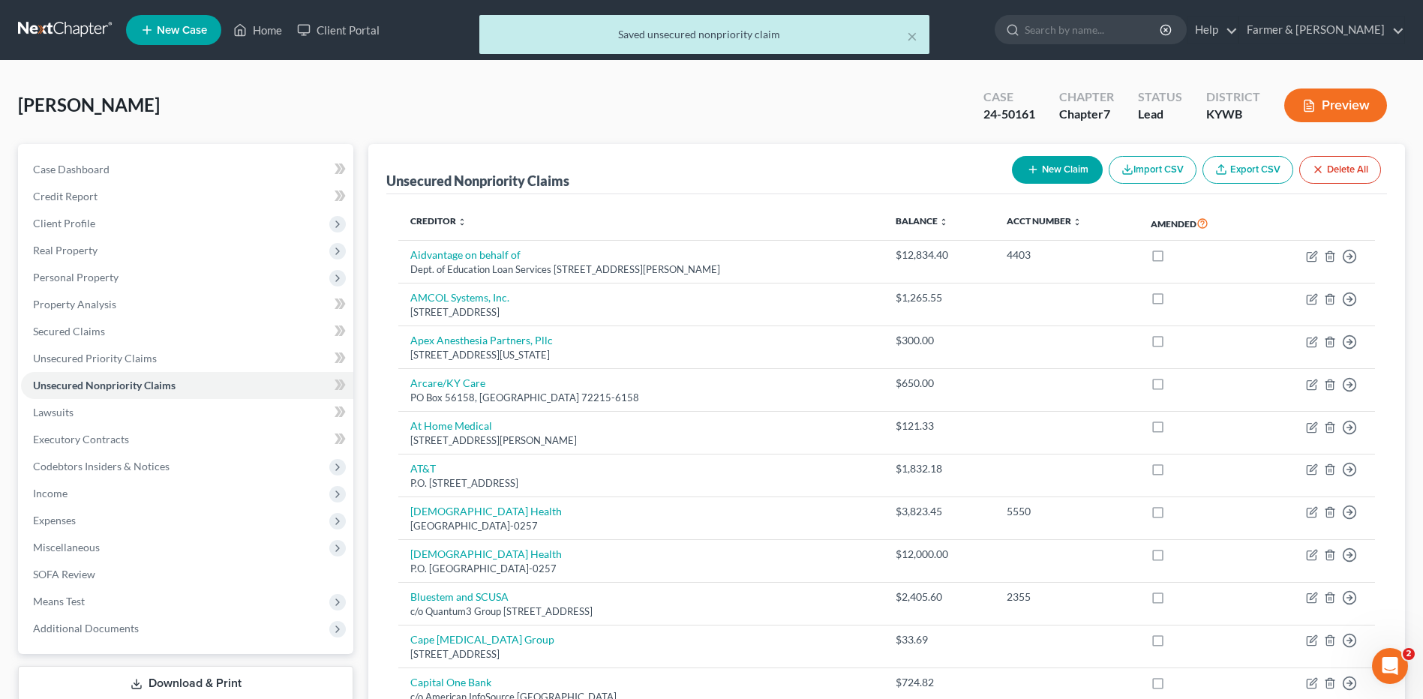
click at [1077, 176] on button "New Claim" at bounding box center [1057, 170] width 91 height 28
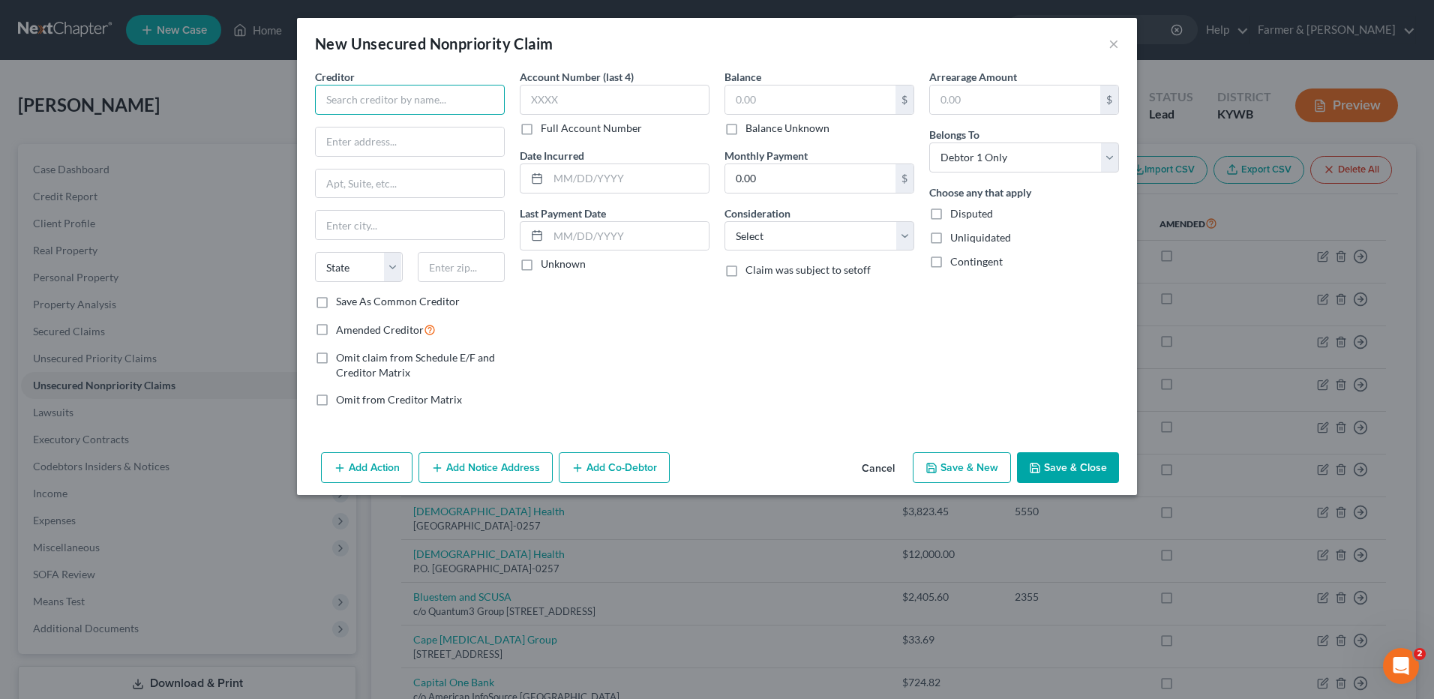
click at [486, 103] on input "text" at bounding box center [410, 100] width 190 height 30
click at [441, 144] on input "text" at bounding box center [410, 141] width 188 height 28
click at [745, 128] on label "Balance Unknown" at bounding box center [787, 128] width 84 height 15
click at [751, 128] on input "Balance Unknown" at bounding box center [756, 126] width 10 height 10
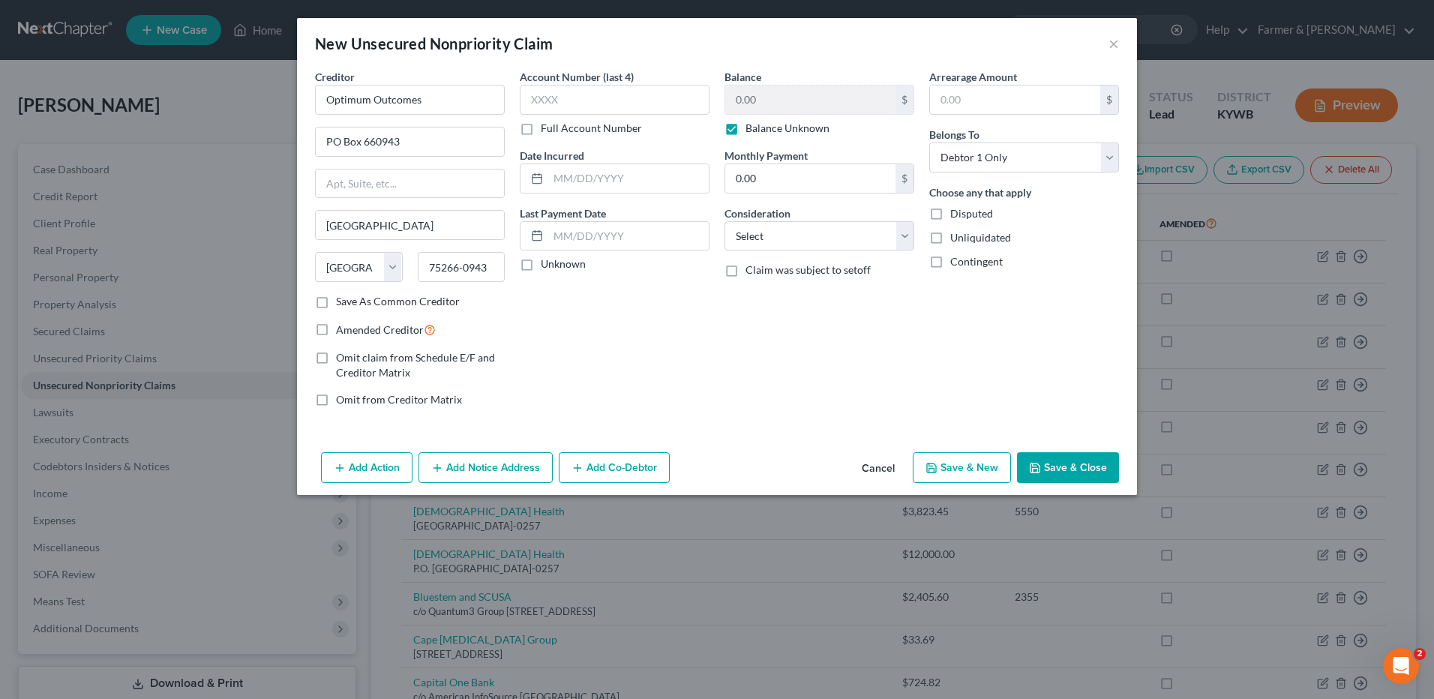
click at [1051, 466] on button "Save & Close" at bounding box center [1068, 467] width 102 height 31
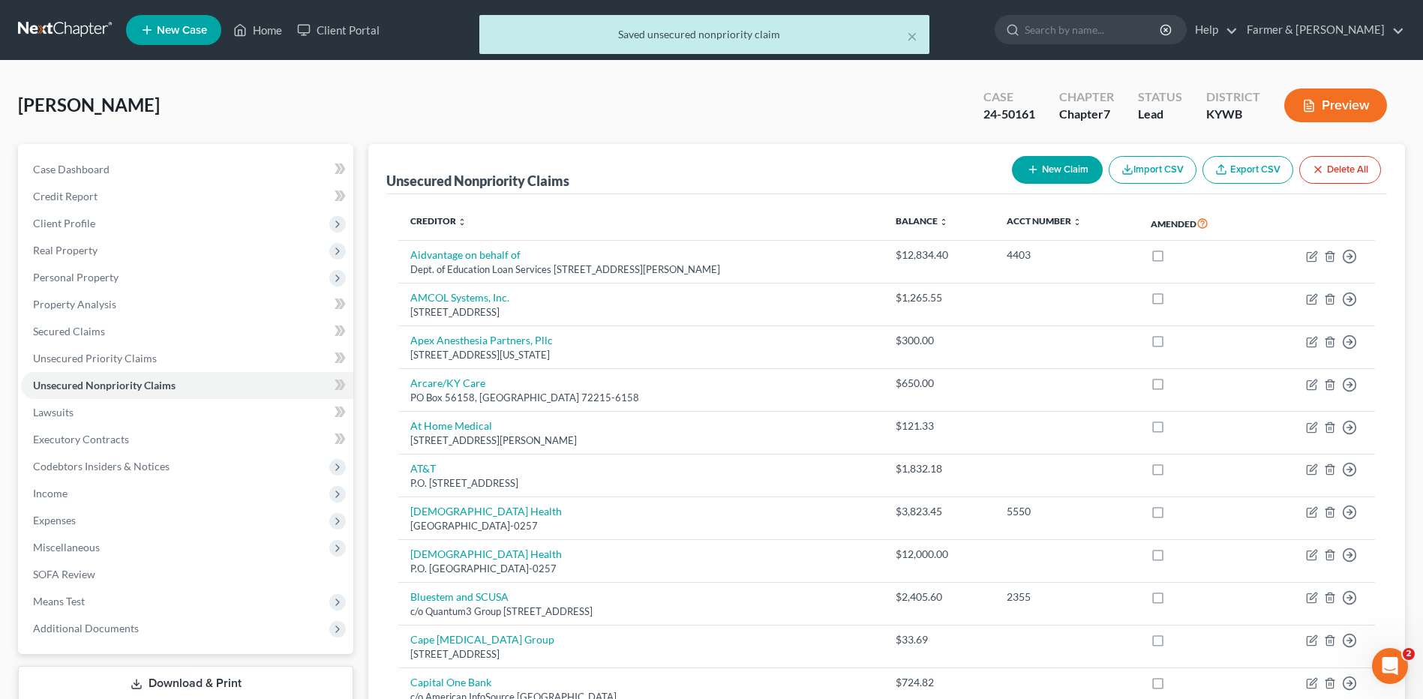
click at [1066, 169] on button "New Claim" at bounding box center [1057, 170] width 91 height 28
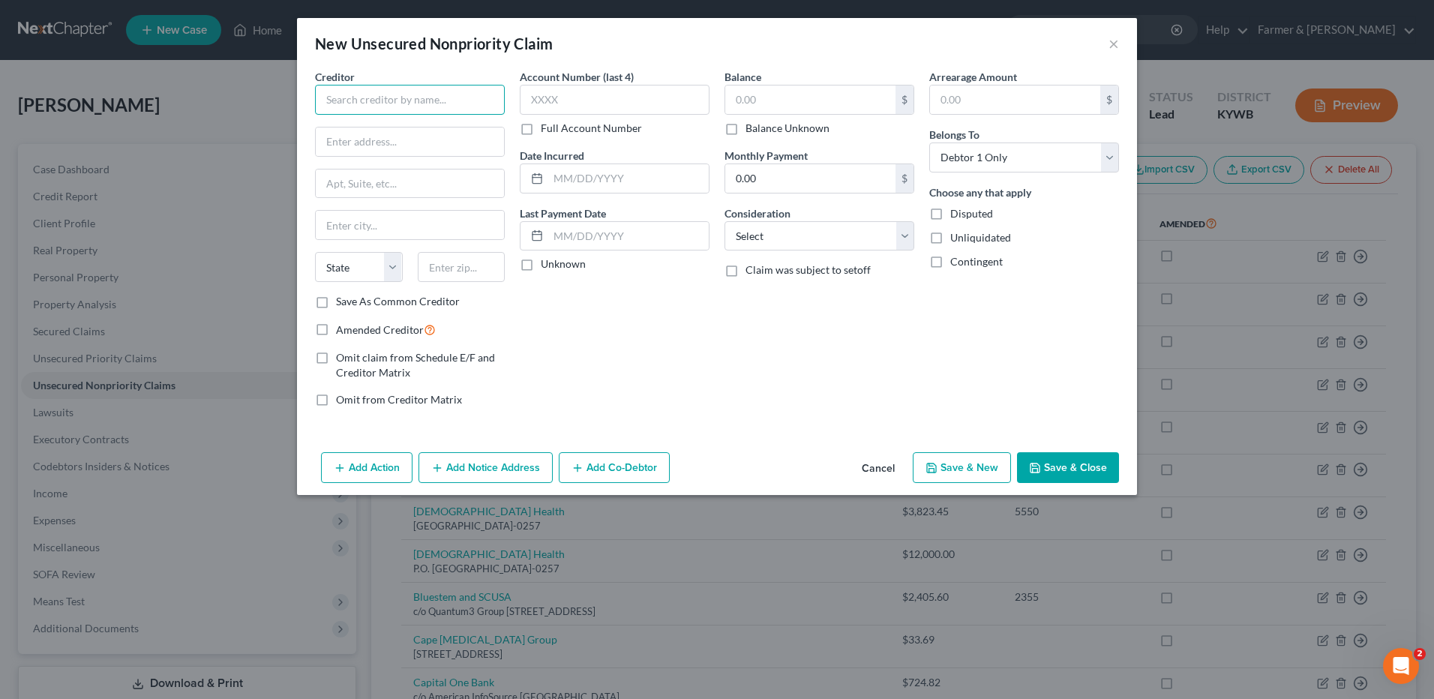
click at [493, 103] on input "text" at bounding box center [410, 100] width 190 height 30
click at [376, 142] on input "text" at bounding box center [410, 141] width 188 height 28
drag, startPoint x: 737, startPoint y: 127, endPoint x: 850, endPoint y: 151, distance: 115.0
click at [745, 127] on label "Balance Unknown" at bounding box center [787, 128] width 84 height 15
click at [751, 127] on input "Balance Unknown" at bounding box center [756, 126] width 10 height 10
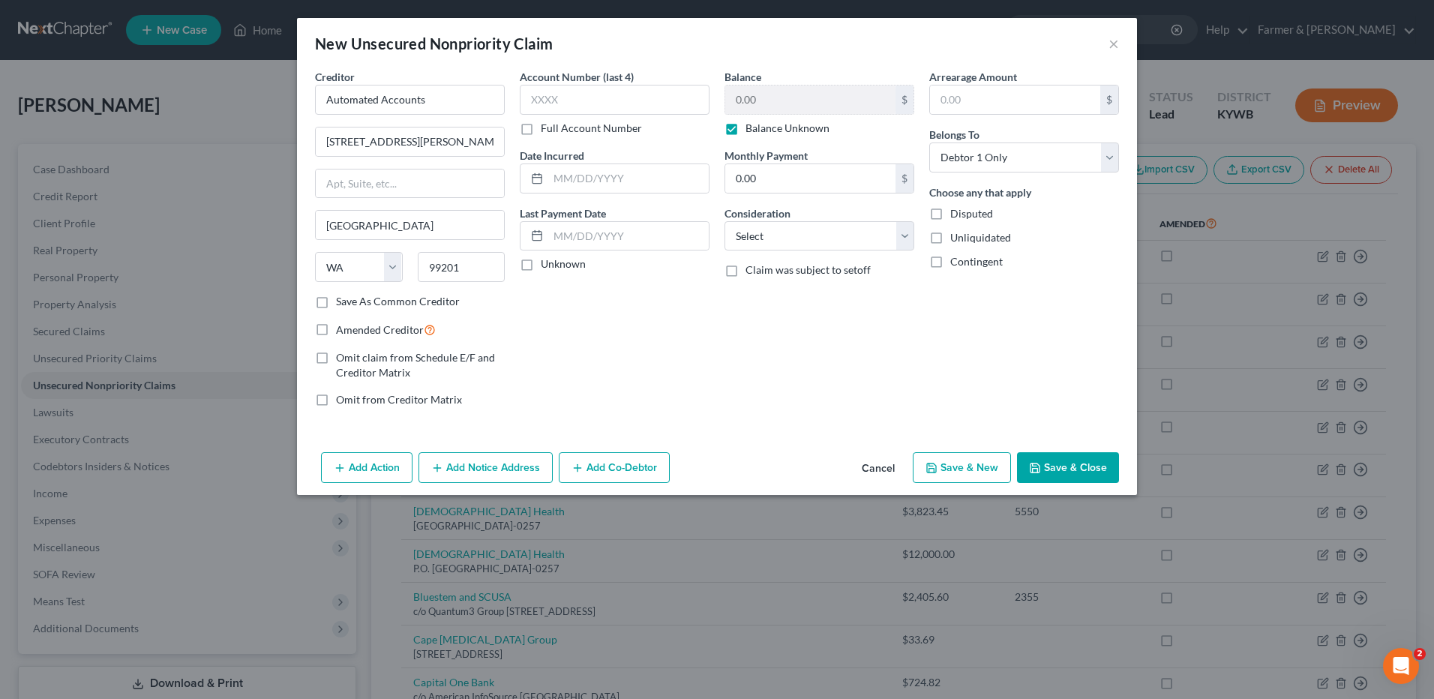
drag, startPoint x: 1113, startPoint y: 463, endPoint x: 1433, endPoint y: 522, distance: 325.7
click at [1113, 463] on button "Save & Close" at bounding box center [1068, 467] width 102 height 31
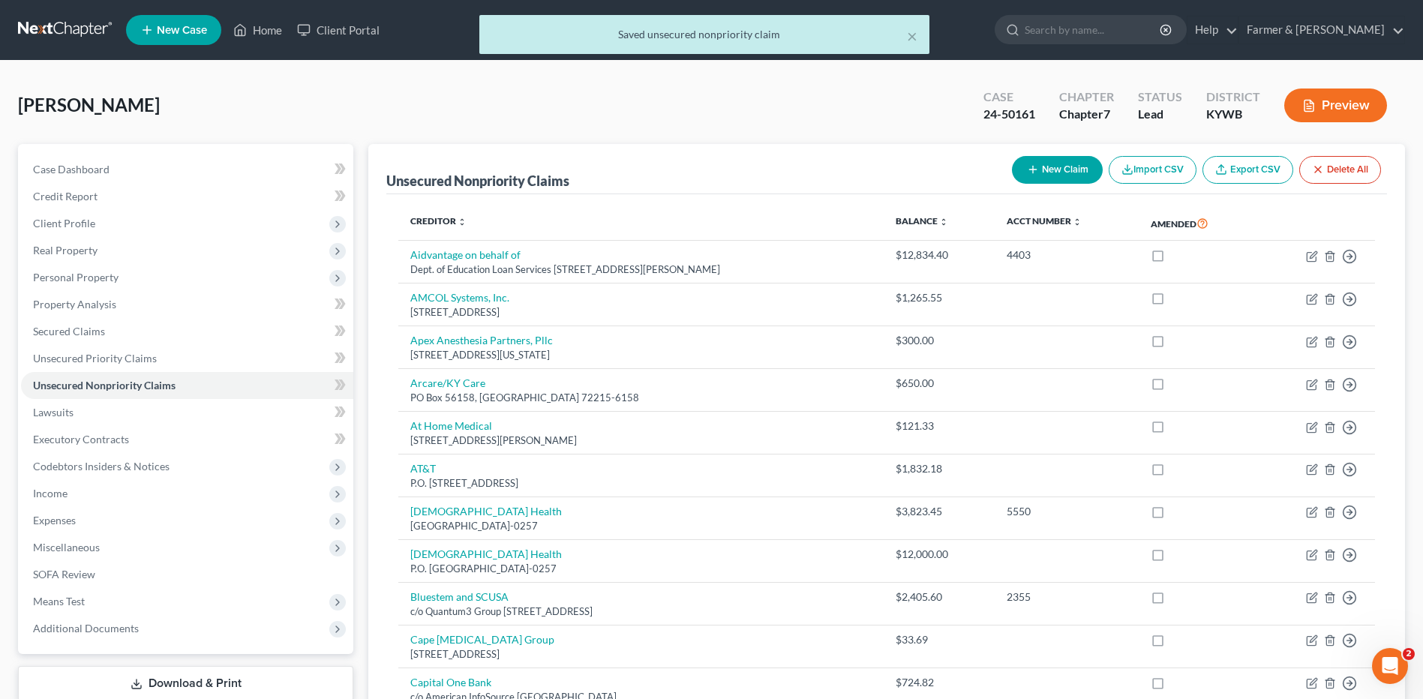
click at [1046, 167] on button "New Claim" at bounding box center [1057, 170] width 91 height 28
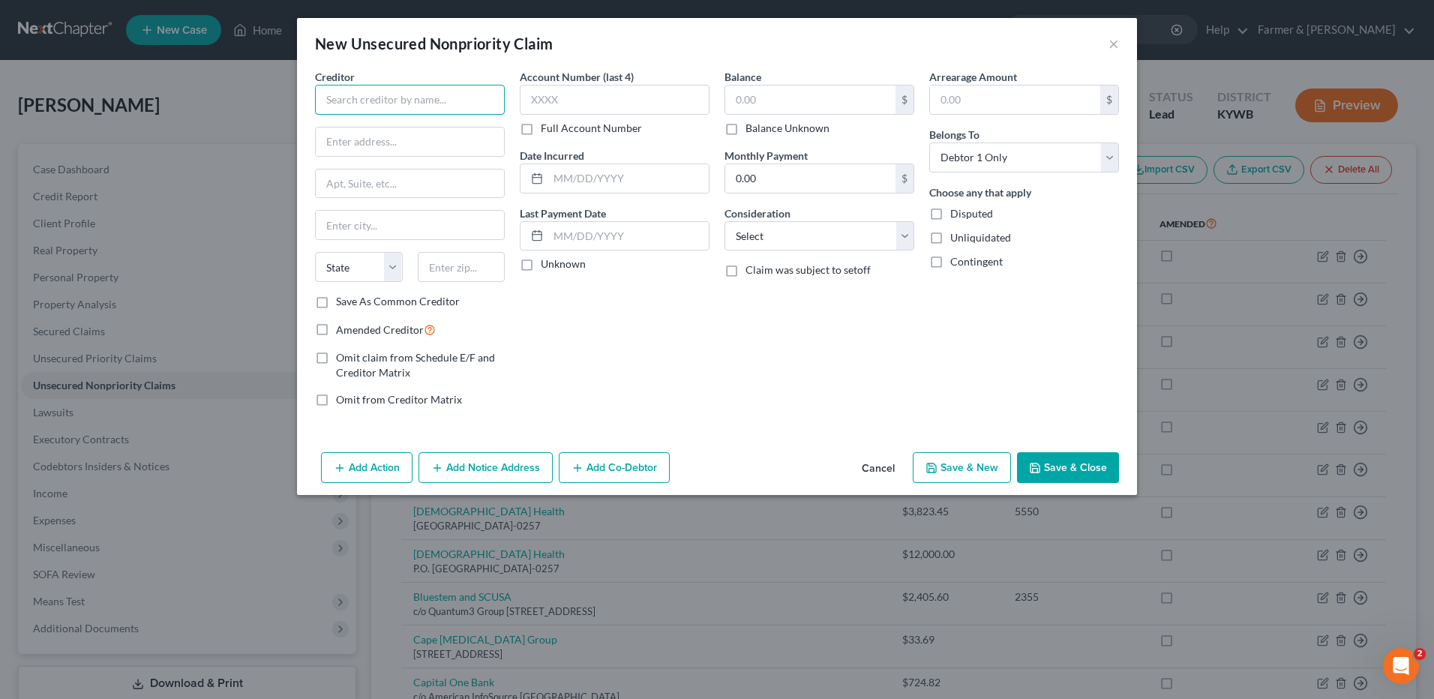
click at [457, 100] on input "text" at bounding box center [410, 100] width 190 height 30
click at [434, 148] on input "text" at bounding box center [410, 141] width 188 height 28
drag, startPoint x: 433, startPoint y: 145, endPoint x: 462, endPoint y: 154, distance: 29.9
click at [436, 146] on input "18411 Alderwood Mall Pkwy., Ste. A" at bounding box center [410, 141] width 188 height 28
click at [475, 143] on input "18411 Alderwood Mall Pkwy., Ste. A" at bounding box center [410, 141] width 188 height 28
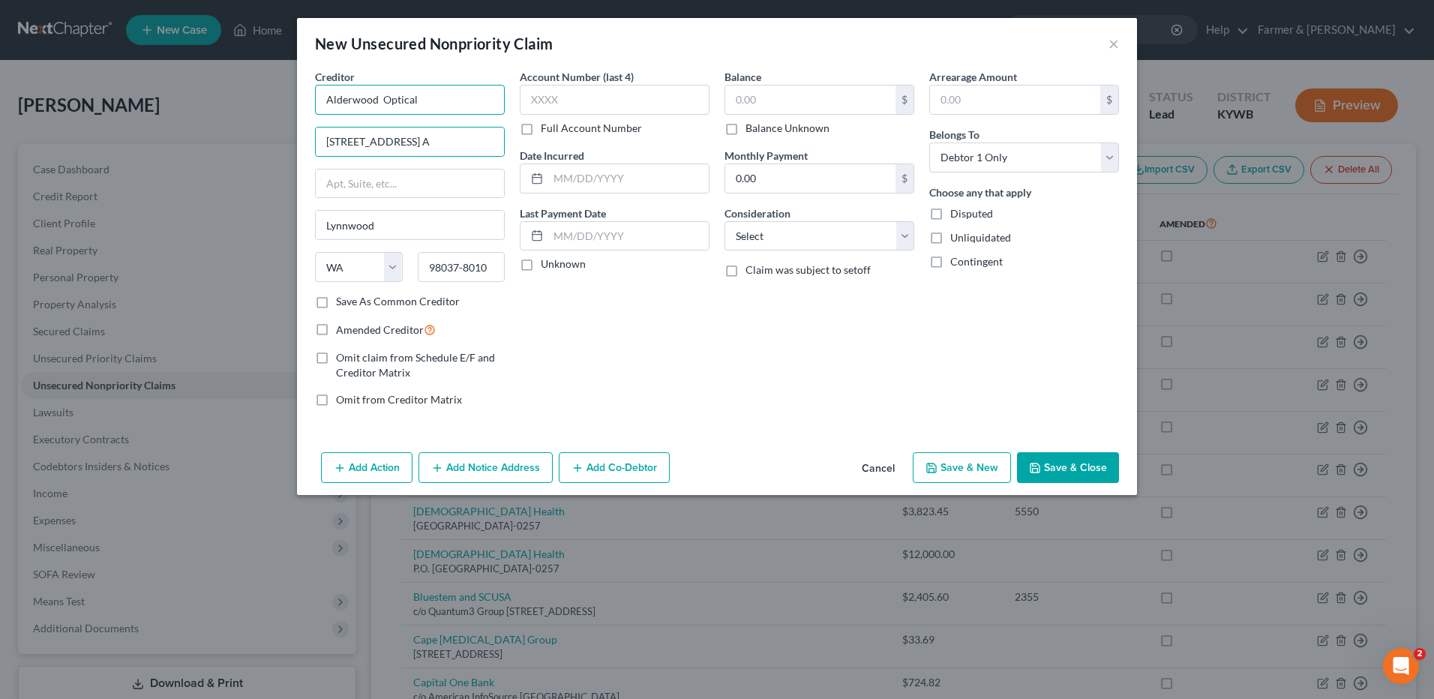
click at [383, 102] on input "Alderwood Optical" at bounding box center [410, 100] width 190 height 30
click at [745, 128] on label "Balance Unknown" at bounding box center [787, 128] width 84 height 15
click at [751, 128] on input "Balance Unknown" at bounding box center [756, 126] width 10 height 10
drag, startPoint x: 493, startPoint y: 145, endPoint x: 581, endPoint y: 140, distance: 87.9
click at [553, 139] on div "Creditor * Alderwood Optical 18411 Alderwood Mall Pkwy., Ste. A Lynnwood State …" at bounding box center [716, 244] width 819 height 350
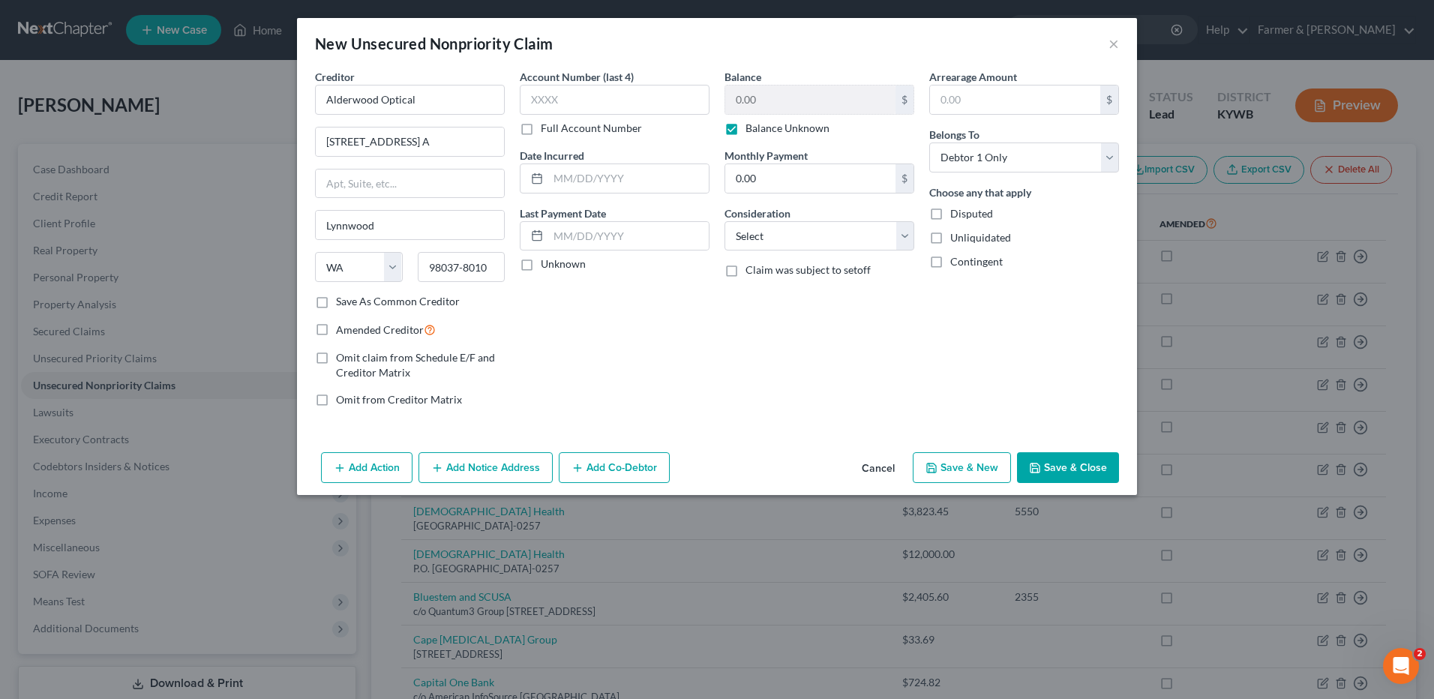
click at [1051, 456] on button "Save & Close" at bounding box center [1068, 467] width 102 height 31
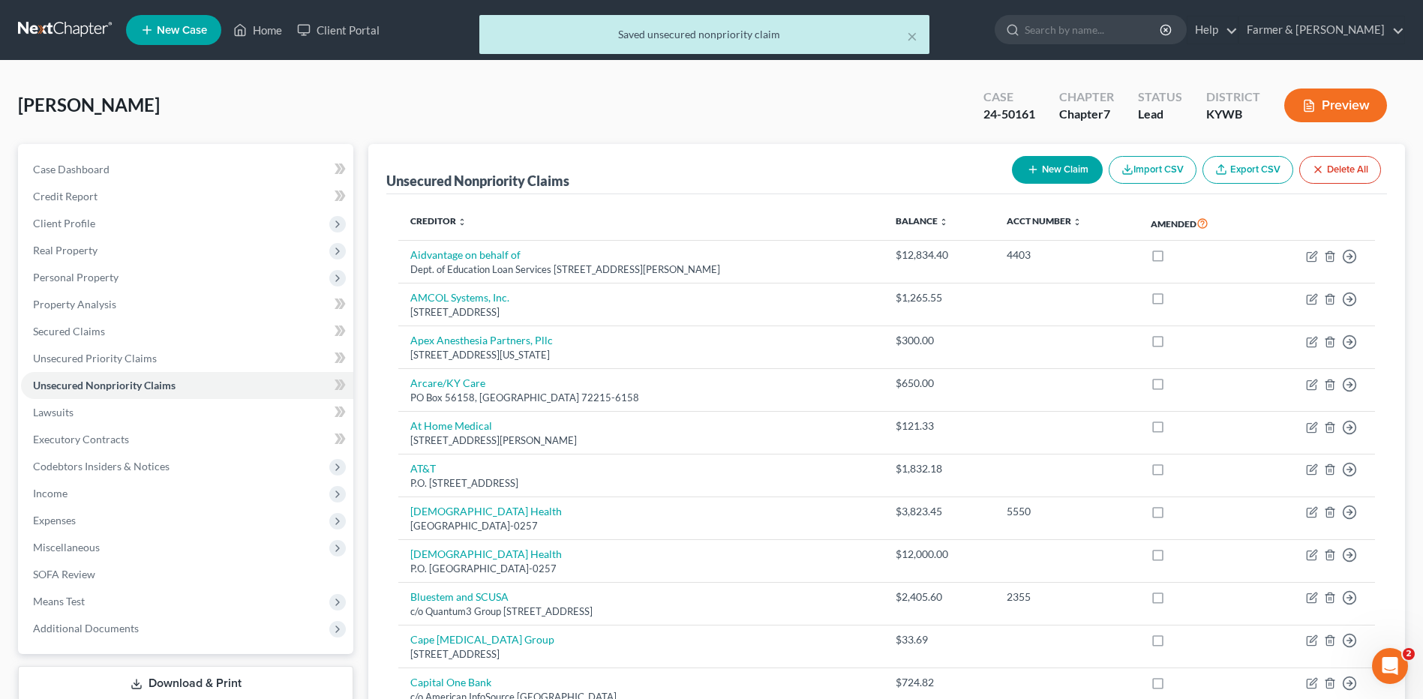
drag, startPoint x: 1005, startPoint y: 172, endPoint x: 1035, endPoint y: 177, distance: 30.5
click at [1006, 172] on div "New Claim Import CSV Export CSV Delete All" at bounding box center [1196, 170] width 381 height 40
click at [1037, 177] on button "New Claim" at bounding box center [1057, 170] width 91 height 28
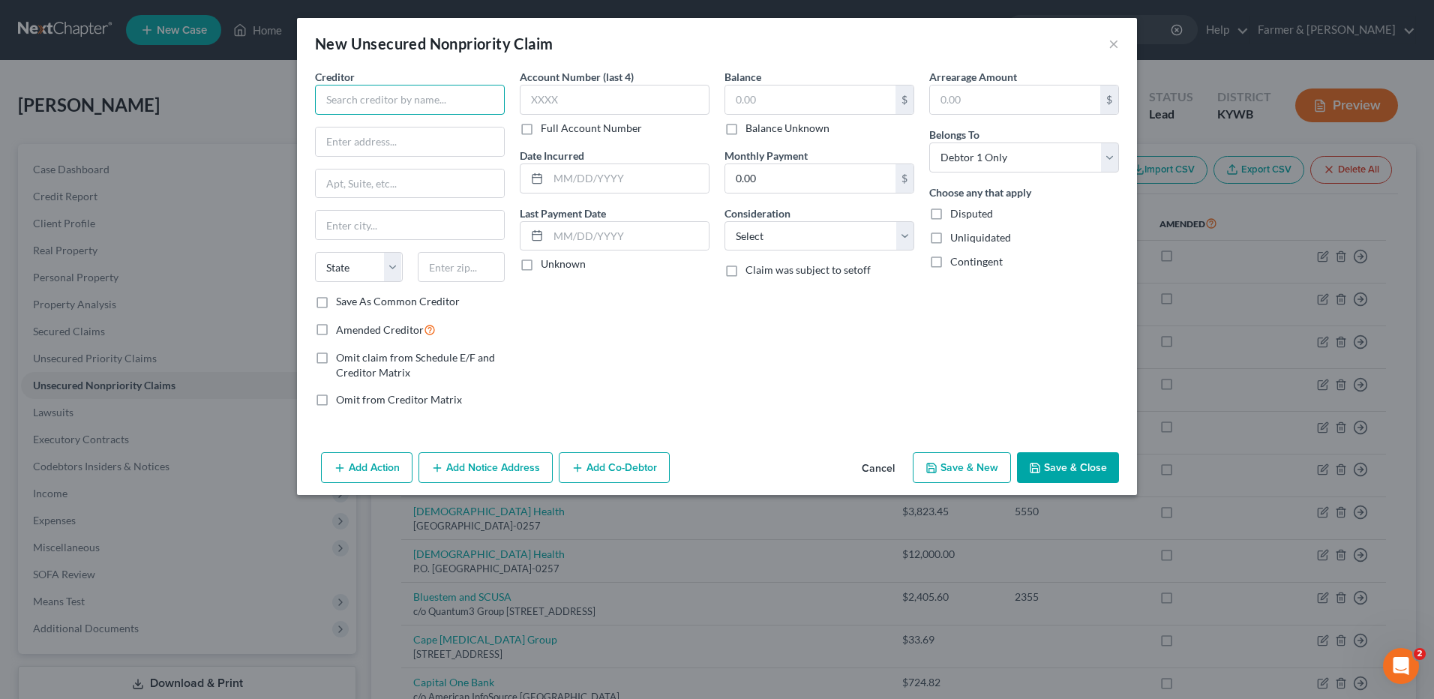
click at [463, 91] on input "text" at bounding box center [410, 100] width 190 height 30
click at [429, 140] on input "text" at bounding box center [410, 141] width 188 height 28
click at [760, 133] on label "Balance Unknown" at bounding box center [787, 128] width 84 height 15
click at [760, 130] on input "Balance Unknown" at bounding box center [756, 126] width 10 height 10
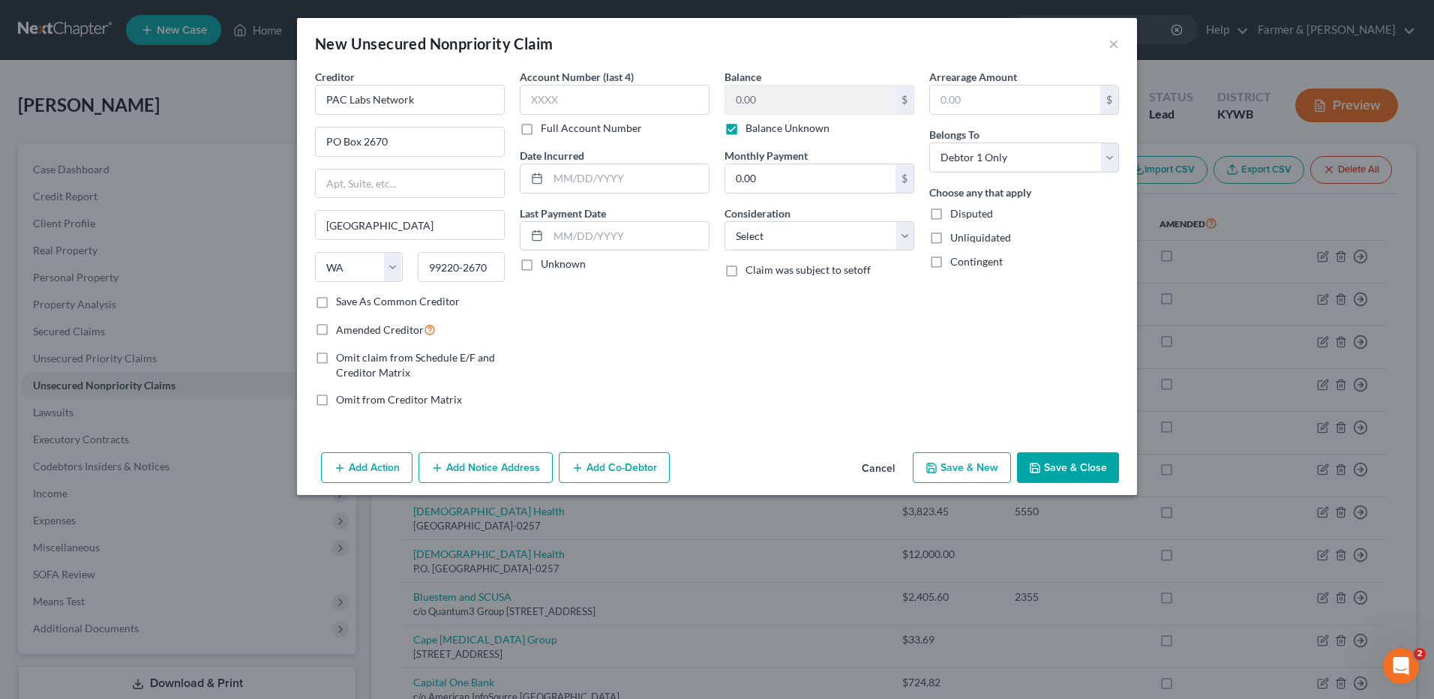
drag, startPoint x: 1099, startPoint y: 449, endPoint x: 1214, endPoint y: 484, distance: 120.0
click at [1099, 449] on div "Add Action Add Notice Address Add Co-Debtor Cancel Save & New Save & Close" at bounding box center [717, 470] width 840 height 49
click at [1093, 466] on button "Save & Close" at bounding box center [1068, 467] width 102 height 31
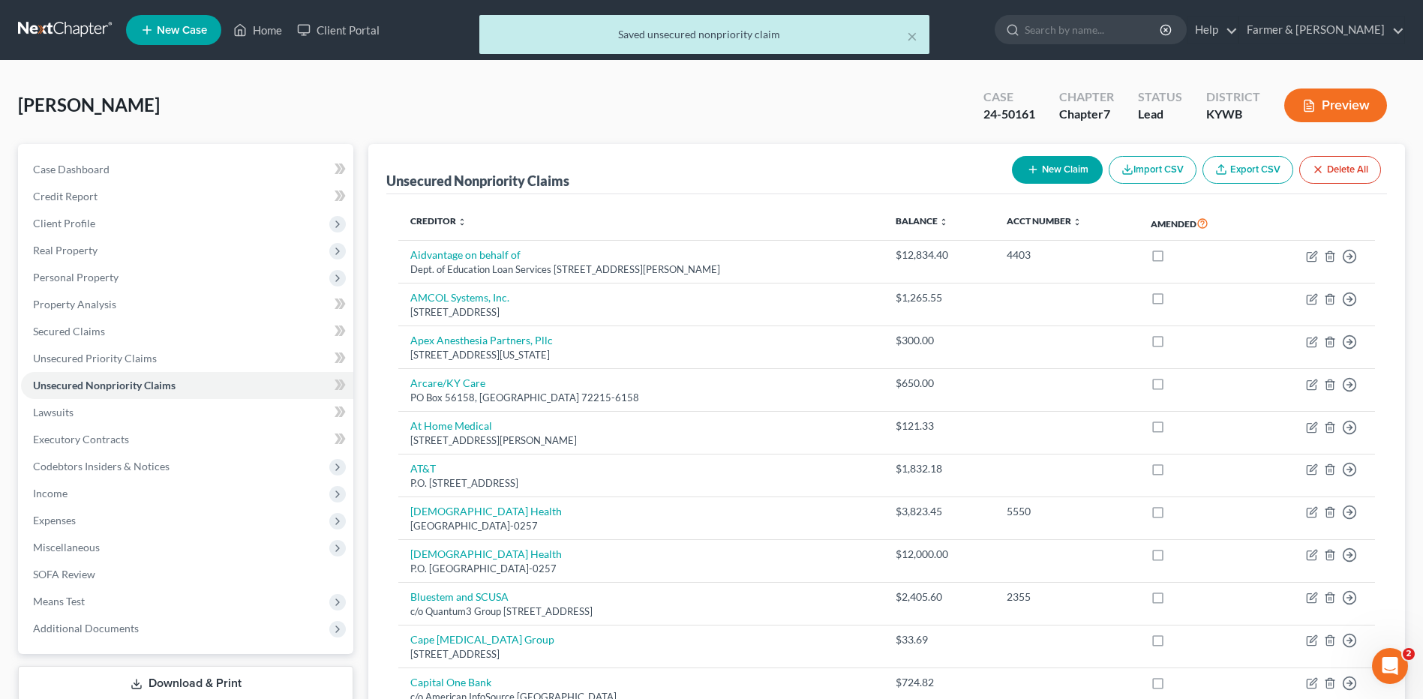
click at [1046, 183] on button "New Claim" at bounding box center [1057, 170] width 91 height 28
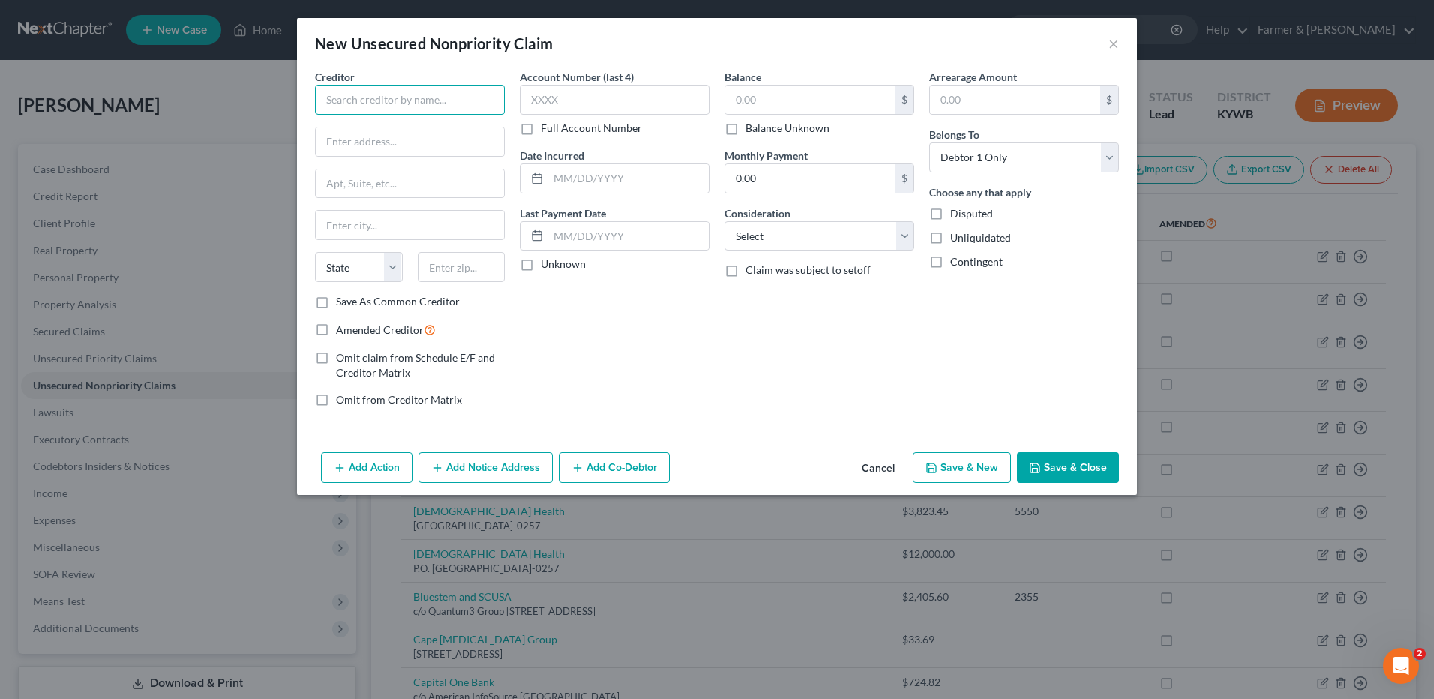
click at [473, 97] on input "text" at bounding box center [410, 100] width 190 height 30
drag, startPoint x: 384, startPoint y: 100, endPoint x: 513, endPoint y: 83, distance: 130.1
click at [513, 83] on div "Creditor * Radia Inc PS Seven State AL AK AR AZ CA CO CT DE DC FL GA GU HI ID I…" at bounding box center [716, 244] width 819 height 350
click at [745, 127] on label "Balance Unknown" at bounding box center [787, 128] width 84 height 15
click at [751, 127] on input "Balance Unknown" at bounding box center [756, 126] width 10 height 10
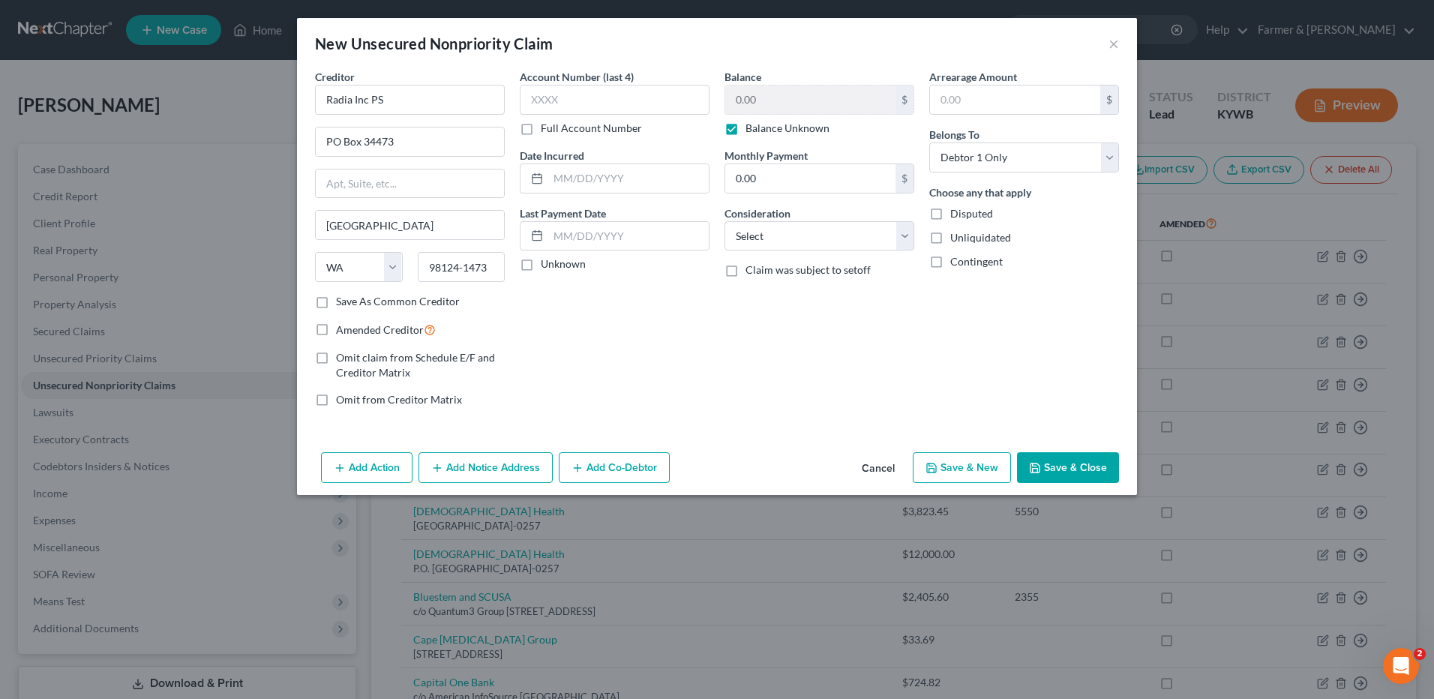
drag, startPoint x: 1084, startPoint y: 468, endPoint x: 1154, endPoint y: 463, distance: 70.7
click at [1084, 468] on button "Save & Close" at bounding box center [1068, 467] width 102 height 31
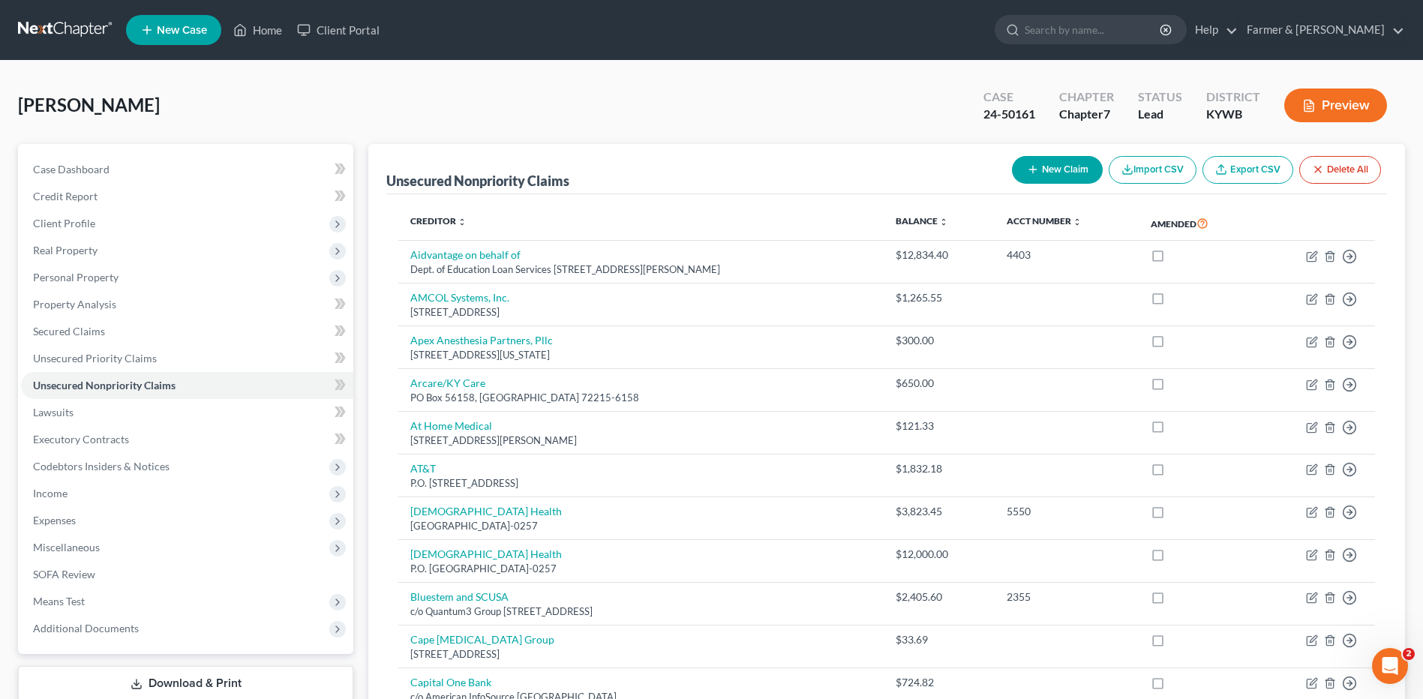
click at [52, 36] on link at bounding box center [66, 29] width 96 height 27
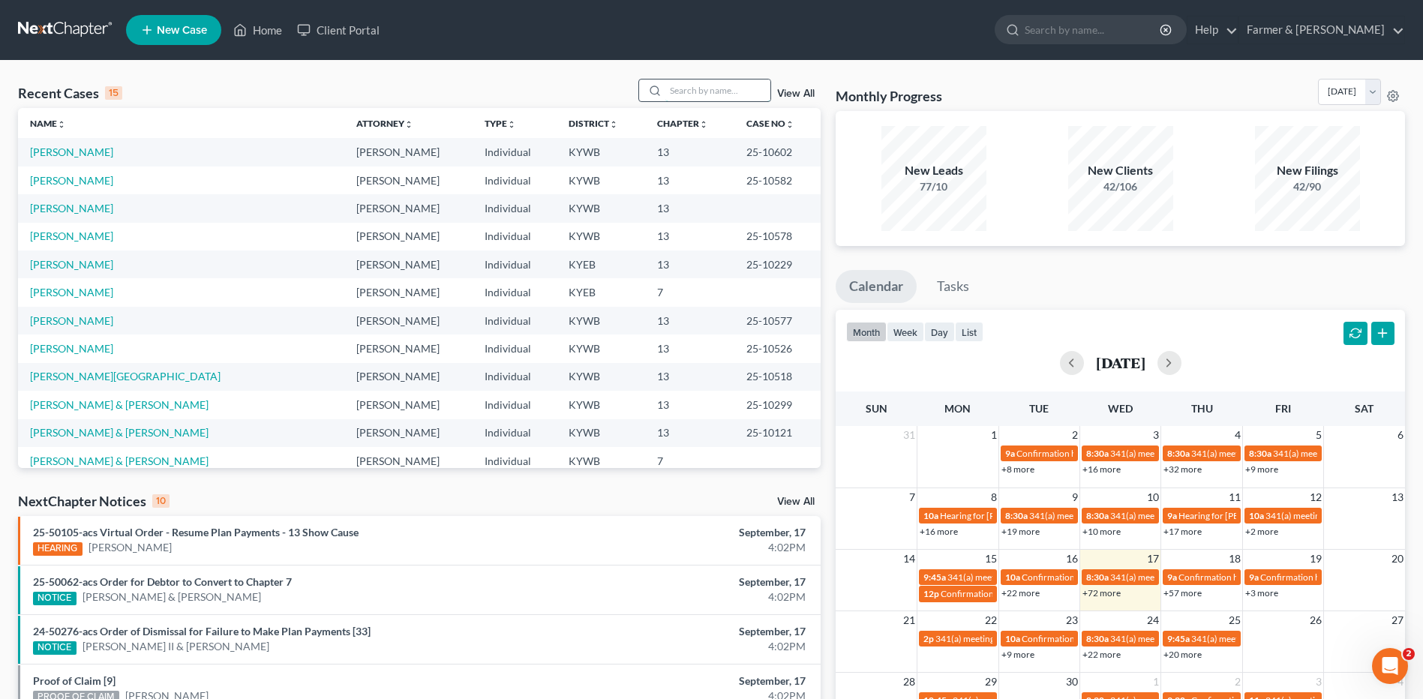
click at [689, 88] on input "search" at bounding box center [717, 90] width 105 height 22
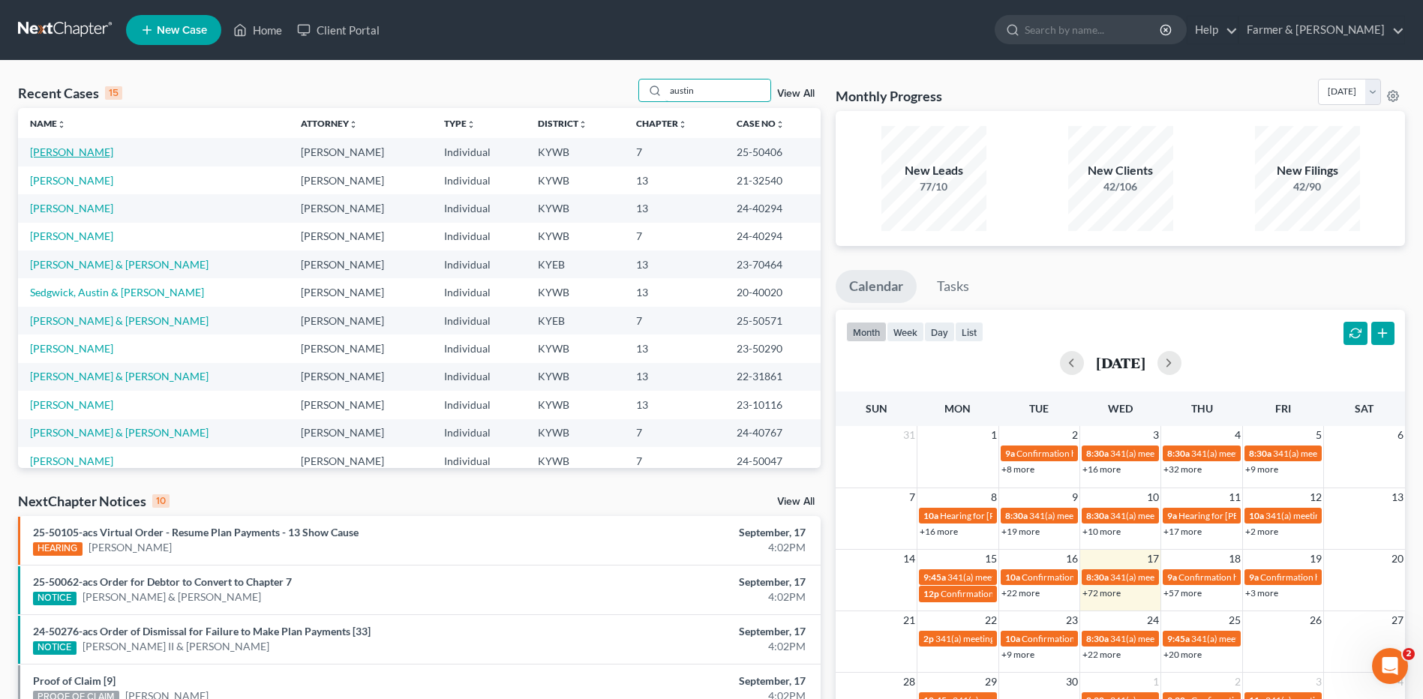
type input "austin"
click at [80, 147] on link "[PERSON_NAME]" at bounding box center [71, 151] width 83 height 13
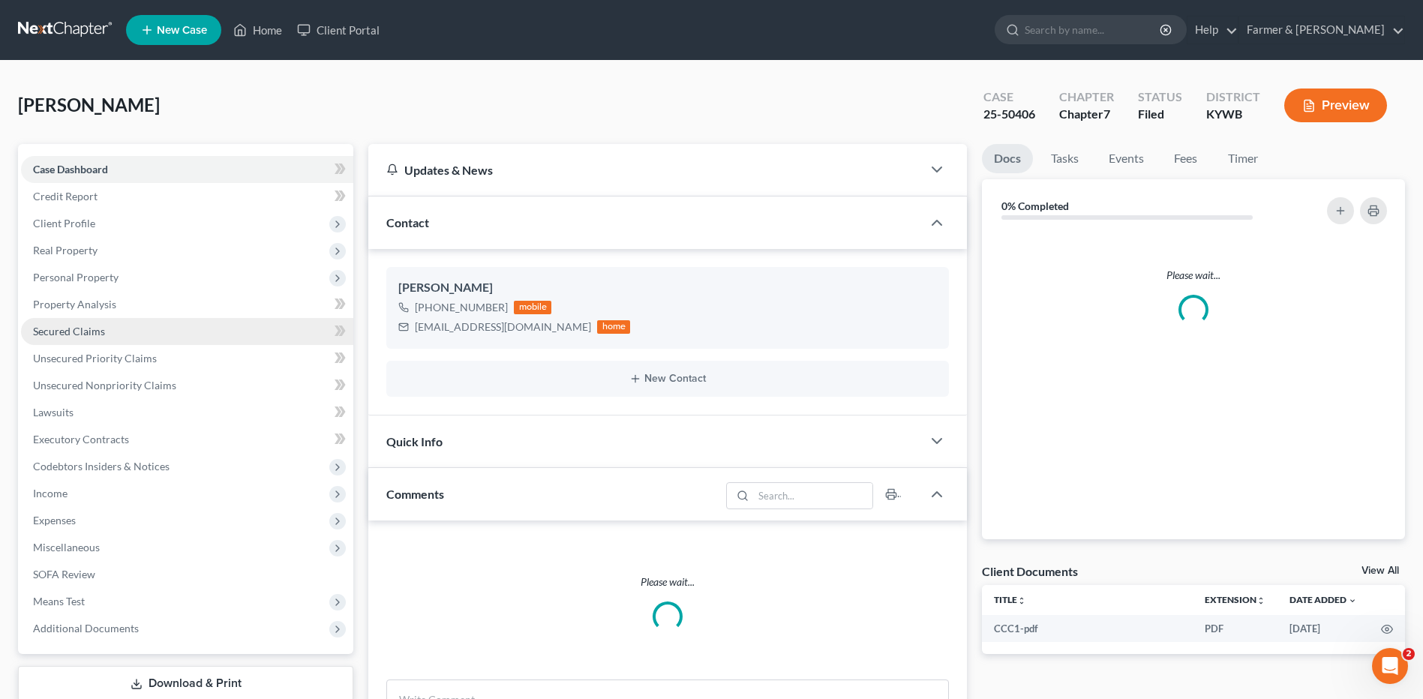
click at [113, 319] on link "Secured Claims" at bounding box center [187, 331] width 332 height 27
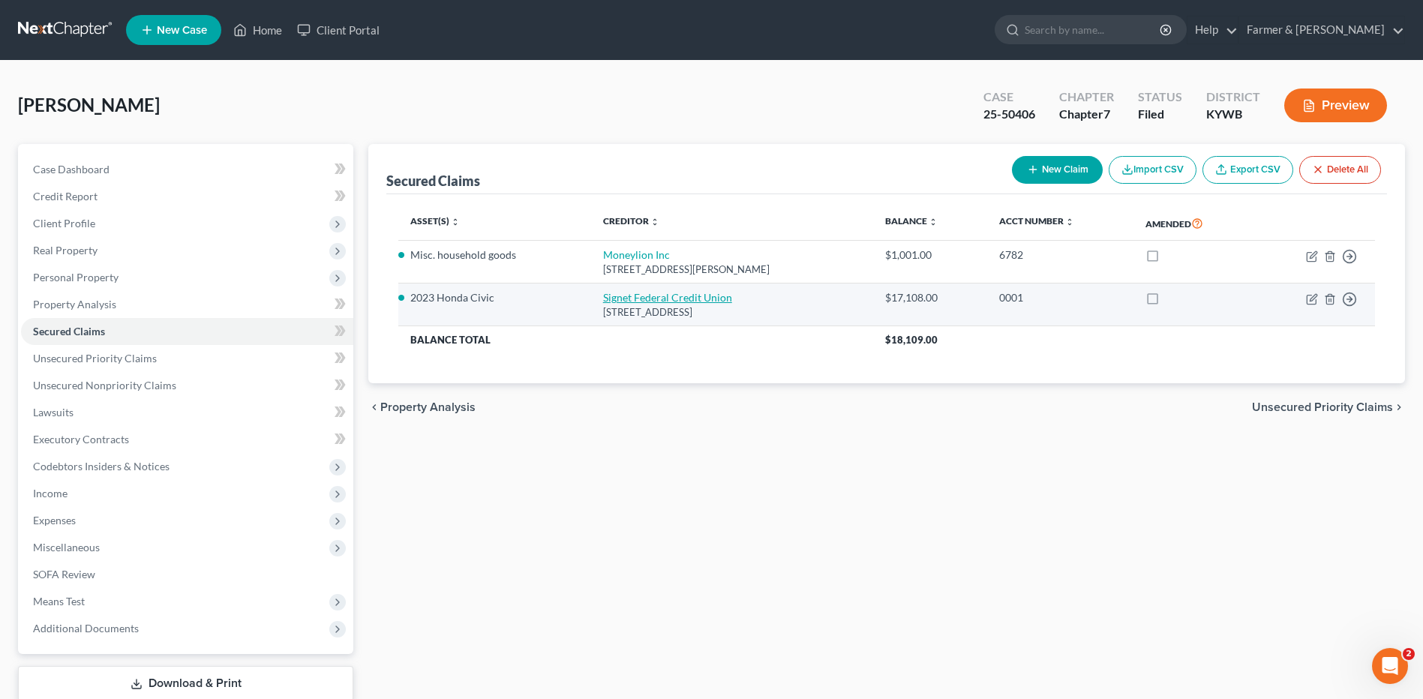
click at [657, 298] on link "Signet Federal Credit Union" at bounding box center [667, 297] width 129 height 13
select select "18"
select select "0"
select select "2"
select select "0"
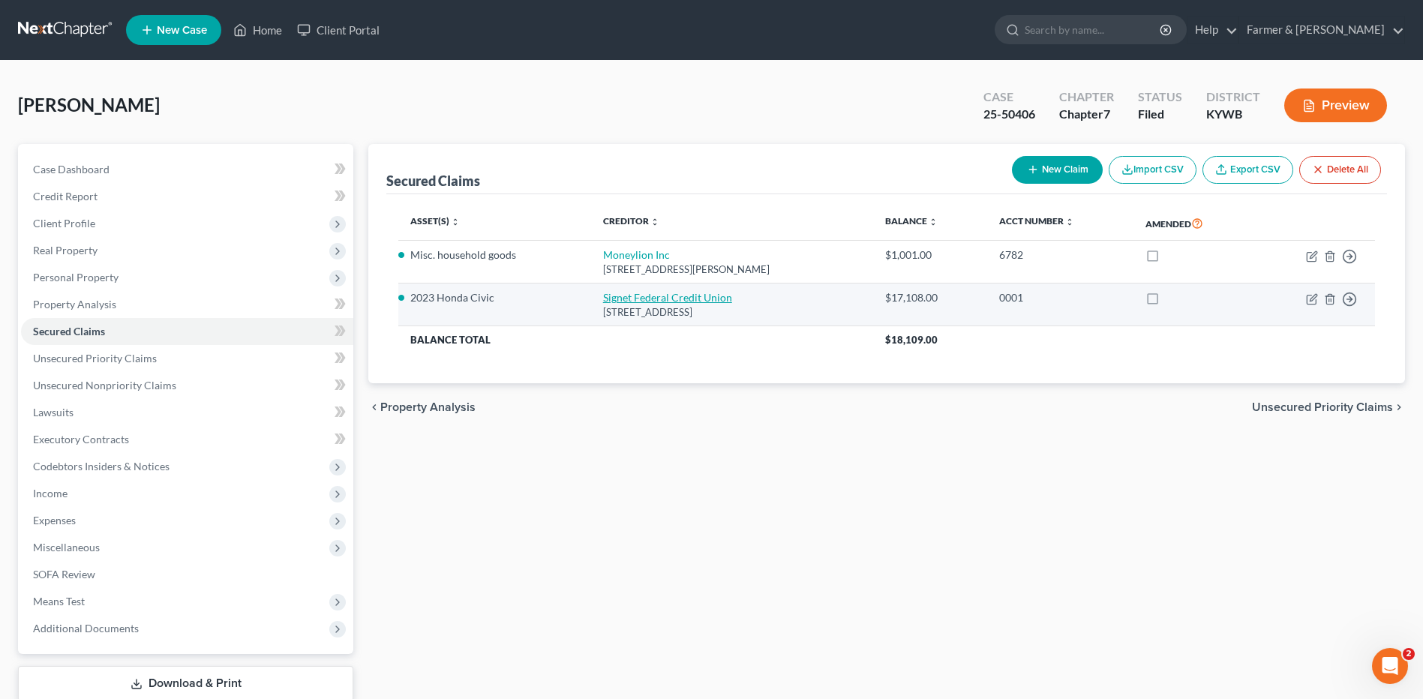
select select "0"
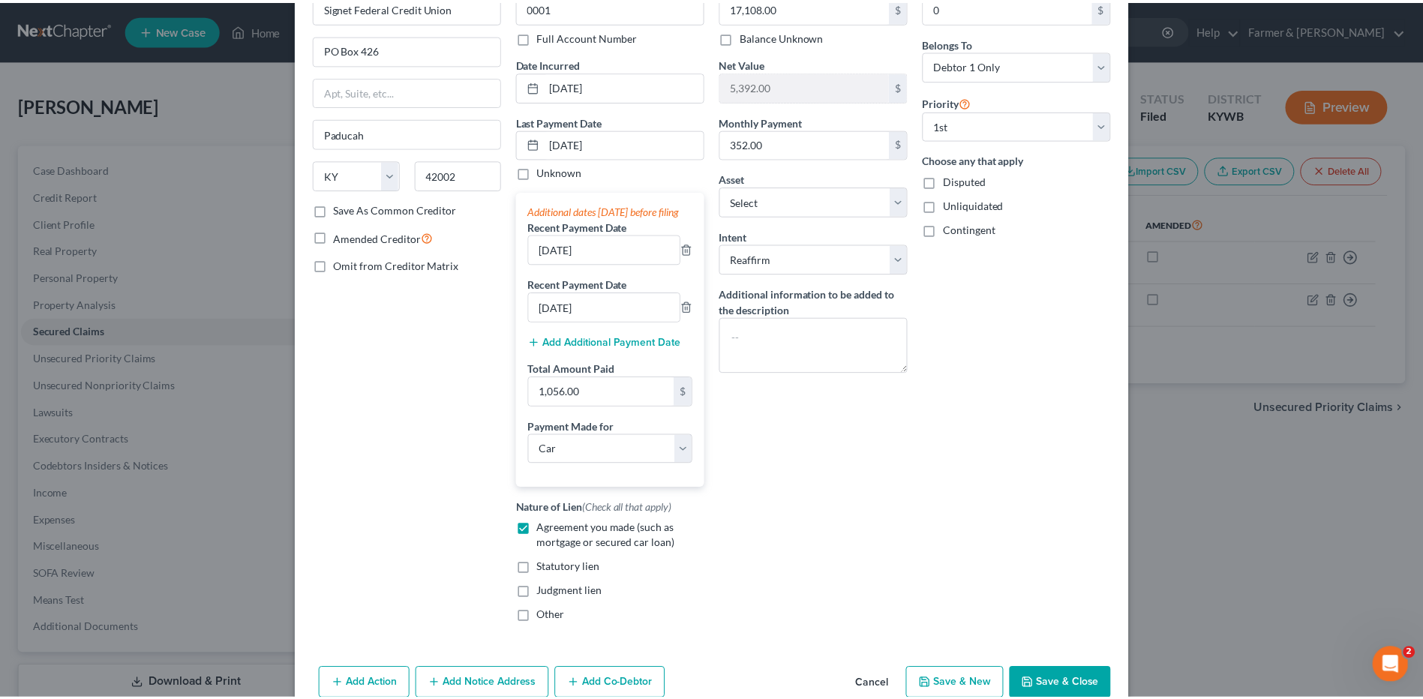
scroll to position [181, 0]
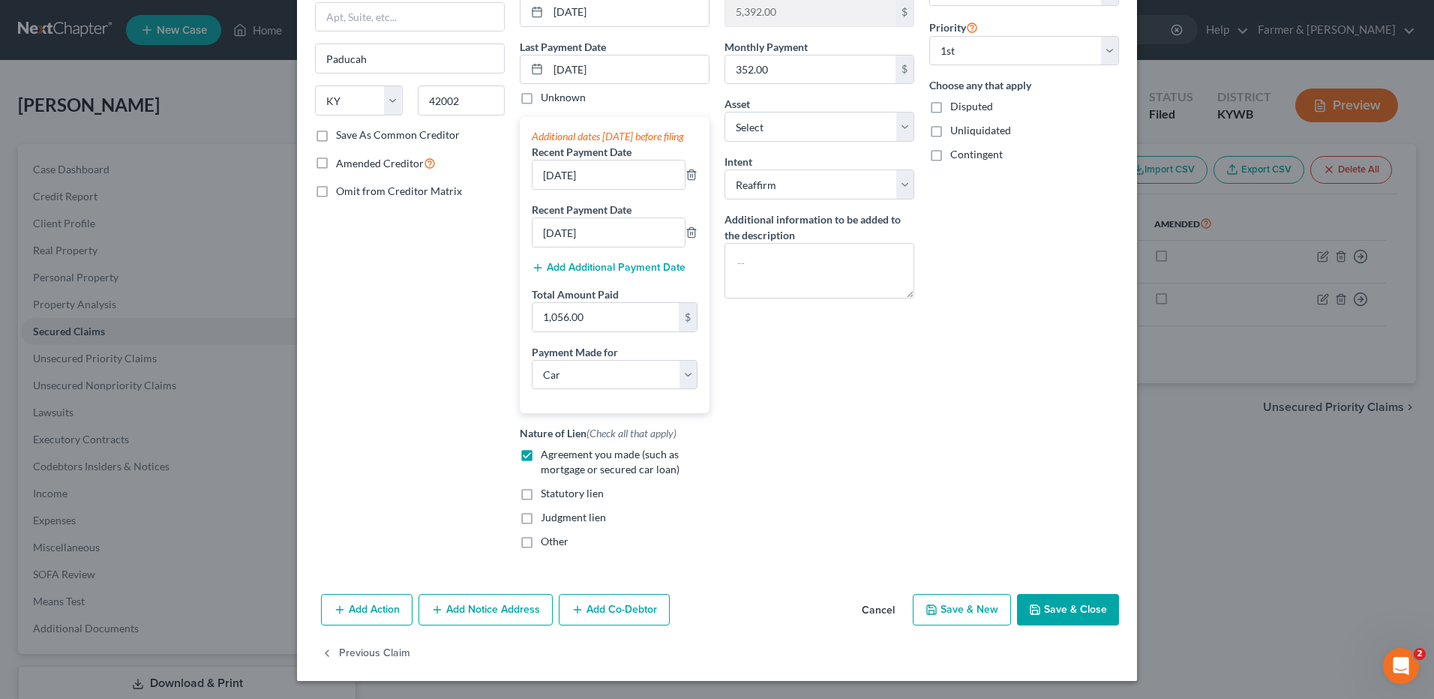
drag, startPoint x: 870, startPoint y: 612, endPoint x: 688, endPoint y: 427, distance: 259.3
click at [870, 612] on button "Cancel" at bounding box center [878, 610] width 57 height 30
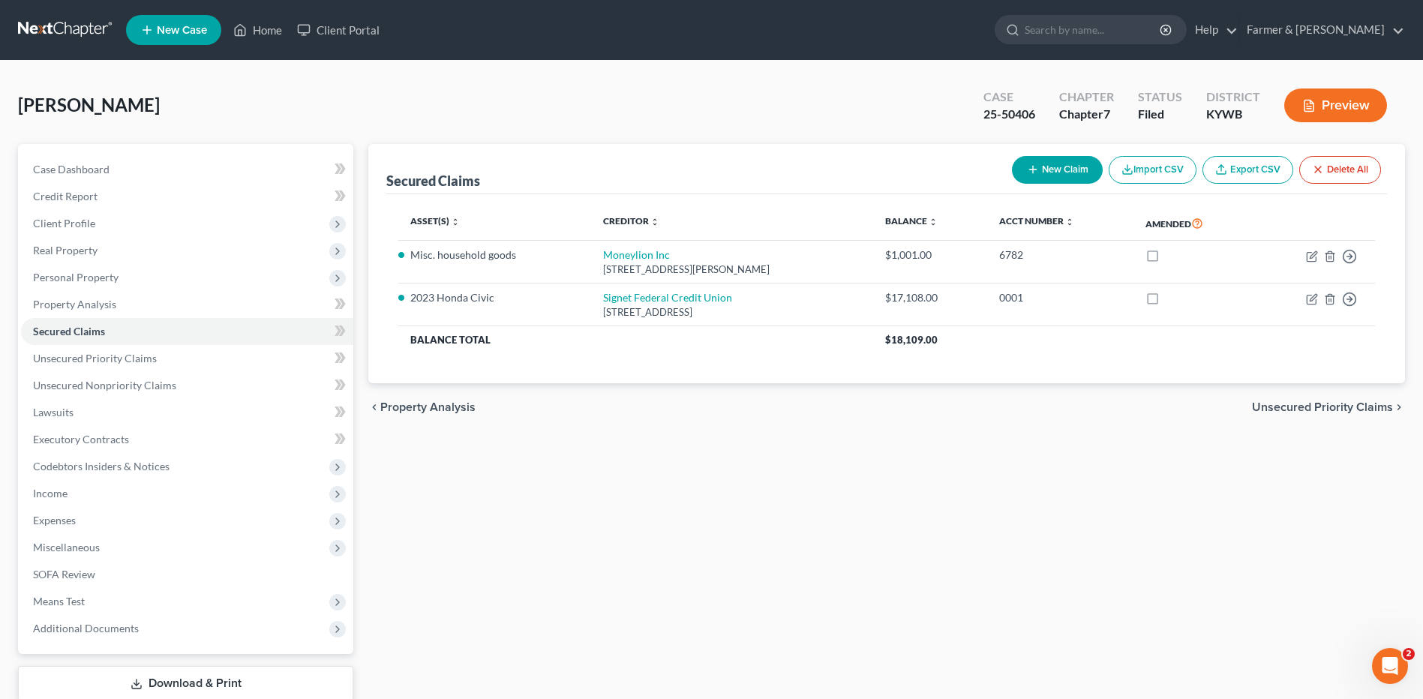
click at [44, 24] on link at bounding box center [66, 29] width 96 height 27
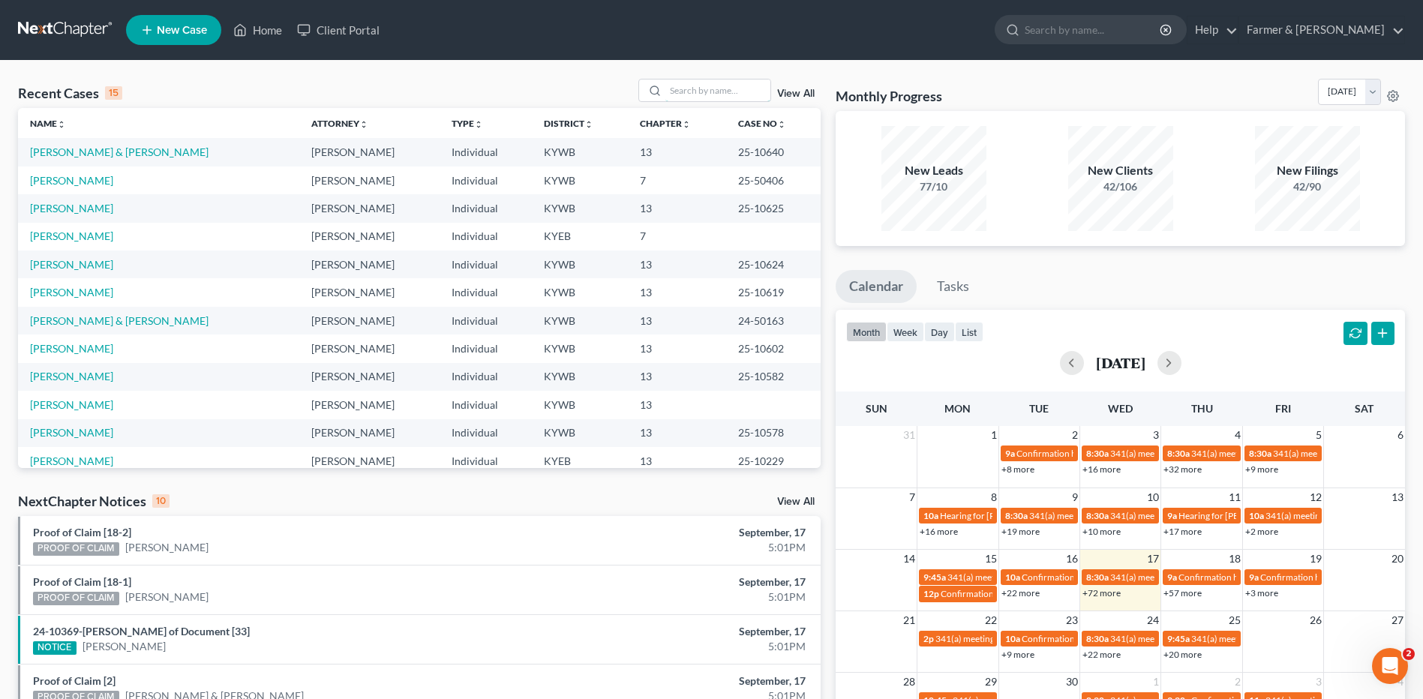
click at [700, 103] on div "Recent Cases 15 View All" at bounding box center [419, 93] width 802 height 29
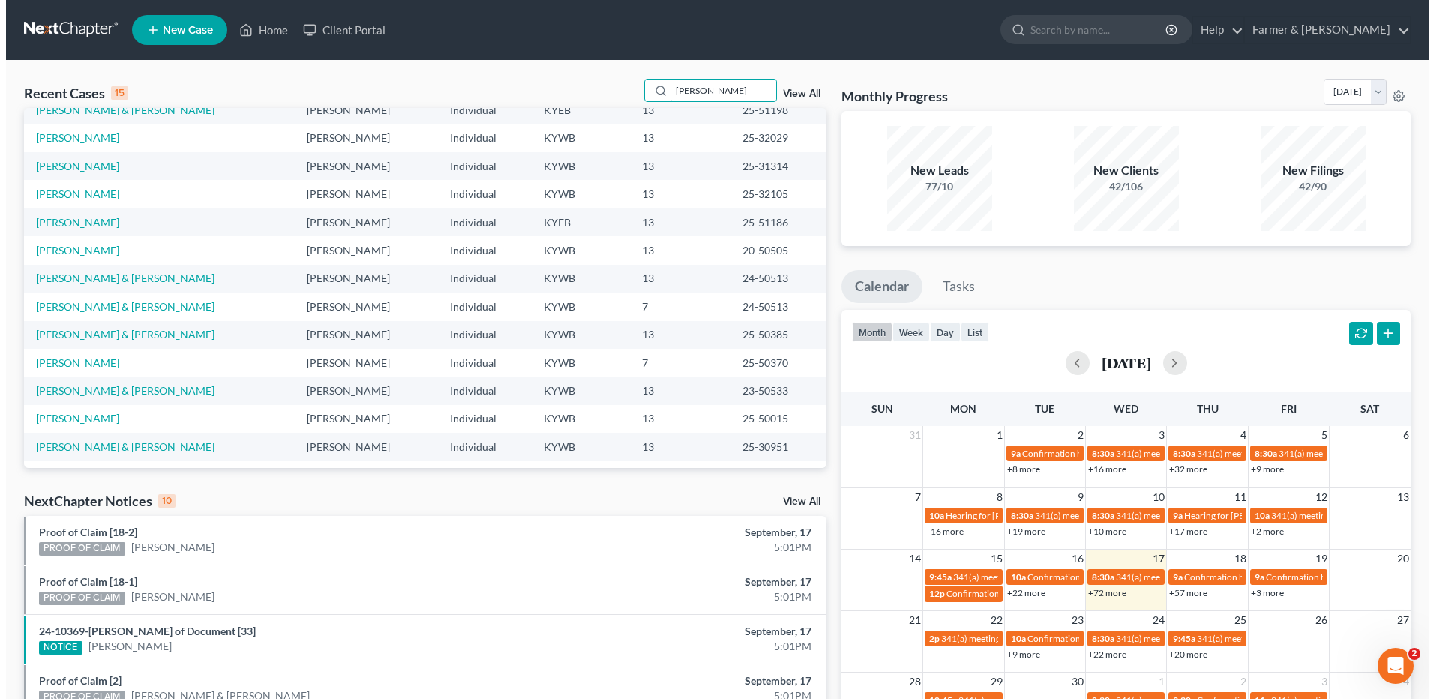
scroll to position [103, 0]
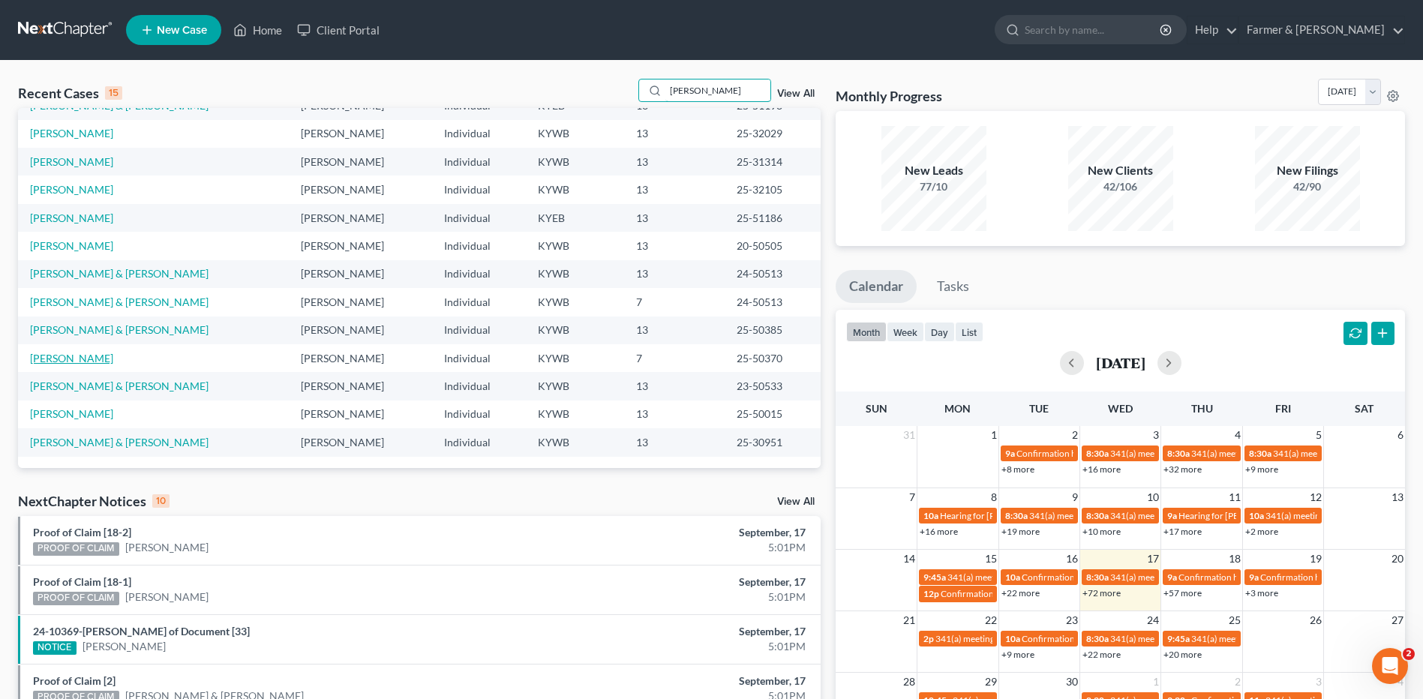
type input "[PERSON_NAME]"
click at [88, 358] on link "[PERSON_NAME]" at bounding box center [71, 358] width 83 height 13
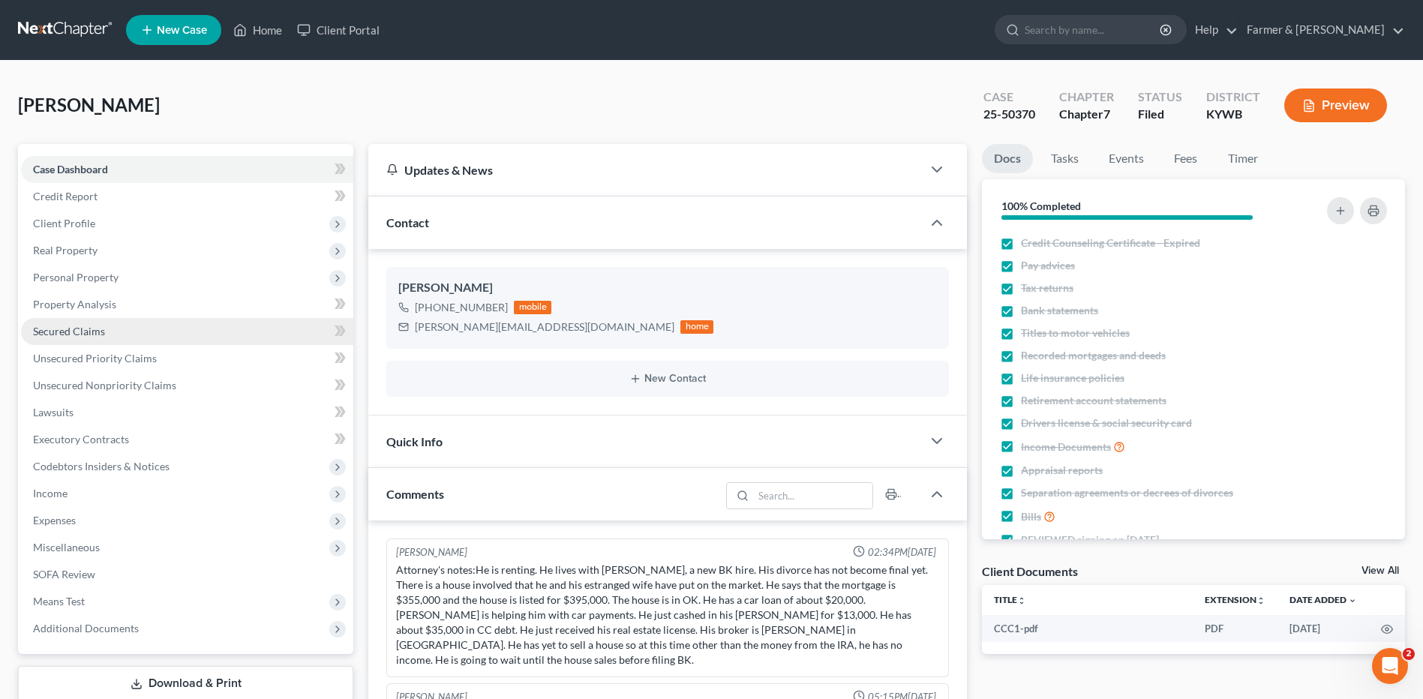
click at [61, 326] on span "Secured Claims" at bounding box center [69, 331] width 72 height 13
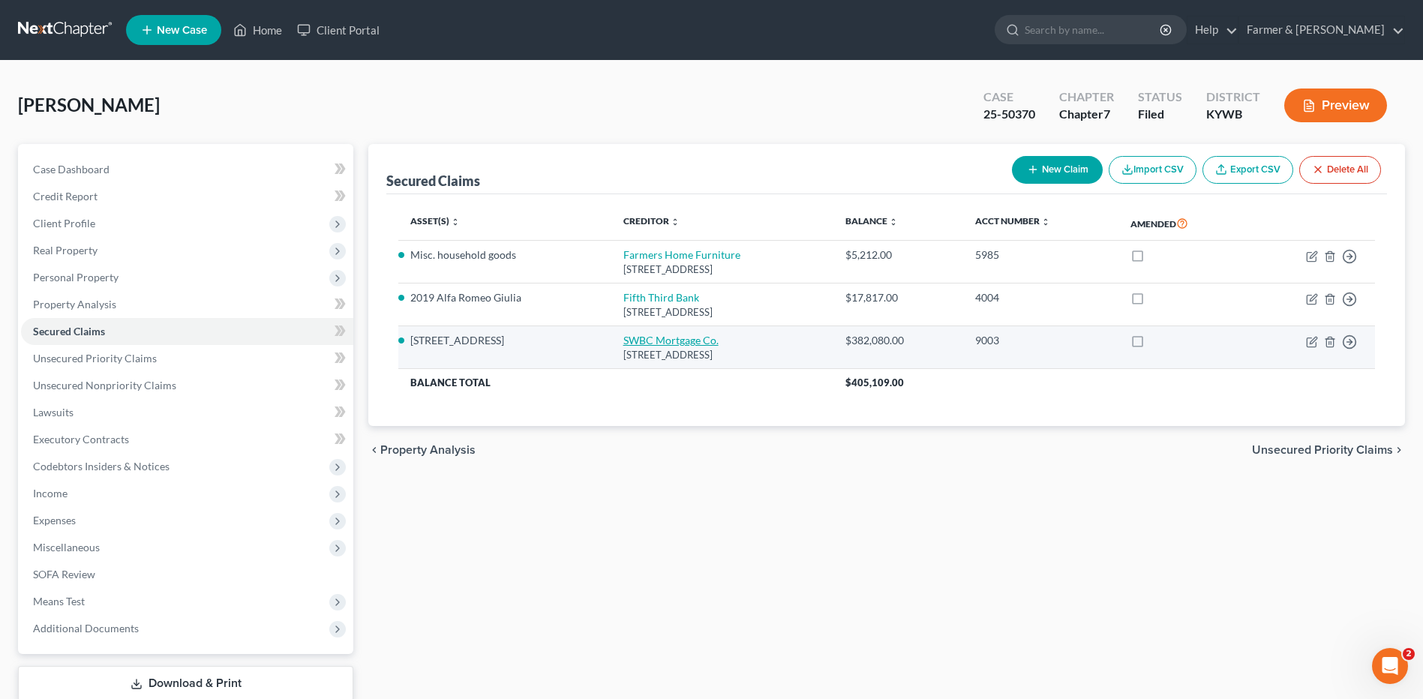
click at [646, 340] on link "SWBC Mortgage Co." at bounding box center [670, 340] width 95 height 13
select select "33"
select select "0"
select select "3"
select select "0"
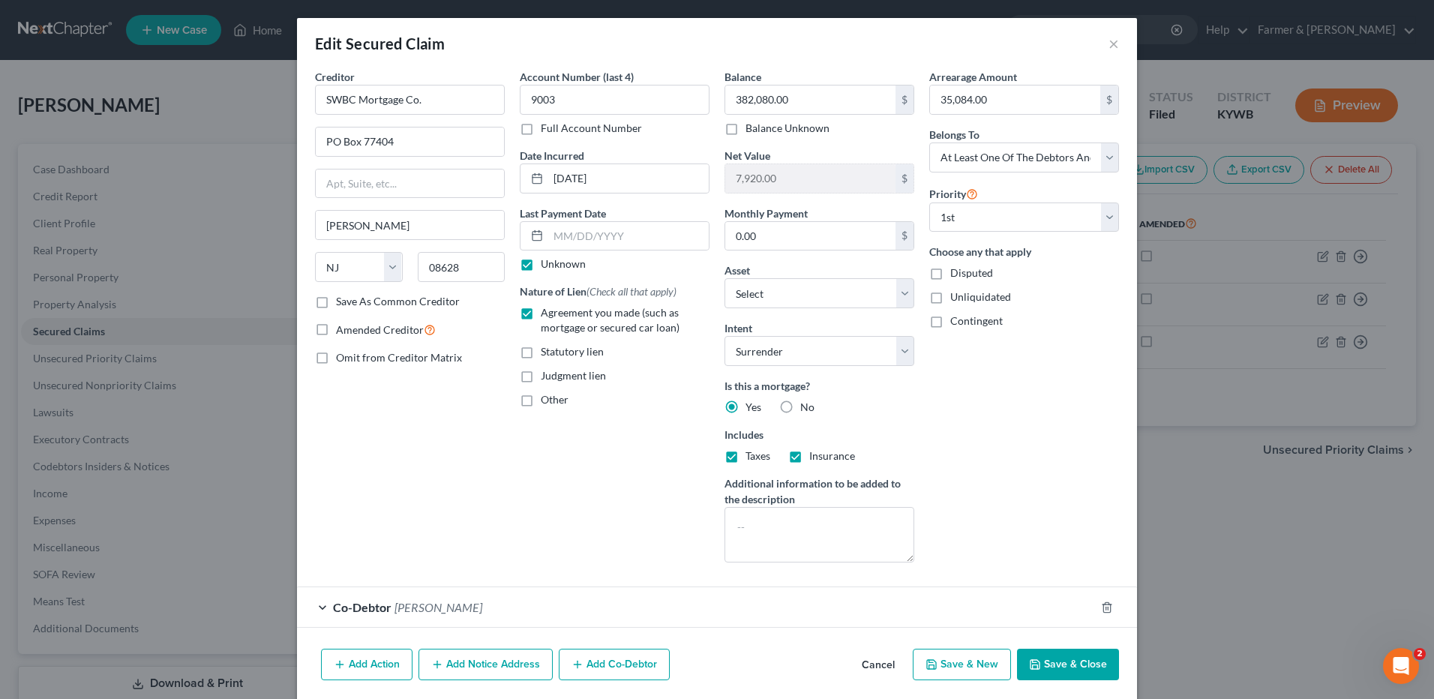
click at [868, 667] on button "Cancel" at bounding box center [878, 665] width 57 height 30
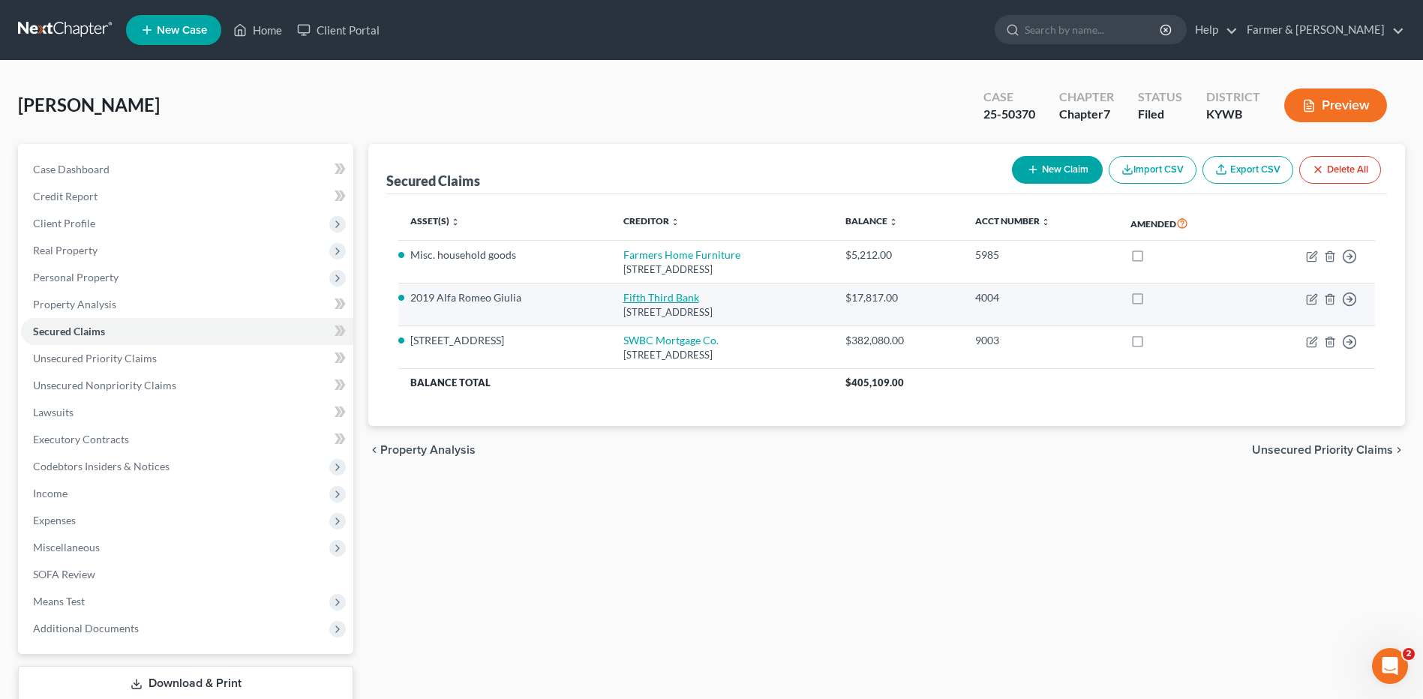
click at [635, 293] on link "Fifth Third Bank" at bounding box center [661, 297] width 76 height 13
select select "36"
select select "6"
select select "2"
select select "0"
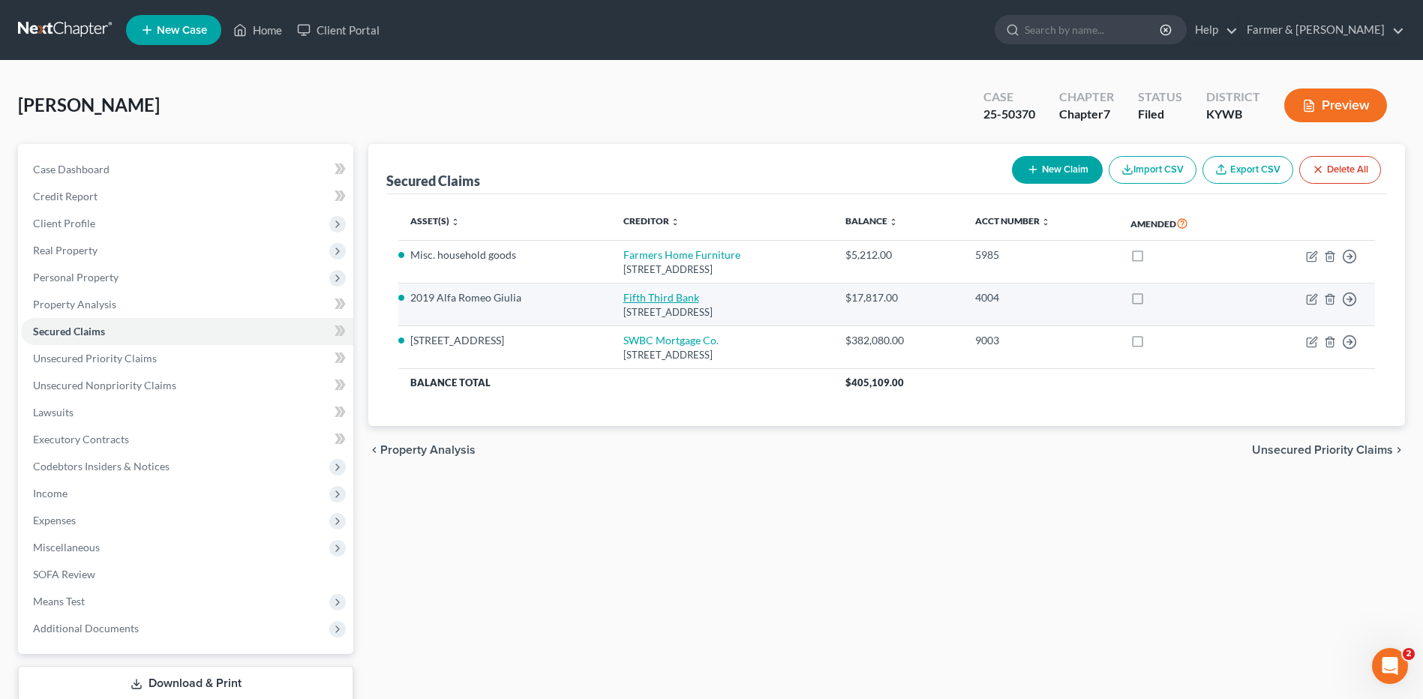
select select "0"
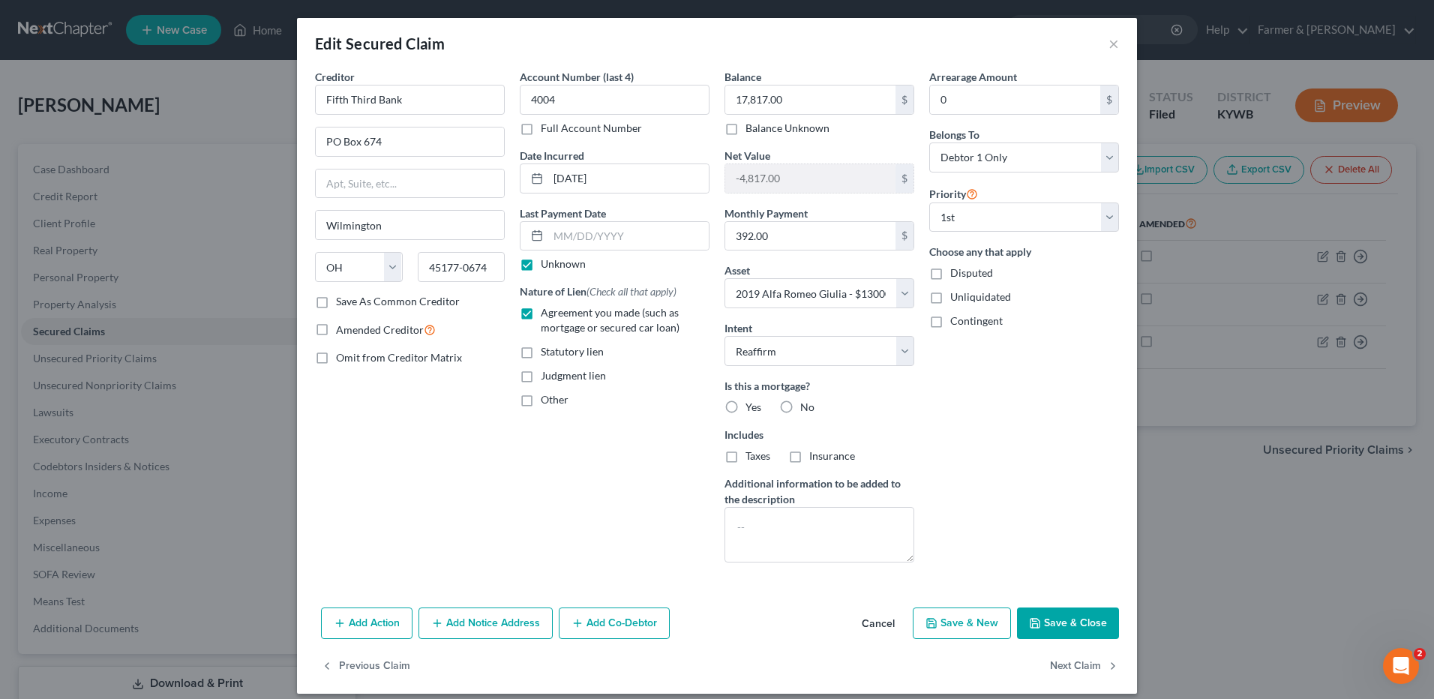
click at [871, 620] on button "Cancel" at bounding box center [878, 624] width 57 height 30
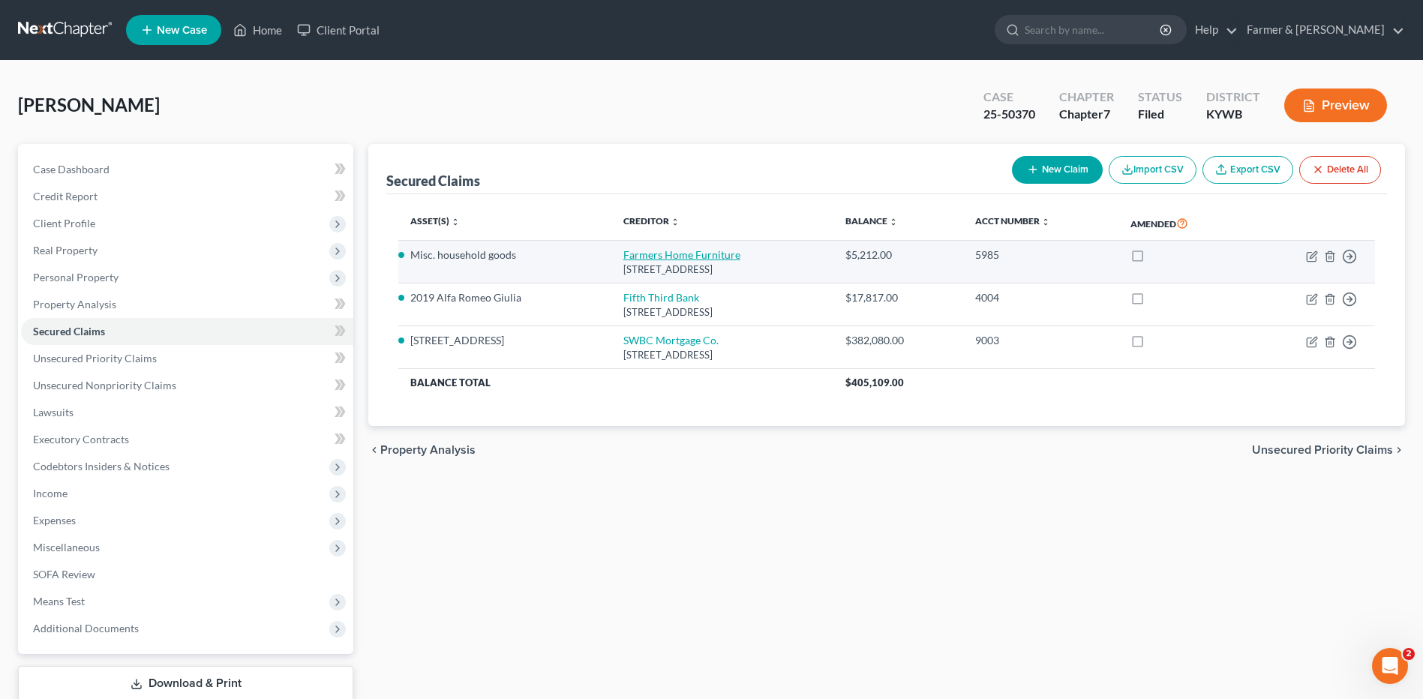
click at [670, 258] on link "Farmers Home Furniture" at bounding box center [681, 254] width 117 height 13
select select "18"
select select "0"
select select "2"
select select "0"
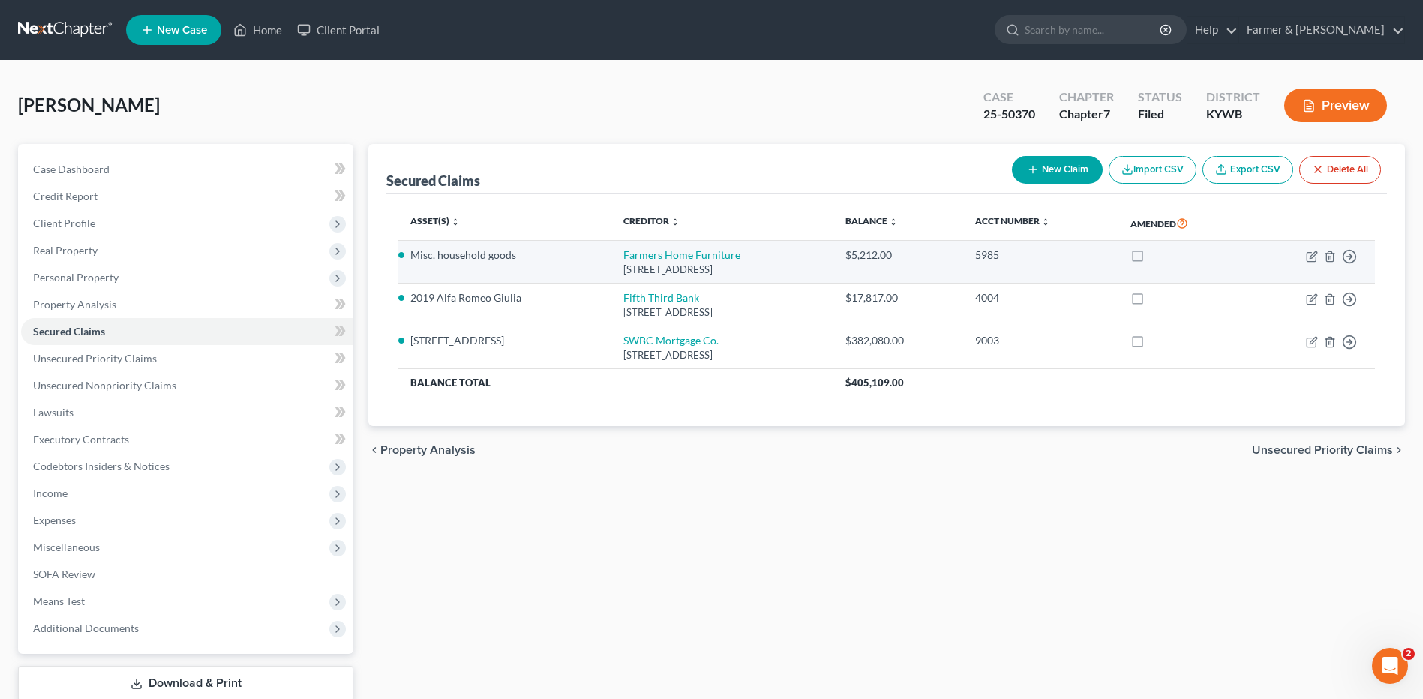
select select "0"
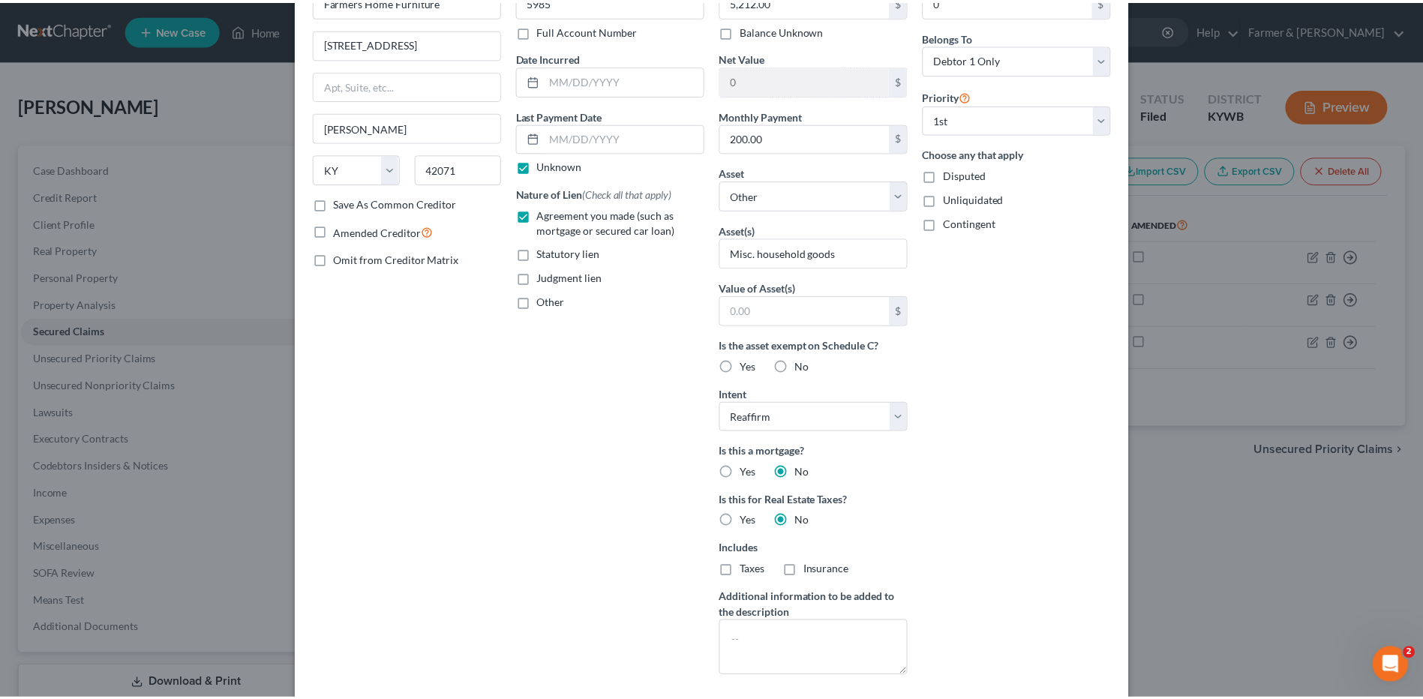
scroll to position [225, 0]
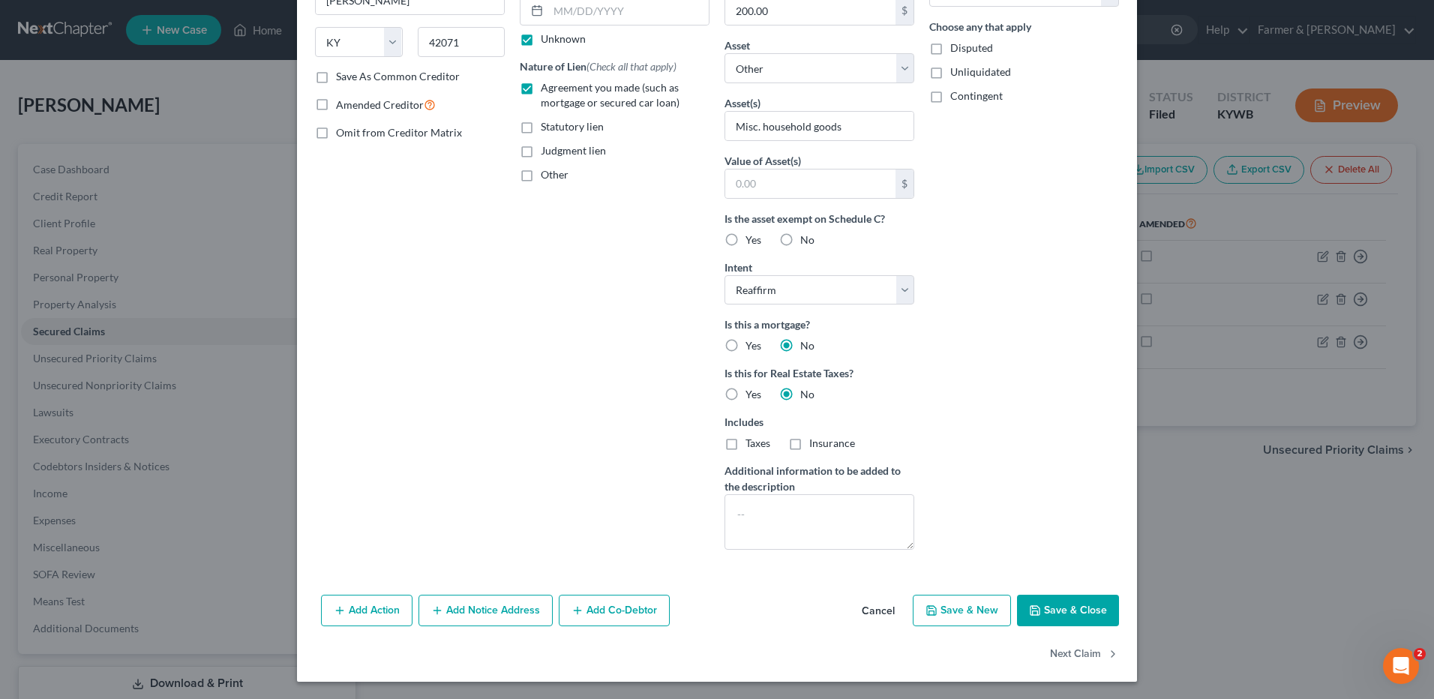
drag, startPoint x: 882, startPoint y: 604, endPoint x: 891, endPoint y: 605, distance: 9.0
click at [882, 605] on button "Cancel" at bounding box center [878, 611] width 57 height 30
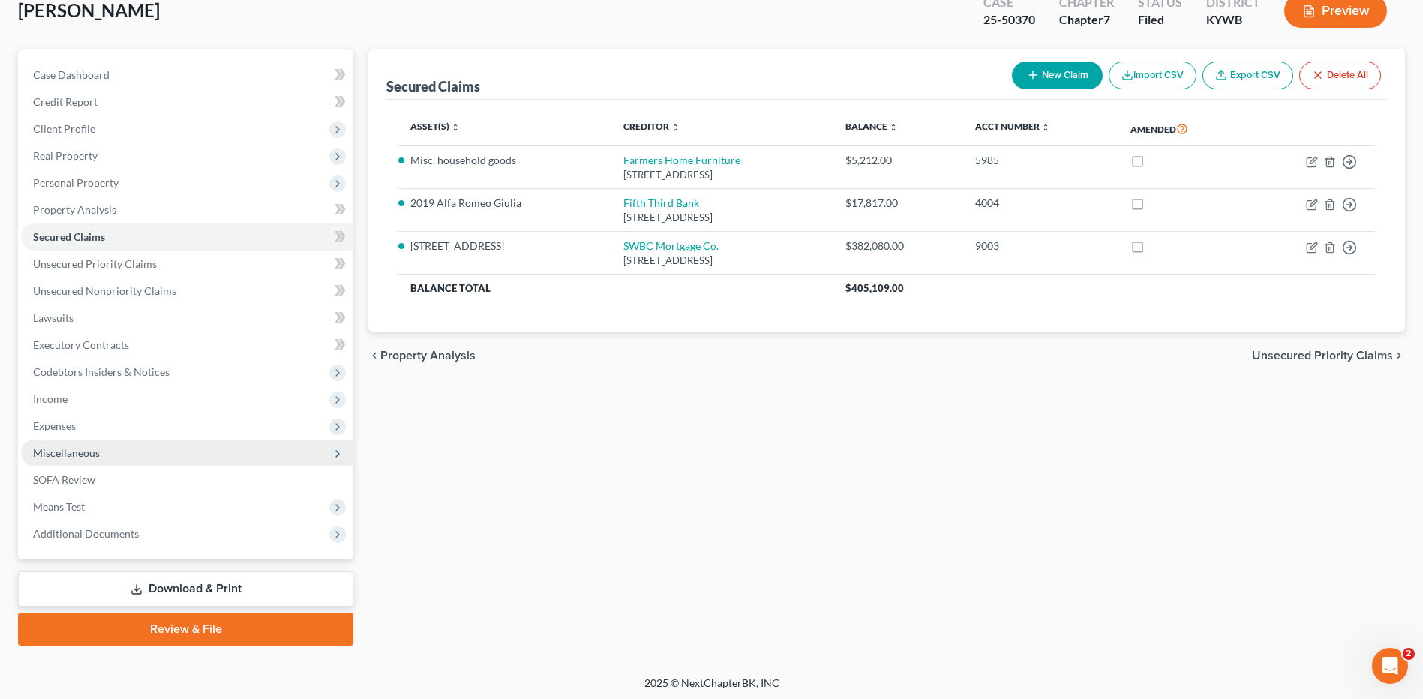
scroll to position [98, 0]
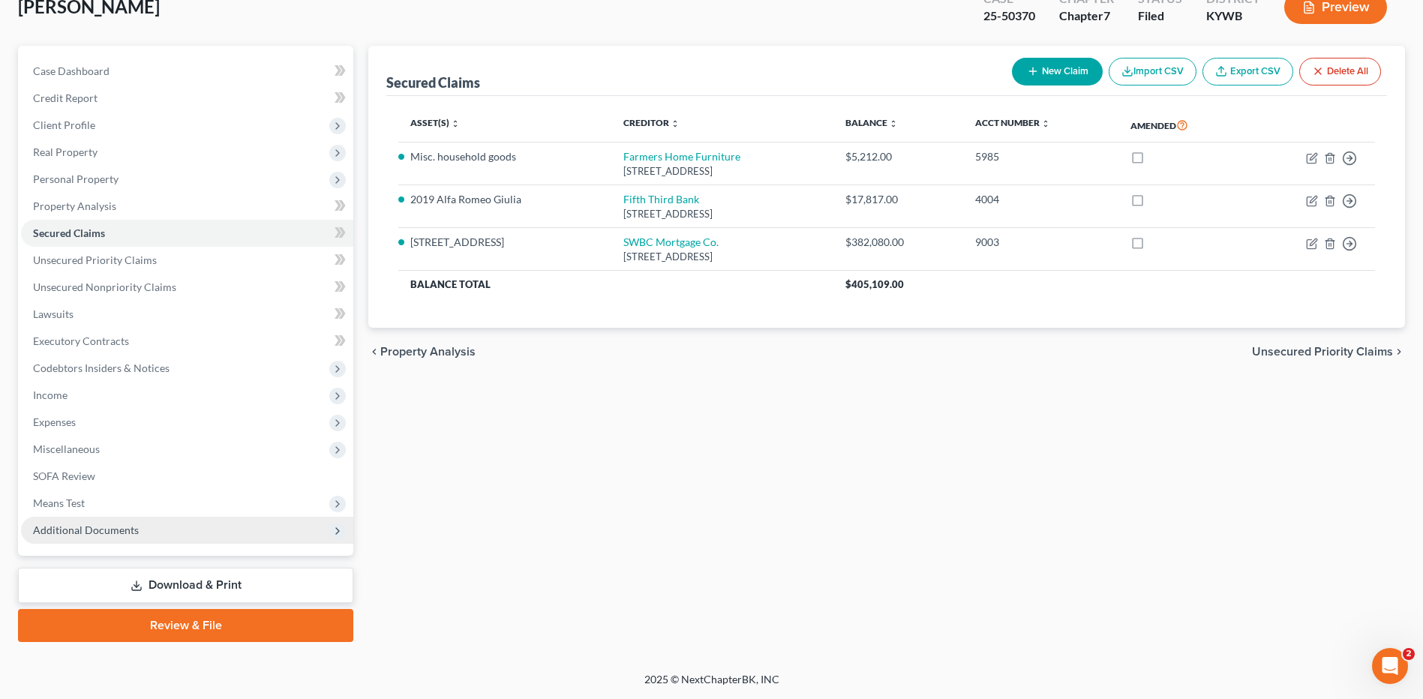
click at [71, 534] on span "Additional Documents" at bounding box center [86, 529] width 106 height 13
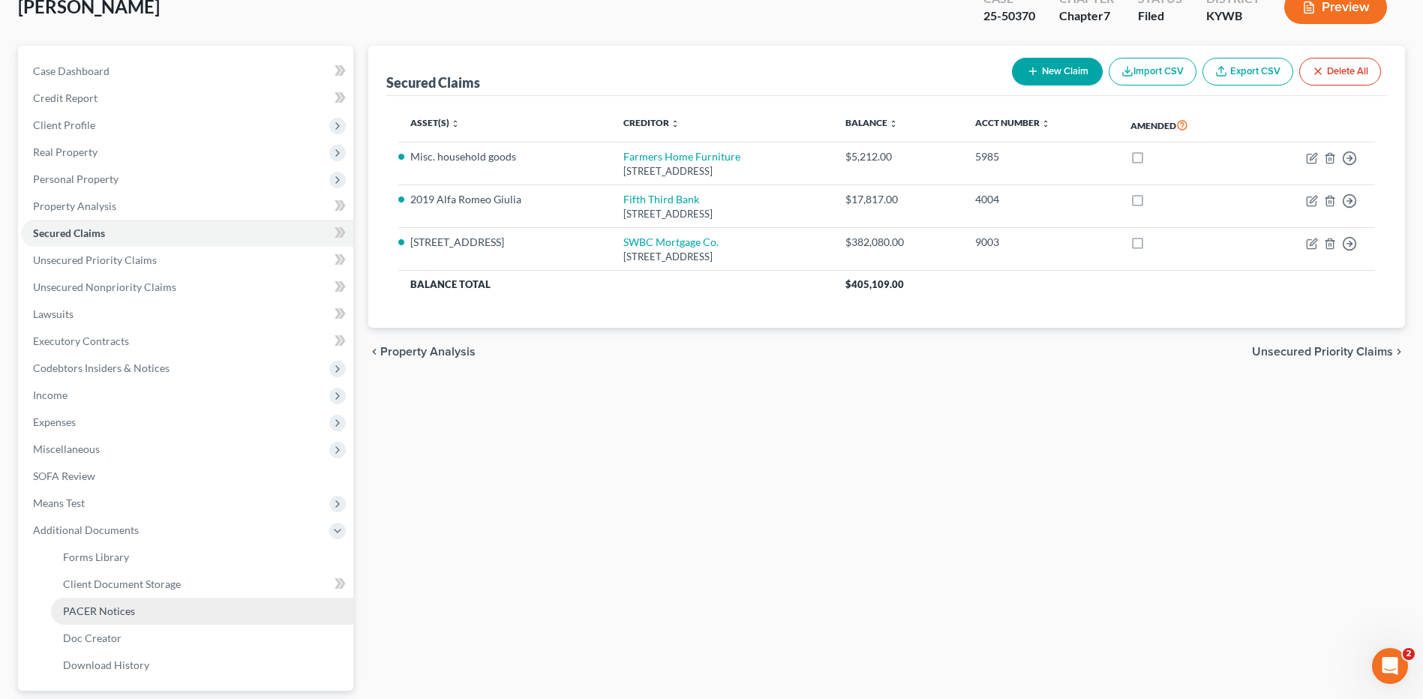
click at [118, 620] on link "PACER Notices" at bounding box center [202, 611] width 302 height 27
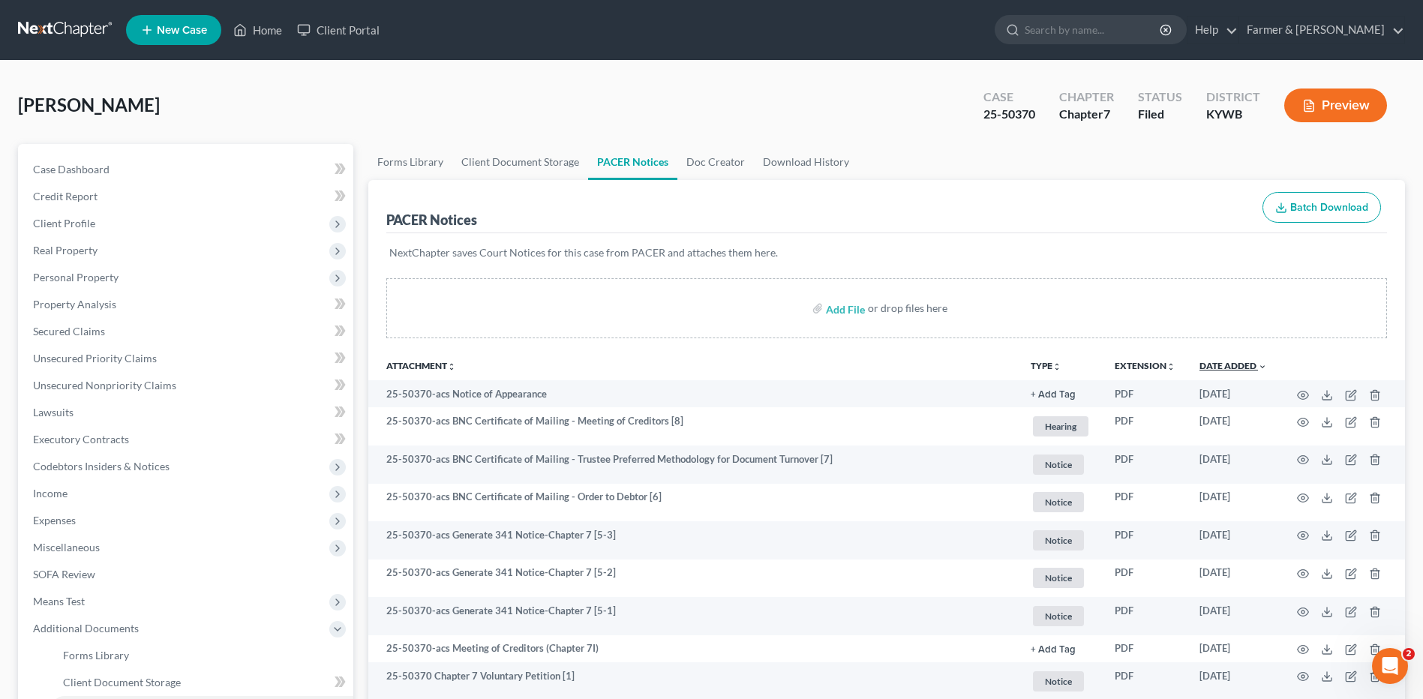
click at [1249, 367] on link "Date Added unfold_more expand_more expand_less" at bounding box center [1232, 365] width 67 height 11
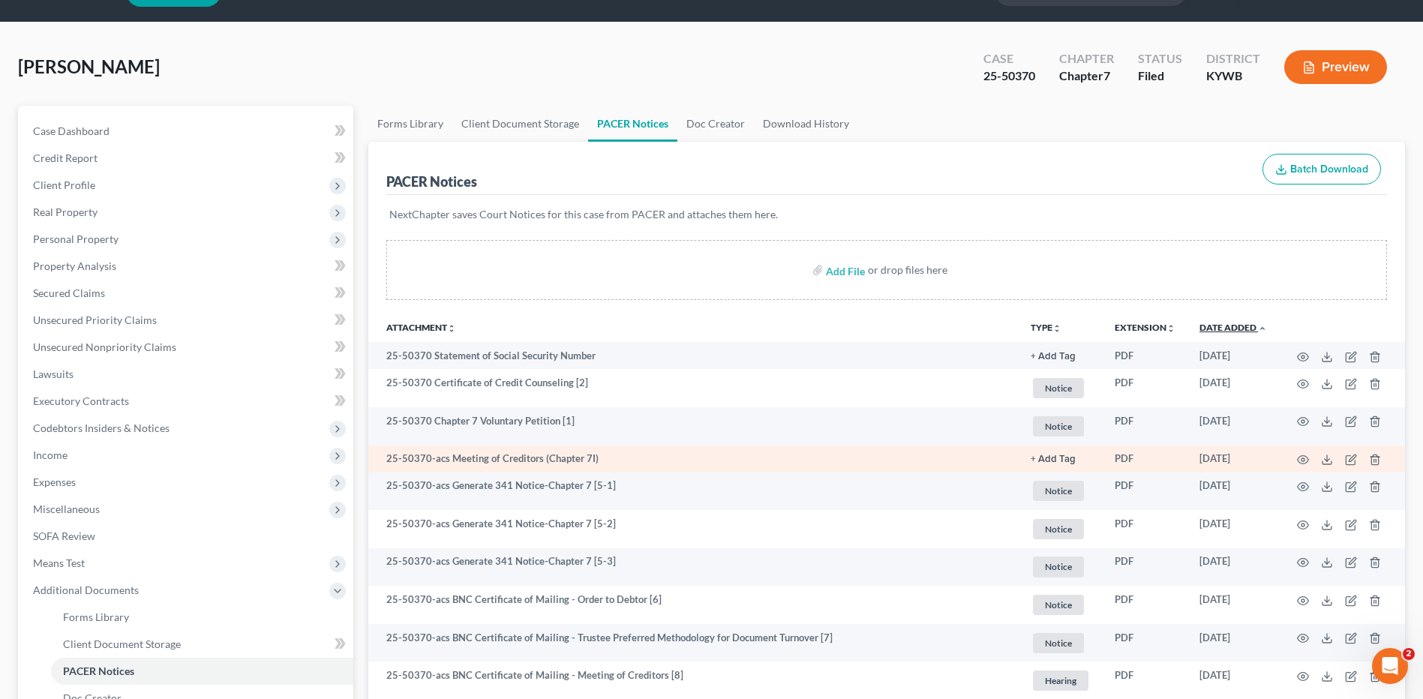
scroll to position [233, 0]
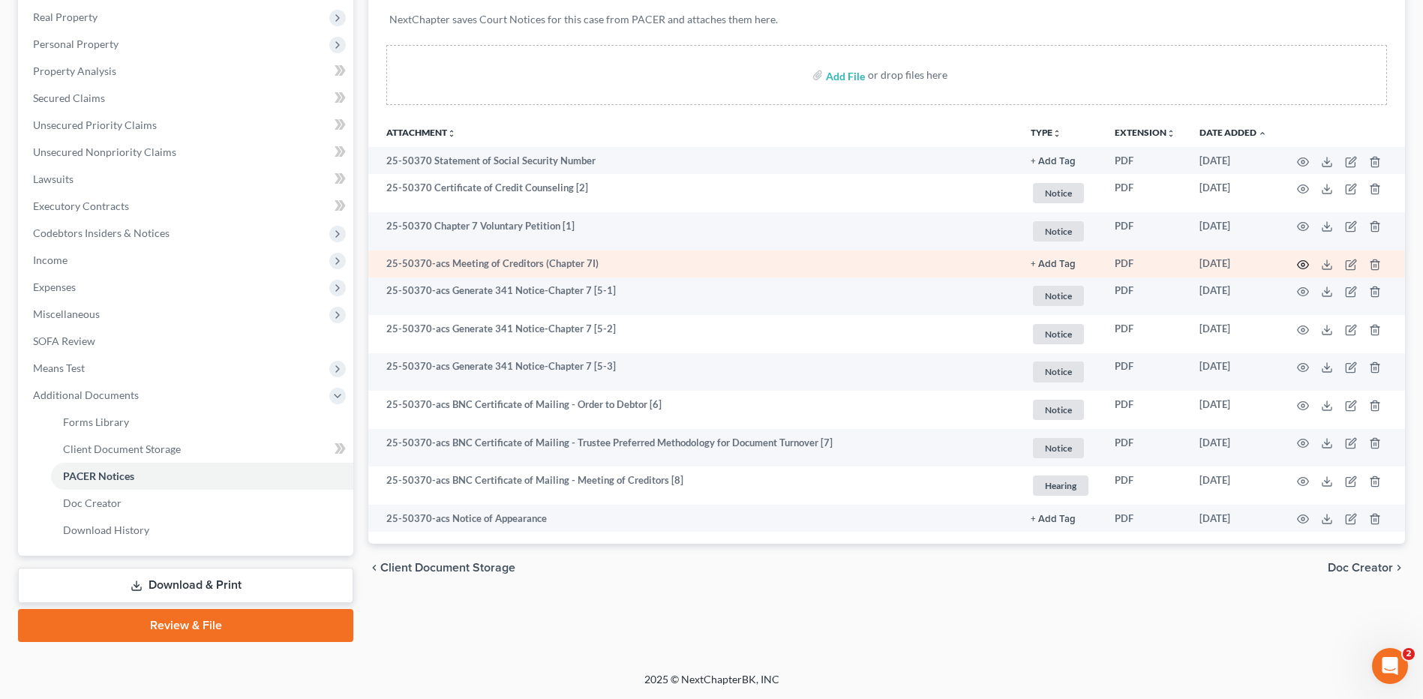
click at [1306, 266] on icon "button" at bounding box center [1303, 265] width 12 height 12
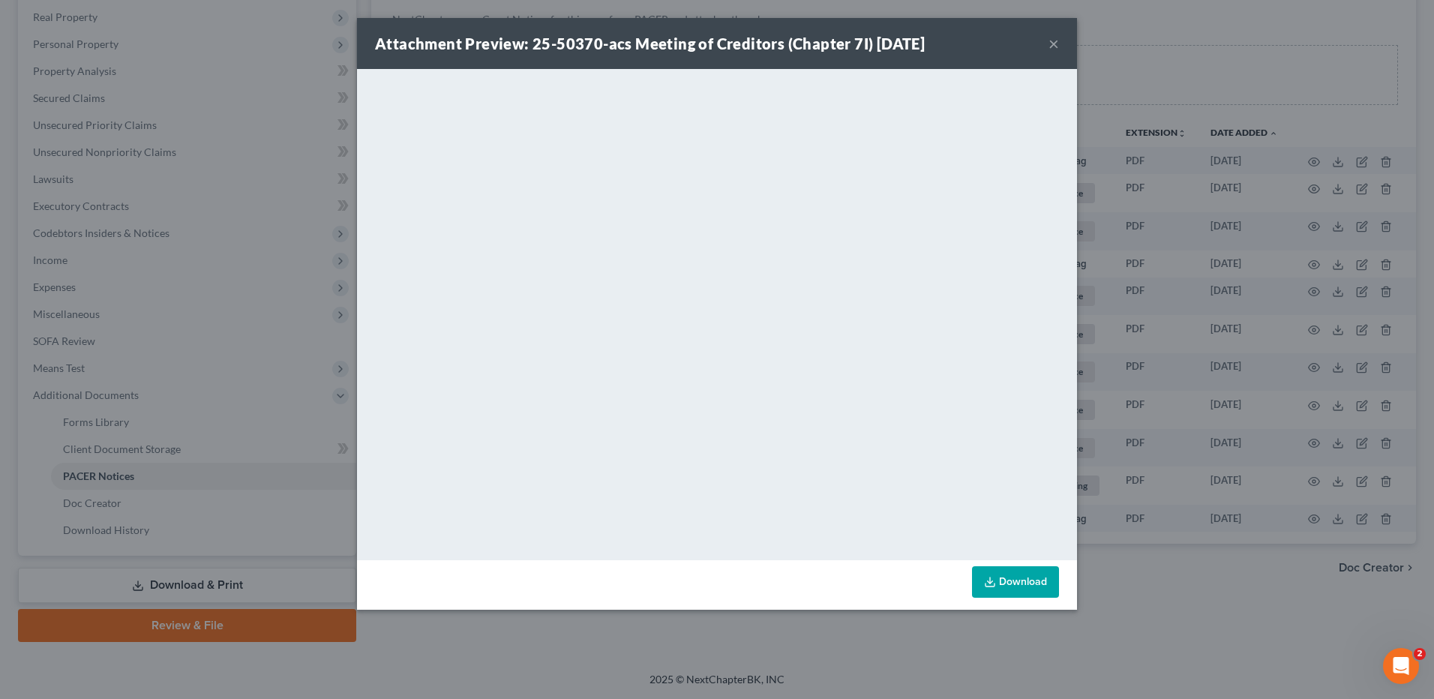
click at [1057, 42] on button "×" at bounding box center [1053, 43] width 10 height 18
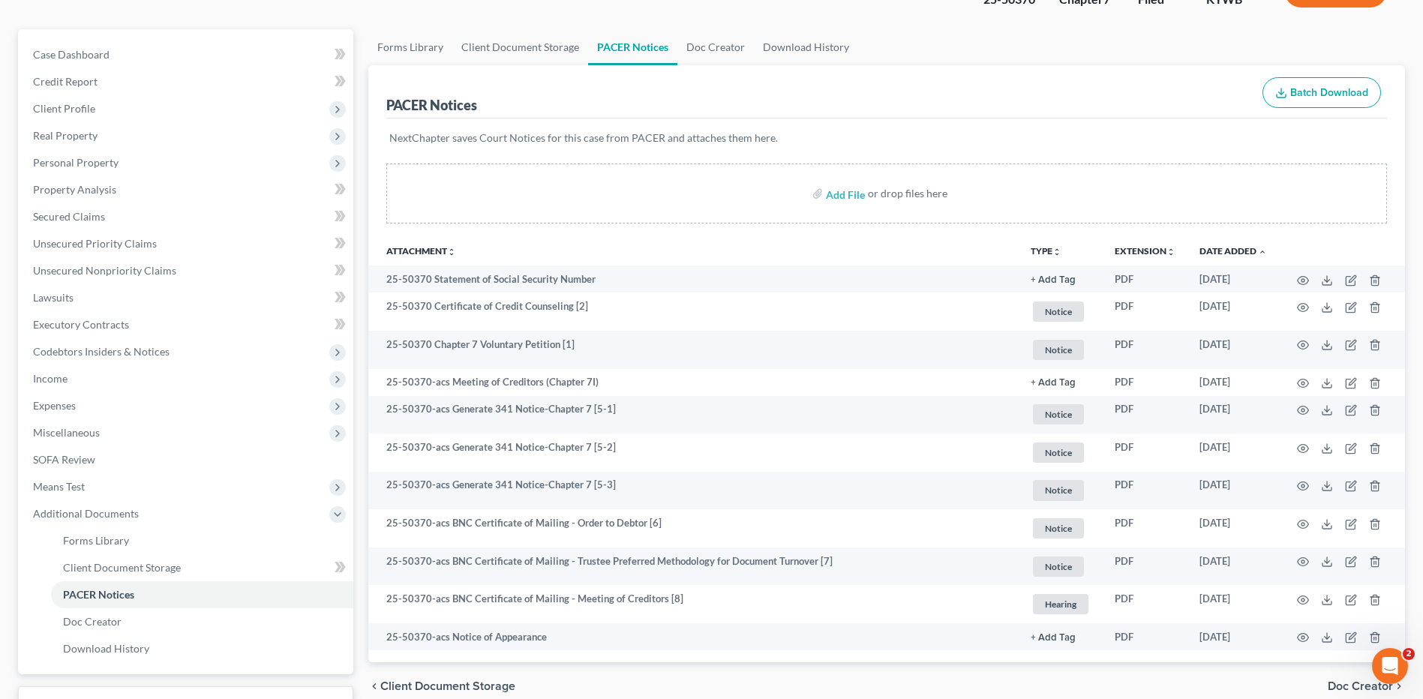
scroll to position [0, 0]
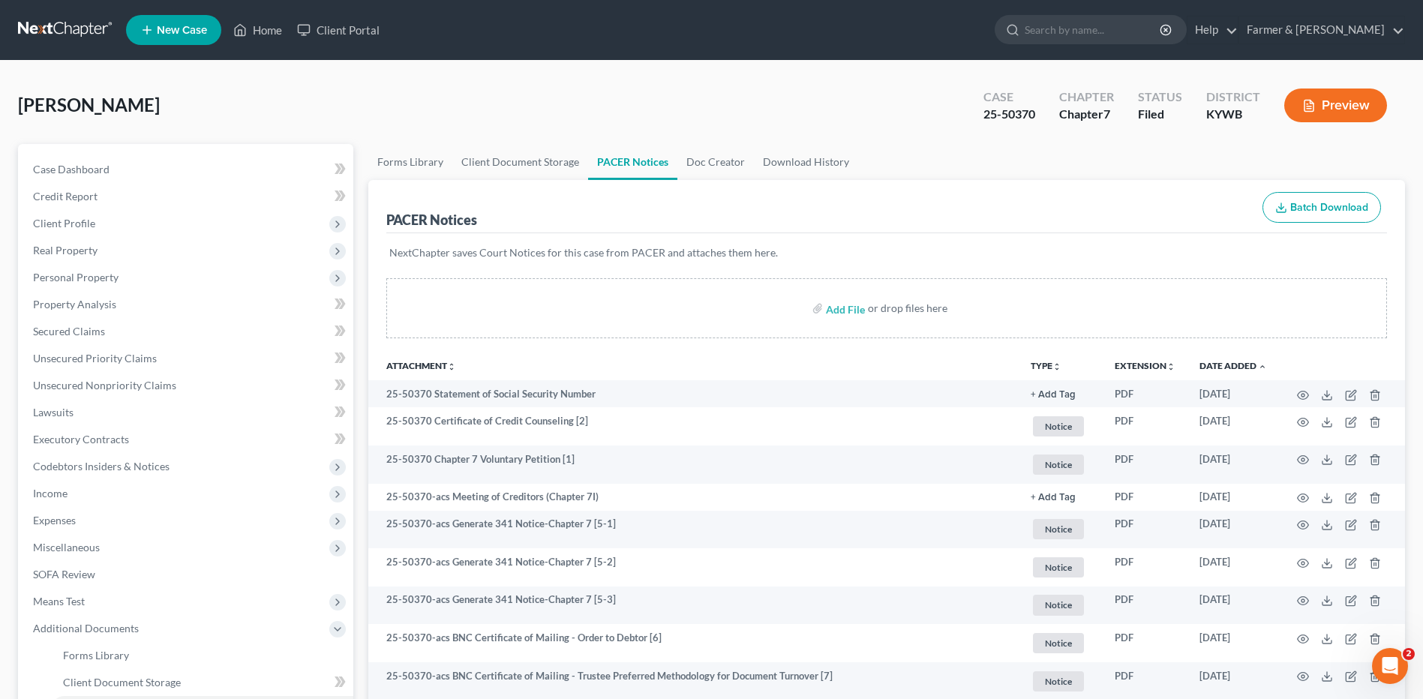
click at [85, 26] on link at bounding box center [66, 29] width 96 height 27
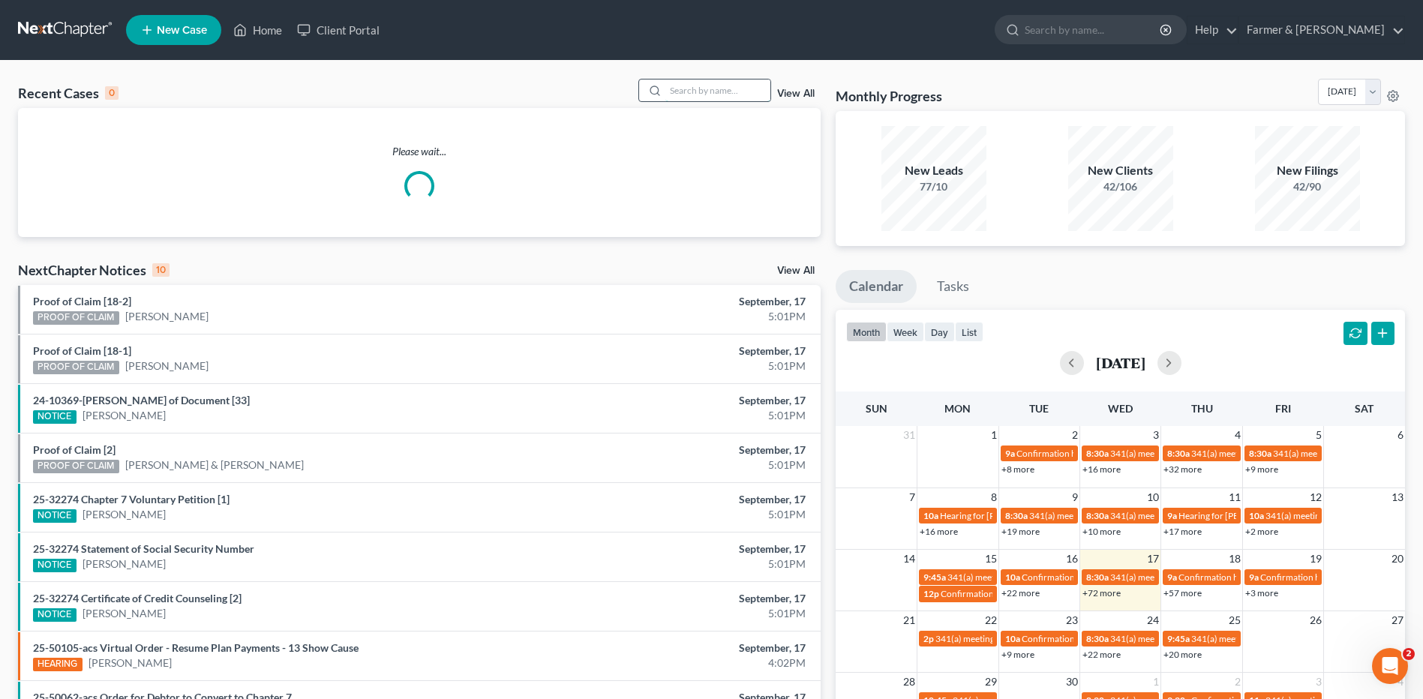
click at [746, 97] on input "search" at bounding box center [717, 90] width 105 height 22
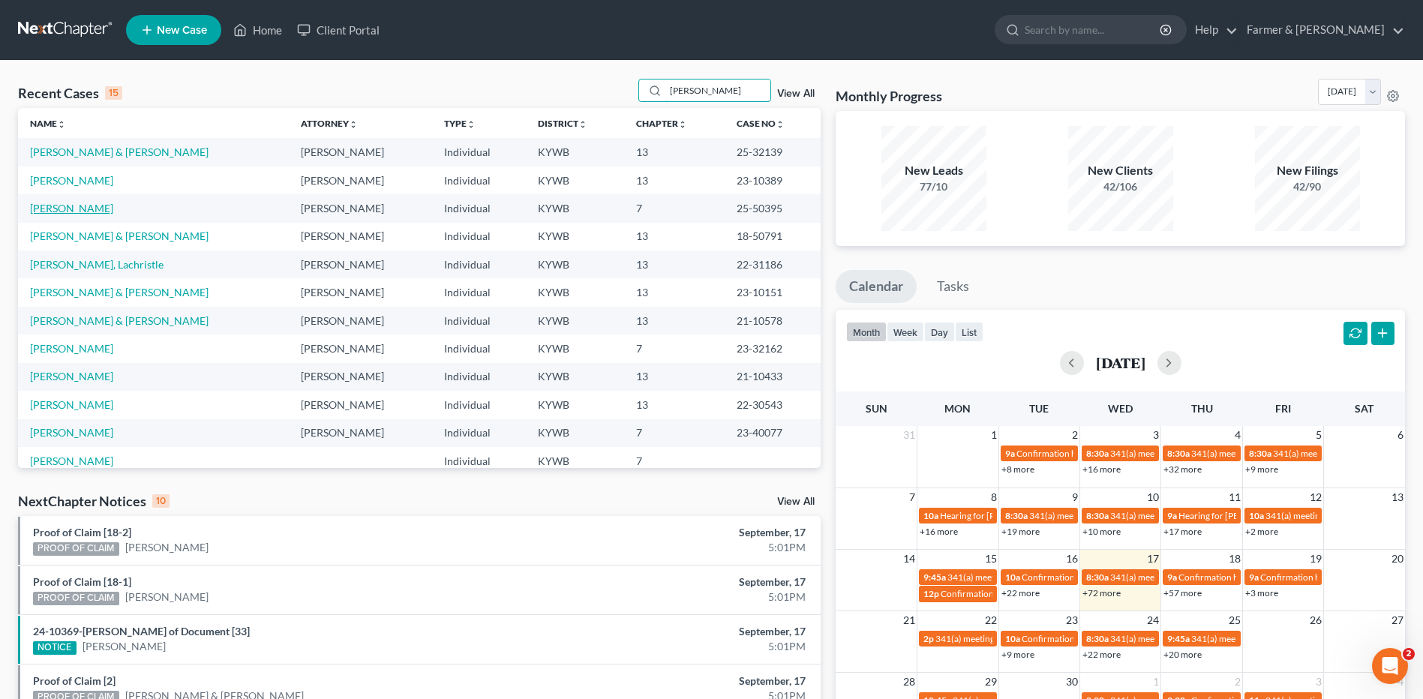
type input "[PERSON_NAME]"
click at [88, 204] on link "[PERSON_NAME]" at bounding box center [71, 208] width 83 height 13
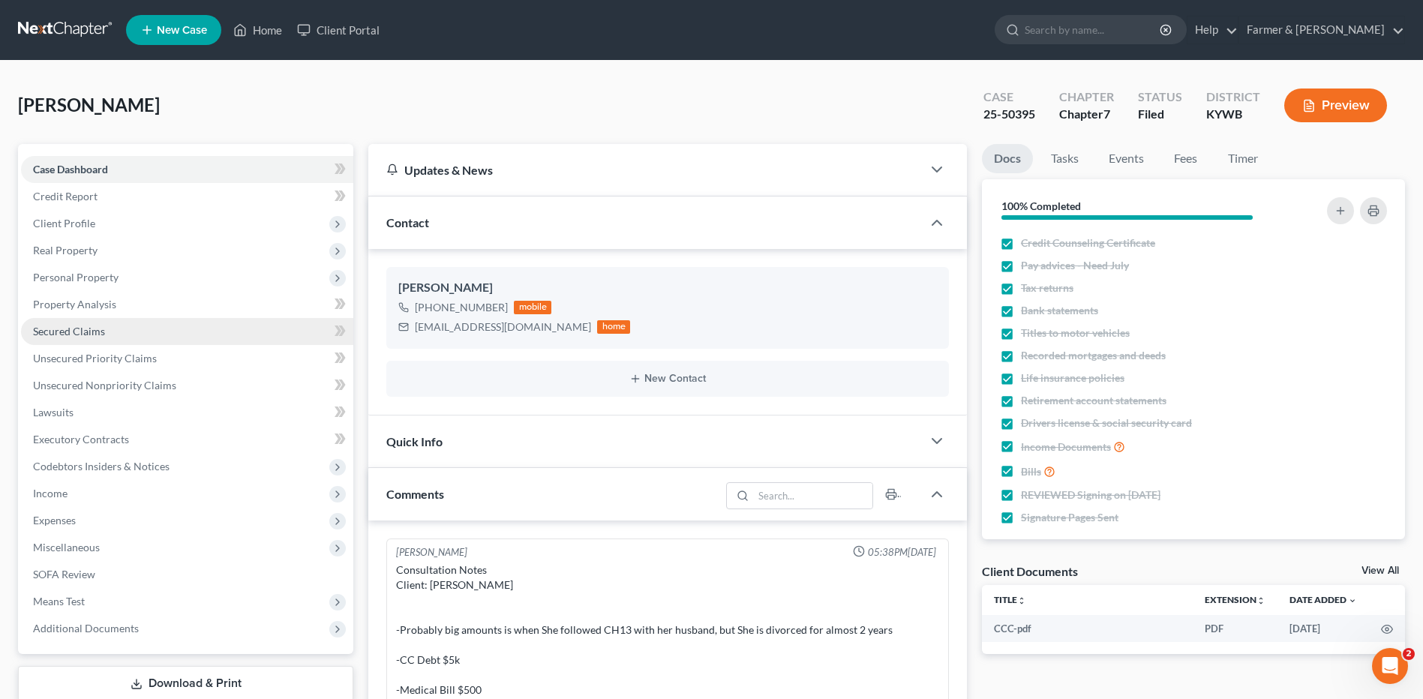
click at [105, 331] on link "Secured Claims" at bounding box center [187, 331] width 332 height 27
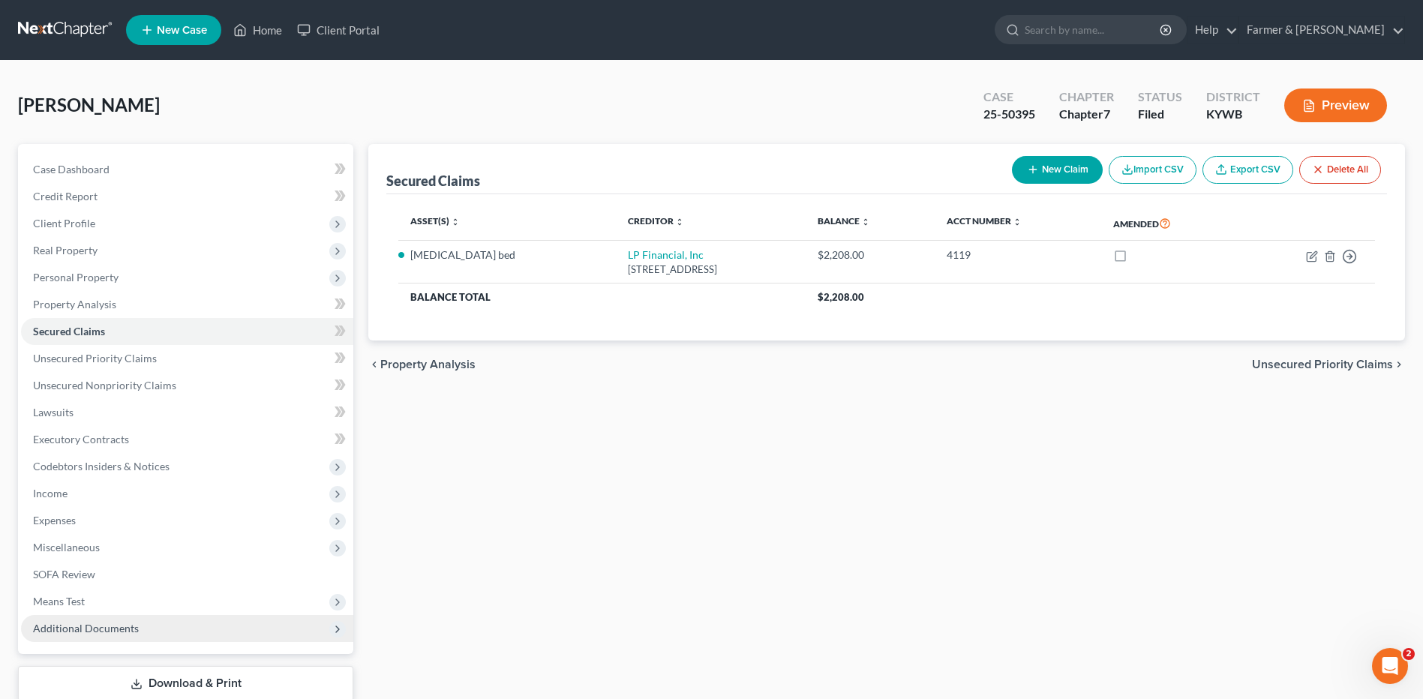
click at [97, 628] on span "Additional Documents" at bounding box center [86, 628] width 106 height 13
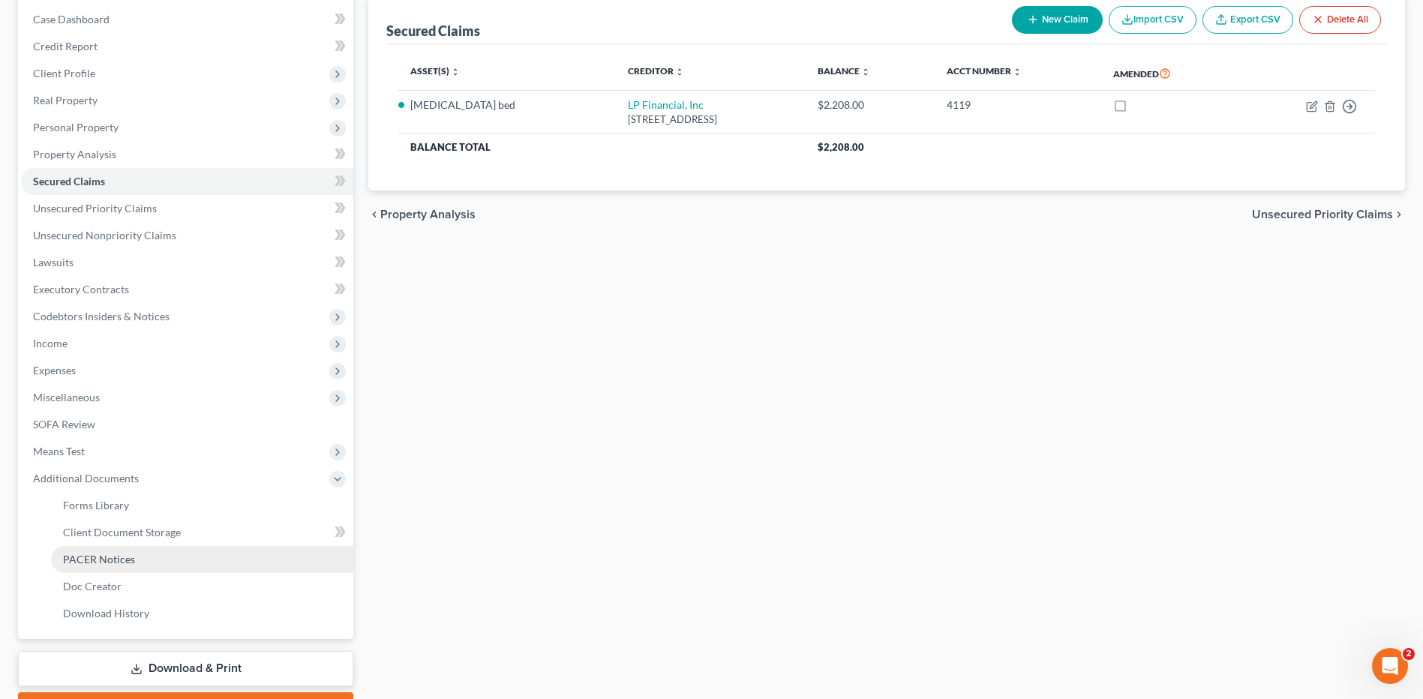
click at [110, 553] on span "PACER Notices" at bounding box center [99, 559] width 72 height 13
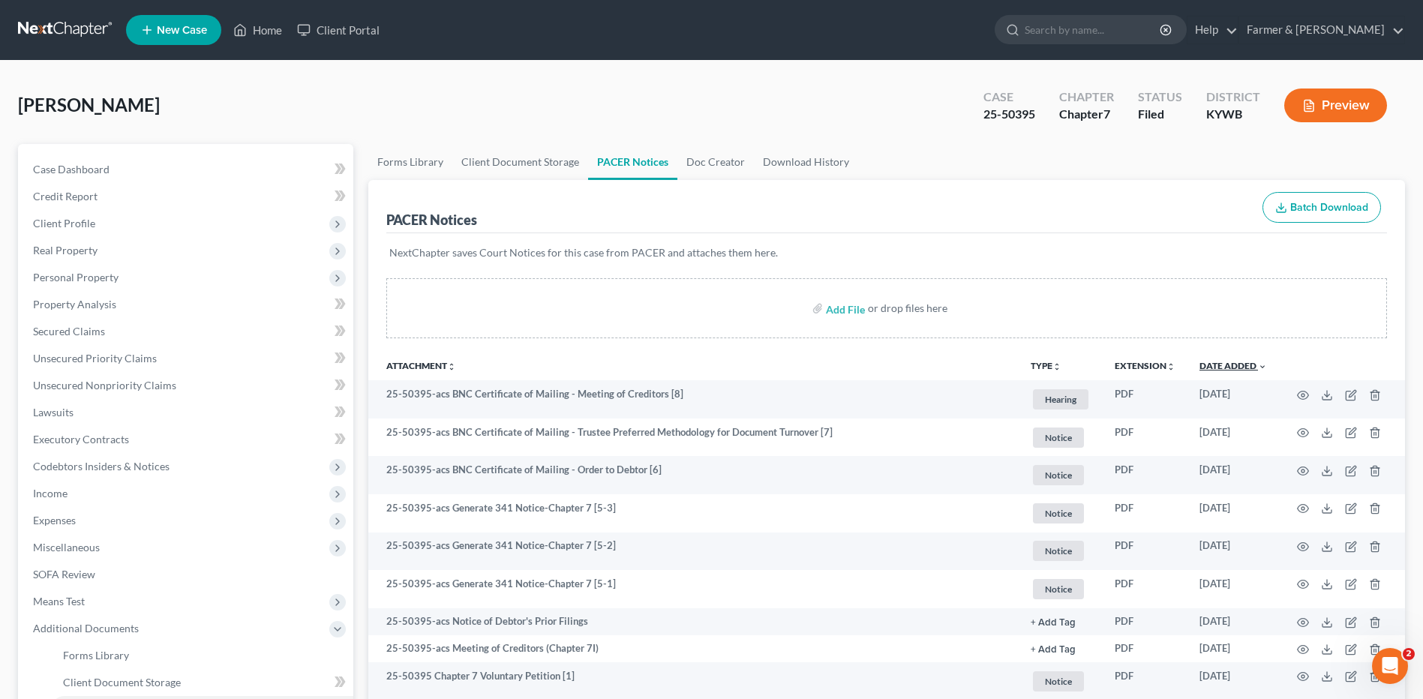
click at [1222, 361] on link "Date Added unfold_more expand_more expand_less" at bounding box center [1232, 365] width 67 height 11
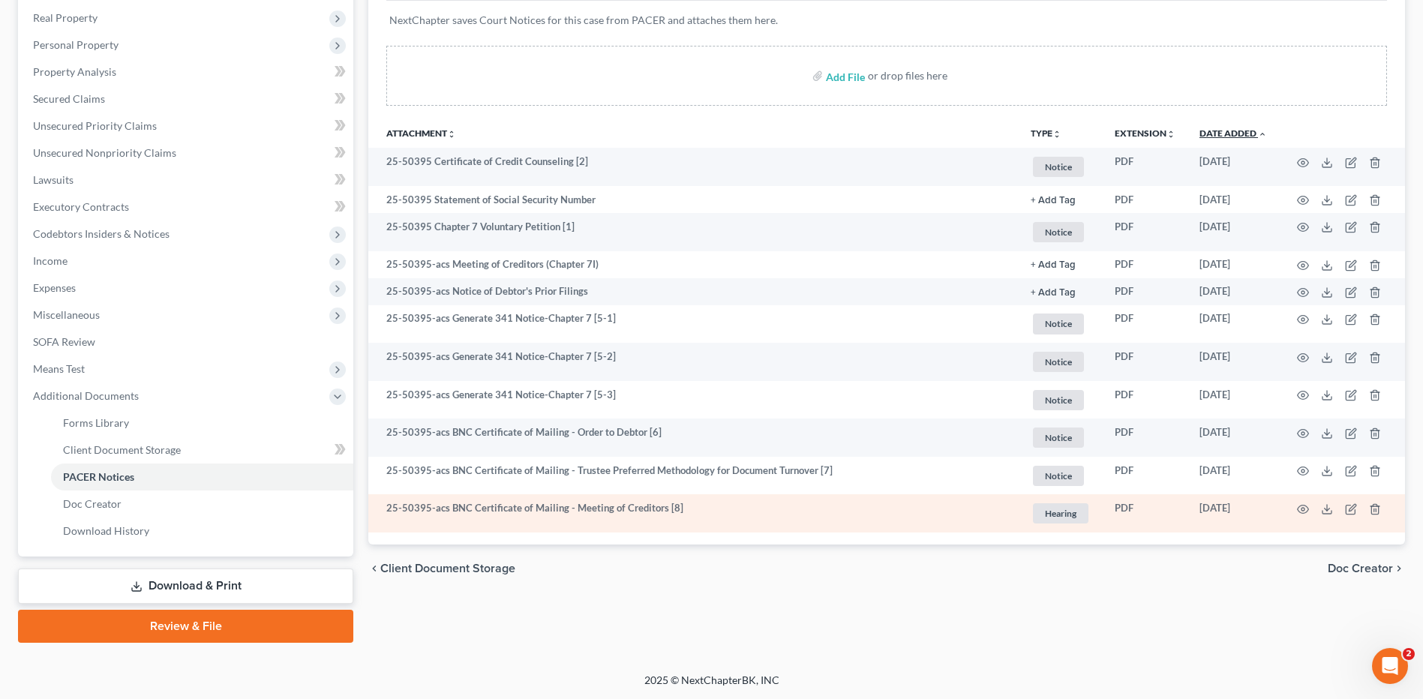
scroll to position [233, 0]
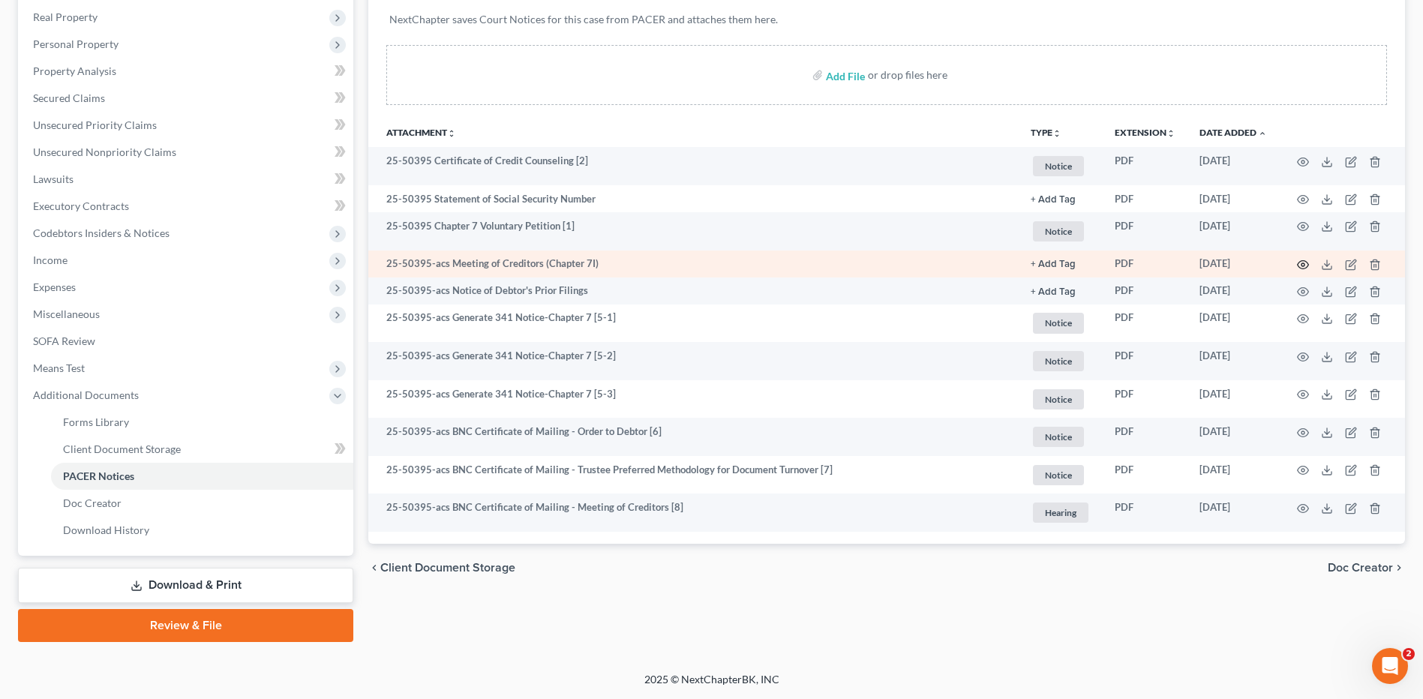
click at [1305, 268] on icon "button" at bounding box center [1302, 265] width 11 height 8
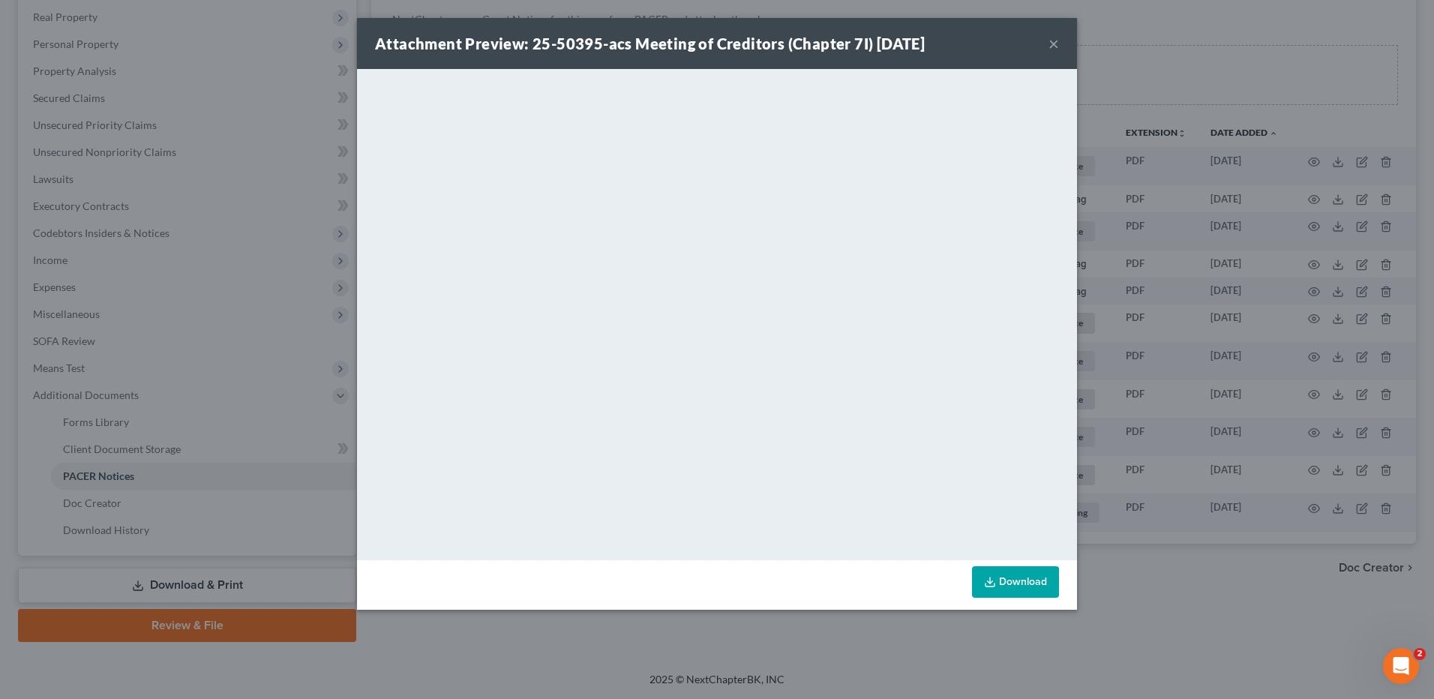
click at [1051, 44] on button "×" at bounding box center [1053, 43] width 10 height 18
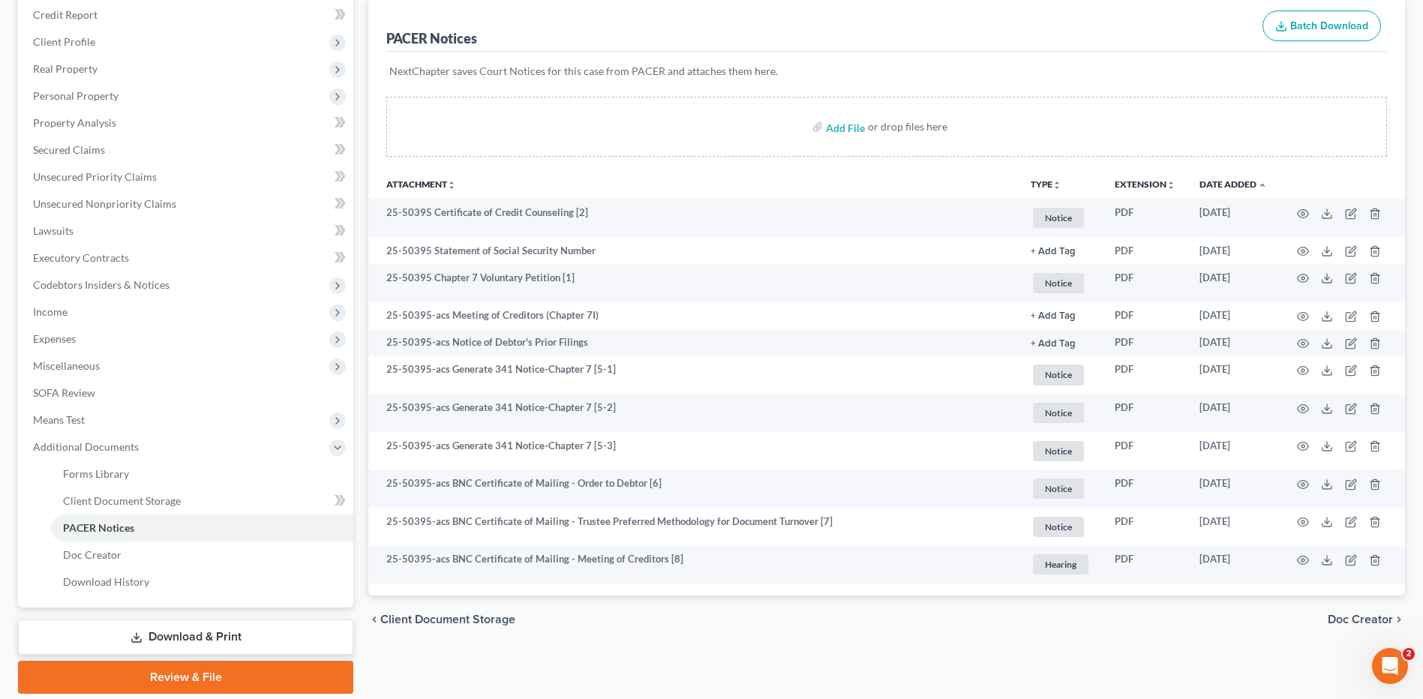
scroll to position [0, 0]
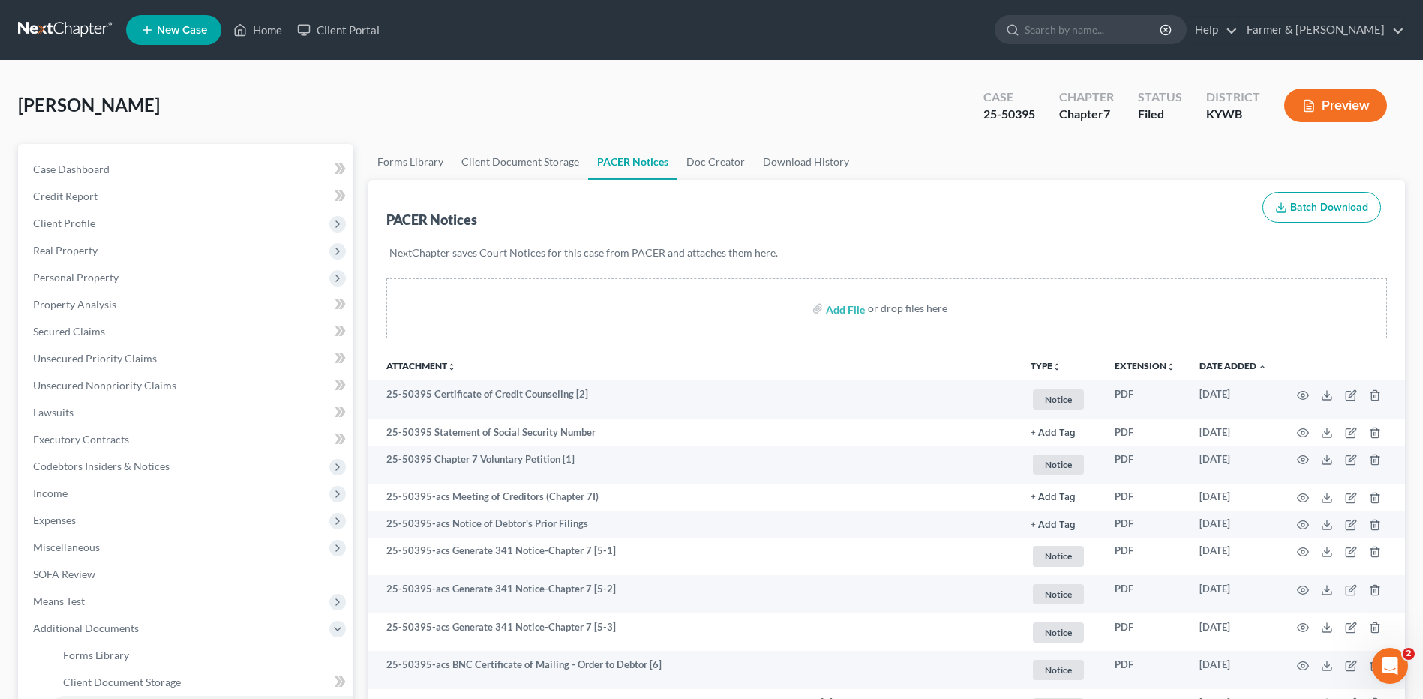
click at [92, 27] on link at bounding box center [66, 29] width 96 height 27
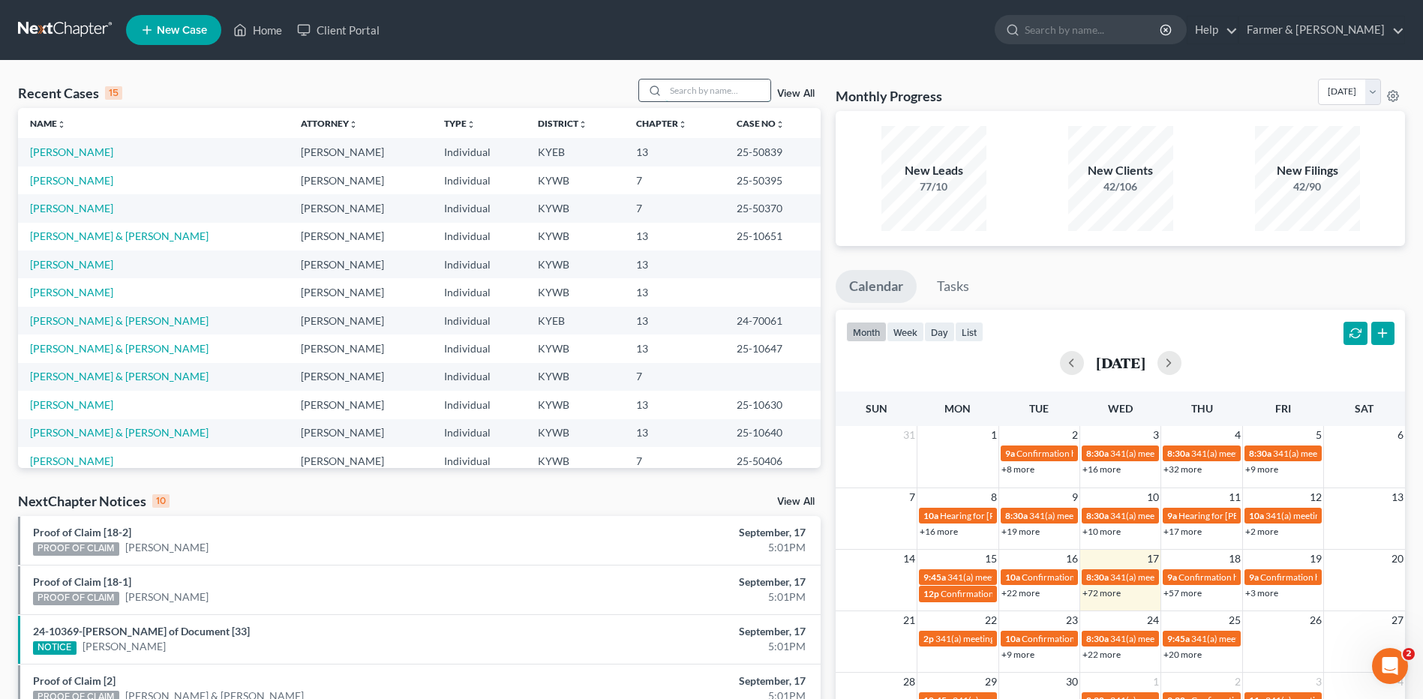
click at [721, 87] on input "search" at bounding box center [717, 90] width 105 height 22
type input "[PERSON_NAME]"
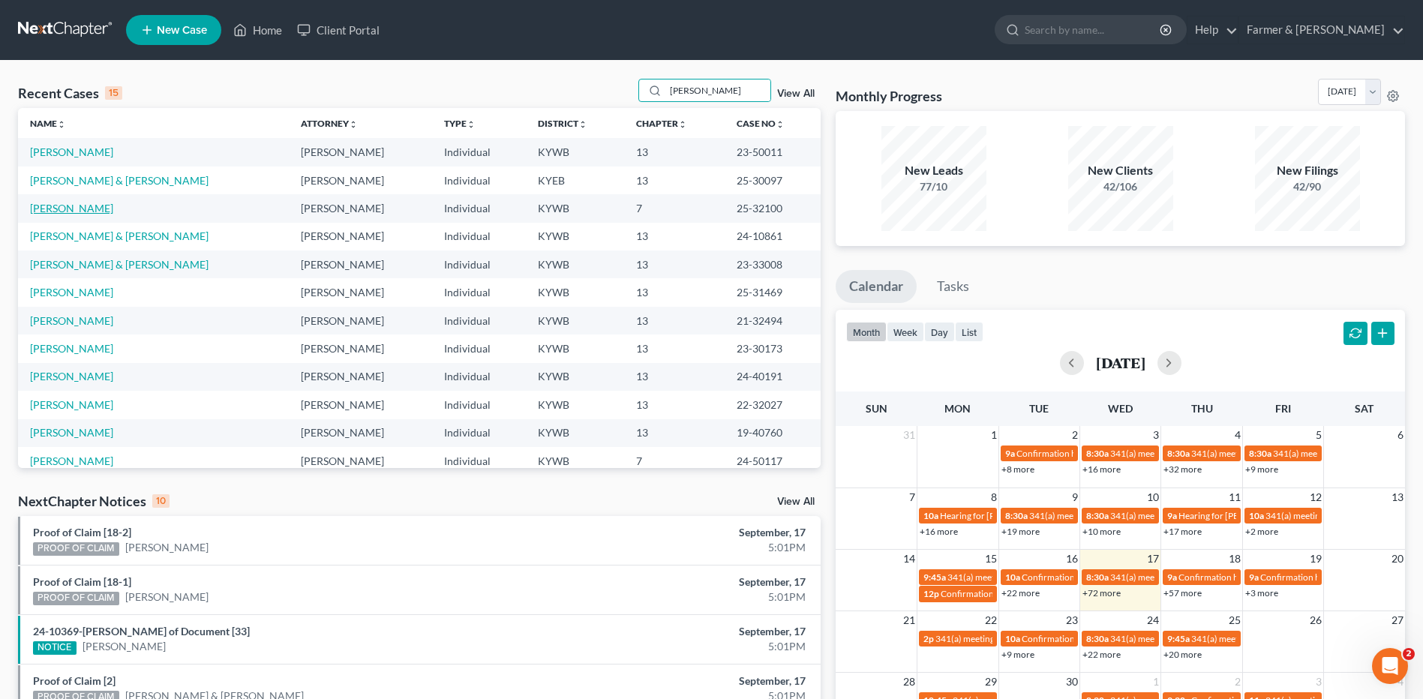
click at [76, 202] on link "[PERSON_NAME]" at bounding box center [71, 208] width 83 height 13
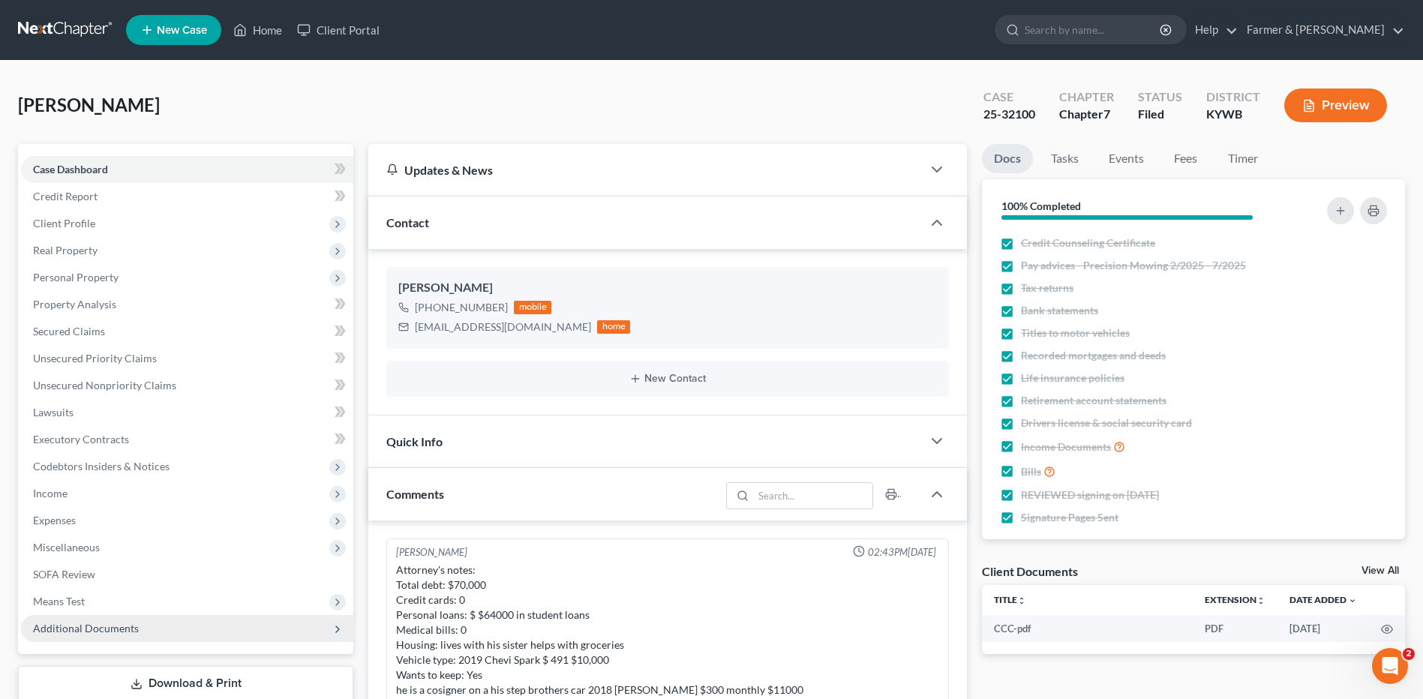
scroll to position [412, 0]
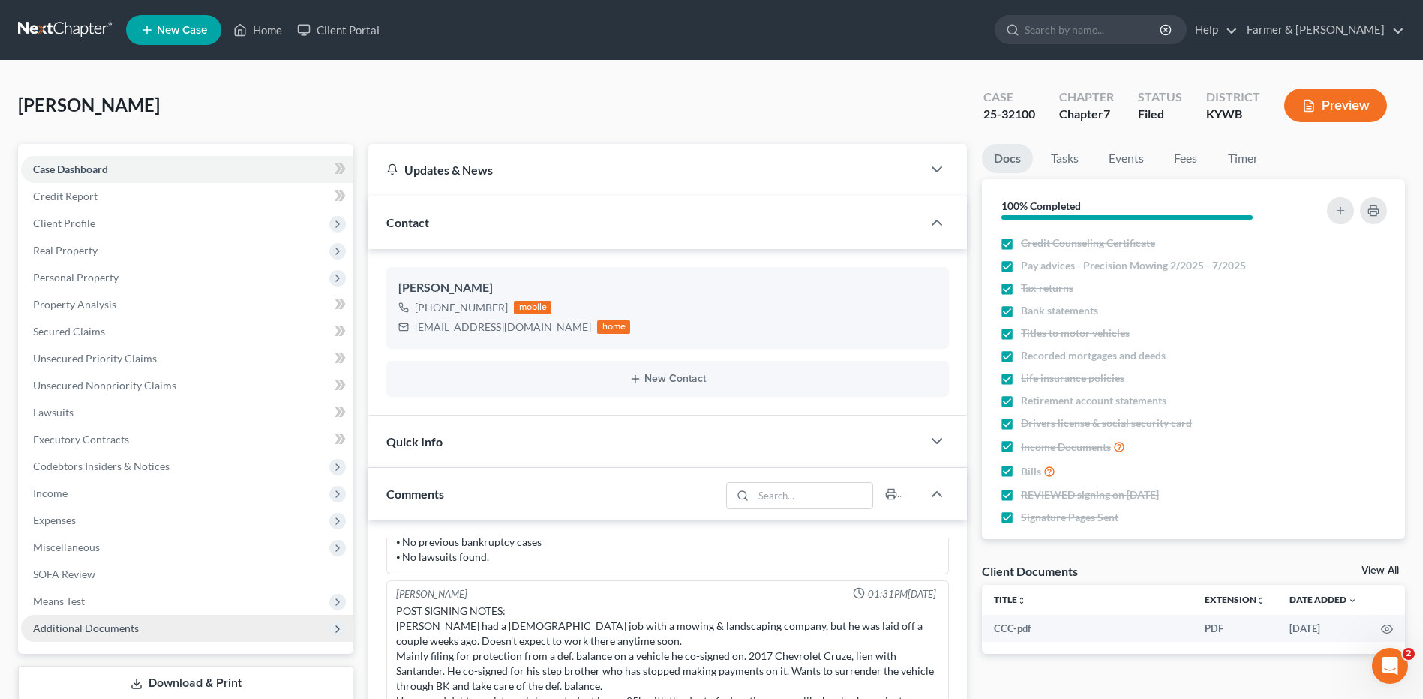
click at [67, 628] on span "Additional Documents" at bounding box center [86, 628] width 106 height 13
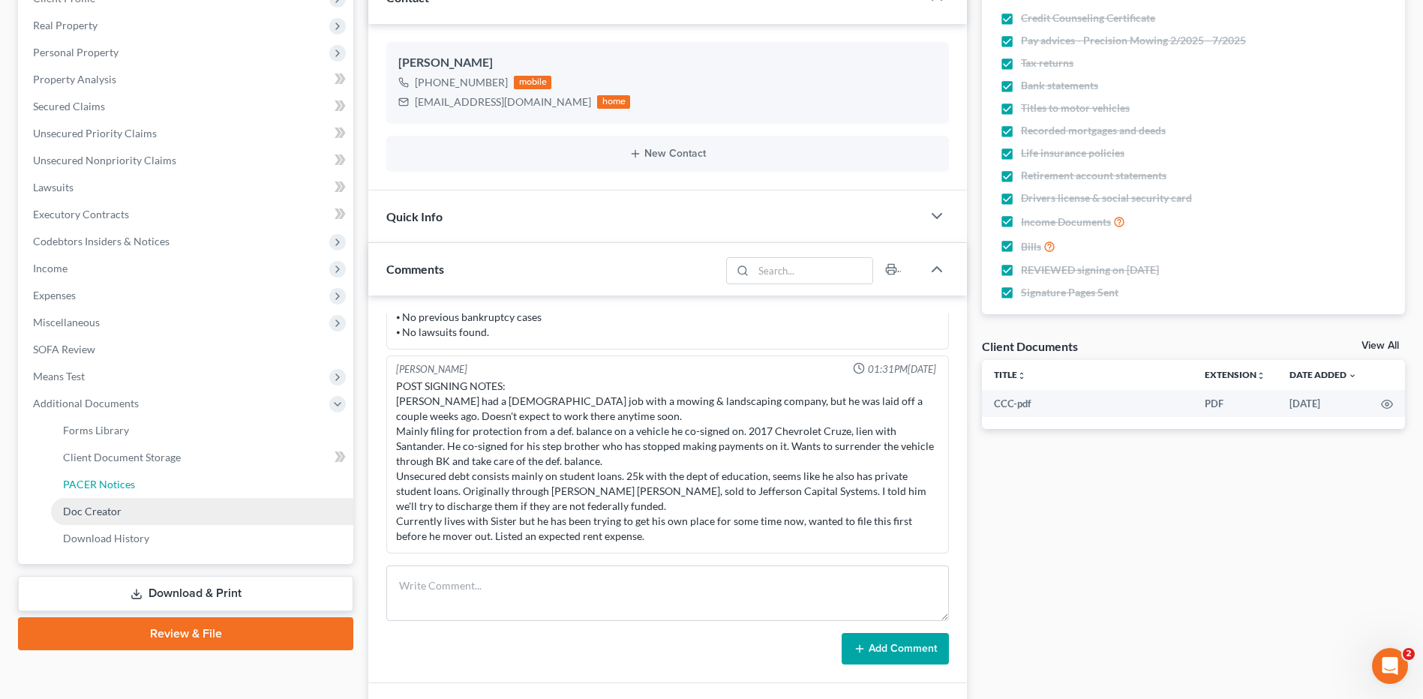
drag, startPoint x: 115, startPoint y: 496, endPoint x: 177, endPoint y: 501, distance: 62.5
click at [115, 495] on link "PACER Notices" at bounding box center [202, 484] width 302 height 27
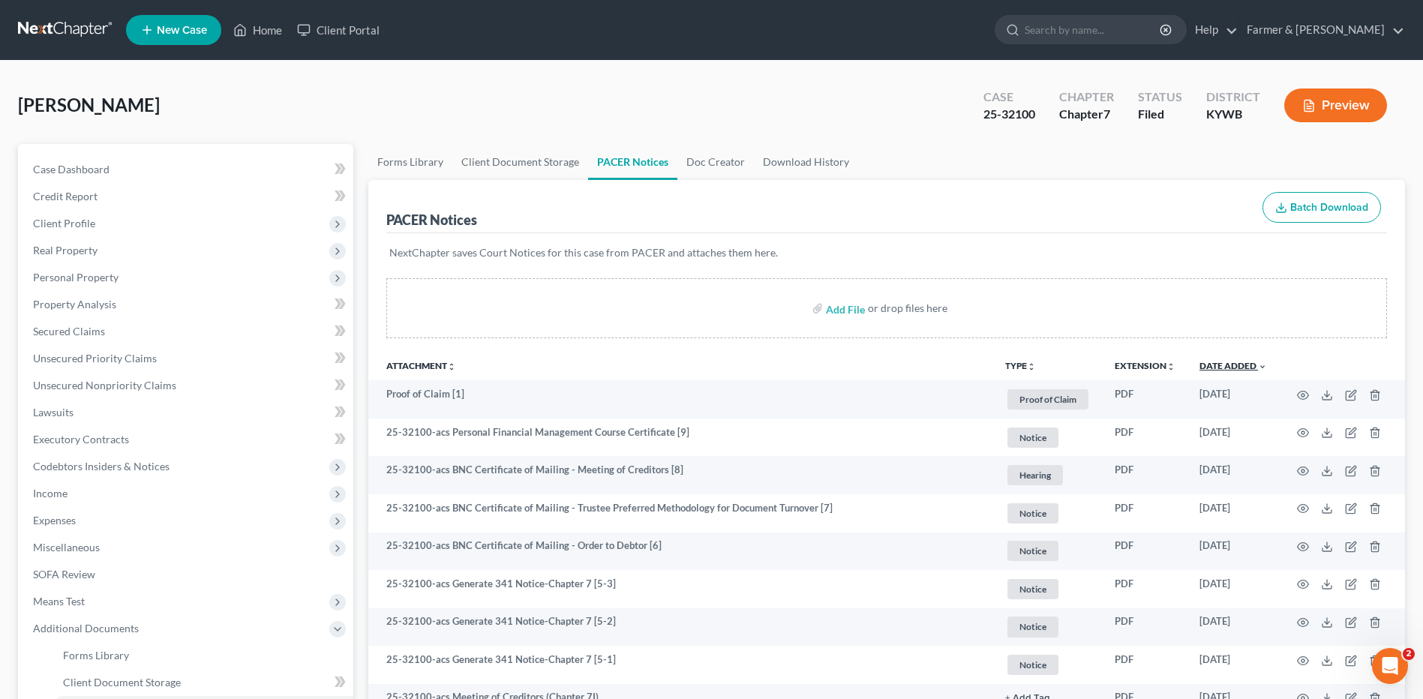
click at [1241, 361] on link "Date Added unfold_more expand_more expand_less" at bounding box center [1232, 365] width 67 height 11
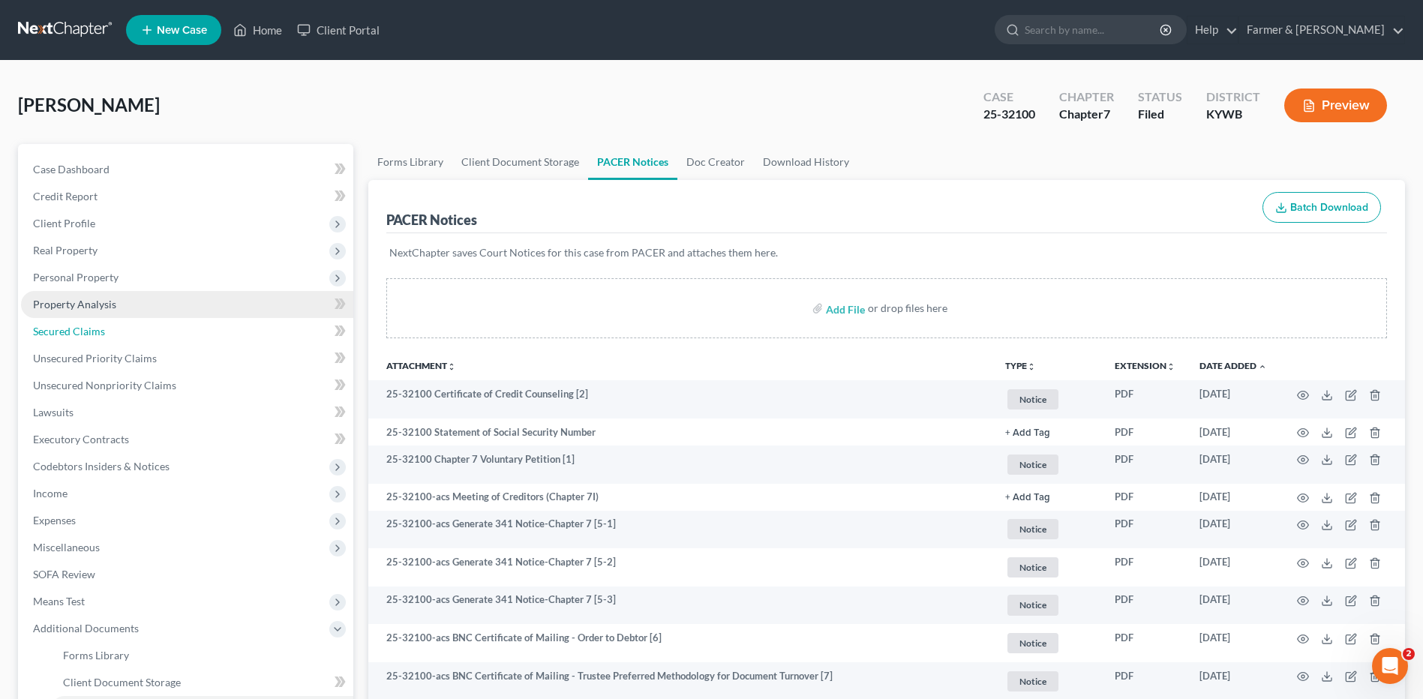
drag, startPoint x: 119, startPoint y: 318, endPoint x: 254, endPoint y: 310, distance: 135.2
click at [119, 318] on link "Secured Claims" at bounding box center [187, 331] width 332 height 27
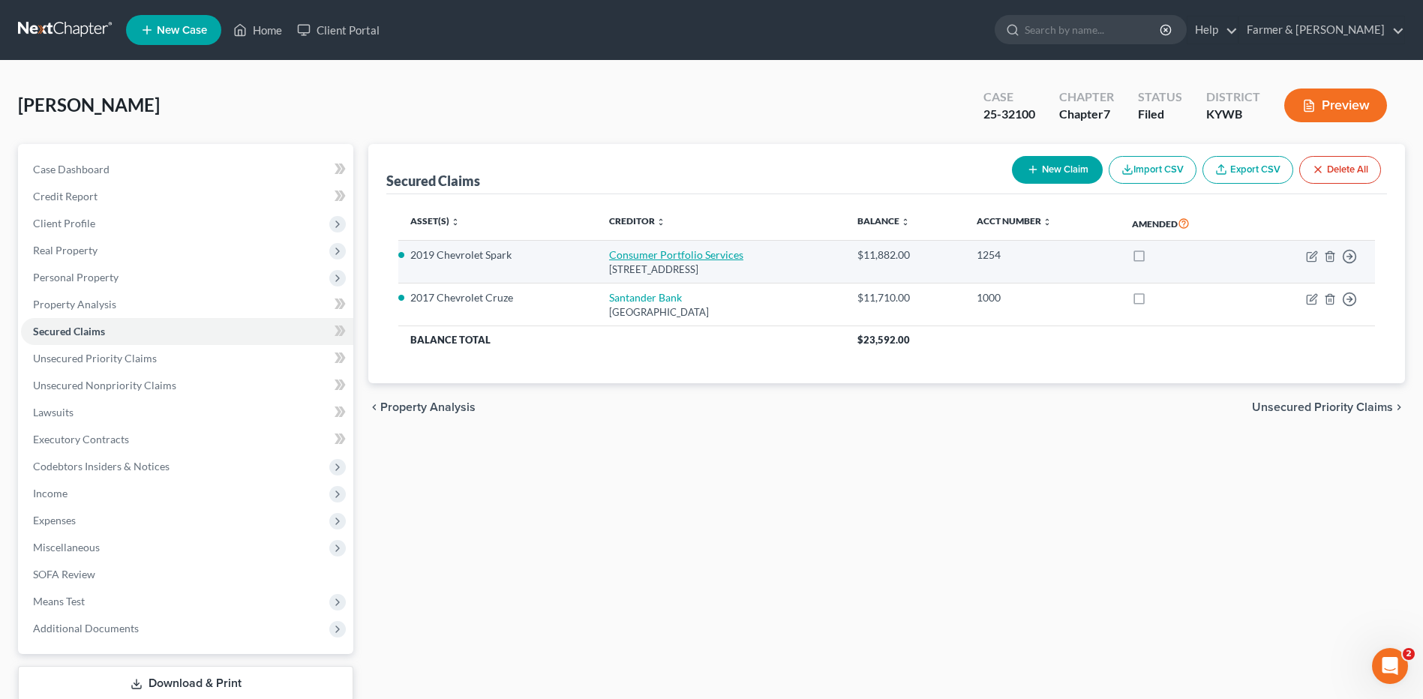
click at [649, 257] on link "Consumer Portfolio Services" at bounding box center [676, 254] width 134 height 13
select select "4"
select select "0"
select select "2"
select select "0"
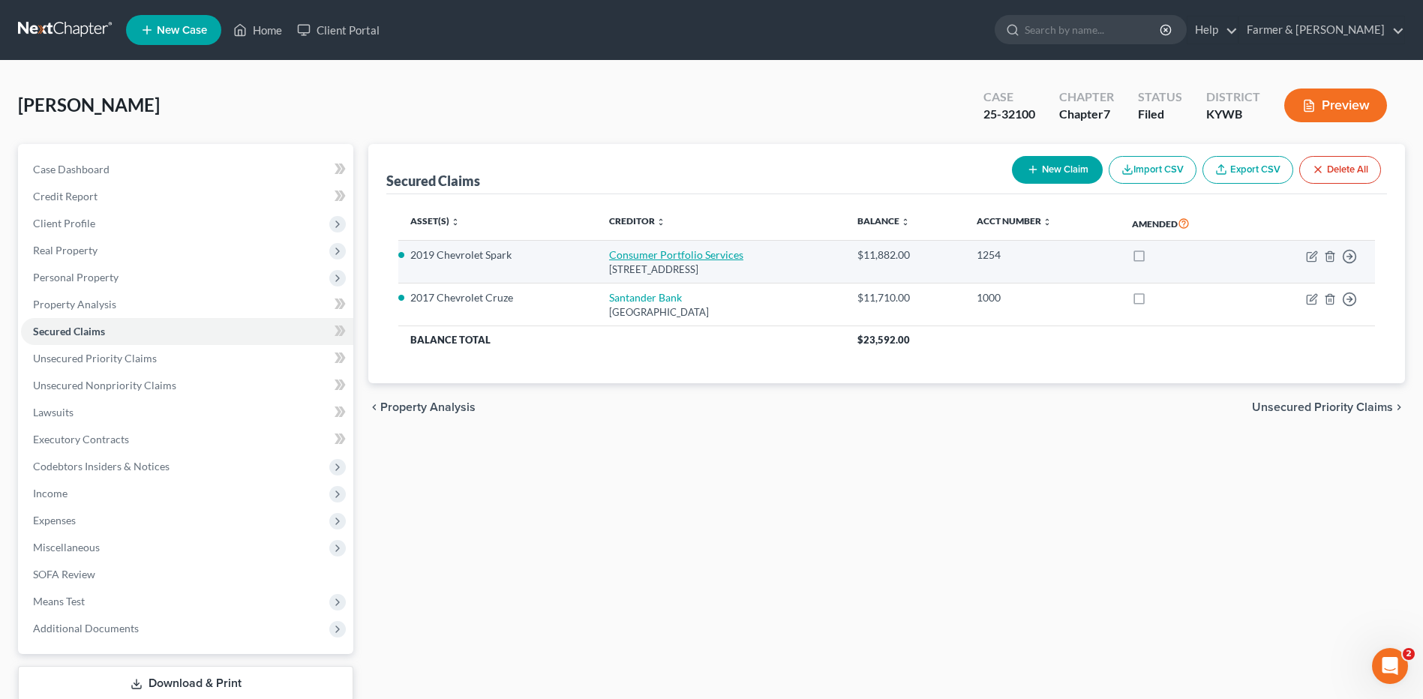
select select "0"
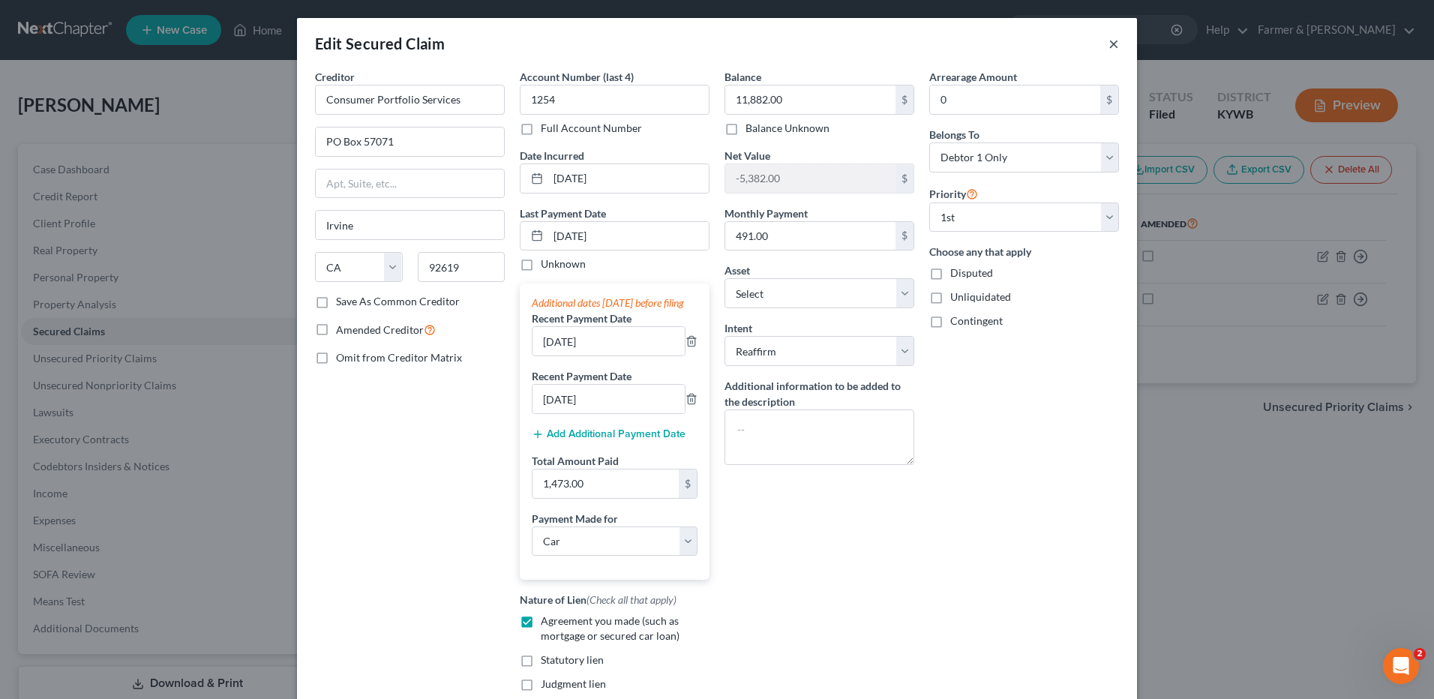
click at [1108, 46] on button "×" at bounding box center [1113, 43] width 10 height 18
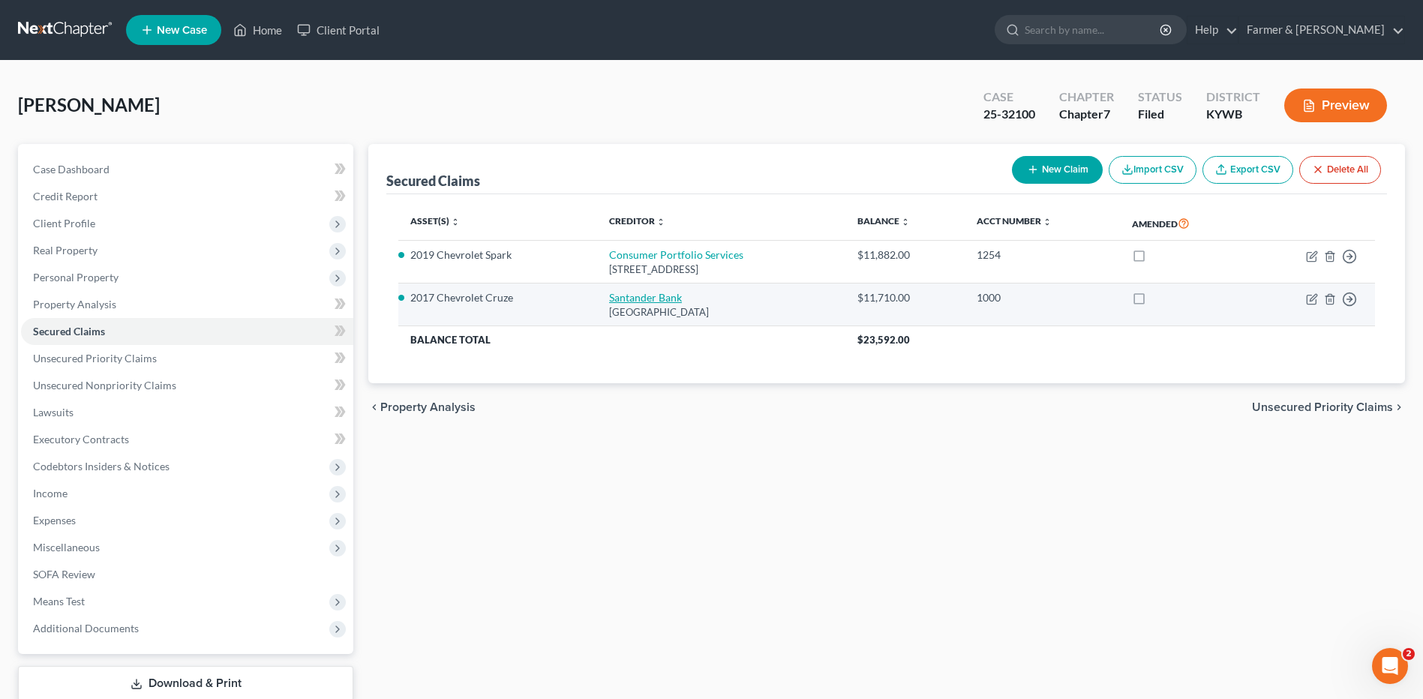
click at [611, 297] on link "Santander Bank" at bounding box center [645, 297] width 73 height 13
select select "45"
select select "4"
select select "0"
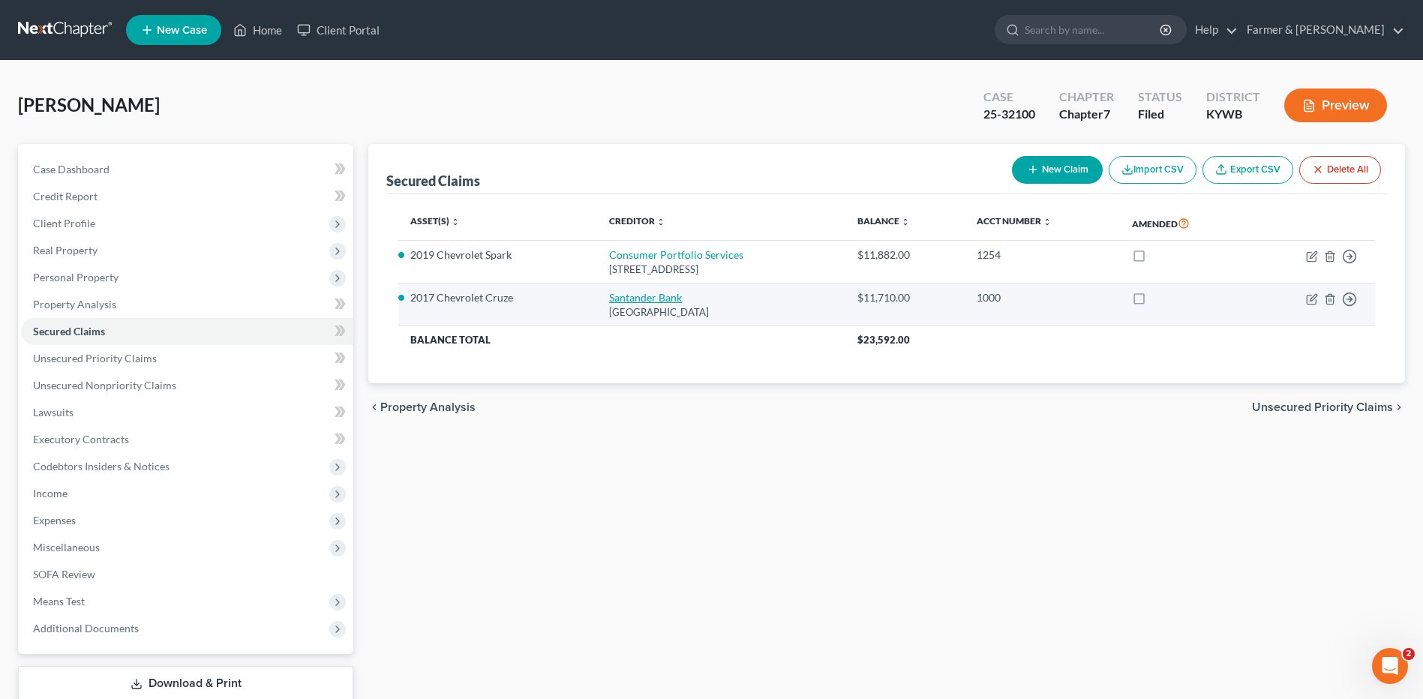
select select "0"
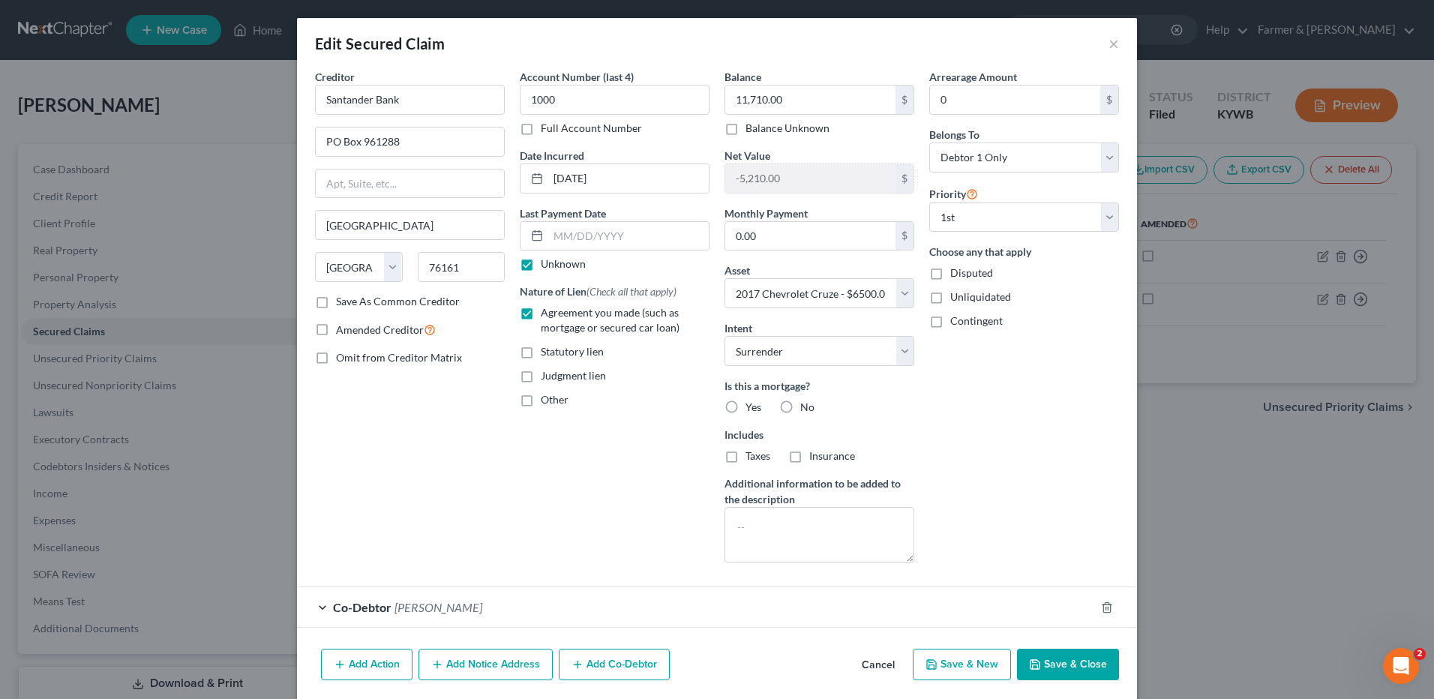
click at [877, 666] on button "Cancel" at bounding box center [878, 665] width 57 height 30
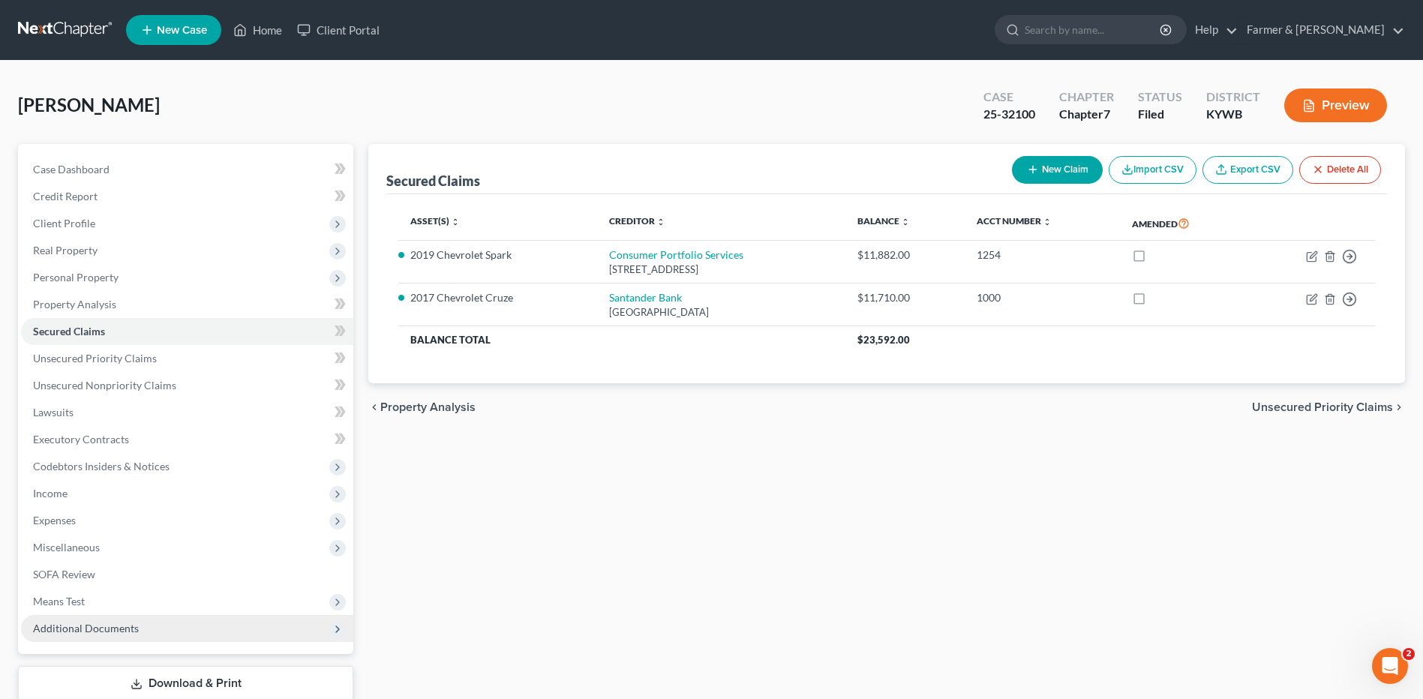
click at [85, 620] on span "Additional Documents" at bounding box center [187, 628] width 332 height 27
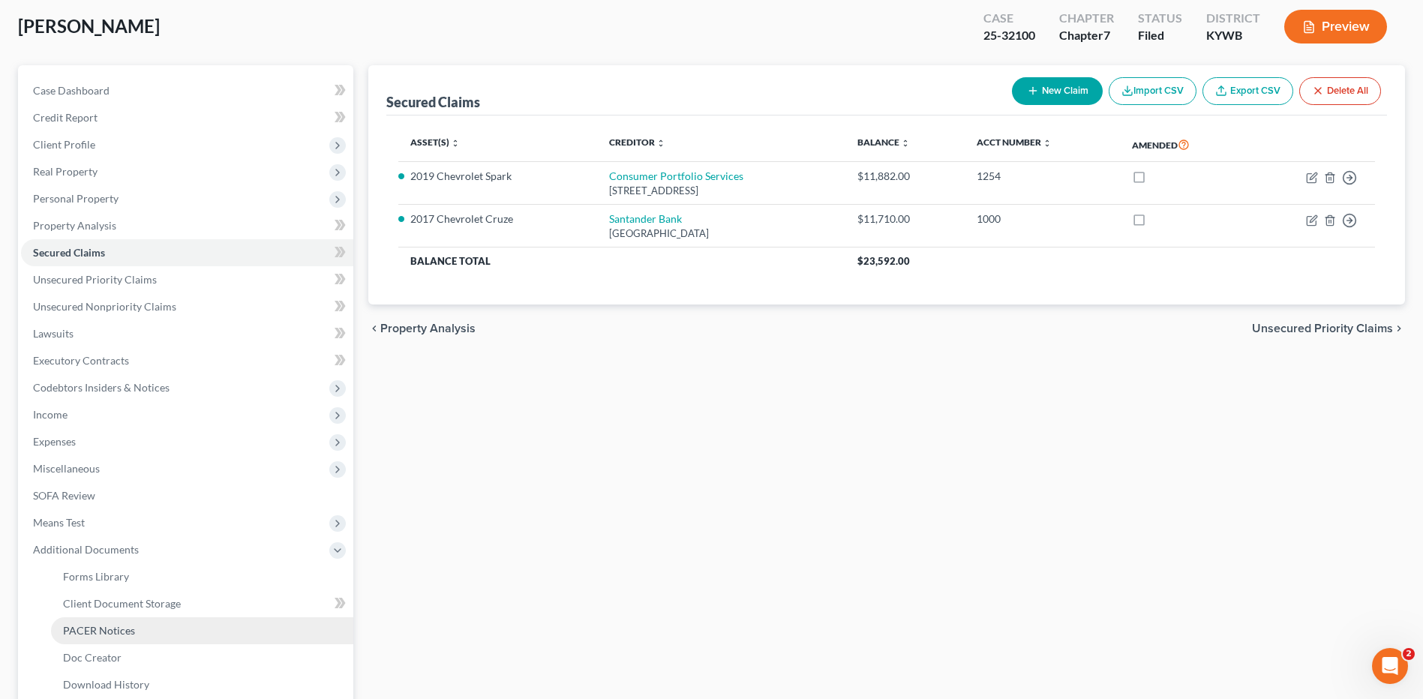
scroll to position [150, 0]
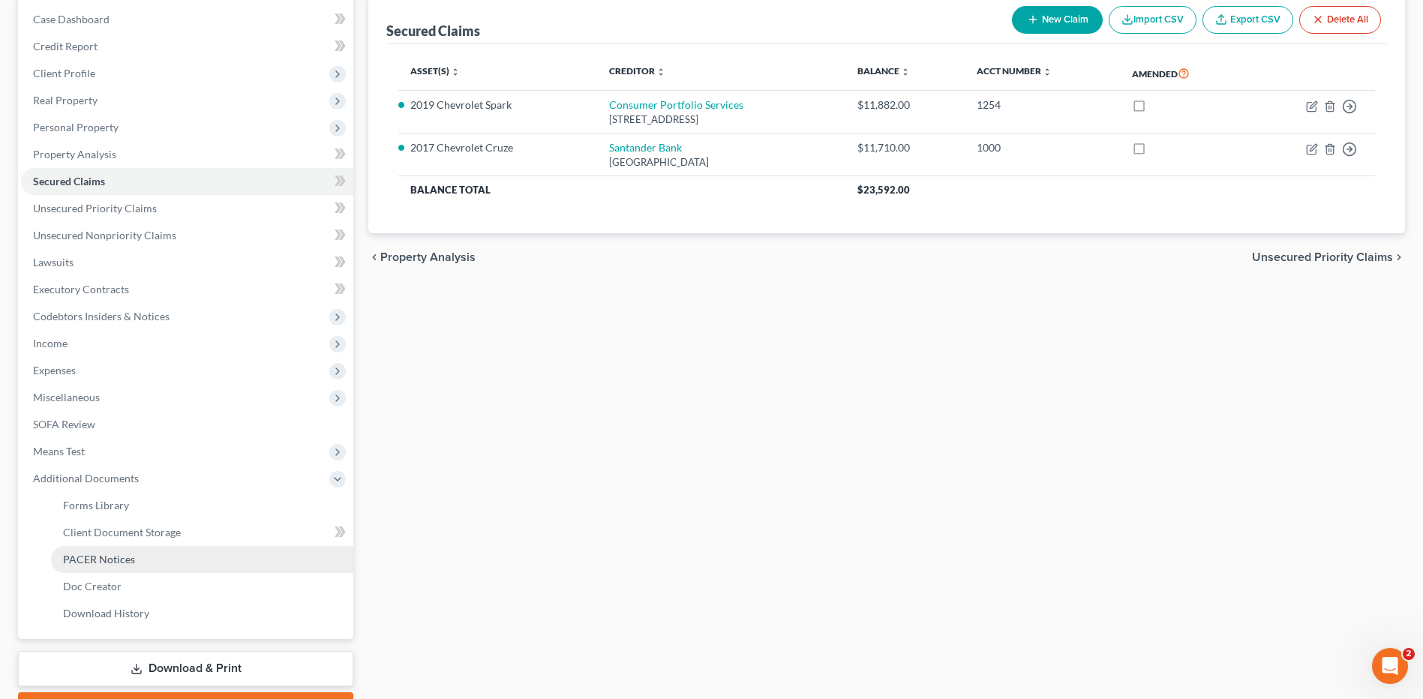
click at [151, 568] on link "PACER Notices" at bounding box center [202, 559] width 302 height 27
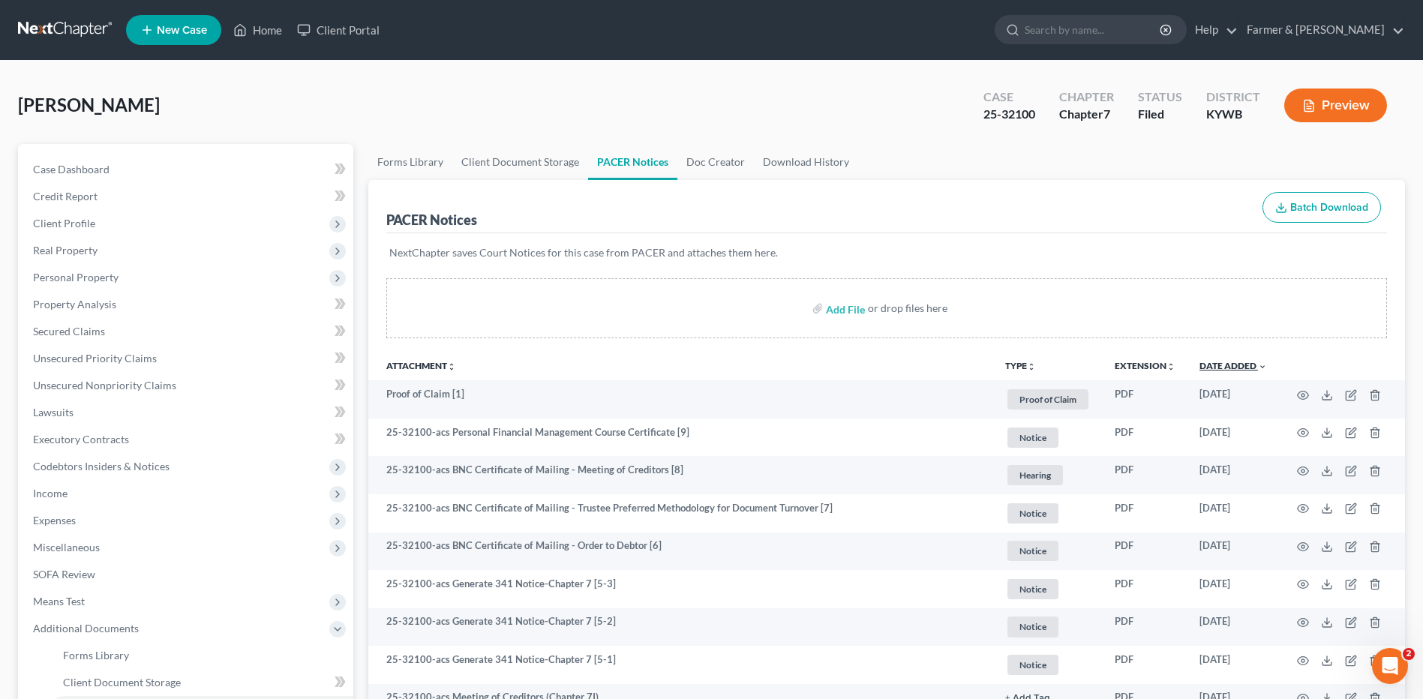
click at [1240, 366] on link "Date Added unfold_more expand_more expand_less" at bounding box center [1232, 365] width 67 height 11
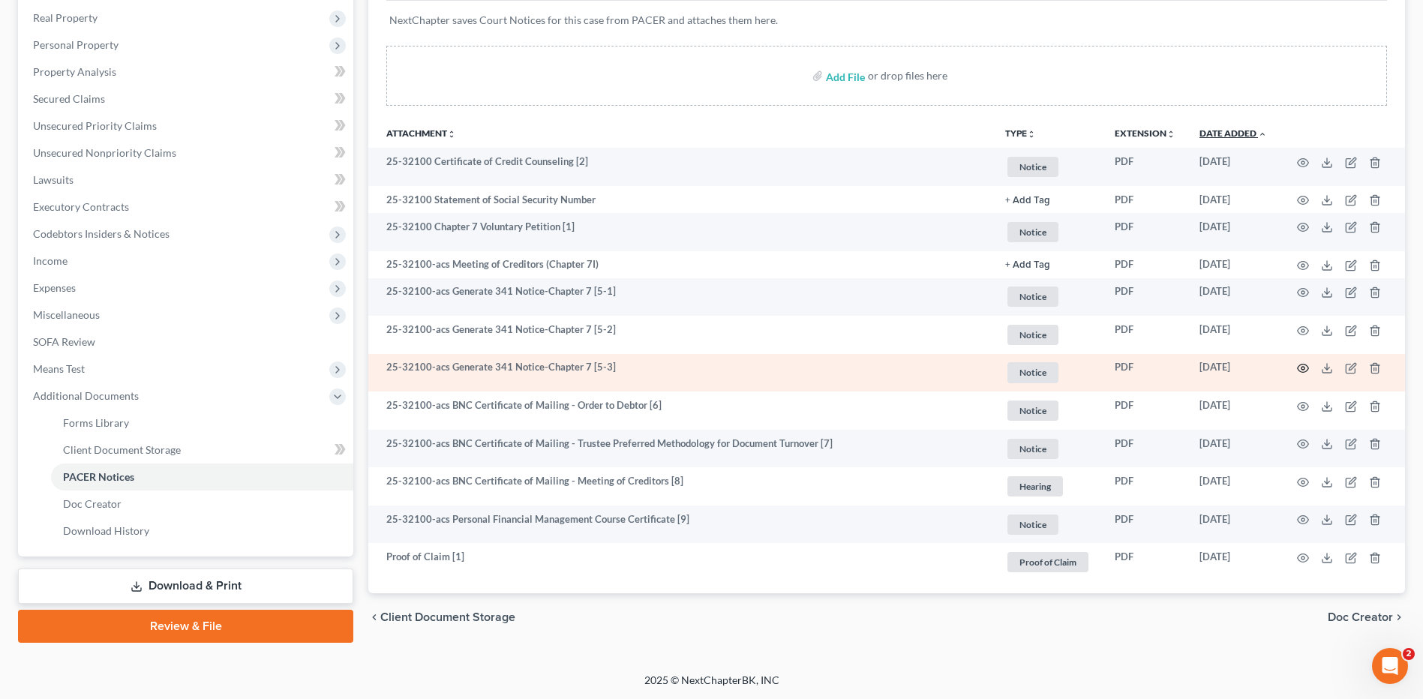
scroll to position [233, 0]
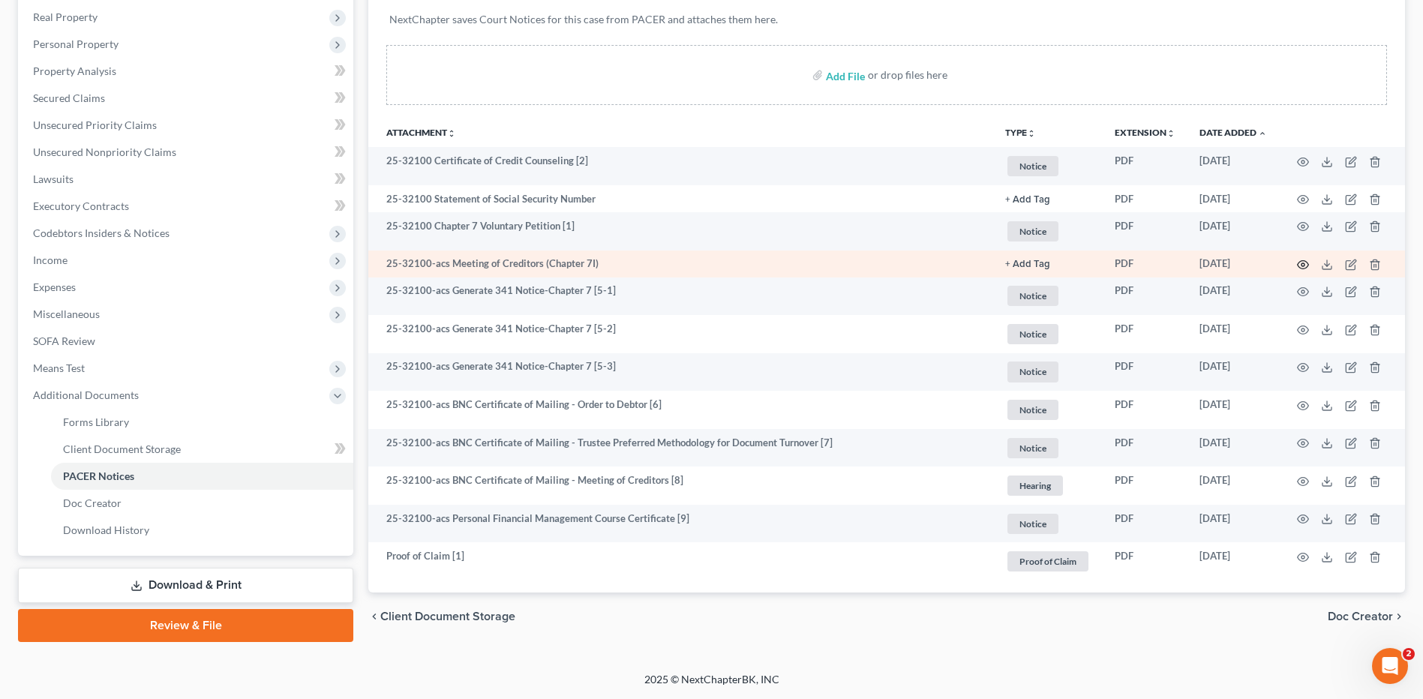
click at [1302, 261] on icon "button" at bounding box center [1302, 265] width 11 height 8
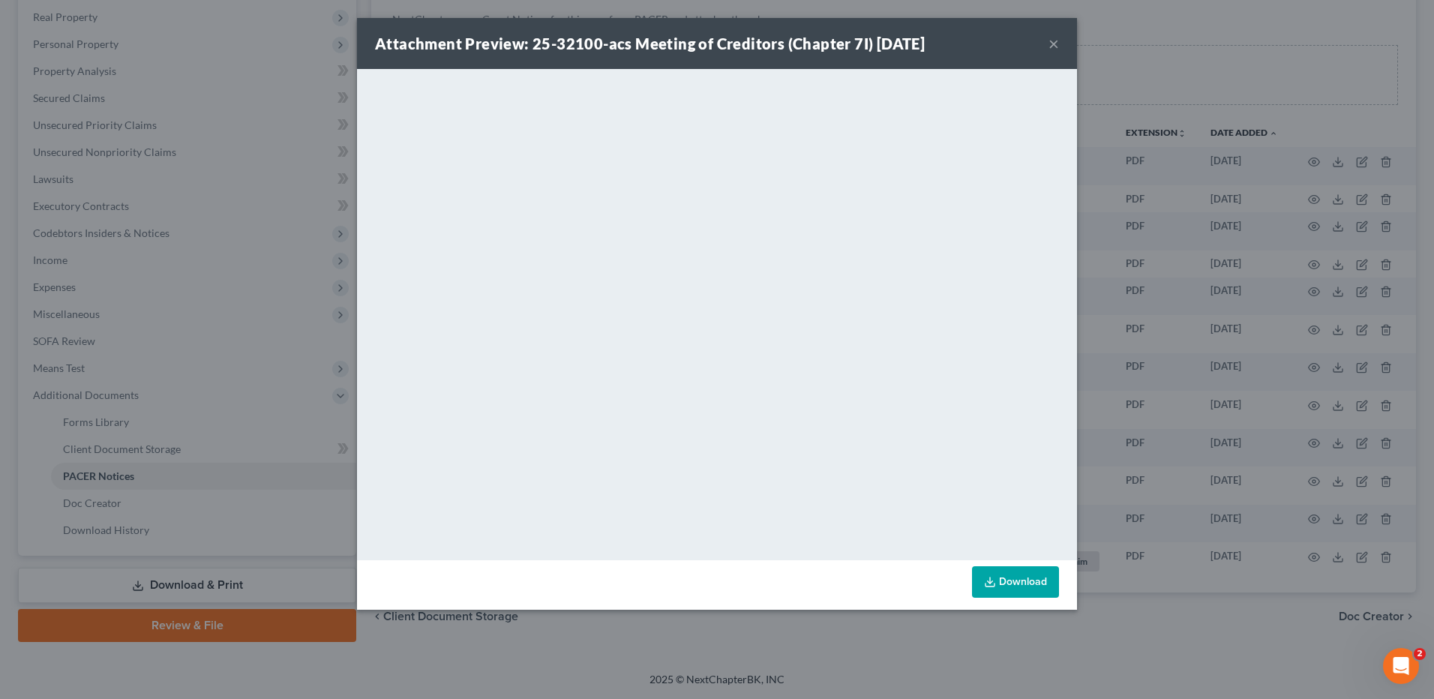
click at [1050, 46] on button "×" at bounding box center [1053, 43] width 10 height 18
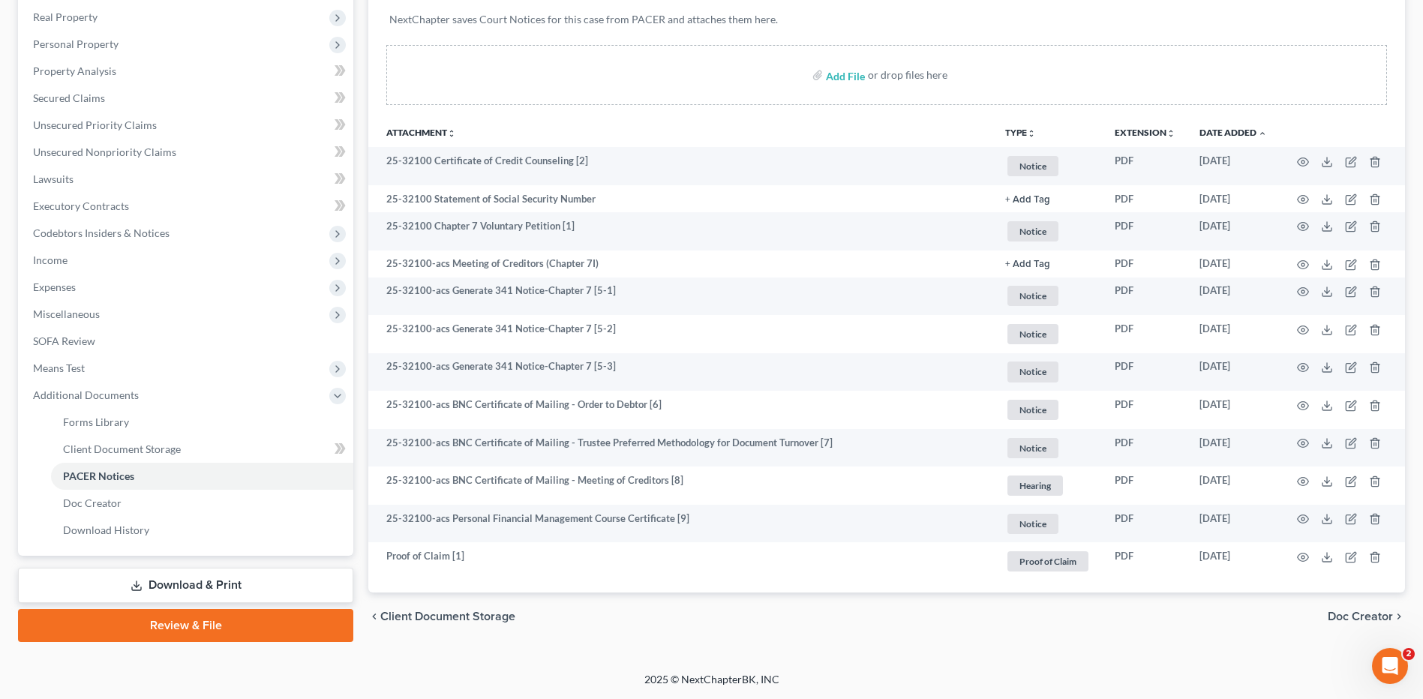
scroll to position [0, 0]
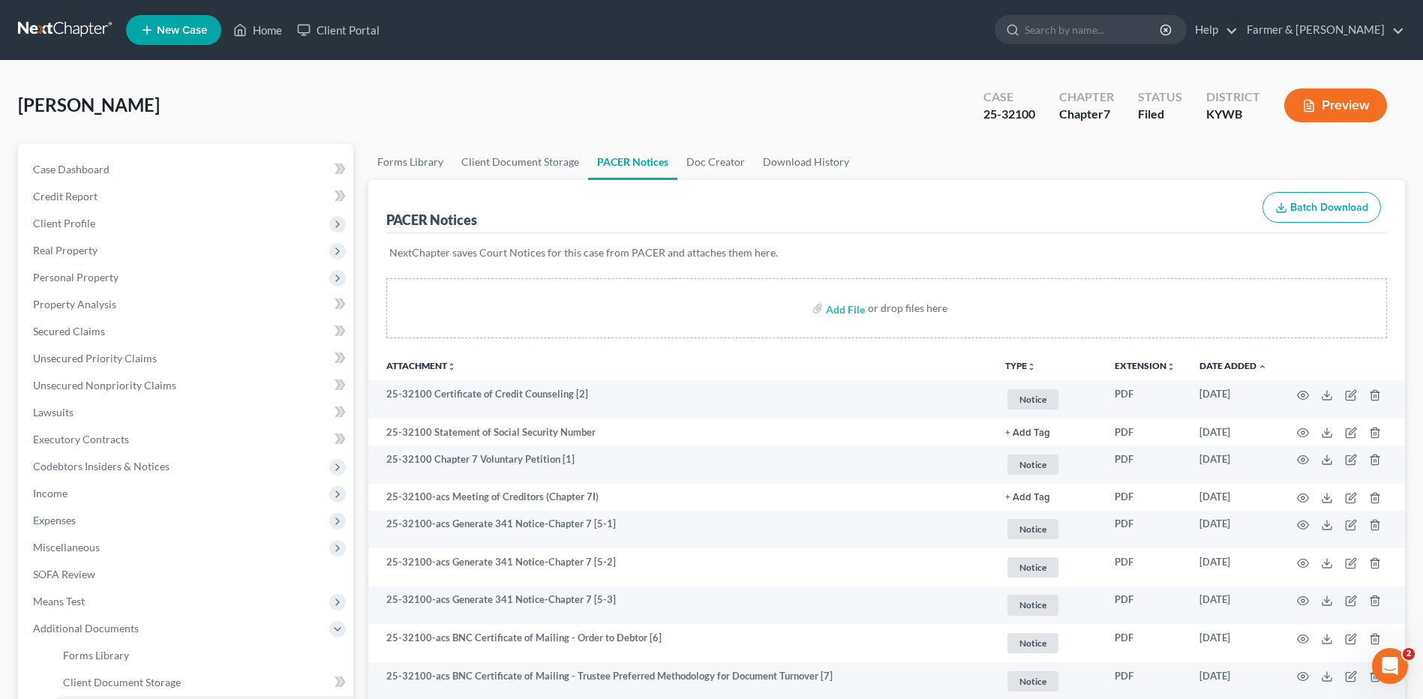
drag, startPoint x: 87, startPoint y: 36, endPoint x: 121, endPoint y: 33, distance: 34.6
click at [87, 36] on link at bounding box center [66, 29] width 96 height 27
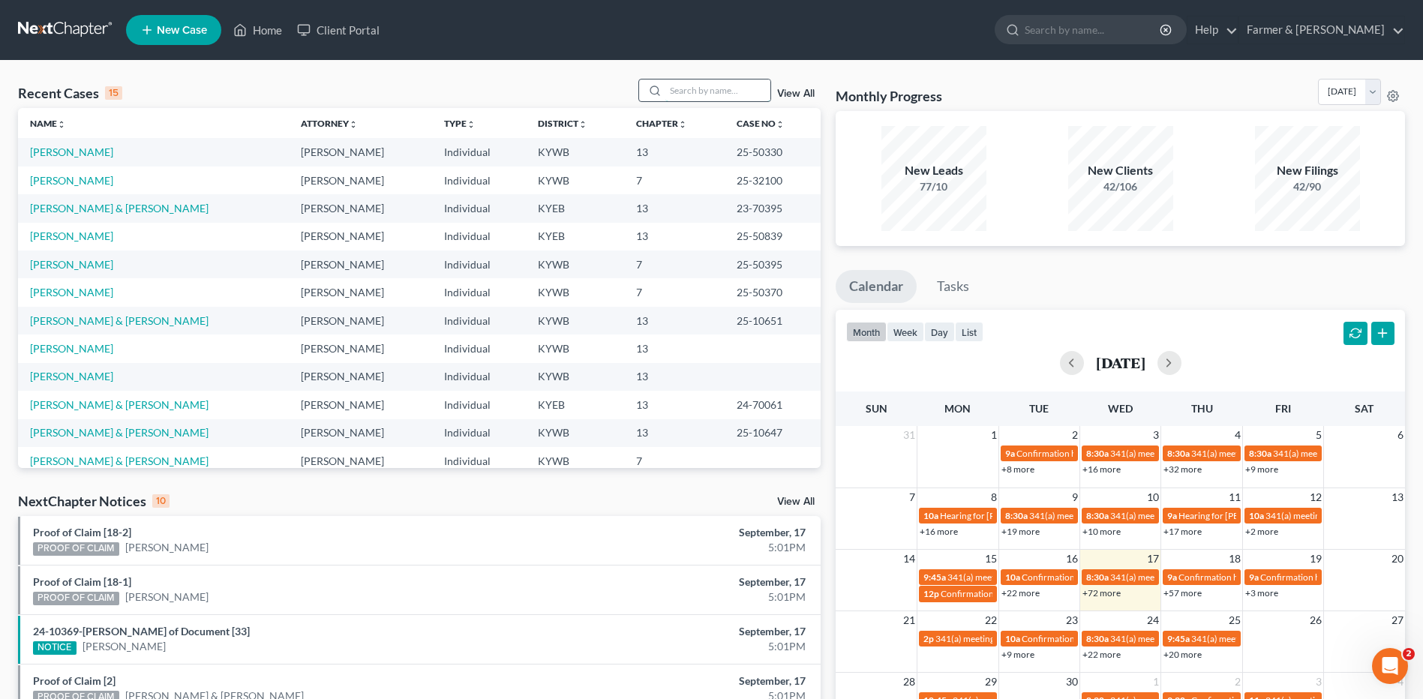
click at [730, 95] on input "search" at bounding box center [717, 90] width 105 height 22
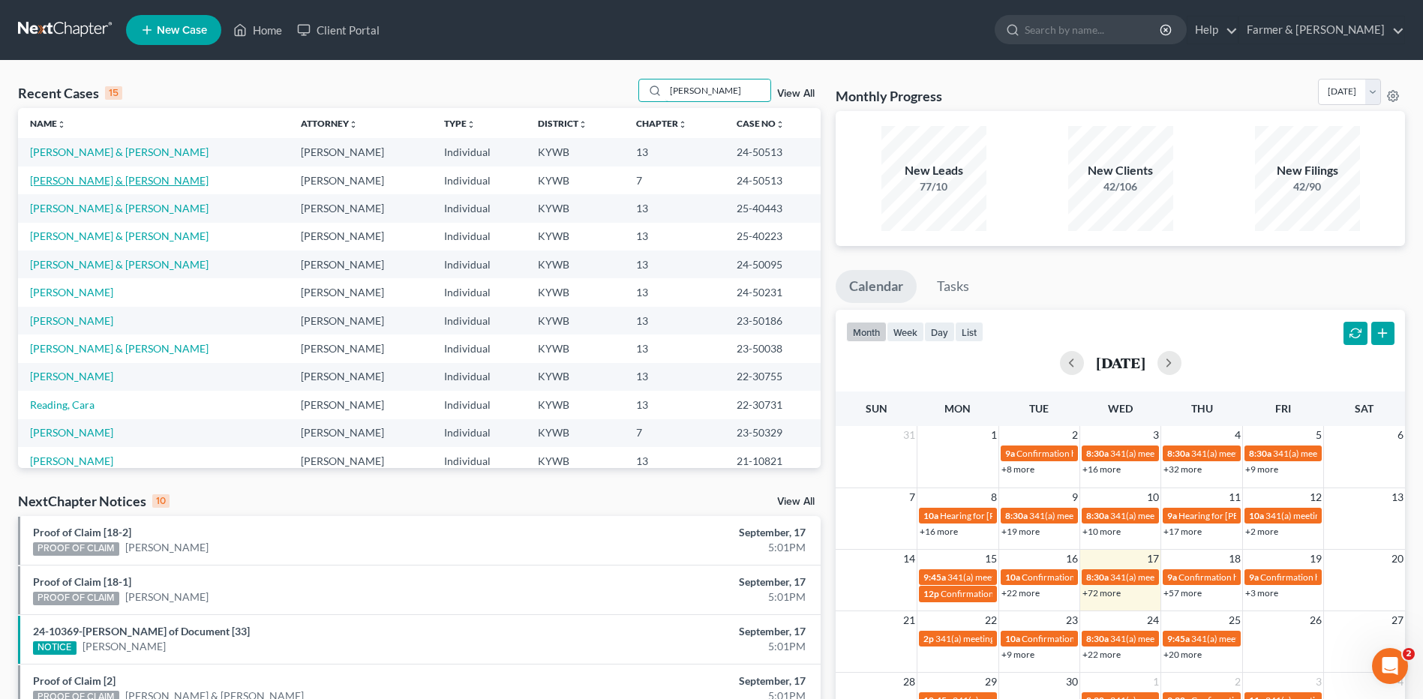
type input "[PERSON_NAME]"
click at [120, 176] on link "[PERSON_NAME] & [PERSON_NAME]" at bounding box center [119, 180] width 178 height 13
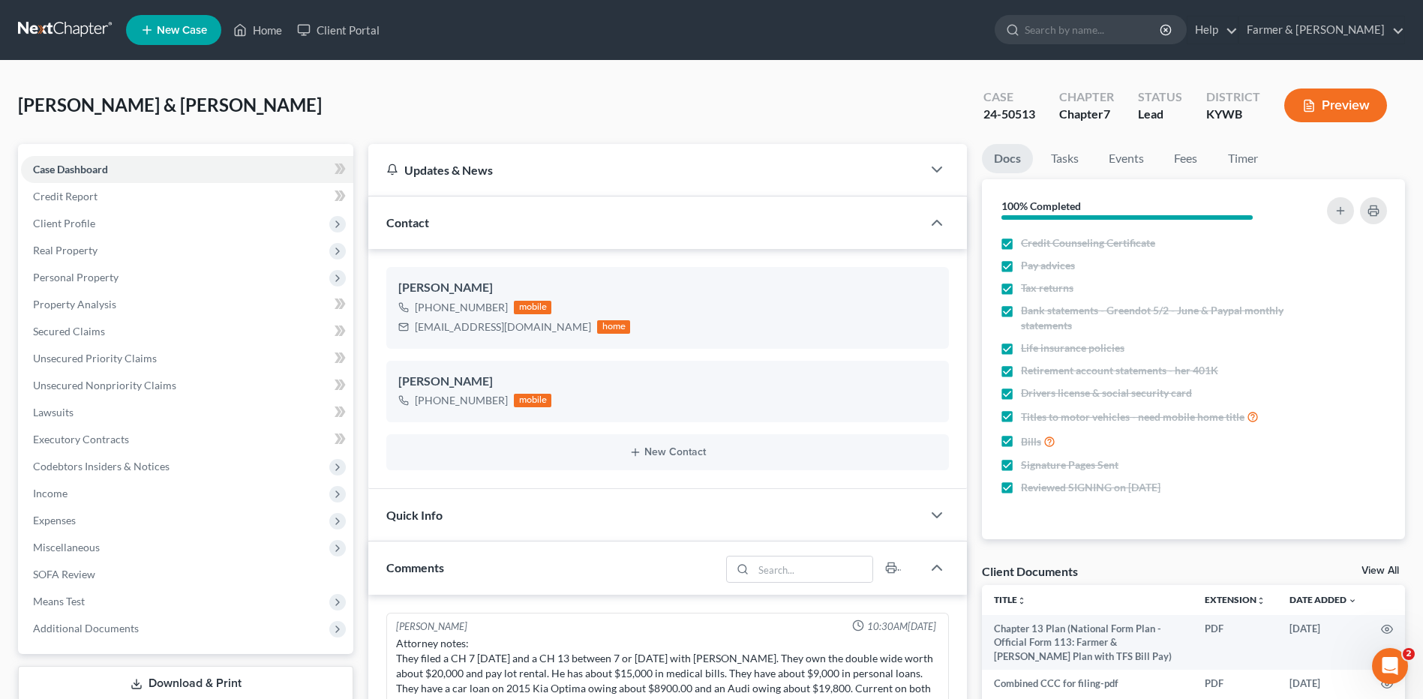
scroll to position [292, 0]
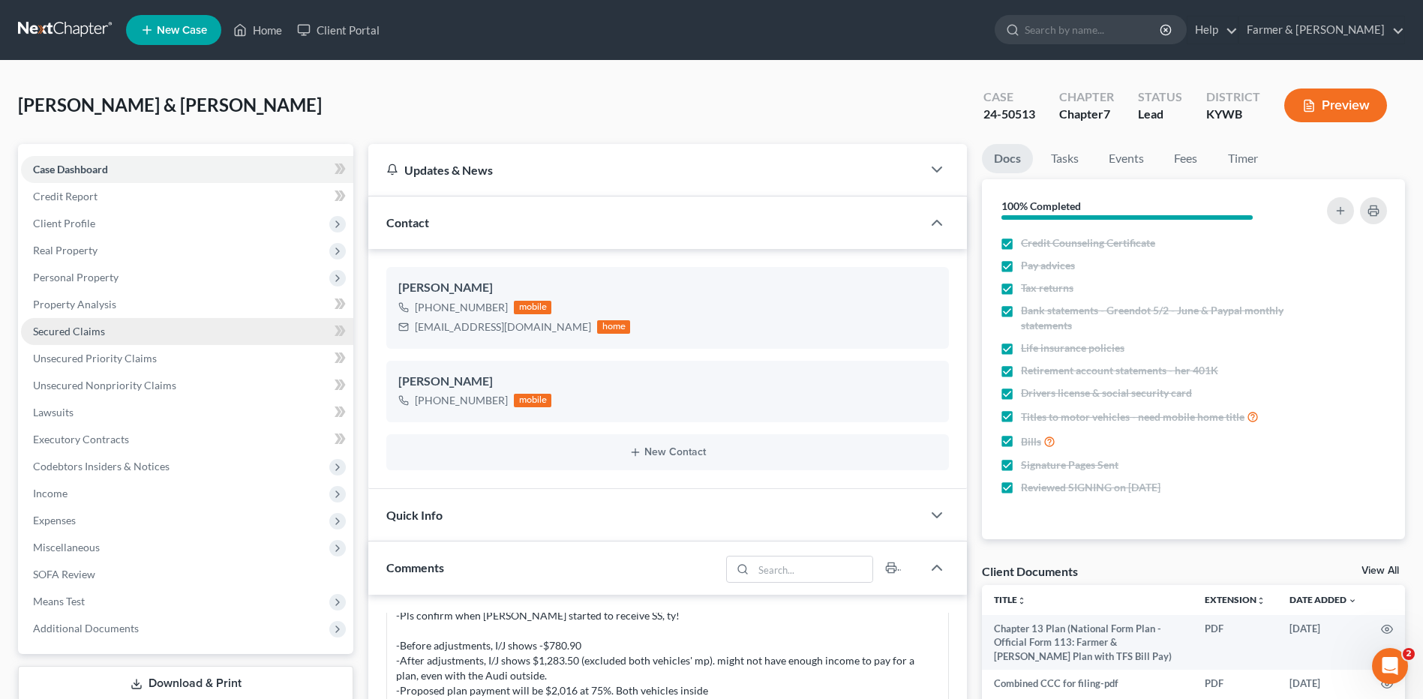
click at [122, 329] on link "Secured Claims" at bounding box center [187, 331] width 332 height 27
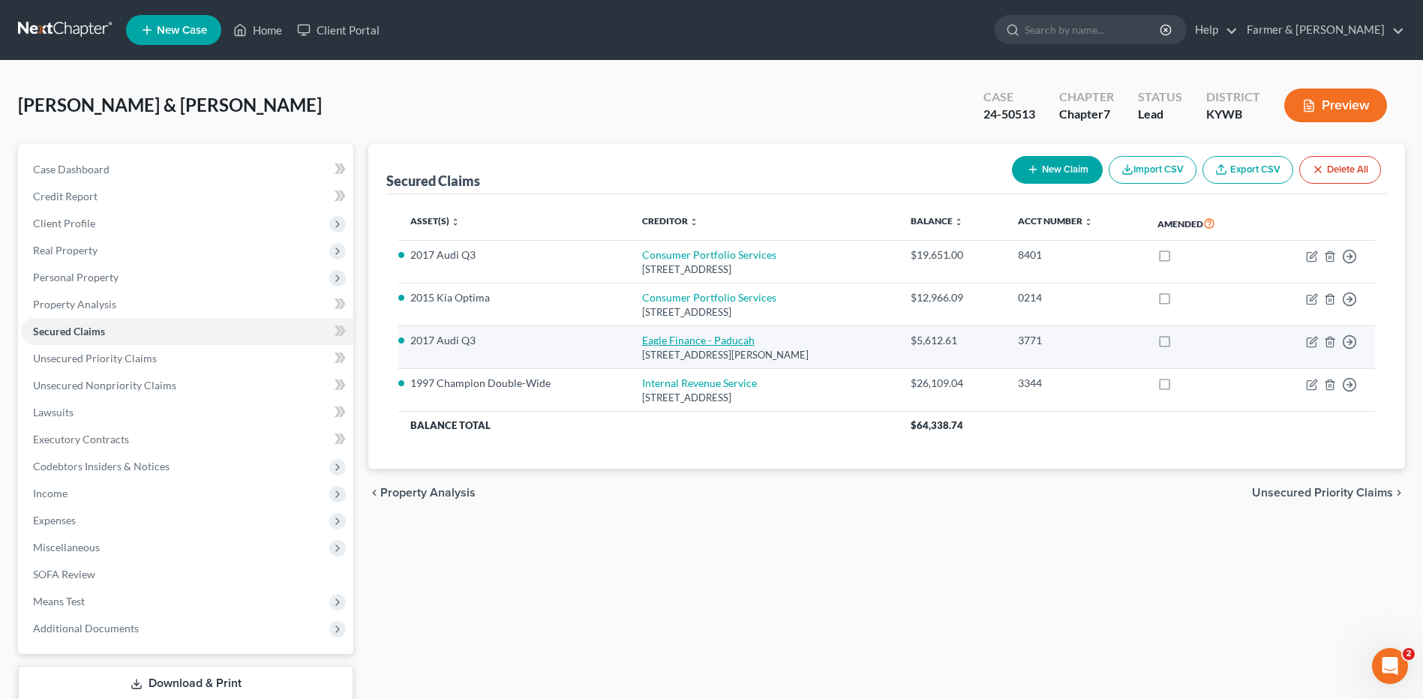
click at [693, 346] on link "Eagle Finance - Paducah" at bounding box center [698, 340] width 112 height 13
select select "18"
select select "0"
select select "2"
select select "0"
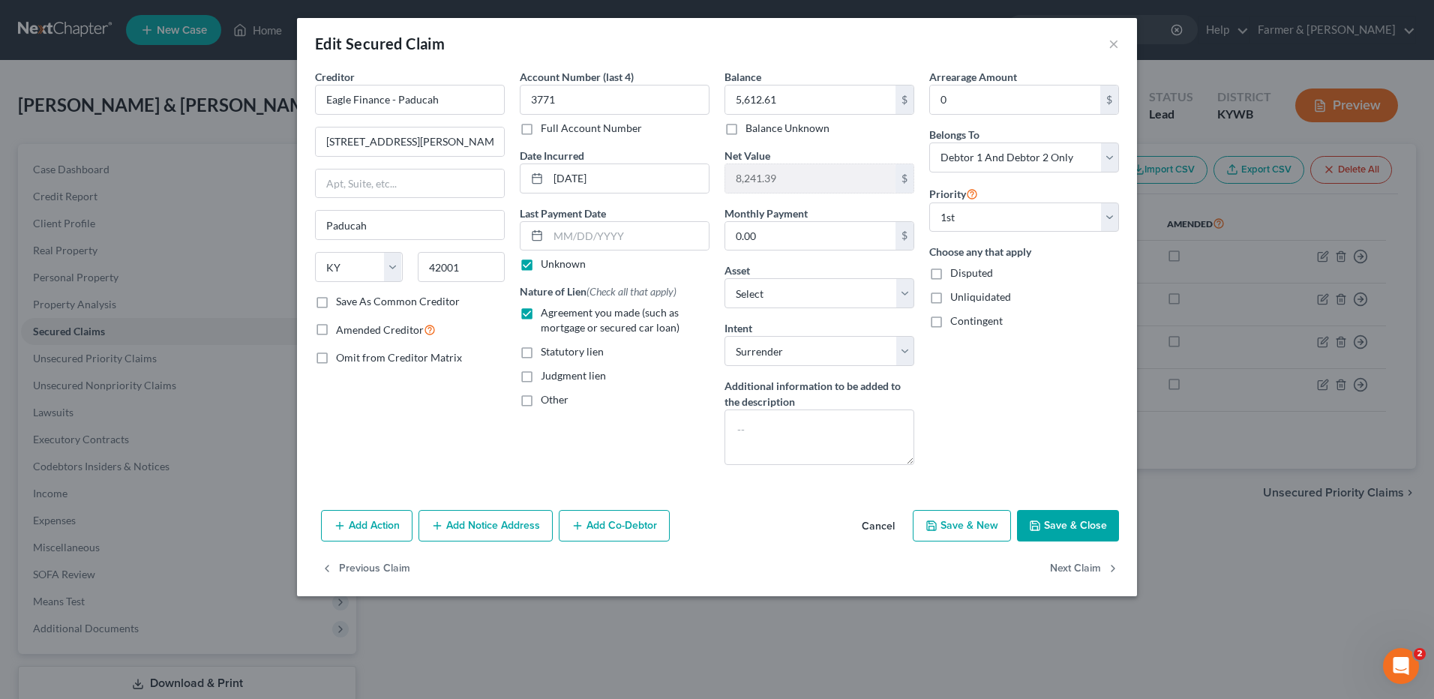
click at [874, 529] on button "Cancel" at bounding box center [878, 526] width 57 height 30
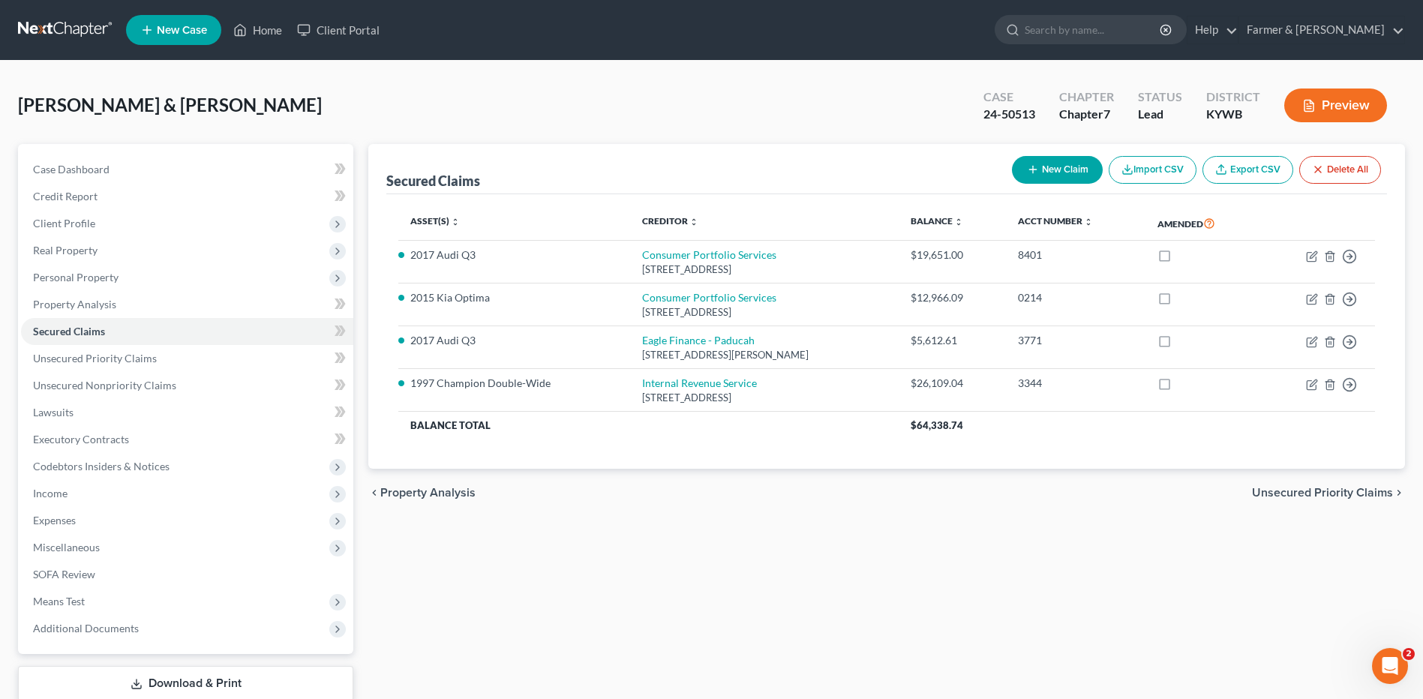
drag, startPoint x: 52, startPoint y: 30, endPoint x: 205, endPoint y: 12, distance: 154.8
click at [52, 30] on link at bounding box center [66, 29] width 96 height 27
